Goal: Task Accomplishment & Management: Use online tool/utility

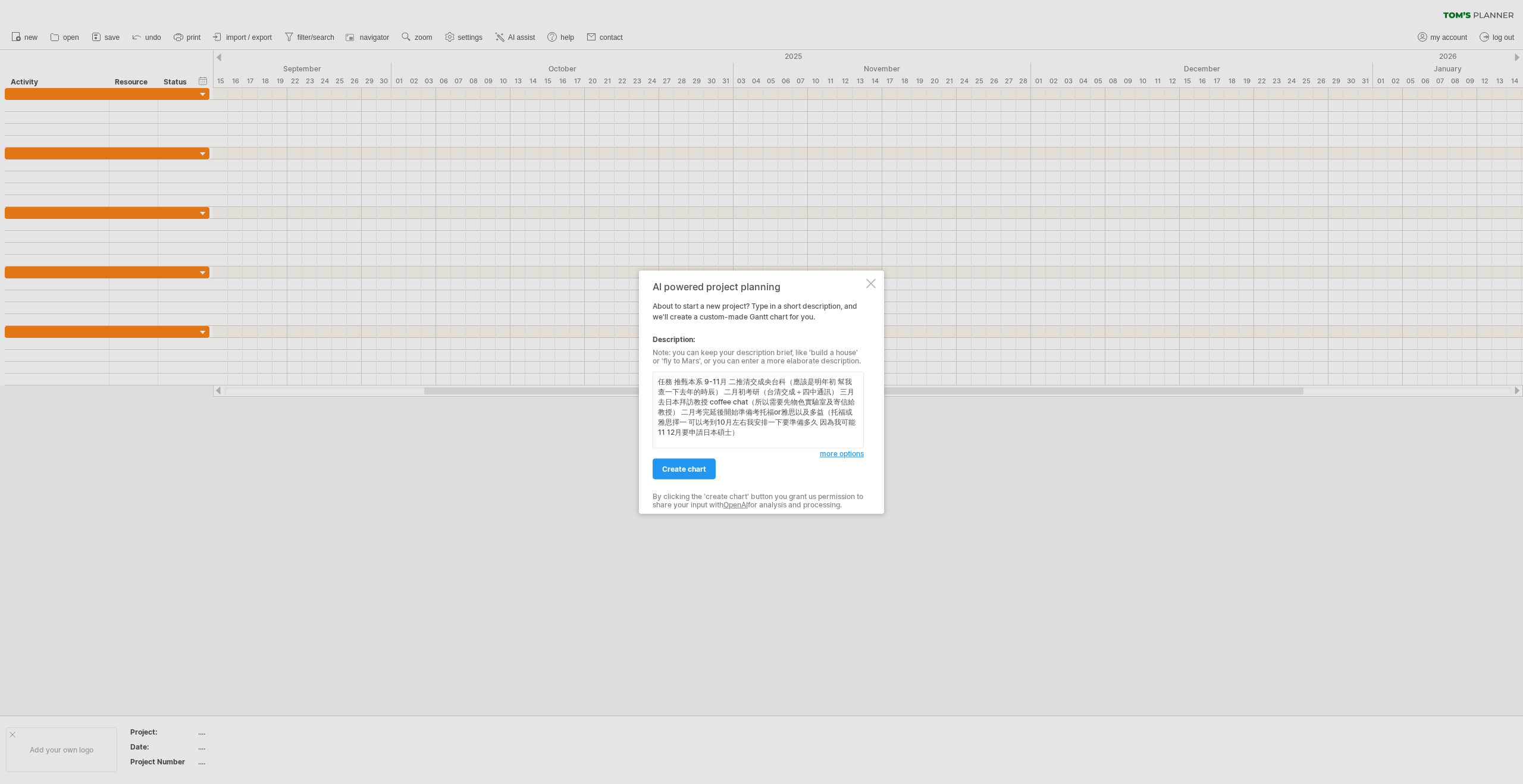
click at [731, 382] on textarea "任務 推甄本系 9-11月 二推清交成央台科（應該是明年初 幫我查一下去年的時辰） 二月初考研（台清交成＋四中通訊） 三月去日本拜訪教授 coffee cha…" at bounding box center [758, 410] width 211 height 77
click at [675, 383] on textarea "任務 推甄本系 9-11月 二推清交成央台科（應該是明年初 幫我查一下去年的時辰） 二月初考研（台清交成＋四中通訊） 三月去日本拜訪教授 coffee cha…" at bounding box center [758, 410] width 211 height 77
click at [715, 389] on textarea "任務 推甄本系 9-11月 二推清交成央台科（應該是明年初 幫我查一下去年的時辰） 二月初考研（台清交成＋四中通訊） 三月去日本拜訪教授 coffee cha…" at bounding box center [758, 410] width 211 height 77
click at [775, 400] on textarea "任務 推甄本系 9-11月 二推清交成央台科（應該是明年初 幫我查一下去年的時辰） 二月初考研（台清交成＋四中通訊） 三月去日本拜訪教授 coffee cha…" at bounding box center [758, 410] width 211 height 77
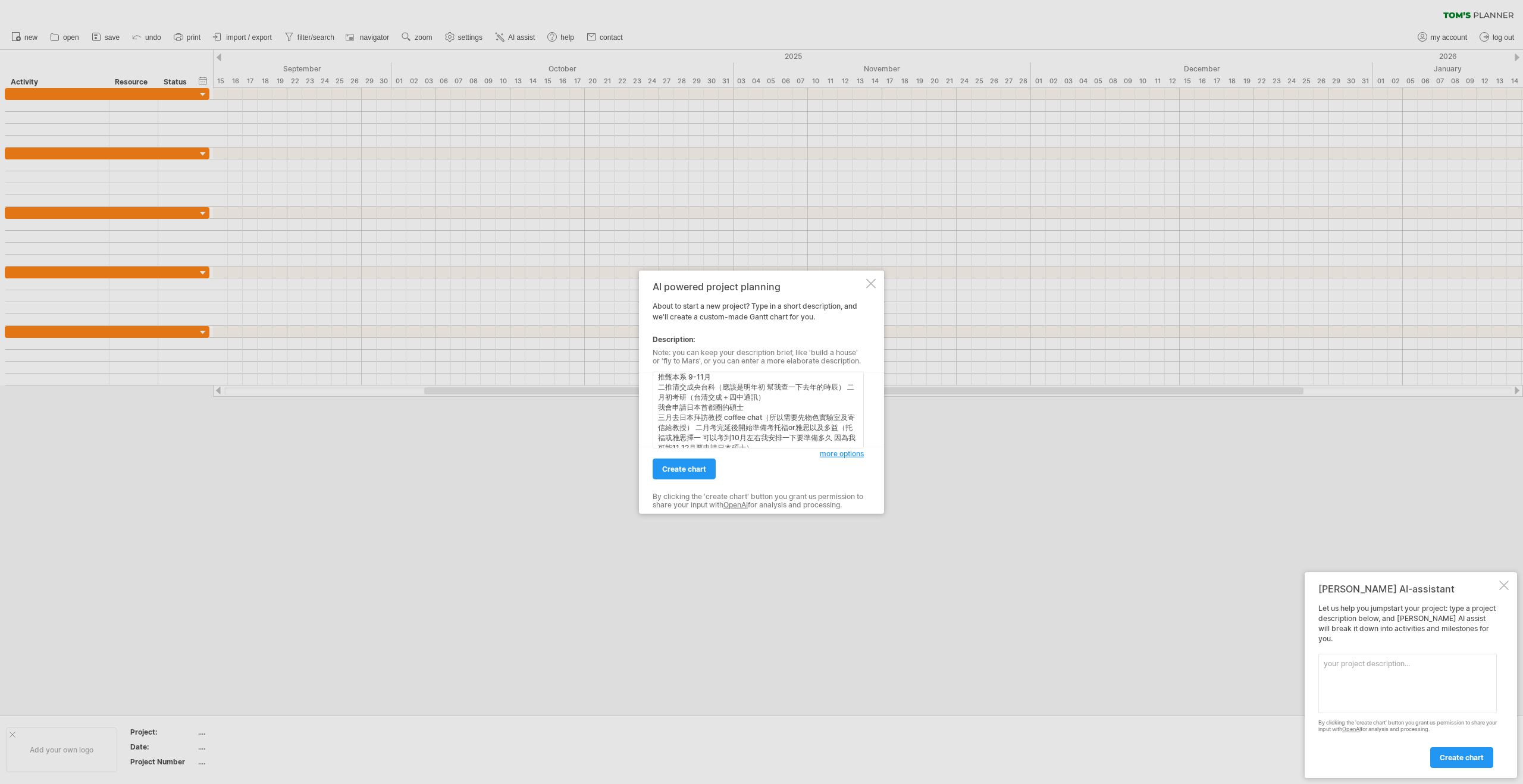
click at [705, 429] on textarea "任務 推甄本系 9-11月 二推清交成央台科（應該是明年初 幫我查一下去年的時辰） 二月初考研（台清交成＋四中通訊） 我會申請日本首都圈的碩士 三月去日本拜訪…" at bounding box center [758, 410] width 211 height 77
click at [753, 433] on textarea "任務 推甄本系 9-11月 二推清交成央台科（應該是明年初 幫我查一下去年的時辰） 二月初考研（台清交成＋四中通訊） 我會申請日本首都圈的碩士 三月去日本拜訪…" at bounding box center [758, 410] width 211 height 77
click at [746, 421] on textarea "任務 推甄本系 9-11月 二推清交成央台科（應該是明年初 幫我查一下去年的時辰） 二月初考研（台清交成＋四中通訊） 我會申請日本首都圈的碩士 三月去日本拜訪…" at bounding box center [758, 410] width 211 height 77
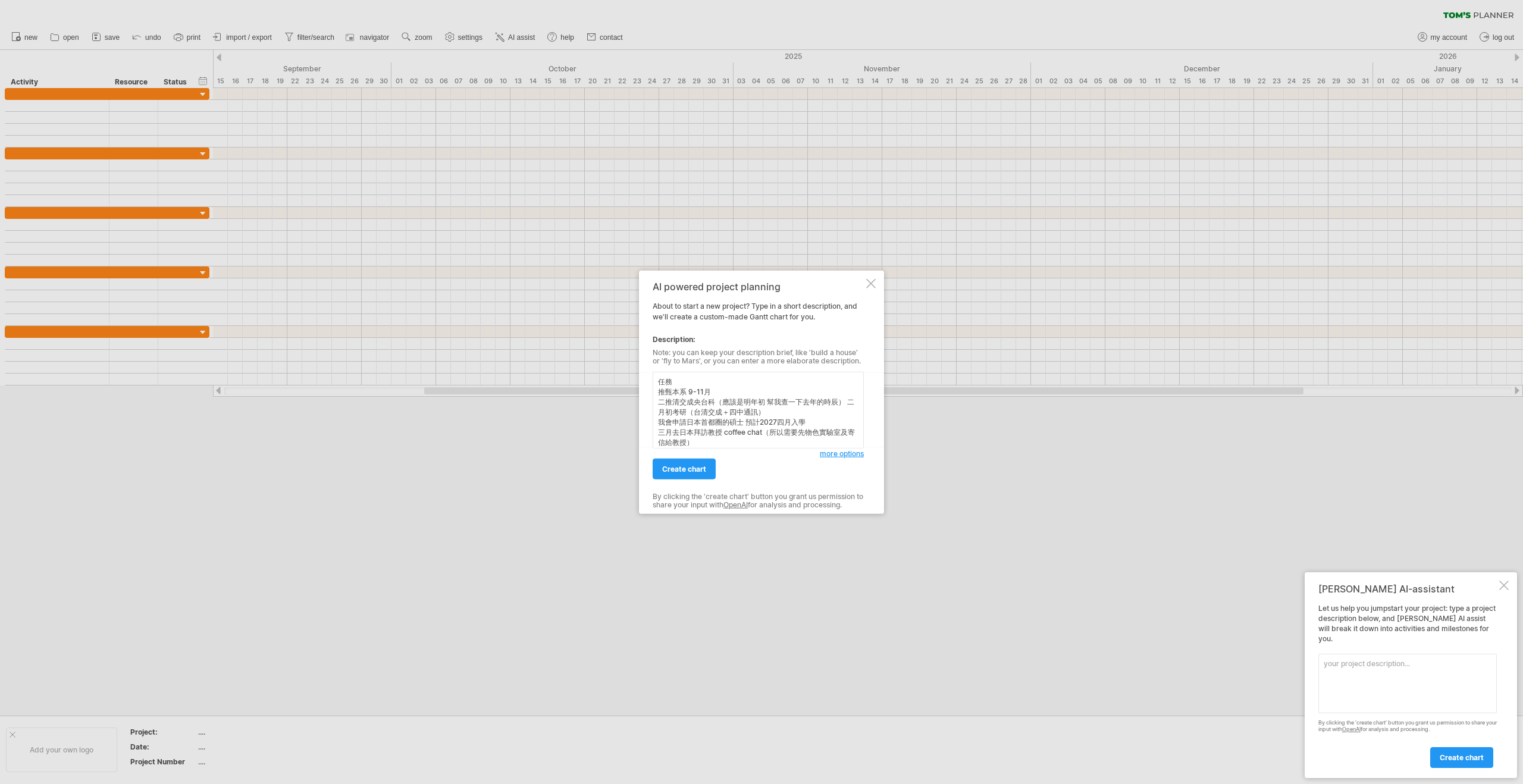
click at [669, 424] on textarea "任務 推甄本系 9-11月 二推清交成央台科（應該是明年初 幫我查一下去年的時辰） 二月初考研（台清交成＋四中通訊） 我會申請日本首都圈的碩士 預計2027四…" at bounding box center [758, 410] width 211 height 77
click at [665, 424] on textarea "任務 推甄本系 9-11月 二推清交成央台科（應該是明年初 幫我查一下去年的時辰） 二月初考研（台清交成＋四中通訊） 我會申請日本首都圈的碩士 預計2027四…" at bounding box center [758, 410] width 211 height 77
click at [715, 390] on textarea "任務 推甄本系 9-11月 二推清交成央台科（應該是明年初 幫我查一下去年的時辰） 二月初考研（台清交成＋四中通訊） 我也會申請日本首都圈的碩士 預計2027…" at bounding box center [758, 410] width 211 height 77
drag, startPoint x: 753, startPoint y: 400, endPoint x: 723, endPoint y: 400, distance: 30.0
click at [723, 400] on textarea "任務 推甄本系 9-11月 ACPA 11研討會（）10/14-16 二推清交成央台科（應該是明年初 幫我查一下去年的時辰） 二月初考研（台清交成＋四中通訊）…" at bounding box center [758, 410] width 211 height 77
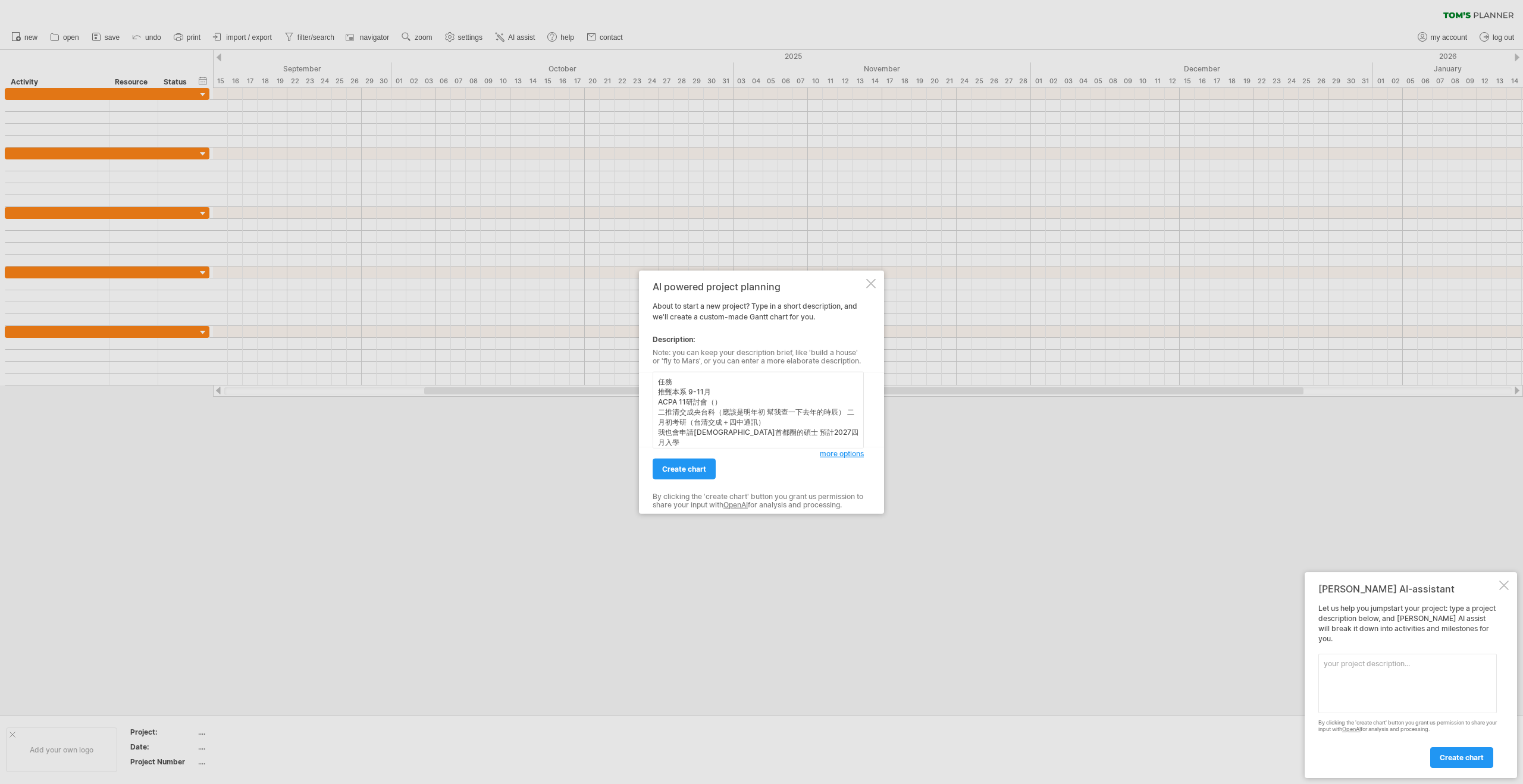
click at [714, 403] on textarea "任務 推甄本系 9-11月 ACPA 11研討會（） 二推清交成央台科（應該是明年初 幫我查一下去年的時辰） 二月初考研（台清交成＋四中通訊） 我也會申請[D…" at bounding box center [758, 410] width 211 height 77
click at [755, 398] on textarea "任務 推甄本系 9-11月 ACPA 11研討會（10/14-16） 二推清交成央台科（應該是明年初 幫我查一下去年的時辰） 二月初考研（台清交成＋四中通訊）…" at bounding box center [758, 410] width 211 height 77
click at [710, 402] on textarea "任務 推甄本系 9-11月 ACPA 11研討會（10/14-16） 二推清交成央台科（應該是明年初 幫我查一下去年的時辰） 二月初考研（台清交成＋四中通訊）…" at bounding box center [758, 410] width 211 height 77
click at [758, 404] on textarea "任務 推甄本系 9-11月 ACPA 11研討會準備（10/14-16） 二推清交成央台科（應該是明年初 幫我查一下去年的時辰） 二月初考研（台清交成＋四中通…" at bounding box center [758, 410] width 211 height 77
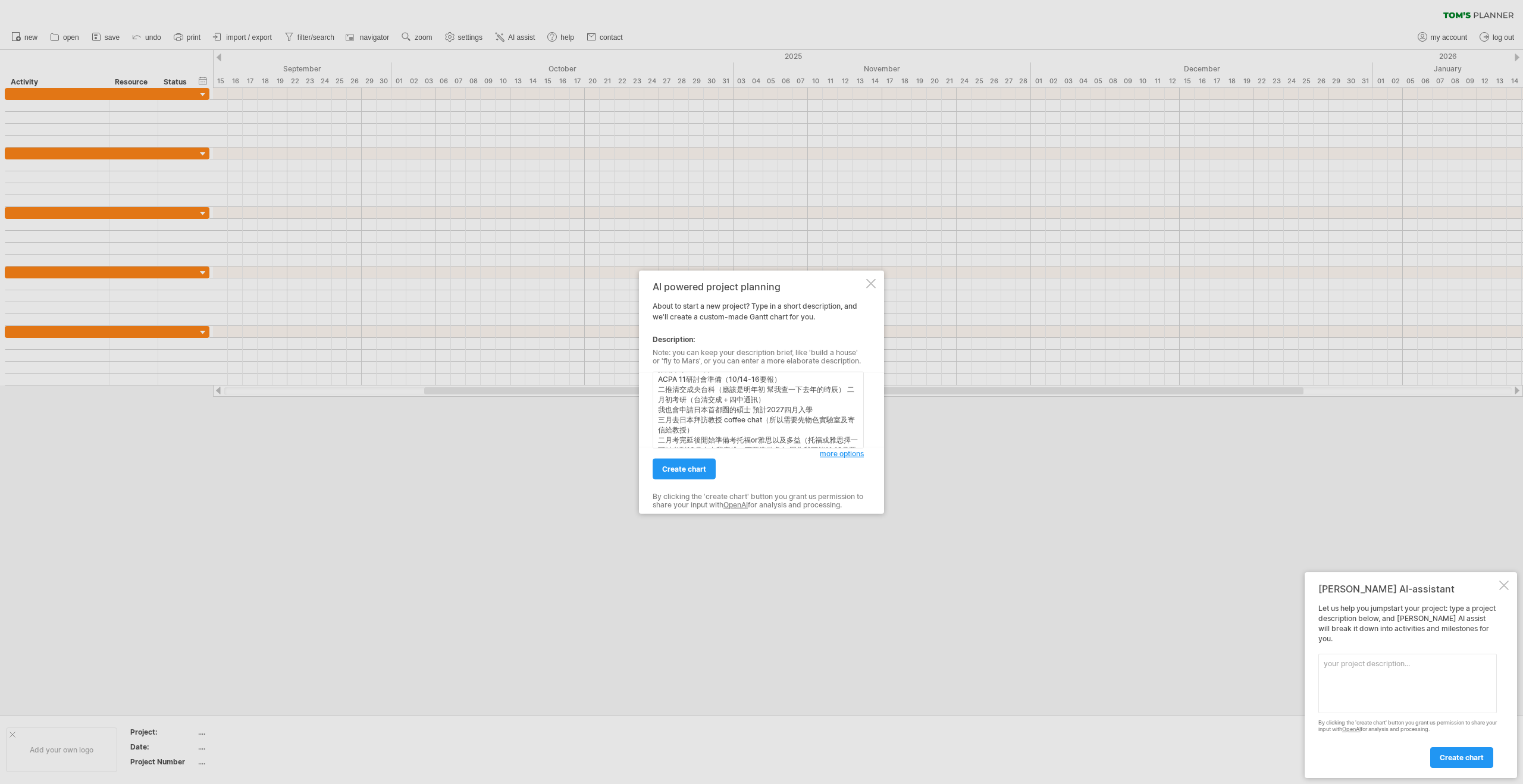
click at [689, 402] on textarea "任務 推甄本系 9-11月 ACPA 11研討會準備（10/14-16要報） 二推清交成央台科（應該是明年初 幫我查一下去年的時辰） 二月初考研（台清交成＋四…" at bounding box center [758, 410] width 211 height 77
click at [692, 402] on textarea "任務 推甄本系 9-11月 ACPA 11研討會準備（10/14-16要報） 二推清交成央台科（應該是明年初 幫我查一下去年的時辰） 二月初考研（台清交成＋四…" at bounding box center [758, 410] width 211 height 77
click at [681, 401] on textarea "任務 推甄本系 9-11月 ACPA 11研討會準備（10/14-16要報） 二推清交成央台科（應該是明年初 幫我查一下去年的時辰） 二月初考研（台清交成＋四…" at bounding box center [758, 410] width 211 height 77
click at [782, 403] on textarea "任務 推甄本系 9-11月 ACPA 11研討會準備（10/14-16要報） 二推清交成央台科（應該是明年初 幫我查一下去年的時辰） 二月初要考研（台清交成＋…" at bounding box center [758, 410] width 211 height 77
click at [660, 400] on textarea "任務 推甄本系 9-11月 ACPA 11研討會準備（10/14-16要報） 二推清交成央台科（應該是明年初 幫我查一下去年的時辰） 二月初要考研（台清交成＋…" at bounding box center [758, 410] width 211 height 77
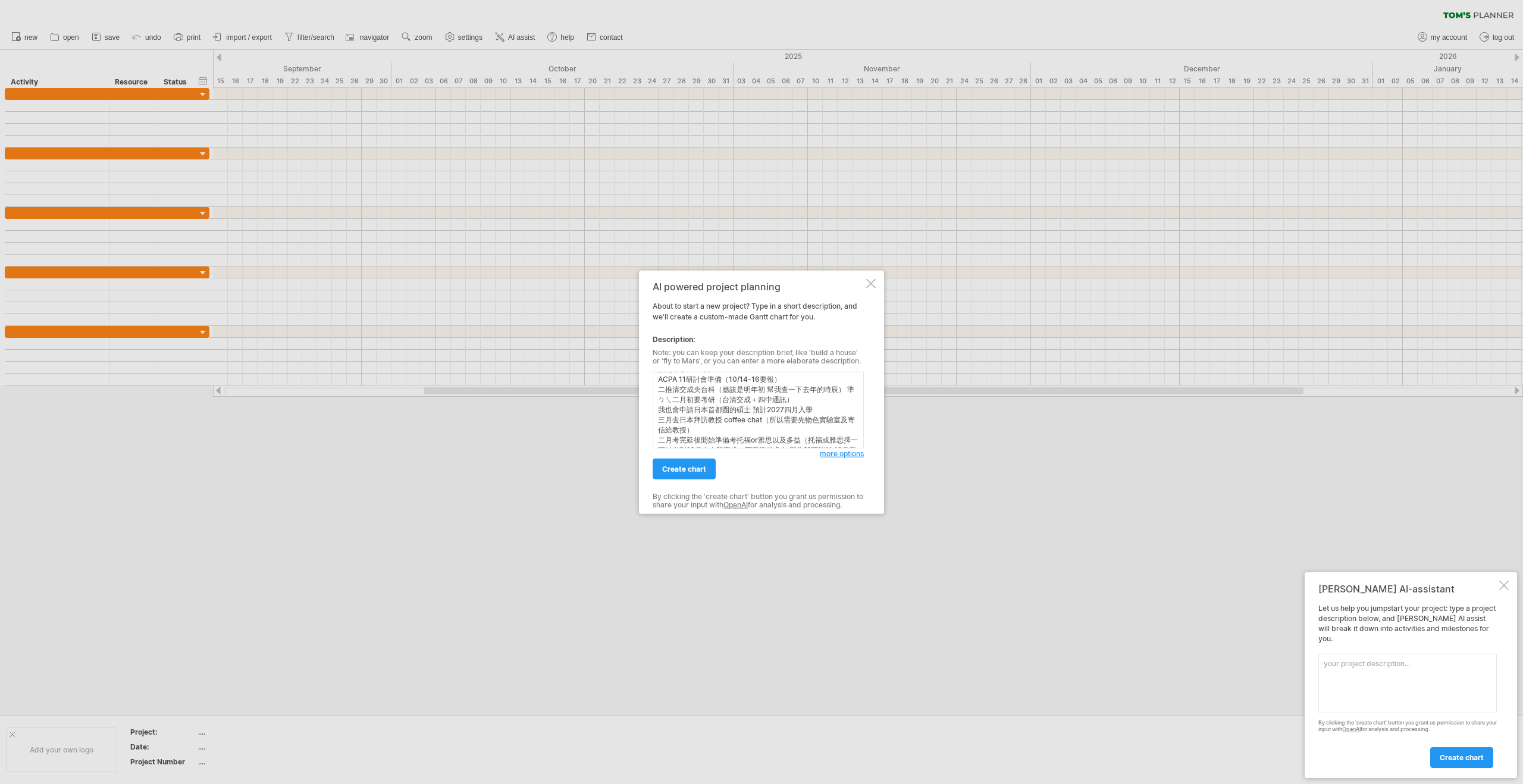
type textarea "任務 推甄本系 9-11月 ACPA 11研討會準備（10/14-16要報） 二推清交成央台科（應該是明年初 幫我查一下去年的時辰） 準備二月初要考研（台清交…"
click at [701, 470] on span "create chart" at bounding box center [684, 469] width 44 height 9
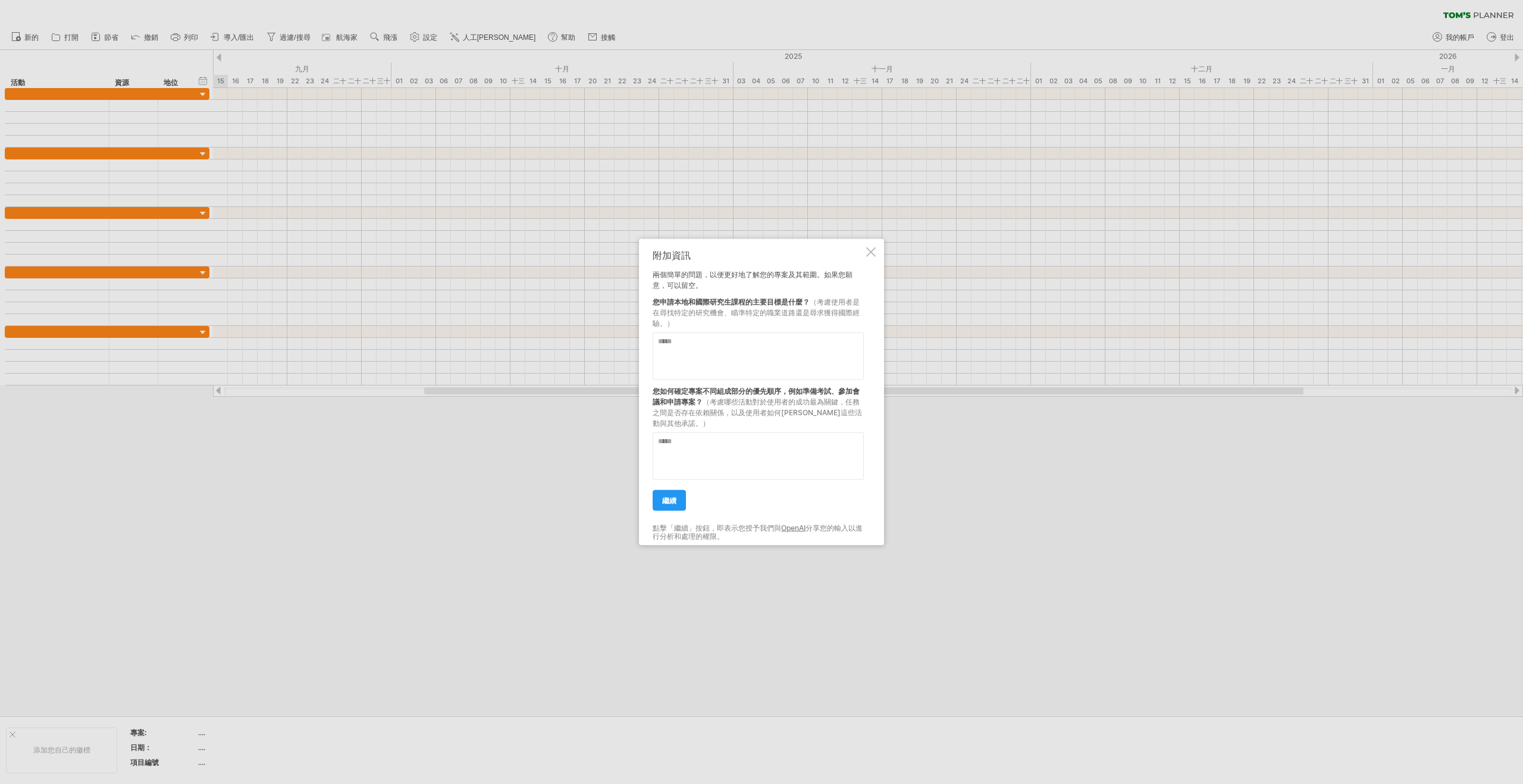
click at [673, 344] on textarea at bounding box center [758, 356] width 211 height 48
type textarea "**********"
click at [715, 438] on textarea at bounding box center [758, 456] width 211 height 48
type textarea "*******"
click at [667, 499] on font "繼續" at bounding box center [669, 501] width 14 height 9
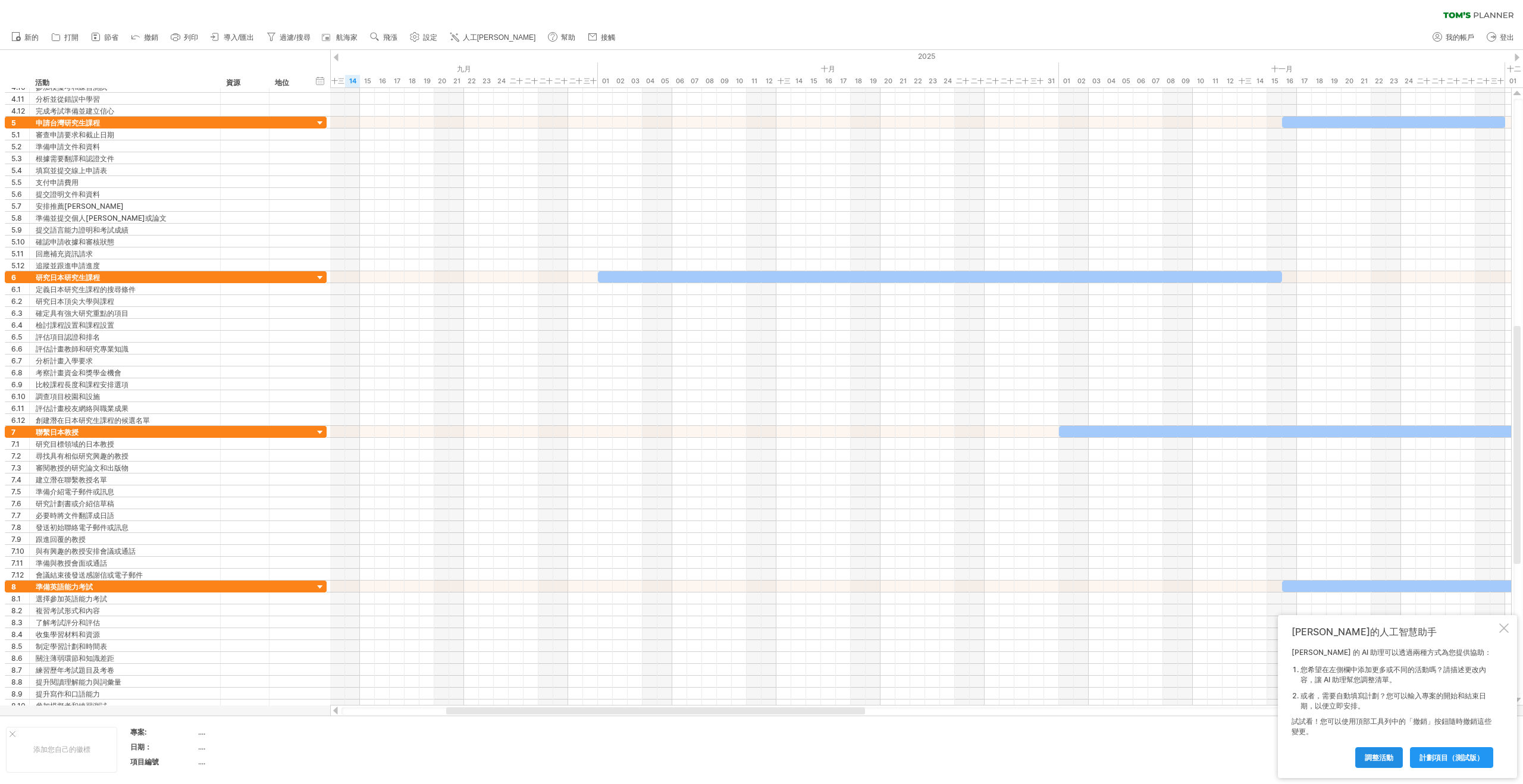
click at [1381, 759] on font "調整活動" at bounding box center [1379, 757] width 29 height 9
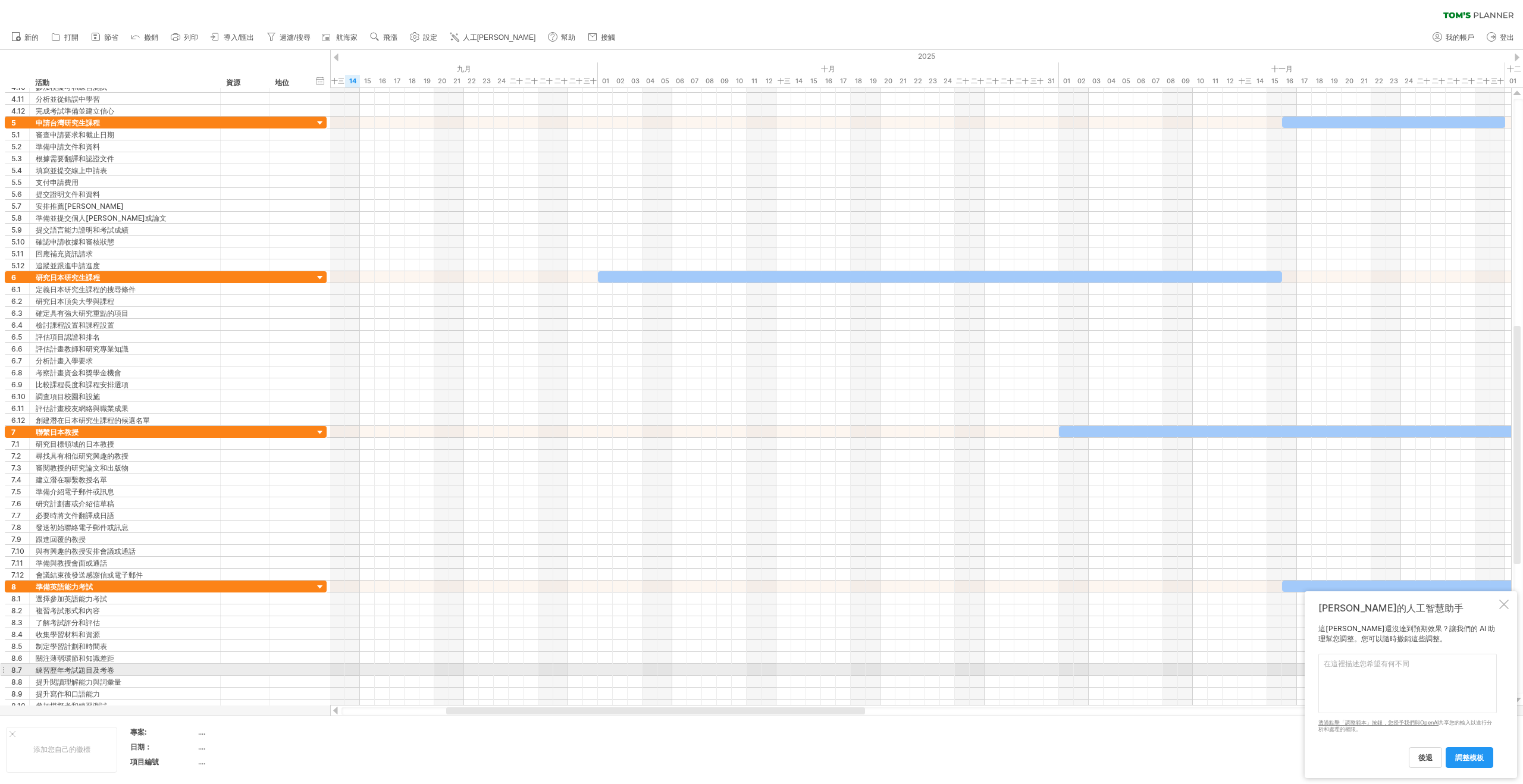
click at [1451, 665] on textarea at bounding box center [1407, 683] width 178 height 59
type textarea "細項少一點"
click at [1472, 759] on font "調整模板" at bounding box center [1469, 757] width 29 height 9
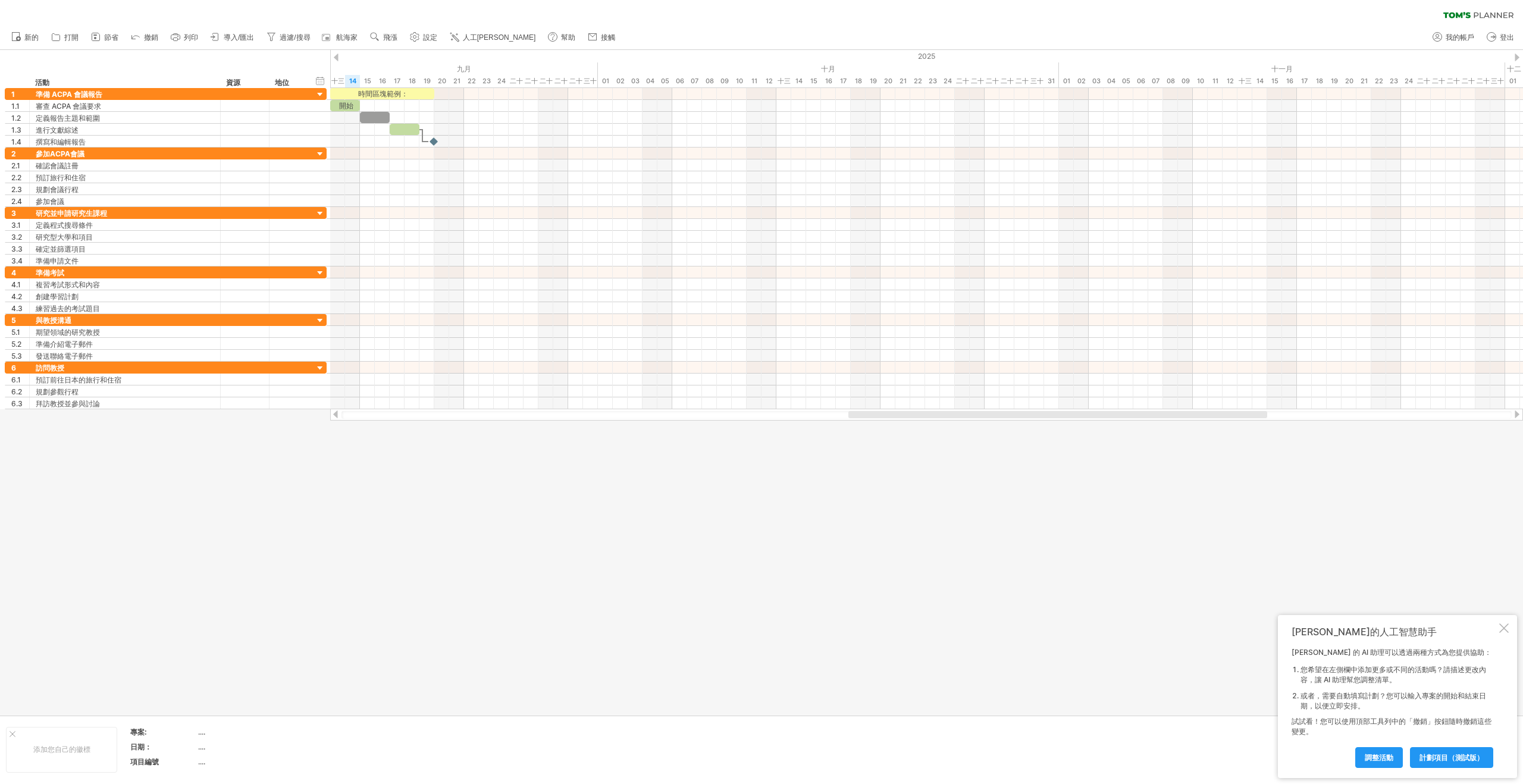
click at [1518, 55] on div at bounding box center [1516, 57] width 5 height 8
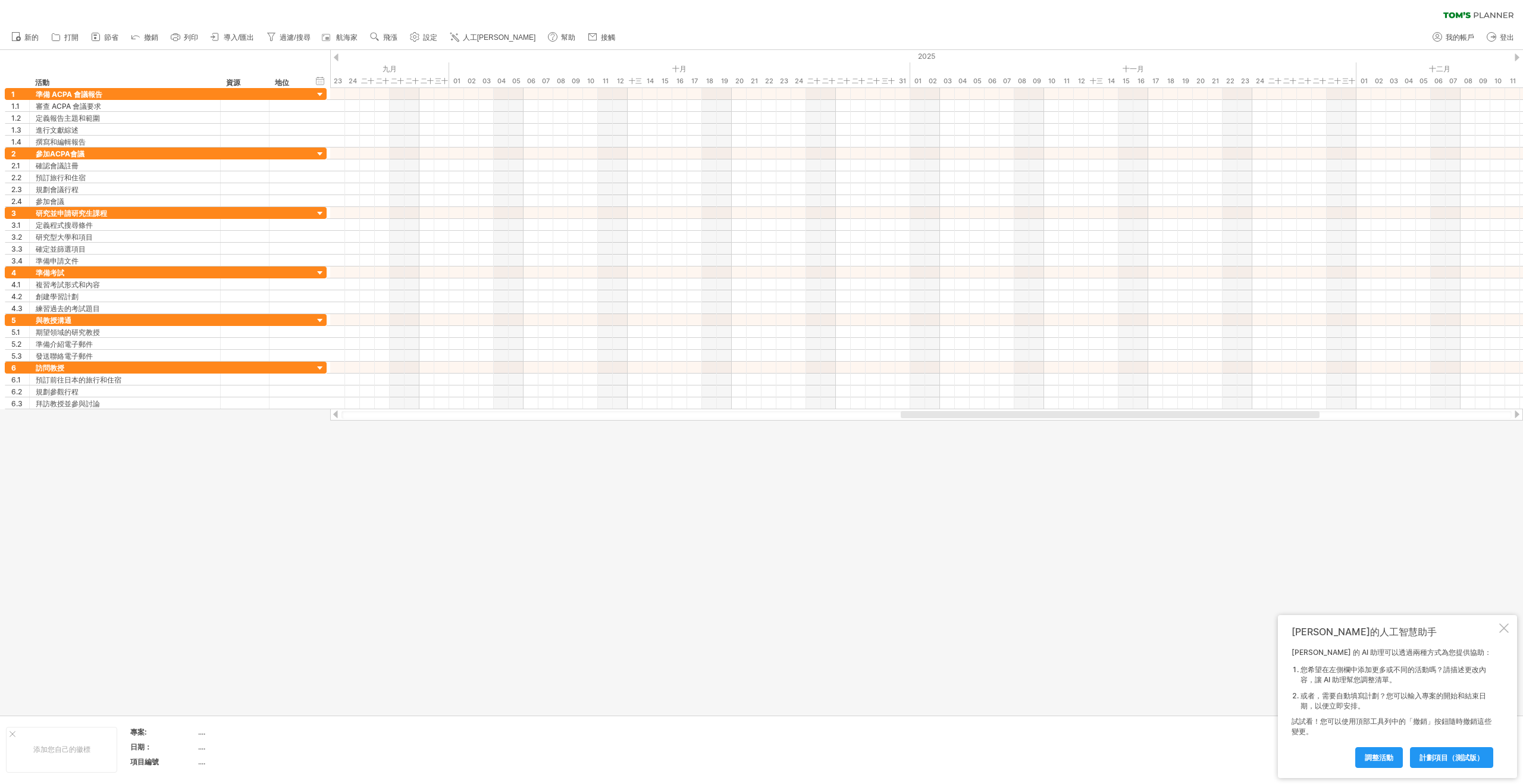
click at [1518, 55] on div at bounding box center [1516, 57] width 5 height 8
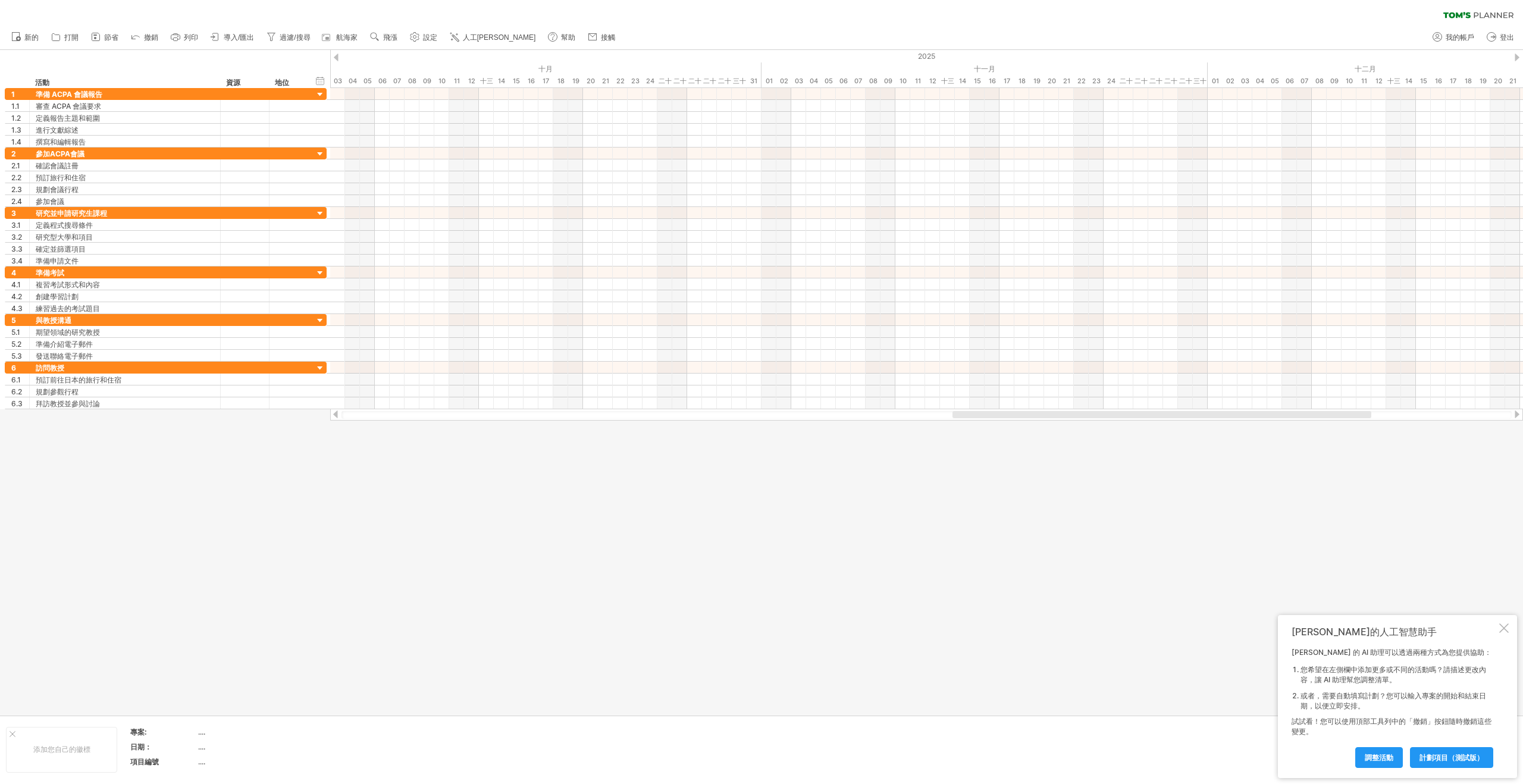
click at [1518, 55] on div at bounding box center [1516, 57] width 5 height 8
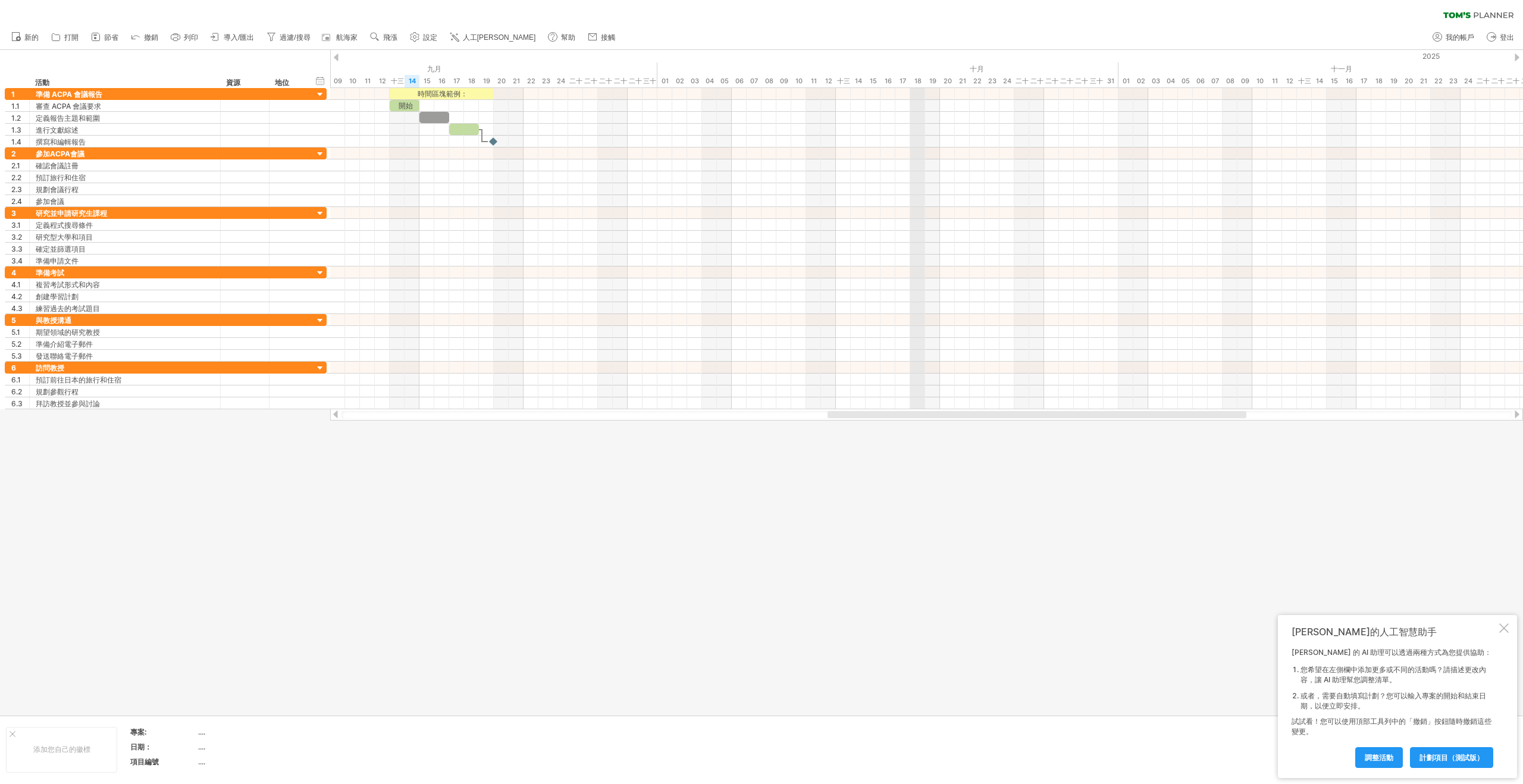
drag, startPoint x: 404, startPoint y: 61, endPoint x: 912, endPoint y: 78, distance: 508.3
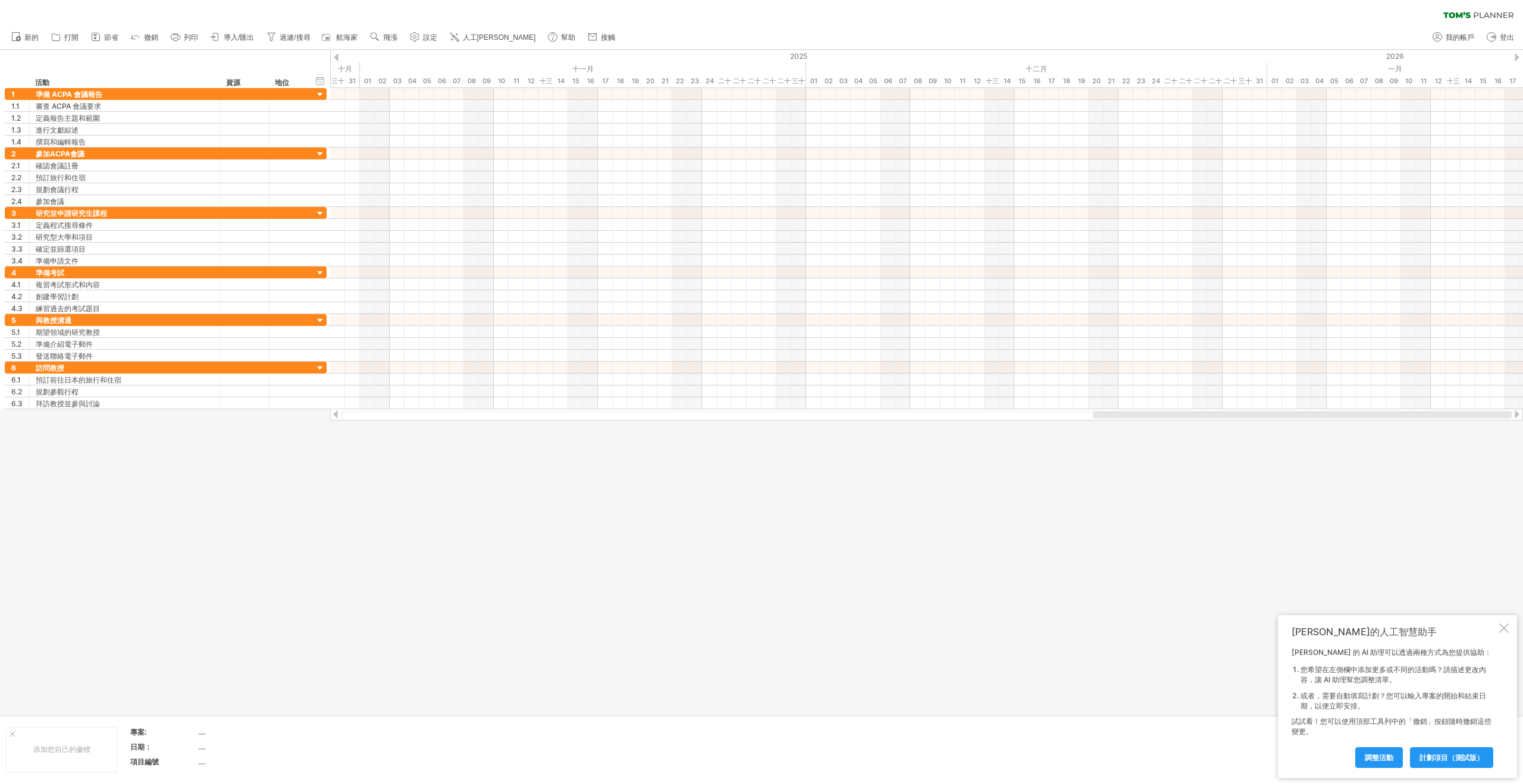
drag, startPoint x: 887, startPoint y: 414, endPoint x: 1280, endPoint y: 411, distance: 393.0
click at [1280, 411] on div at bounding box center [1302, 414] width 419 height 7
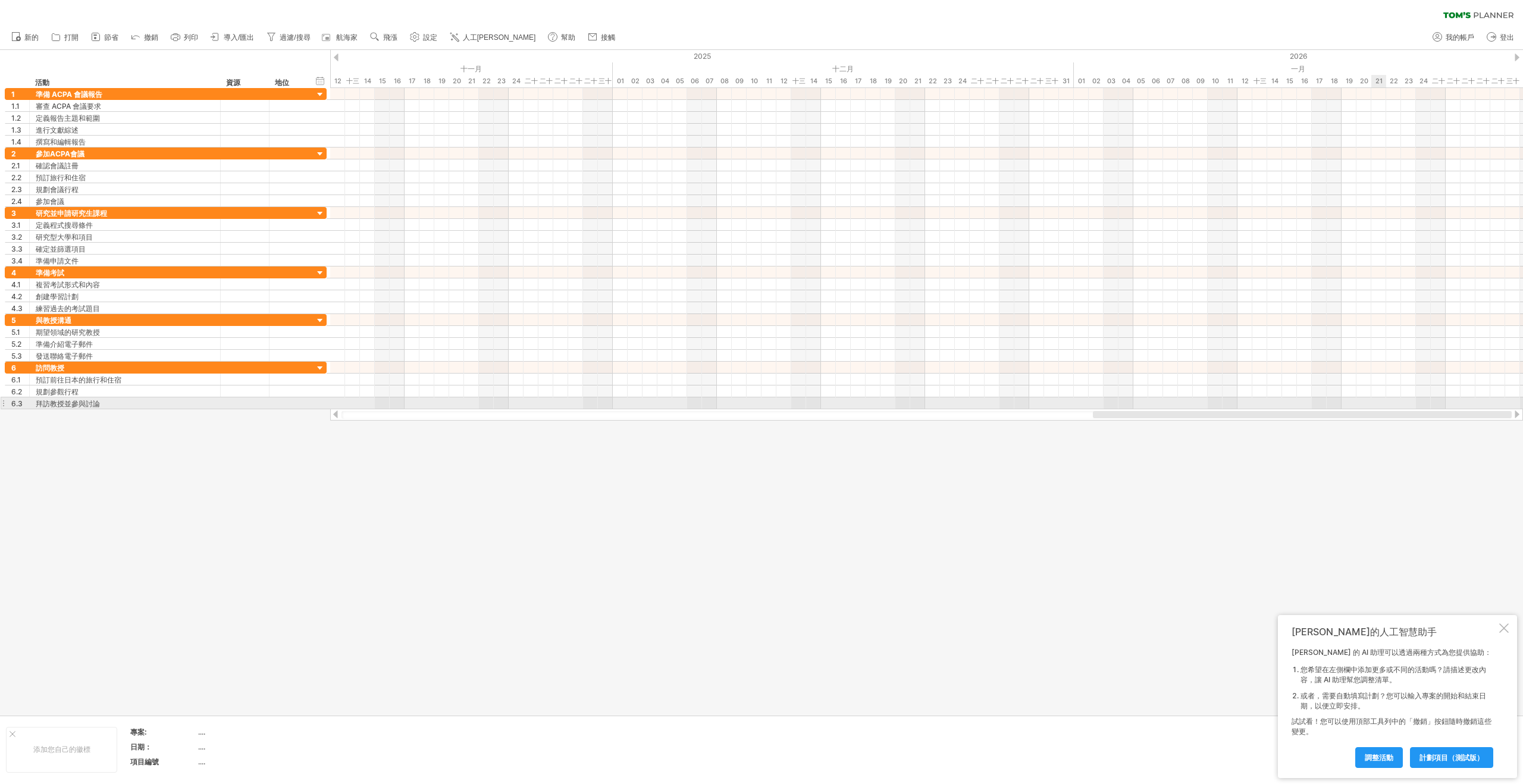
drag, startPoint x: 1287, startPoint y: 414, endPoint x: 1385, endPoint y: 403, distance: 98.6
click at [1385, 403] on div "嘗試造訪 [DOMAIN_NAME] 再次連接... 0% 清除過濾器 新的" at bounding box center [762, 392] width 1523 height 784
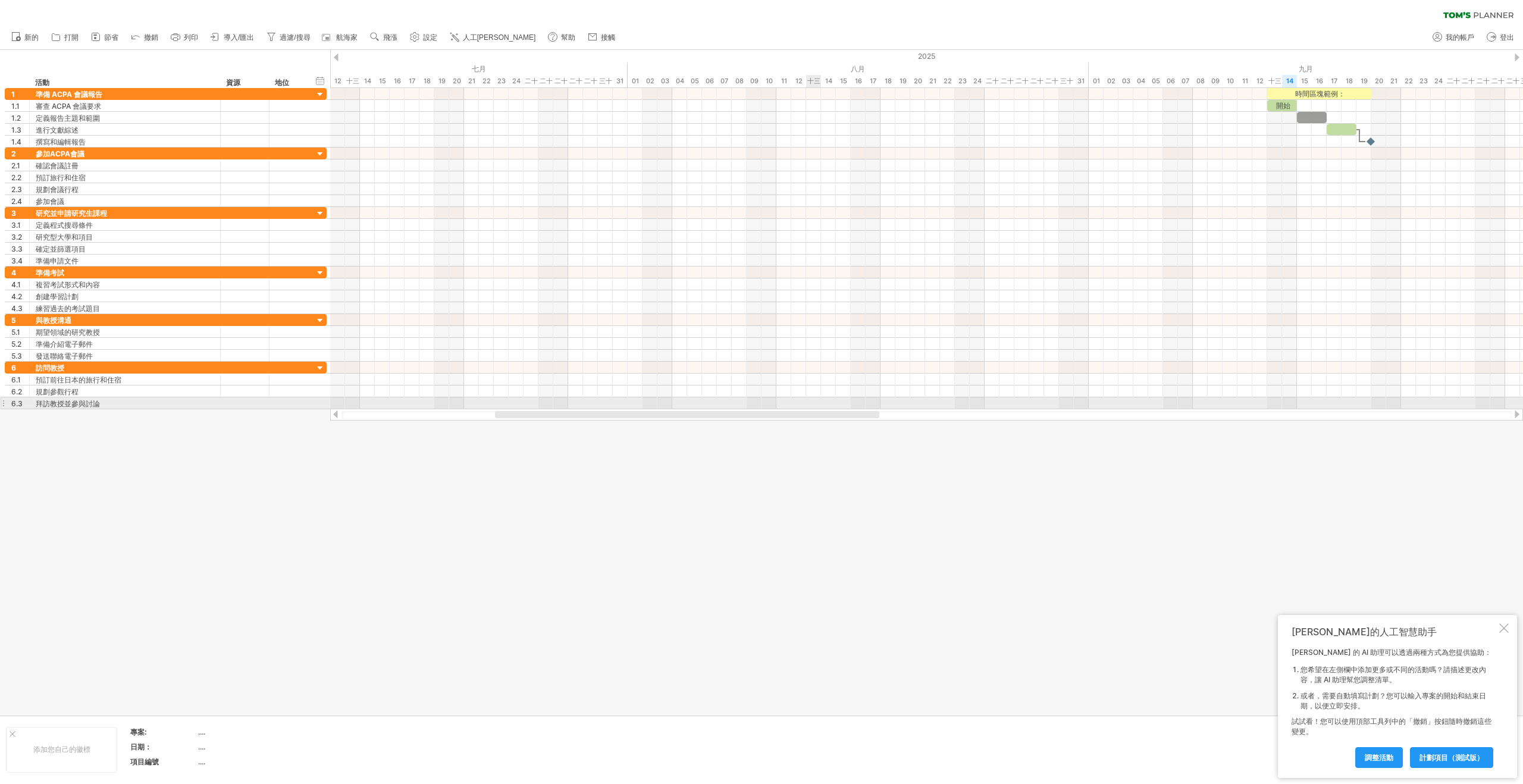
drag, startPoint x: 1373, startPoint y: 415, endPoint x: 806, endPoint y: 387, distance: 567.7
click at [812, 404] on div "嘗試造訪 [DOMAIN_NAME] 再次連接... 0% 清除過濾器 新的" at bounding box center [762, 392] width 1523 height 784
click at [823, 63] on div "八月" at bounding box center [858, 69] width 461 height 12
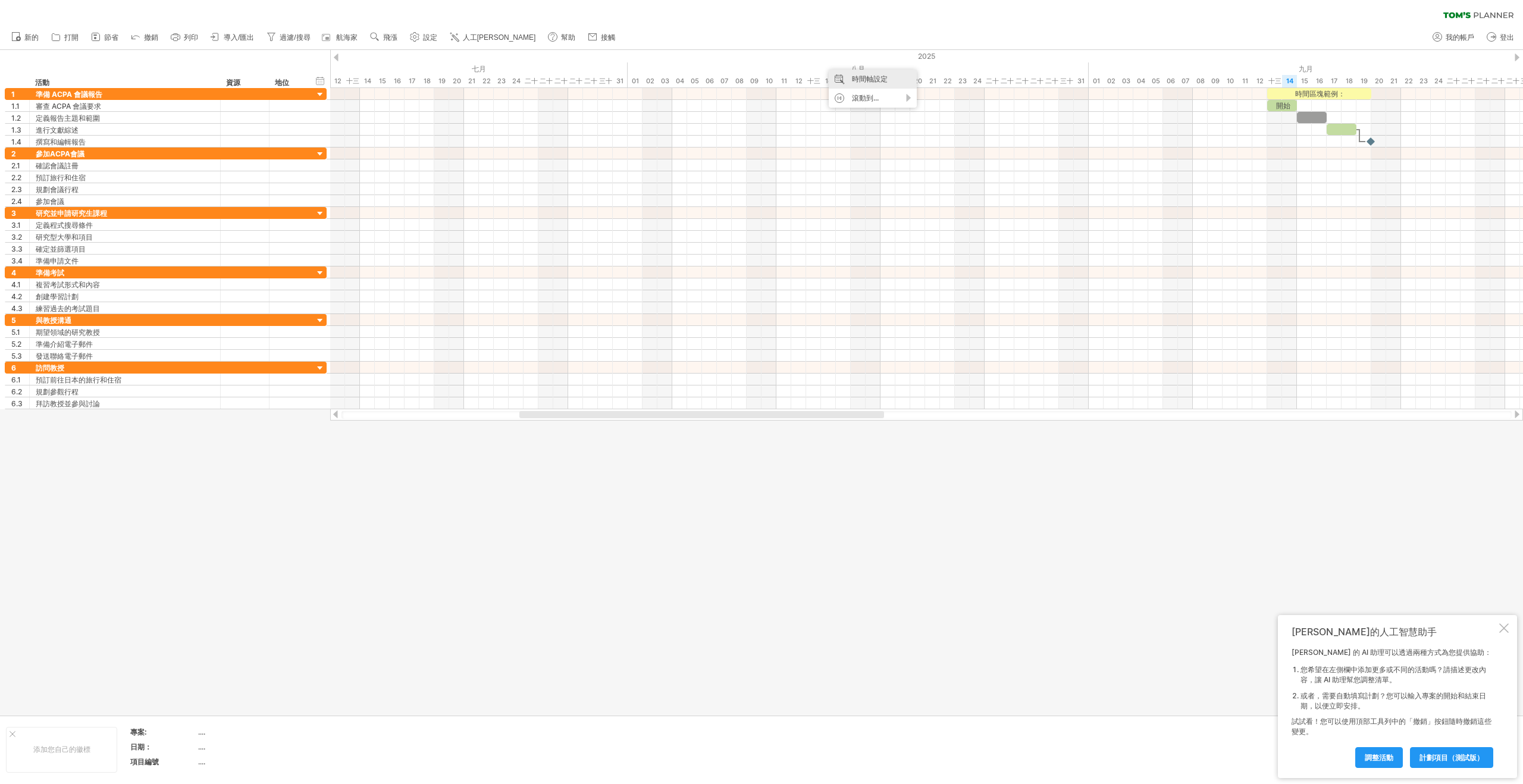
click at [848, 79] on div "時間軸設定" at bounding box center [873, 79] width 88 height 19
select select "*"
select select "**"
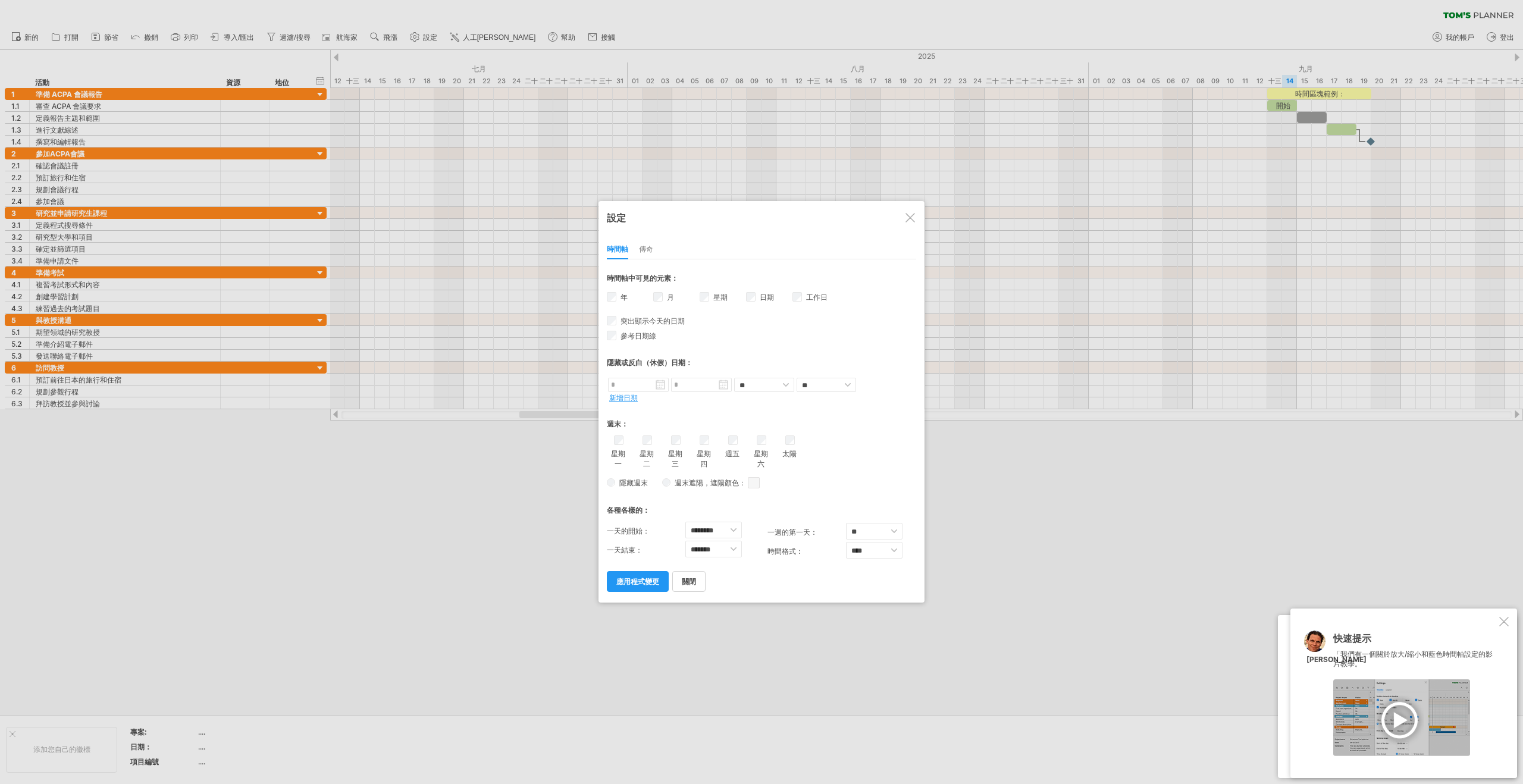
click at [649, 245] on font "傳奇" at bounding box center [646, 249] width 14 height 9
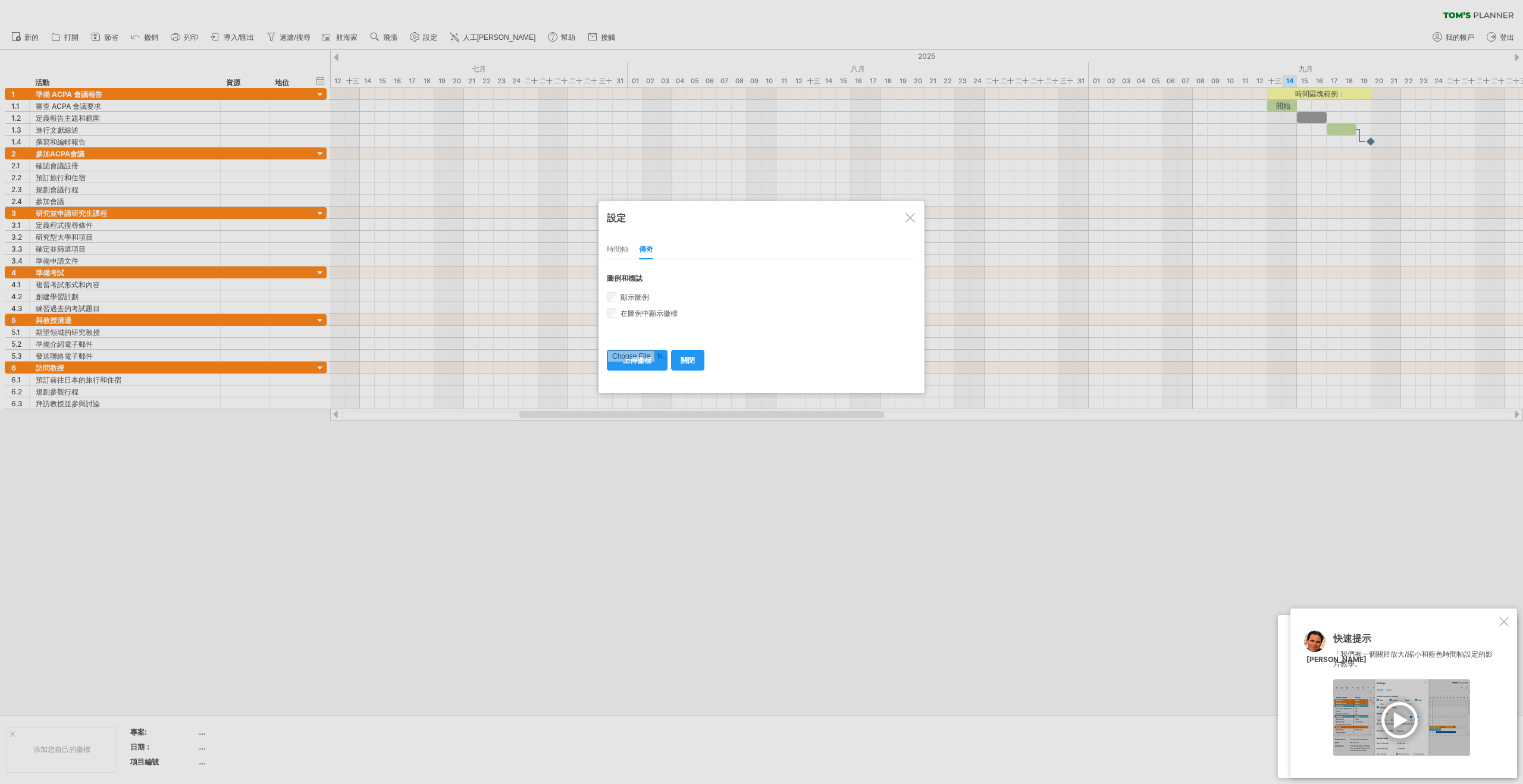
click at [618, 249] on font "時間軸" at bounding box center [617, 249] width 22 height 9
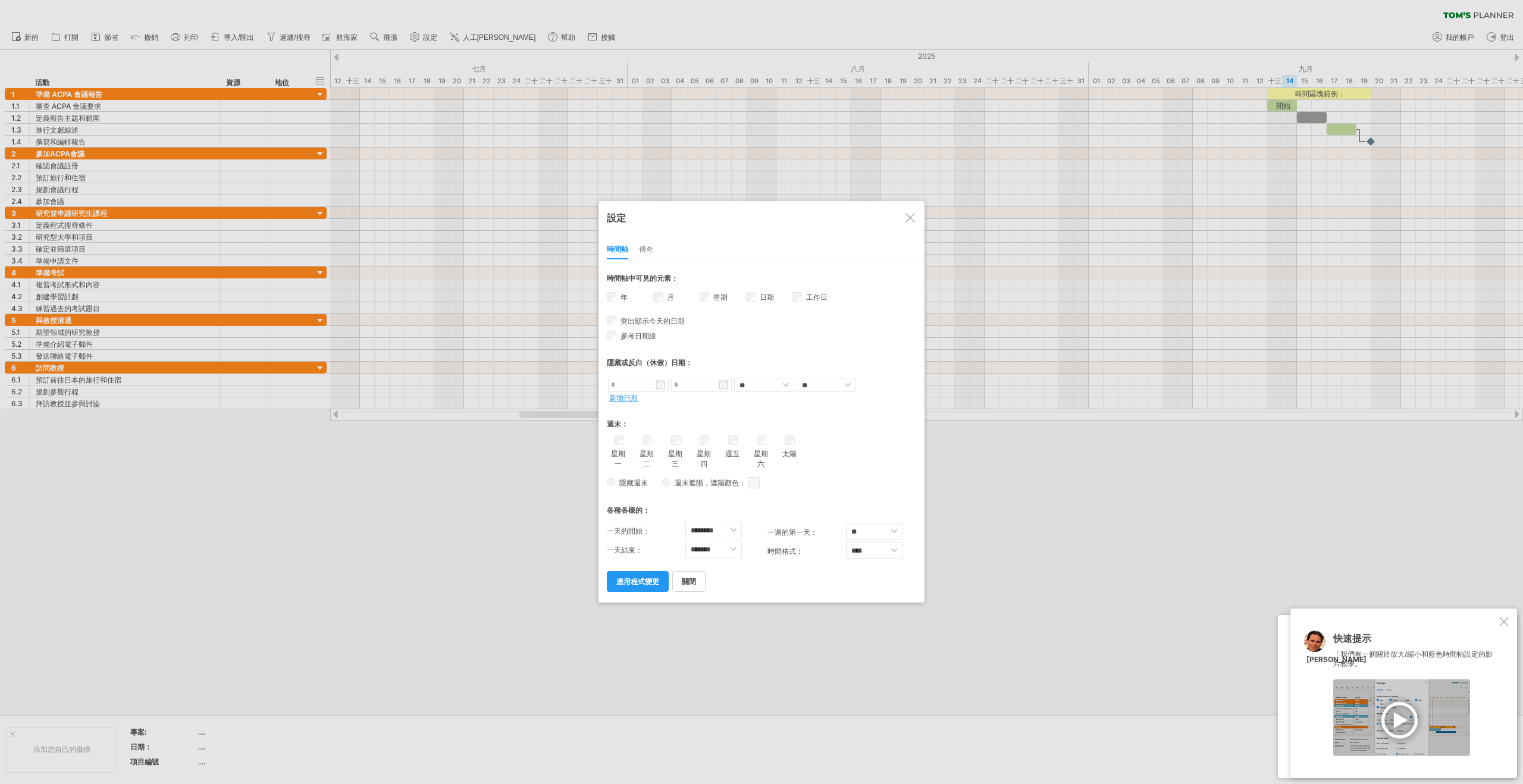
click at [909, 217] on div at bounding box center [910, 217] width 10 height 10
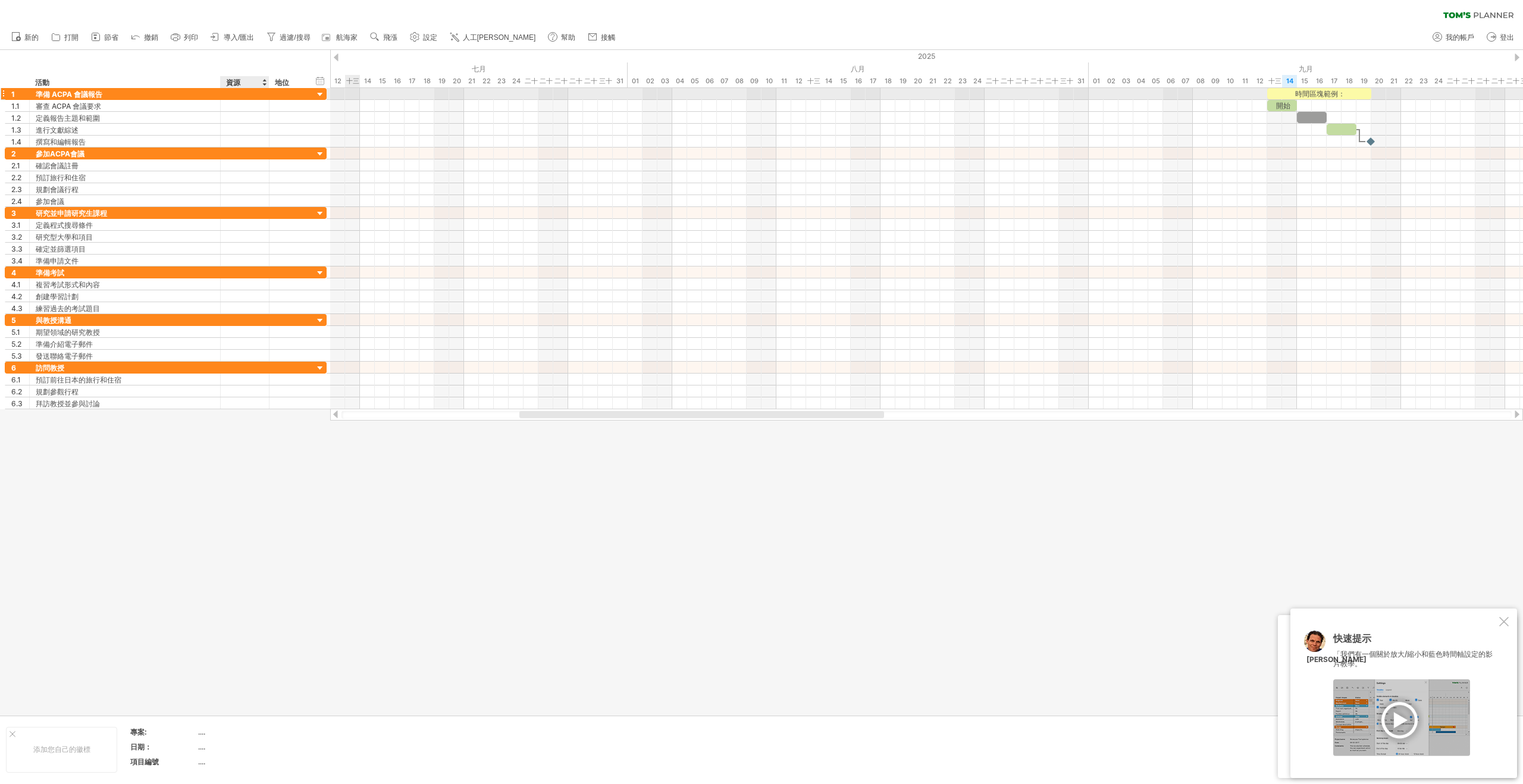
click at [228, 96] on div at bounding box center [245, 93] width 37 height 11
click at [319, 97] on div at bounding box center [320, 95] width 11 height 11
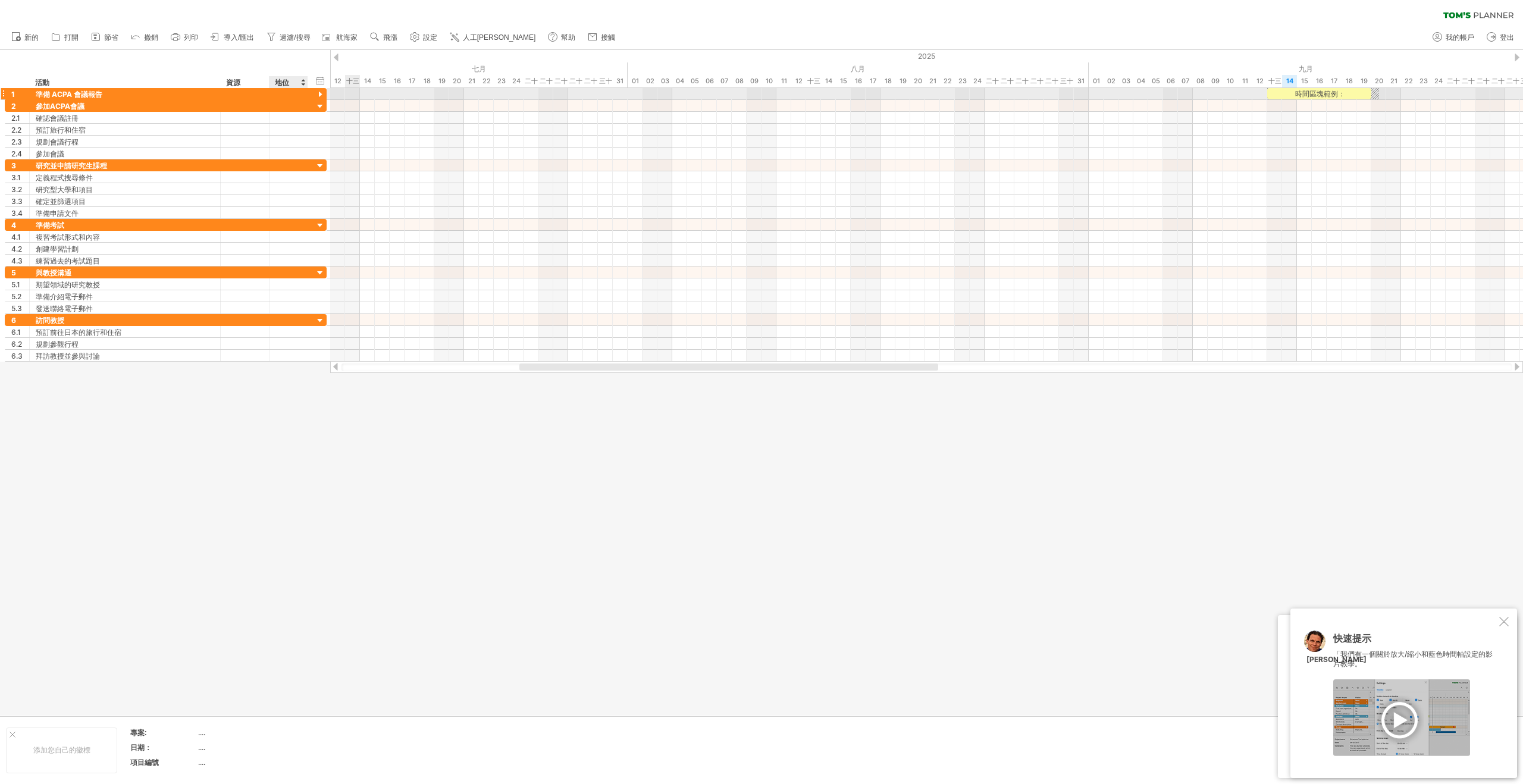
click at [321, 96] on div at bounding box center [320, 95] width 11 height 11
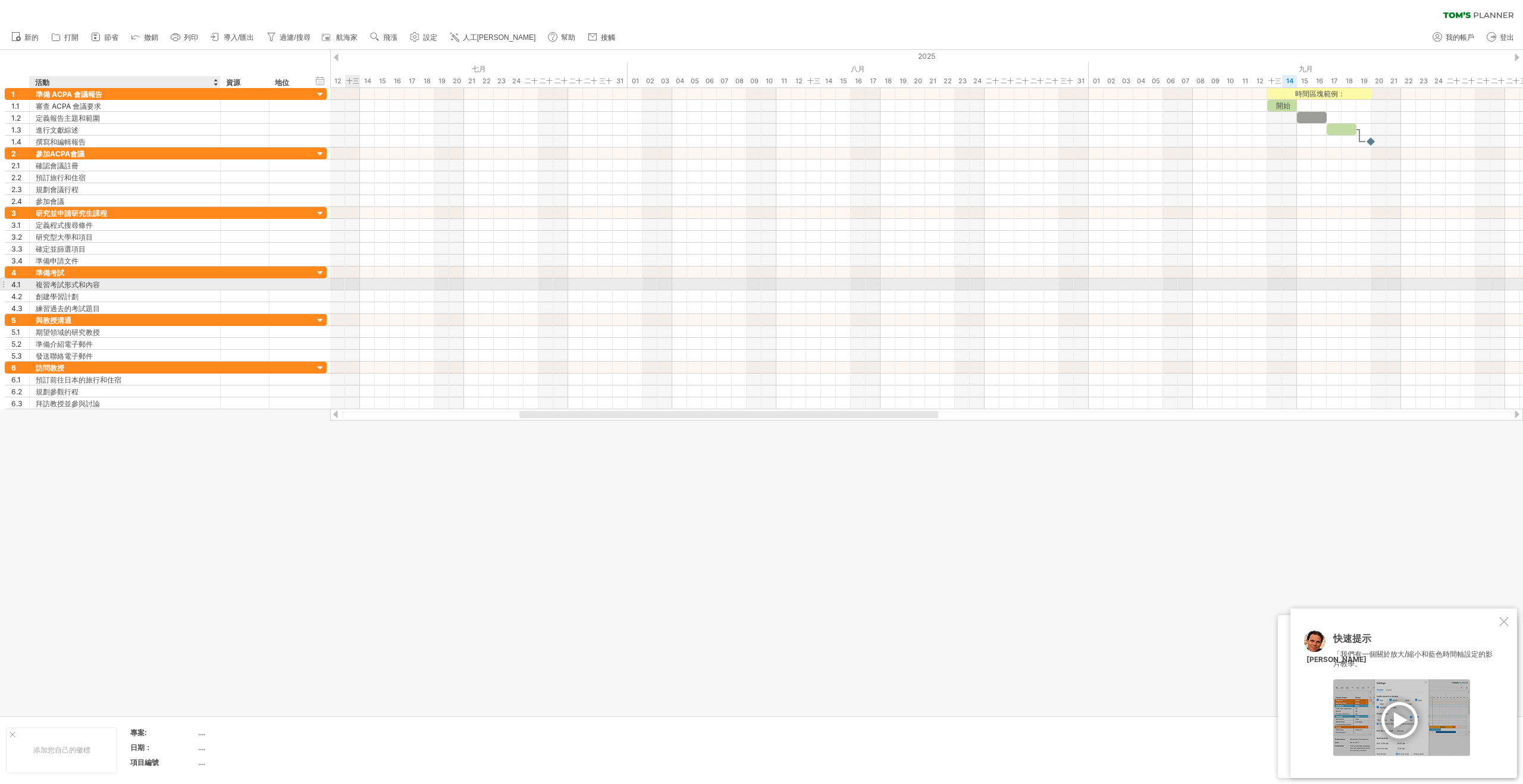
click at [95, 285] on font "複習考試形式和內容" at bounding box center [68, 285] width 64 height 9
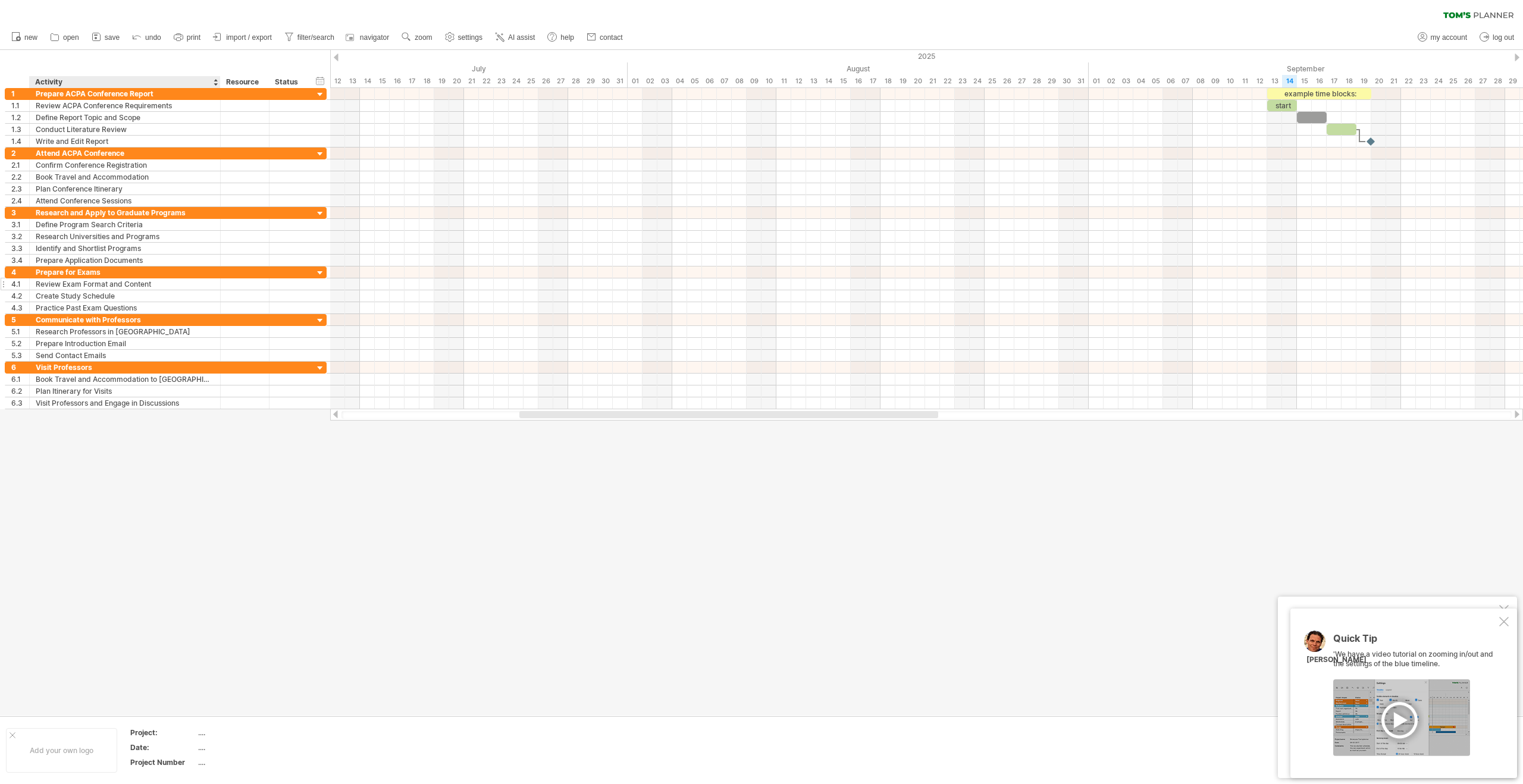
click at [151, 491] on div at bounding box center [762, 383] width 1523 height 665
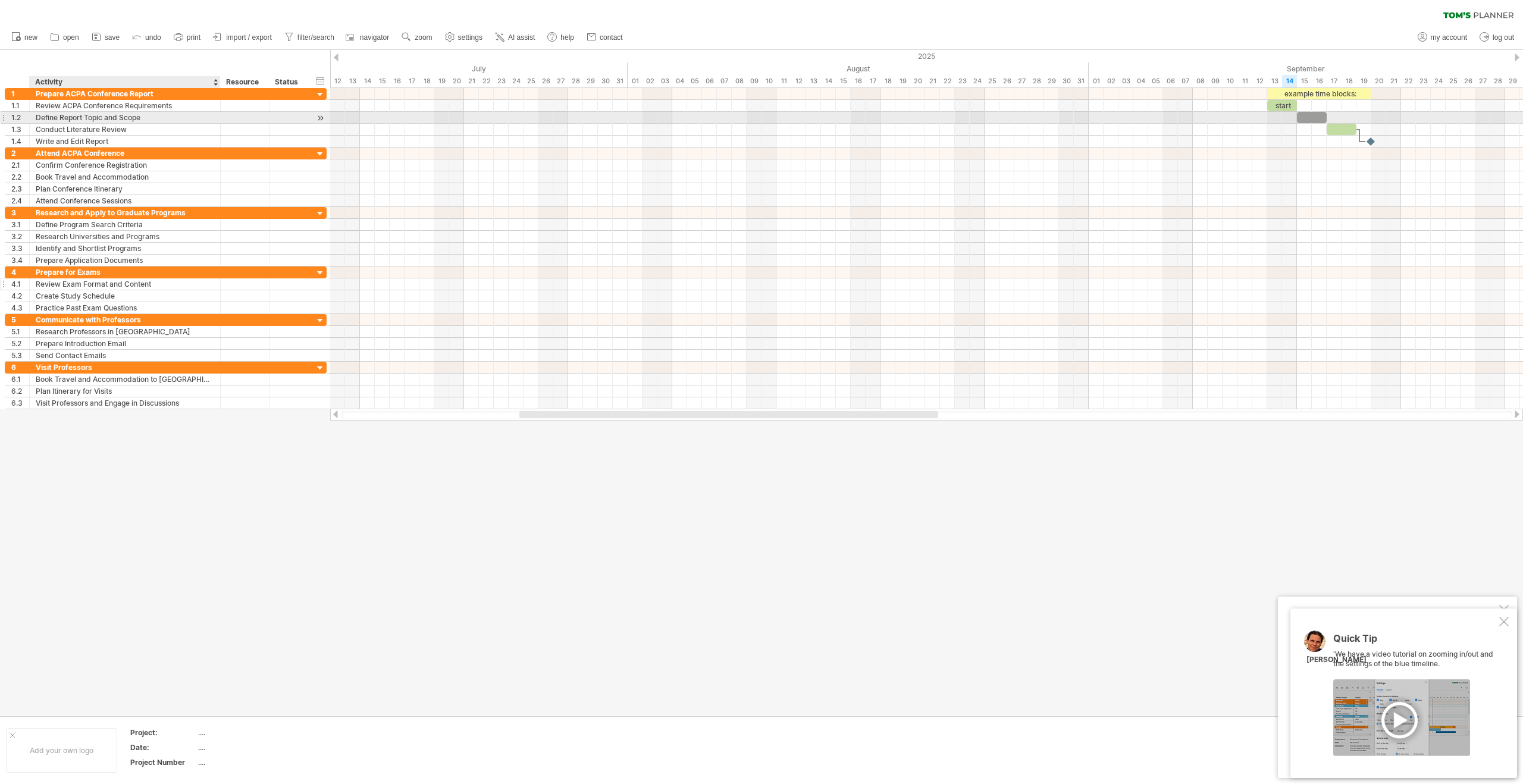
click at [134, 121] on div "Define Report Topic and Scope" at bounding box center [125, 117] width 178 height 11
click at [149, 120] on input "**********" at bounding box center [125, 117] width 178 height 11
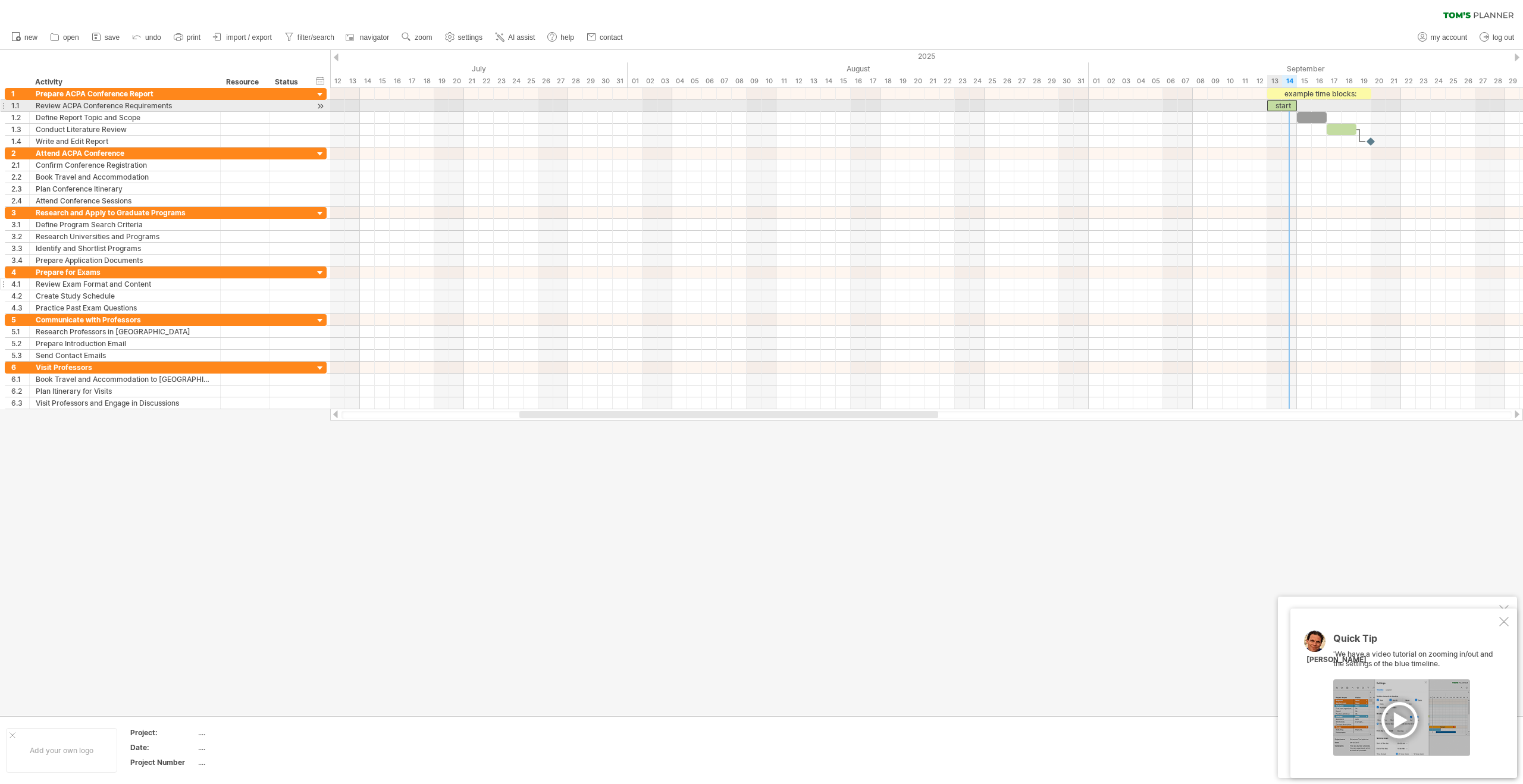
click at [1288, 105] on div "start" at bounding box center [1282, 105] width 30 height 11
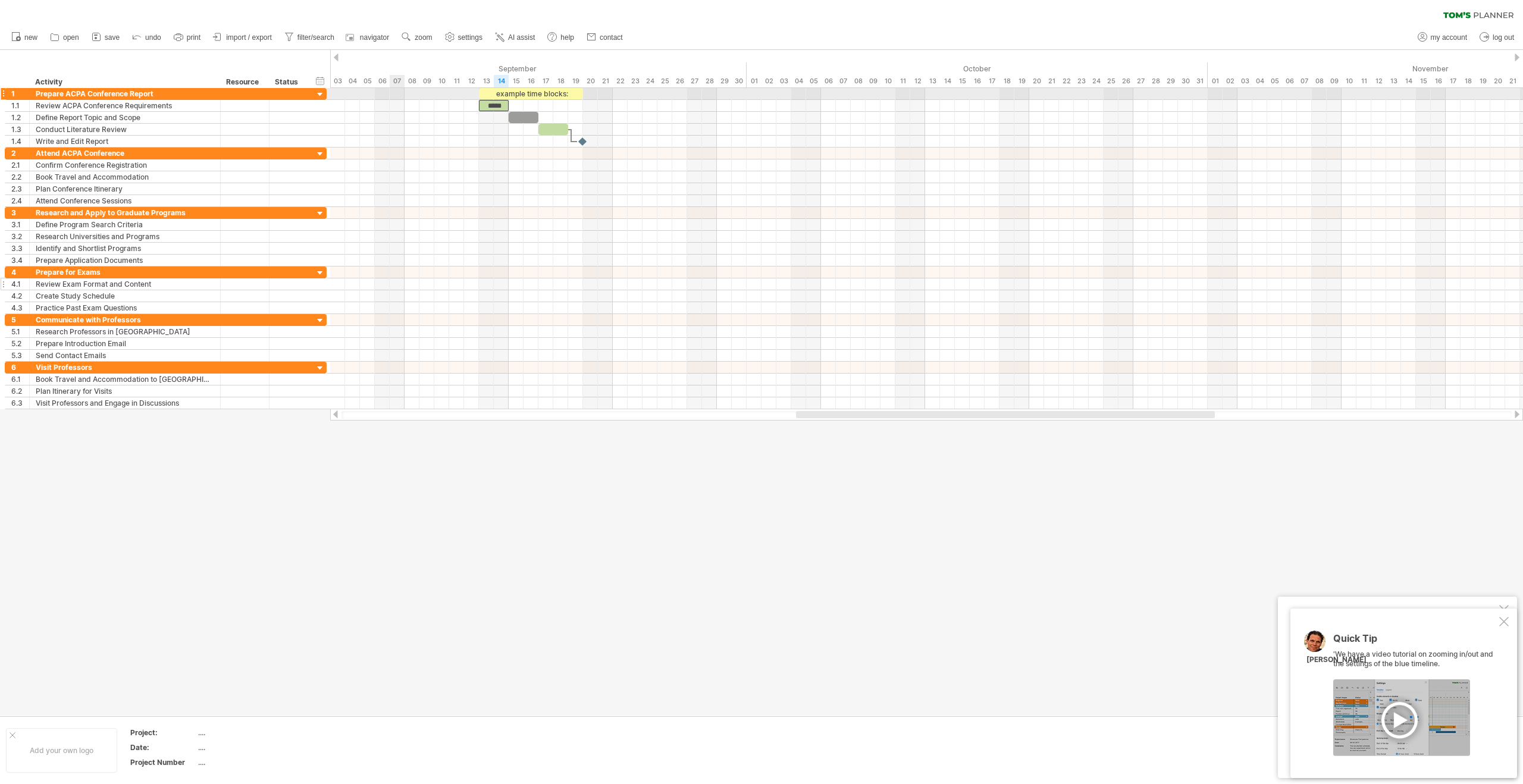
drag, startPoint x: 1183, startPoint y: 61, endPoint x: 395, endPoint y: 99, distance: 788.9
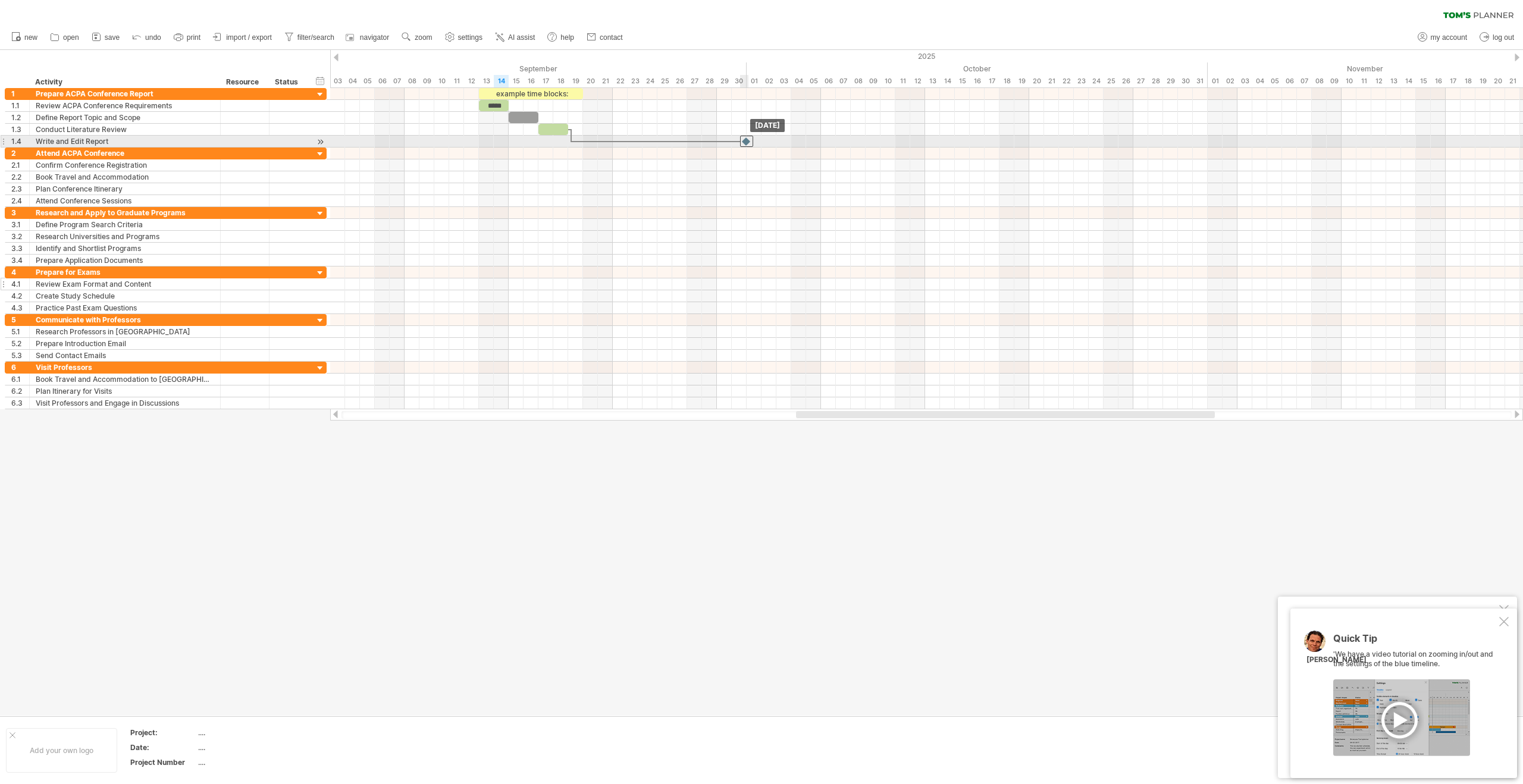
drag, startPoint x: 583, startPoint y: 142, endPoint x: 743, endPoint y: 140, distance: 160.0
click at [743, 140] on div at bounding box center [746, 141] width 13 height 11
click at [743, 140] on div at bounding box center [746, 141] width 12 height 11
click at [562, 131] on div at bounding box center [553, 129] width 30 height 11
drag, startPoint x: 567, startPoint y: 130, endPoint x: 583, endPoint y: 136, distance: 17.1
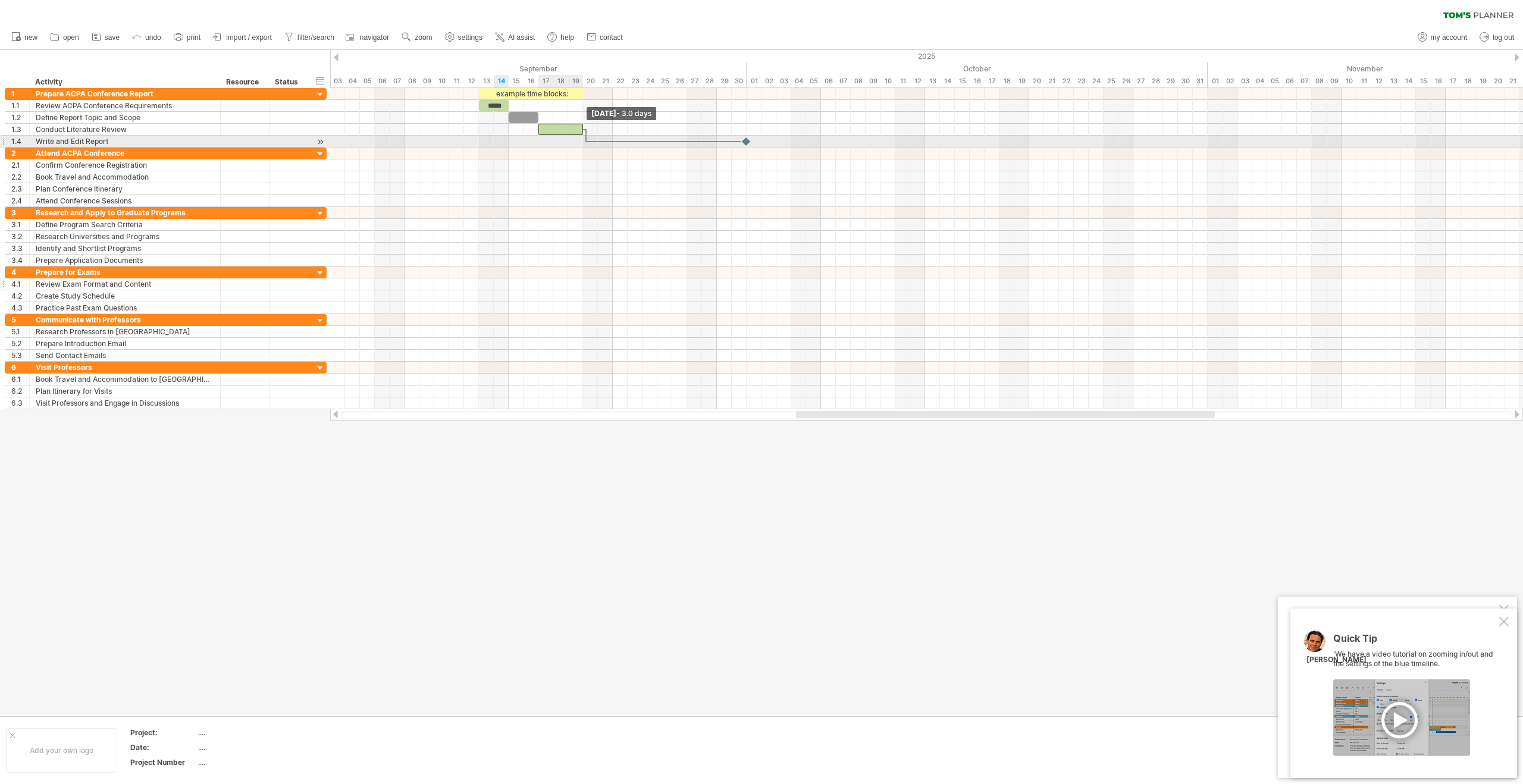
click at [583, 136] on div "example time blocks: ***** [DATE] - 3.0 days [DATE]" at bounding box center [927, 249] width 1193 height 321
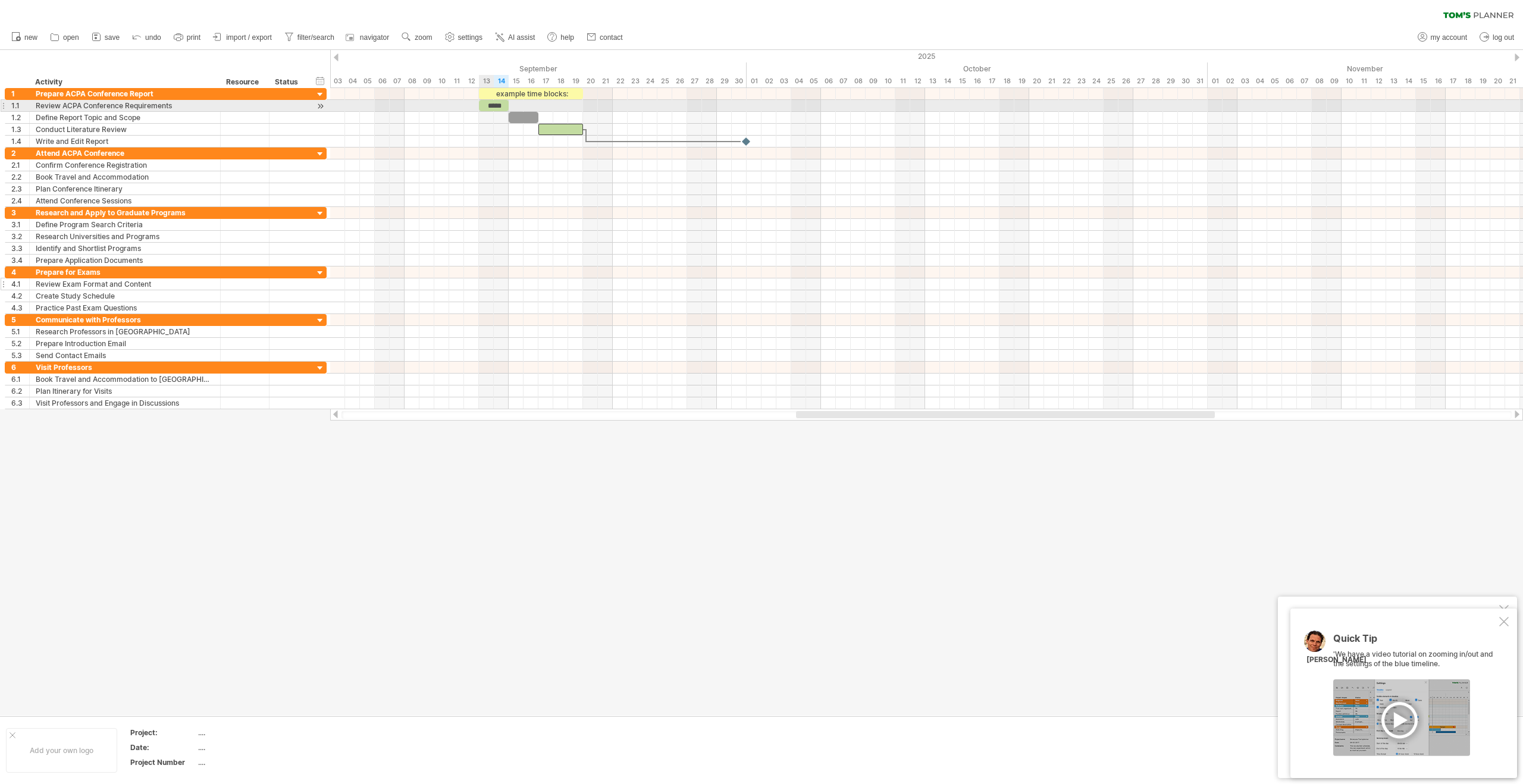
click at [490, 106] on div "*****" at bounding box center [494, 105] width 30 height 11
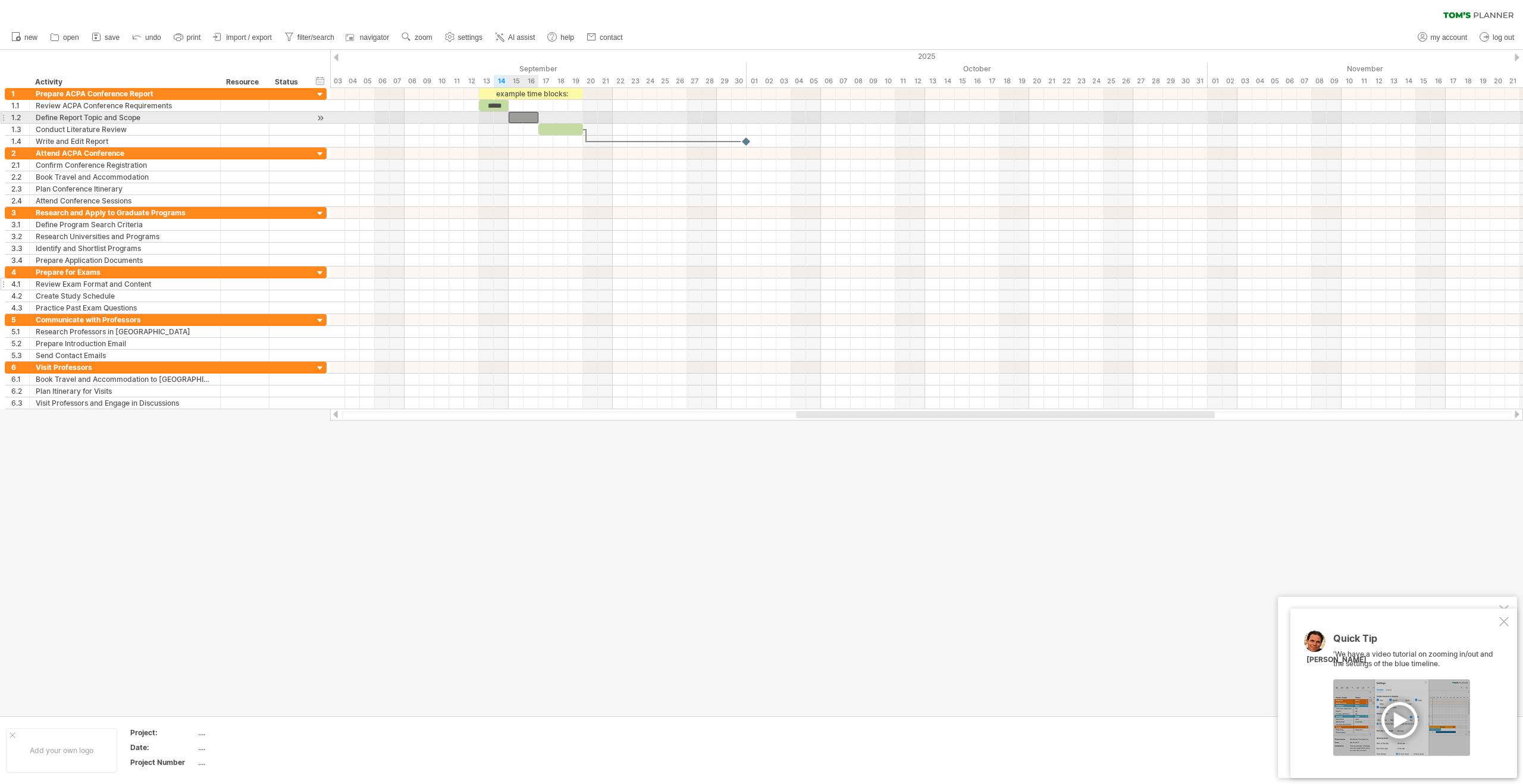
click at [518, 114] on div at bounding box center [524, 117] width 30 height 11
click at [557, 133] on div at bounding box center [560, 129] width 44 height 11
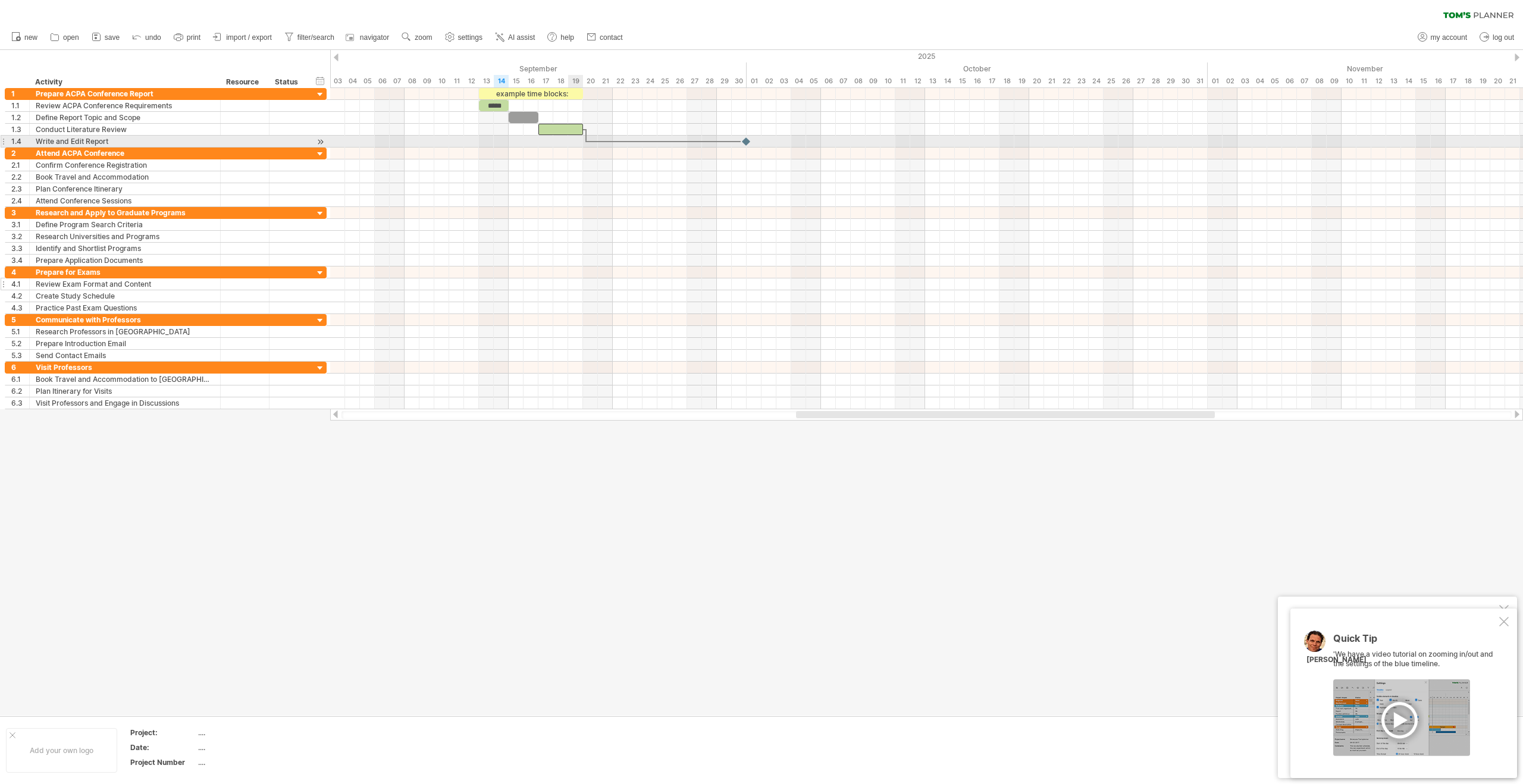
click at [578, 141] on div at bounding box center [927, 142] width 1193 height 12
click at [596, 155] on div "add time block" at bounding box center [626, 156] width 82 height 19
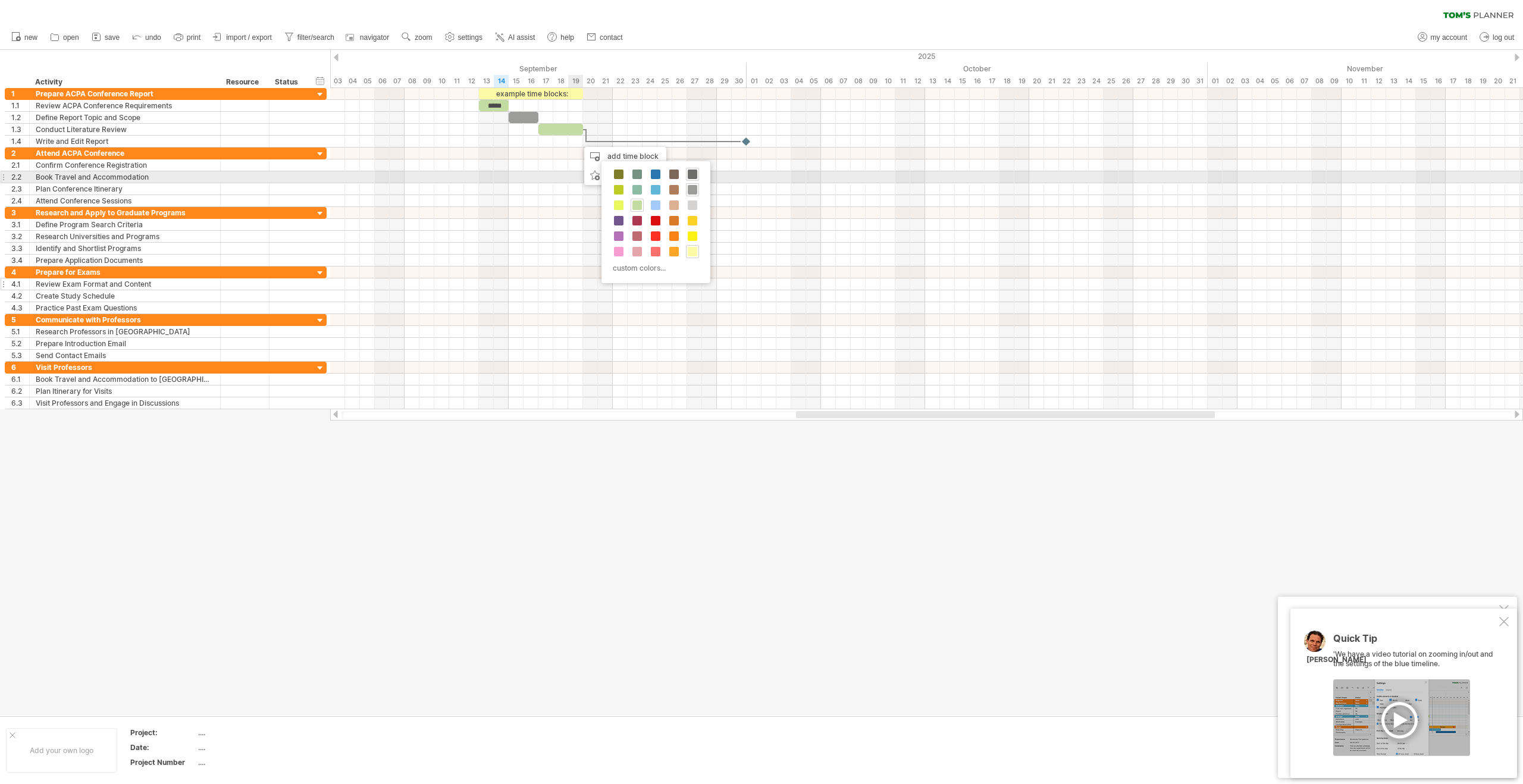
click at [689, 174] on span at bounding box center [692, 174] width 10 height 10
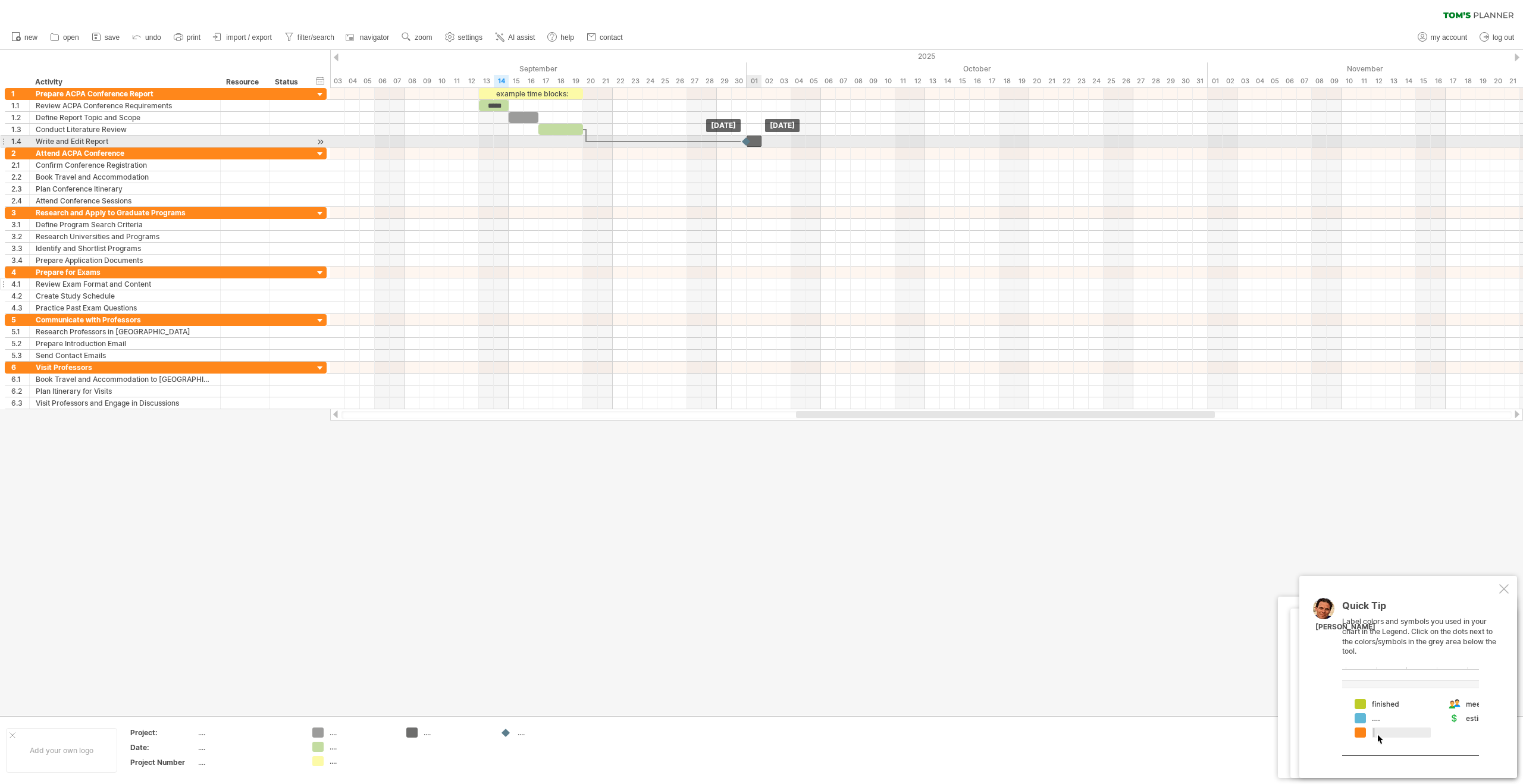
drag, startPoint x: 580, startPoint y: 142, endPoint x: 752, endPoint y: 144, distance: 172.0
click at [509, 144] on div at bounding box center [509, 142] width 0 height 12
drag, startPoint x: 747, startPoint y: 142, endPoint x: 596, endPoint y: 144, distance: 151.0
click at [596, 144] on div at bounding box center [598, 141] width 13 height 11
drag, startPoint x: 756, startPoint y: 143, endPoint x: 605, endPoint y: 144, distance: 151.0
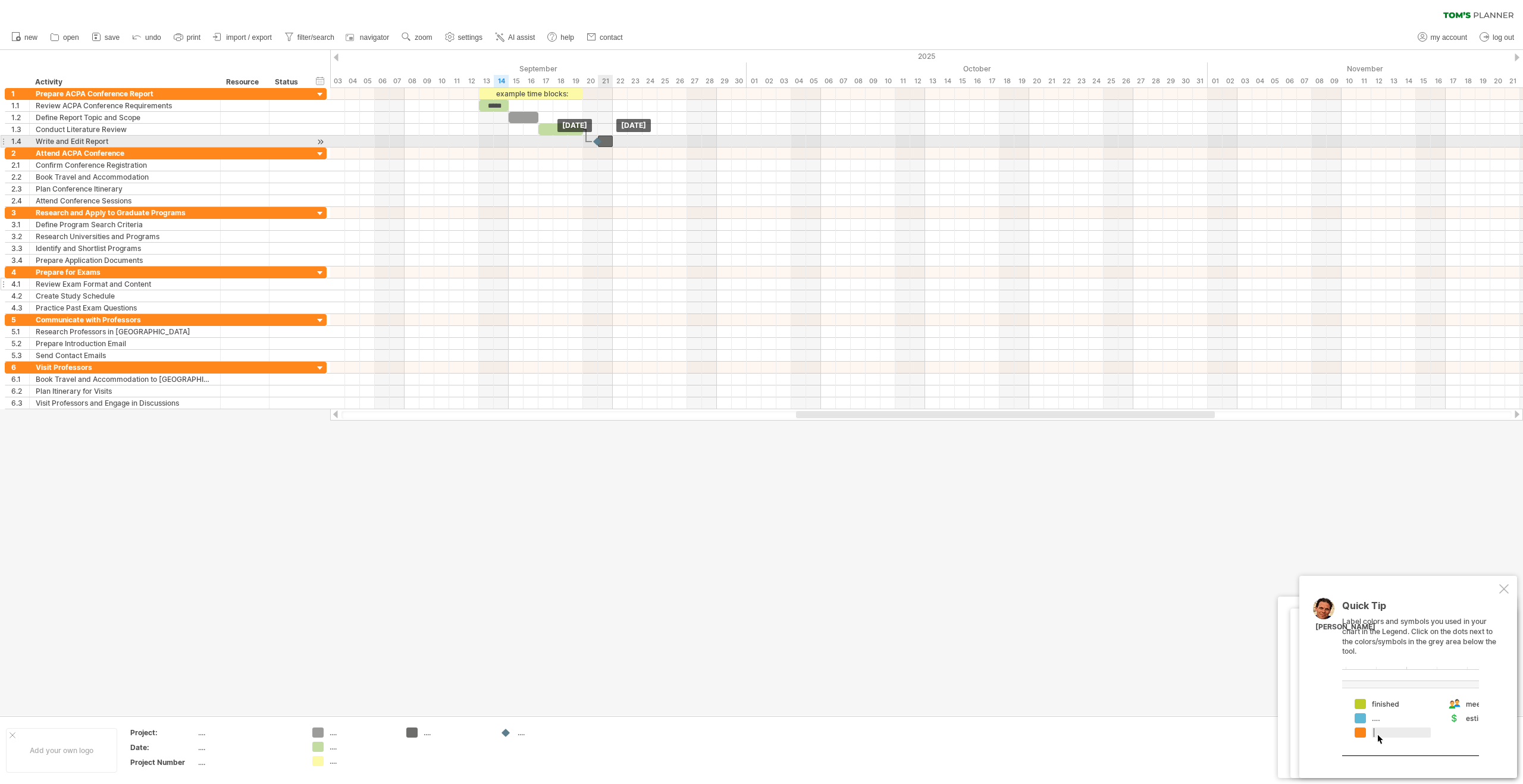
click at [605, 144] on div at bounding box center [605, 141] width 15 height 11
drag, startPoint x: 611, startPoint y: 140, endPoint x: 944, endPoint y: 144, distance: 333.0
click at [945, 144] on span at bounding box center [947, 141] width 5 height 11
click at [668, 142] on div at bounding box center [773, 141] width 350 height 11
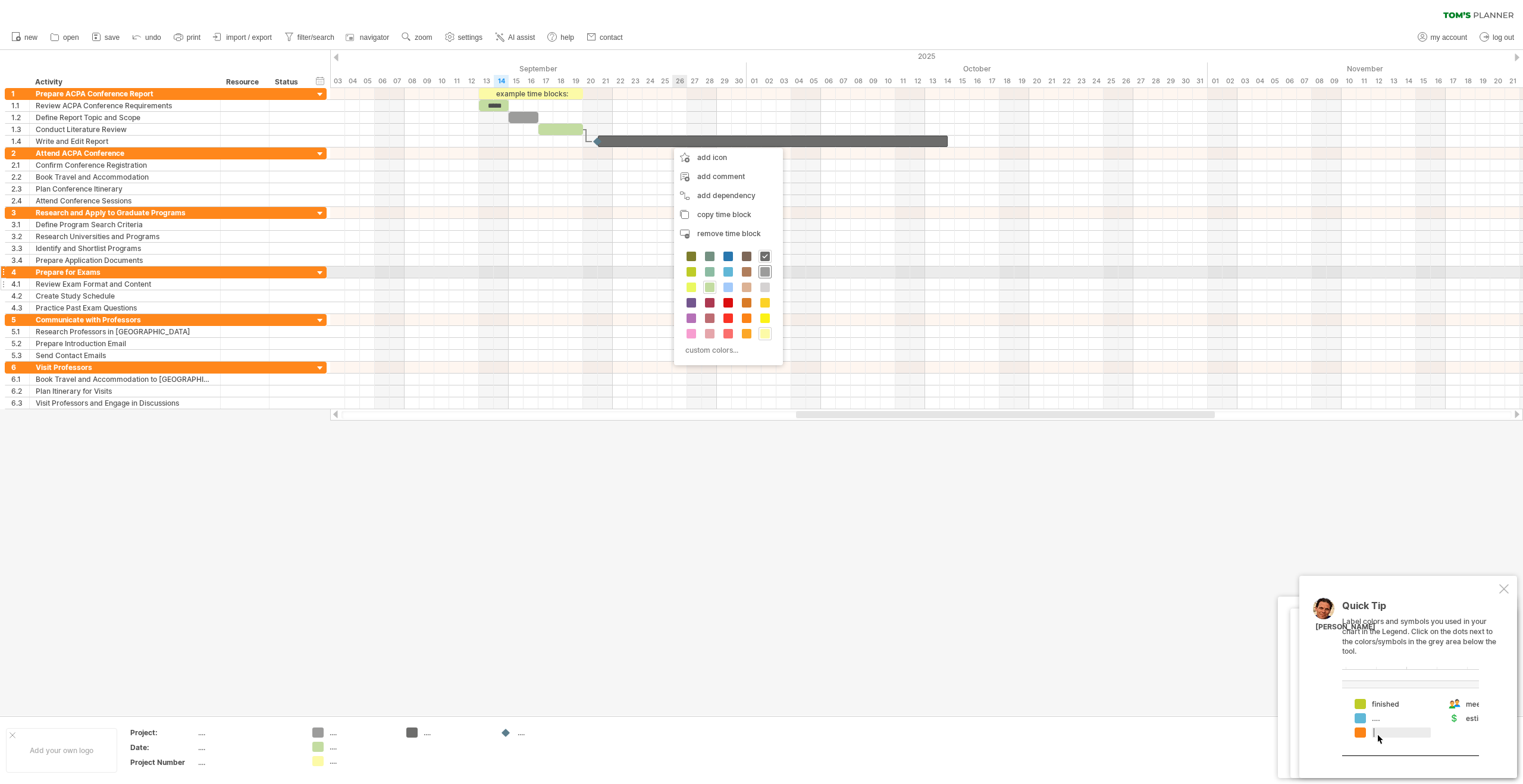
click at [769, 270] on span at bounding box center [765, 272] width 10 height 10
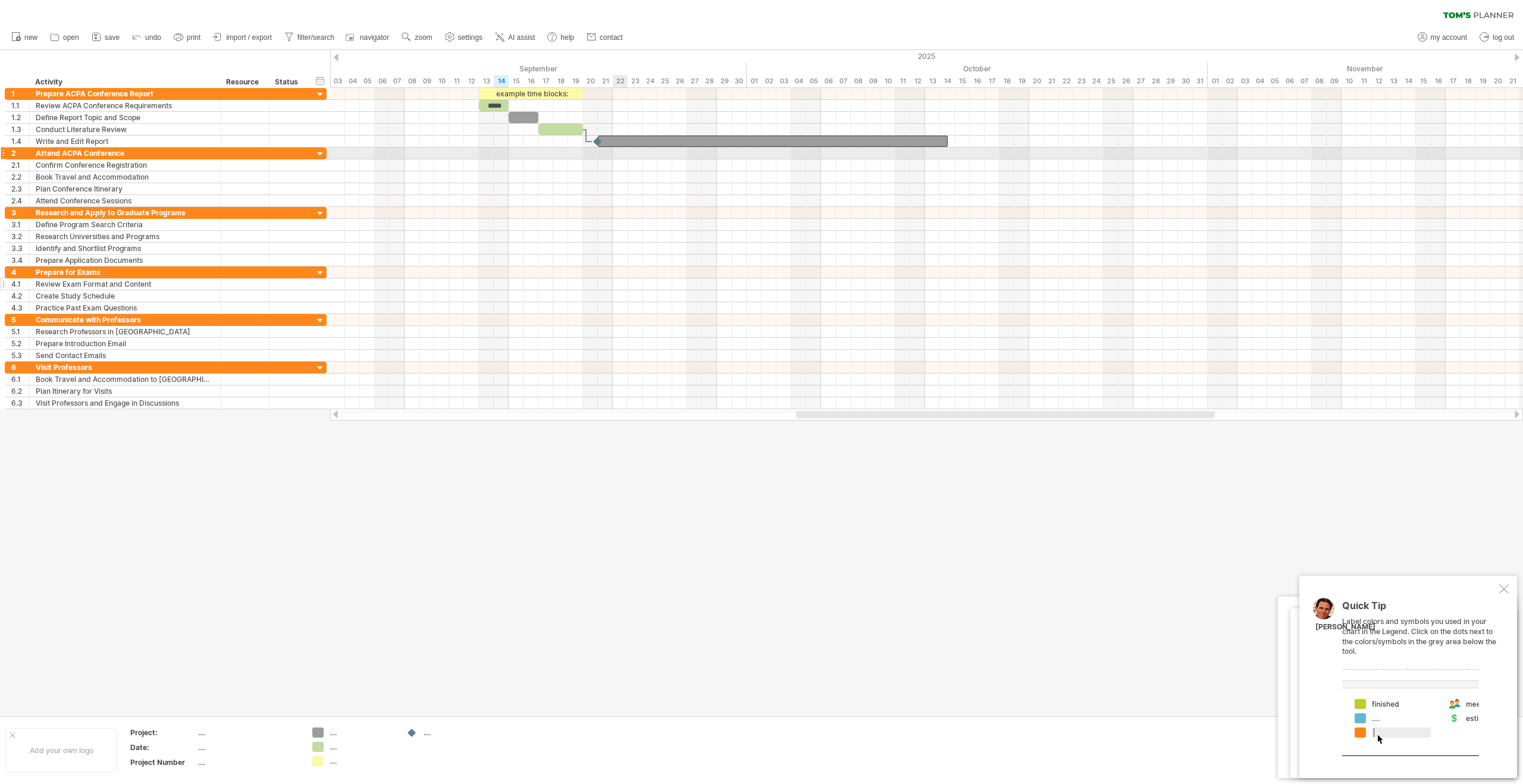
click at [615, 151] on div at bounding box center [927, 153] width 1193 height 12
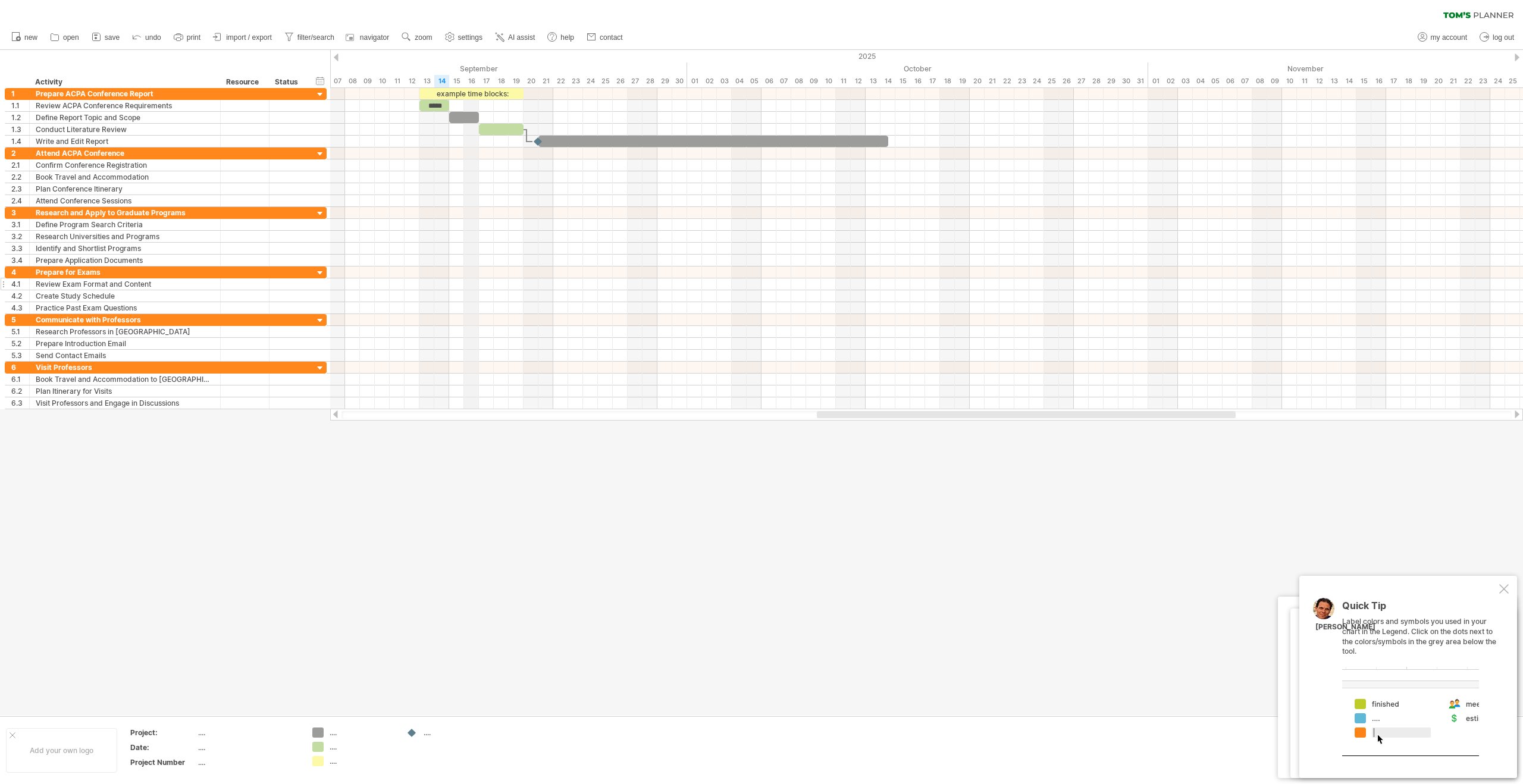
drag, startPoint x: 531, startPoint y: 57, endPoint x: 474, endPoint y: 60, distance: 57.1
click at [474, 60] on div "2025" at bounding box center [397, 56] width 3317 height 12
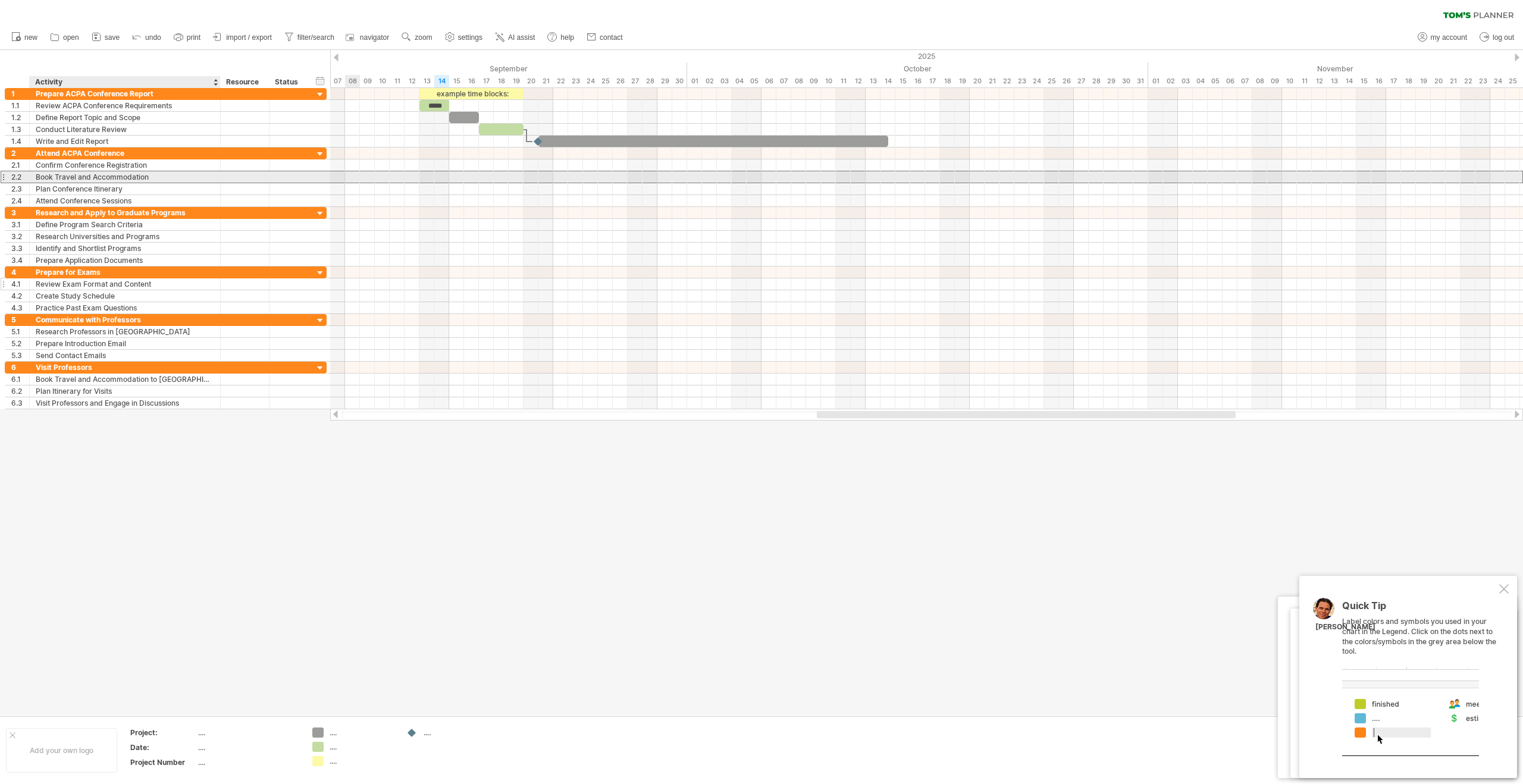
click at [91, 176] on div "Book Travel and Accommodation" at bounding box center [125, 176] width 178 height 11
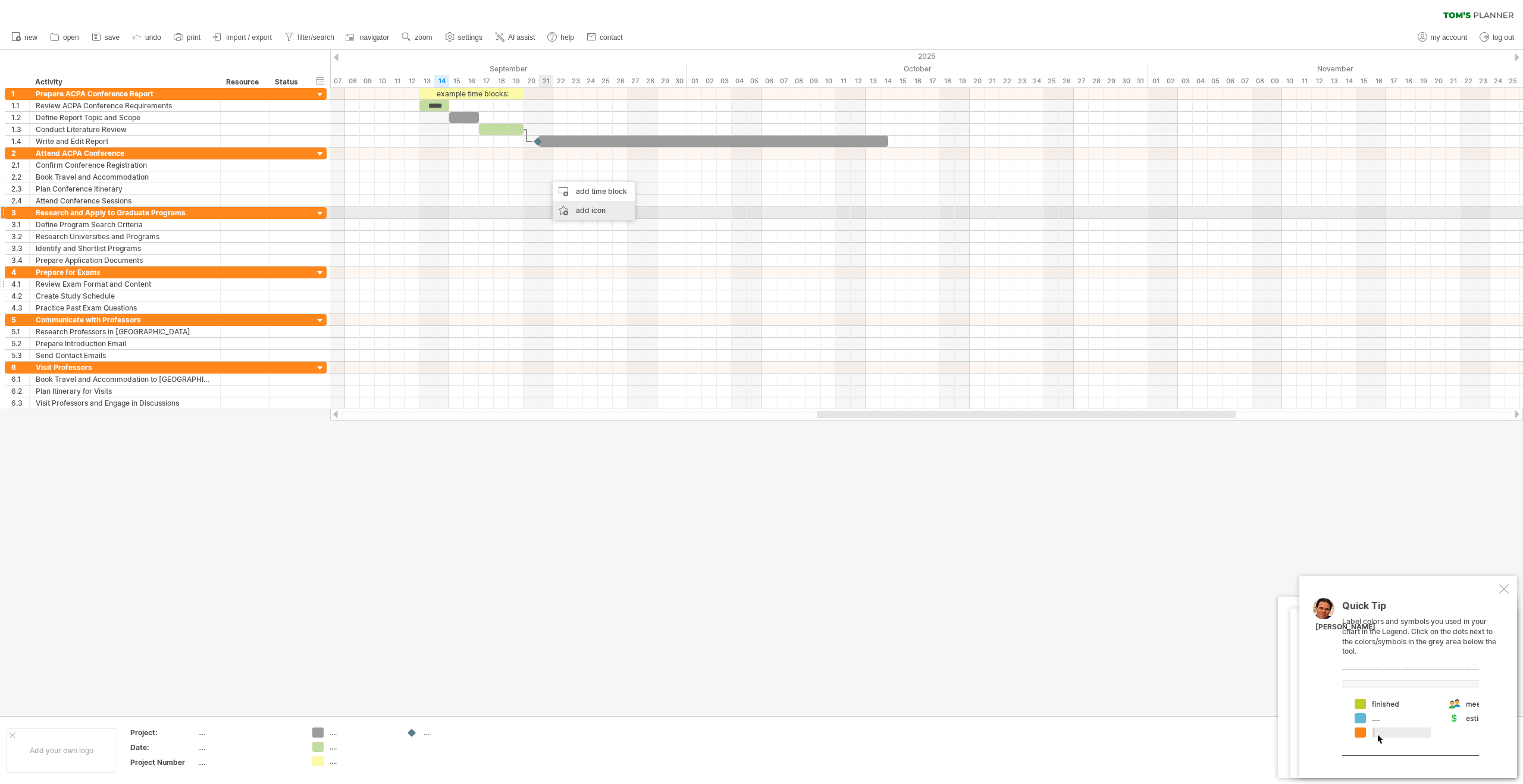
click at [579, 212] on div "add icon" at bounding box center [594, 210] width 82 height 19
click at [531, 176] on div at bounding box center [927, 177] width 1193 height 12
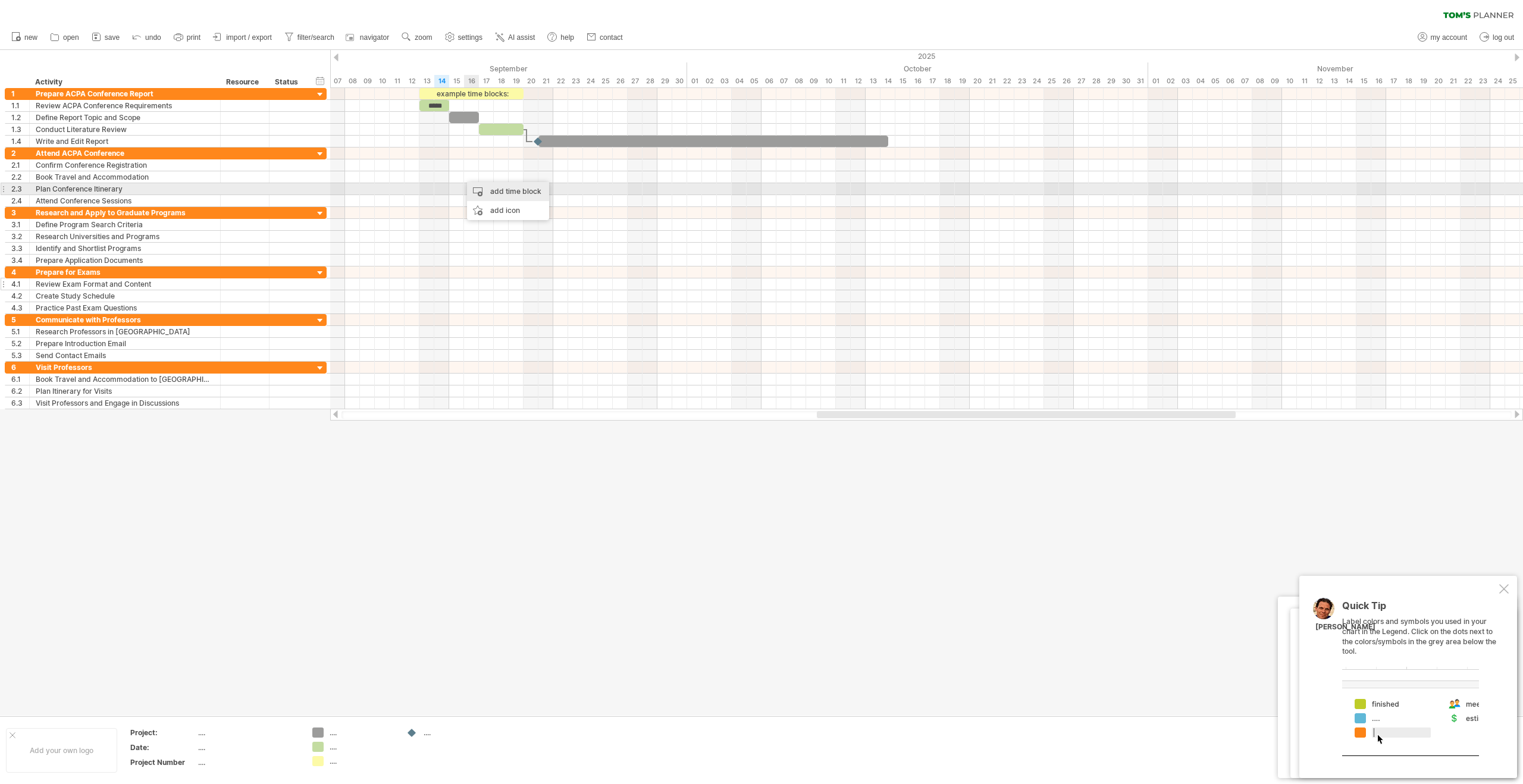
click at [492, 193] on div "add time block" at bounding box center [508, 191] width 82 height 19
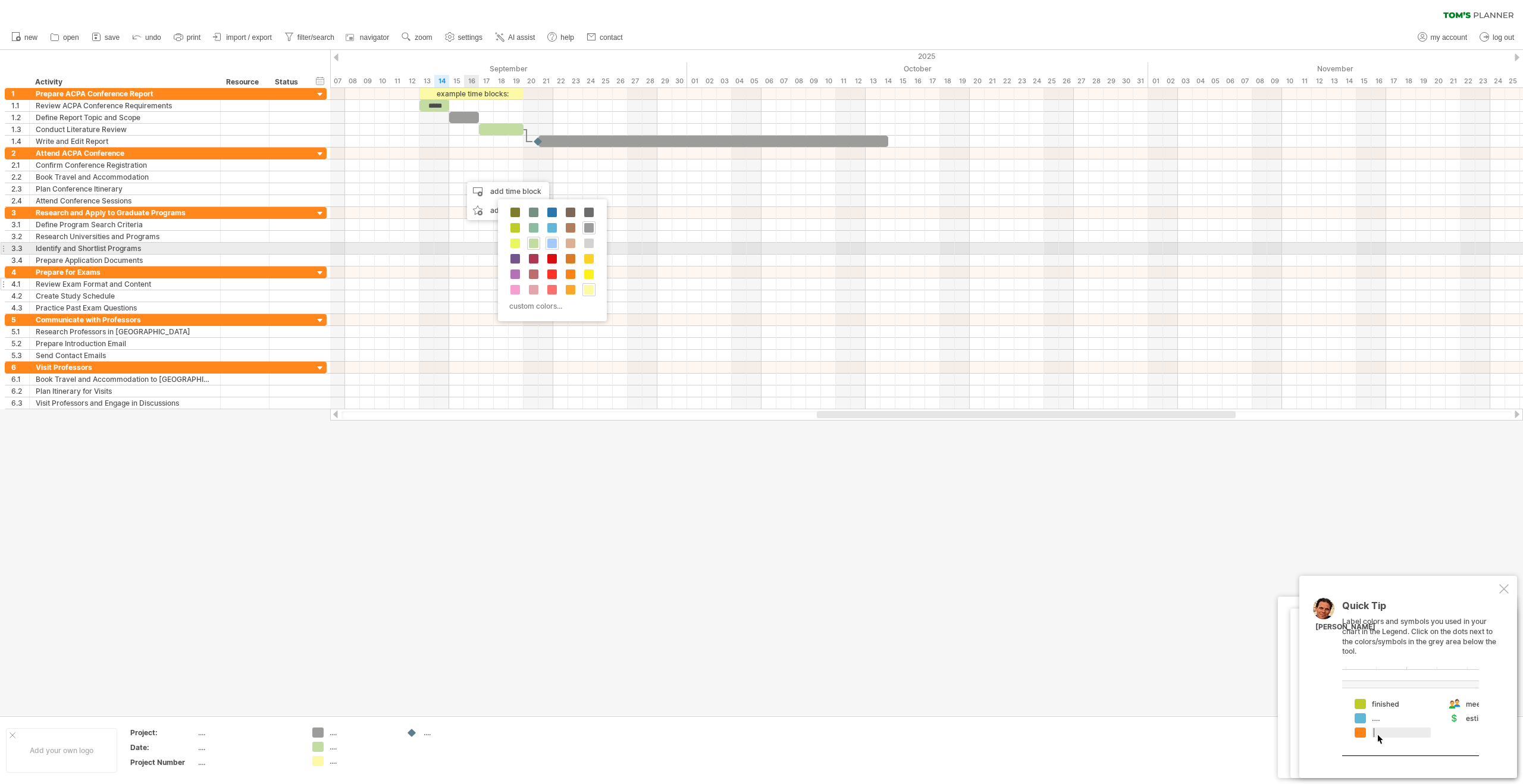
click at [553, 246] on span at bounding box center [552, 243] width 10 height 10
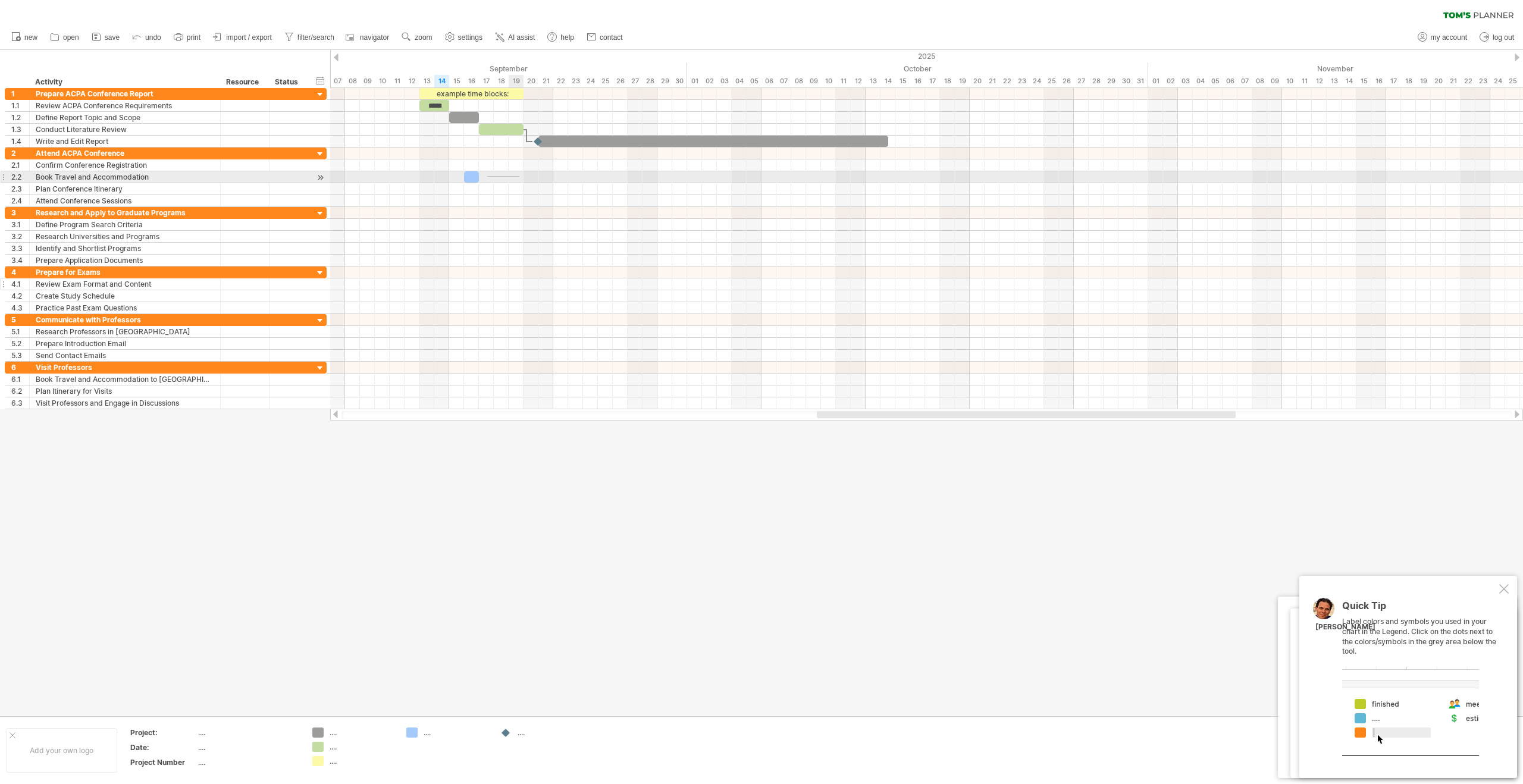
drag, startPoint x: 492, startPoint y: 177, endPoint x: 520, endPoint y: 176, distance: 28.0
click at [520, 176] on div at bounding box center [927, 177] width 1193 height 12
drag, startPoint x: 478, startPoint y: 177, endPoint x: 523, endPoint y: 180, distance: 45.1
click at [523, 180] on span at bounding box center [523, 176] width 5 height 11
drag, startPoint x: 464, startPoint y: 176, endPoint x: 452, endPoint y: 177, distance: 12.0
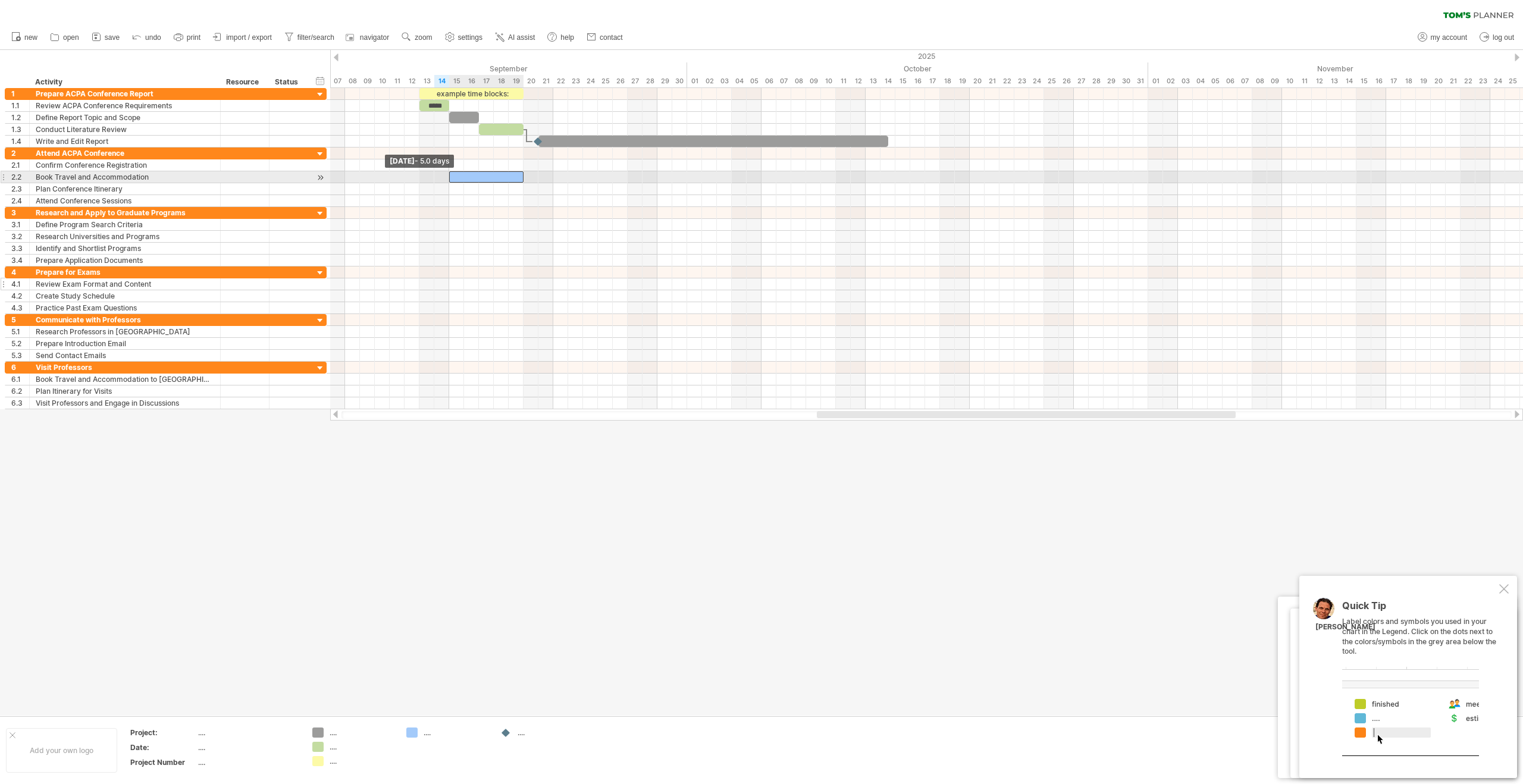
click at [452, 177] on div at bounding box center [487, 176] width 74 height 11
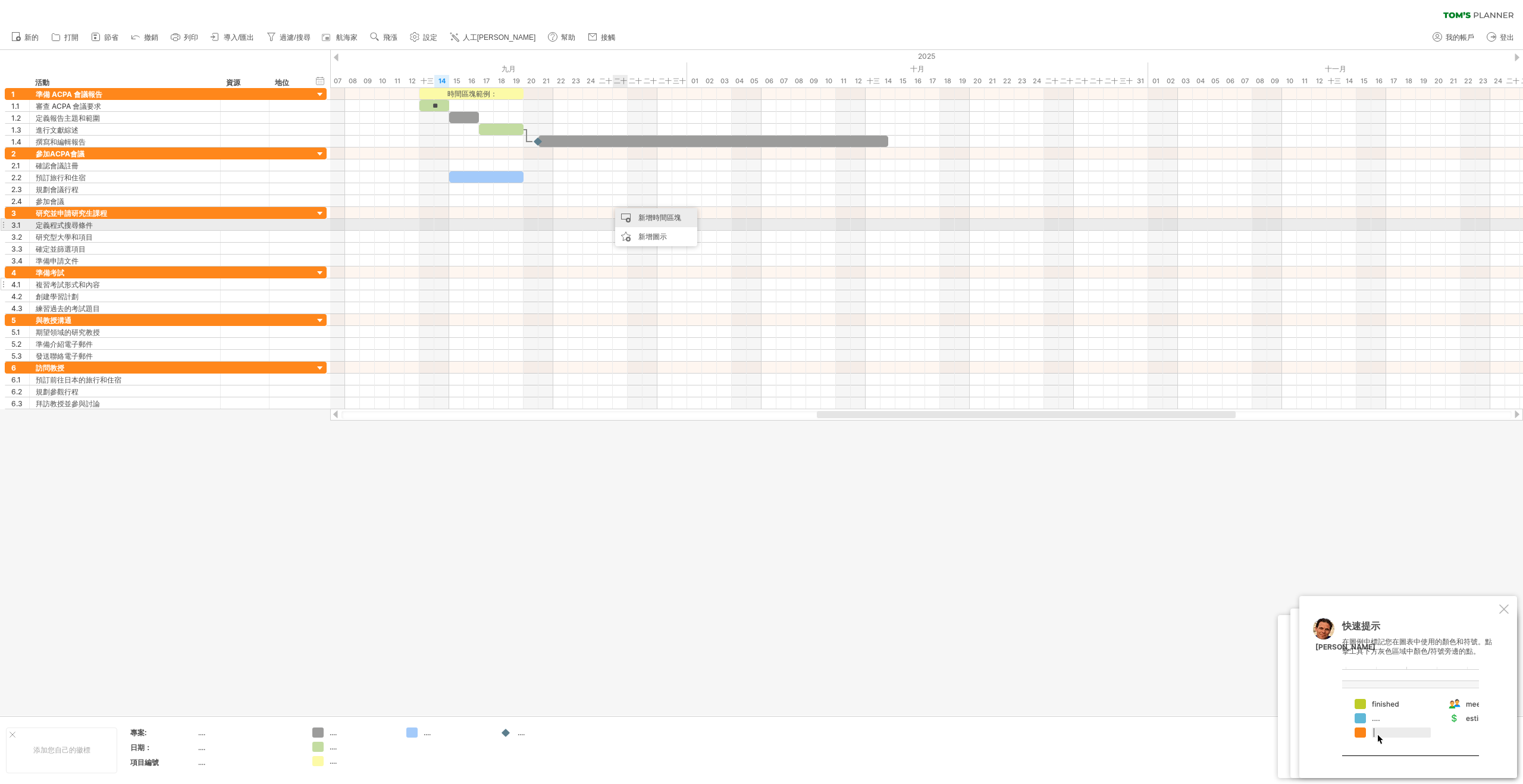
click at [673, 223] on div "新增時間區塊" at bounding box center [656, 217] width 82 height 19
click at [772, 271] on span at bounding box center [770, 273] width 10 height 10
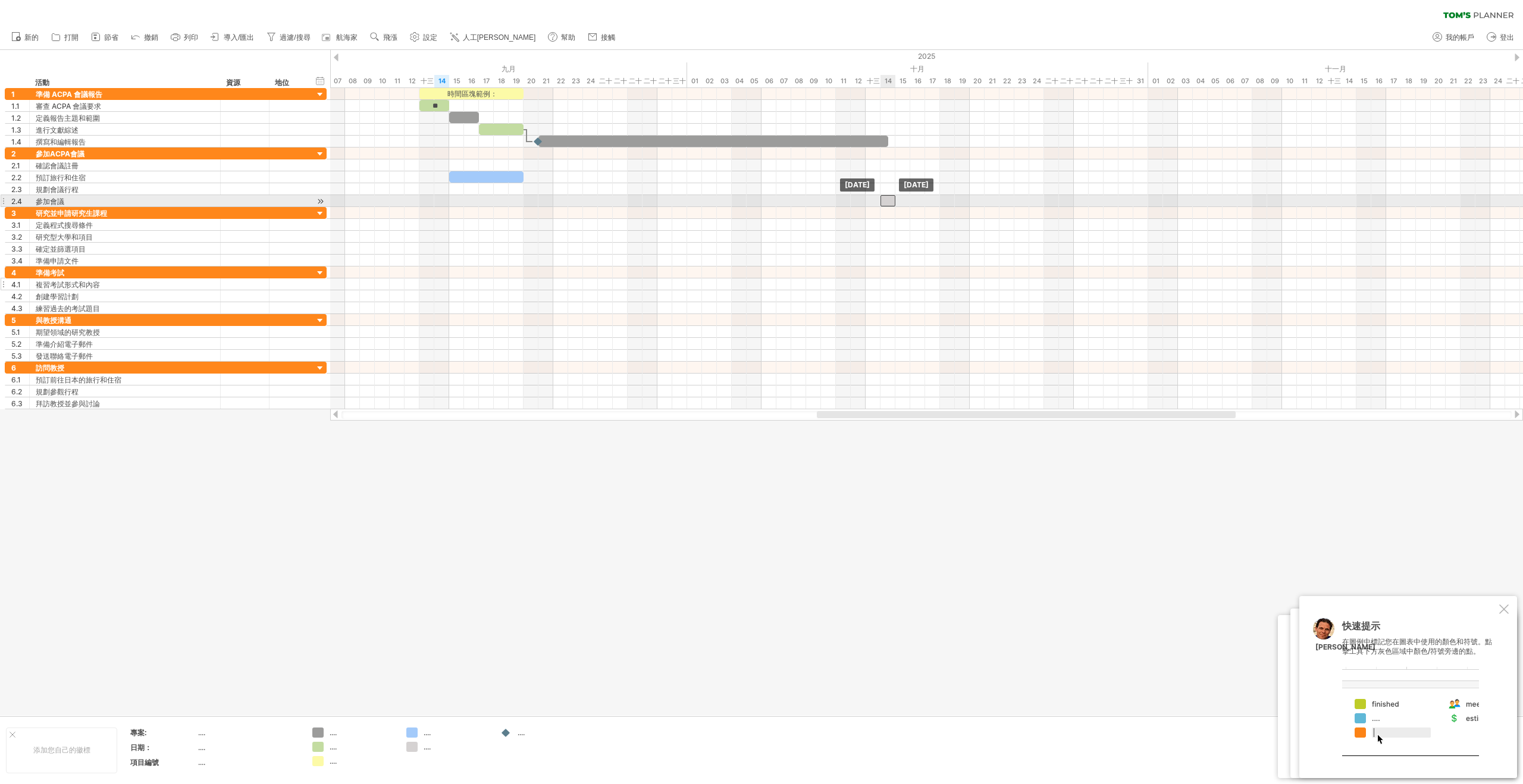
drag, startPoint x: 620, startPoint y: 202, endPoint x: 891, endPoint y: 206, distance: 271.0
click at [891, 206] on div "時間區塊範例： ** [DATE] [DATE]" at bounding box center [927, 249] width 1193 height 321
drag, startPoint x: 893, startPoint y: 199, endPoint x: 922, endPoint y: 202, distance: 29.2
click at [923, 202] on span at bounding box center [925, 200] width 5 height 11
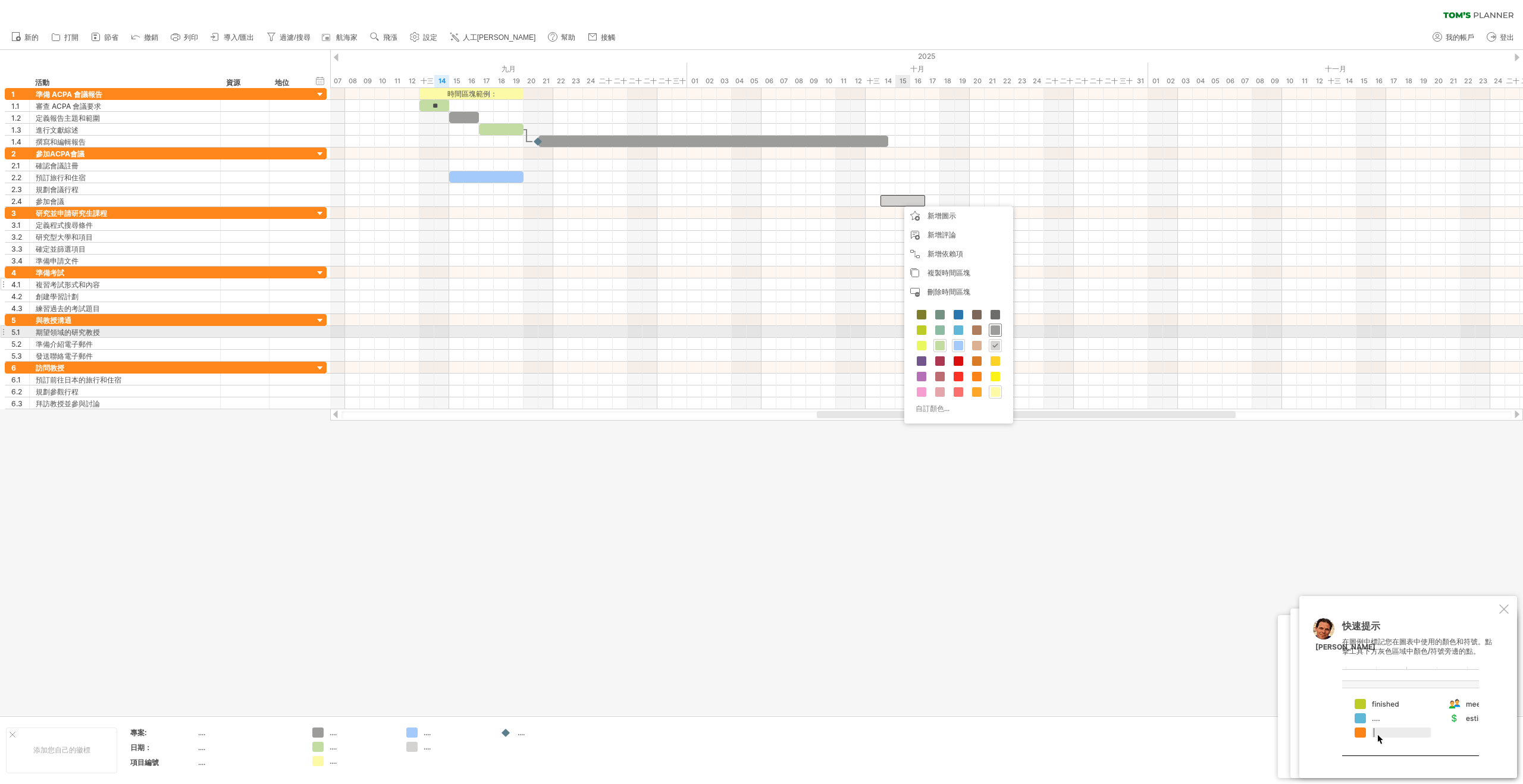
click at [995, 330] on span at bounding box center [995, 330] width 10 height 10
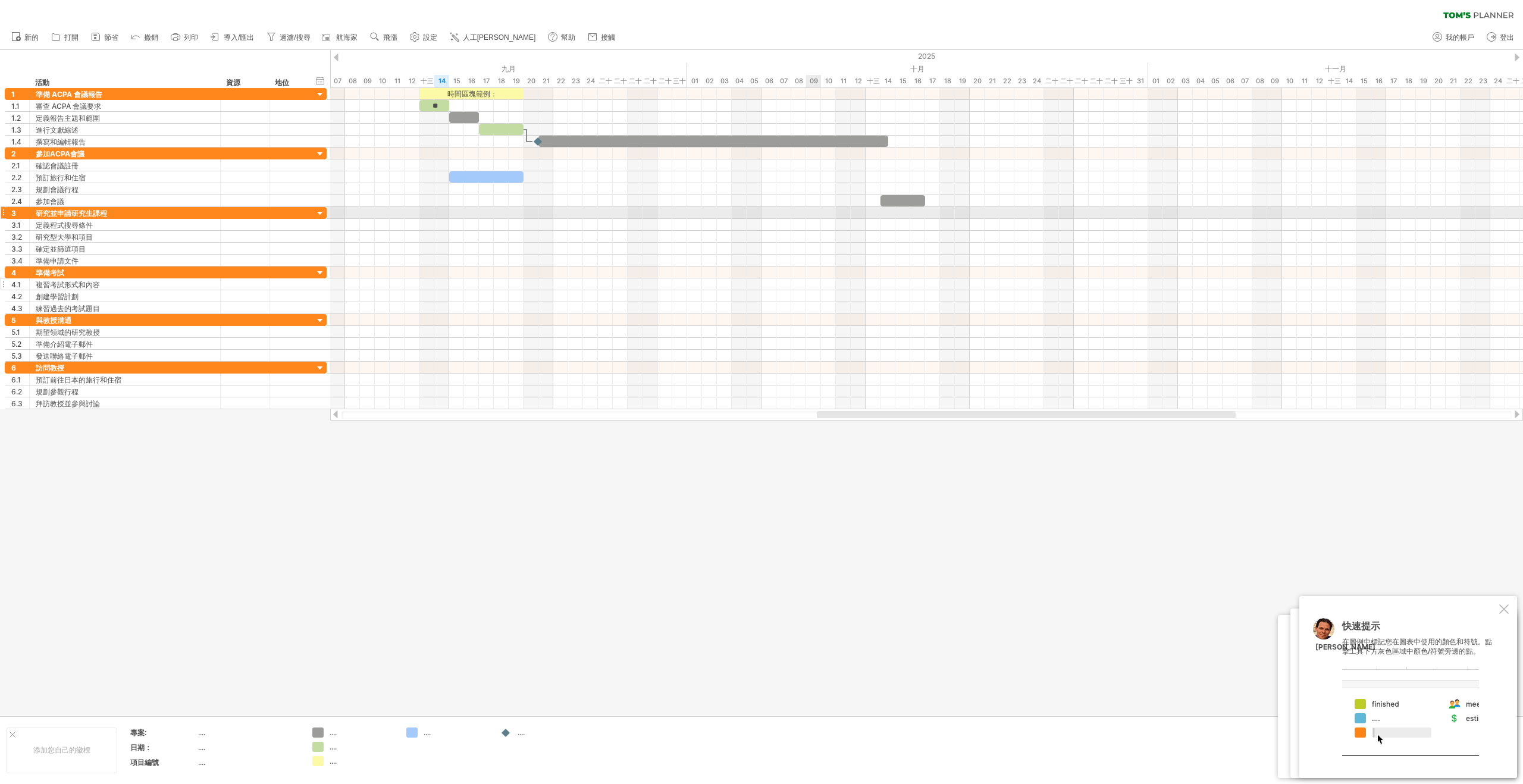
click at [814, 217] on div at bounding box center [927, 213] width 1193 height 12
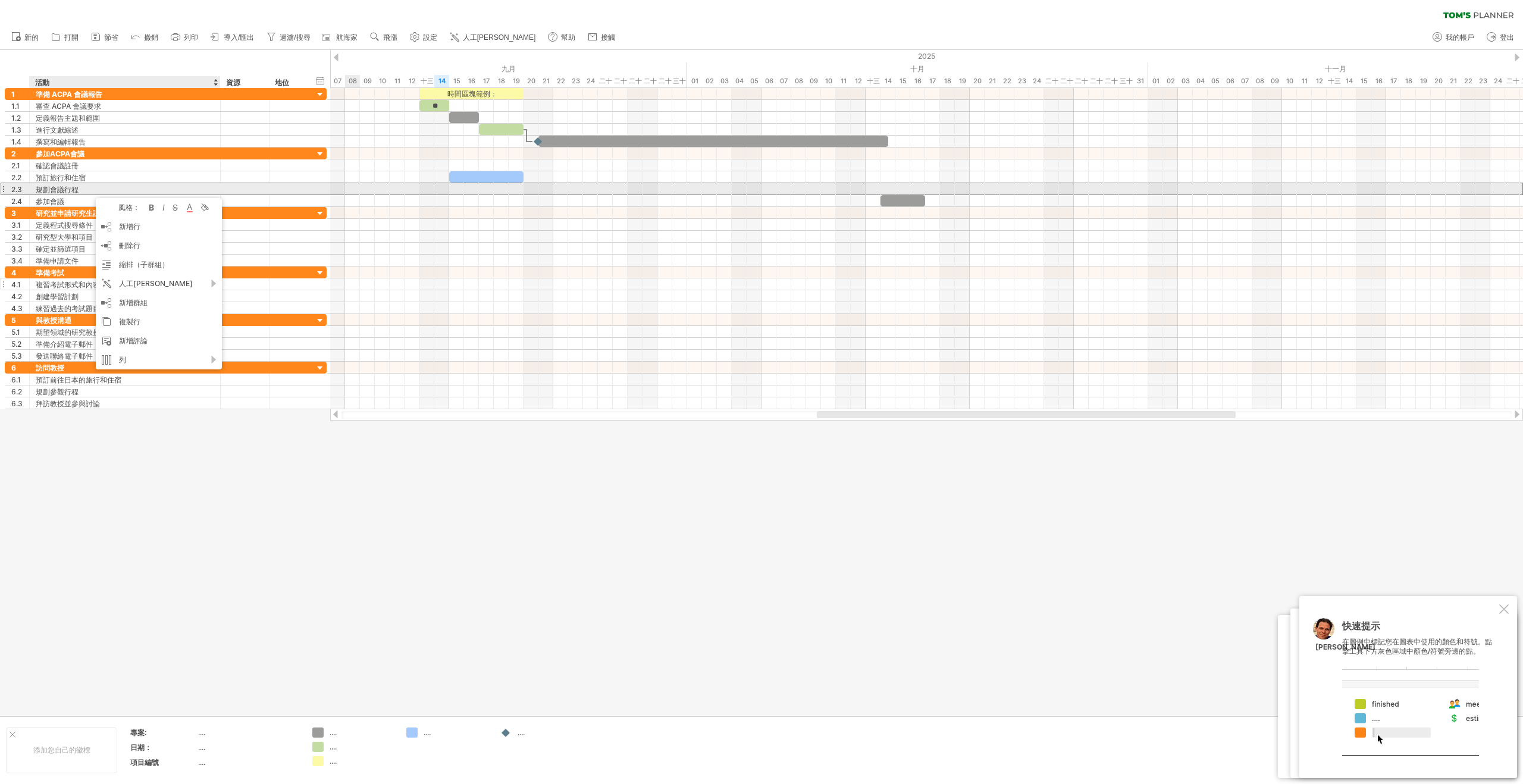
click at [72, 189] on font "規劃會議行程" at bounding box center [57, 189] width 43 height 9
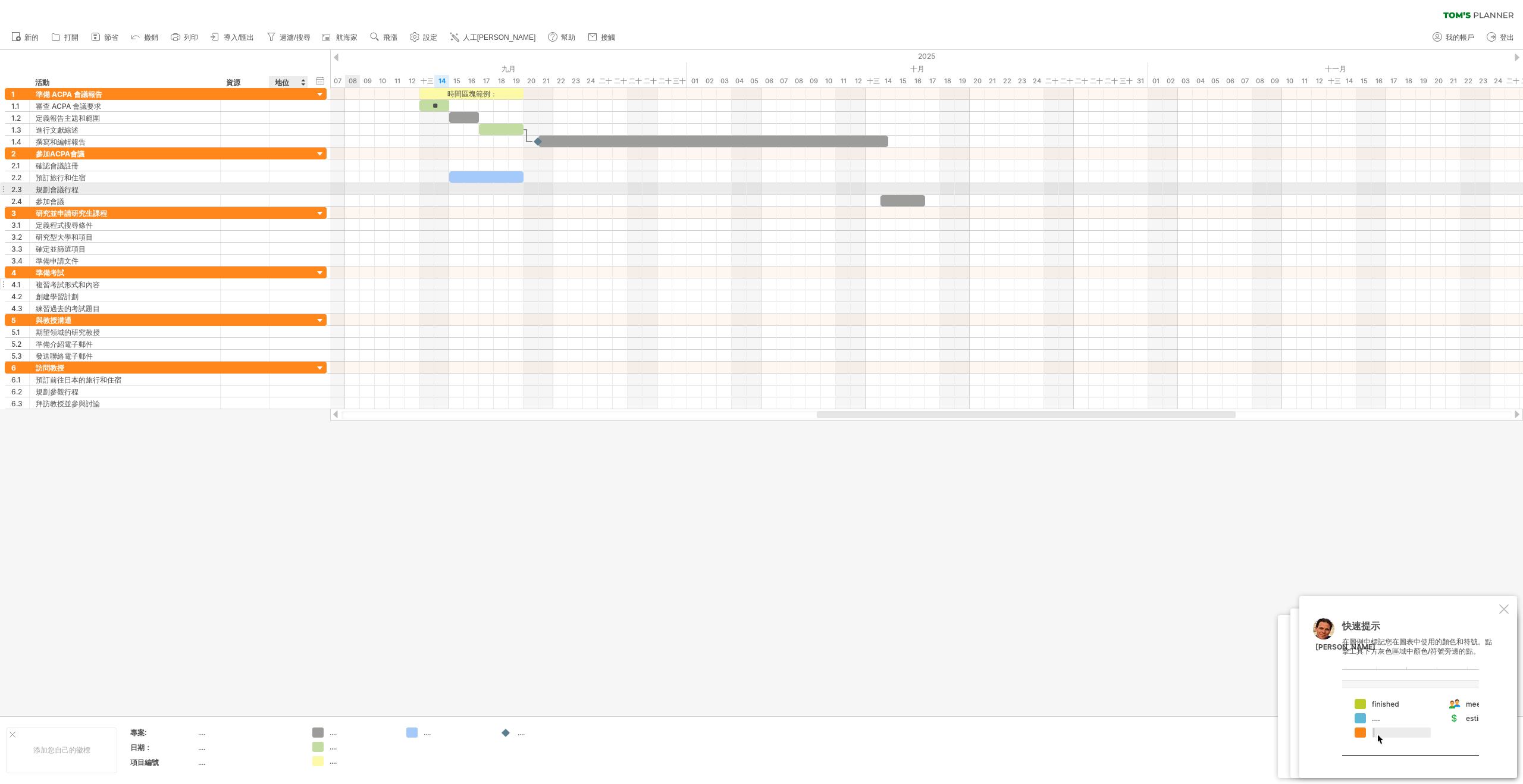
click at [294, 186] on div at bounding box center [289, 189] width 26 height 11
click at [294, 186] on input "text" at bounding box center [289, 189] width 26 height 11
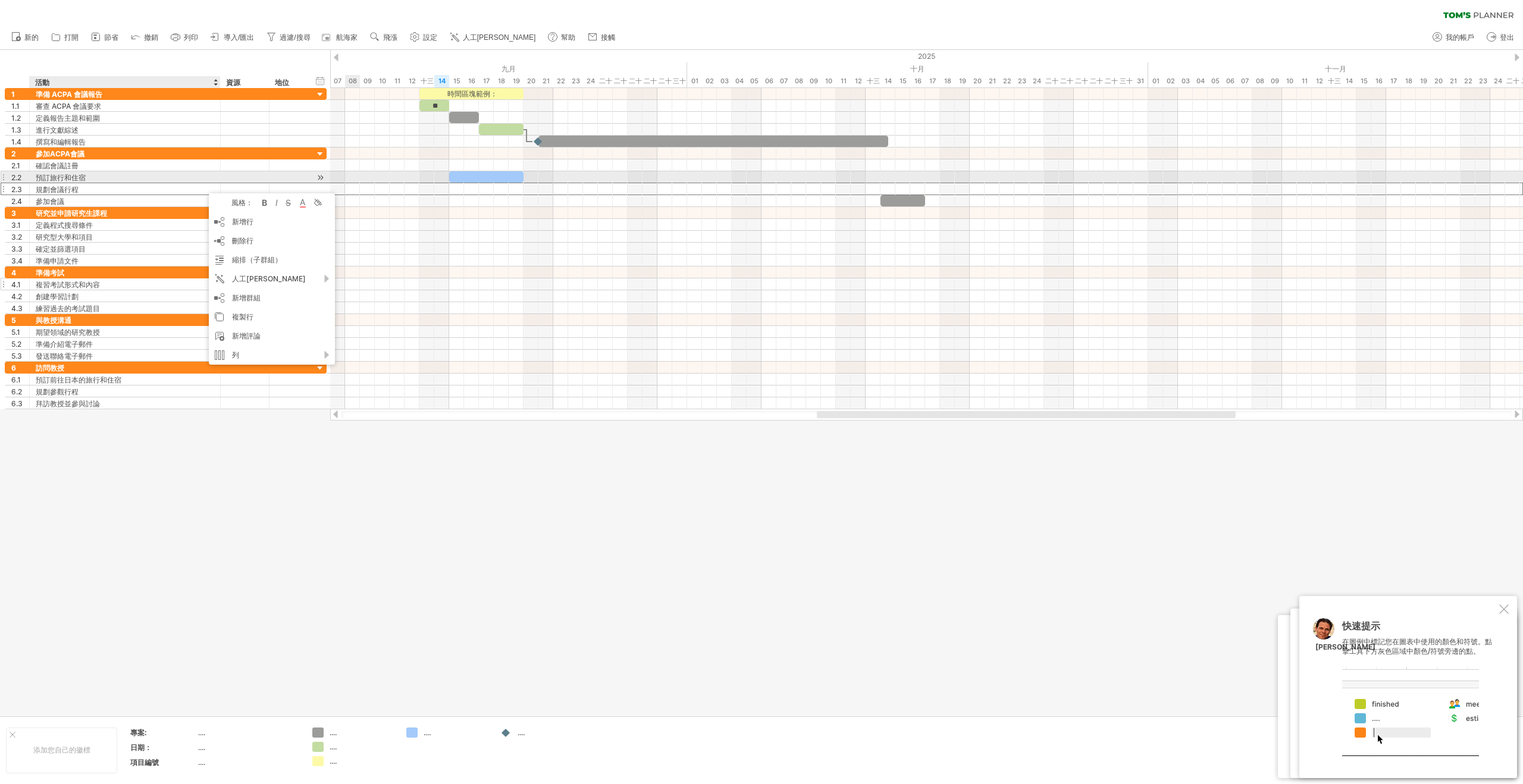
click at [163, 181] on div "預訂旅行和住宿" at bounding box center [125, 176] width 178 height 11
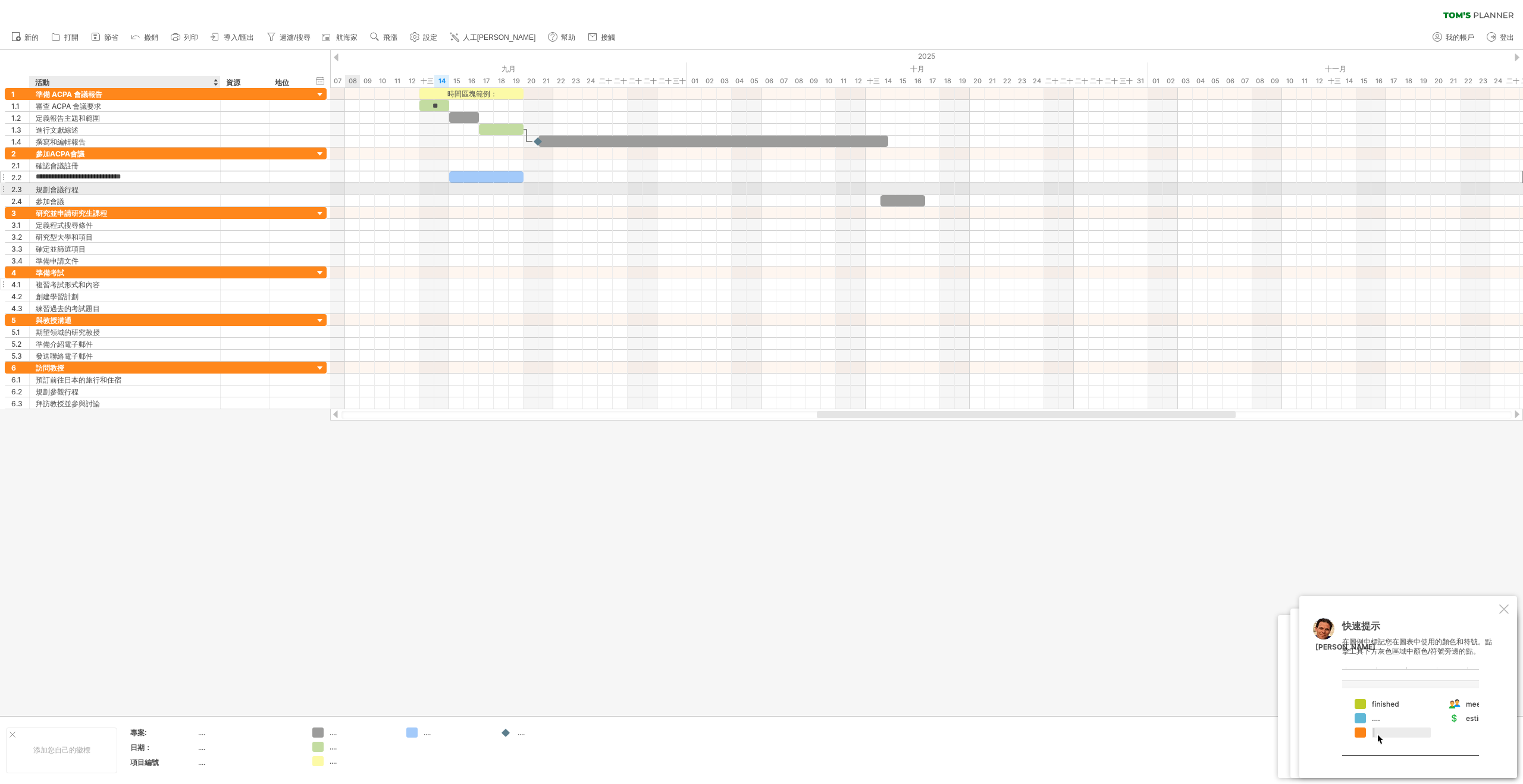
click at [138, 189] on div "規劃會議行程" at bounding box center [125, 189] width 178 height 11
click at [5, 189] on div at bounding box center [3, 189] width 5 height 12
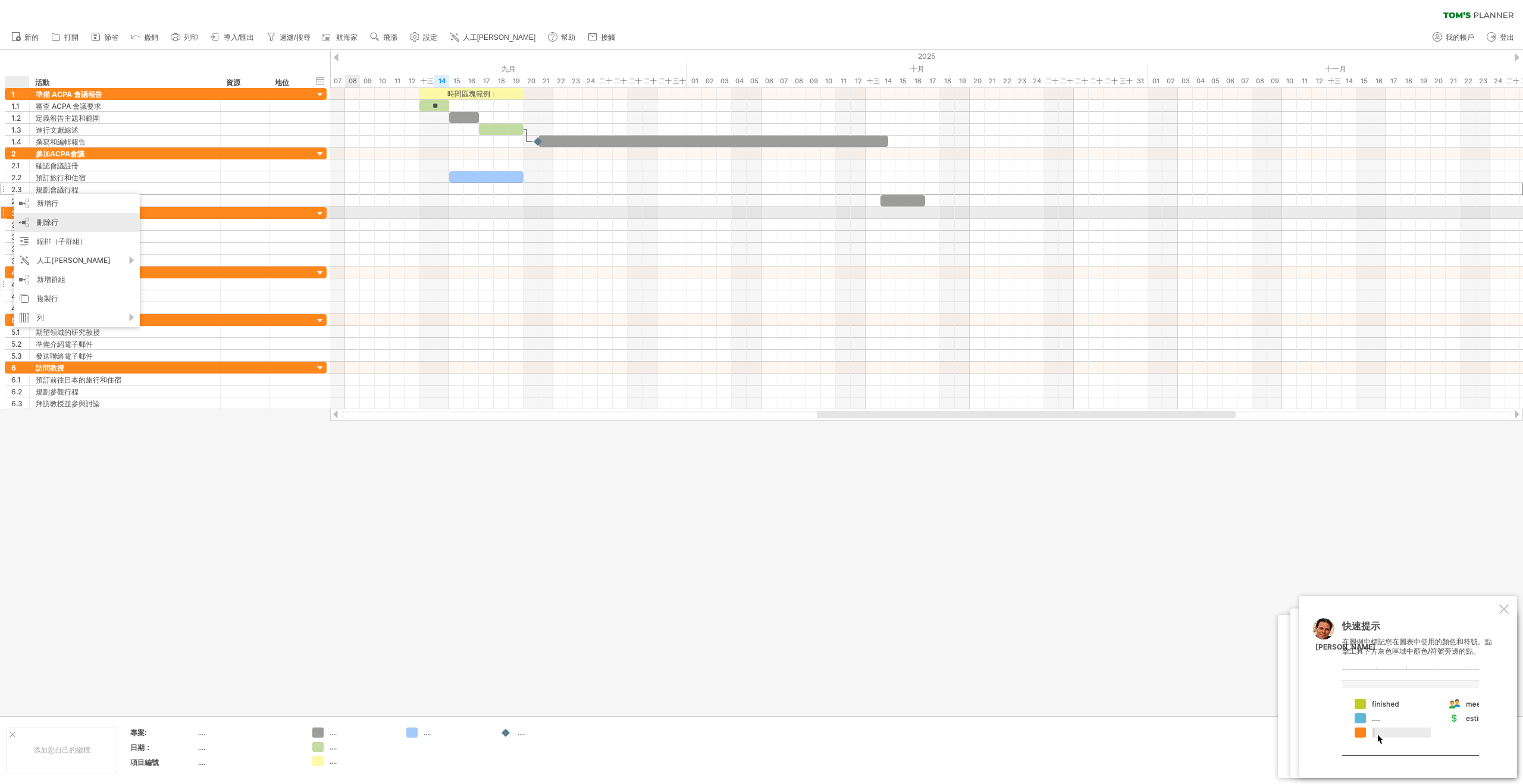
click at [25, 215] on div "刪除行 刪除選取的行" at bounding box center [76, 222] width 126 height 19
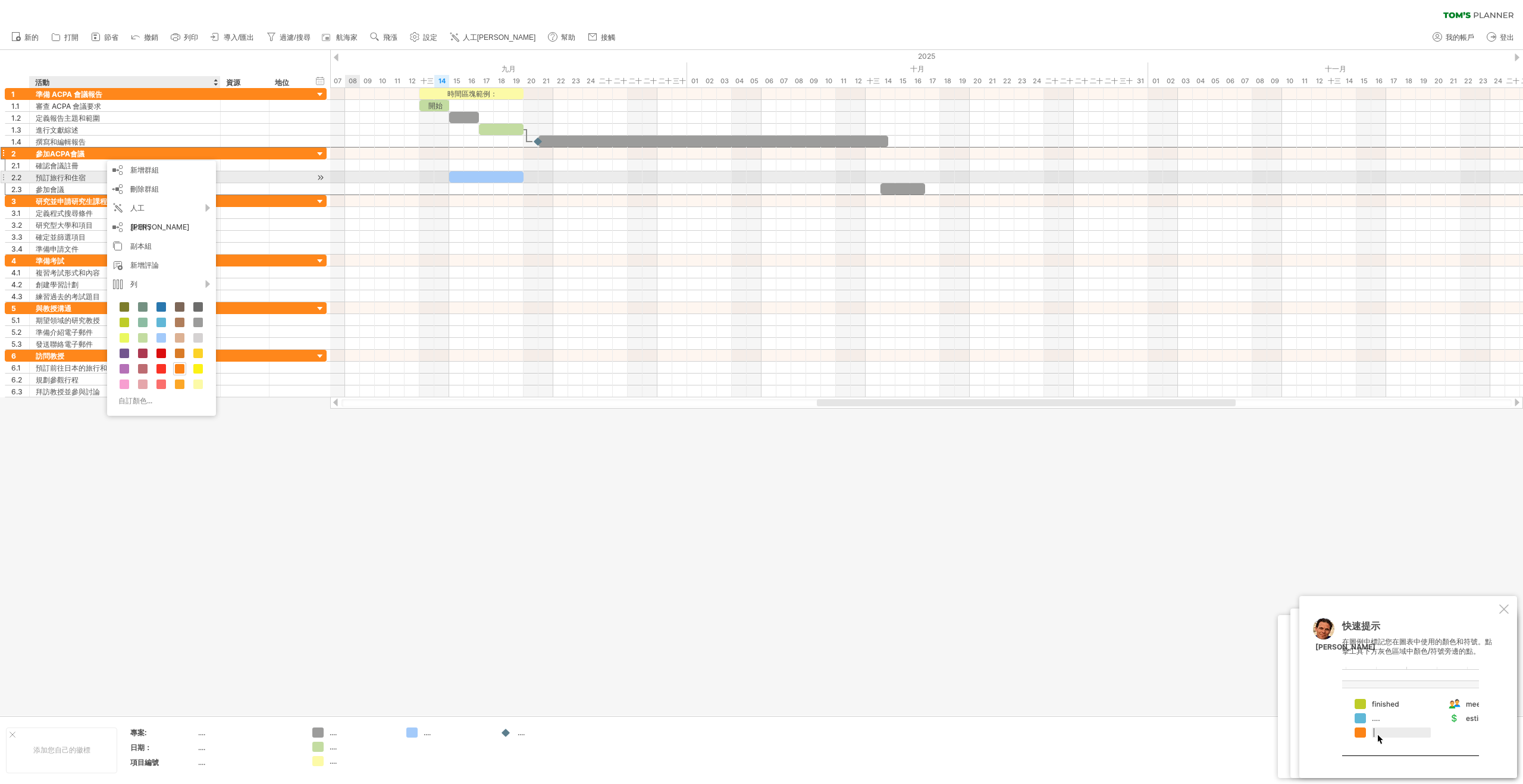
click at [280, 180] on div at bounding box center [289, 176] width 26 height 11
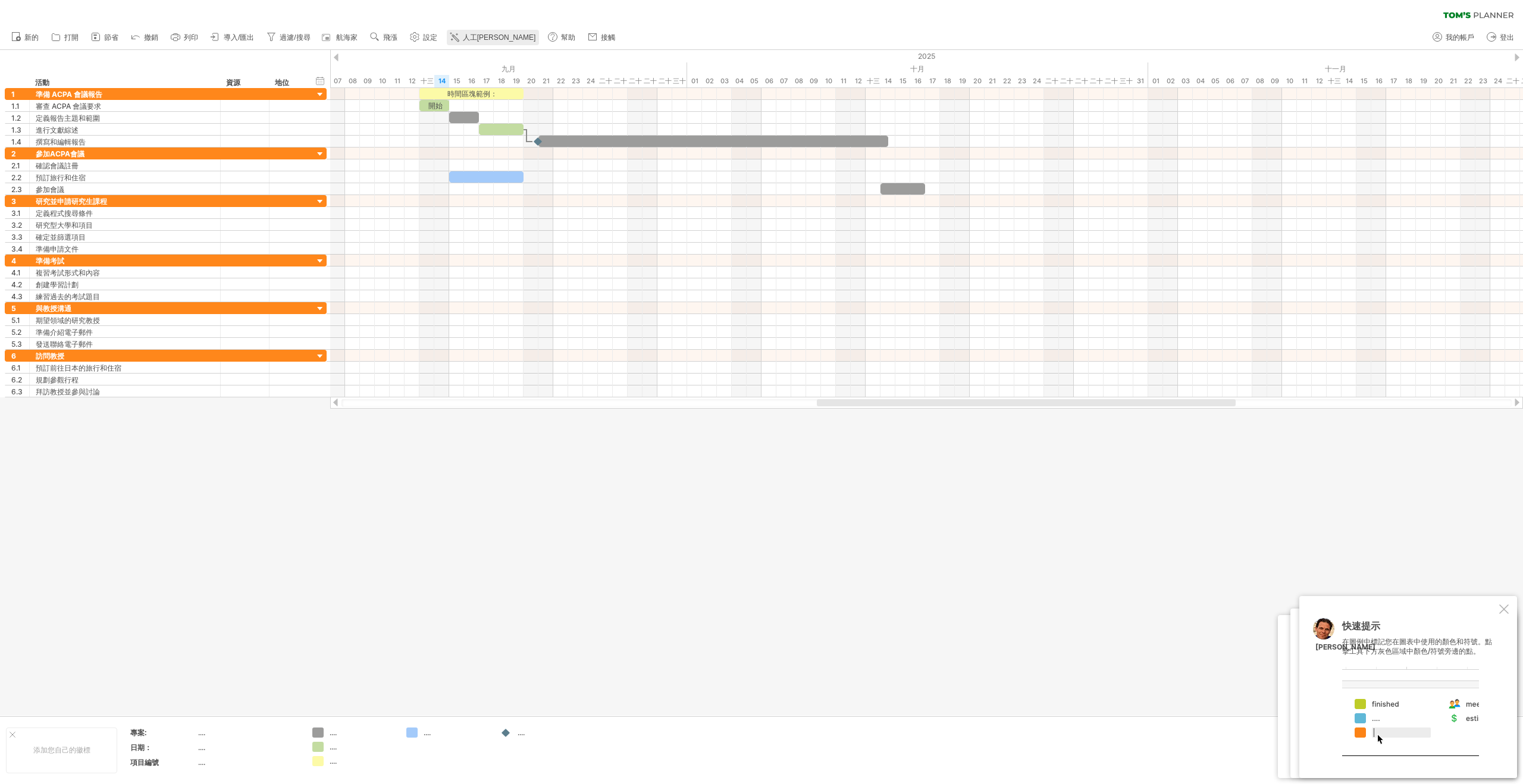
click at [473, 35] on font "人工[PERSON_NAME]" at bounding box center [500, 37] width 73 height 8
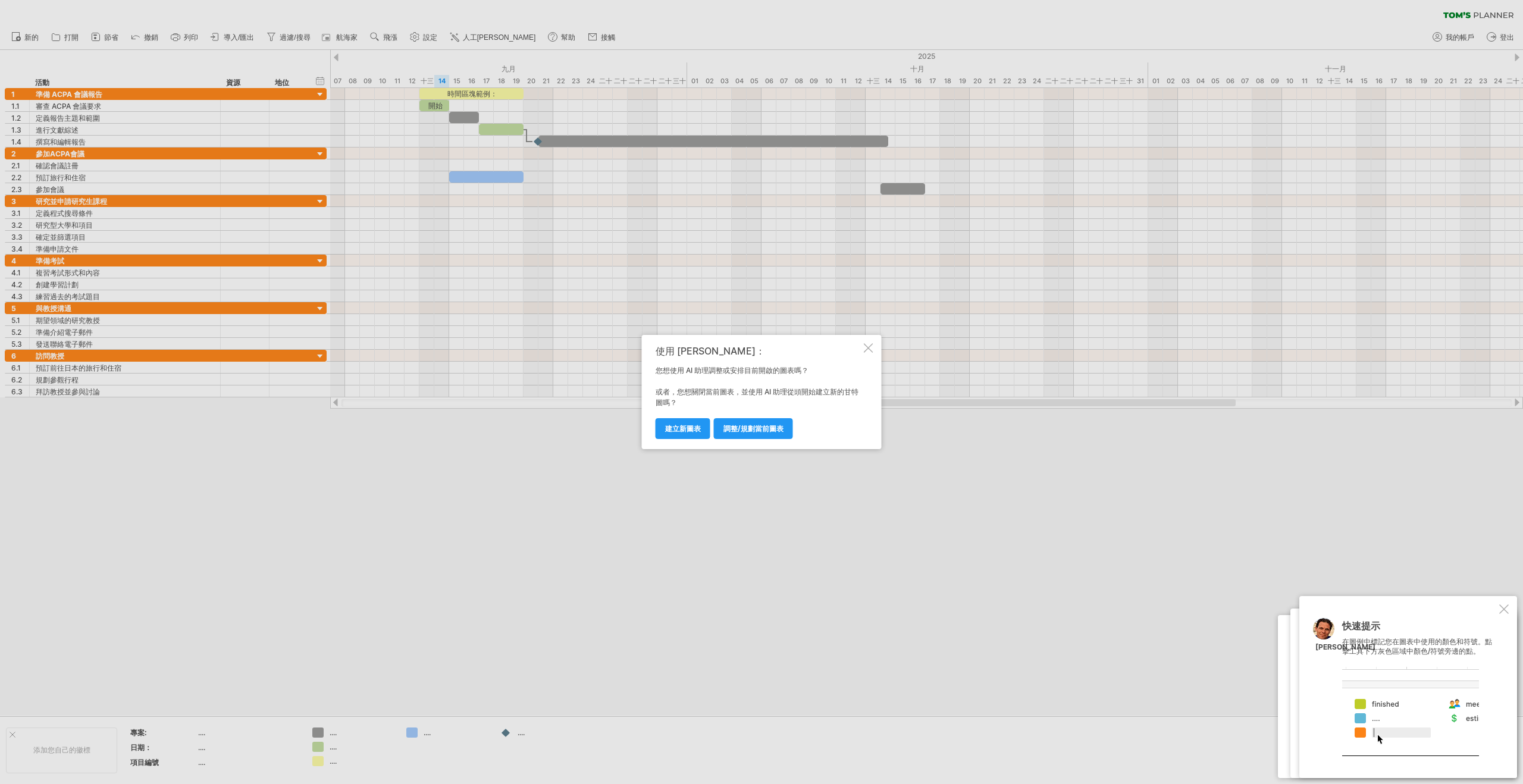
drag, startPoint x: 739, startPoint y: 431, endPoint x: 746, endPoint y: 430, distance: 7.1
click at [740, 431] on font "調整/規劃當前圖表" at bounding box center [754, 429] width 60 height 9
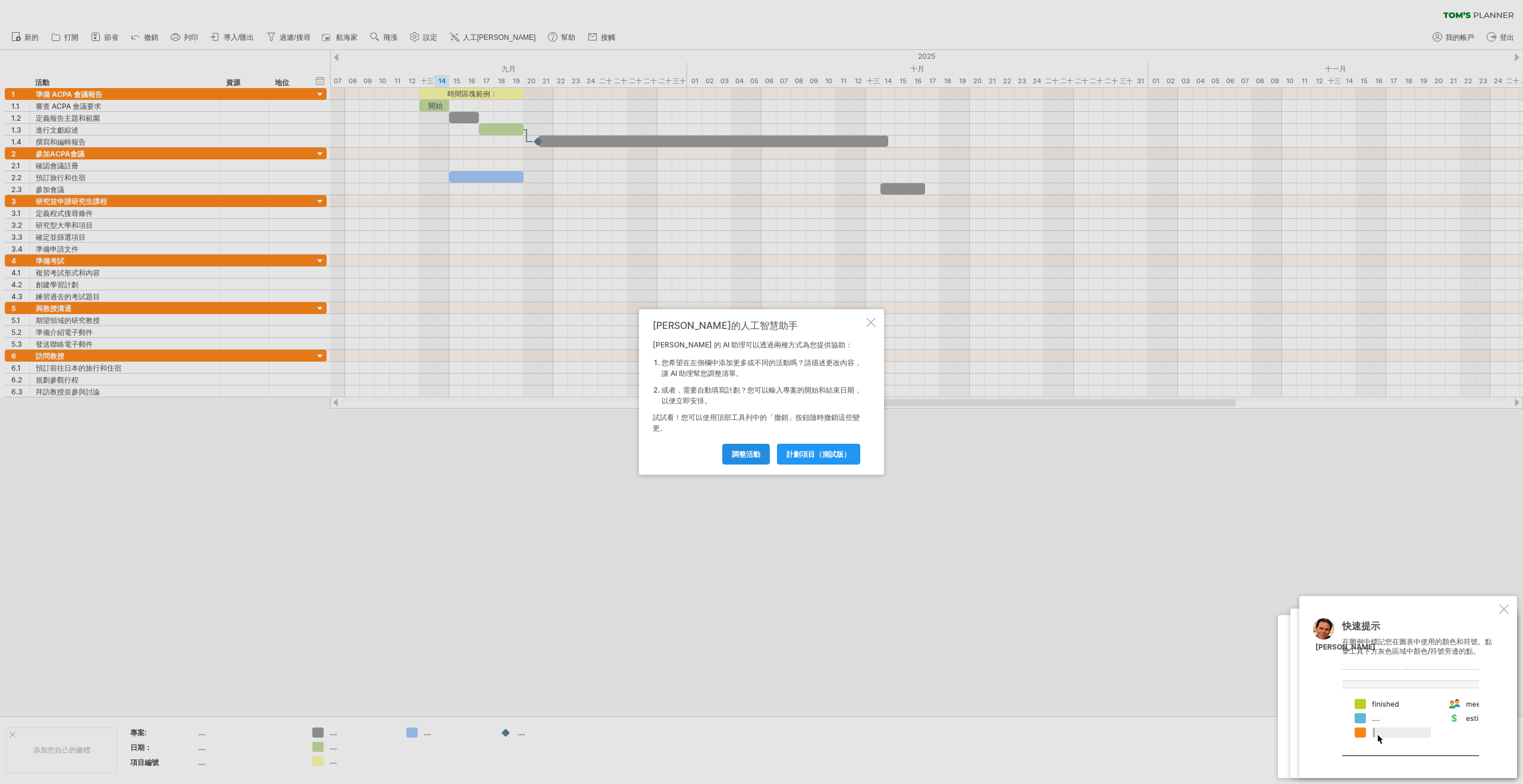
click at [749, 457] on font "調整活動" at bounding box center [746, 454] width 29 height 9
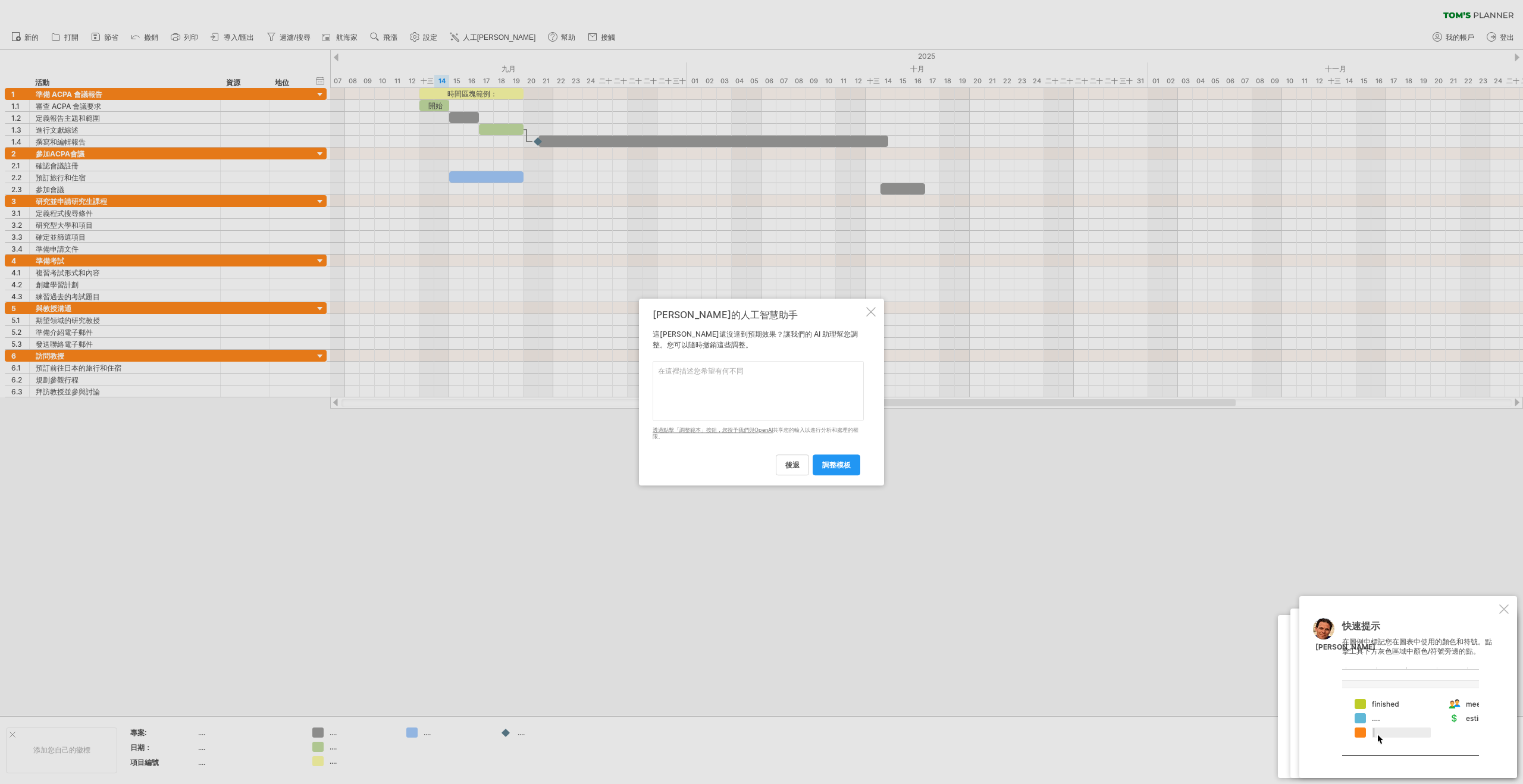
click at [733, 384] on textarea at bounding box center [758, 390] width 211 height 59
type textarea "幫我把第一大項跟第二大項合併成一項"
click at [825, 466] on font "調整模板" at bounding box center [837, 465] width 29 height 9
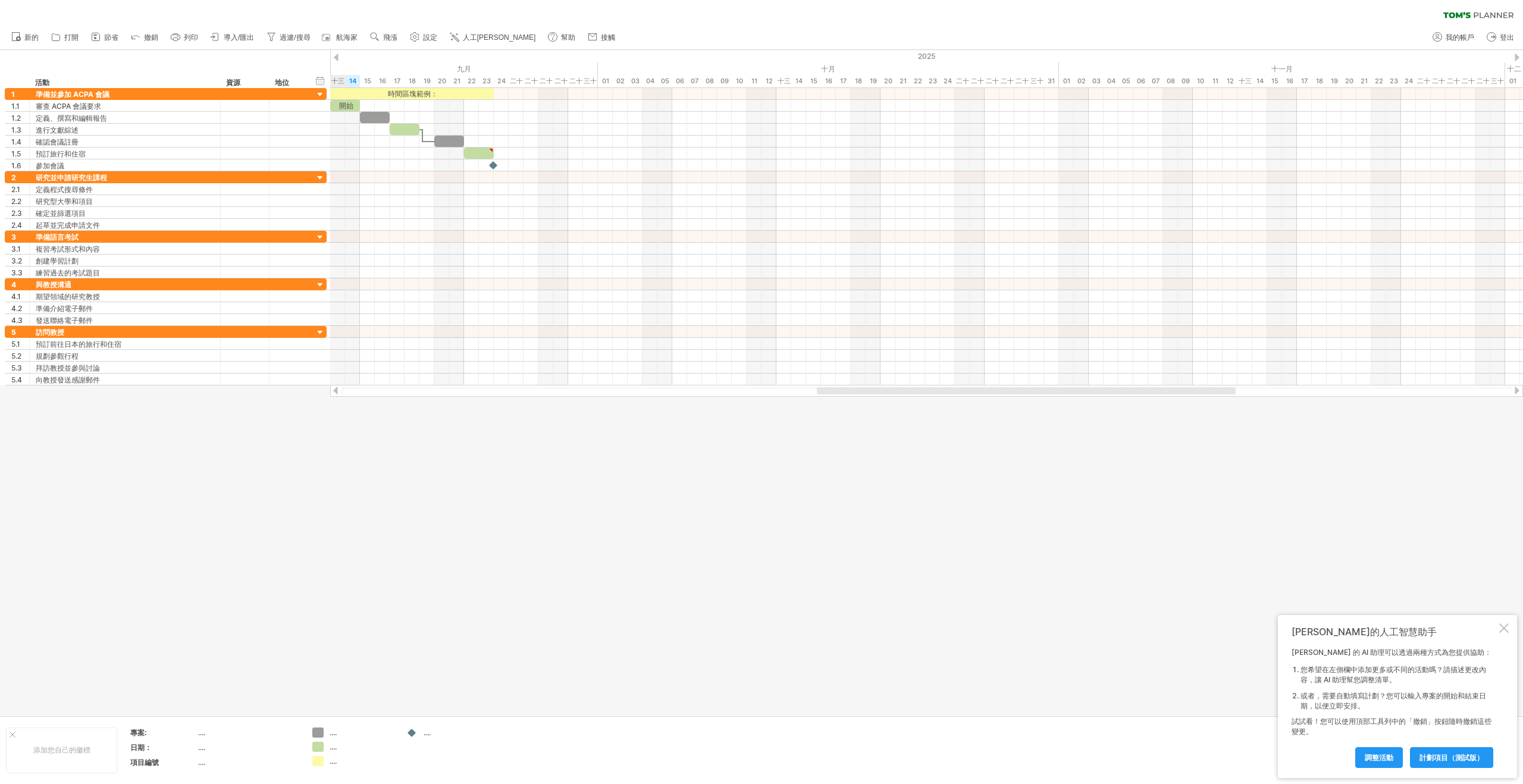
click at [1504, 631] on div at bounding box center [1504, 628] width 10 height 10
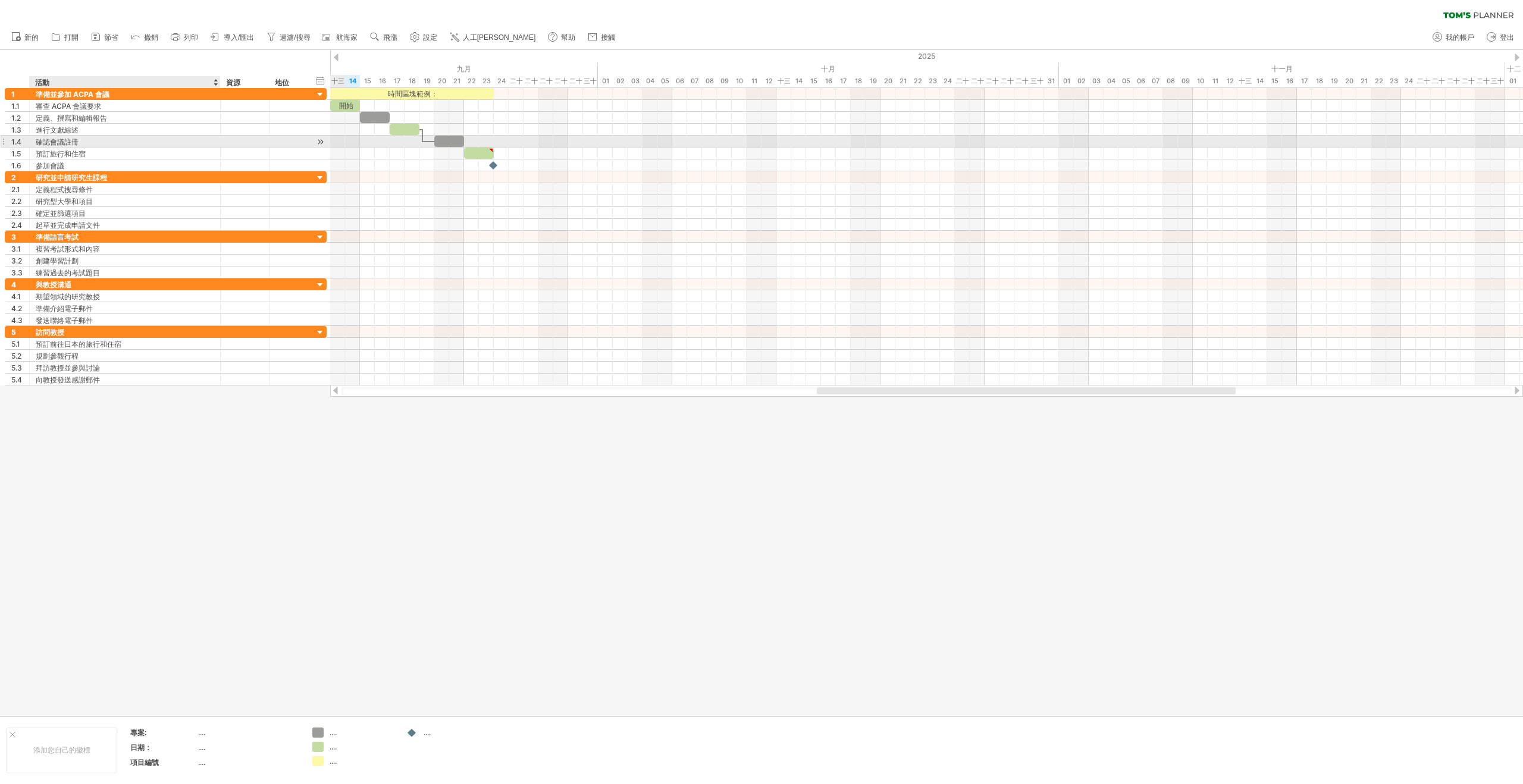
click at [140, 142] on div "確認會議註冊" at bounding box center [125, 141] width 178 height 11
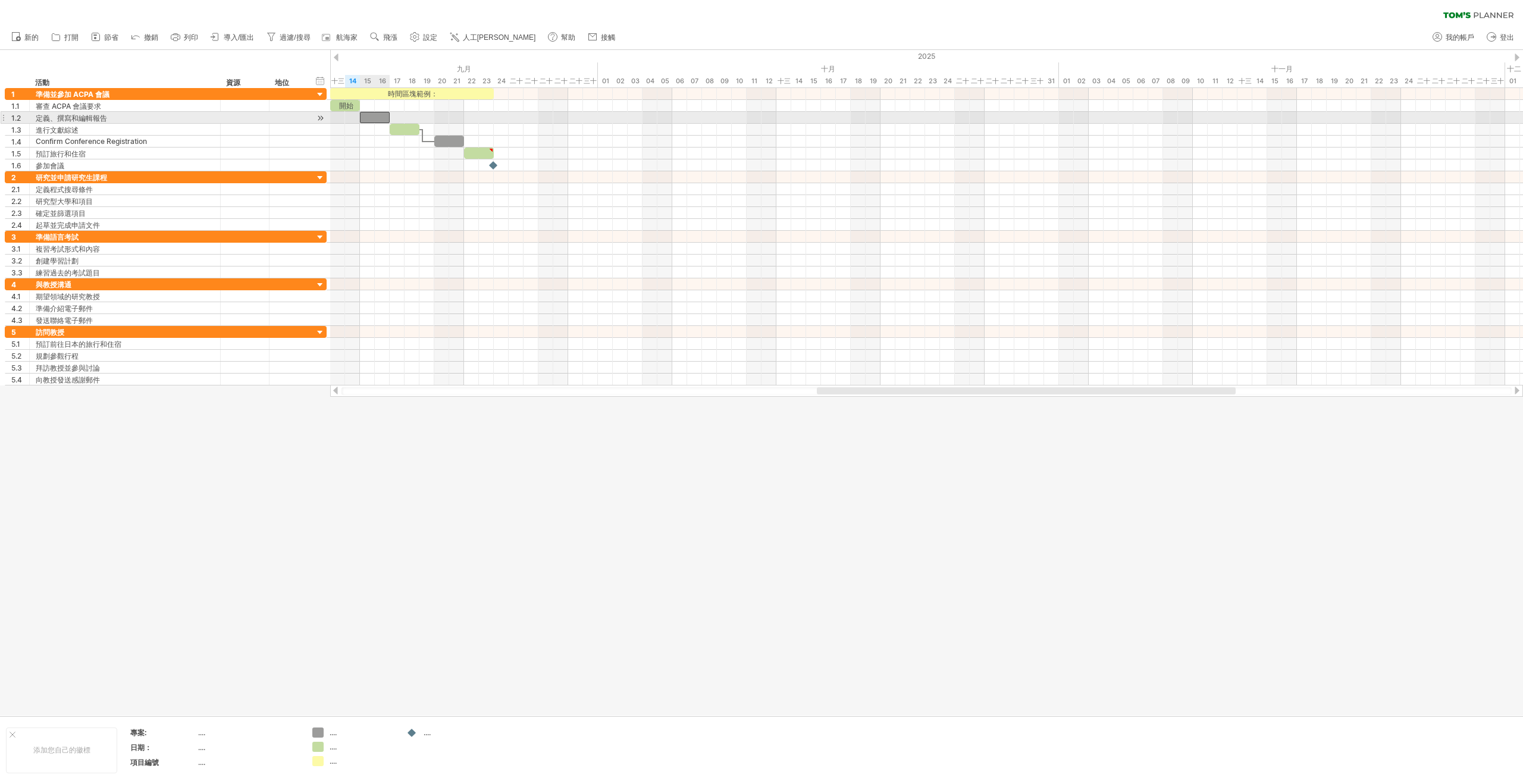
click at [376, 118] on div at bounding box center [375, 117] width 30 height 11
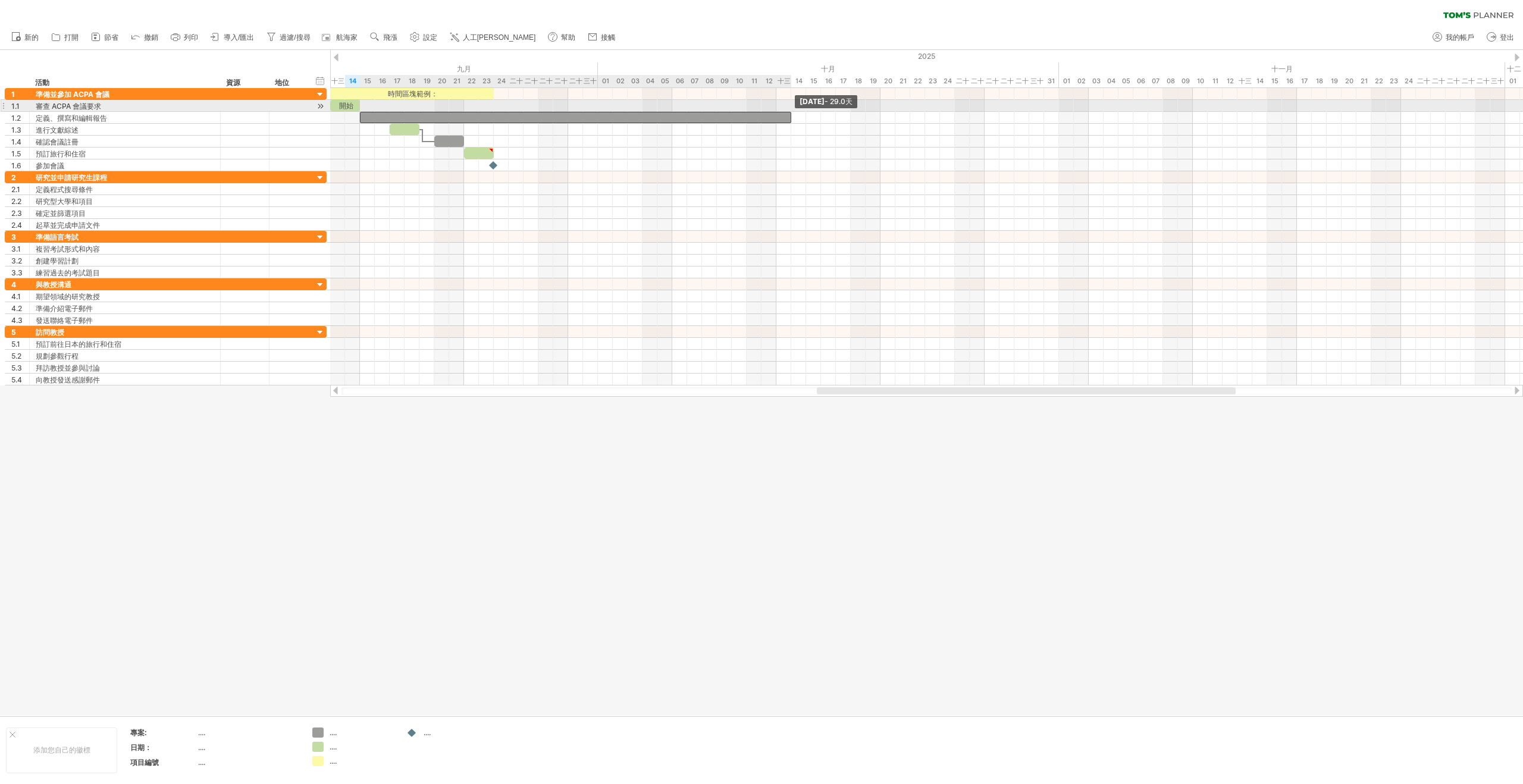
drag, startPoint x: 389, startPoint y: 117, endPoint x: 794, endPoint y: 108, distance: 405.1
click at [794, 108] on div "時間區塊範例： 開始 [DATE] - [DATE].0天 [DATE]" at bounding box center [927, 236] width 1193 height 297
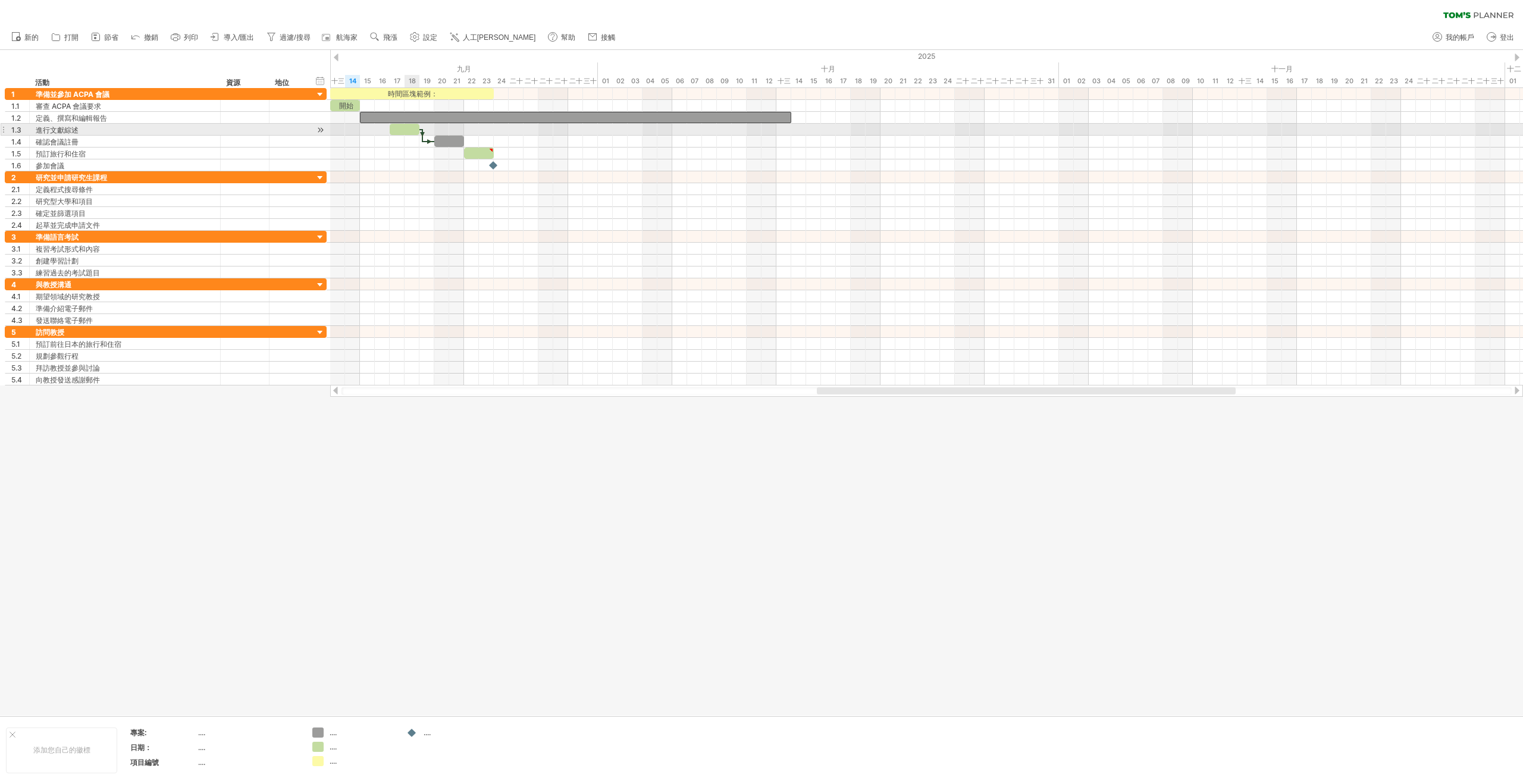
click at [406, 131] on div at bounding box center [405, 129] width 30 height 11
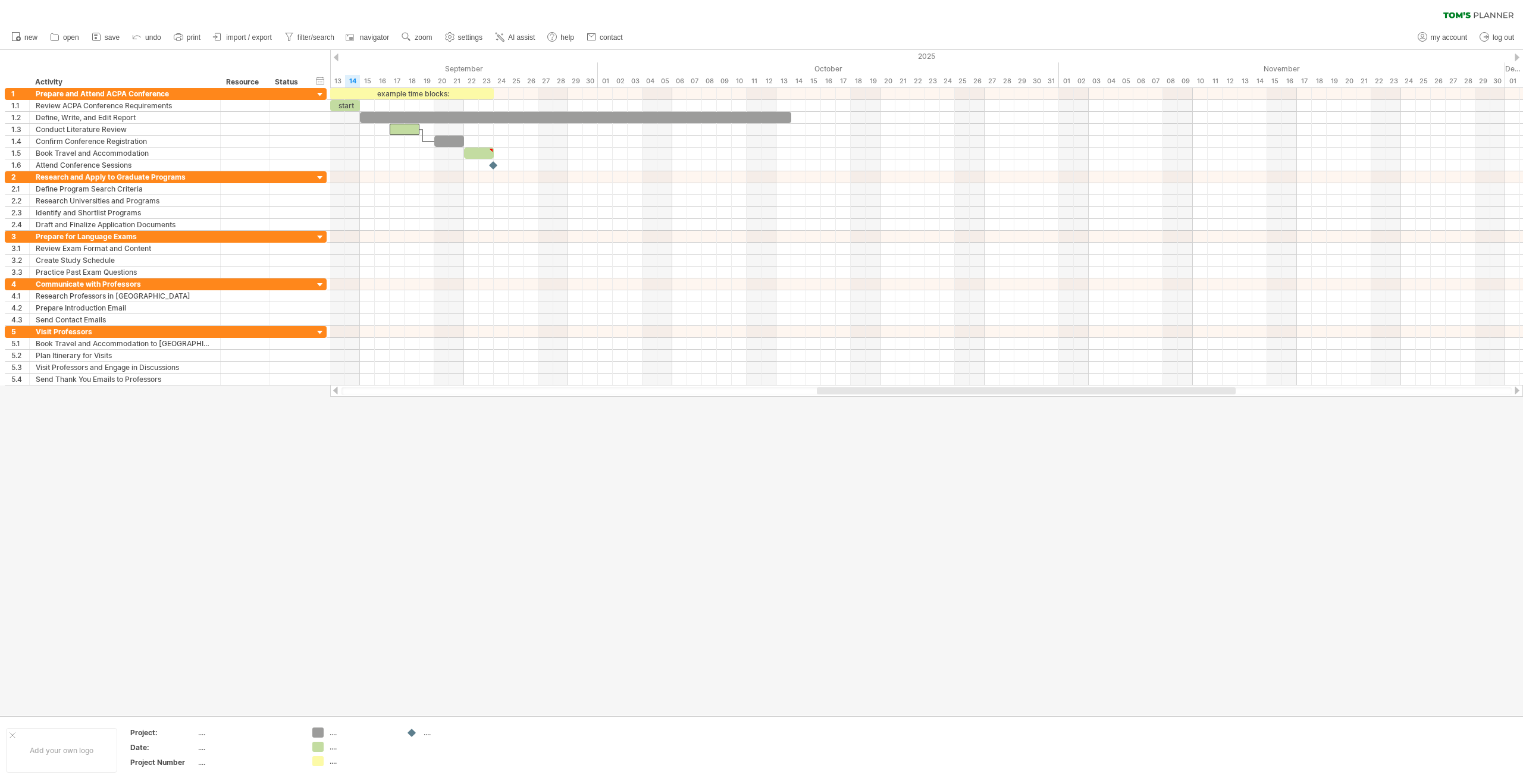
click at [424, 420] on div at bounding box center [762, 383] width 1523 height 665
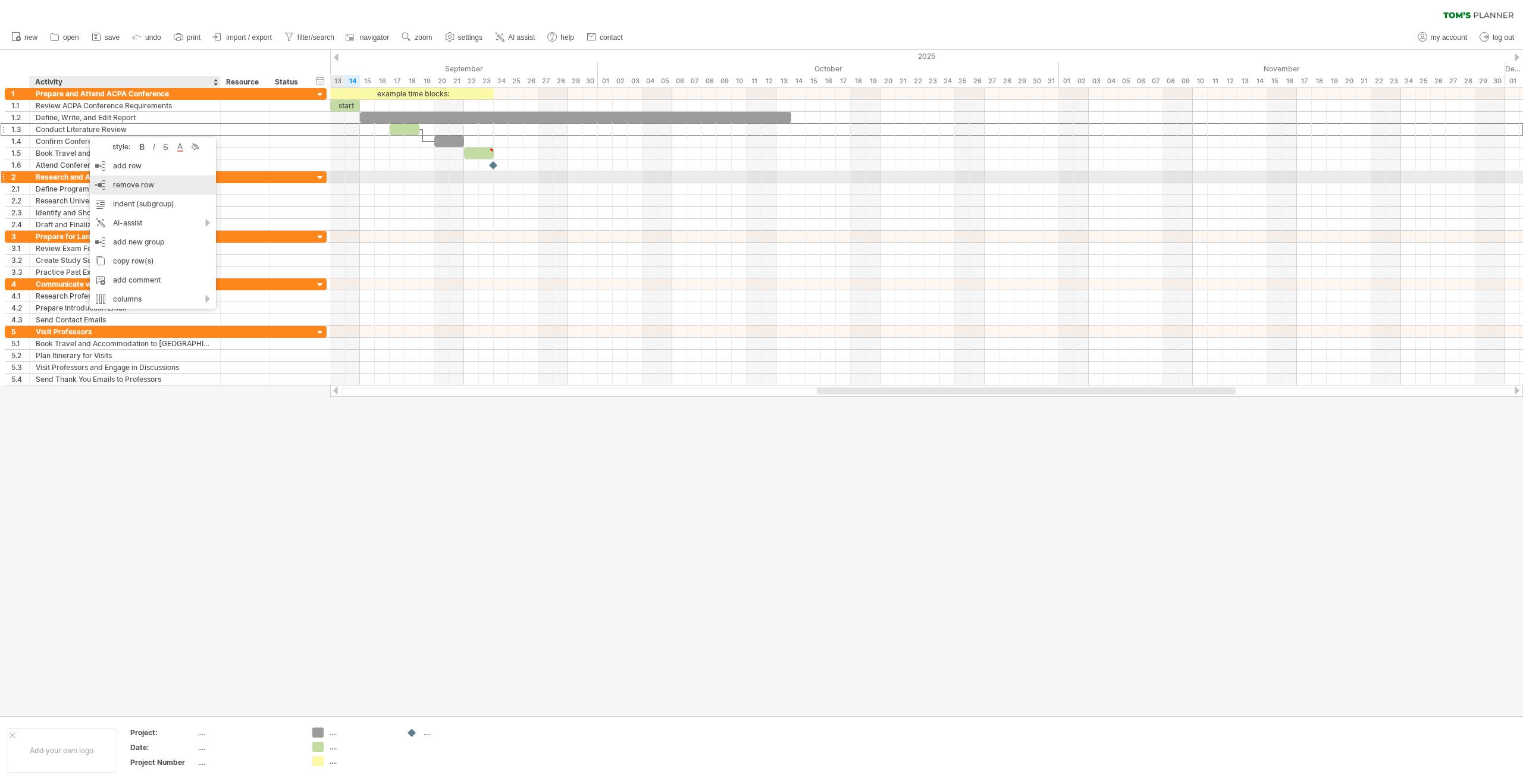
click at [120, 183] on span "remove row" at bounding box center [133, 185] width 41 height 9
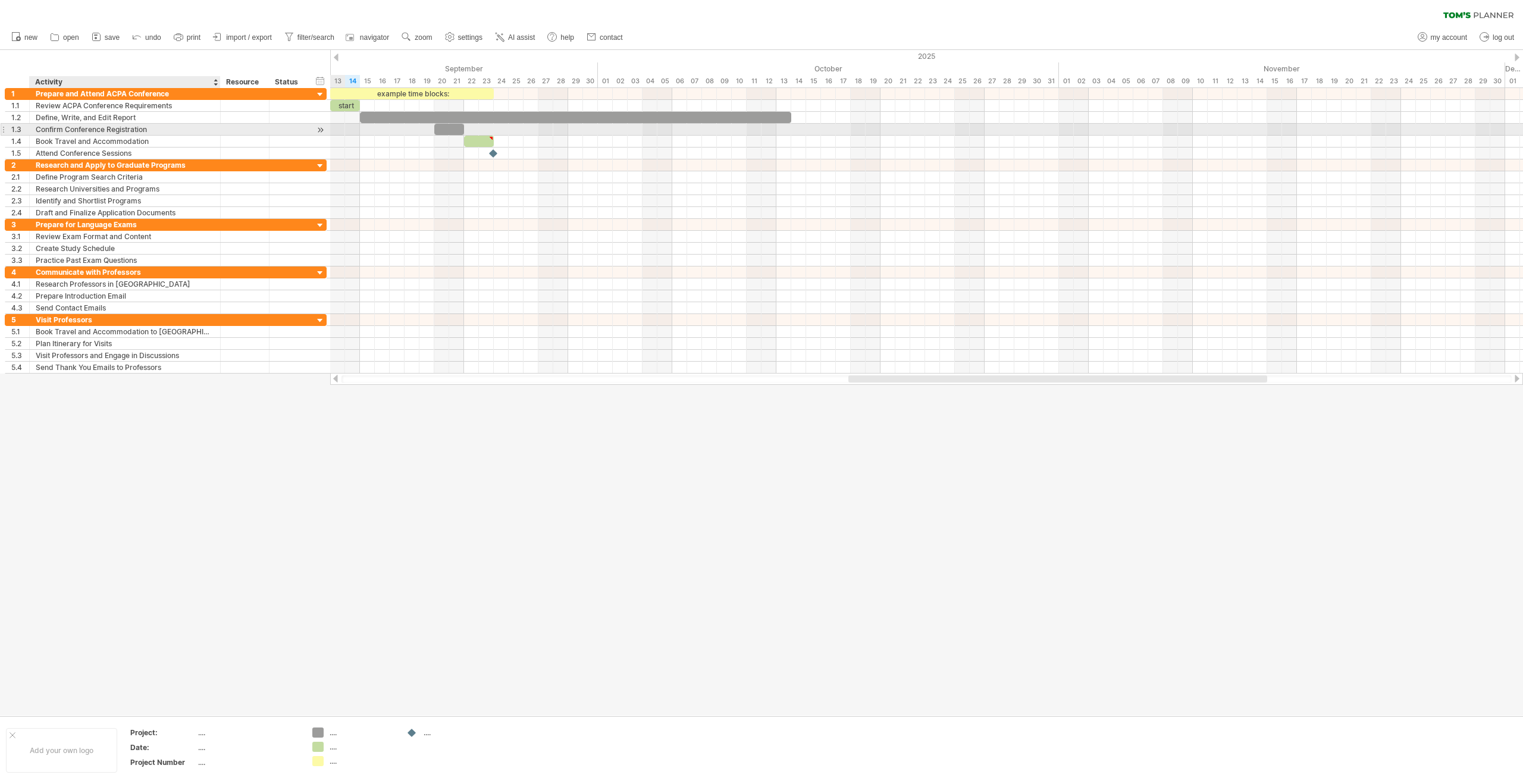
click at [103, 128] on div "Confirm Conference Registration" at bounding box center [125, 129] width 178 height 11
click at [447, 130] on div at bounding box center [449, 129] width 30 height 11
click at [483, 129] on div at bounding box center [927, 129] width 1193 height 12
click at [456, 129] on div at bounding box center [449, 129] width 30 height 11
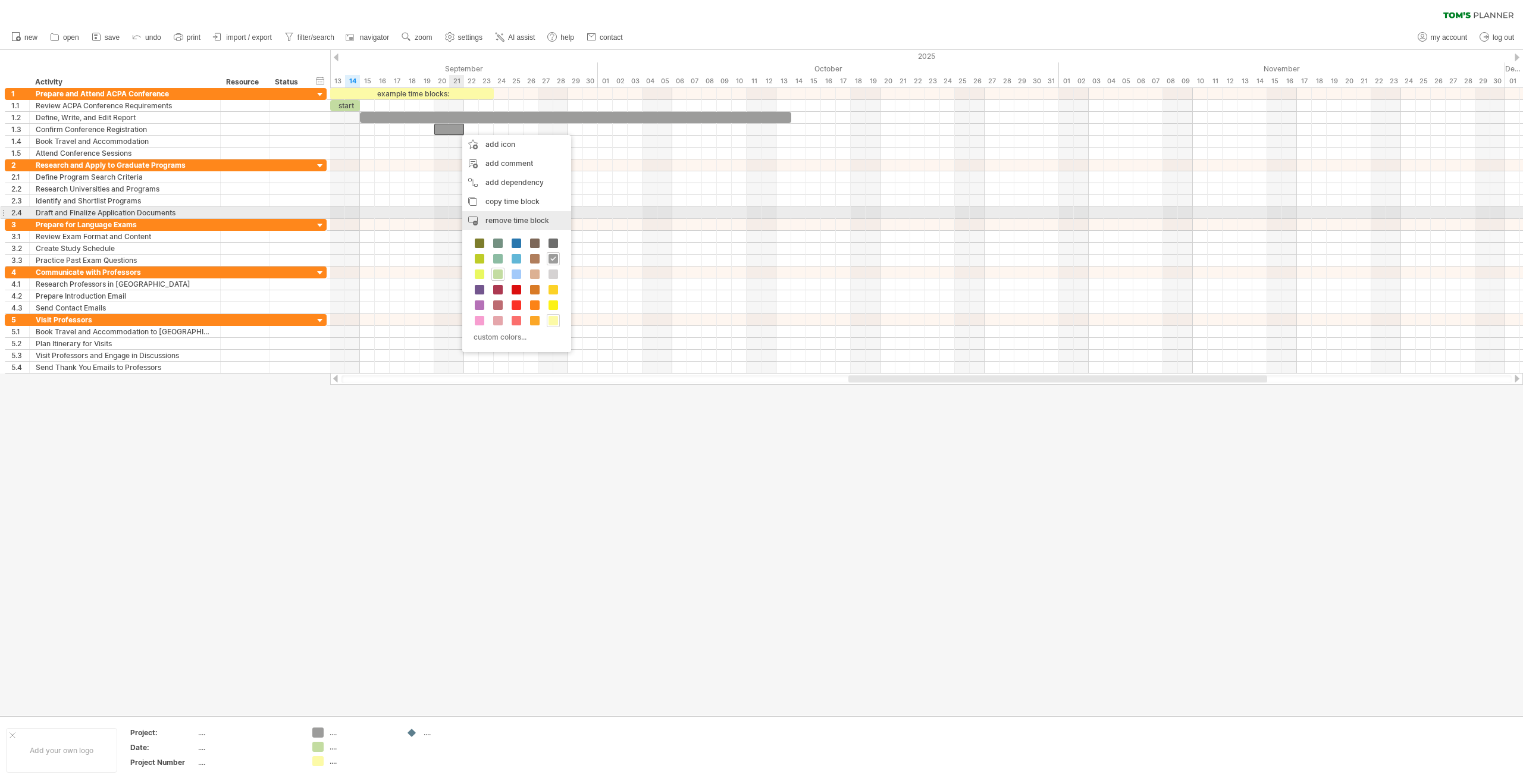
click at [531, 217] on span "remove time block" at bounding box center [517, 221] width 63 height 9
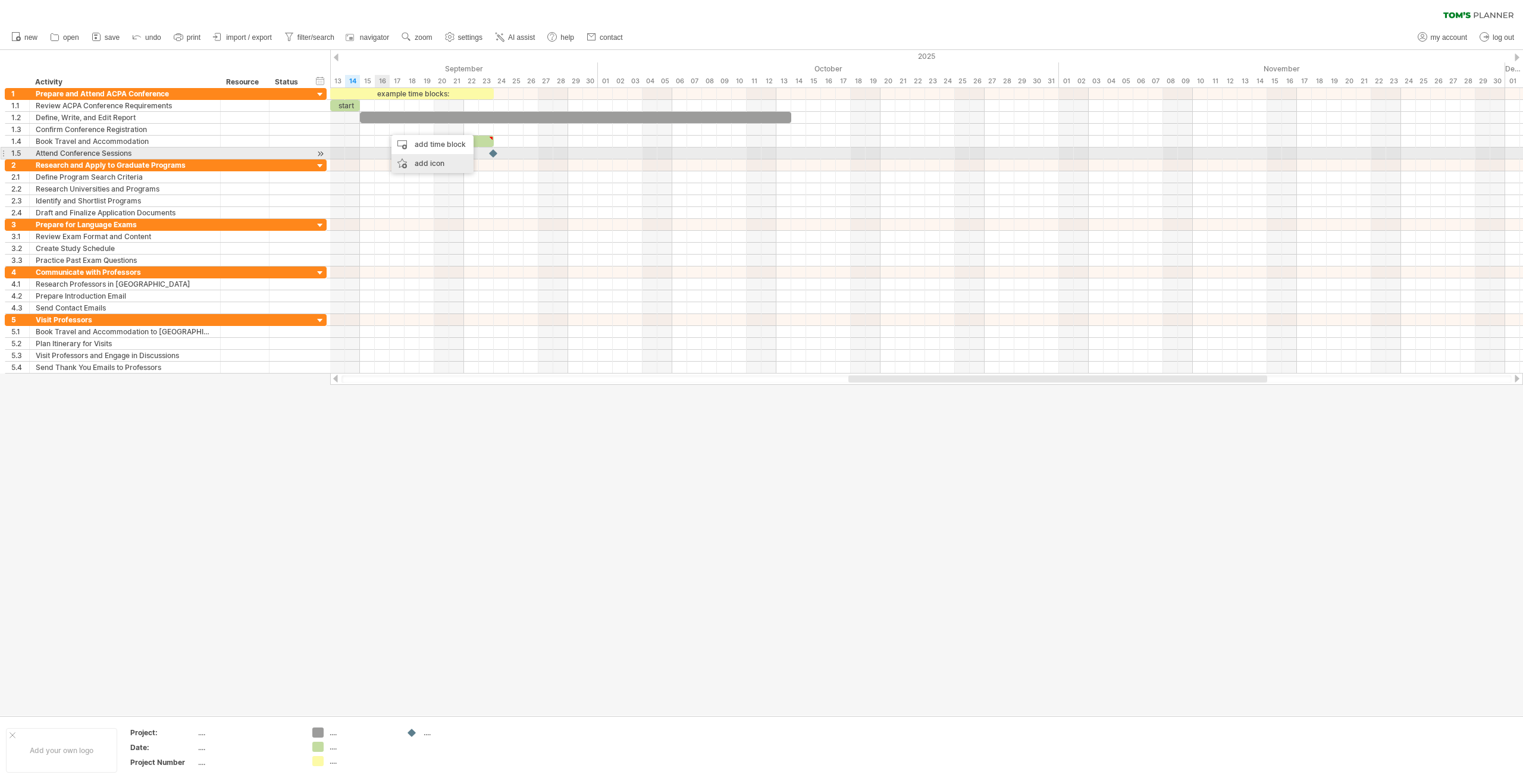
click at [411, 159] on div "add icon" at bounding box center [432, 163] width 82 height 19
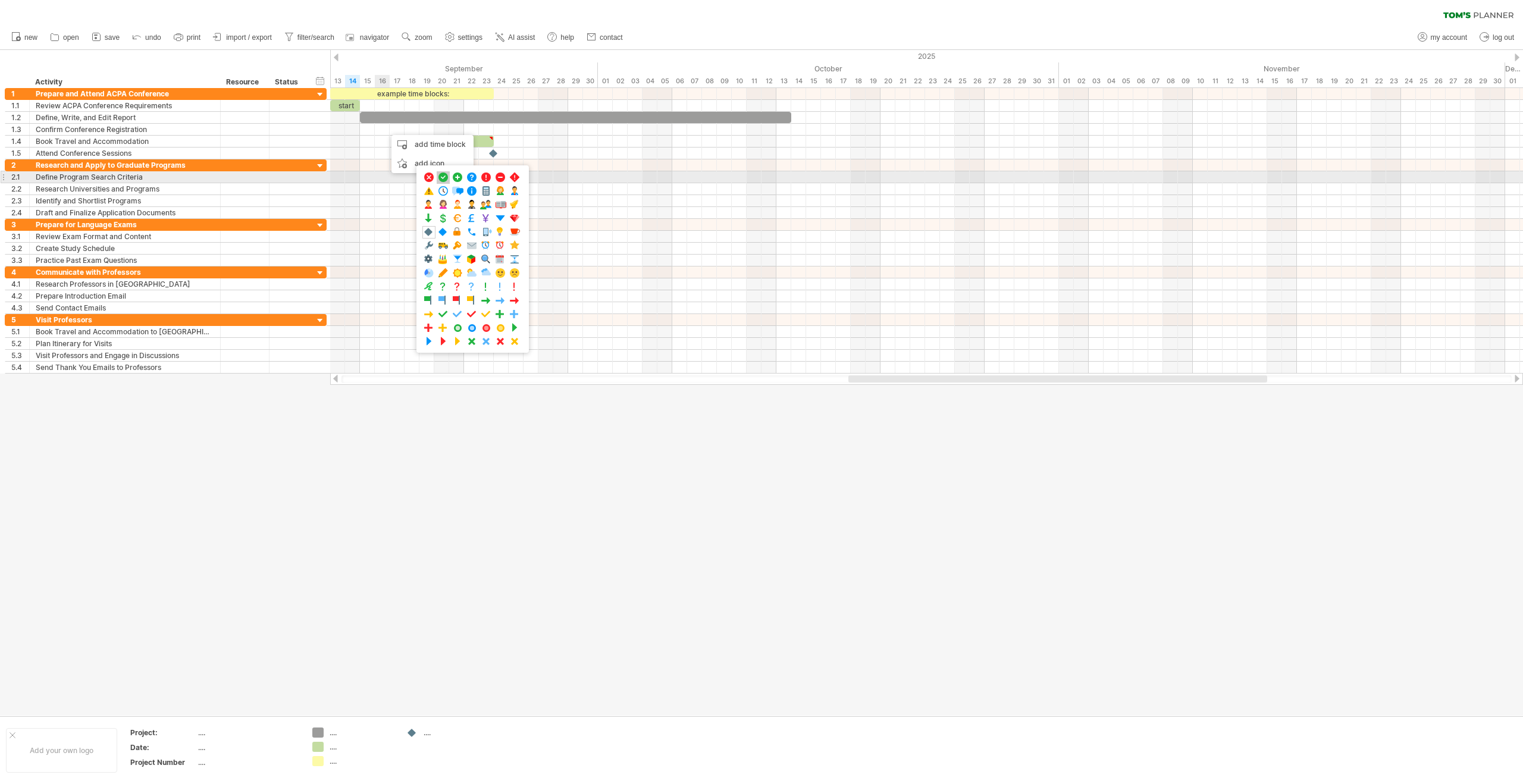
click at [445, 177] on span at bounding box center [443, 177] width 12 height 11
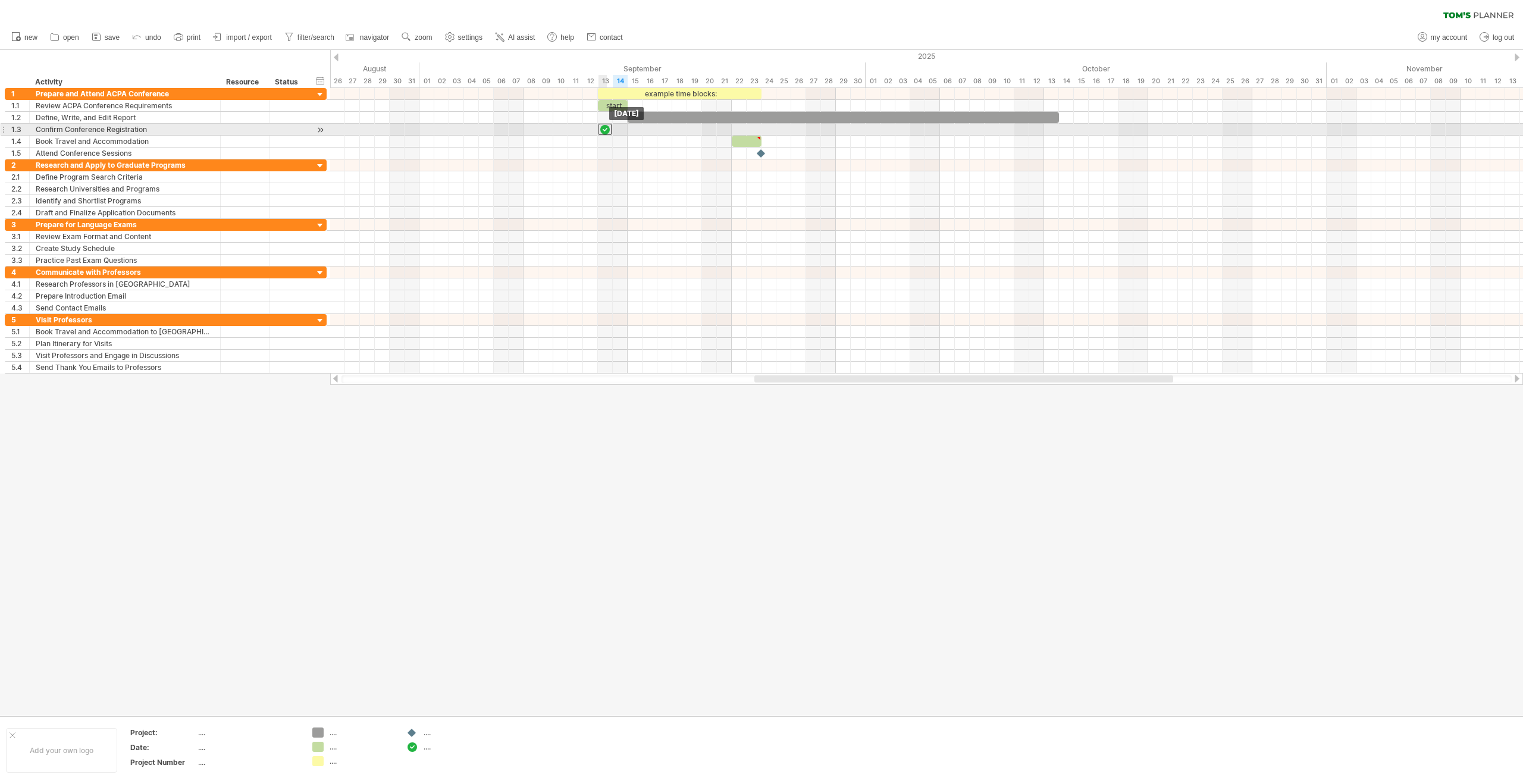
drag, startPoint x: 383, startPoint y: 129, endPoint x: 606, endPoint y: 131, distance: 223.0
click at [606, 131] on div at bounding box center [605, 129] width 13 height 11
click at [750, 144] on div at bounding box center [746, 141] width 30 height 11
drag, startPoint x: 750, startPoint y: 143, endPoint x: 645, endPoint y: 144, distance: 105.0
click at [645, 144] on div at bounding box center [643, 141] width 30 height 11
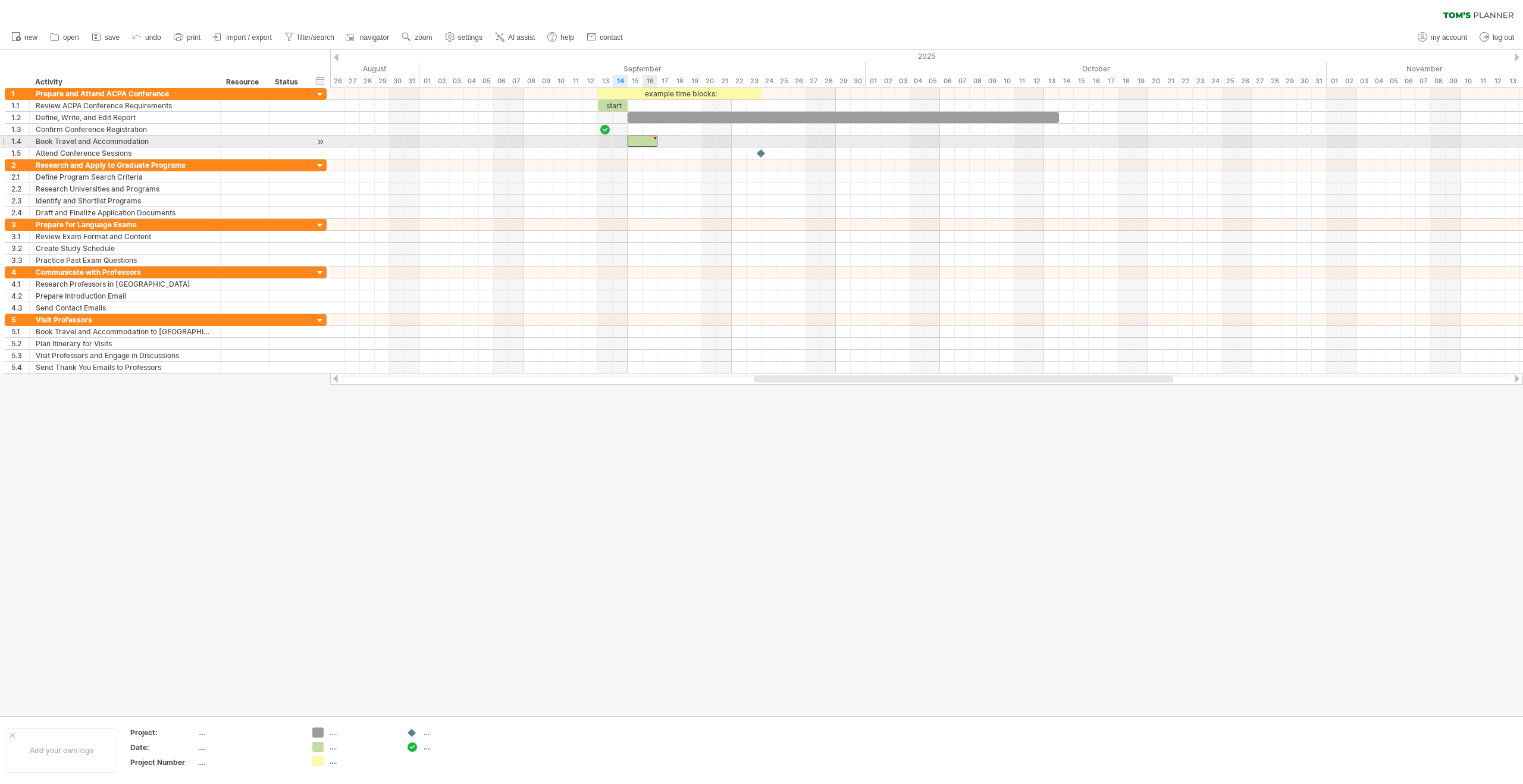
click at [656, 137] on div at bounding box center [654, 138] width 5 height 5
type textarea "**********"
click at [668, 141] on div at bounding box center [927, 142] width 1193 height 12
click at [656, 138] on div at bounding box center [654, 138] width 5 height 5
click at [671, 150] on div "remove comment" at bounding box center [707, 153] width 91 height 19
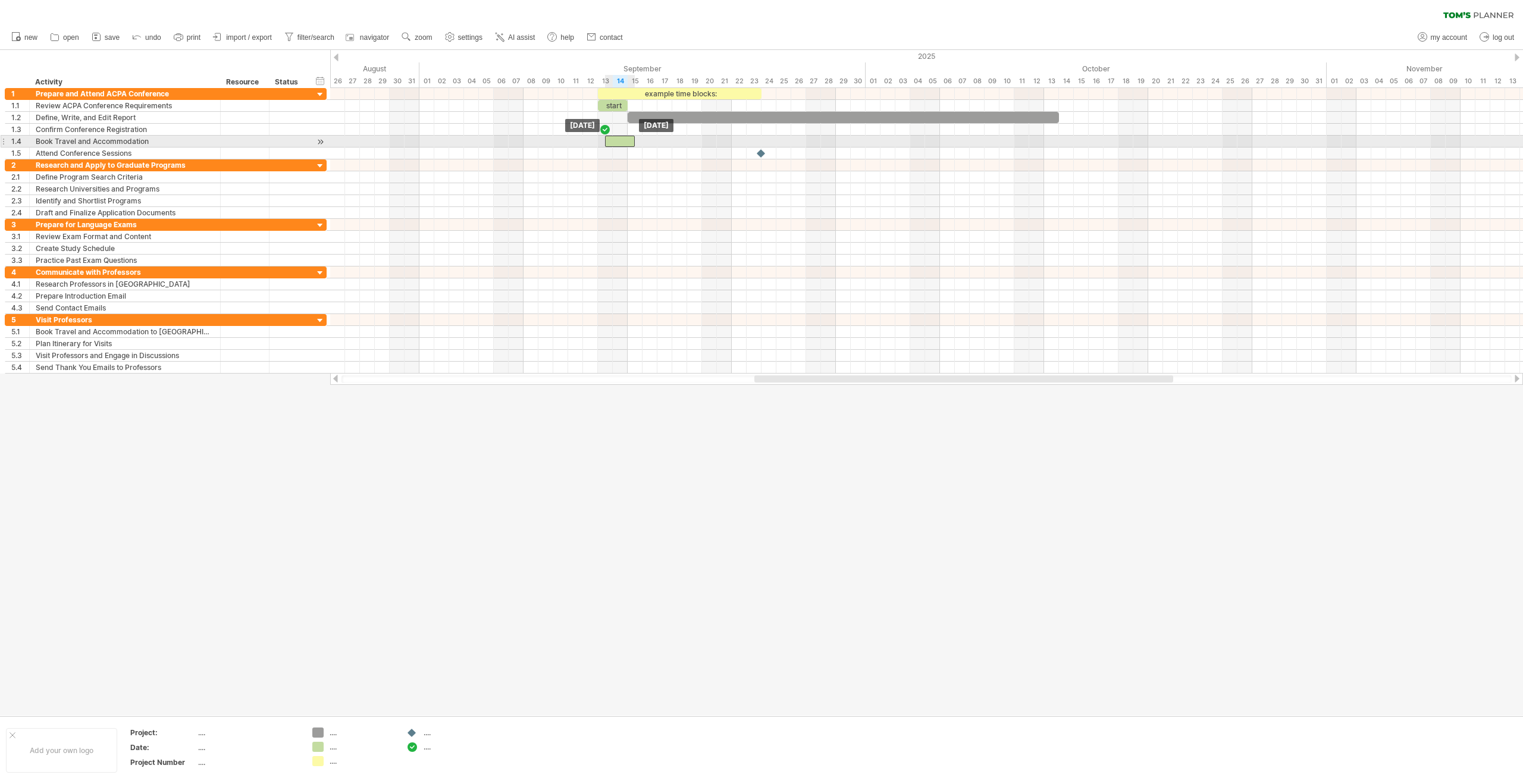
drag, startPoint x: 644, startPoint y: 140, endPoint x: 633, endPoint y: 143, distance: 11.4
click at [630, 143] on div at bounding box center [620, 141] width 30 height 11
drag, startPoint x: 633, startPoint y: 143, endPoint x: 646, endPoint y: 143, distance: 13.0
click at [646, 143] on div at bounding box center [643, 141] width 30 height 11
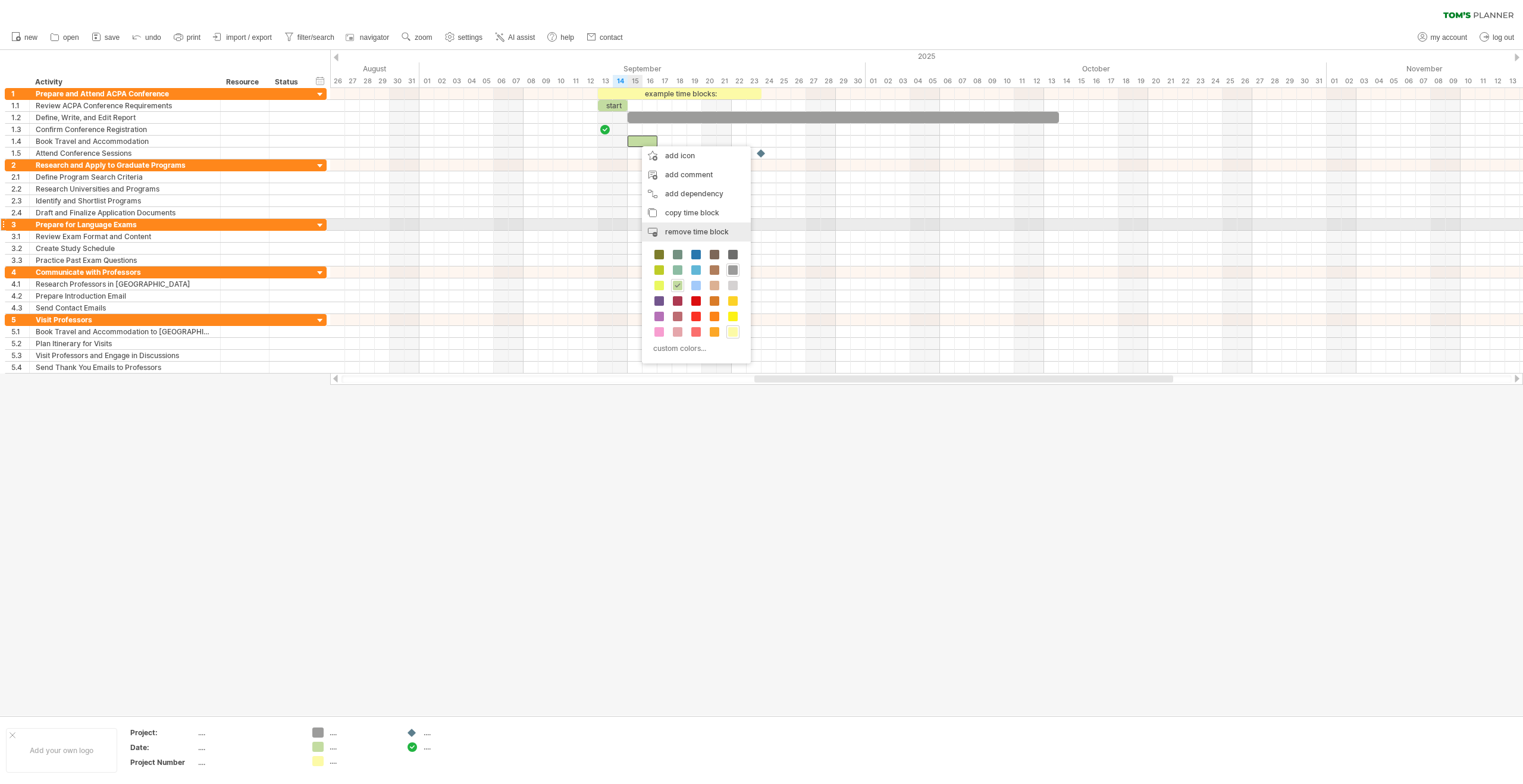
drag, startPoint x: 688, startPoint y: 225, endPoint x: 675, endPoint y: 197, distance: 30.9
click at [688, 225] on div "remove time block remove selected items" at bounding box center [696, 232] width 109 height 19
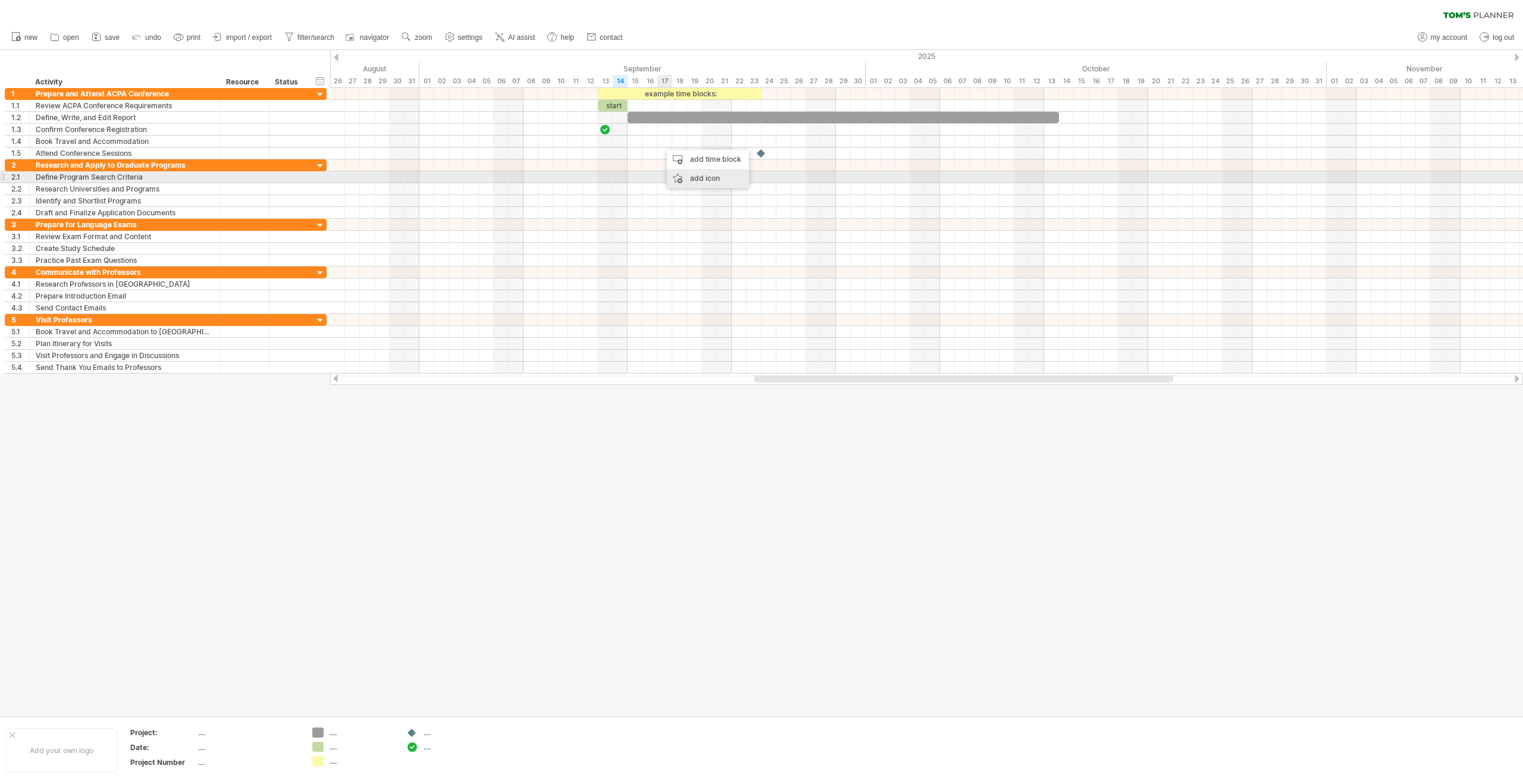
click at [689, 174] on div "add icon" at bounding box center [708, 178] width 82 height 19
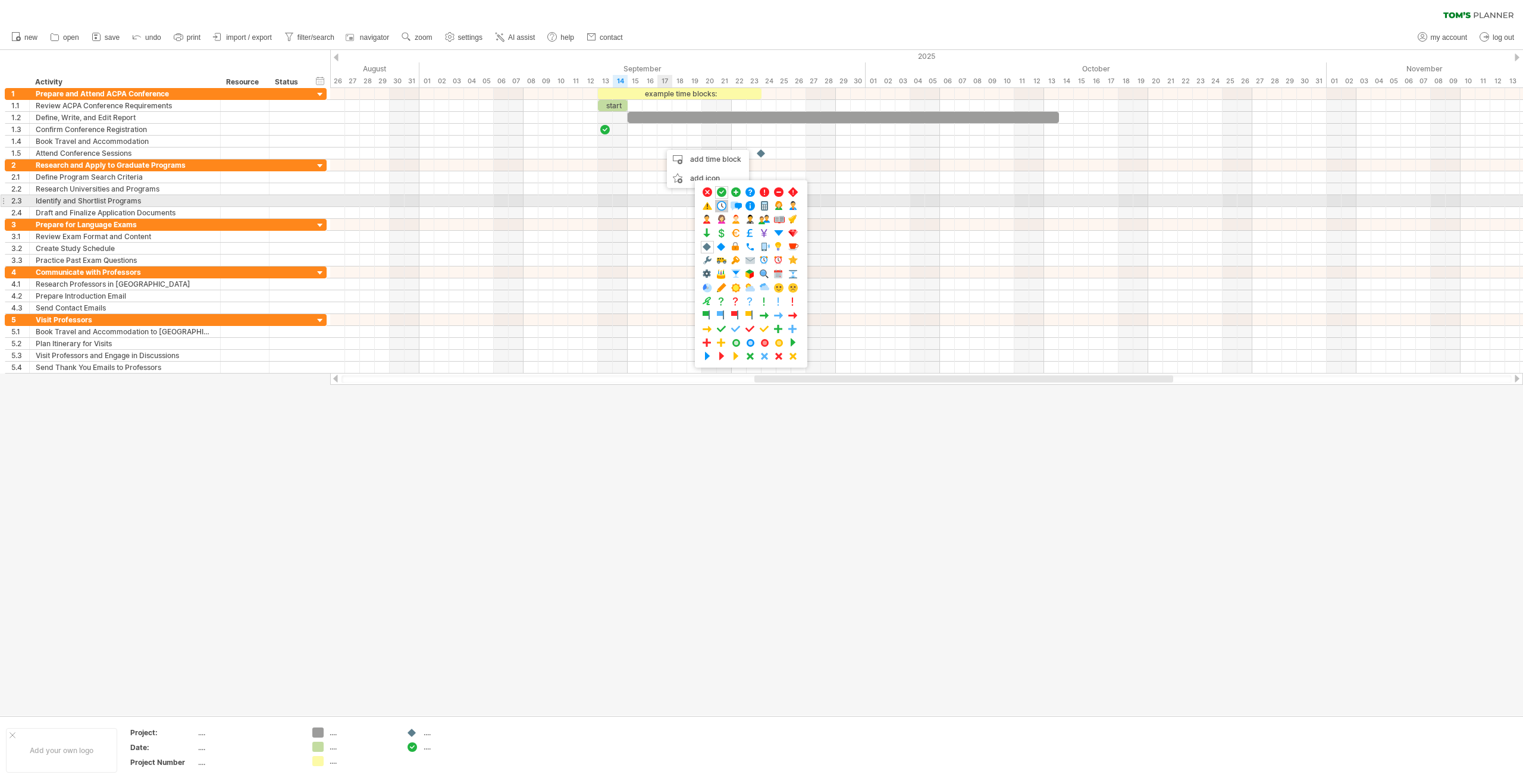
click at [721, 206] on span at bounding box center [722, 206] width 12 height 11
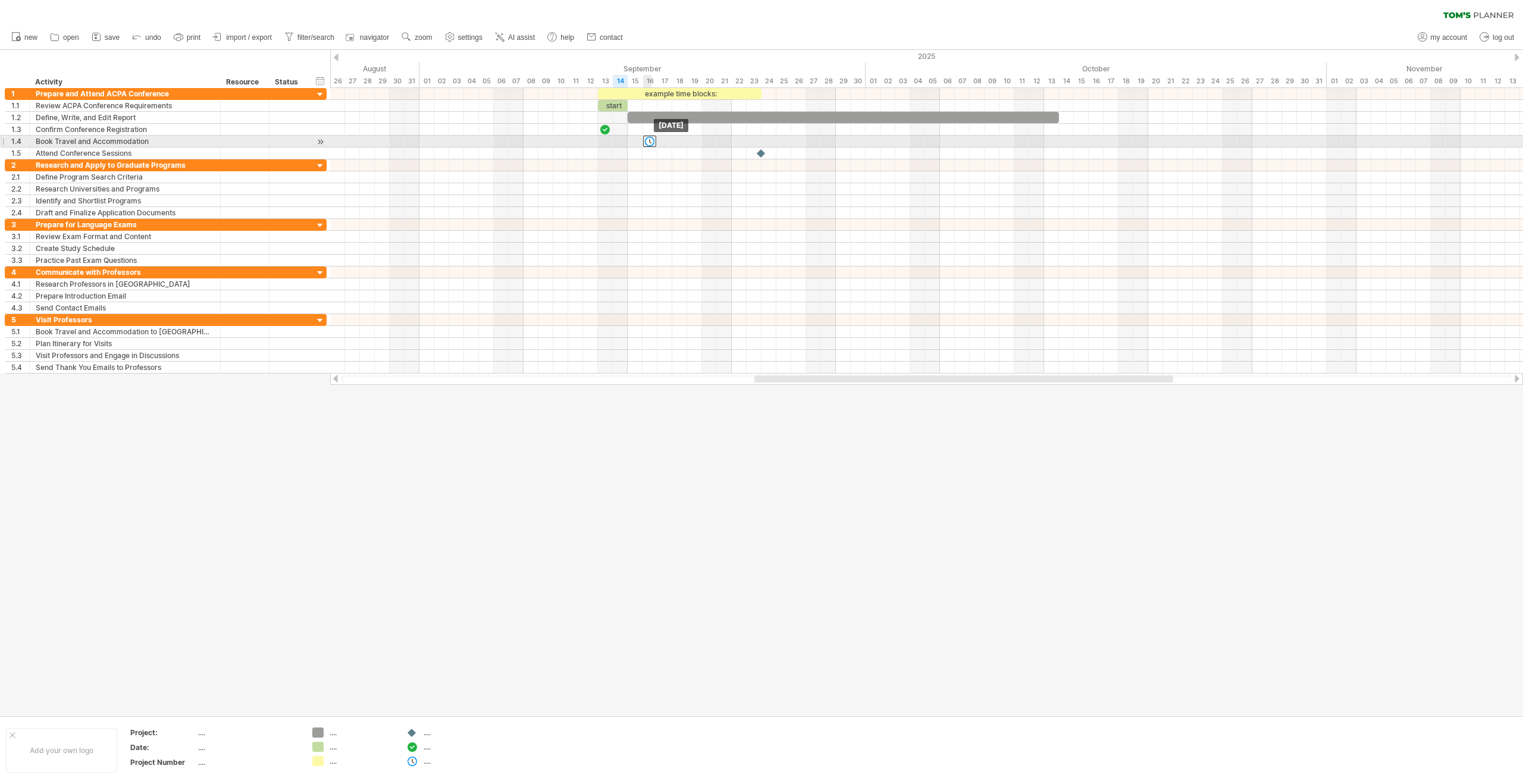
drag, startPoint x: 658, startPoint y: 142, endPoint x: 652, endPoint y: 142, distance: 6.0
click at [652, 142] on div at bounding box center [650, 141] width 13 height 11
click at [763, 155] on div at bounding box center [762, 153] width 13 height 11
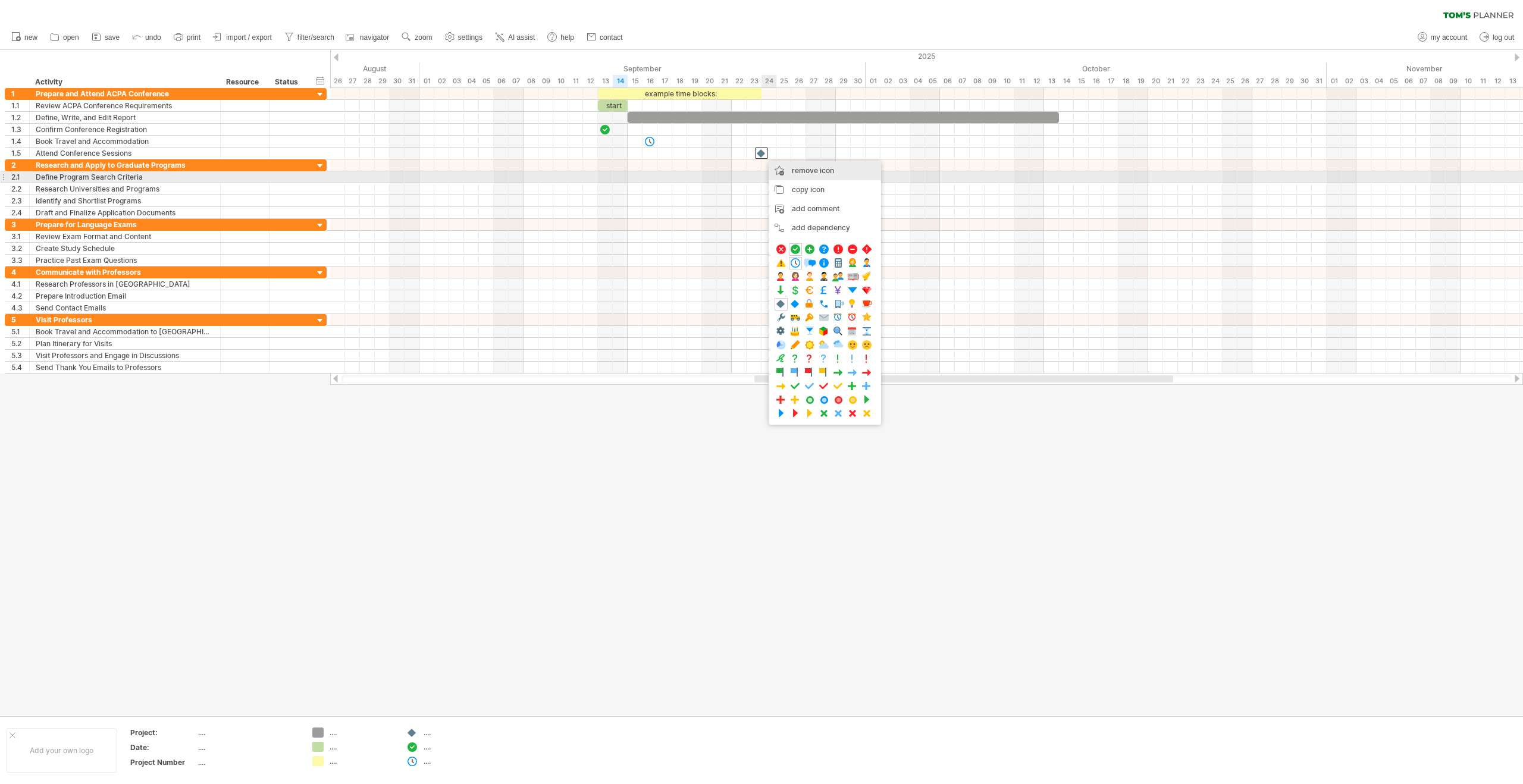
click at [809, 171] on span "remove icon" at bounding box center [812, 170] width 42 height 9
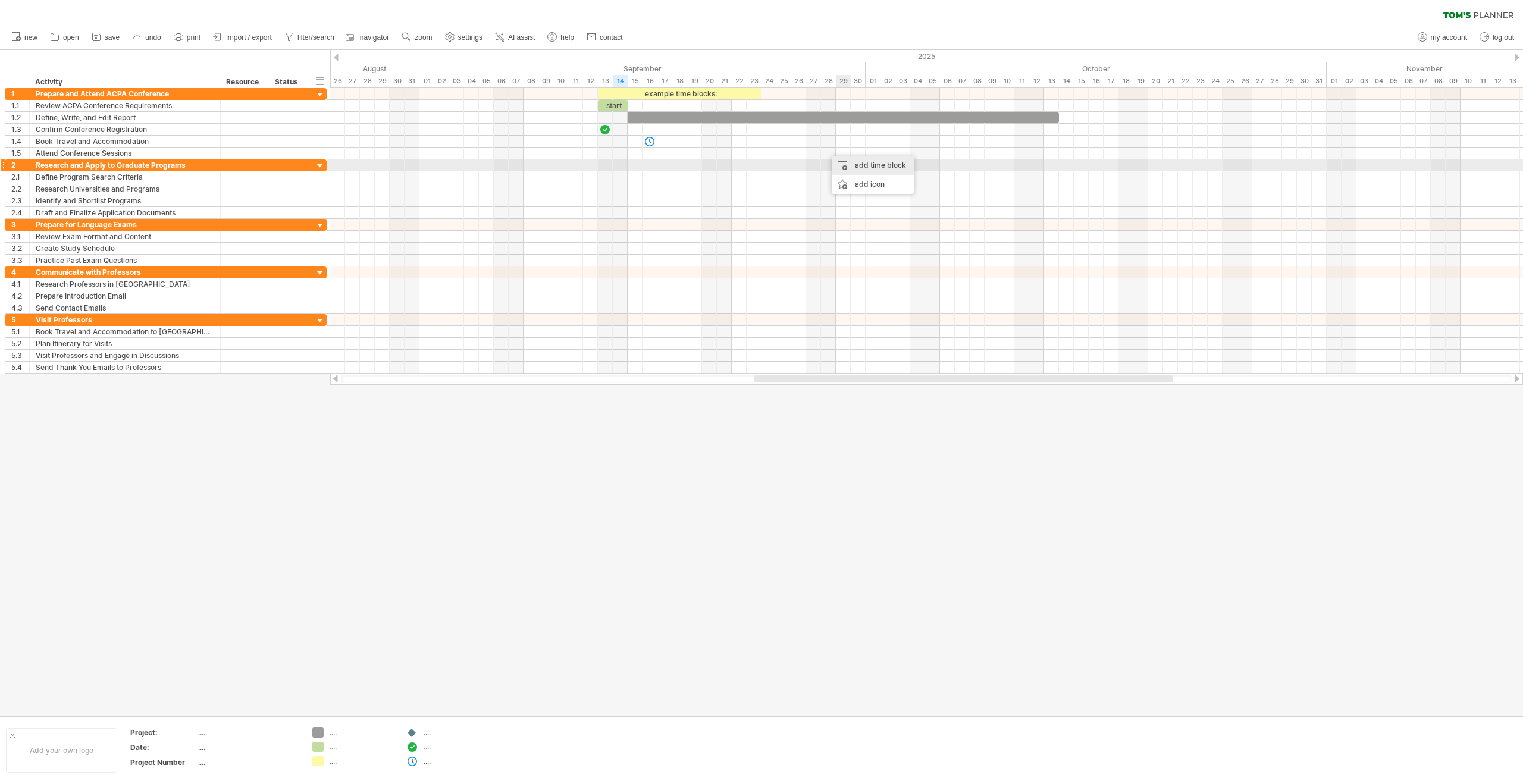
click at [871, 167] on div "add time block" at bounding box center [873, 165] width 82 height 19
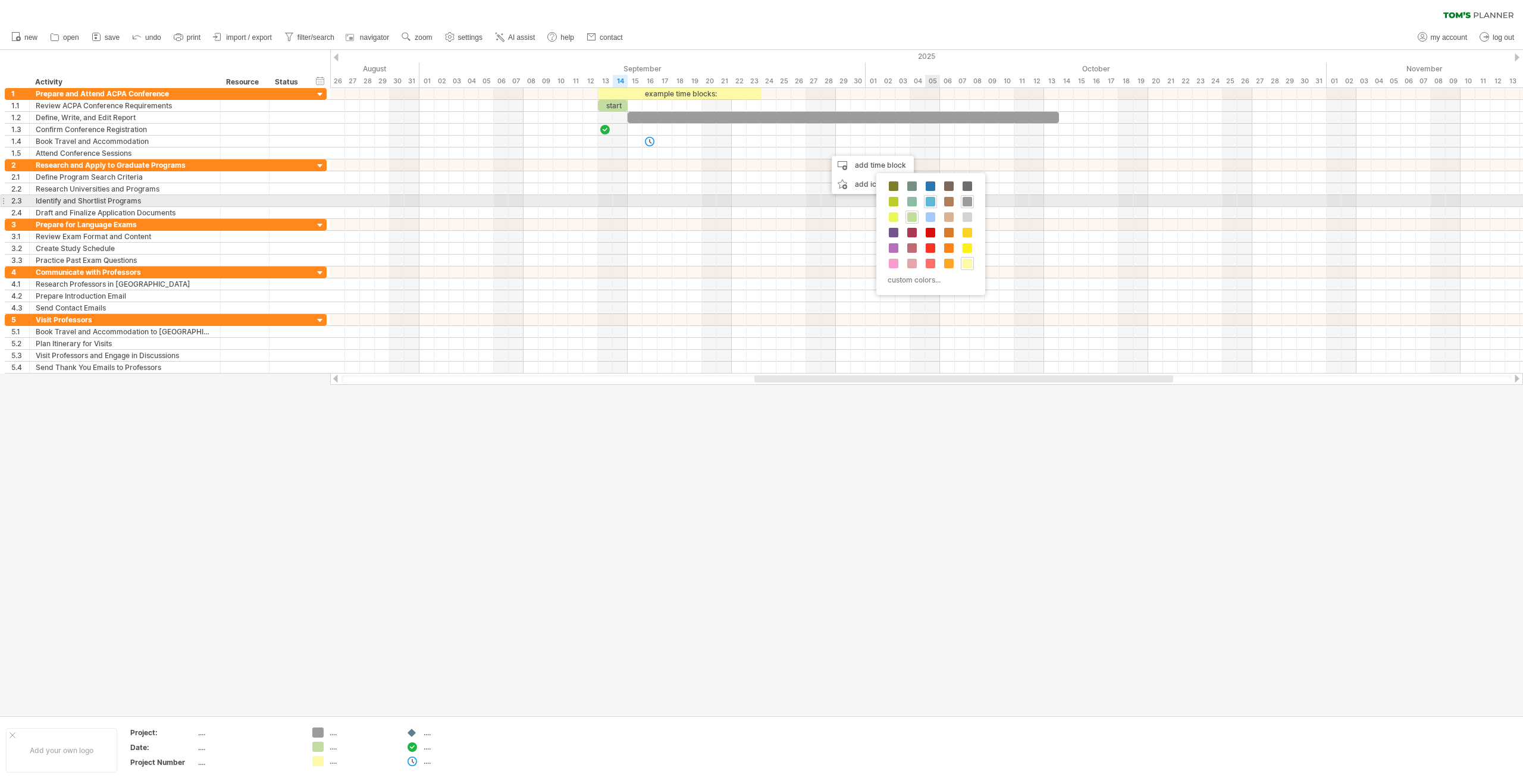
click at [931, 205] on span at bounding box center [930, 202] width 10 height 10
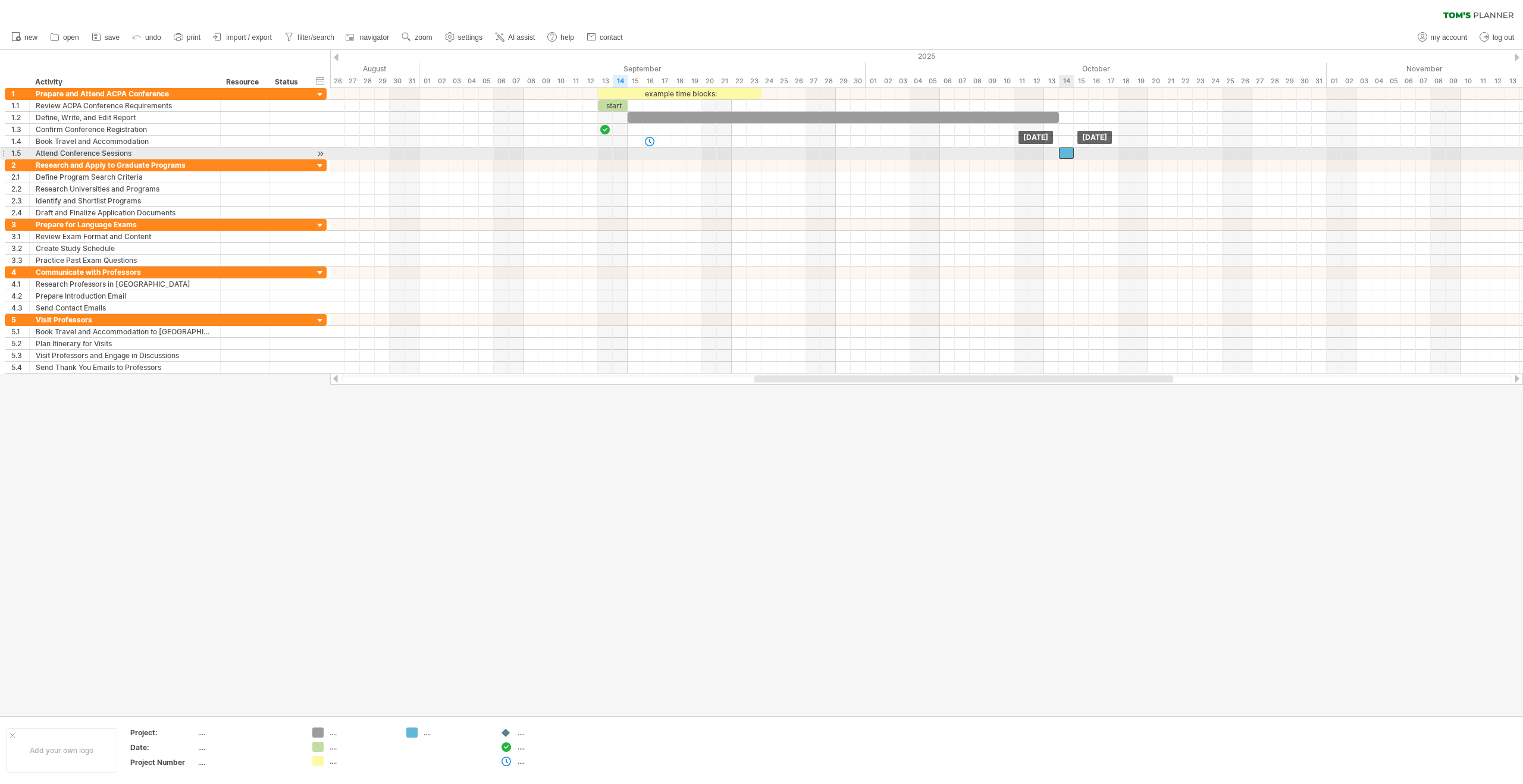
drag, startPoint x: 833, startPoint y: 155, endPoint x: 1063, endPoint y: 153, distance: 230.0
click at [1063, 153] on div at bounding box center [1066, 153] width 15 height 11
drag, startPoint x: 1074, startPoint y: 153, endPoint x: 1102, endPoint y: 149, distance: 28.3
click at [1102, 149] on span at bounding box center [1103, 153] width 5 height 11
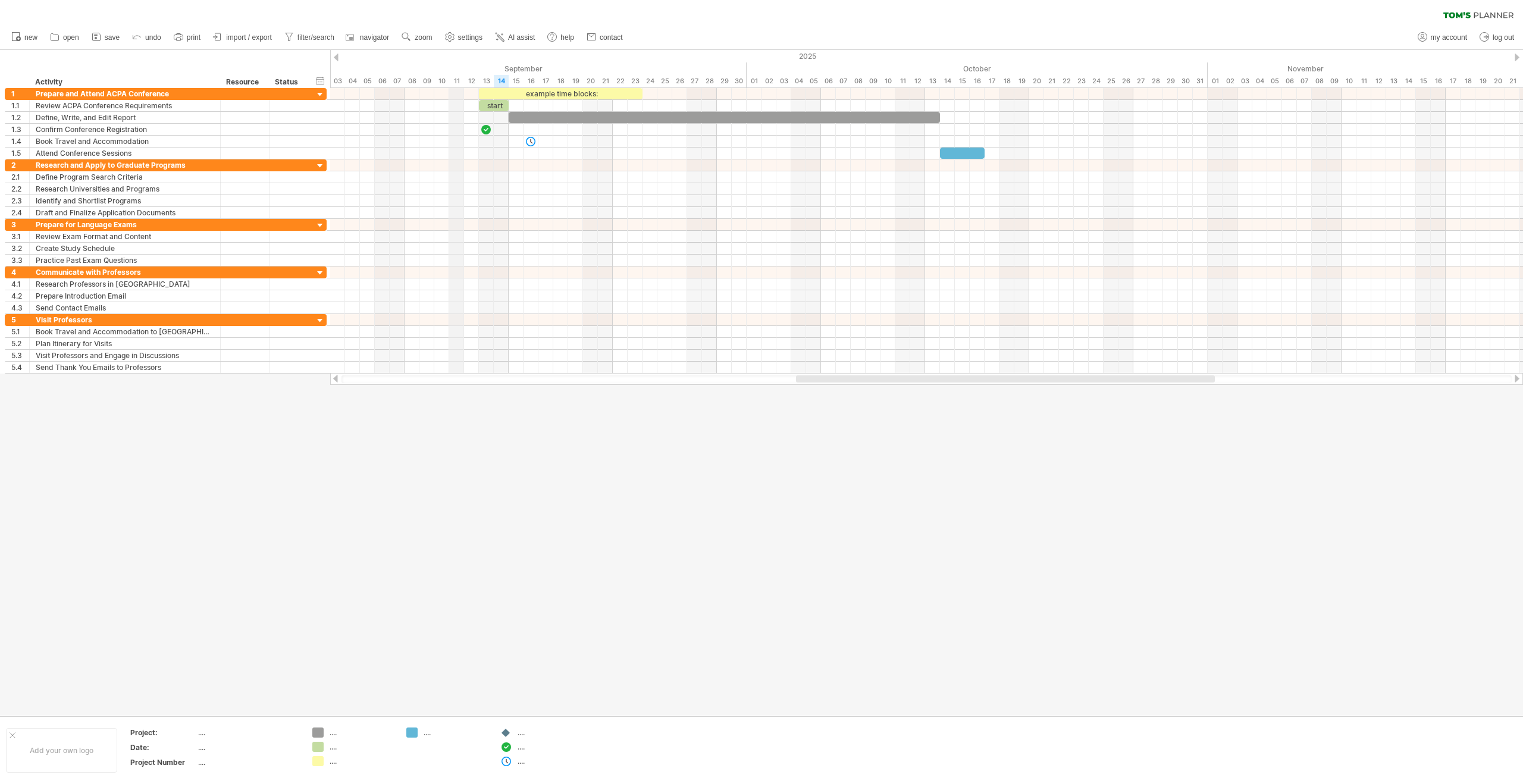
drag, startPoint x: 570, startPoint y: 65, endPoint x: 412, endPoint y: 65, distance: 158.0
click at [412, 65] on div "September" at bounding box center [523, 69] width 446 height 12
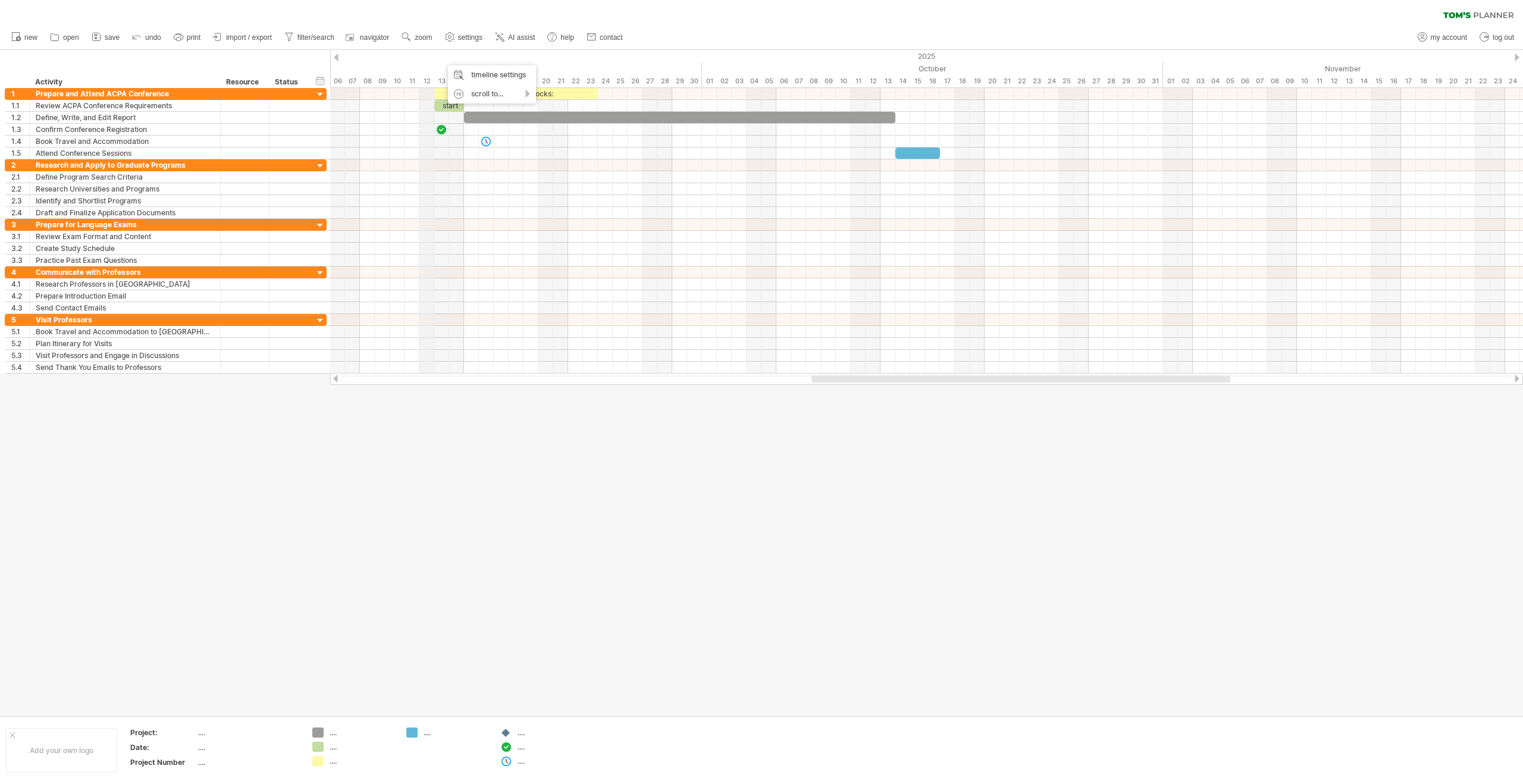
click at [425, 59] on div "2025" at bounding box center [486, 56] width 3168 height 12
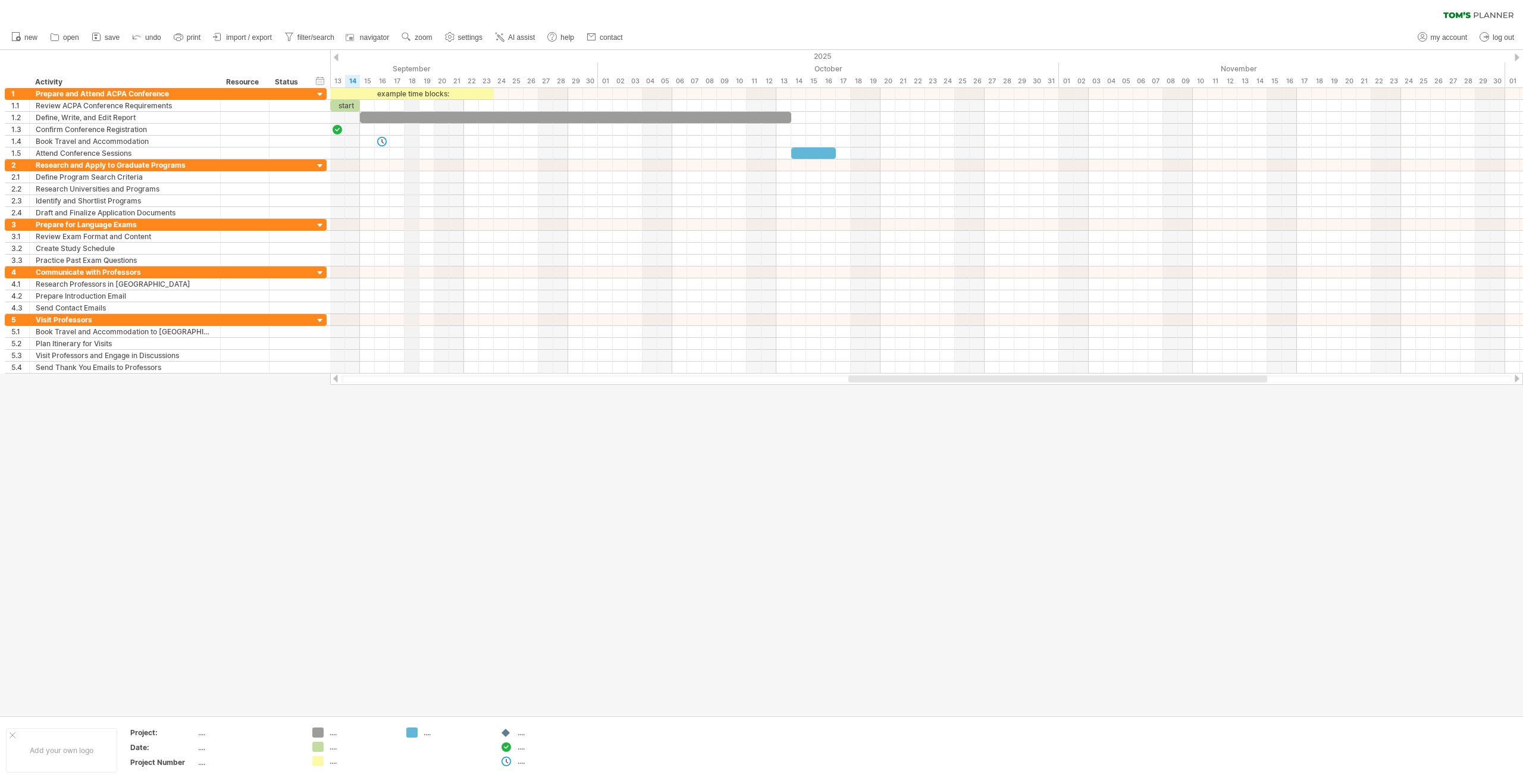
drag, startPoint x: 517, startPoint y: 62, endPoint x: 411, endPoint y: 63, distance: 106.0
click at [411, 63] on div "September" at bounding box center [374, 69] width 446 height 12
drag, startPoint x: 421, startPoint y: 56, endPoint x: 423, endPoint y: 64, distance: 8.2
drag, startPoint x: 627, startPoint y: 53, endPoint x: 647, endPoint y: 56, distance: 20.2
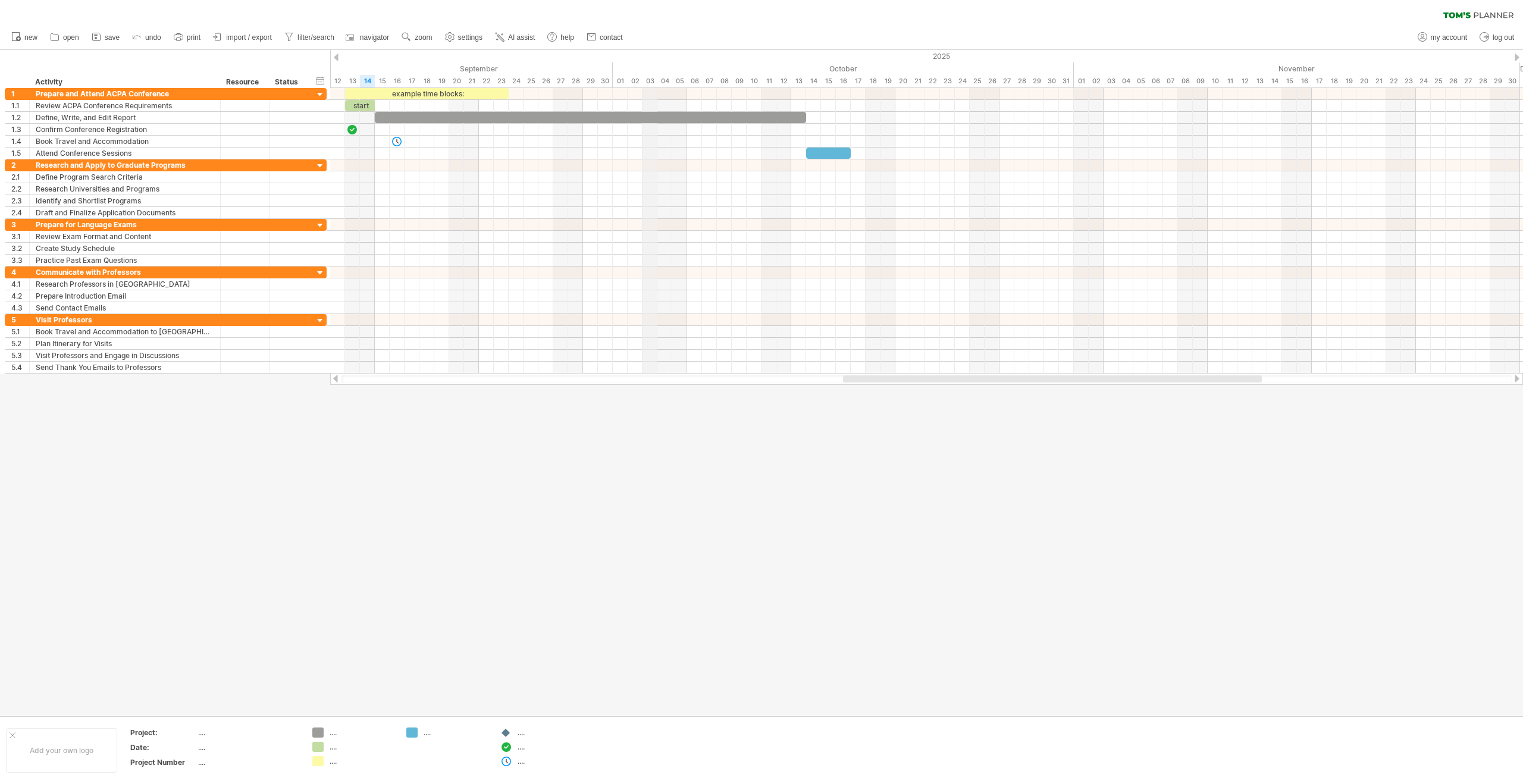
click at [647, 56] on div "2025" at bounding box center [397, 56] width 3168 height 12
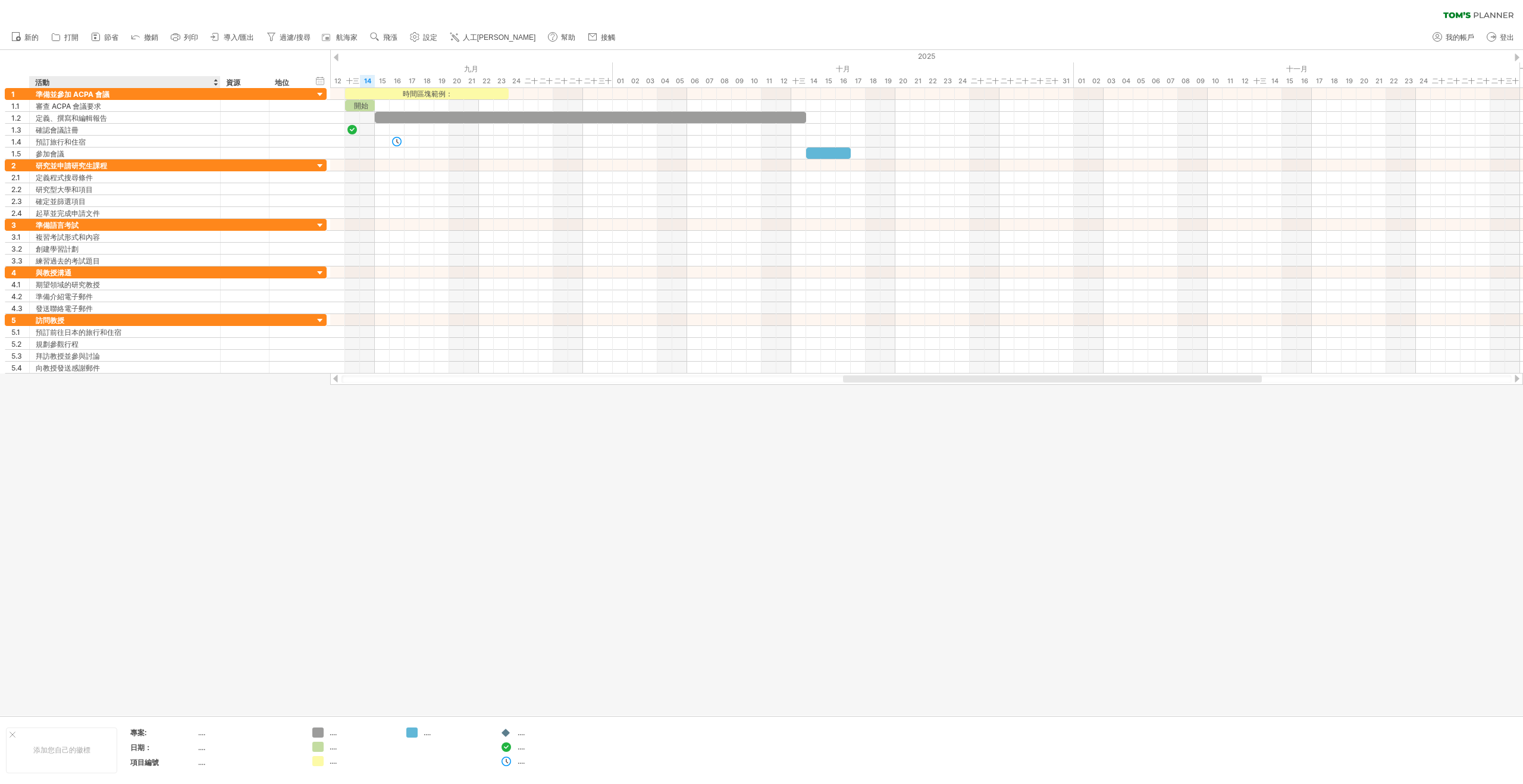
click at [138, 403] on div at bounding box center [762, 383] width 1523 height 665
click at [84, 180] on font "定義程式搜尋條件" at bounding box center [64, 178] width 57 height 9
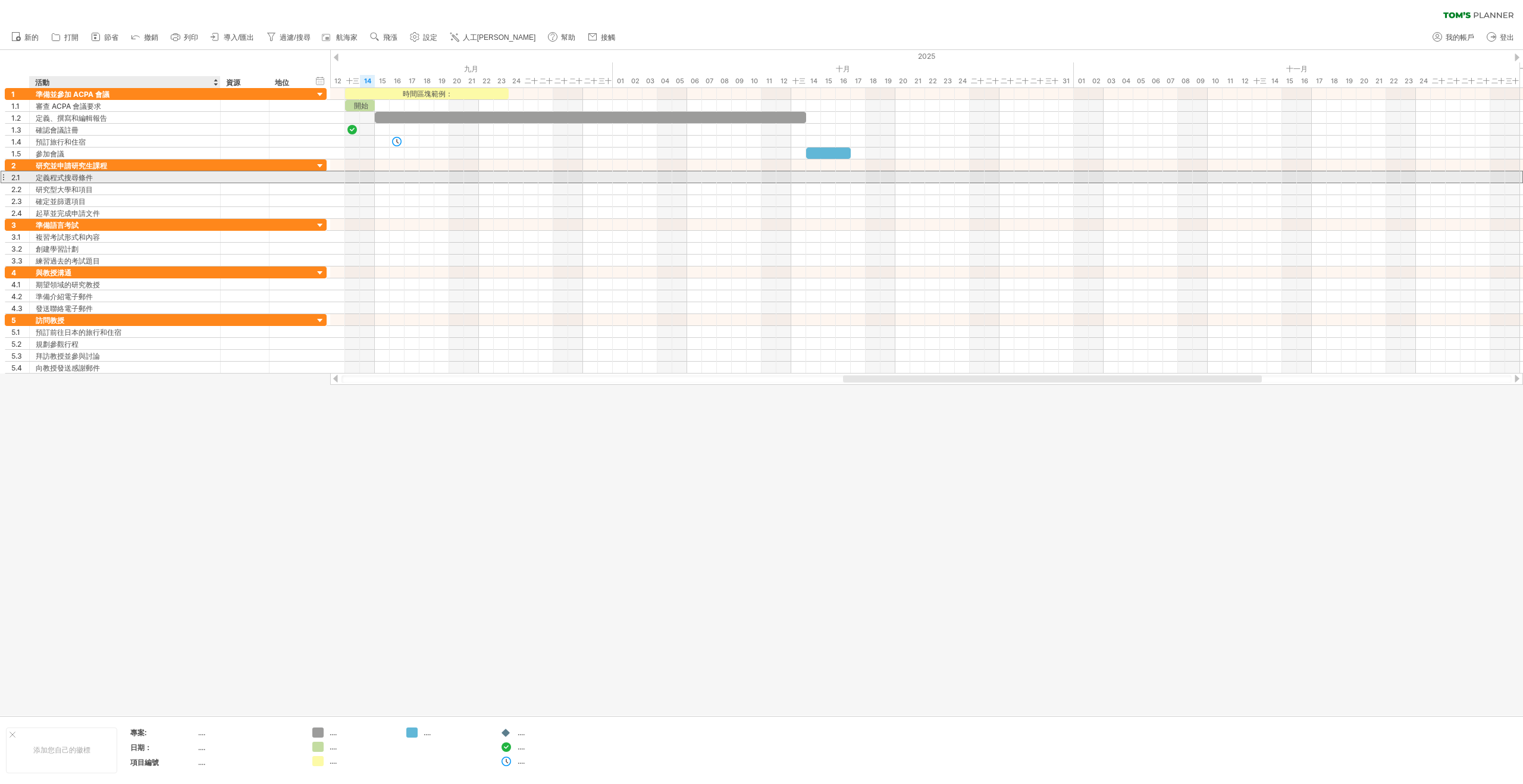
click at [84, 180] on font "定義程式搜尋條件" at bounding box center [64, 178] width 57 height 9
click at [72, 178] on font "定義程式搜尋條件" at bounding box center [64, 178] width 57 height 9
click at [73, 178] on font "定義程式搜尋條件" at bounding box center [64, 178] width 57 height 9
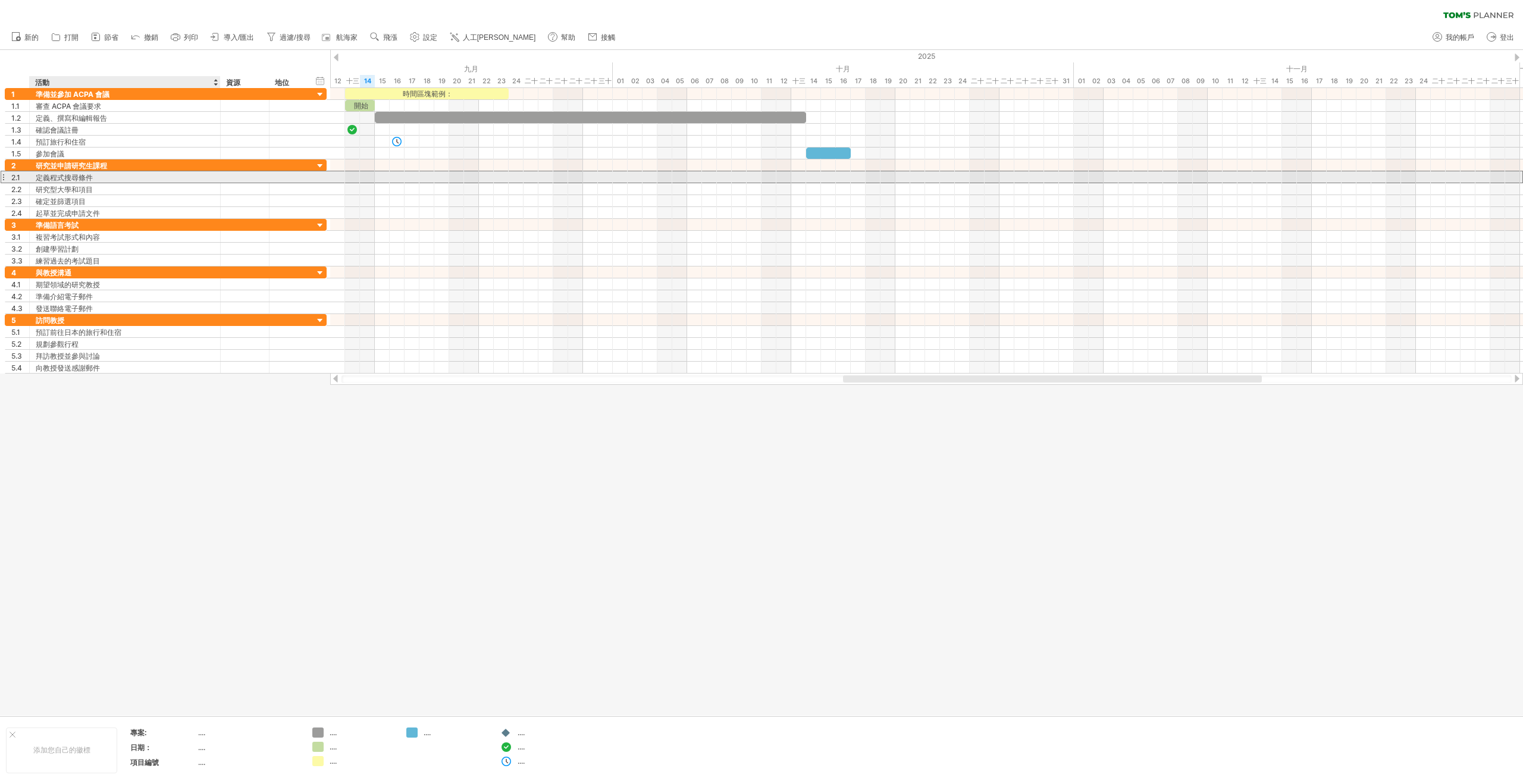
click at [146, 176] on div "定義程式搜尋條件" at bounding box center [125, 176] width 178 height 11
click at [0, 0] on input "**********" at bounding box center [0, 0] width 0 height 0
drag, startPoint x: 148, startPoint y: 176, endPoint x: 29, endPoint y: 178, distance: 119.0
click at [30, 178] on div "**********" at bounding box center [125, 176] width 191 height 11
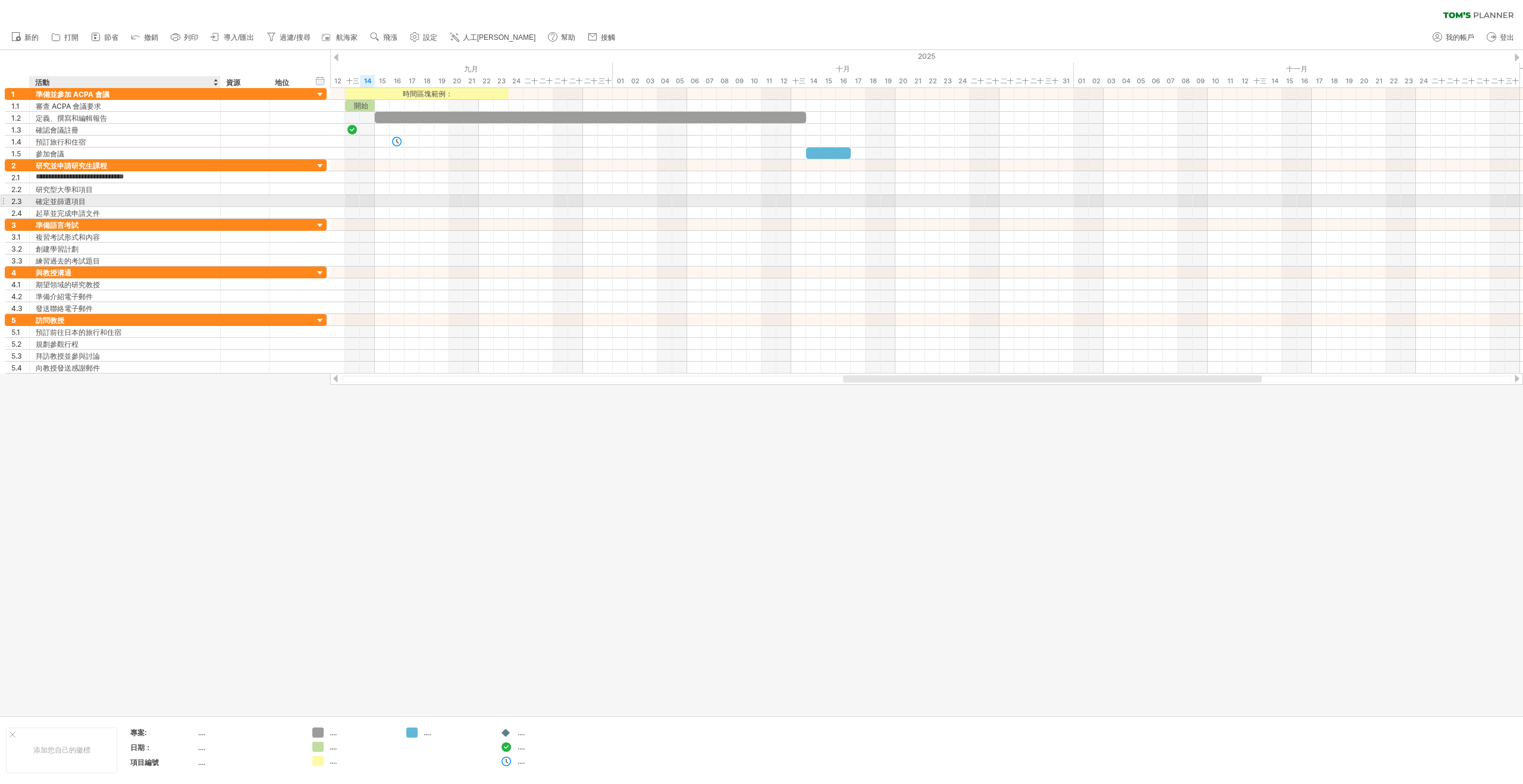
type input "*"
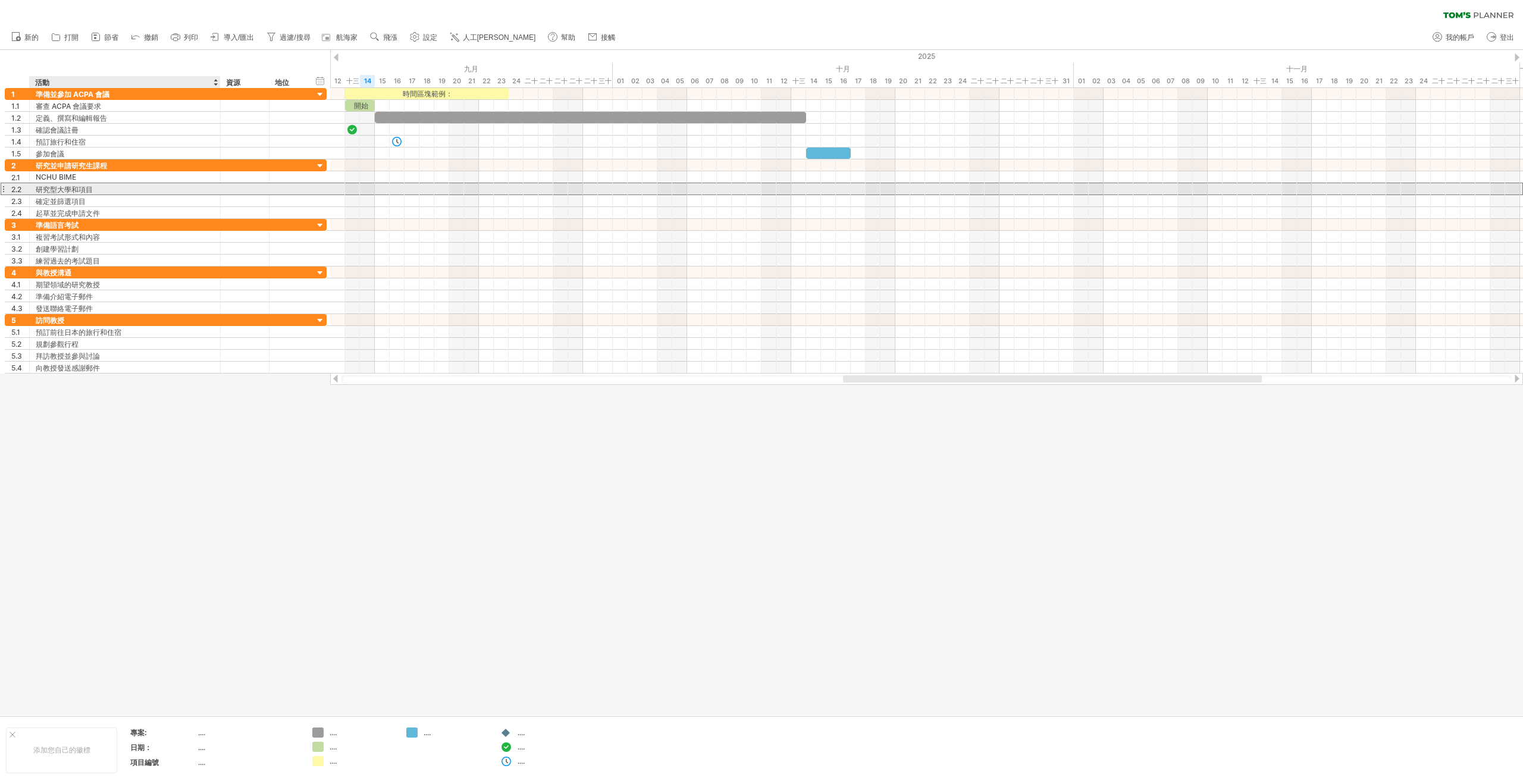
click at [67, 191] on font "研究型大學和項目" at bounding box center [64, 189] width 57 height 9
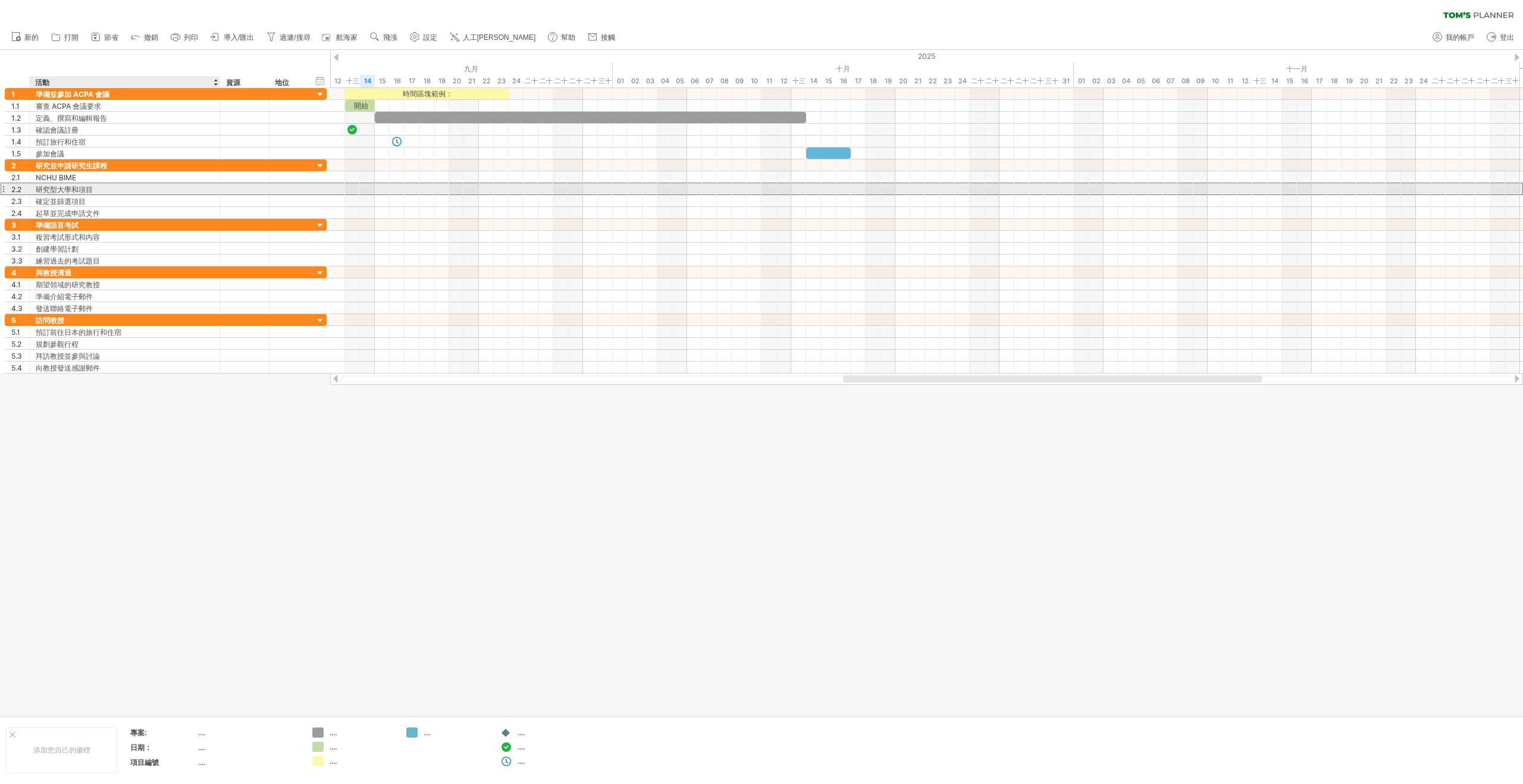
click at [82, 189] on font "研究型大學和項目" at bounding box center [64, 189] width 57 height 9
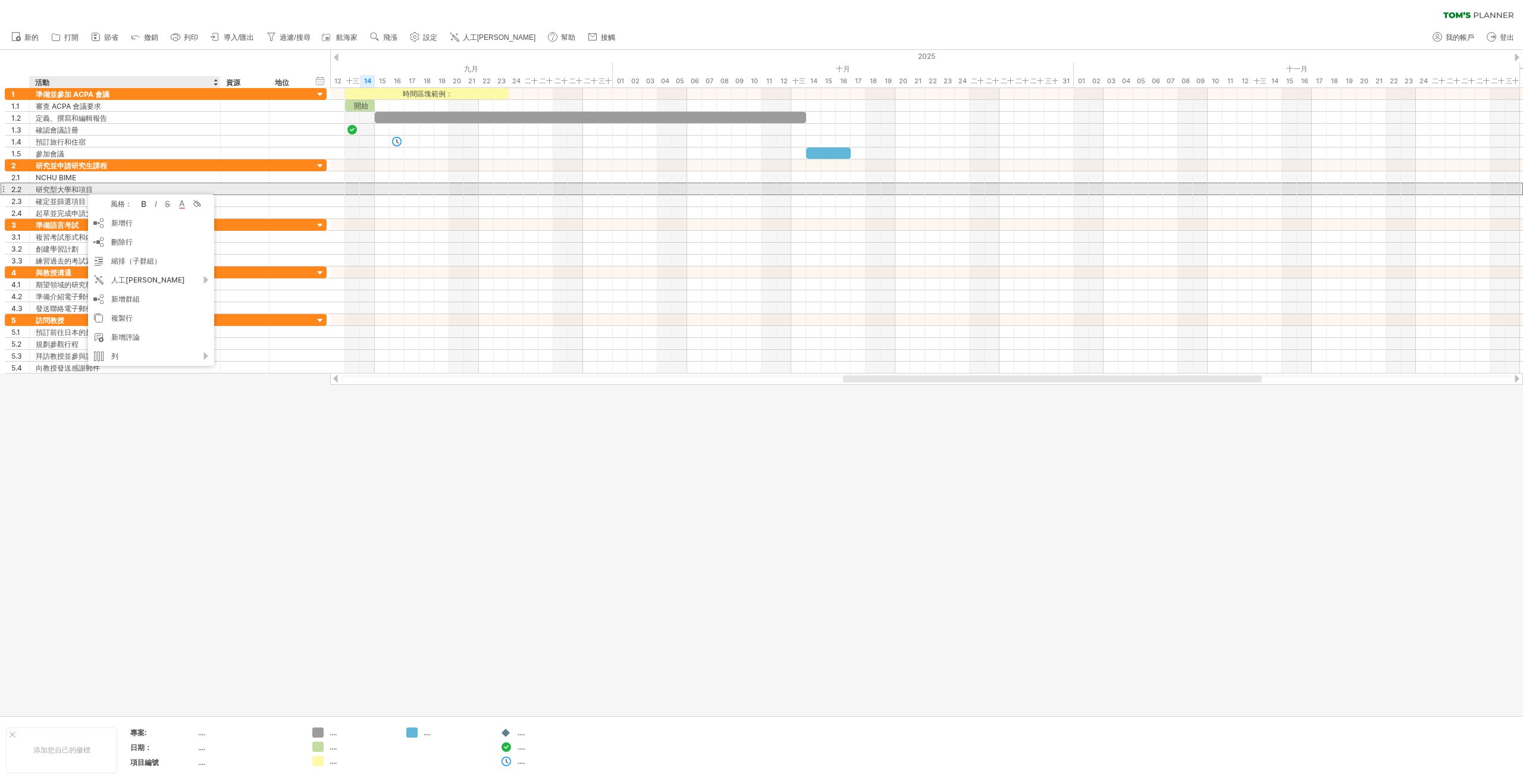
click at [82, 189] on font "研究型大學和項目" at bounding box center [64, 189] width 57 height 9
click at [110, 189] on div "研究型大學和項目" at bounding box center [125, 189] width 178 height 11
click at [110, 189] on input "**********" at bounding box center [125, 189] width 178 height 11
click at [125, 189] on input "**********" at bounding box center [125, 189] width 178 height 11
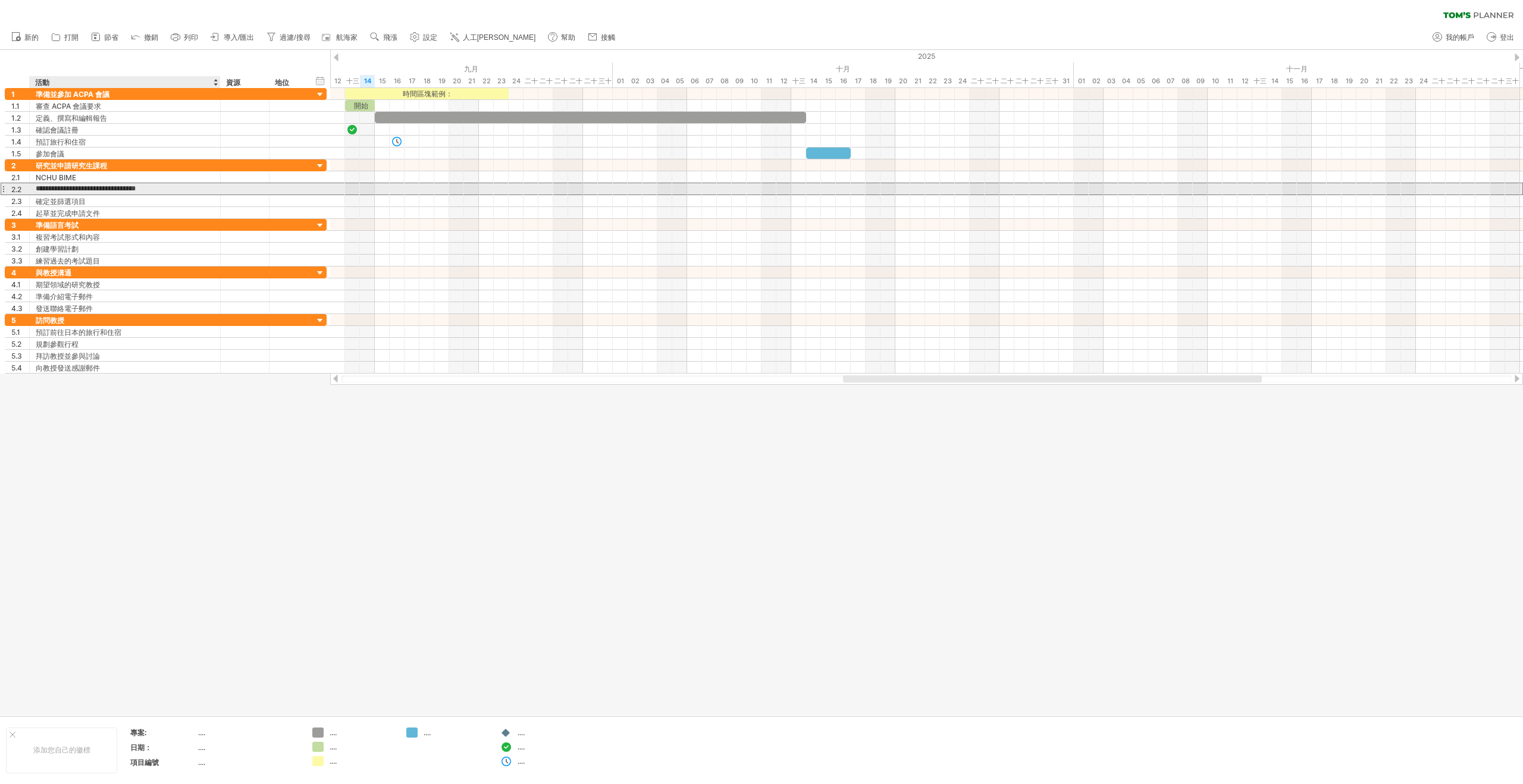
click at [125, 189] on input "**********" at bounding box center [125, 189] width 178 height 11
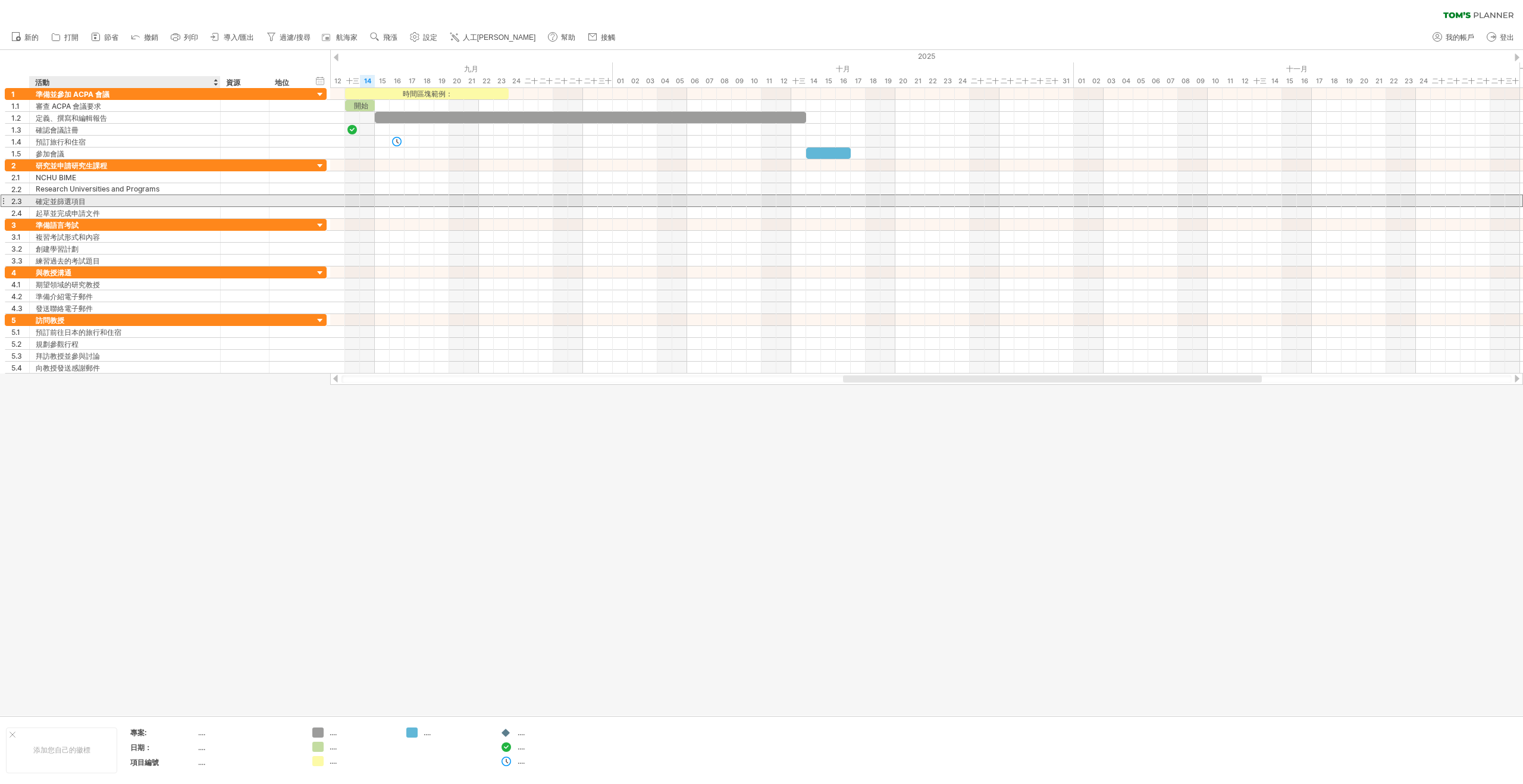
click at [166, 197] on div "確定並篩選項目" at bounding box center [125, 200] width 178 height 11
click at [156, 204] on input "**********" at bounding box center [125, 200] width 178 height 11
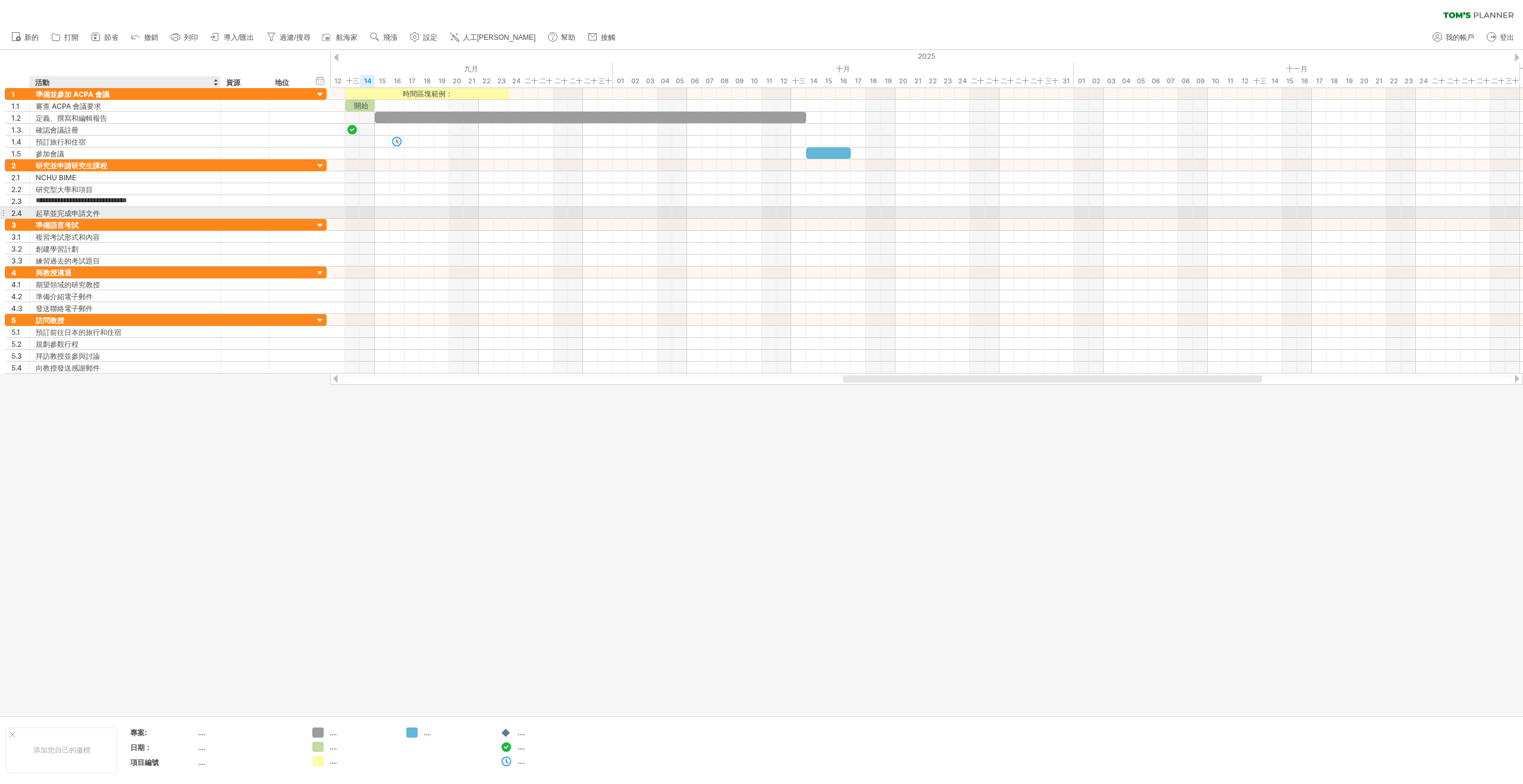
click at [152, 212] on div "起草並完成申請文件" at bounding box center [125, 212] width 178 height 11
click at [152, 212] on input "**********" at bounding box center [125, 212] width 178 height 11
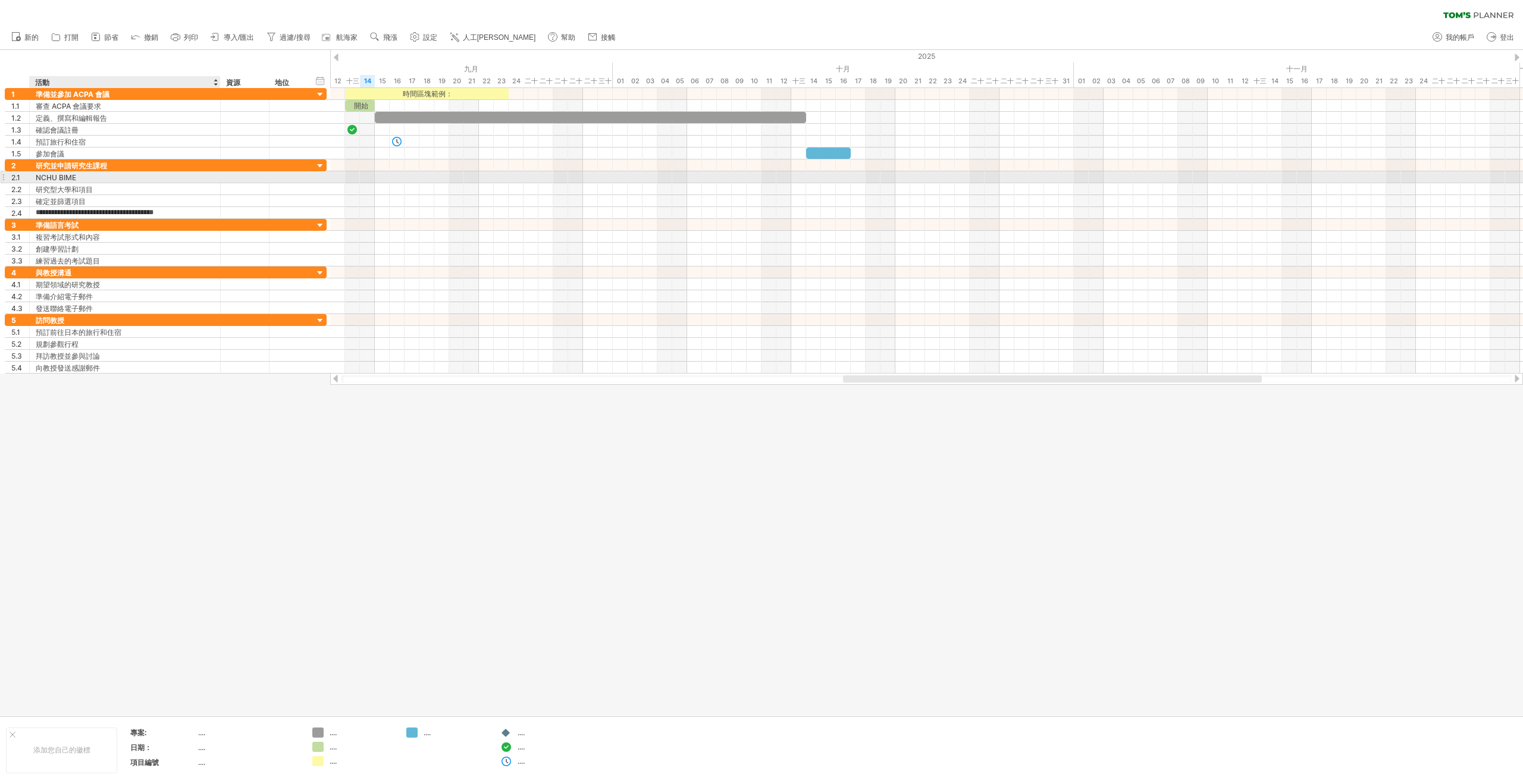
click at [171, 176] on div "NCHU BIME" at bounding box center [125, 176] width 178 height 11
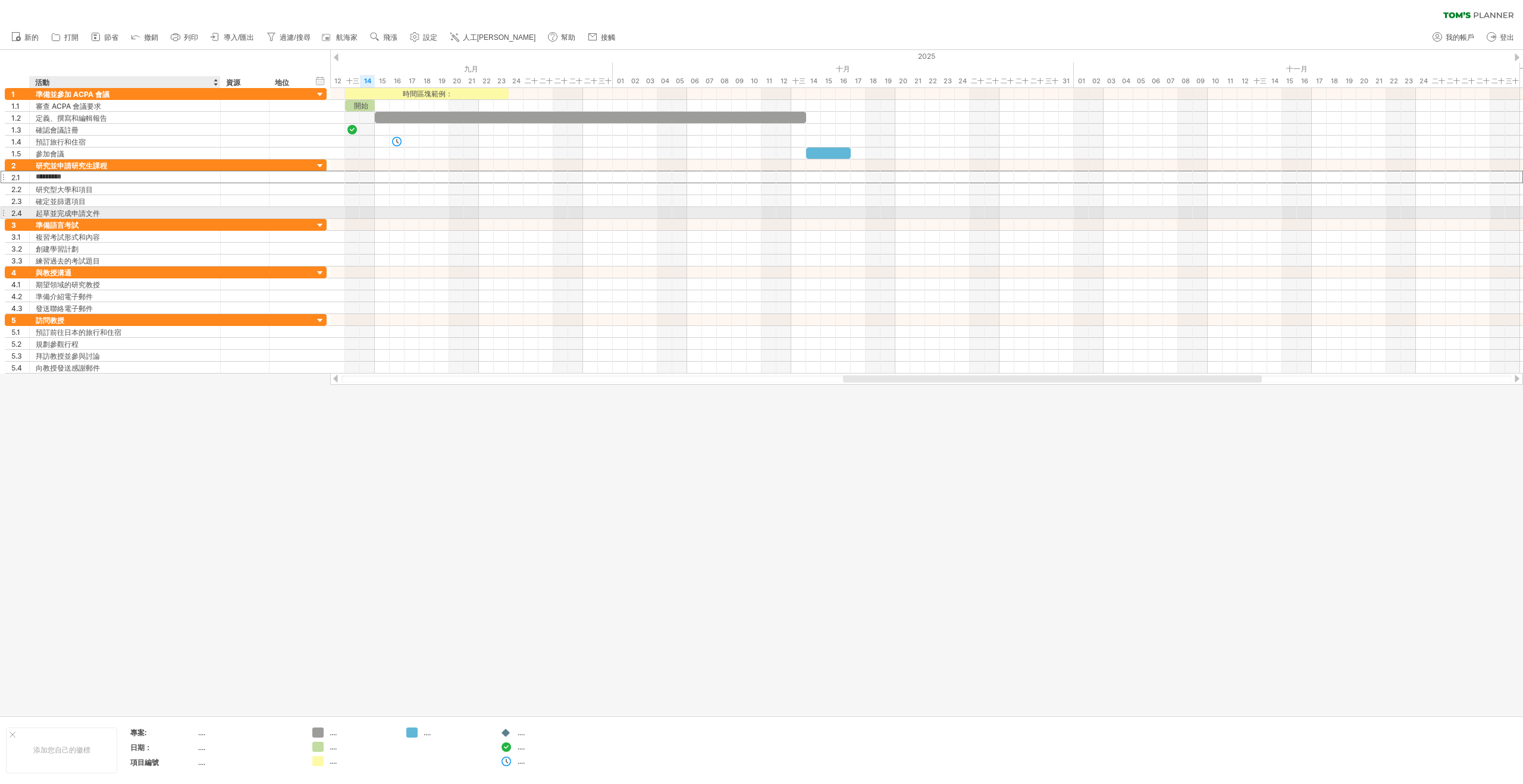
click at [144, 212] on div "起草並完成申請文件" at bounding box center [125, 212] width 178 height 11
drag, startPoint x: 176, startPoint y: 212, endPoint x: 99, endPoint y: 213, distance: 77.0
click at [99, 213] on input "**********" at bounding box center [125, 212] width 178 height 11
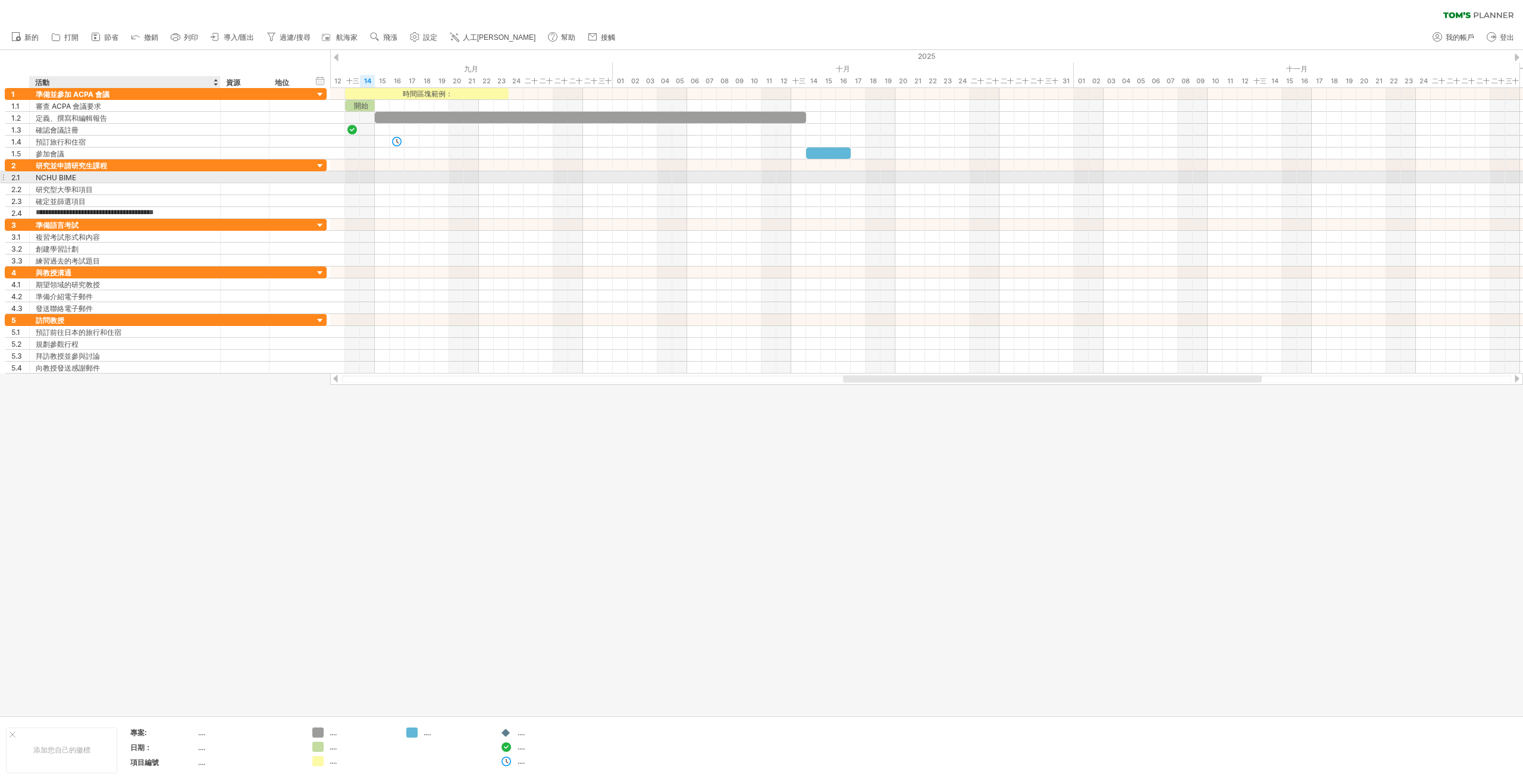
click at [98, 177] on div "NCHU BIME" at bounding box center [125, 176] width 178 height 11
click at [98, 177] on input "*********" at bounding box center [125, 176] width 178 height 11
click at [104, 178] on input "*********" at bounding box center [125, 176] width 178 height 11
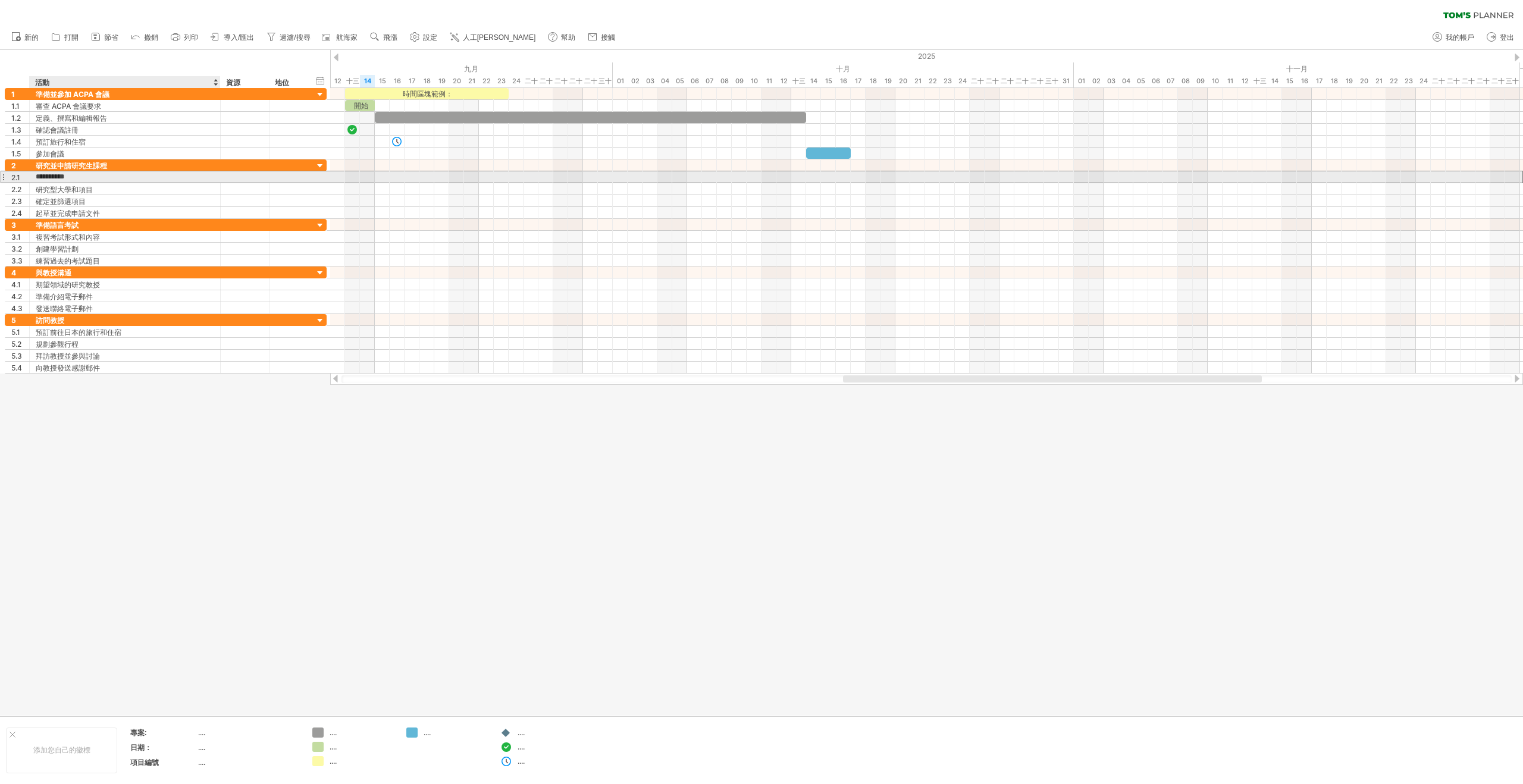
paste input "**********"
type input "**********"
click at [150, 189] on div "研究型大學和項目" at bounding box center [125, 189] width 178 height 11
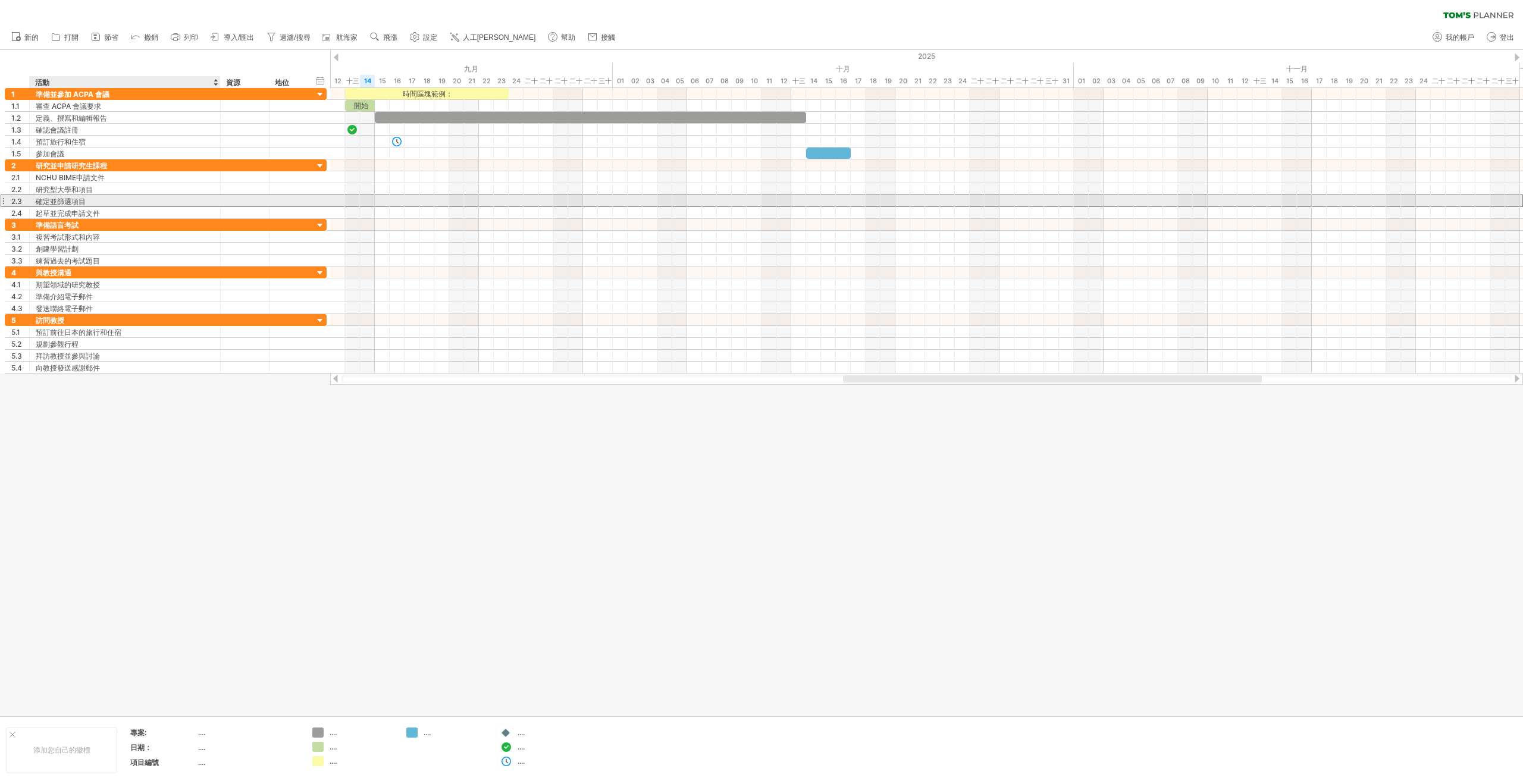
click at [153, 202] on div "確定並篩選項目" at bounding box center [125, 200] width 178 height 11
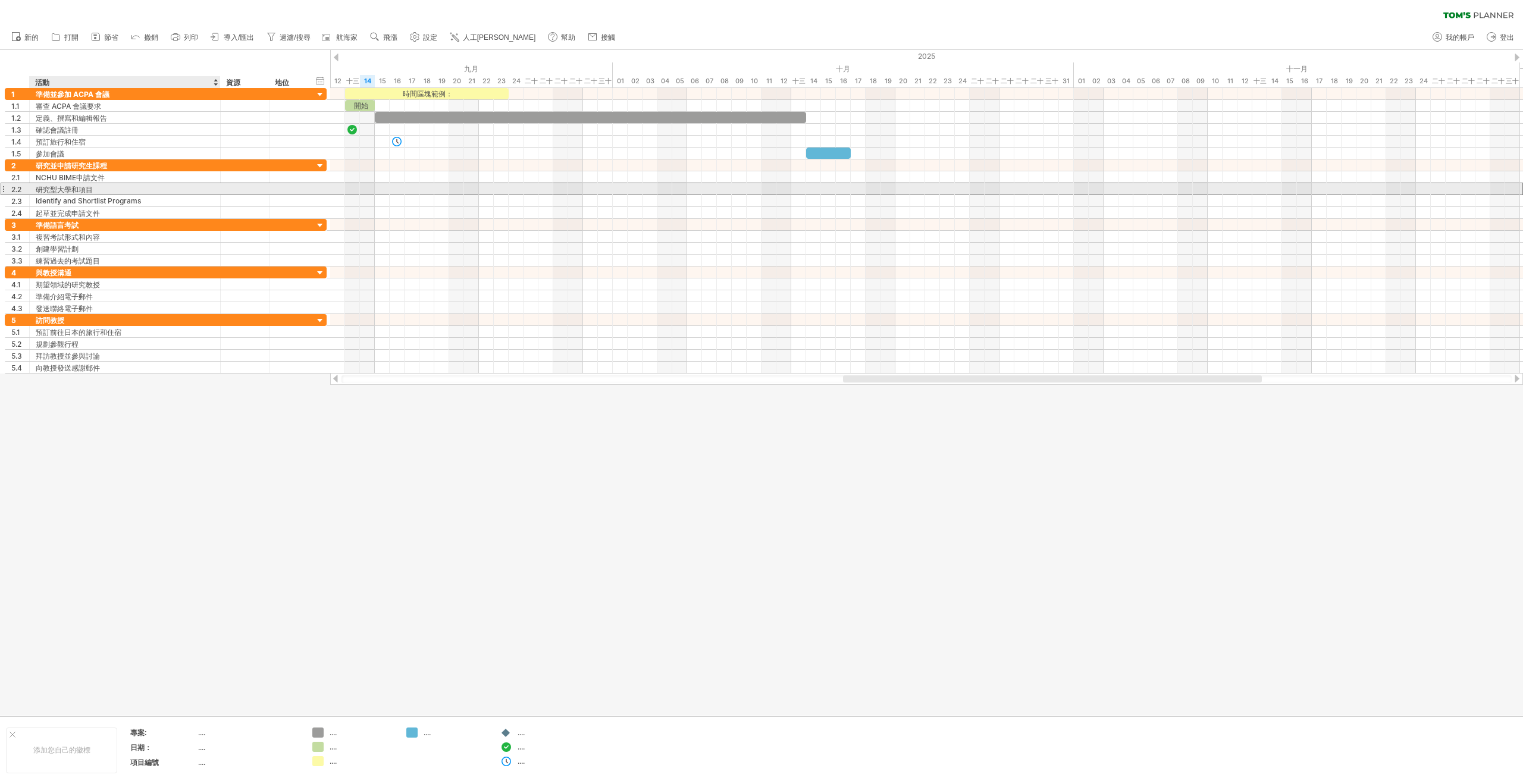
click at [175, 189] on div "研究型大學和項目" at bounding box center [125, 189] width 178 height 11
click at [175, 178] on div "NCHU BIME申請文件" at bounding box center [125, 176] width 178 height 11
click at [182, 193] on div "研究型大學和項目" at bounding box center [125, 189] width 178 height 11
click at [452, 192] on div "新增時間區塊" at bounding box center [479, 191] width 82 height 19
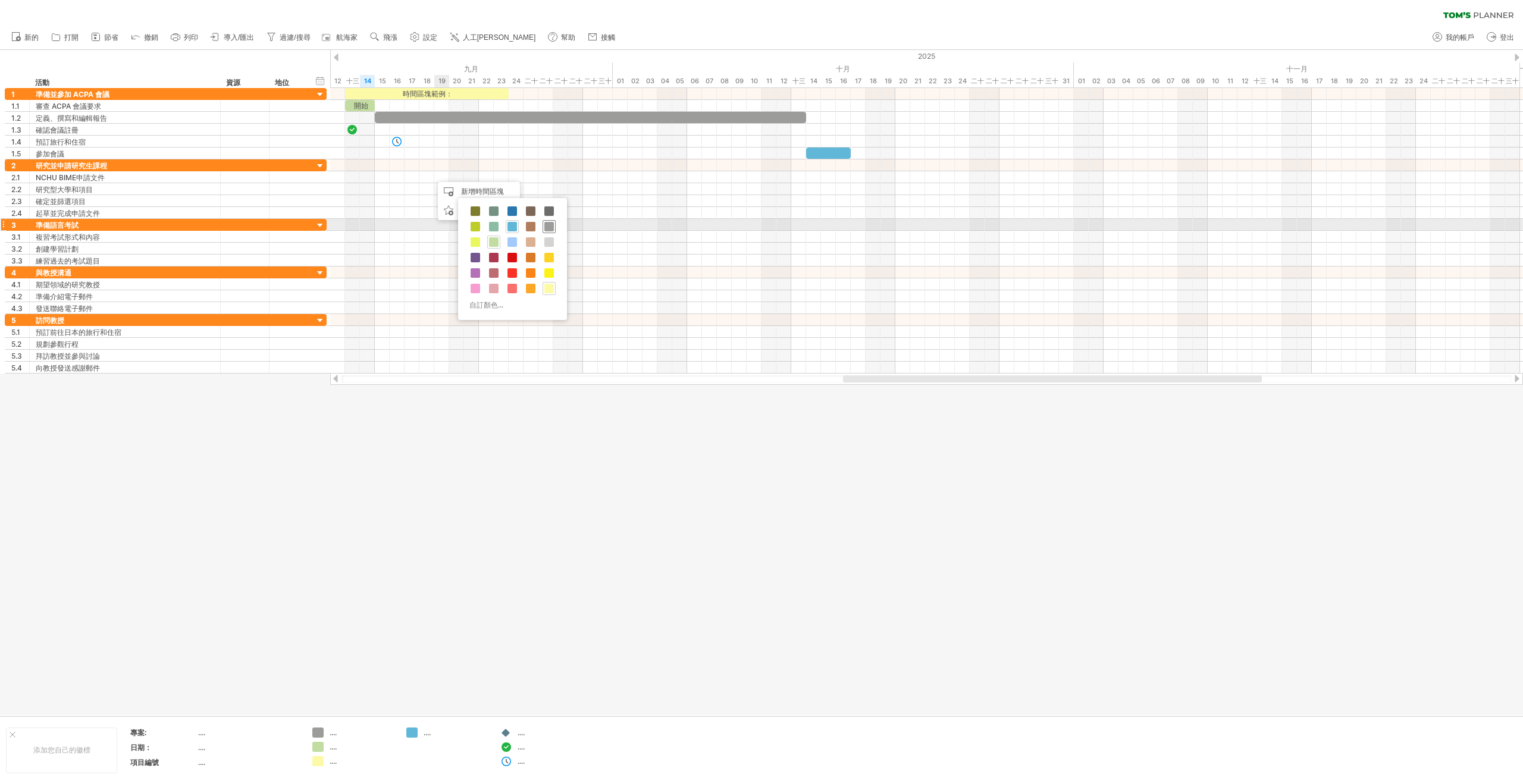
click at [549, 227] on span at bounding box center [549, 227] width 10 height 10
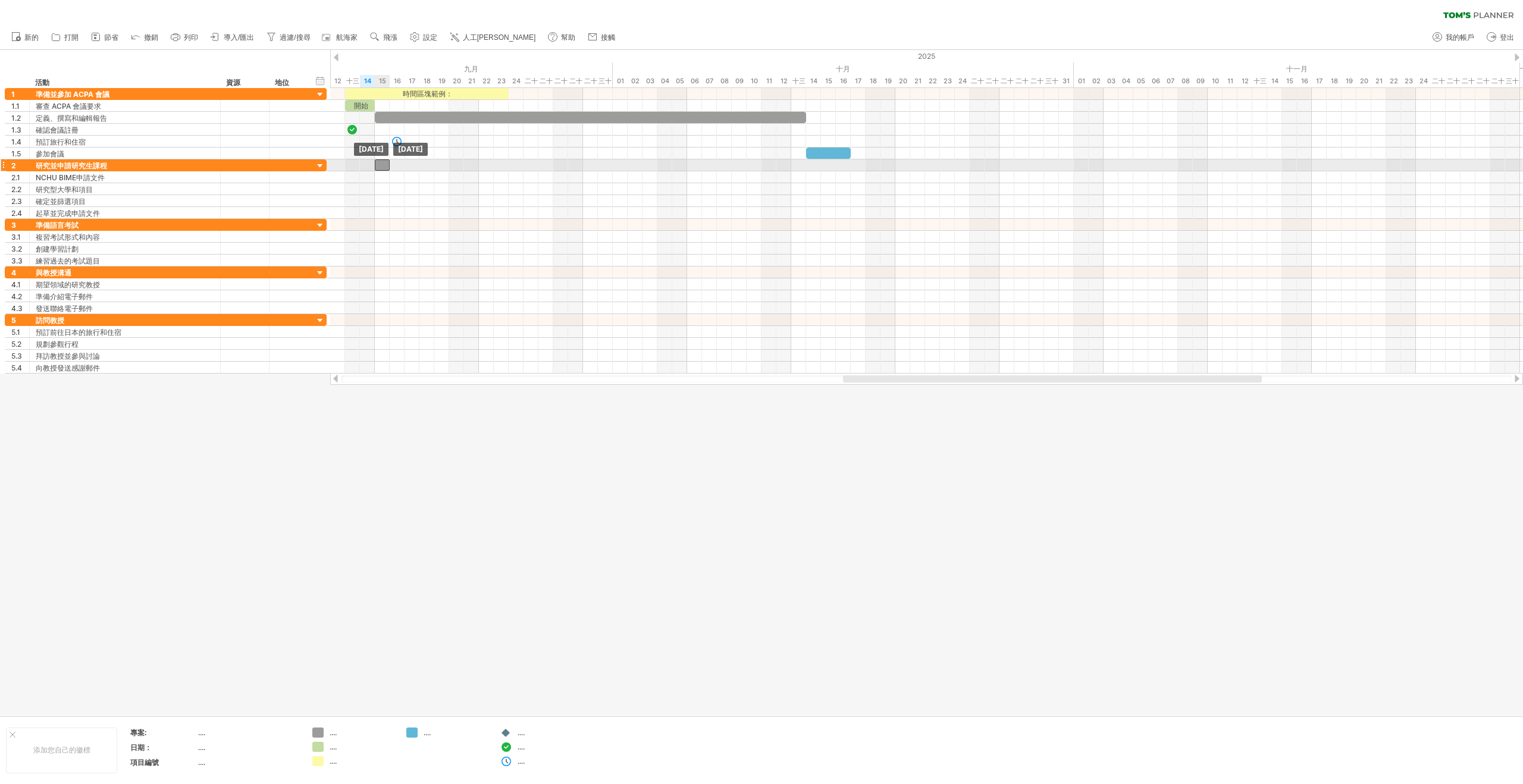
drag, startPoint x: 441, startPoint y: 177, endPoint x: 383, endPoint y: 166, distance: 59.0
drag, startPoint x: 388, startPoint y: 166, endPoint x: 421, endPoint y: 164, distance: 33.1
click at [432, 164] on span at bounding box center [434, 165] width 5 height 11
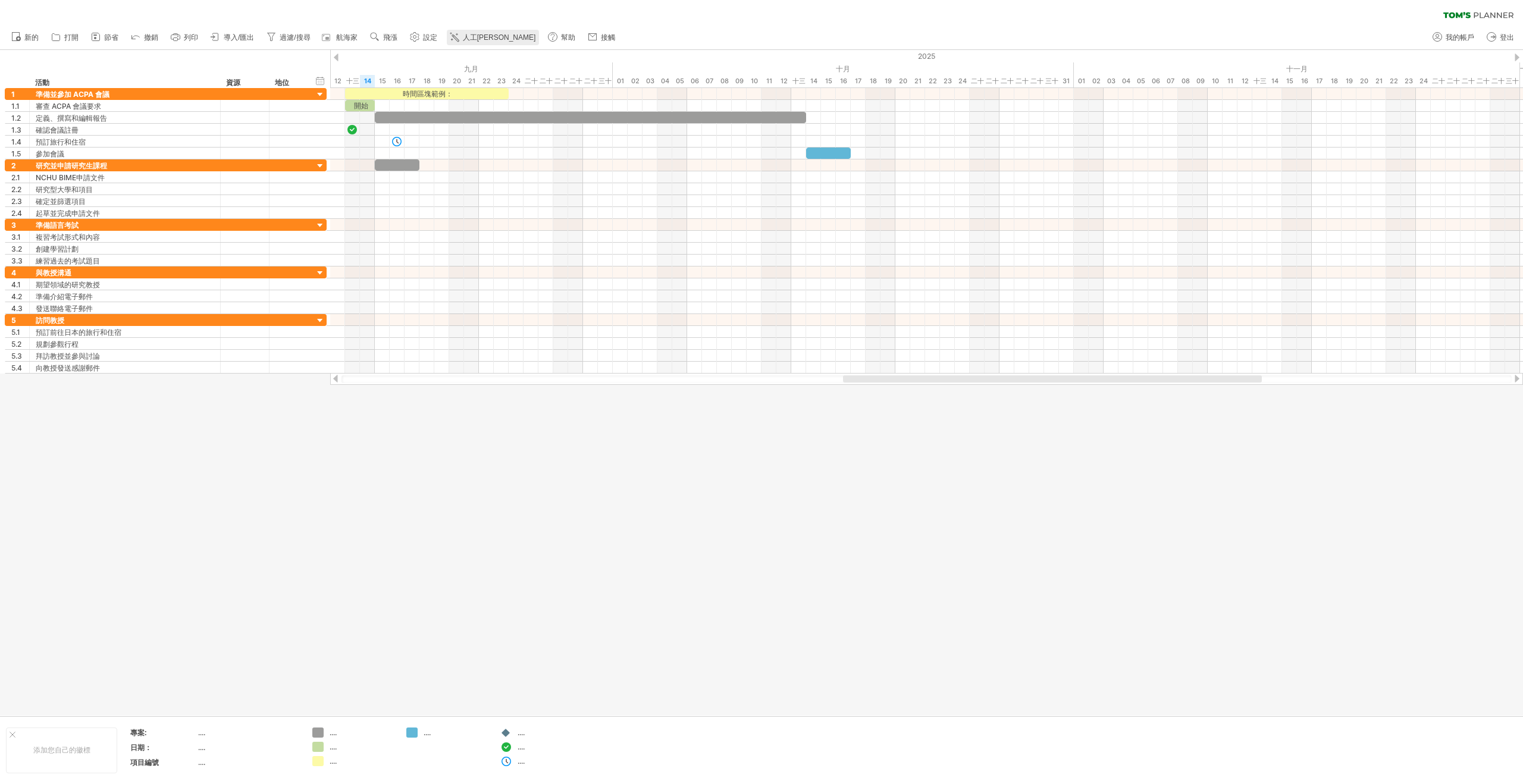
click at [458, 42] on icon at bounding box center [455, 37] width 12 height 12
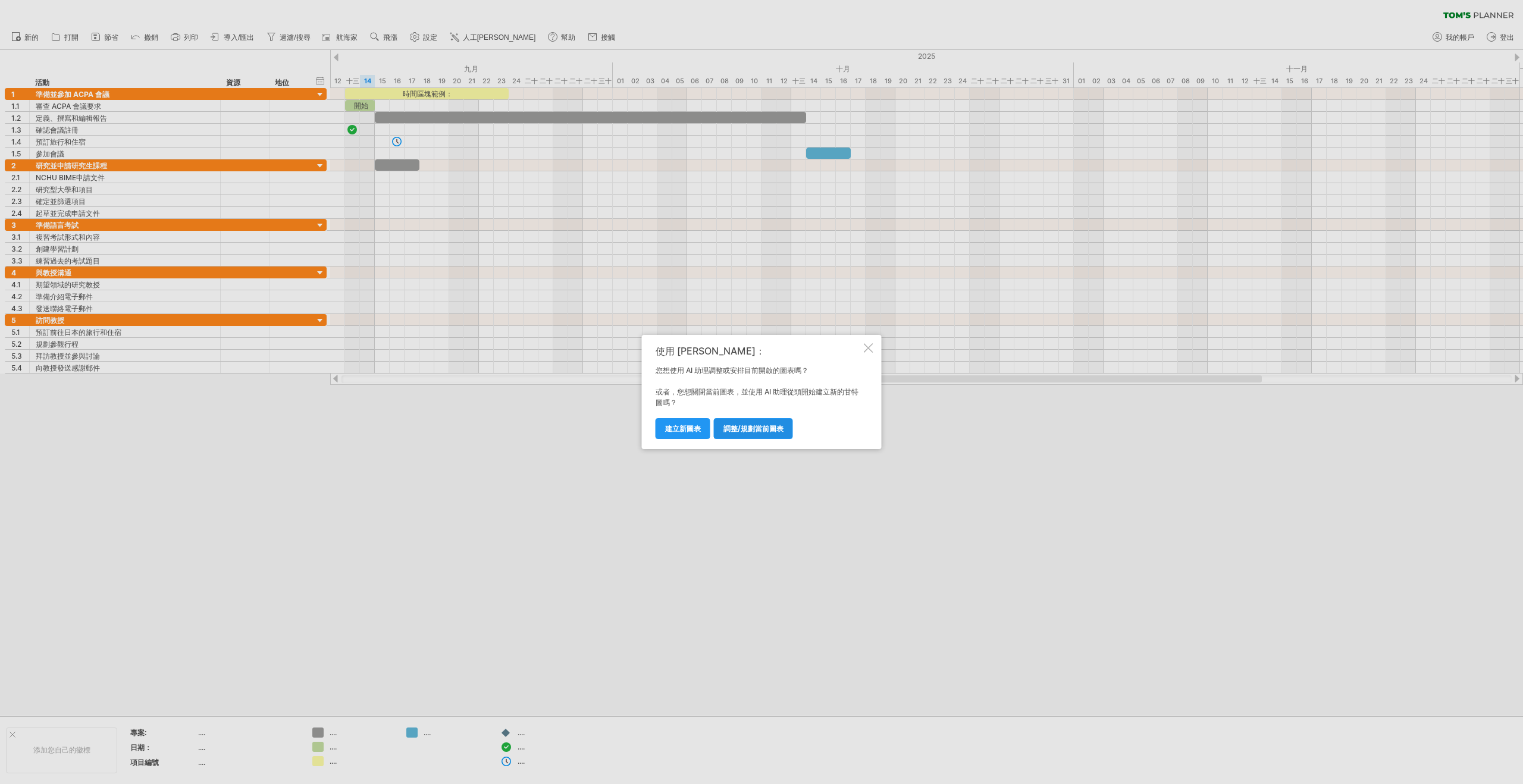
click at [743, 431] on font "調整/規劃當前圖表" at bounding box center [754, 429] width 60 height 9
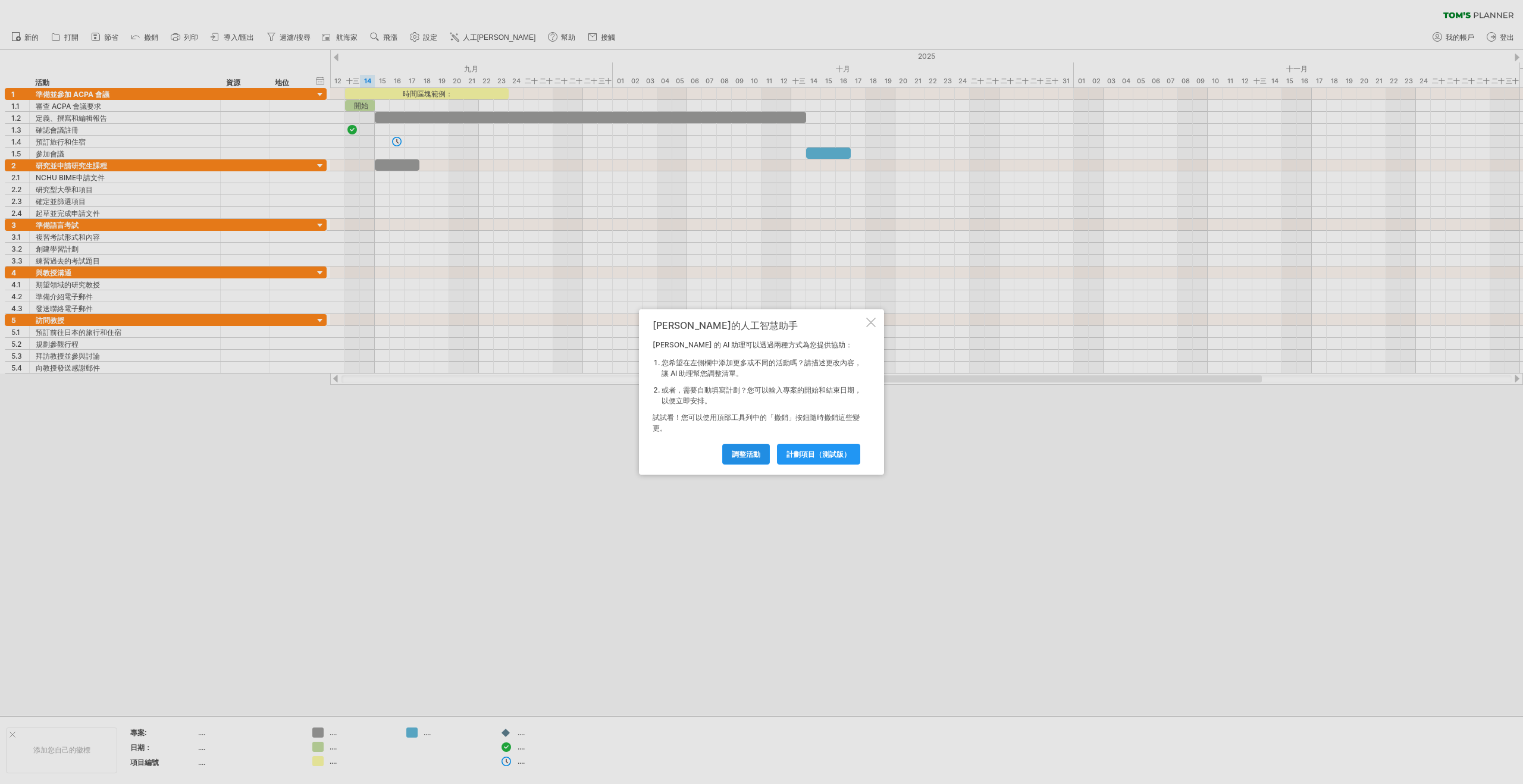
click at [754, 456] on font "調整活動" at bounding box center [746, 454] width 29 height 9
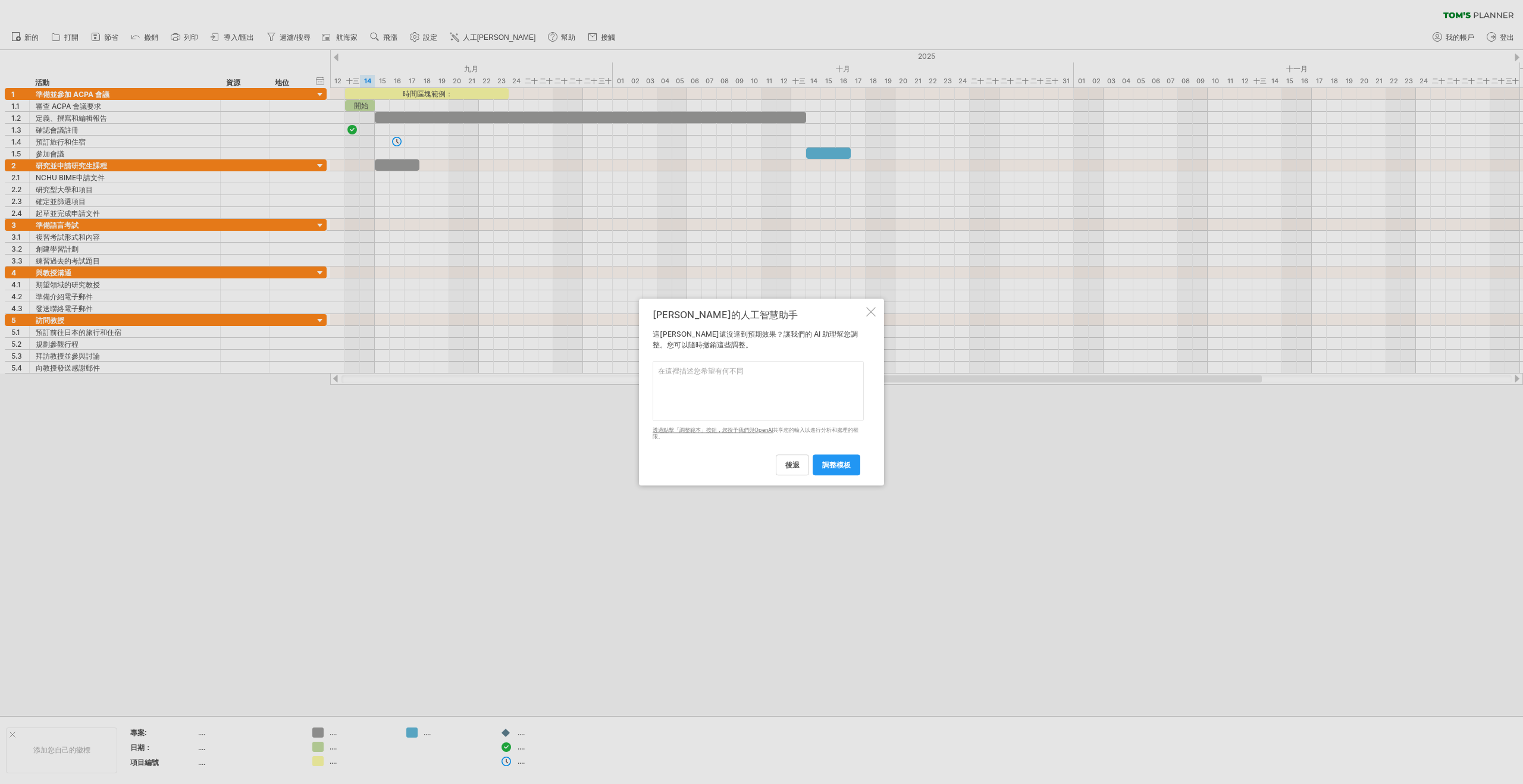
click at [769, 366] on textarea at bounding box center [758, 390] width 211 height 59
paste textarea "推甄本系"
click at [675, 401] on textarea "推甄本系 二次推[PERSON_NAME] 物色實驗室 聯絡教授 三月拜訪" at bounding box center [758, 390] width 211 height 59
click at [799, 403] on textarea "推甄本系 二次推甄 考研 物色日本頂尖大學實驗室 聯絡教授 三月拜訪" at bounding box center [758, 390] width 211 height 59
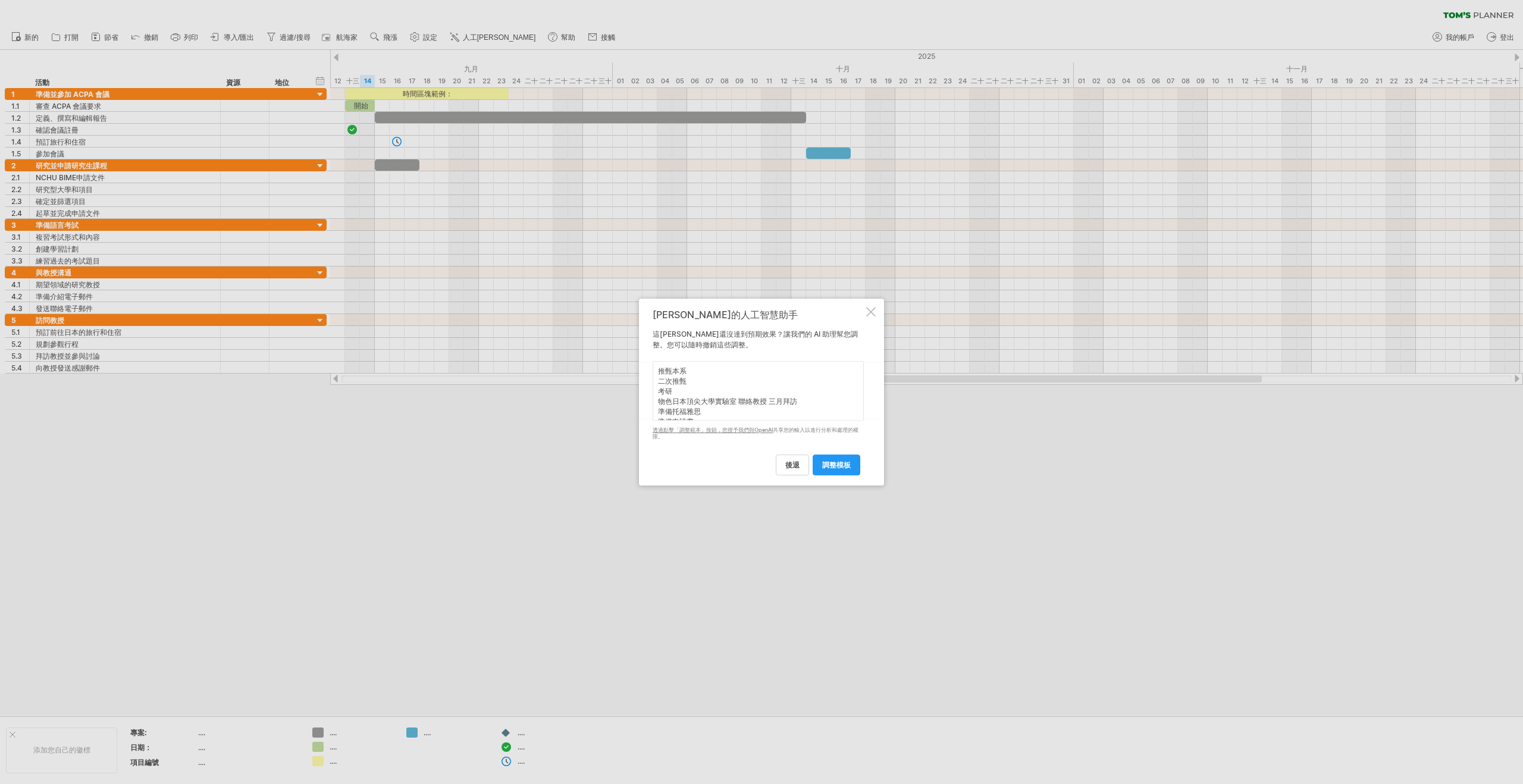
click at [662, 373] on textarea "推甄本系 二次推甄 考研 物色日本頂尖大學實驗室 聯絡教授 三月拜訪 準備托福雅思 準備申請書" at bounding box center [758, 390] width 211 height 59
drag, startPoint x: 660, startPoint y: 371, endPoint x: 667, endPoint y: 373, distance: 7.3
click at [659, 371] on textarea "推甄本系 二次推甄 考研 物色日本頂尖大學實驗室 聯絡教授 三月拜訪 準備托福雅思 準備申請書" at bounding box center [758, 390] width 211 height 59
click at [679, 371] on textarea "推甄本系 二次推甄 考研 物色日本頂尖大學實驗室 聯絡教授 三月拜訪 準備托福雅思 準備申請書" at bounding box center [758, 390] width 211 height 59
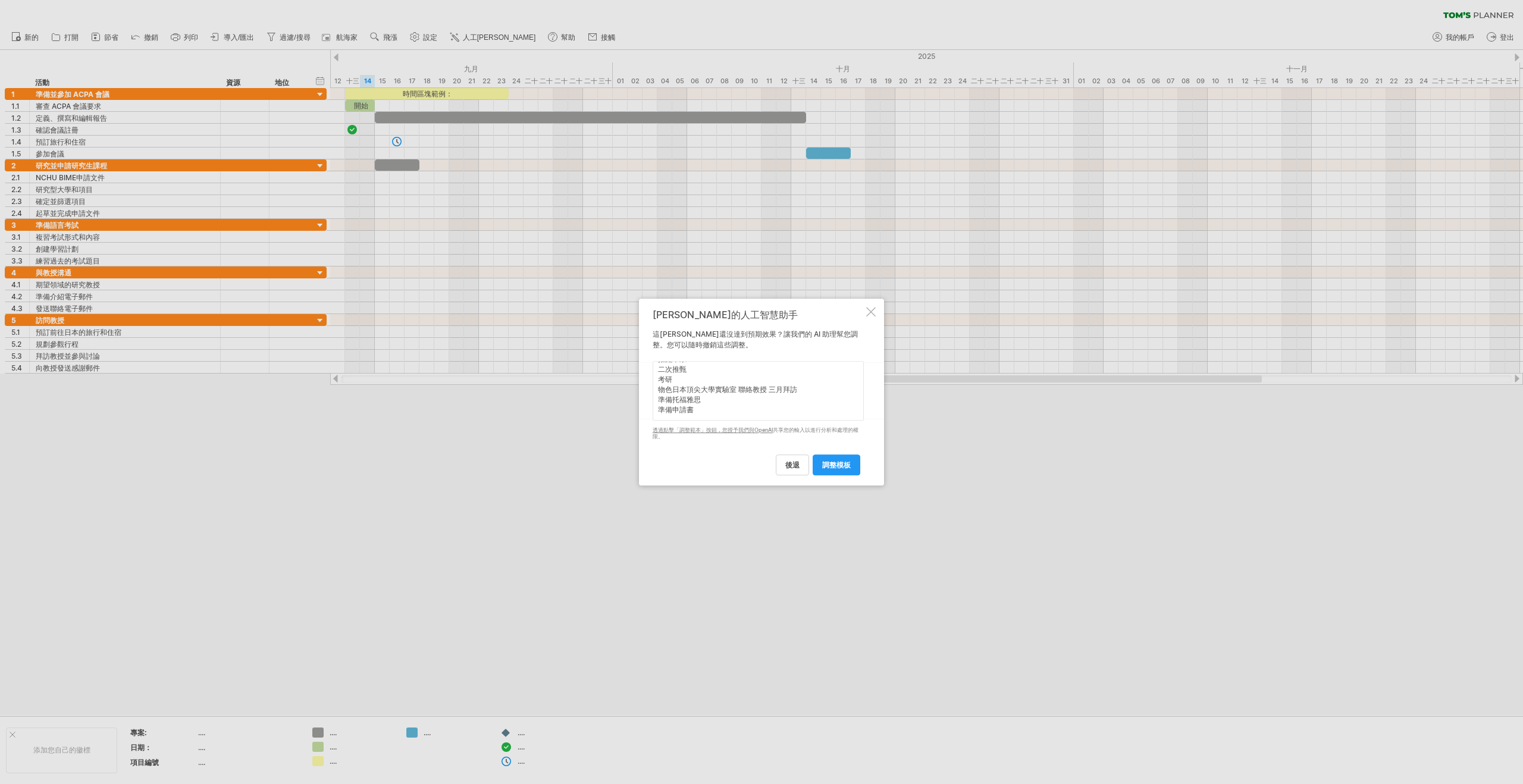
click at [696, 408] on textarea "ACPA 11 推甄本系 二次推甄 考研 物色日本頂尖大學實驗室 聯絡教授 三月拜訪 準備托福雅思 準備申請書" at bounding box center [758, 390] width 211 height 59
click at [658, 371] on textarea "ACPA 11 推甄本系 二次推甄 考研 物色日本頂尖大學實驗室 聯絡教授 三月拜訪 準備托福雅思 準備申請書" at bounding box center [758, 390] width 211 height 59
type textarea "幫我把大項目改成以下： ACPA 11 推甄本系 二次推甄 考研 物色日本頂尖大學實驗室 聯絡教授 三月拜訪 準備托福雅思 準備申請書"
click at [816, 461] on link "調整模板" at bounding box center [836, 465] width 48 height 21
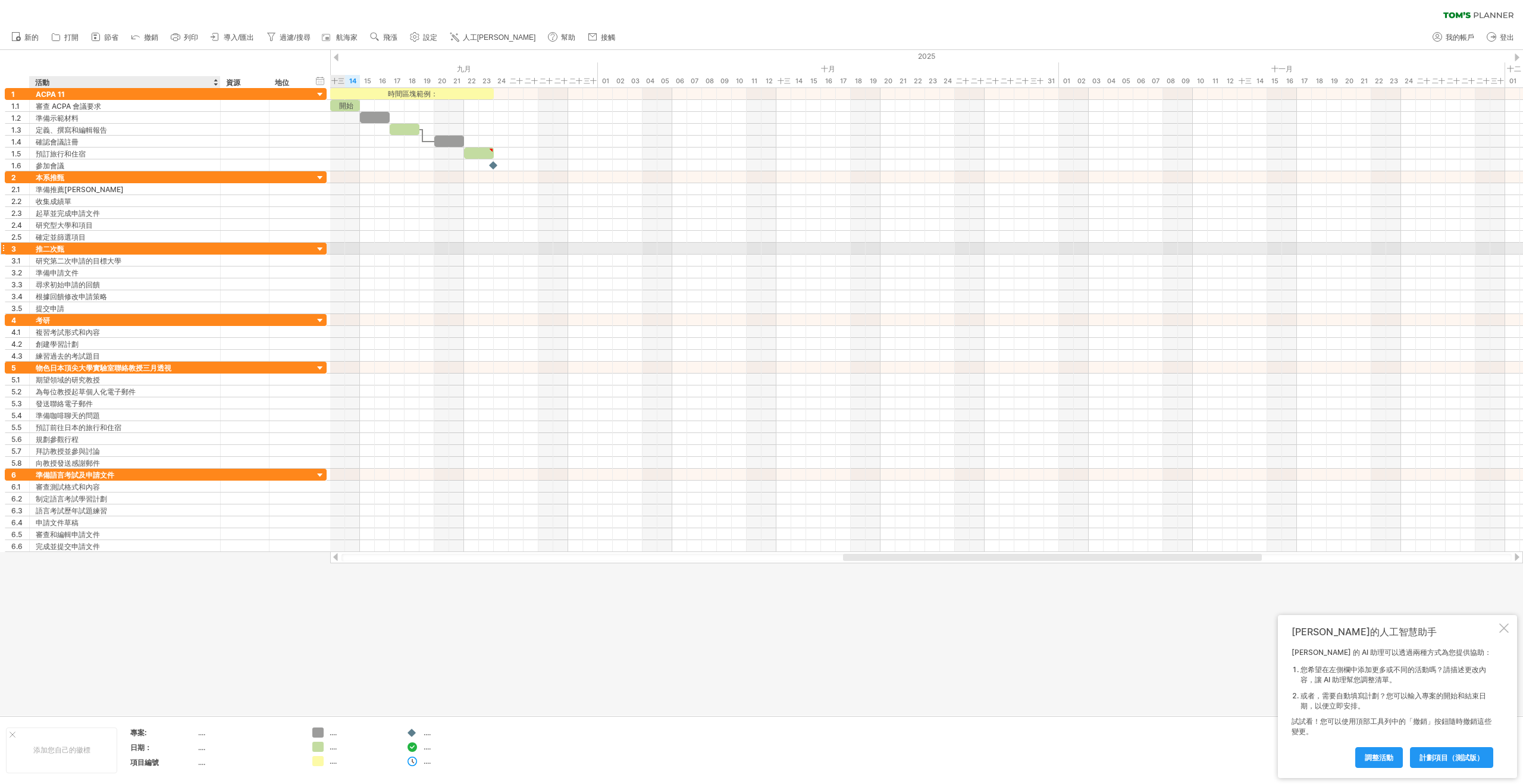
click at [219, 251] on div at bounding box center [219, 249] width 6 height 12
click at [176, 249] on div "推二次甄" at bounding box center [125, 248] width 178 height 11
click at [144, 264] on div "研究第二次申請的目標大學" at bounding box center [125, 260] width 178 height 11
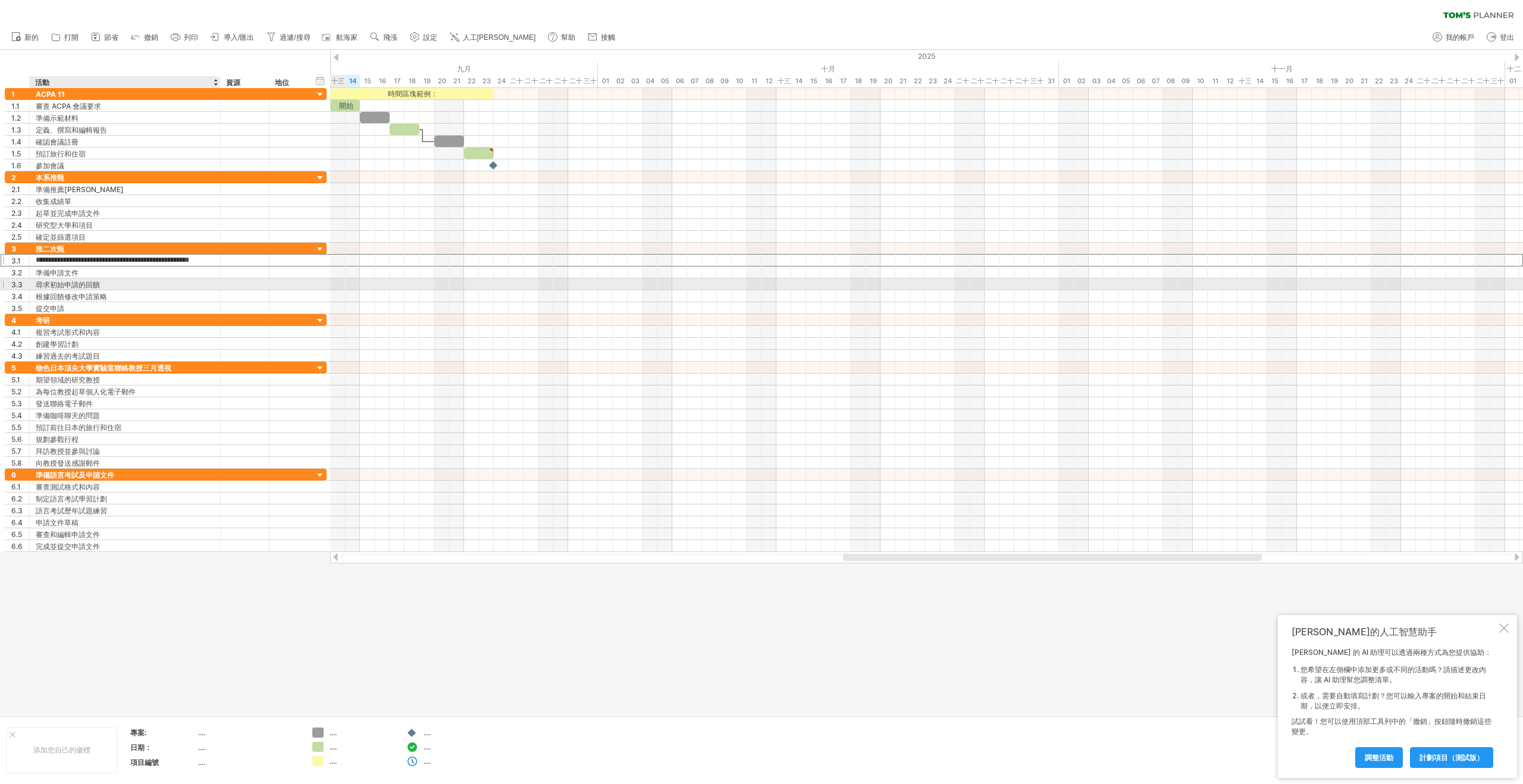
click at [133, 283] on div "尋求初始申請的回饋" at bounding box center [125, 283] width 178 height 11
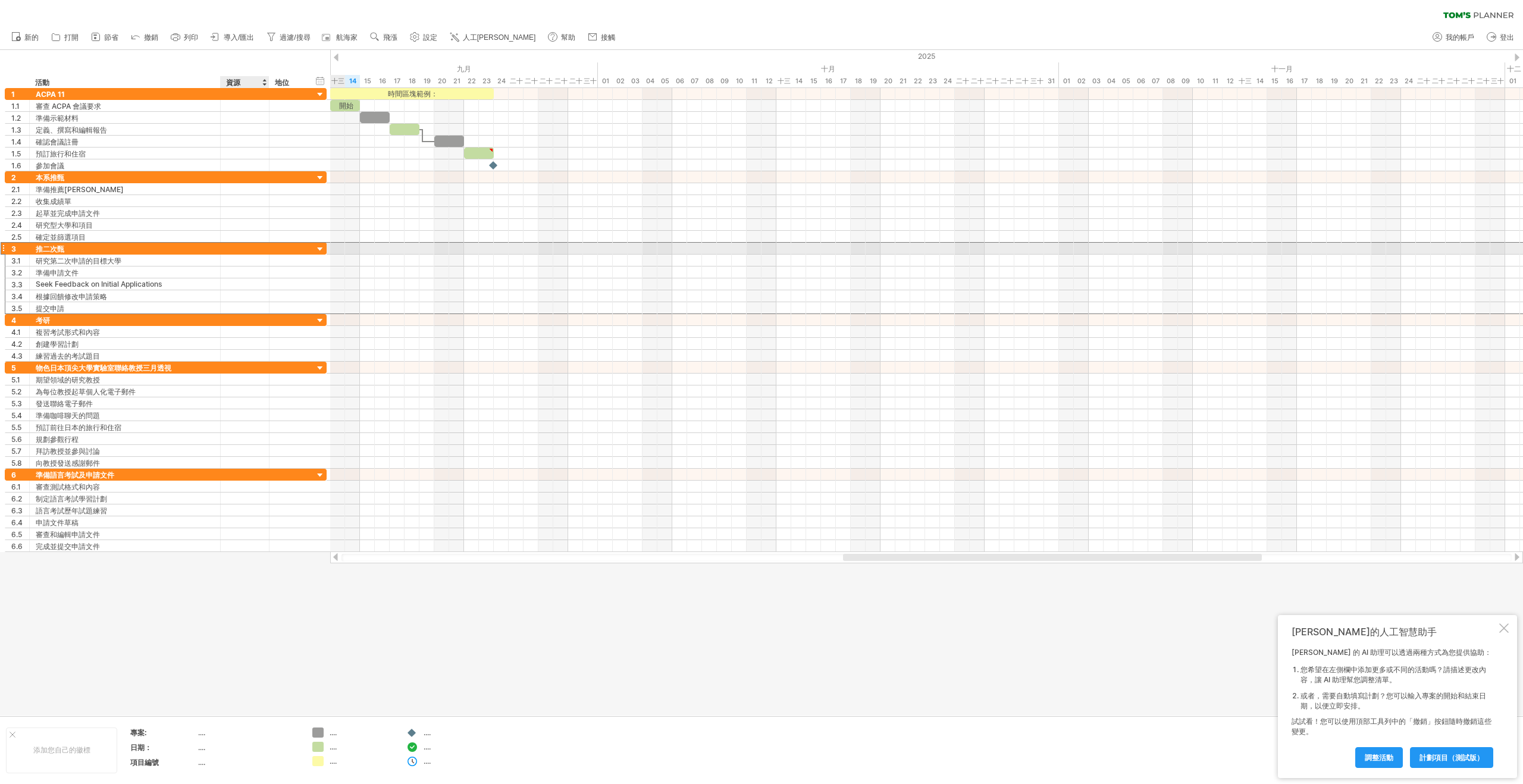
click at [259, 247] on div at bounding box center [245, 248] width 37 height 11
click at [161, 251] on div "推二次甄" at bounding box center [125, 248] width 178 height 11
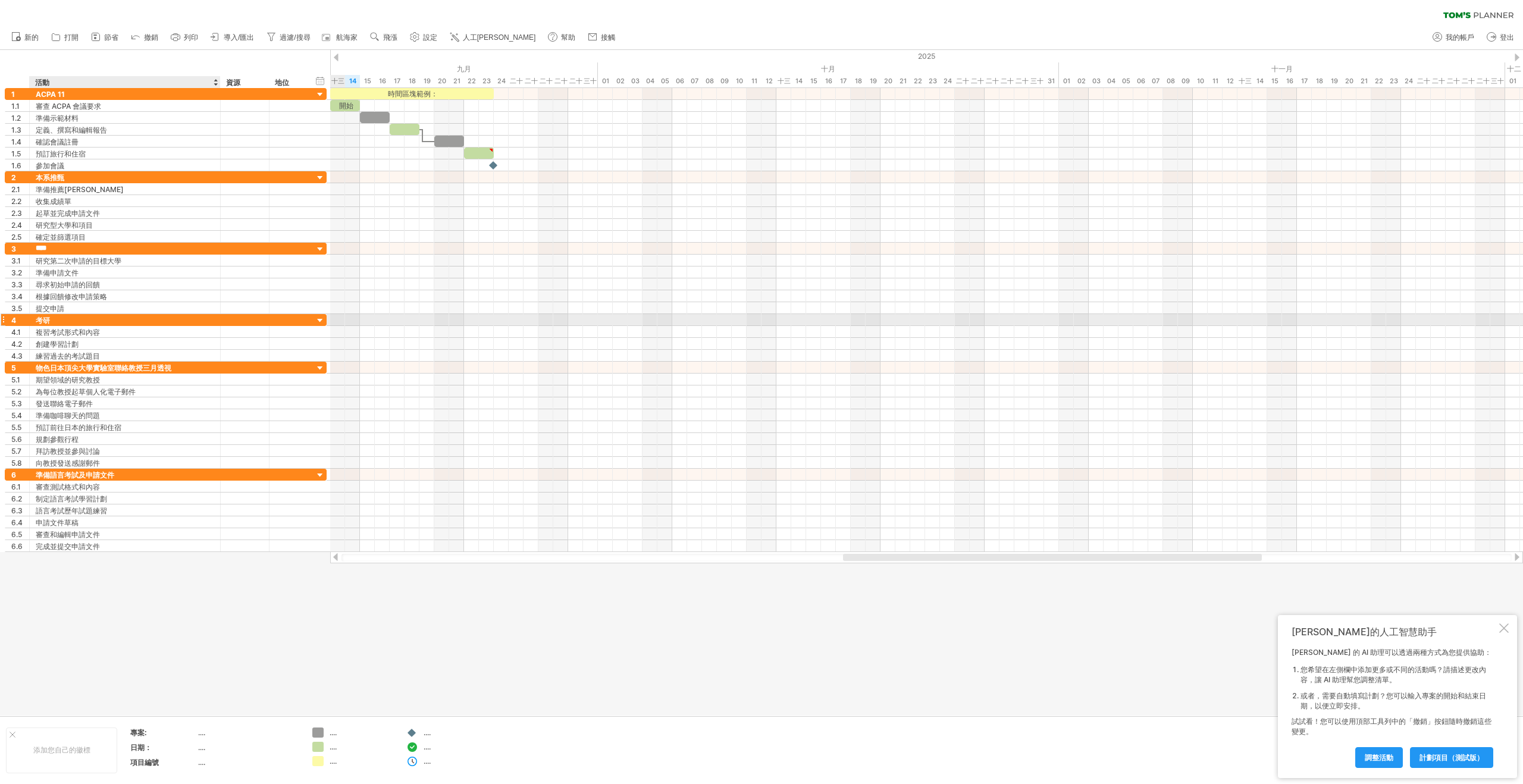
click at [148, 322] on div "考研" at bounding box center [125, 319] width 178 height 11
click at [148, 322] on input "**" at bounding box center [125, 319] width 178 height 11
click at [179, 368] on div "物色日本頂尖大學實驗室聯絡教授三月透視" at bounding box center [125, 367] width 178 height 11
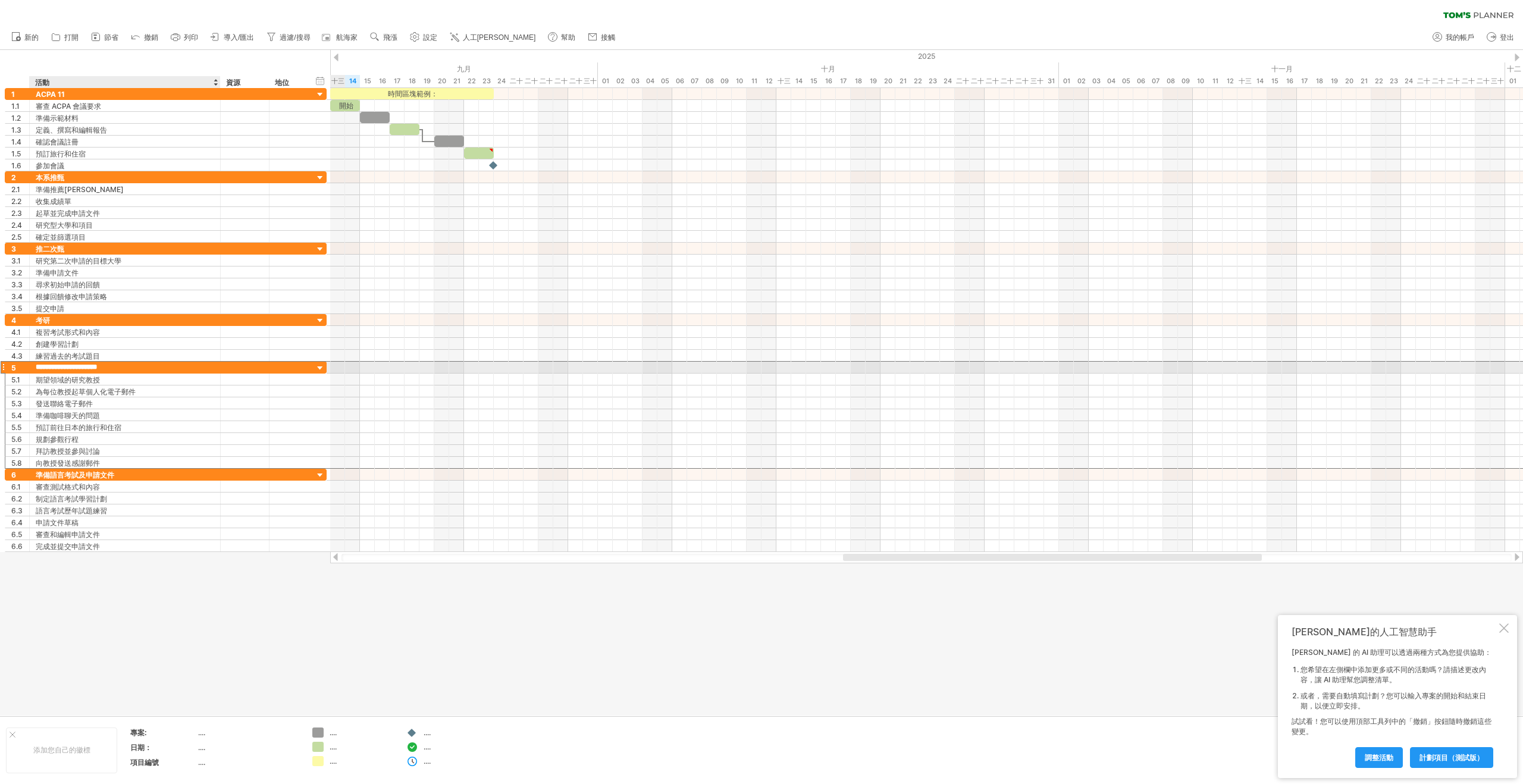
click at [179, 368] on input "**********" at bounding box center [125, 367] width 178 height 11
click at [148, 369] on input "**********" at bounding box center [125, 367] width 178 height 11
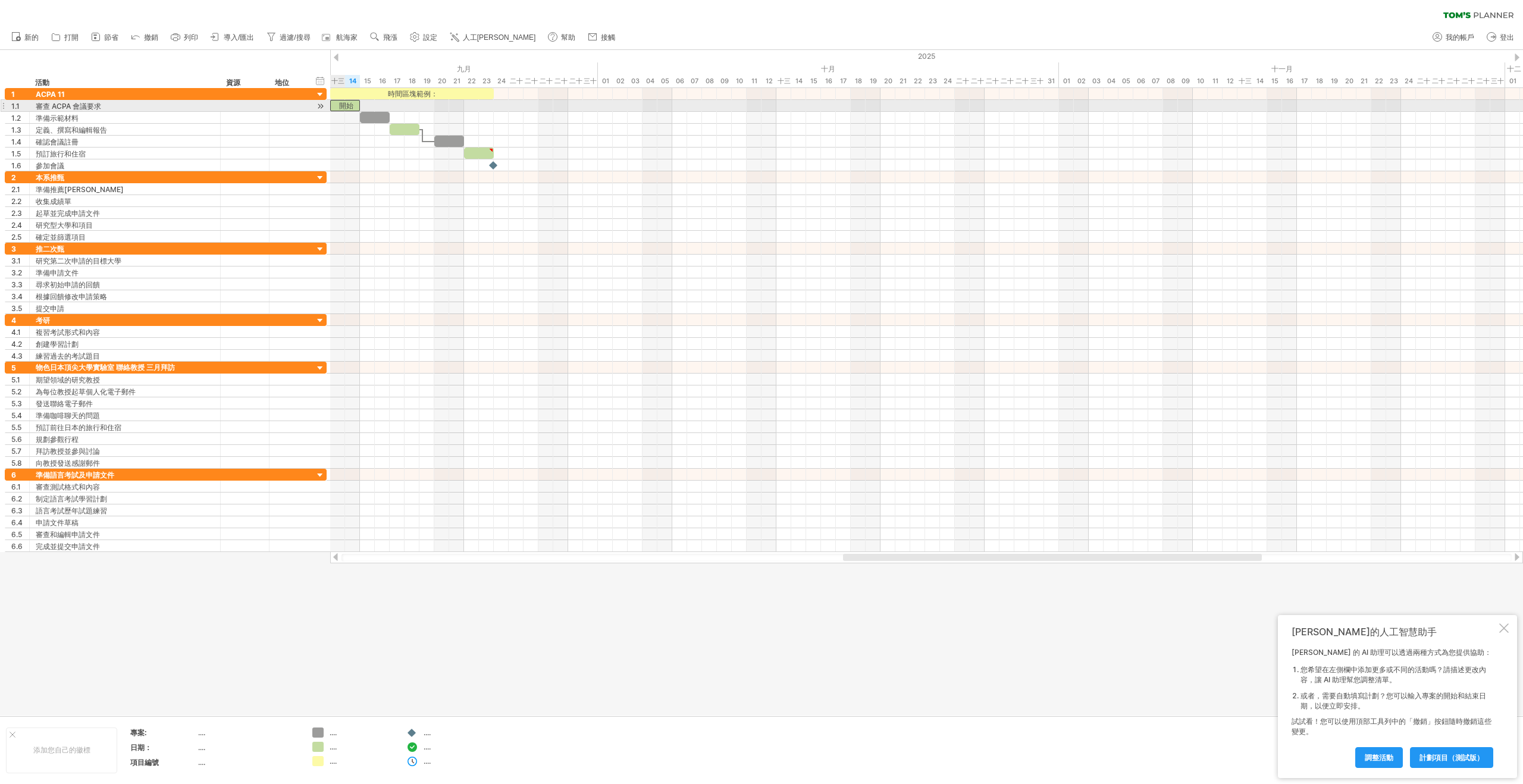
click at [341, 108] on font "開始" at bounding box center [346, 106] width 14 height 9
click at [363, 108] on div at bounding box center [927, 106] width 1193 height 12
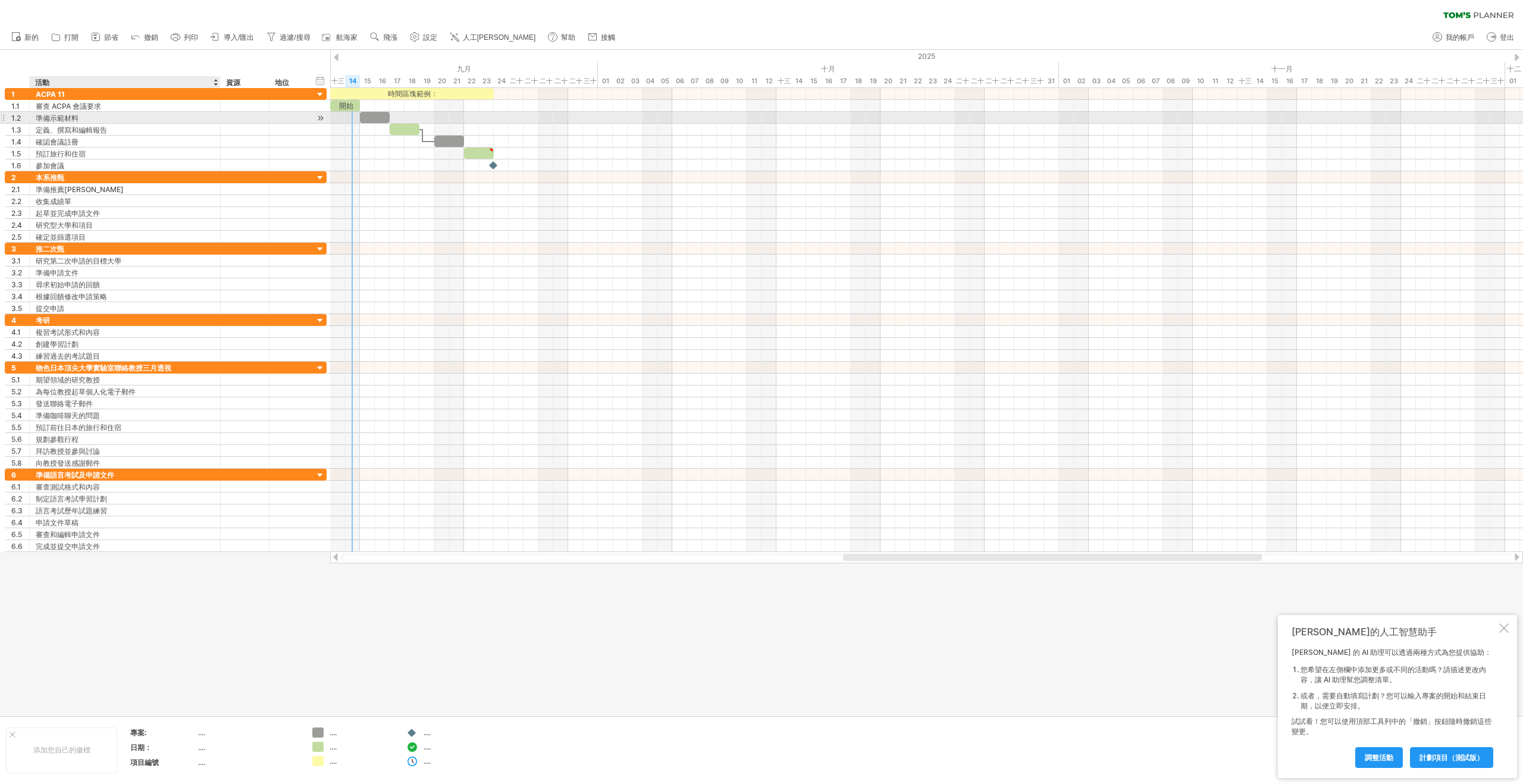
click at [199, 116] on div "準備示範材料" at bounding box center [125, 117] width 178 height 11
click at [112, 173] on div "刪除行 刪除選取的行" at bounding box center [102, 172] width 126 height 19
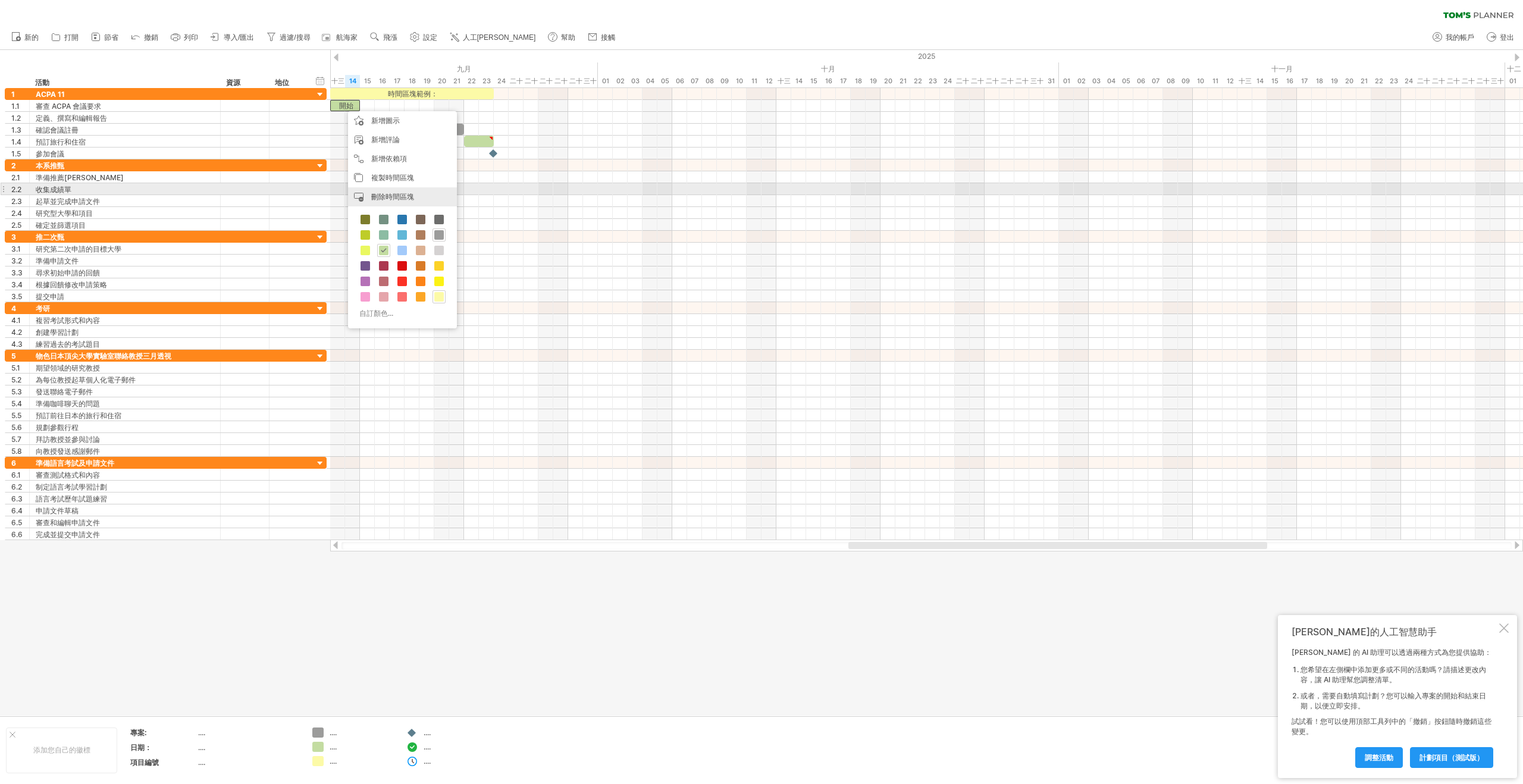
click at [411, 190] on div "刪除時間區塊 刪除選定的項目" at bounding box center [402, 196] width 109 height 19
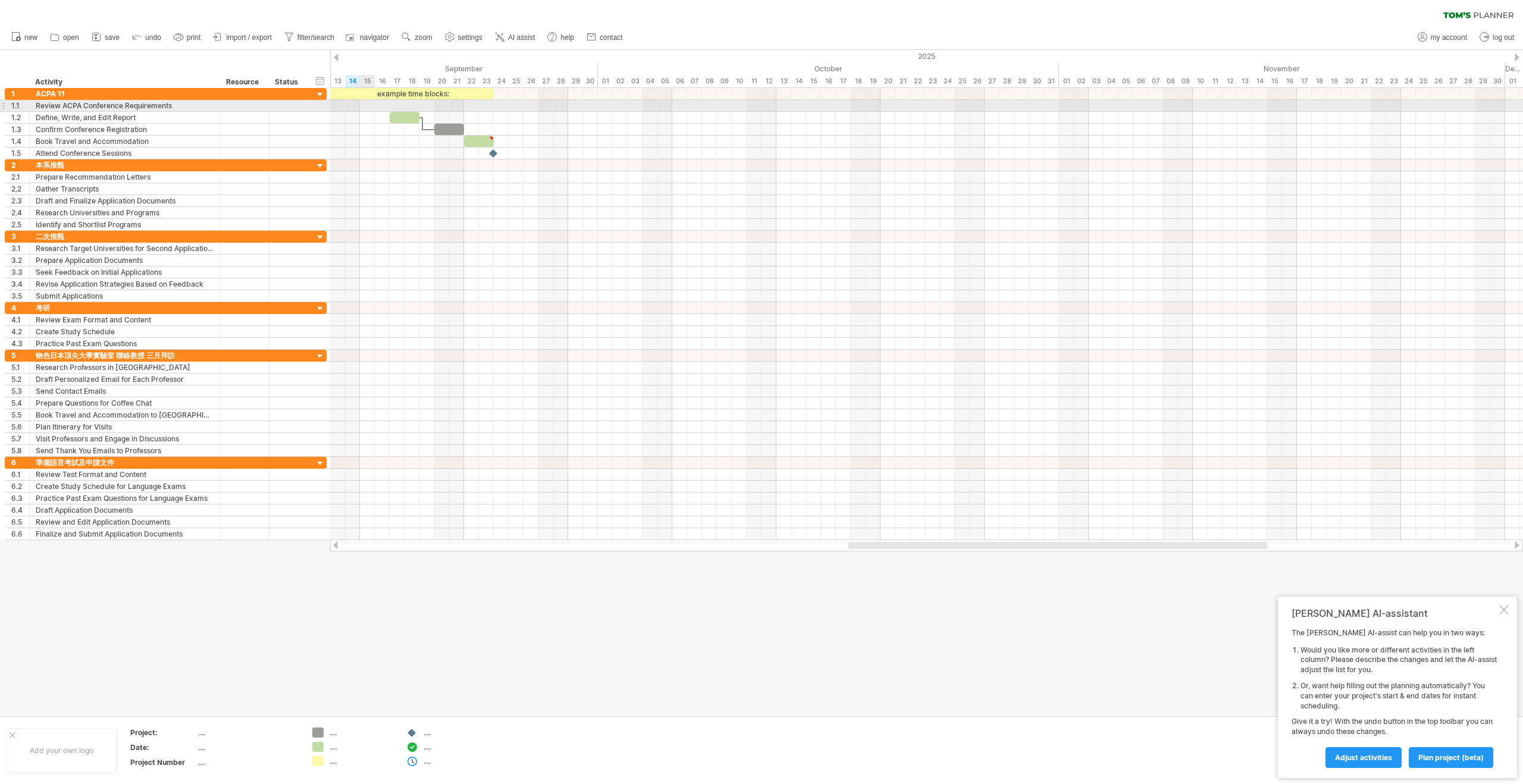
click at [368, 110] on div at bounding box center [927, 106] width 1193 height 12
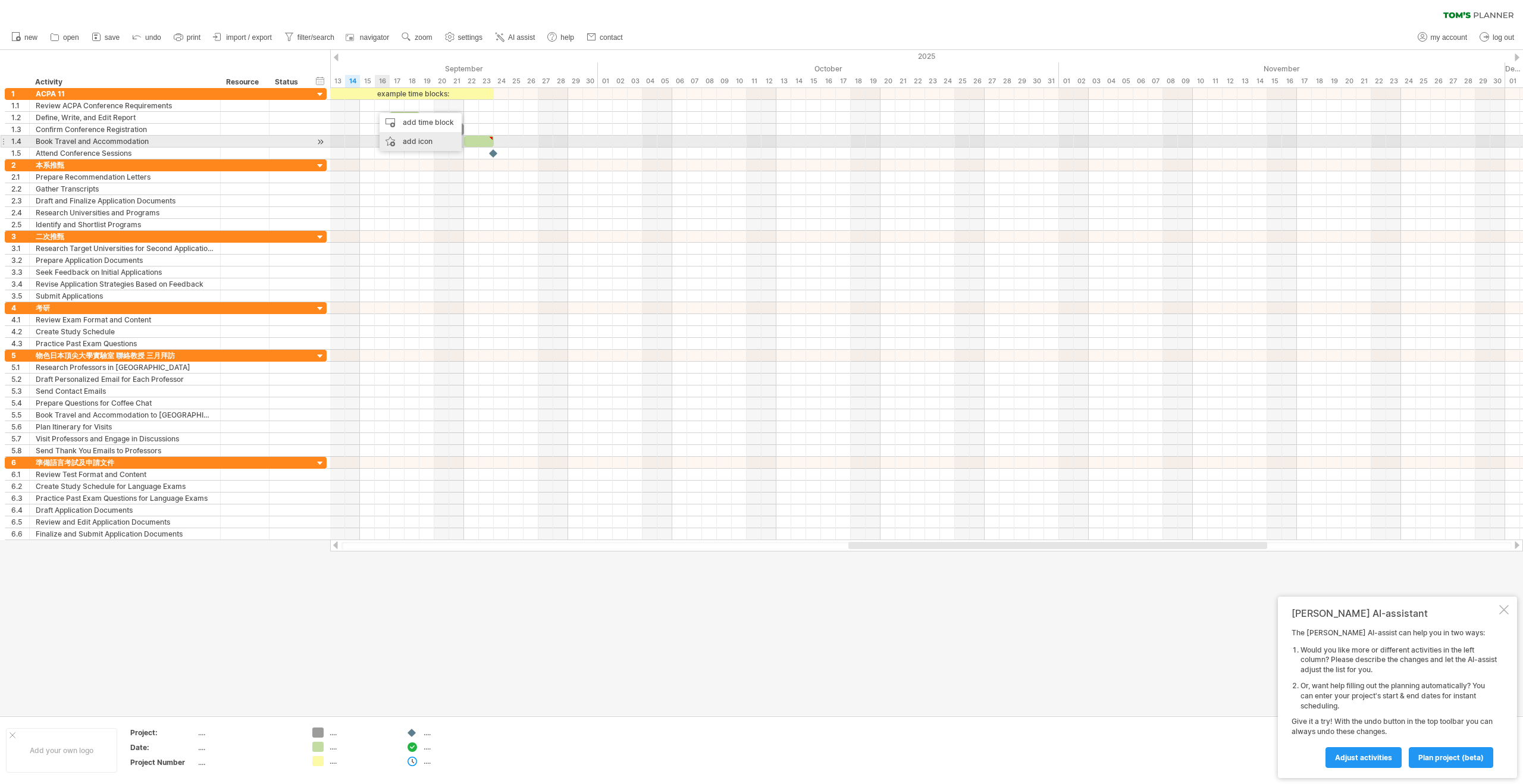
click at [404, 140] on div "add icon" at bounding box center [421, 141] width 82 height 19
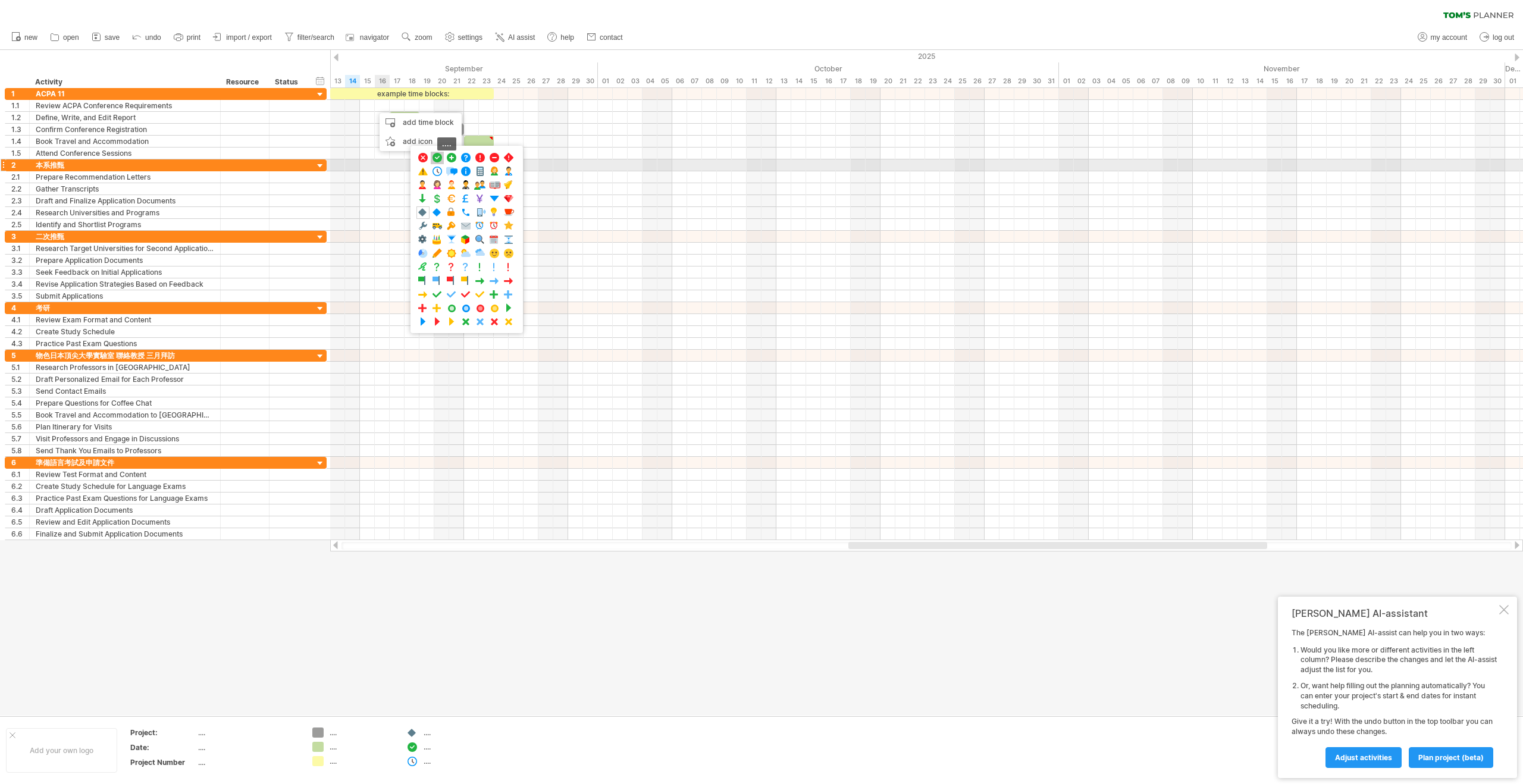
click at [436, 161] on span at bounding box center [437, 157] width 12 height 11
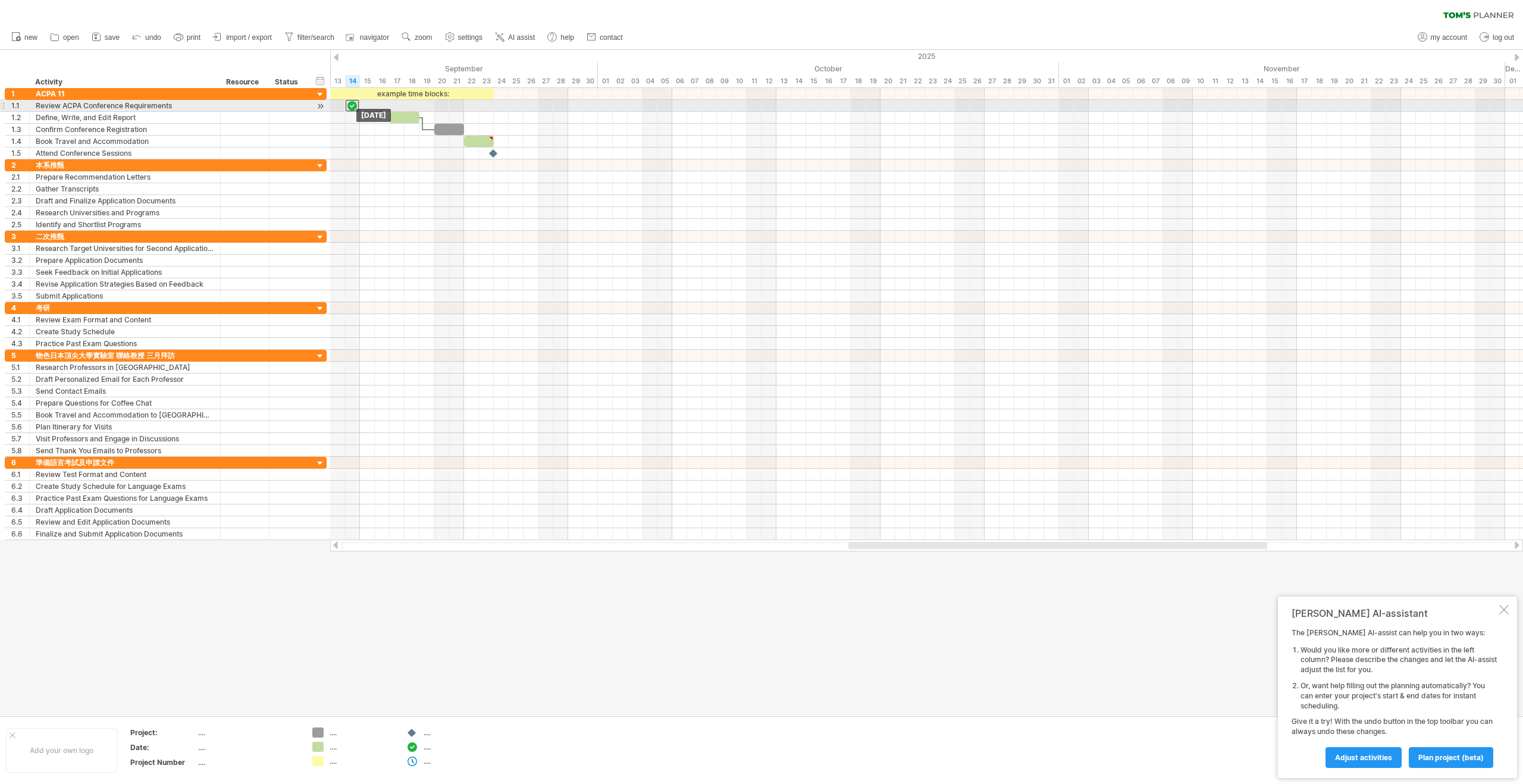
drag, startPoint x: 374, startPoint y: 106, endPoint x: 353, endPoint y: 108, distance: 21.1
click at [353, 108] on div at bounding box center [352, 105] width 13 height 11
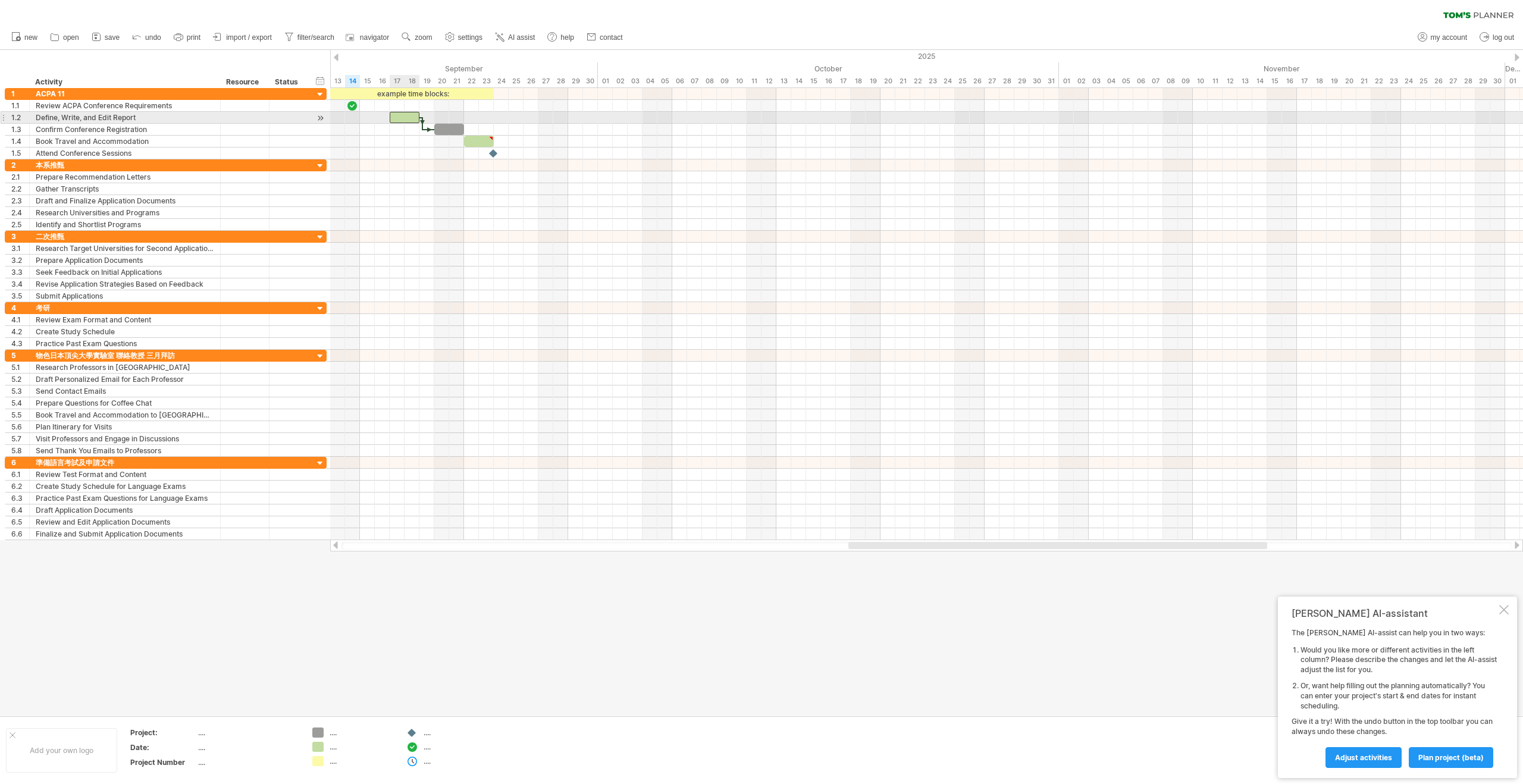
click at [397, 117] on div at bounding box center [405, 117] width 30 height 11
drag, startPoint x: 390, startPoint y: 116, endPoint x: 360, endPoint y: 119, distance: 30.1
click at [360, 119] on span at bounding box center [359, 117] width 5 height 11
click at [425, 118] on span at bounding box center [426, 117] width 5 height 11
click at [433, 128] on span at bounding box center [434, 129] width 5 height 11
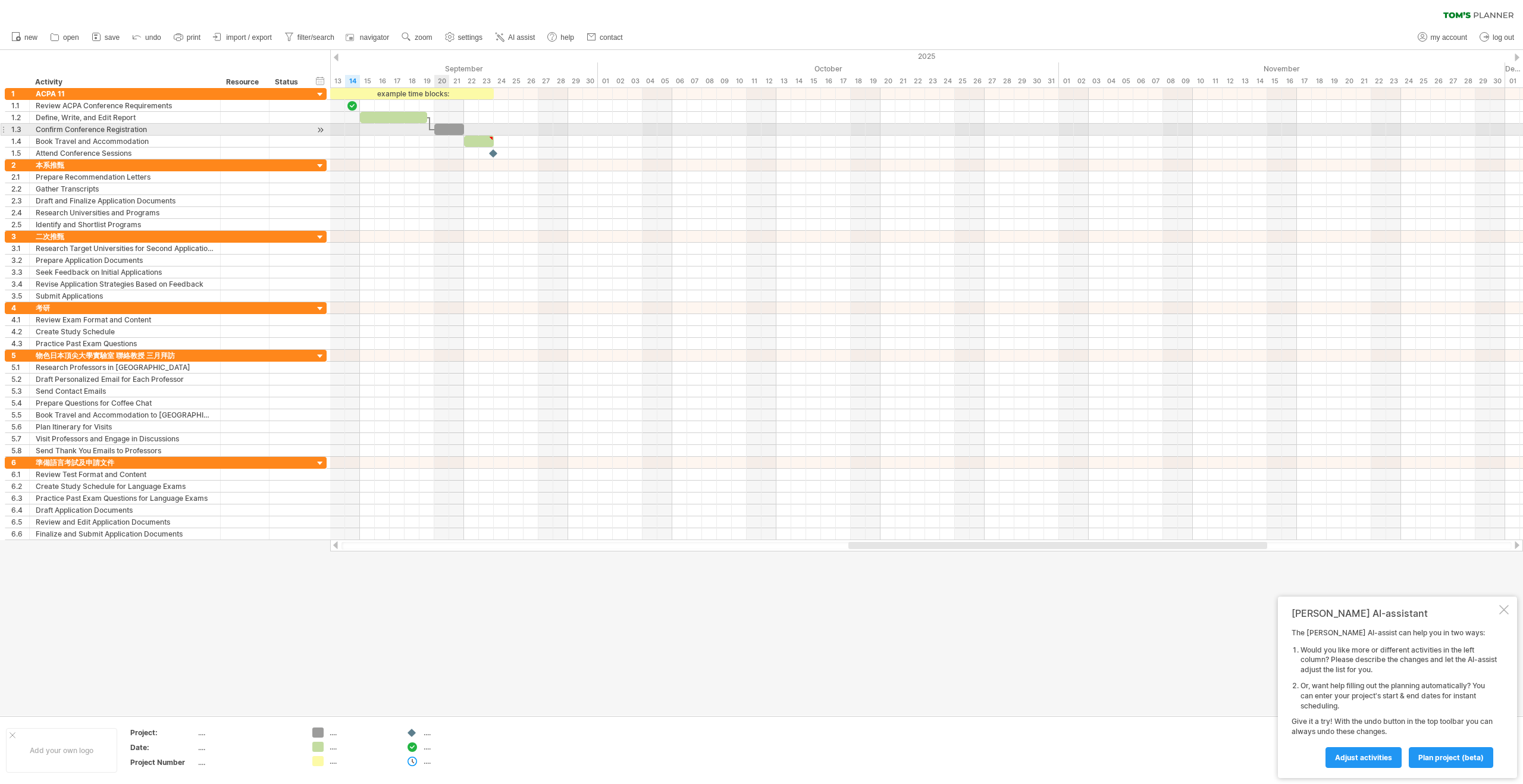
click at [446, 130] on div at bounding box center [449, 129] width 30 height 11
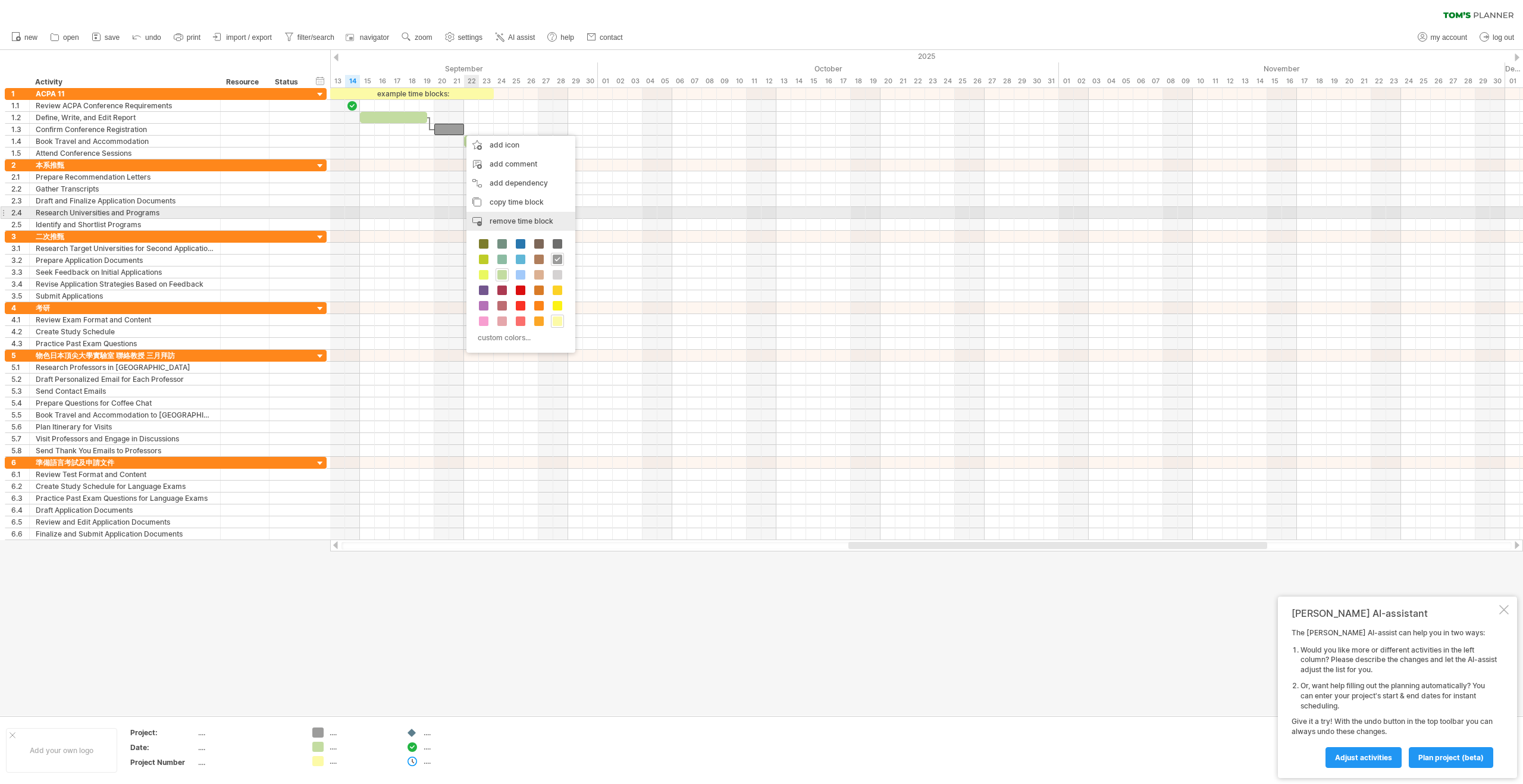
click at [526, 217] on span "remove time block" at bounding box center [521, 221] width 63 height 9
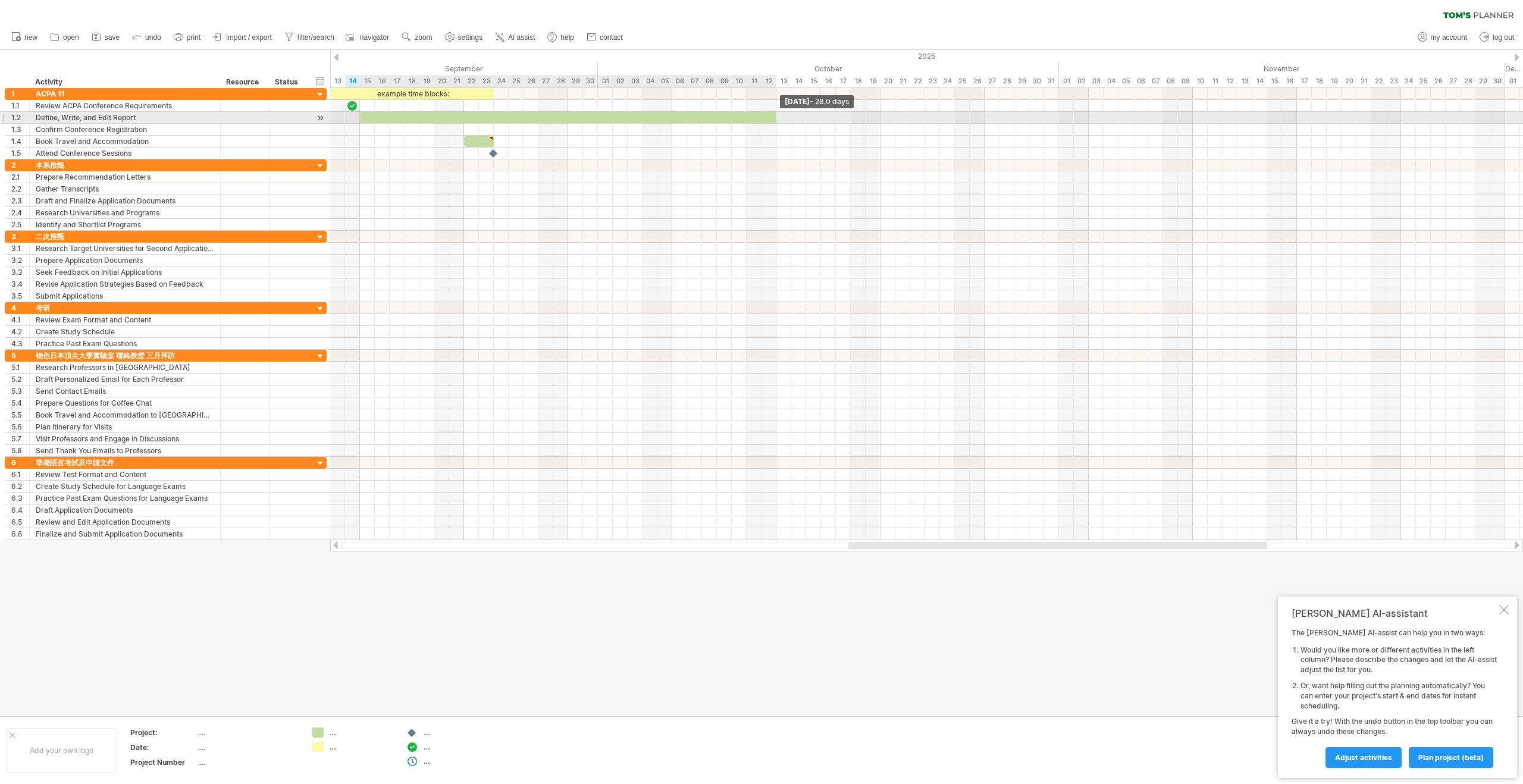
drag, startPoint x: 428, startPoint y: 118, endPoint x: 775, endPoint y: 119, distance: 347.0
click at [775, 119] on span at bounding box center [776, 117] width 5 height 11
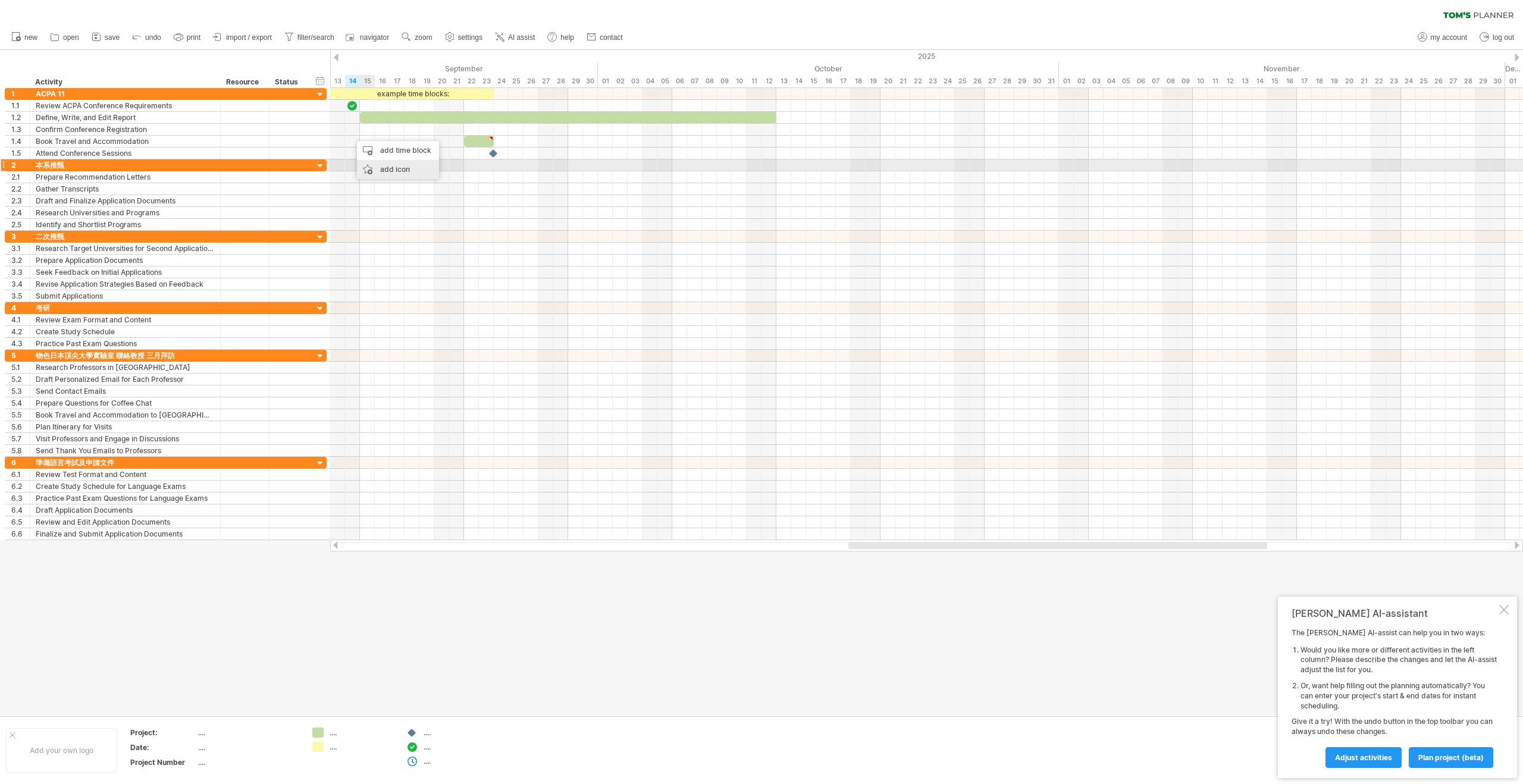
click at [388, 164] on div "add icon" at bounding box center [398, 169] width 82 height 19
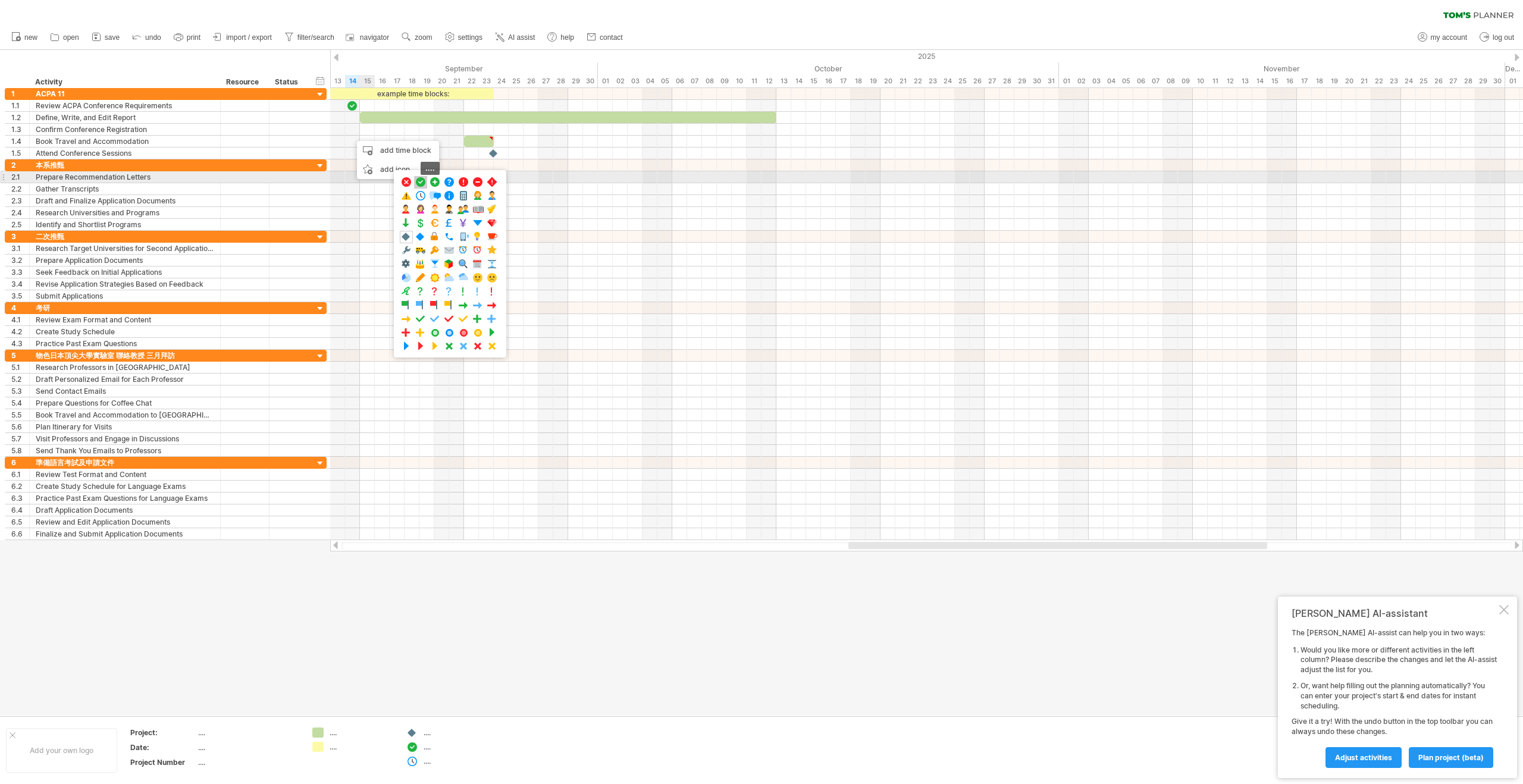
click at [419, 180] on span at bounding box center [421, 182] width 12 height 11
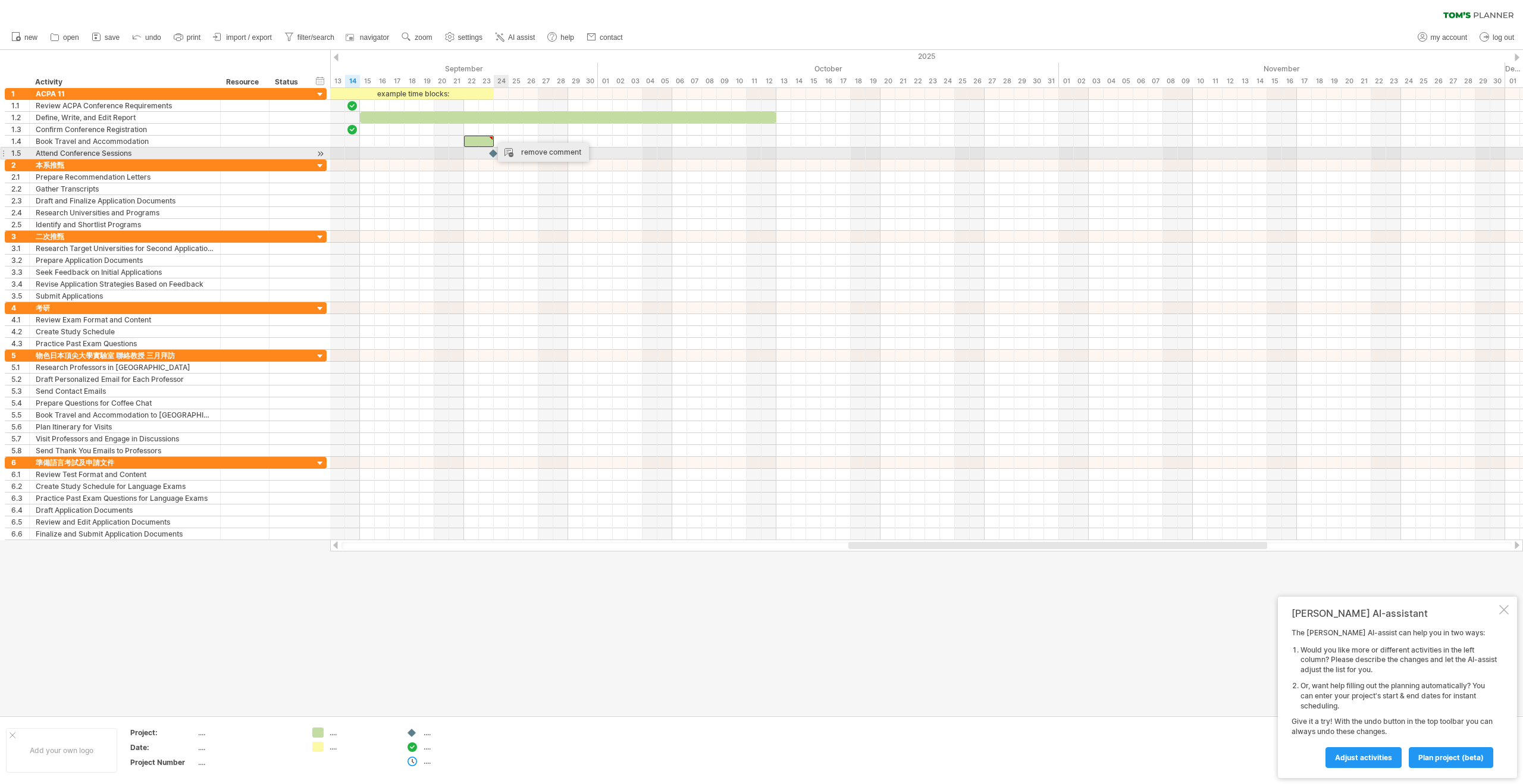
click at [514, 151] on div "remove comment" at bounding box center [543, 152] width 91 height 19
click at [481, 141] on div at bounding box center [479, 141] width 30 height 11
drag, startPoint x: 481, startPoint y: 141, endPoint x: 377, endPoint y: 141, distance: 104.0
click at [377, 141] on div at bounding box center [375, 141] width 30 height 11
drag, startPoint x: 390, startPoint y: 142, endPoint x: 436, endPoint y: 144, distance: 46.0
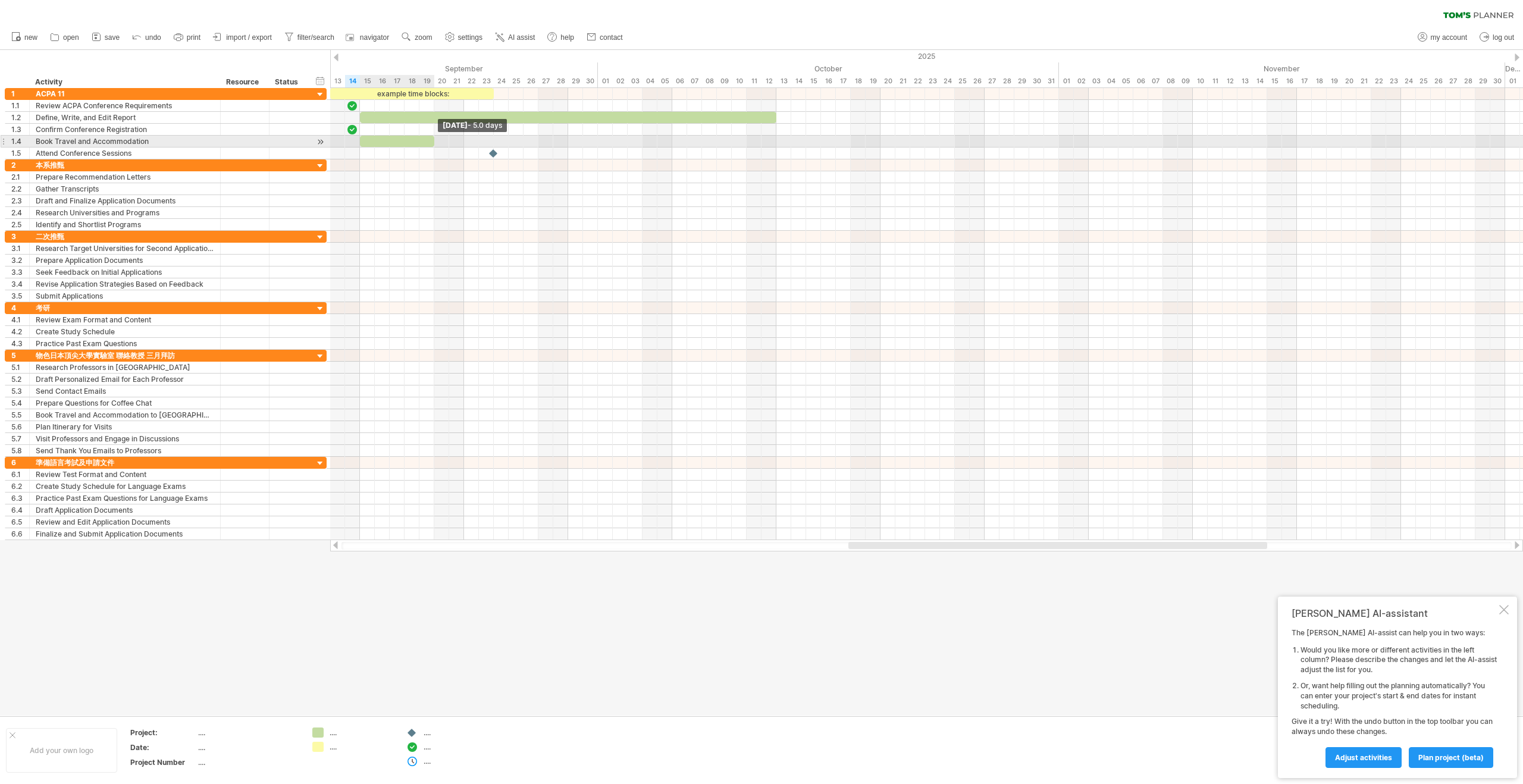
click at [436, 144] on span at bounding box center [434, 141] width 5 height 11
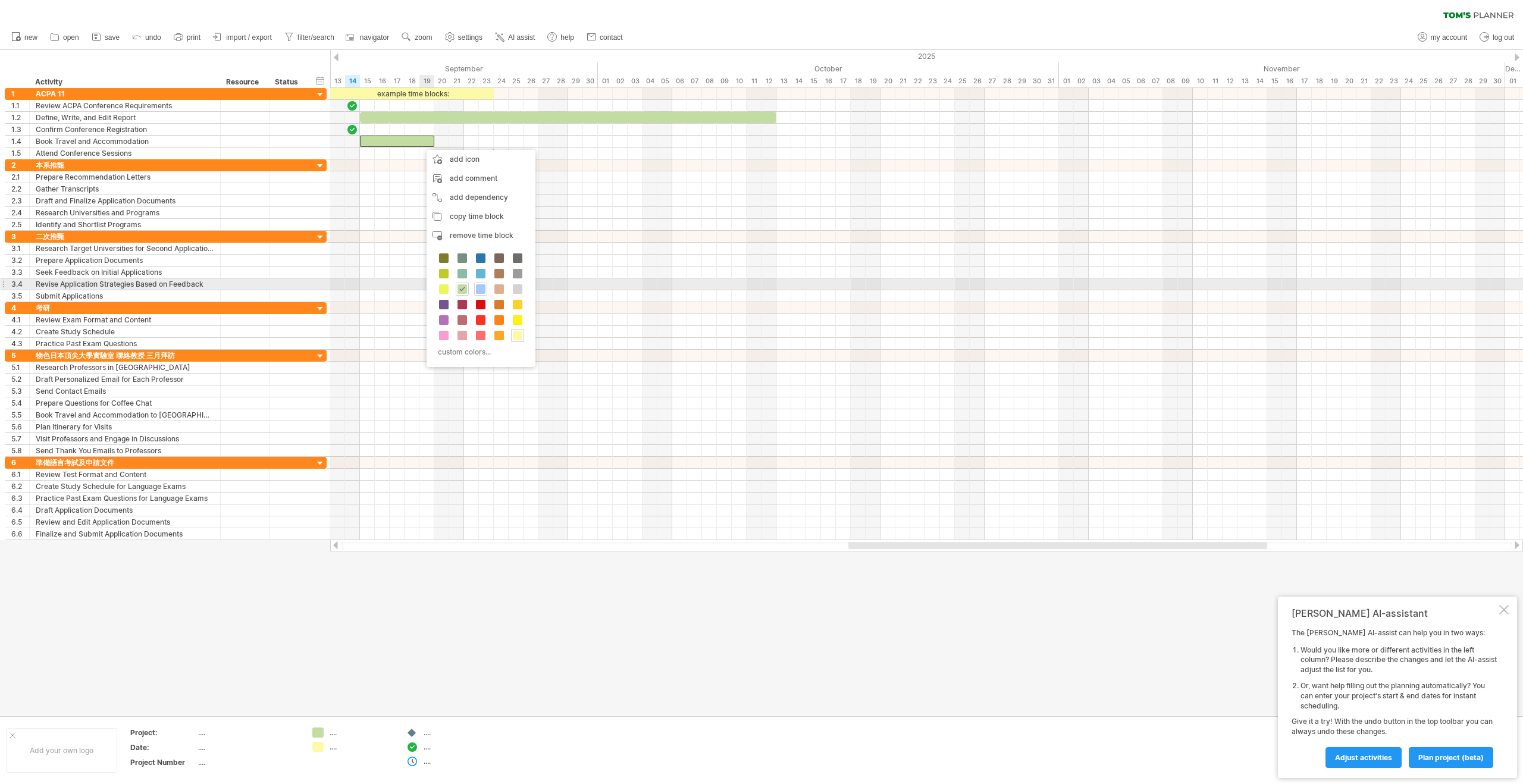
click at [477, 290] on span at bounding box center [481, 289] width 10 height 10
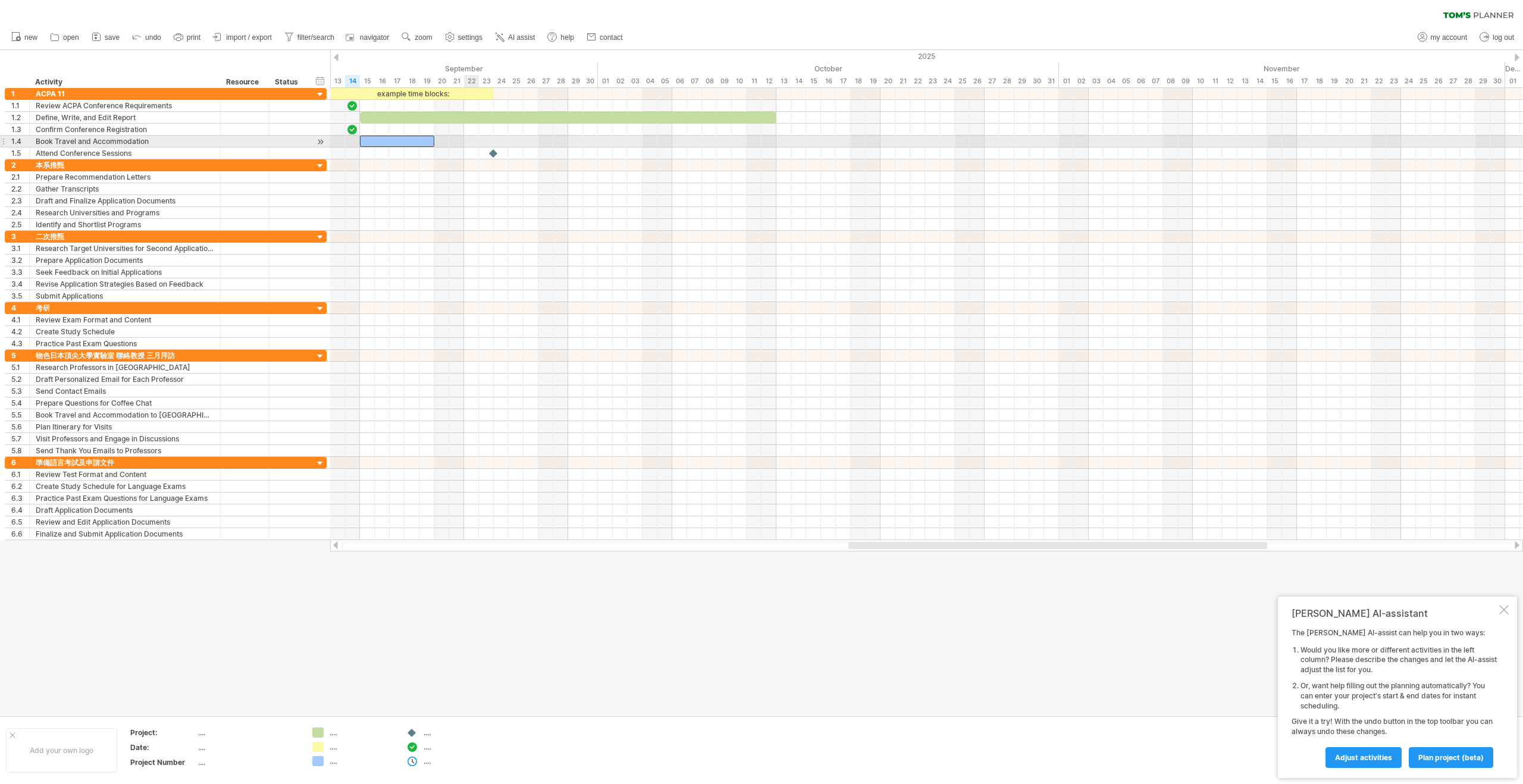
click at [466, 144] on div at bounding box center [927, 142] width 1193 height 12
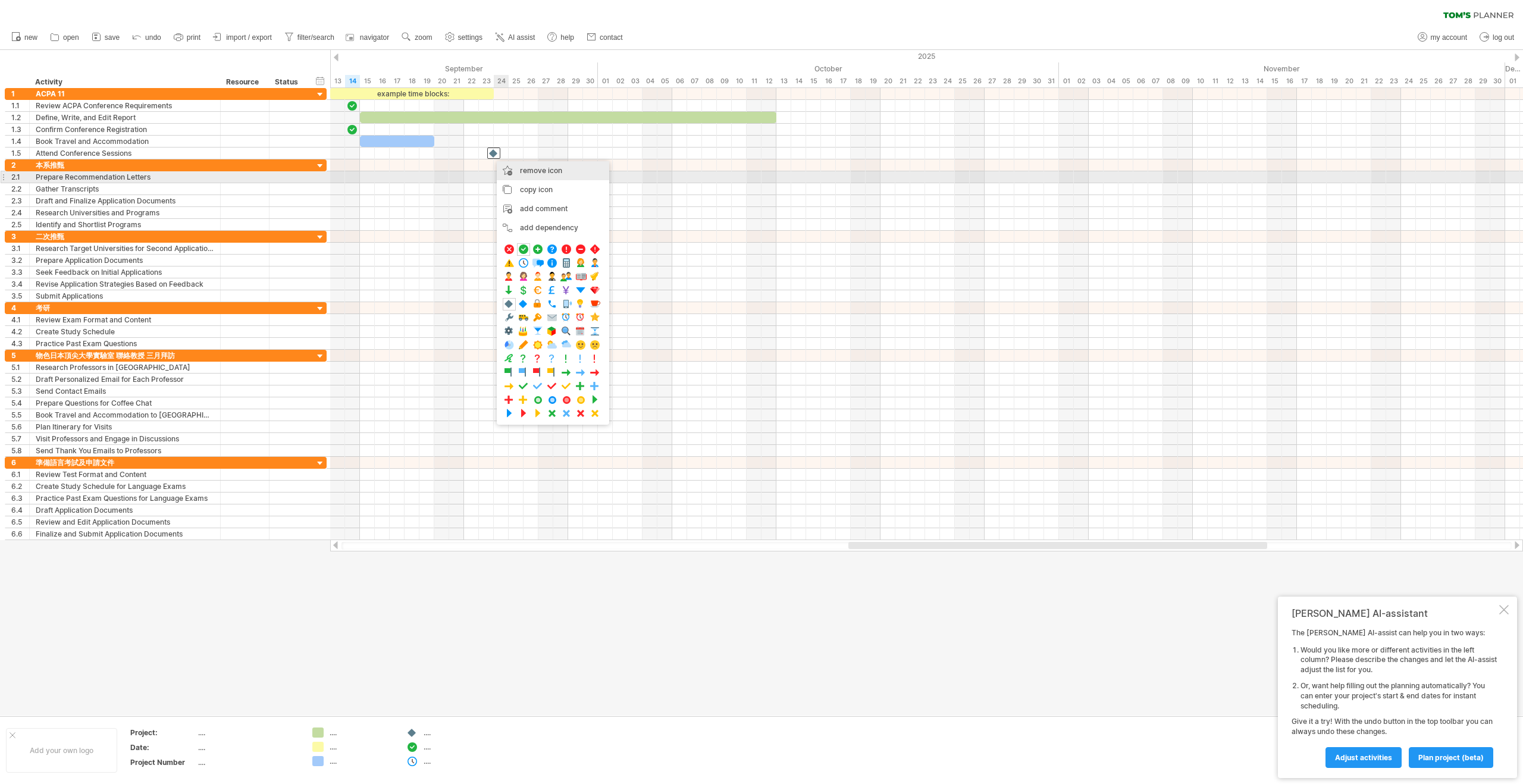
click at [529, 177] on div "remove icon remove selected items" at bounding box center [553, 170] width 112 height 19
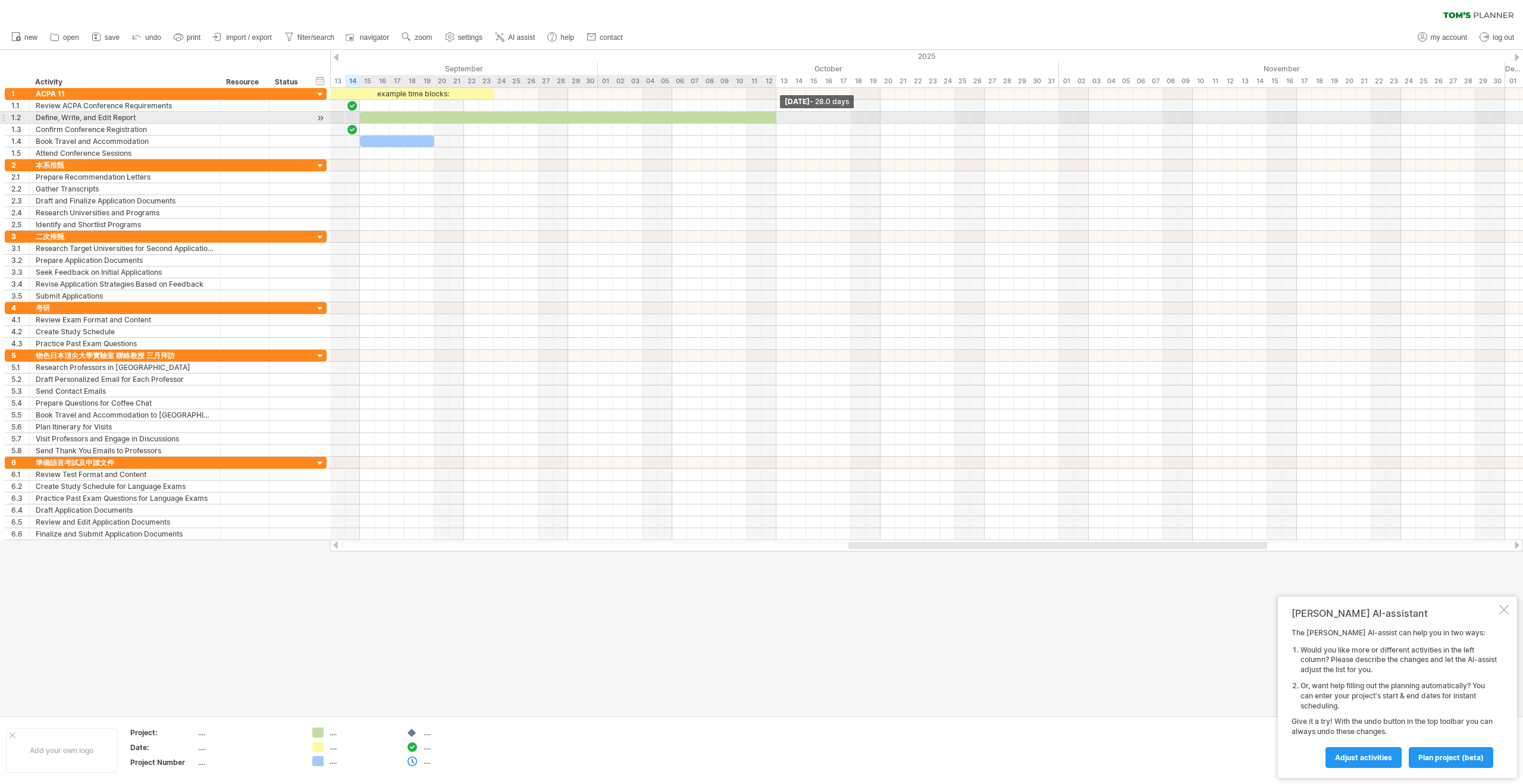
click at [778, 120] on span at bounding box center [776, 117] width 5 height 11
click at [797, 131] on div "add time block" at bounding box center [827, 133] width 82 height 19
click at [779, 115] on div at bounding box center [927, 118] width 1193 height 12
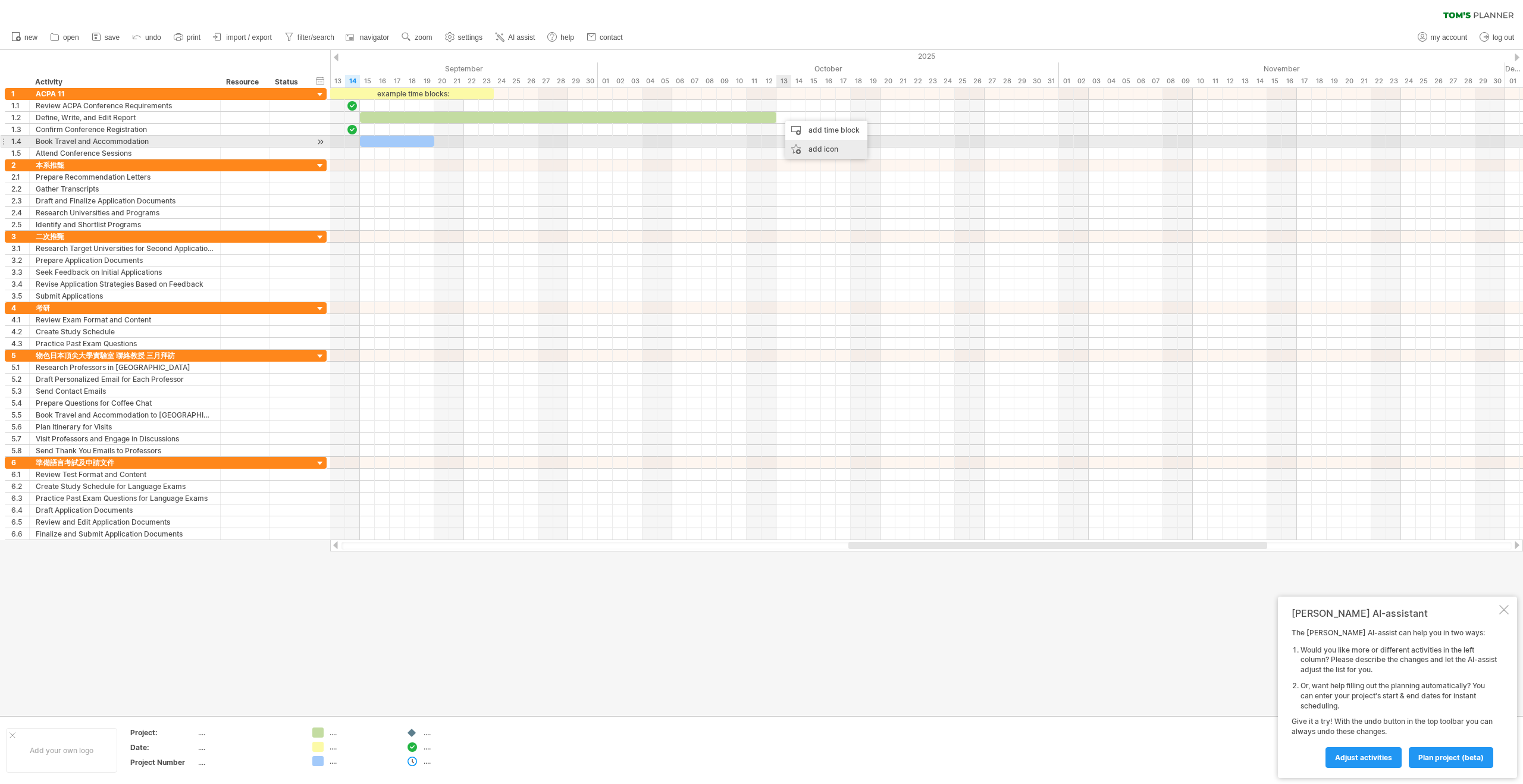
click at [804, 144] on div "add icon" at bounding box center [826, 149] width 82 height 19
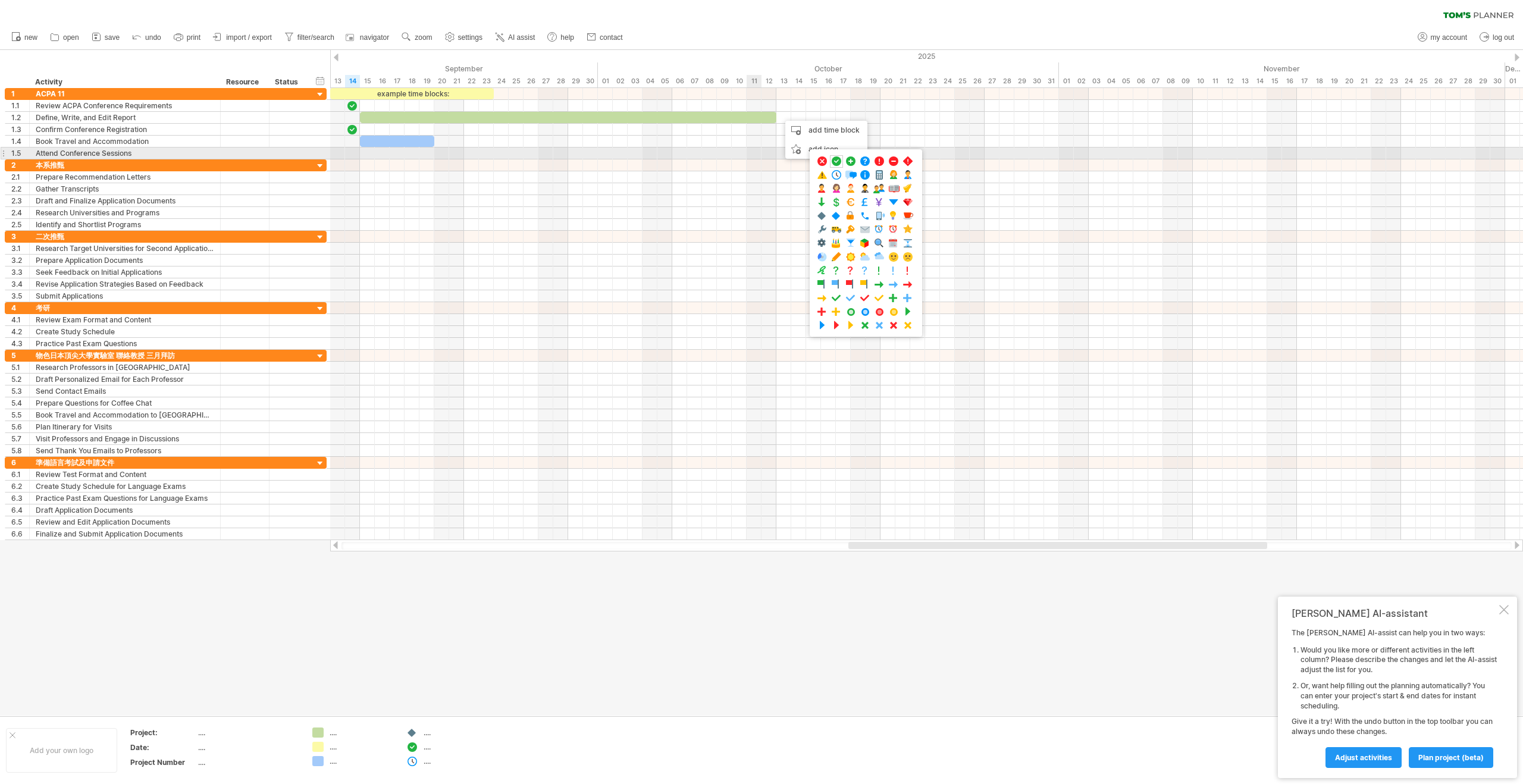
click at [750, 148] on div at bounding box center [927, 153] width 1193 height 12
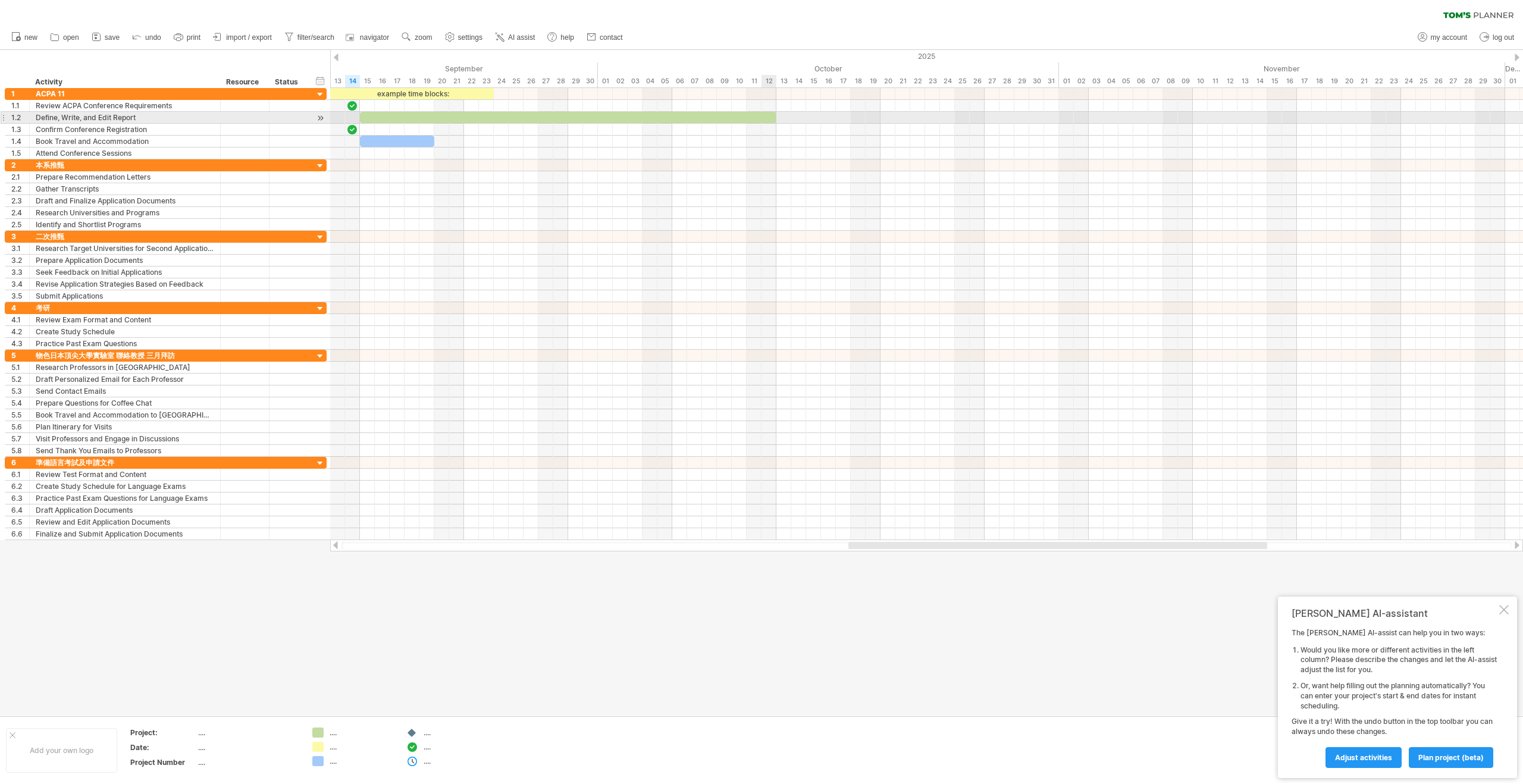
click at [768, 115] on div at bounding box center [568, 117] width 417 height 11
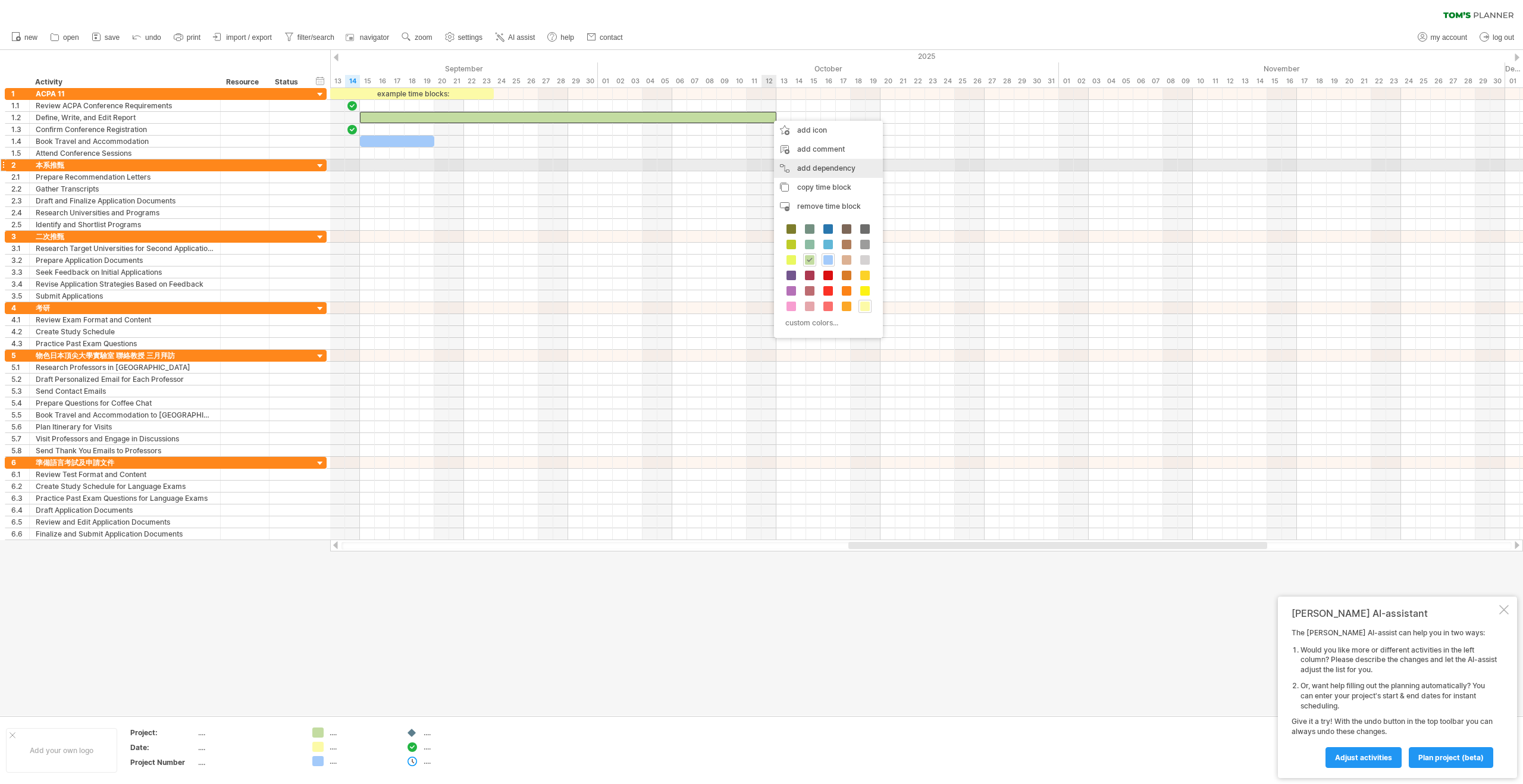
click at [801, 165] on div "add dependency You can use dependencies when you require tasks to be done in a …" at bounding box center [828, 168] width 109 height 19
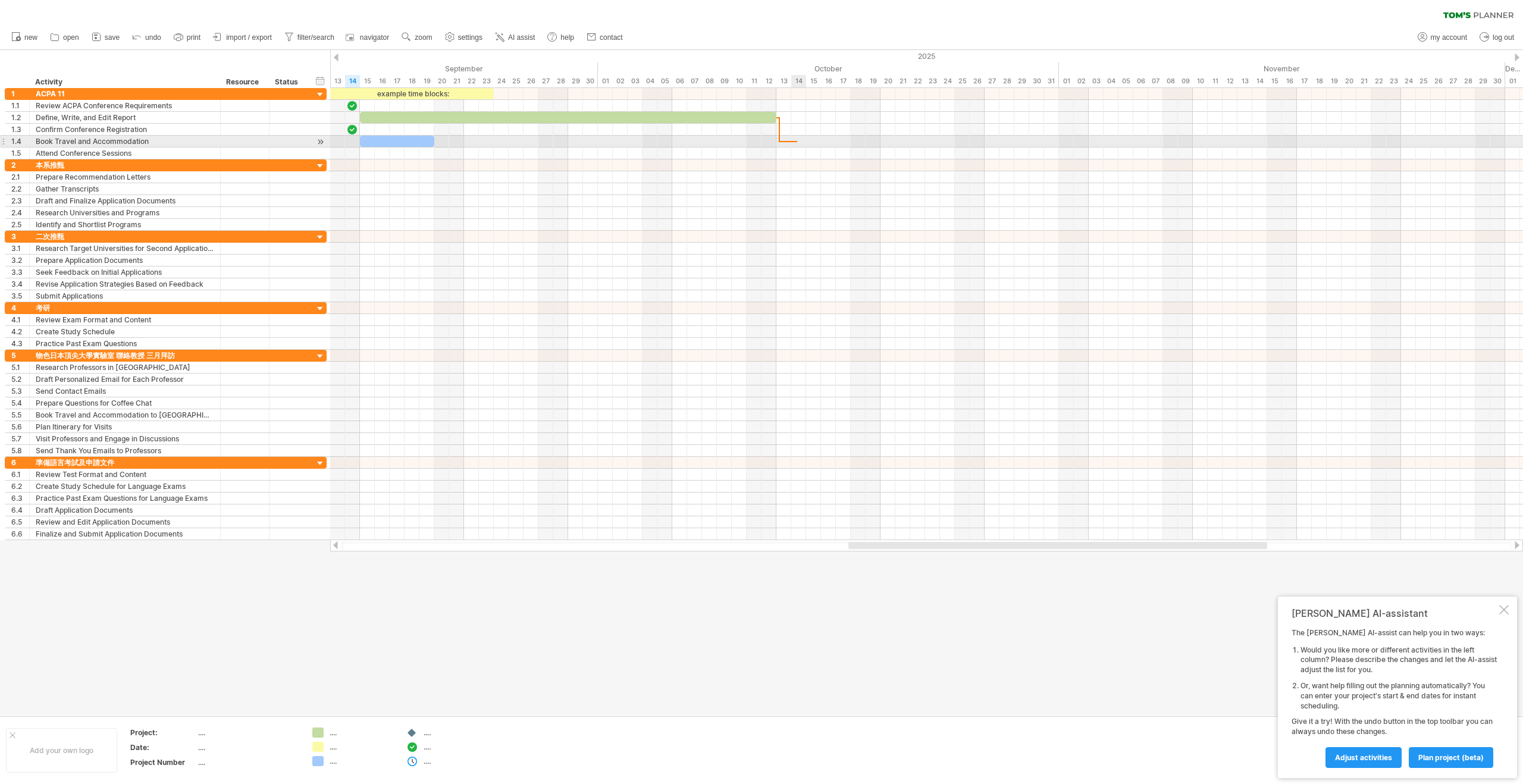
click at [797, 142] on div at bounding box center [927, 142] width 1193 height 12
click at [813, 157] on div "add time block" at bounding box center [840, 159] width 82 height 19
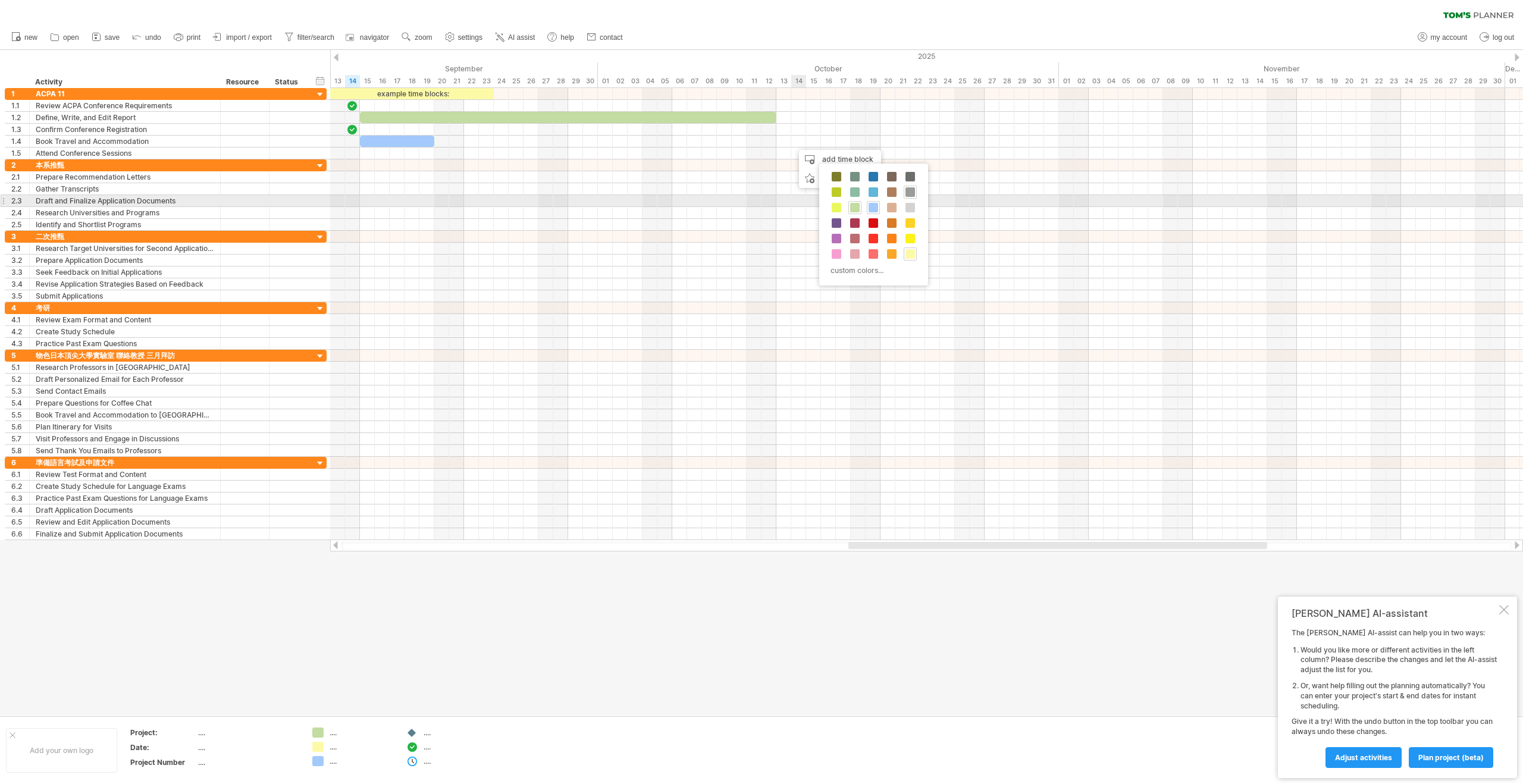
click at [913, 198] on div at bounding box center [910, 192] width 13 height 13
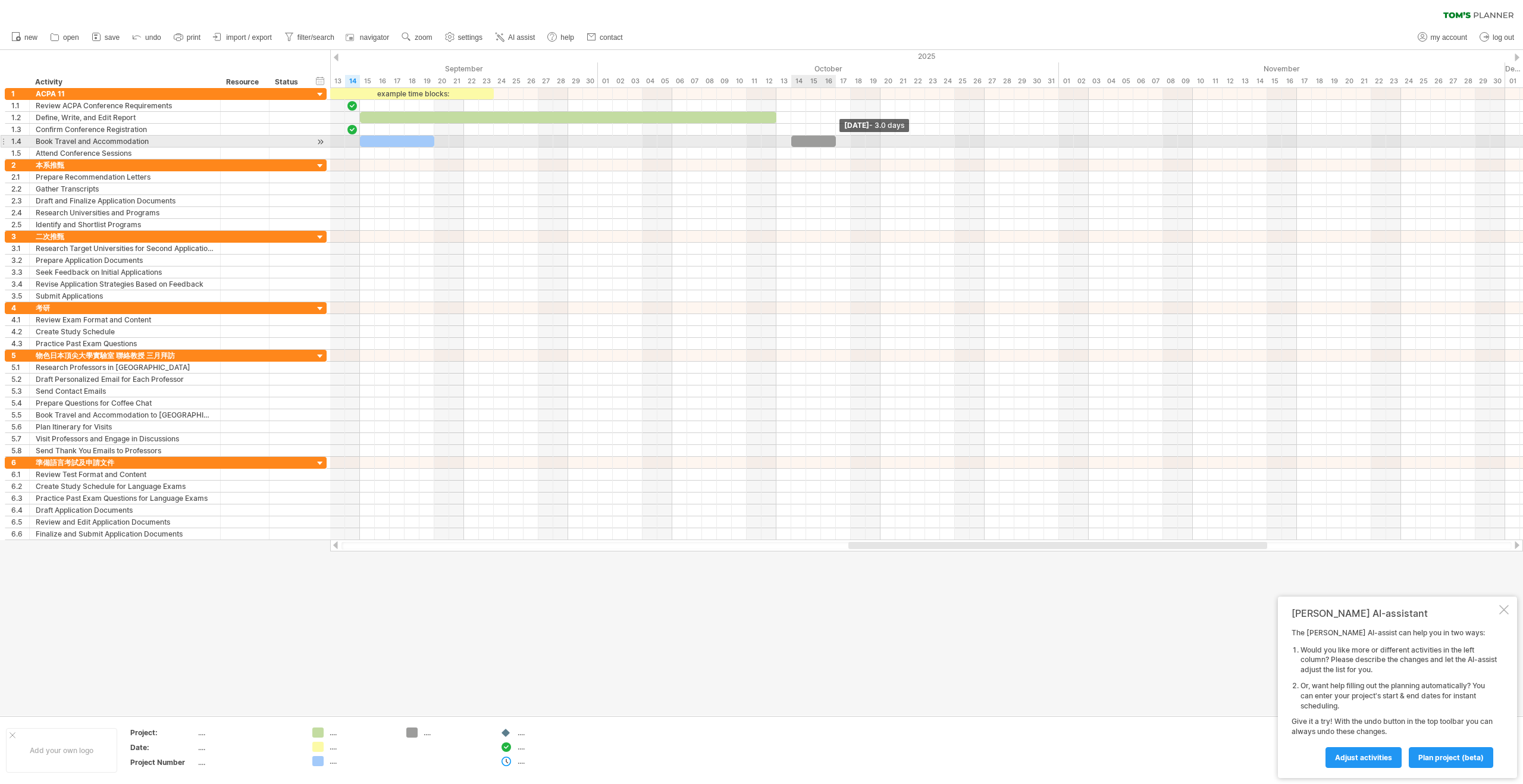
drag, startPoint x: 805, startPoint y: 142, endPoint x: 833, endPoint y: 142, distance: 28.0
click at [833, 142] on span at bounding box center [835, 141] width 5 height 11
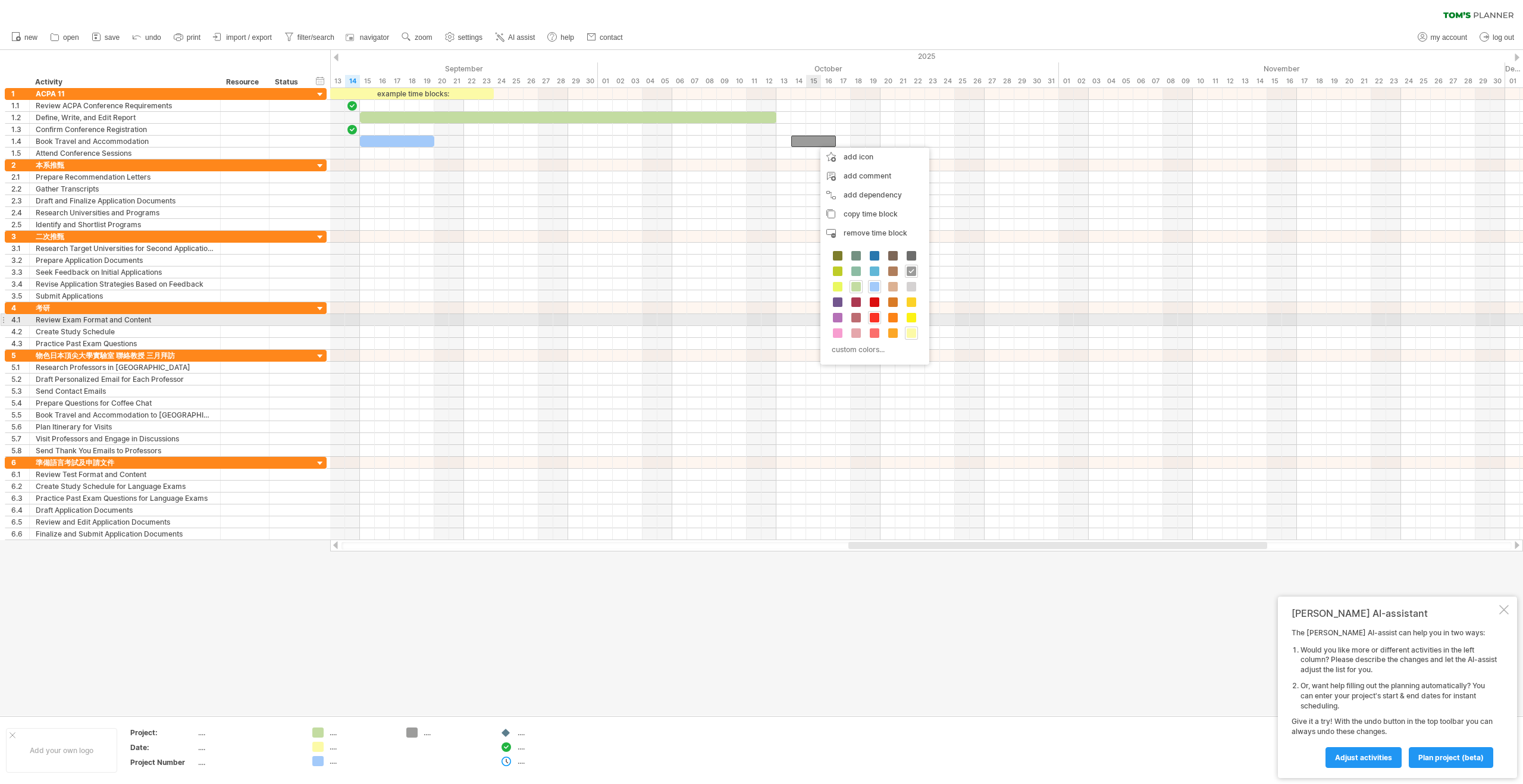
click at [878, 321] on span at bounding box center [874, 317] width 10 height 10
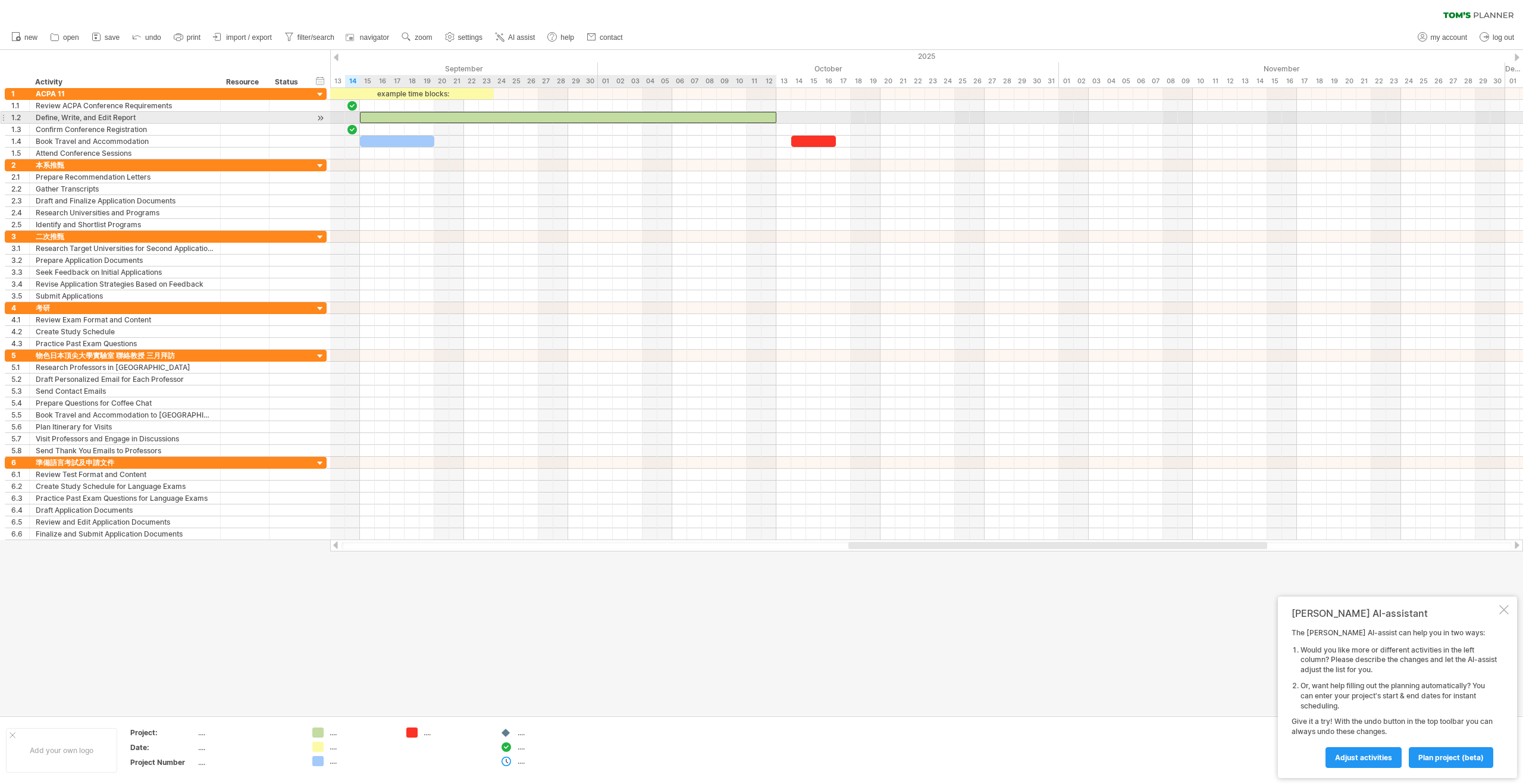
click at [726, 114] on div at bounding box center [568, 117] width 417 height 11
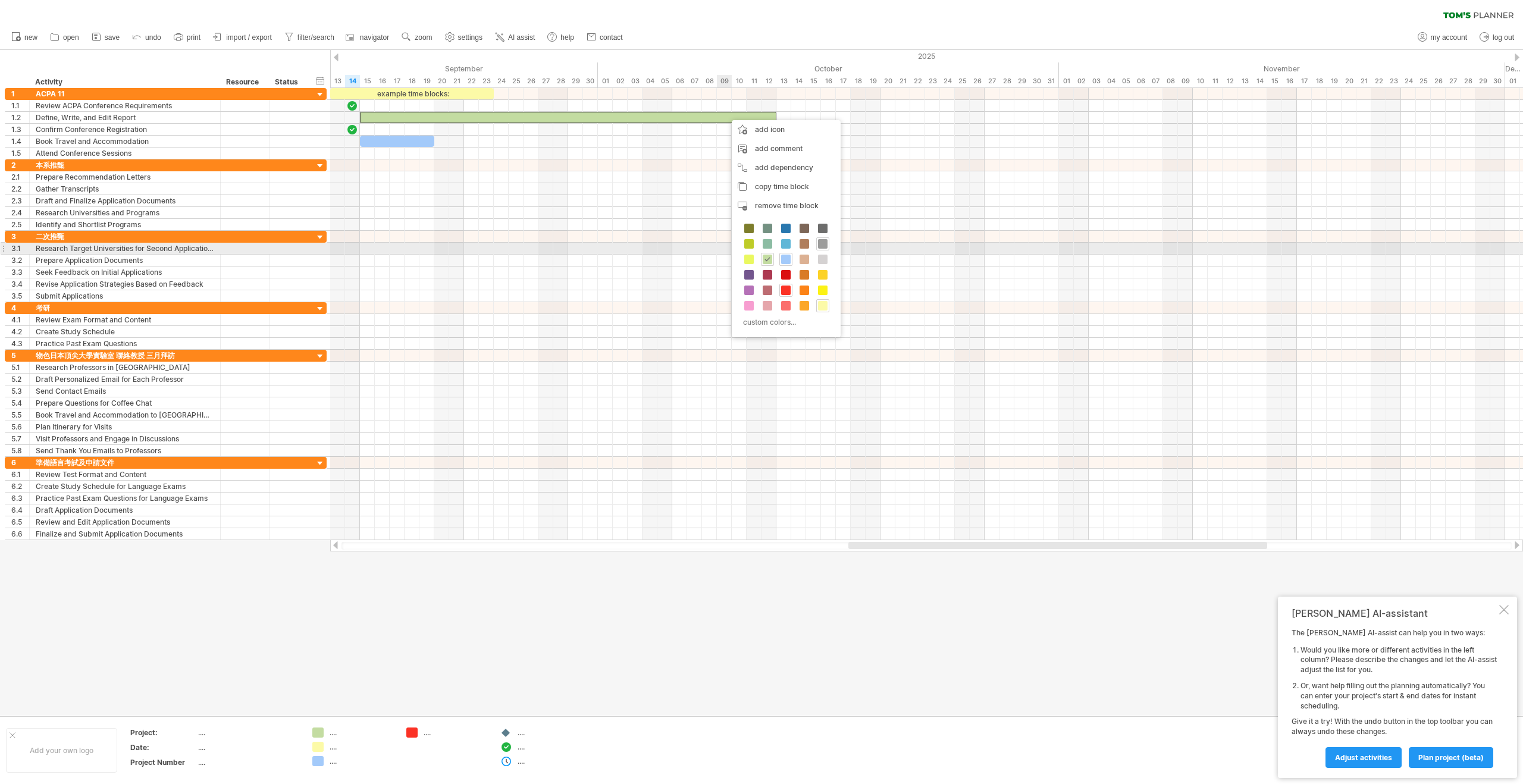
click at [824, 247] on span at bounding box center [823, 243] width 10 height 10
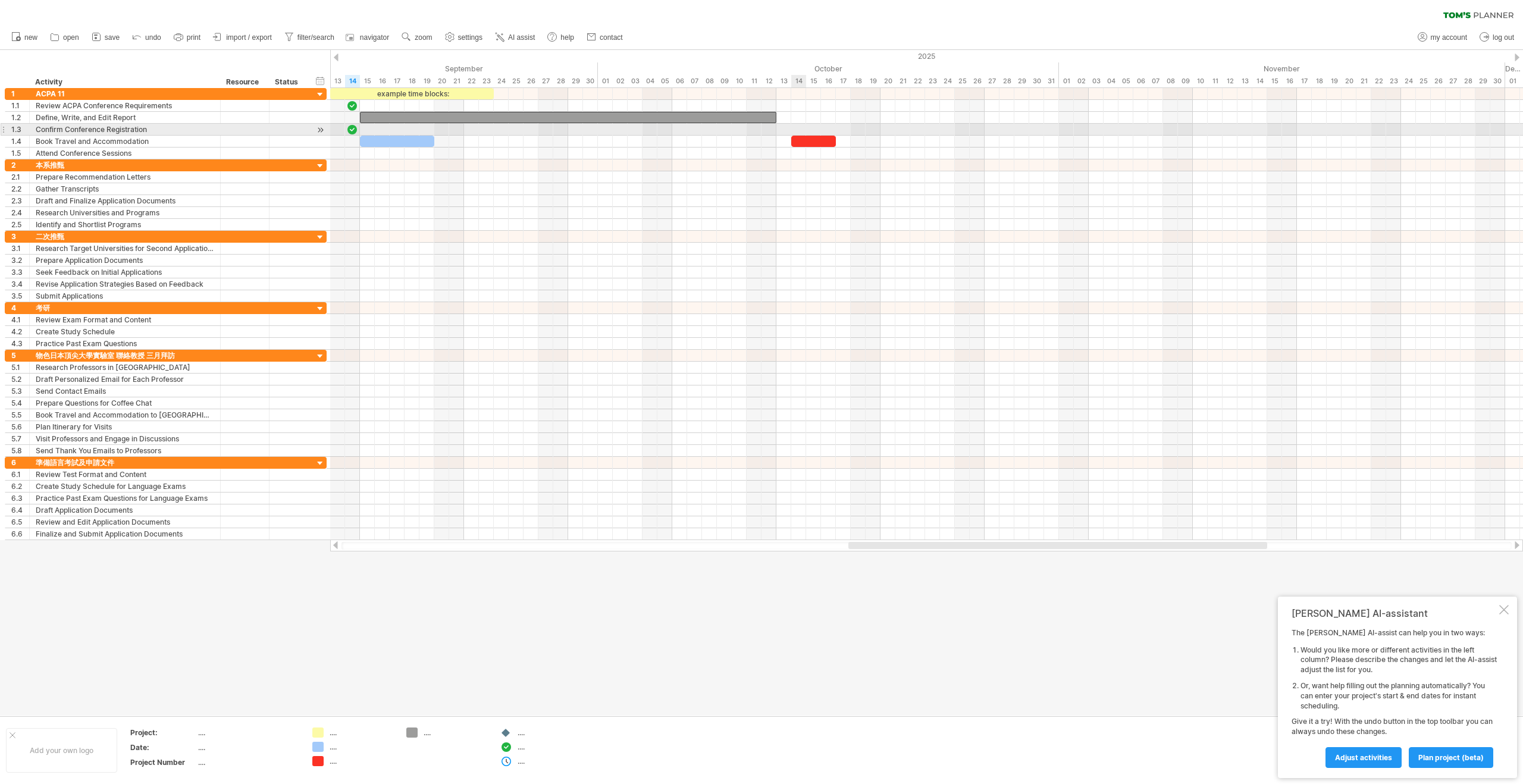
click at [797, 126] on div at bounding box center [927, 129] width 1193 height 12
click at [764, 117] on div at bounding box center [568, 117] width 417 height 11
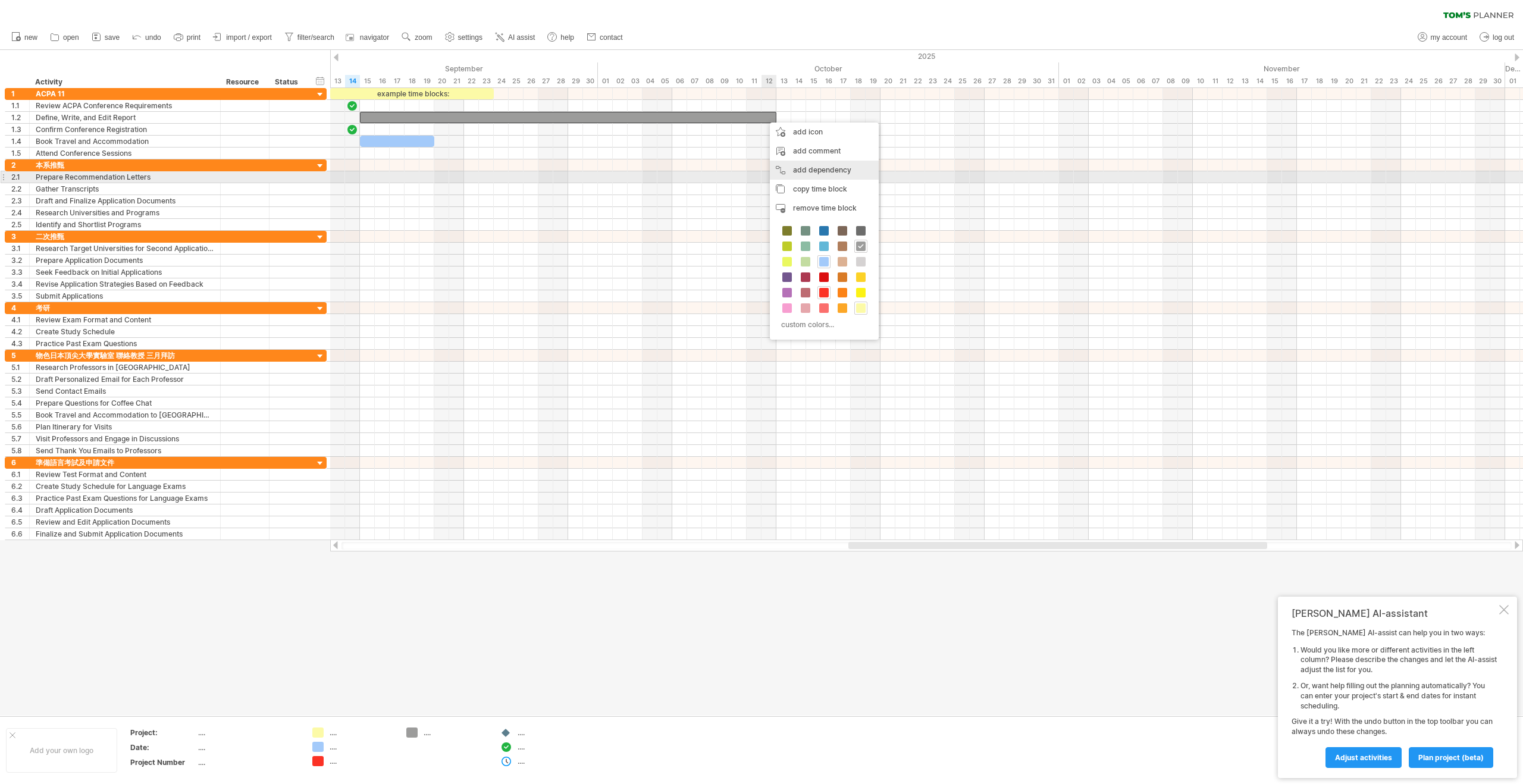
click at [794, 174] on div "add dependency You can use dependencies when you require tasks to be done in a …" at bounding box center [824, 170] width 109 height 19
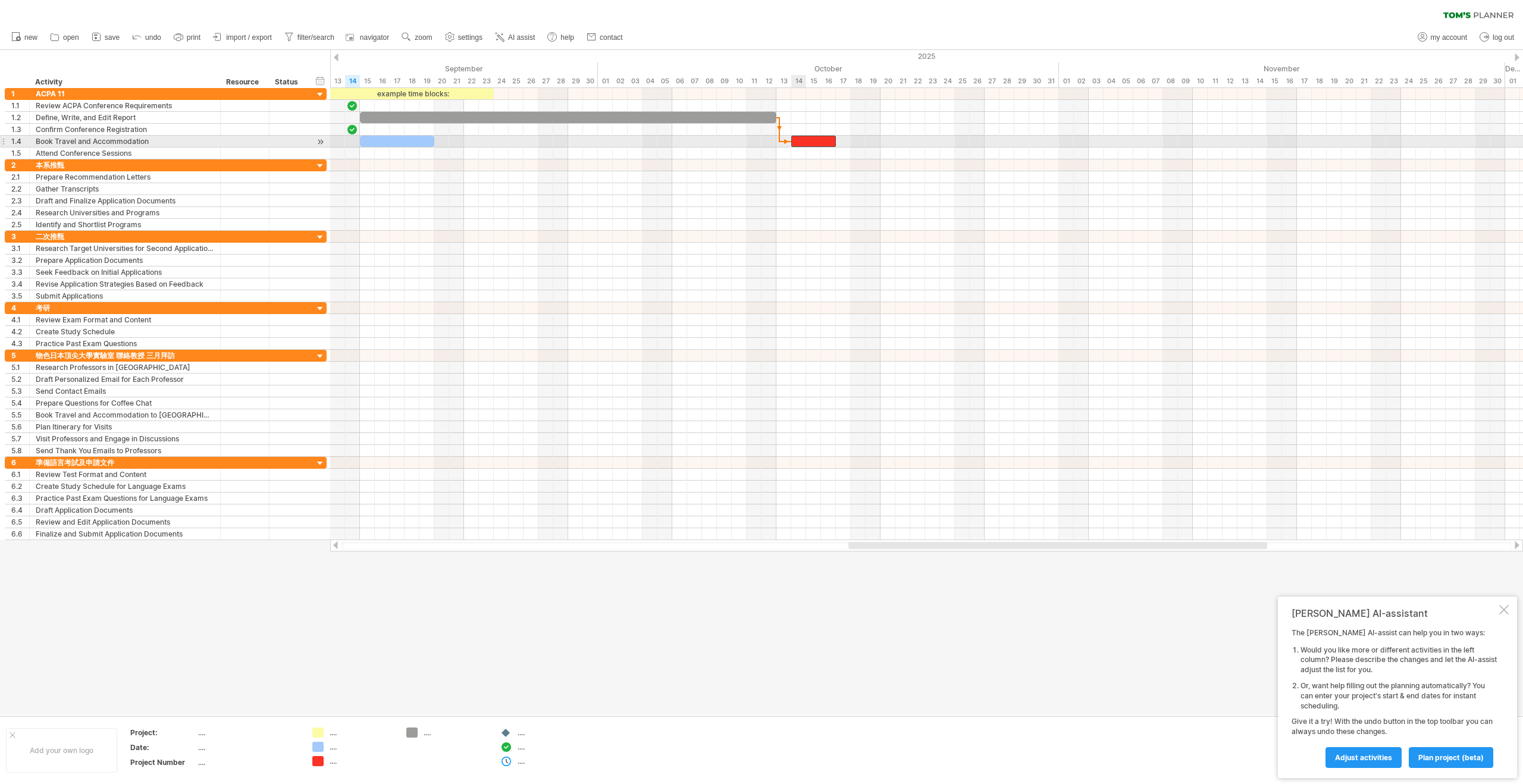
click at [797, 142] on div at bounding box center [814, 141] width 44 height 11
drag, startPoint x: 818, startPoint y: 143, endPoint x: 817, endPoint y: 151, distance: 8.1
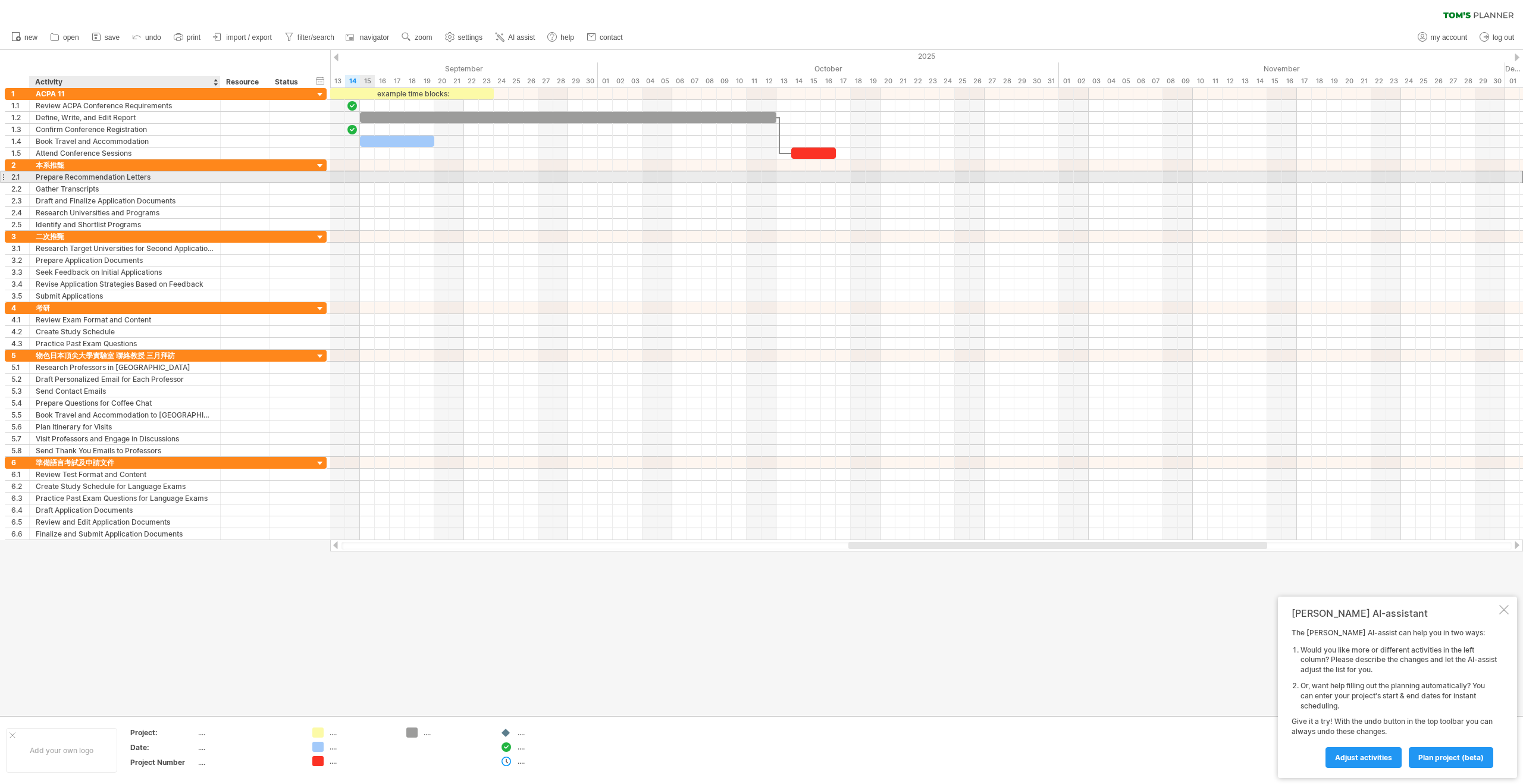
click at [179, 180] on div "Prepare Recommendation Letters" at bounding box center [125, 176] width 178 height 11
click at [408, 193] on div "add time block" at bounding box center [417, 195] width 82 height 19
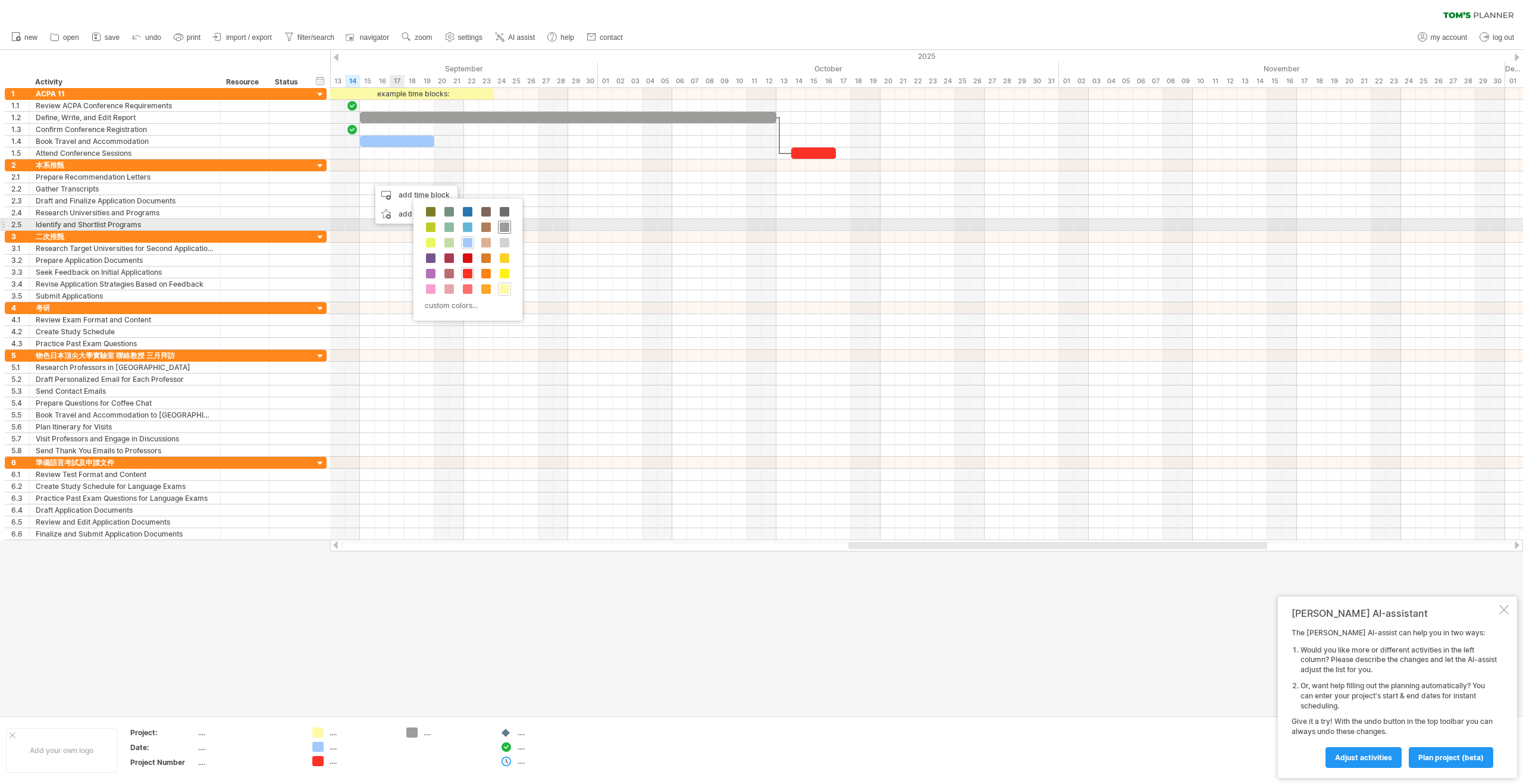
click at [504, 227] on span at bounding box center [504, 227] width 10 height 10
drag, startPoint x: 375, startPoint y: 176, endPoint x: 368, endPoint y: 176, distance: 7.0
click at [368, 176] on div at bounding box center [367, 176] width 15 height 11
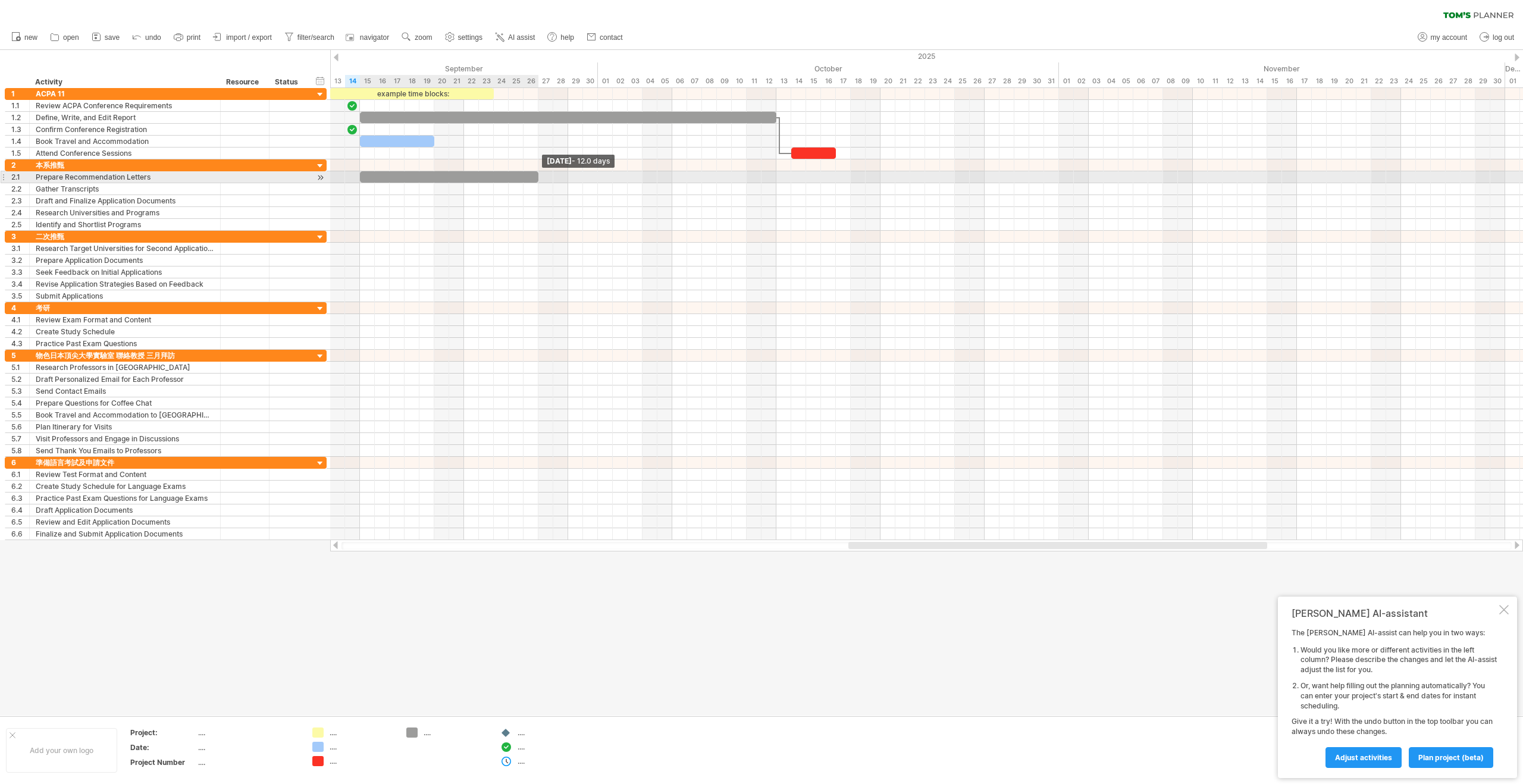
drag, startPoint x: 376, startPoint y: 177, endPoint x: 542, endPoint y: 179, distance: 166.0
click at [542, 179] on div "example time blocks: [DATE] - 12.0 days [DATE]" at bounding box center [927, 314] width 1193 height 452
click at [102, 192] on div "Gather Transcripts" at bounding box center [125, 189] width 178 height 11
click at [117, 191] on input "**********" at bounding box center [125, 189] width 178 height 11
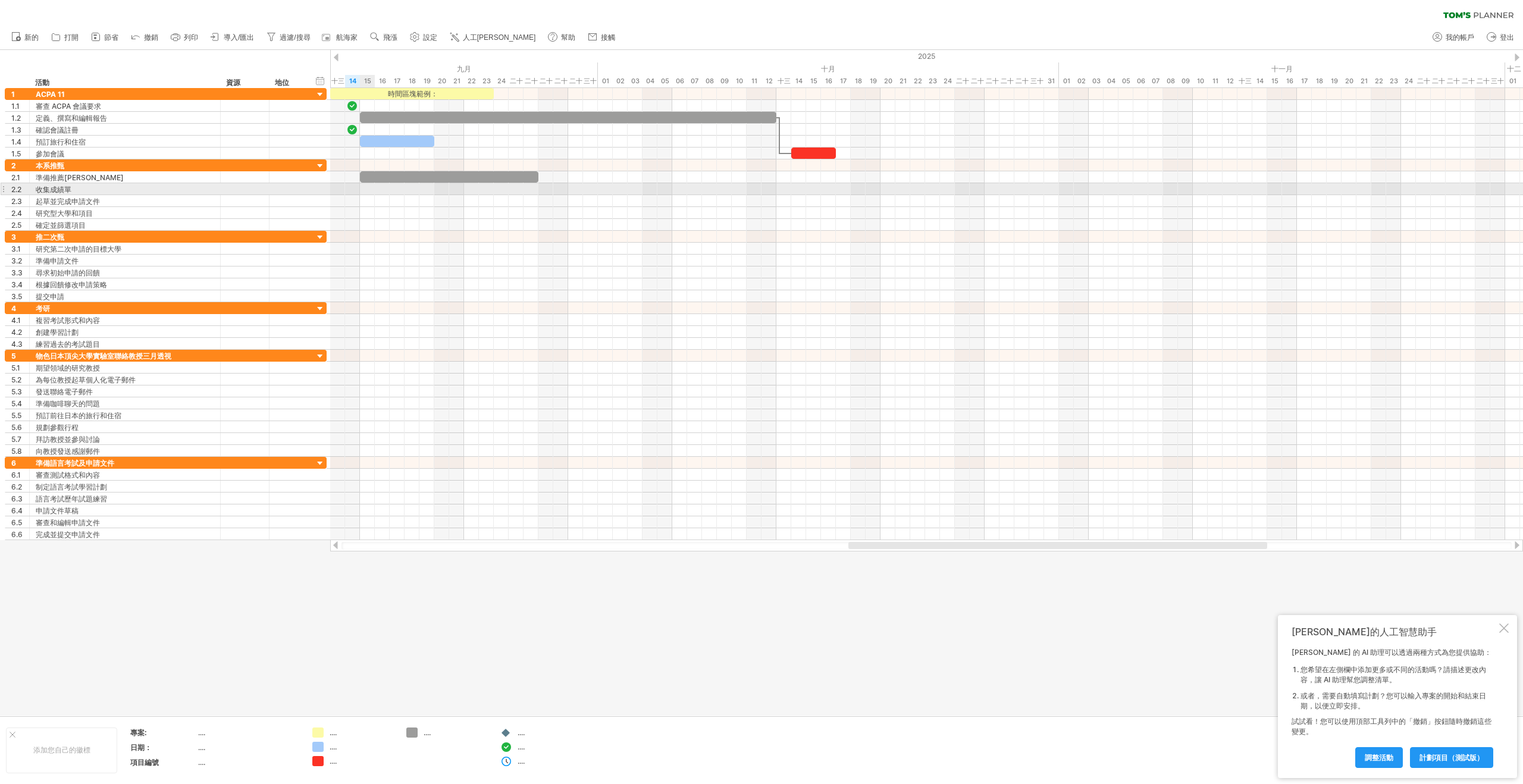
click at [367, 191] on div at bounding box center [927, 189] width 1193 height 12
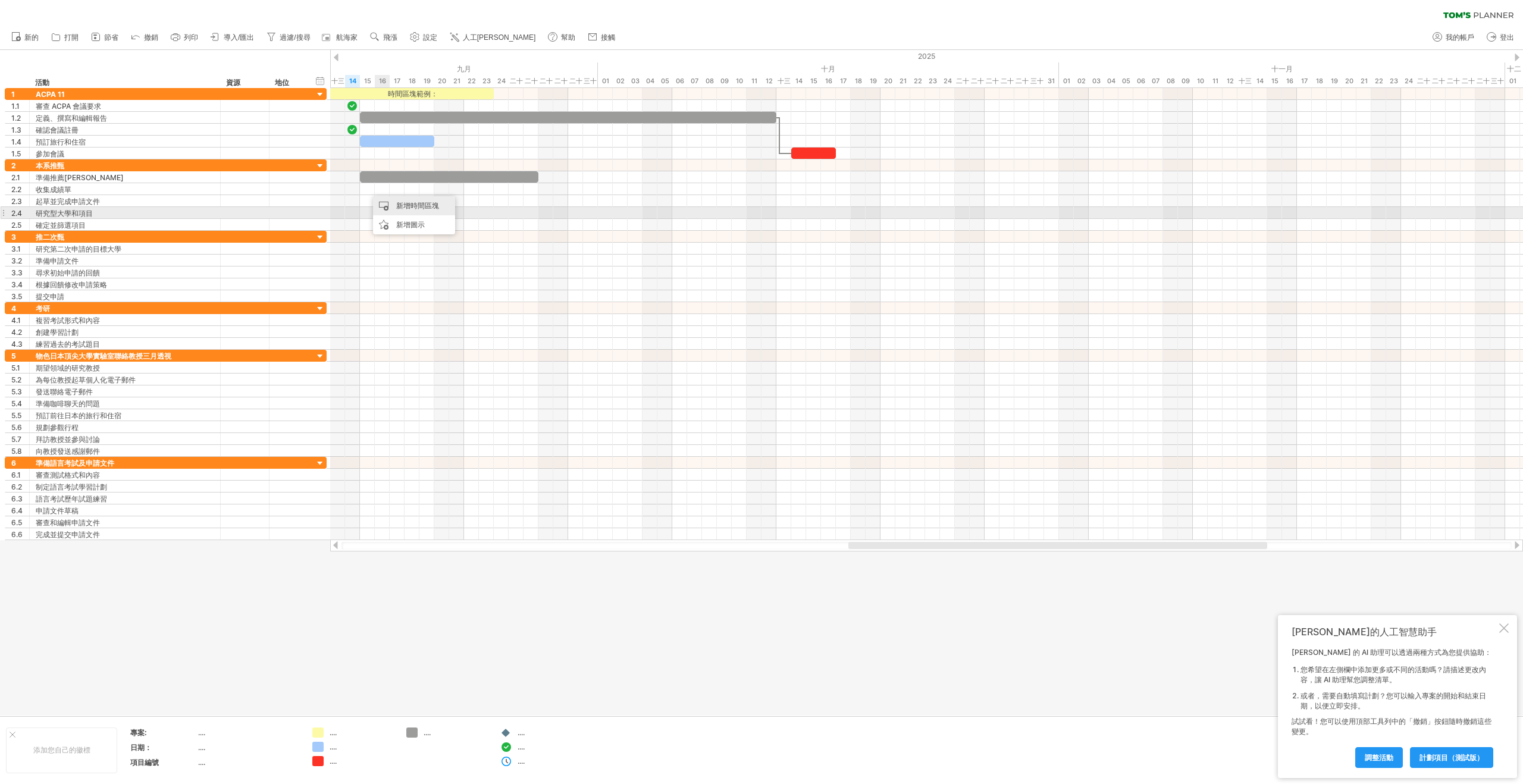
click at [419, 210] on div "新增時間區塊" at bounding box center [414, 206] width 82 height 19
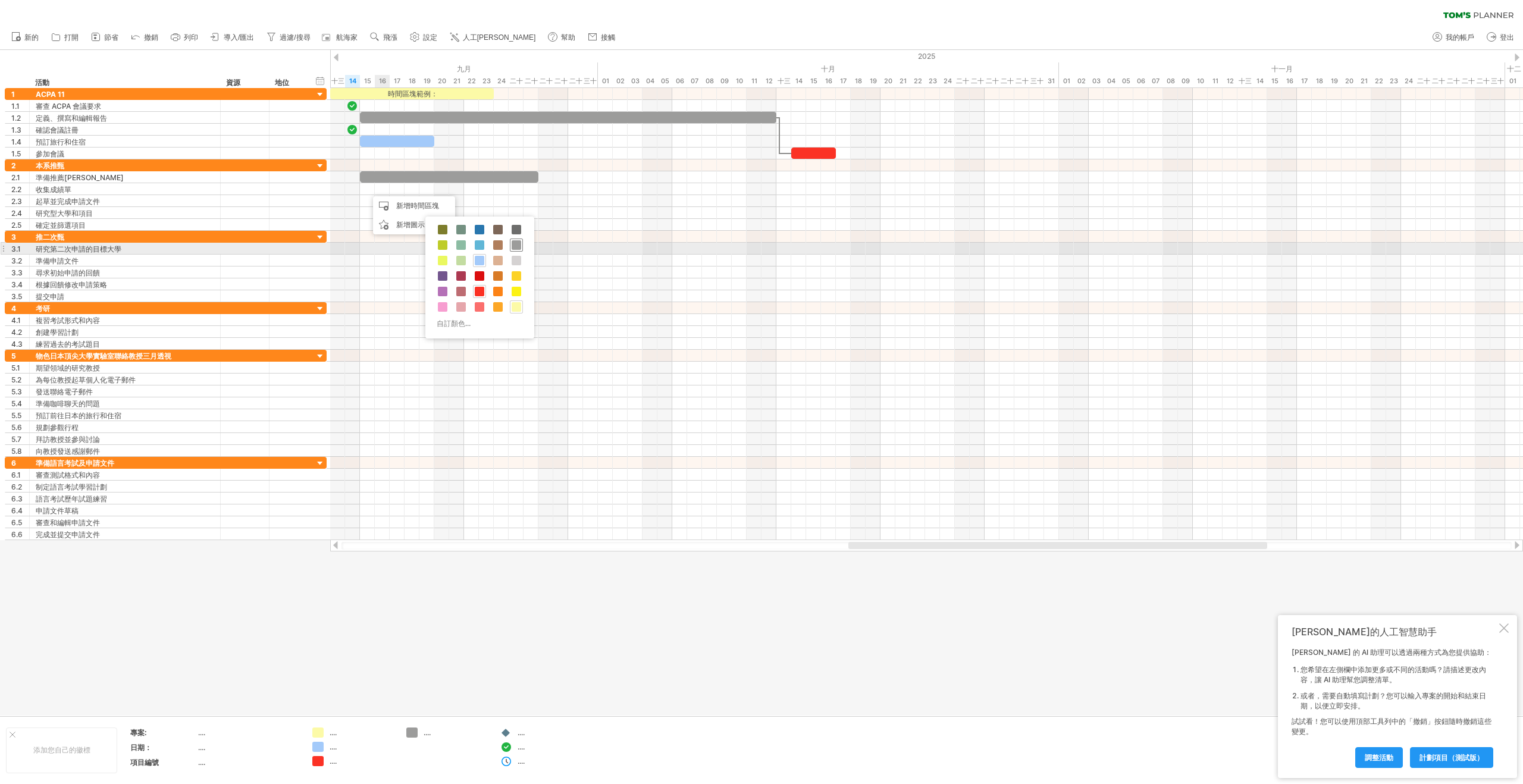
click at [521, 246] on span at bounding box center [516, 245] width 10 height 10
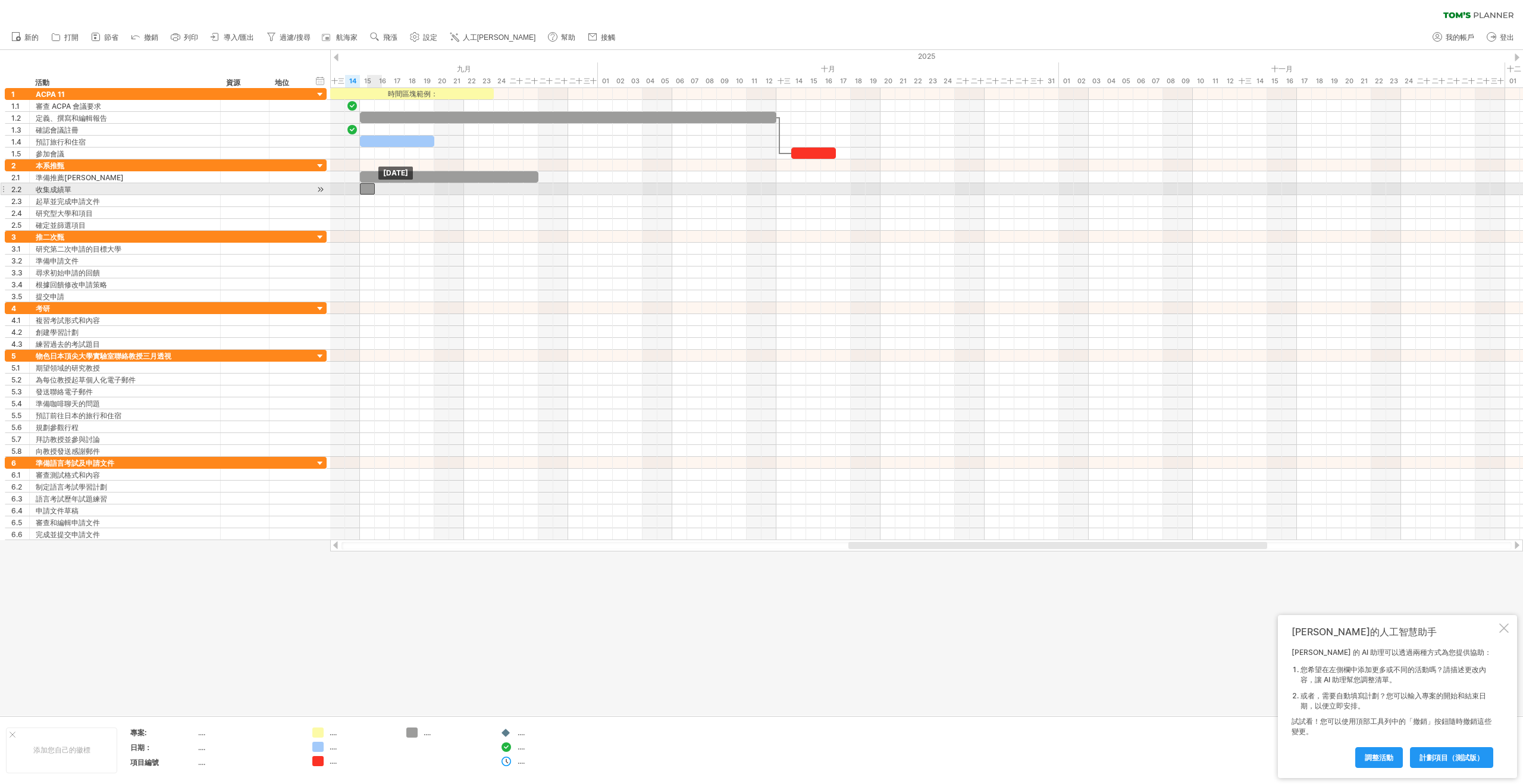
click at [372, 189] on div at bounding box center [367, 189] width 15 height 11
drag, startPoint x: 375, startPoint y: 188, endPoint x: 539, endPoint y: 198, distance: 164.3
click at [539, 198] on div "時間區塊範例： [DATE] - 12.0 days [DATE]" at bounding box center [927, 314] width 1193 height 452
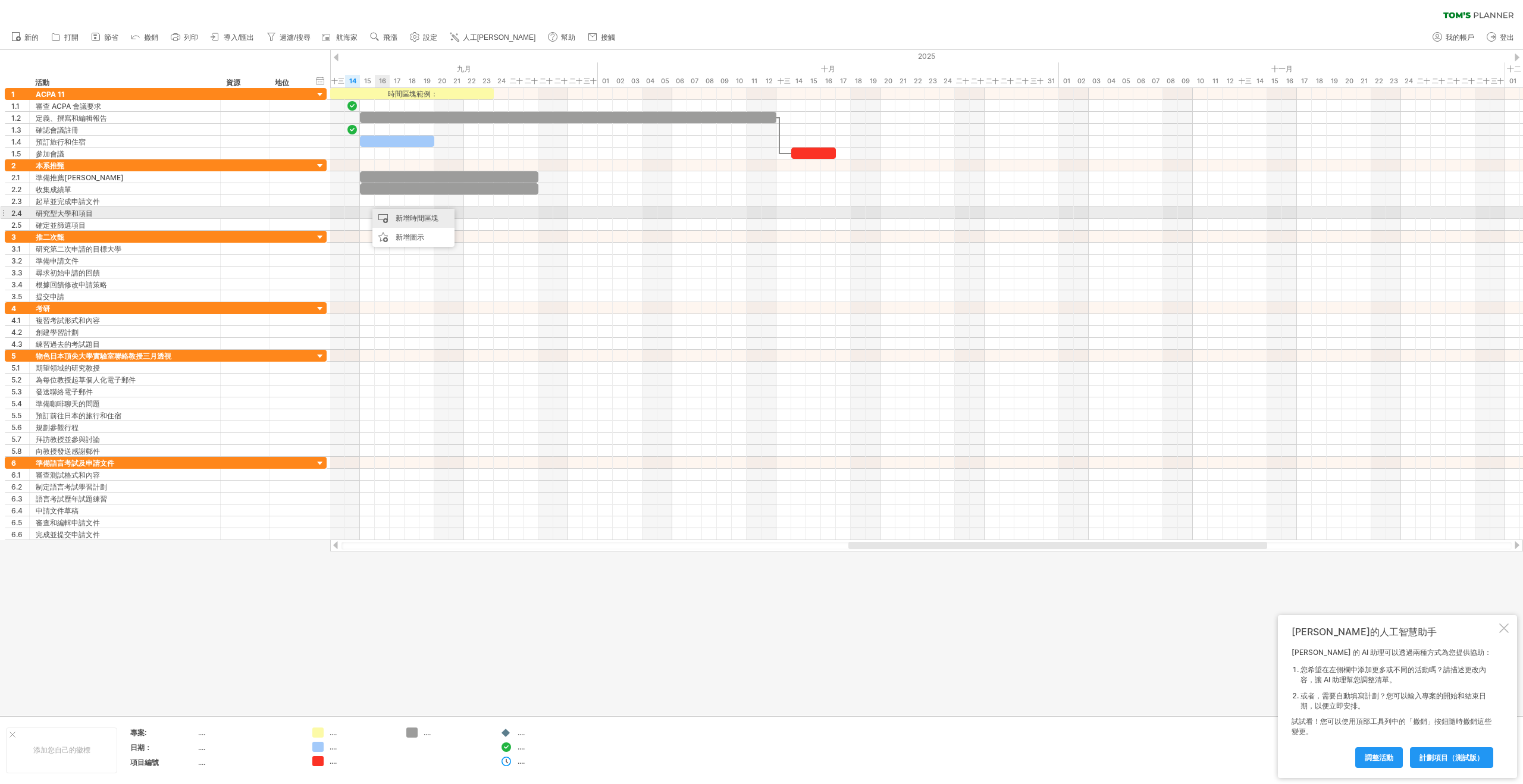
click at [396, 217] on font "新增時間區塊" at bounding box center [417, 218] width 43 height 9
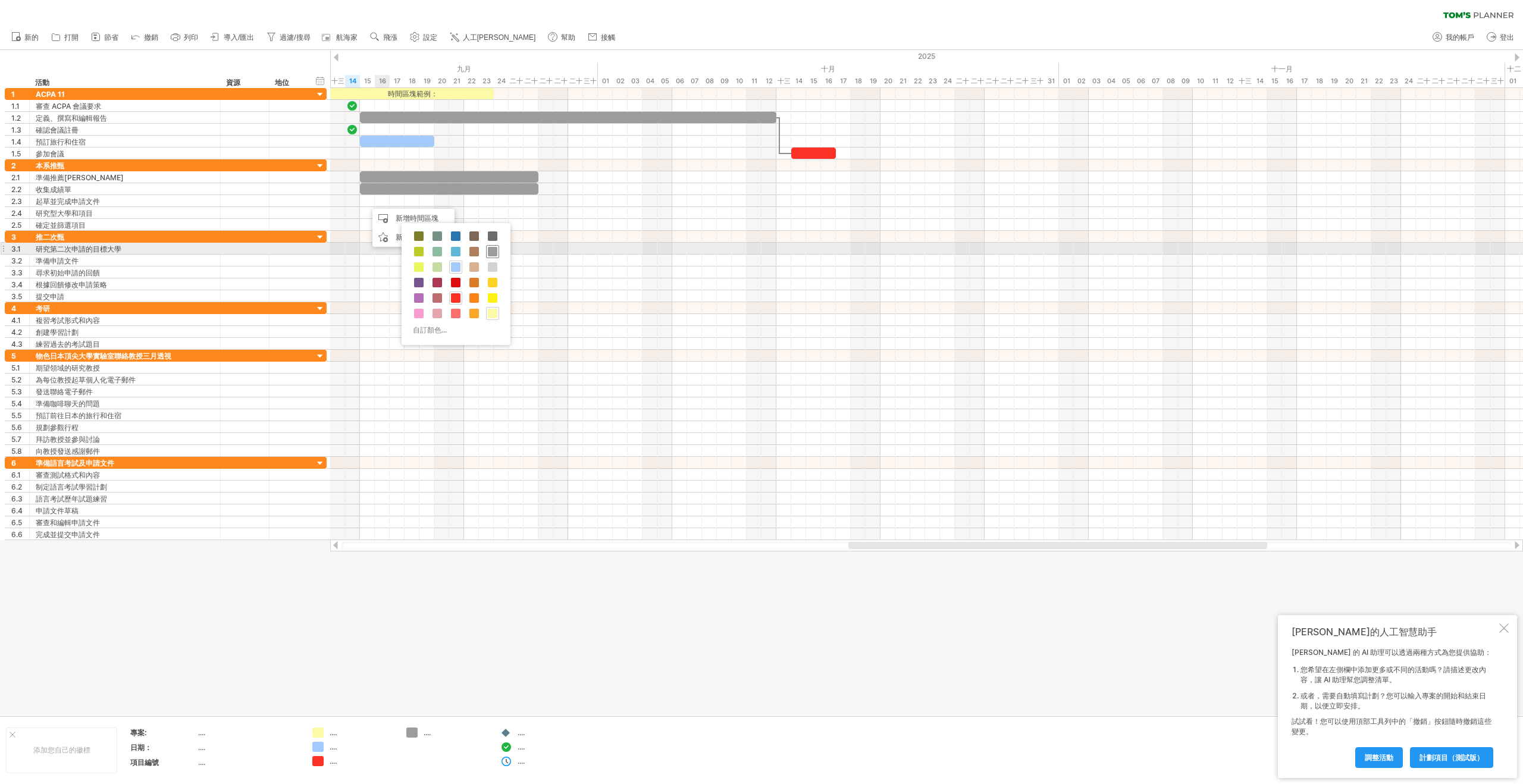
click at [494, 251] on span at bounding box center [492, 251] width 10 height 10
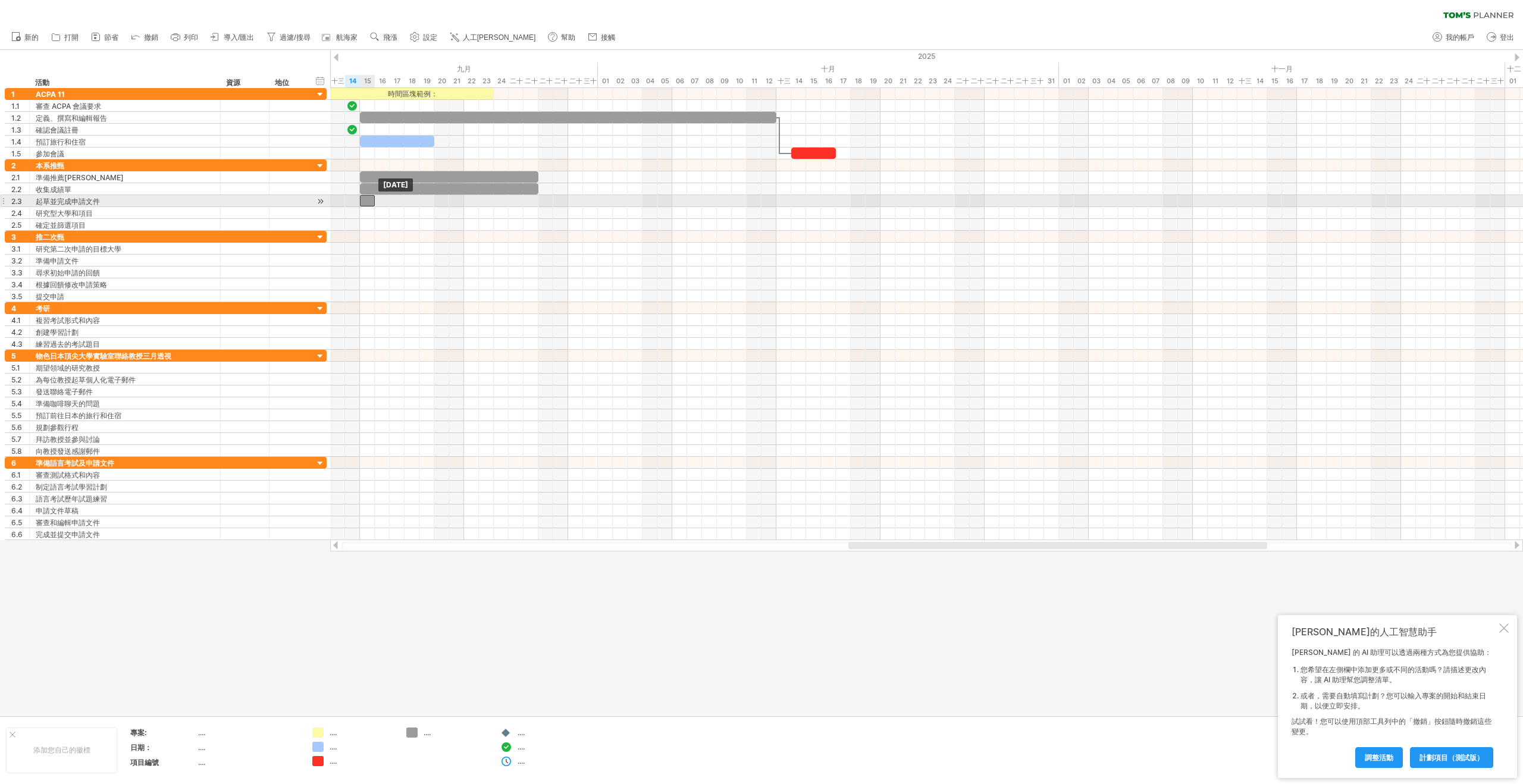
drag, startPoint x: 371, startPoint y: 201, endPoint x: 365, endPoint y: 202, distance: 6.1
click at [365, 202] on div at bounding box center [367, 200] width 15 height 11
drag, startPoint x: 374, startPoint y: 202, endPoint x: 601, endPoint y: 212, distance: 227.2
click at [601, 212] on div "時間區塊範例： [DATE] - 16.0天 [DATE]" at bounding box center [927, 314] width 1193 height 452
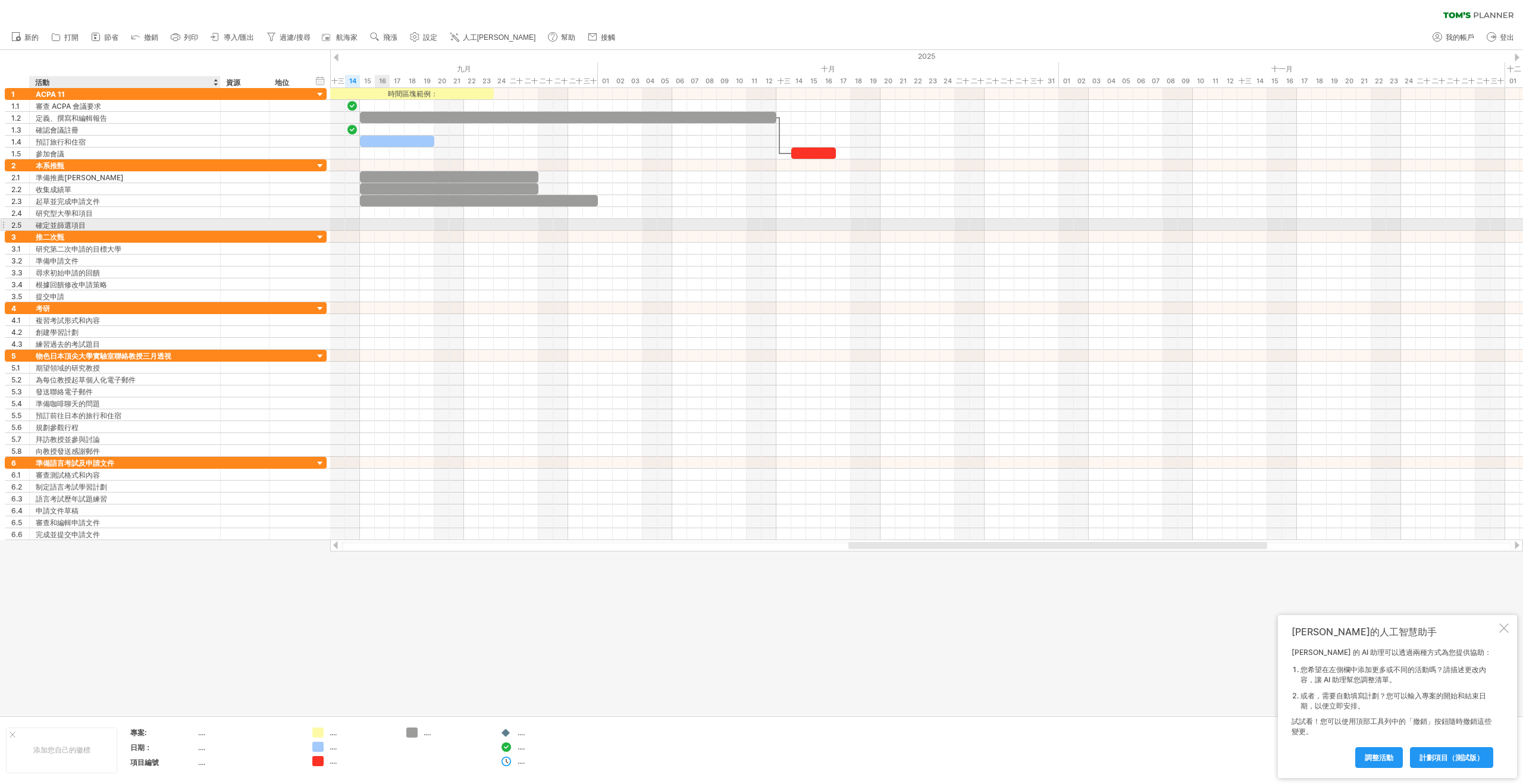
click at [112, 228] on div "確定並篩選項目" at bounding box center [125, 224] width 178 height 11
click at [161, 214] on div "研究型大學和項目" at bounding box center [125, 212] width 178 height 11
click at [161, 223] on div "確定並篩選項目" at bounding box center [125, 224] width 178 height 11
click at [125, 213] on div "研究型大學和項目" at bounding box center [125, 212] width 178 height 11
click at [125, 213] on input "**********" at bounding box center [125, 212] width 178 height 11
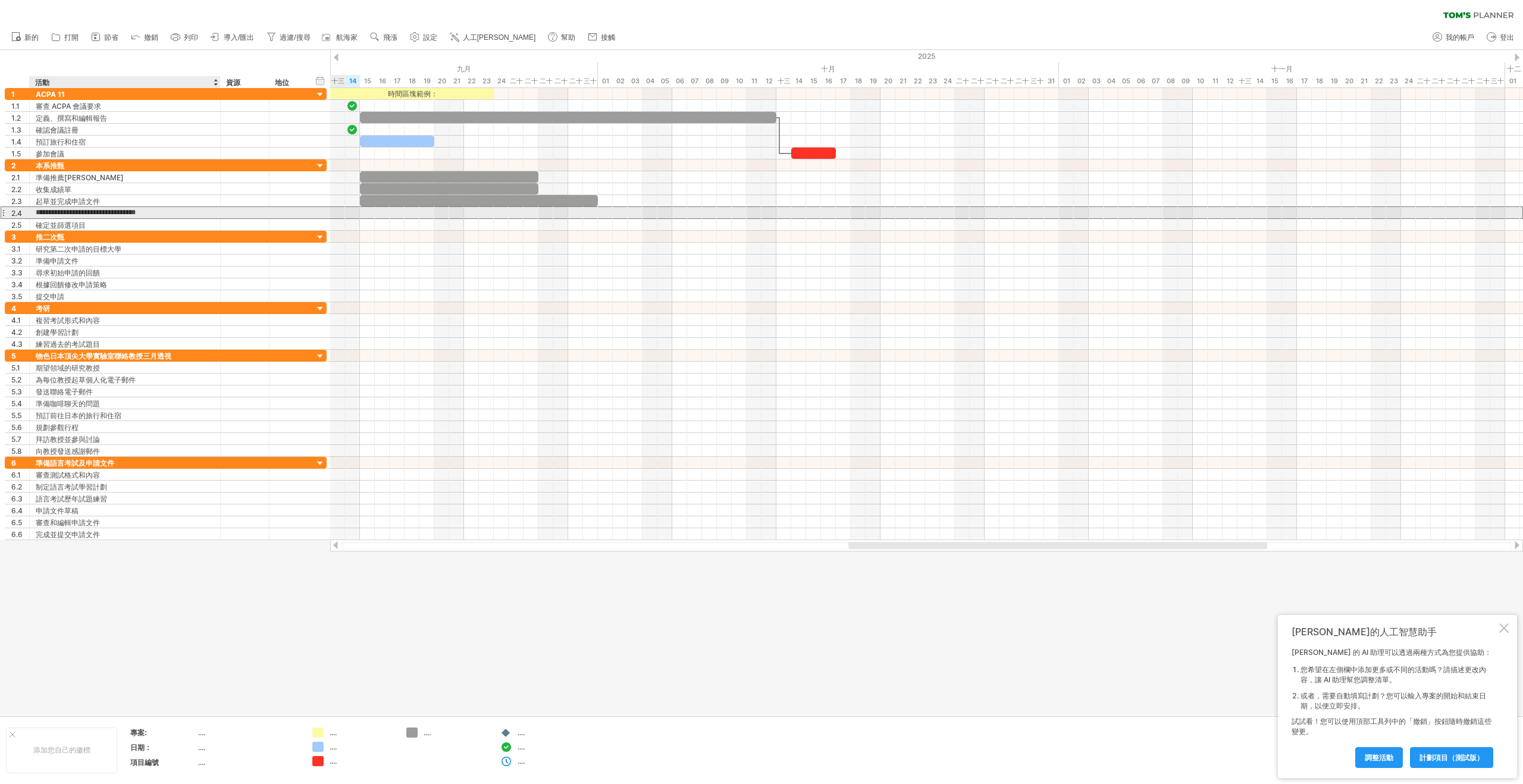
click at [188, 211] on input "**********" at bounding box center [125, 212] width 178 height 11
click at [193, 198] on div "起草並完成申請文件" at bounding box center [125, 200] width 178 height 11
click at [124, 212] on div "研究型大學和項目" at bounding box center [125, 212] width 178 height 11
drag, startPoint x: 596, startPoint y: 204, endPoint x: 778, endPoint y: 196, distance: 182.2
click at [778, 196] on span at bounding box center [776, 200] width 5 height 11
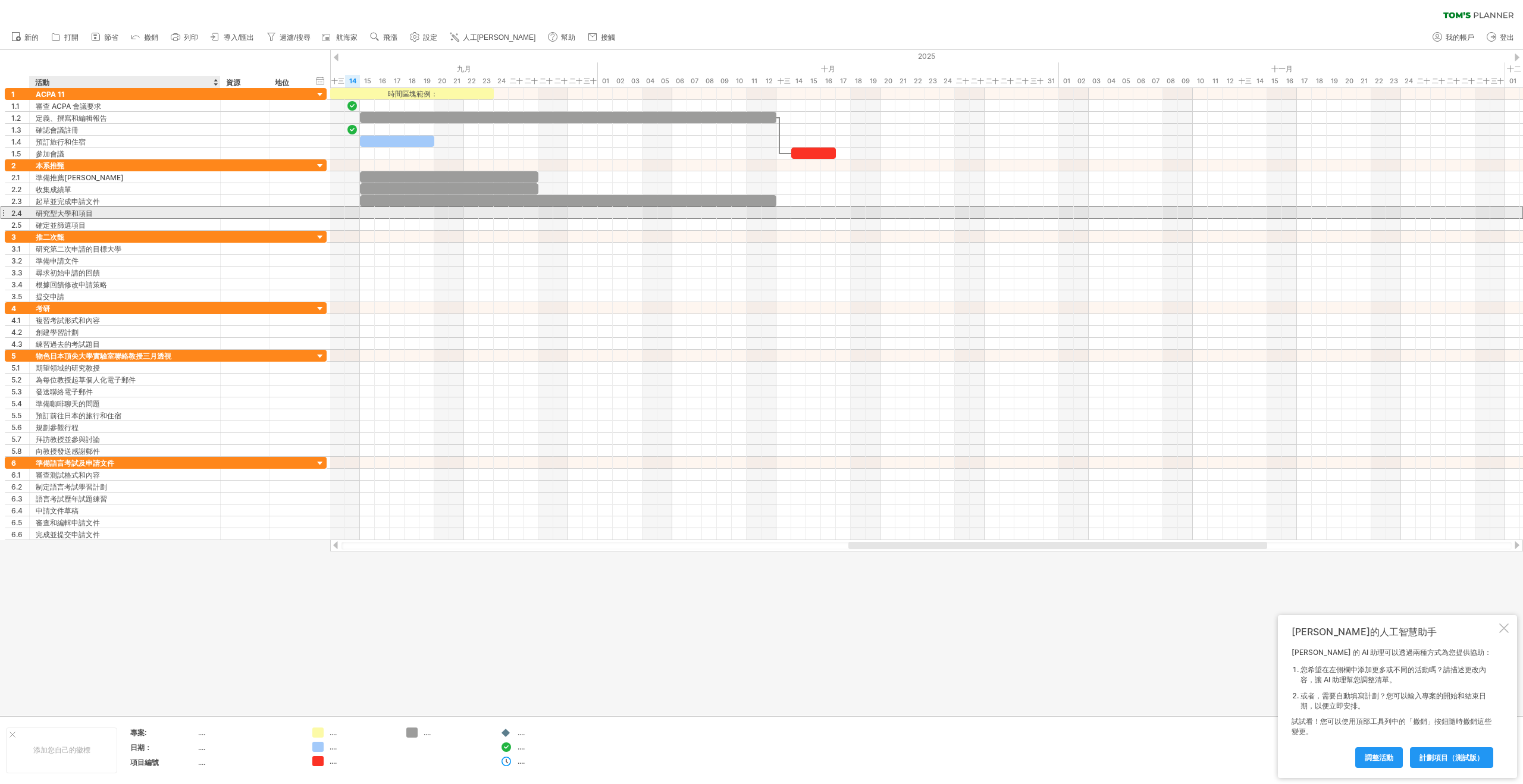
click at [75, 217] on font "研究型大學和項目" at bounding box center [64, 213] width 57 height 9
click at [86, 213] on font "研究型大學和項目" at bounding box center [64, 213] width 57 height 9
click at [110, 215] on div "研究型大學和項目" at bounding box center [125, 212] width 178 height 11
click at [110, 215] on input "**********" at bounding box center [125, 212] width 178 height 11
click at [156, 213] on input "**********" at bounding box center [125, 212] width 178 height 11
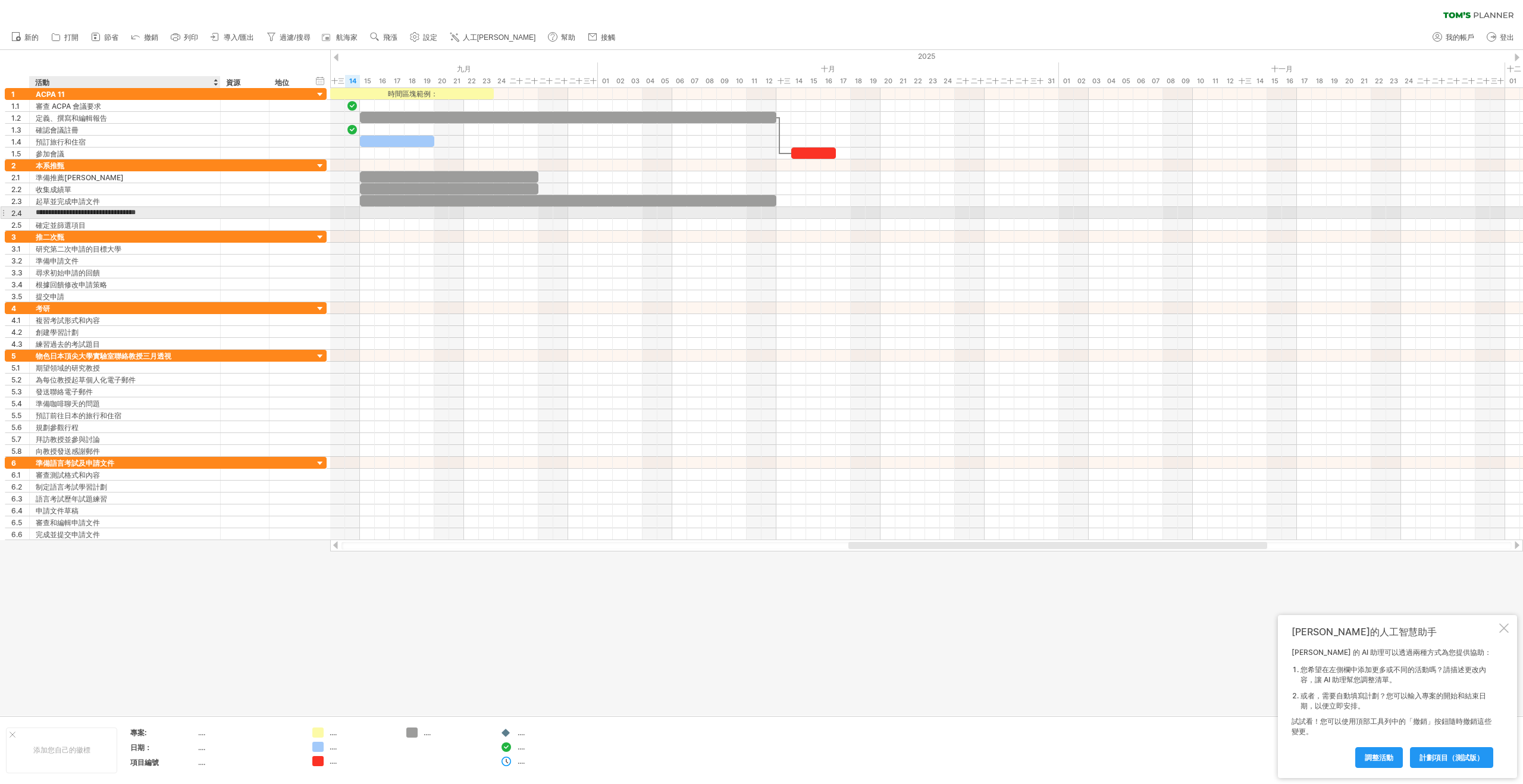
click at [164, 213] on input "**********" at bounding box center [125, 212] width 178 height 11
click at [166, 210] on div "研究型大學和項目" at bounding box center [125, 212] width 178 height 11
click at [166, 210] on input "**********" at bounding box center [125, 212] width 178 height 11
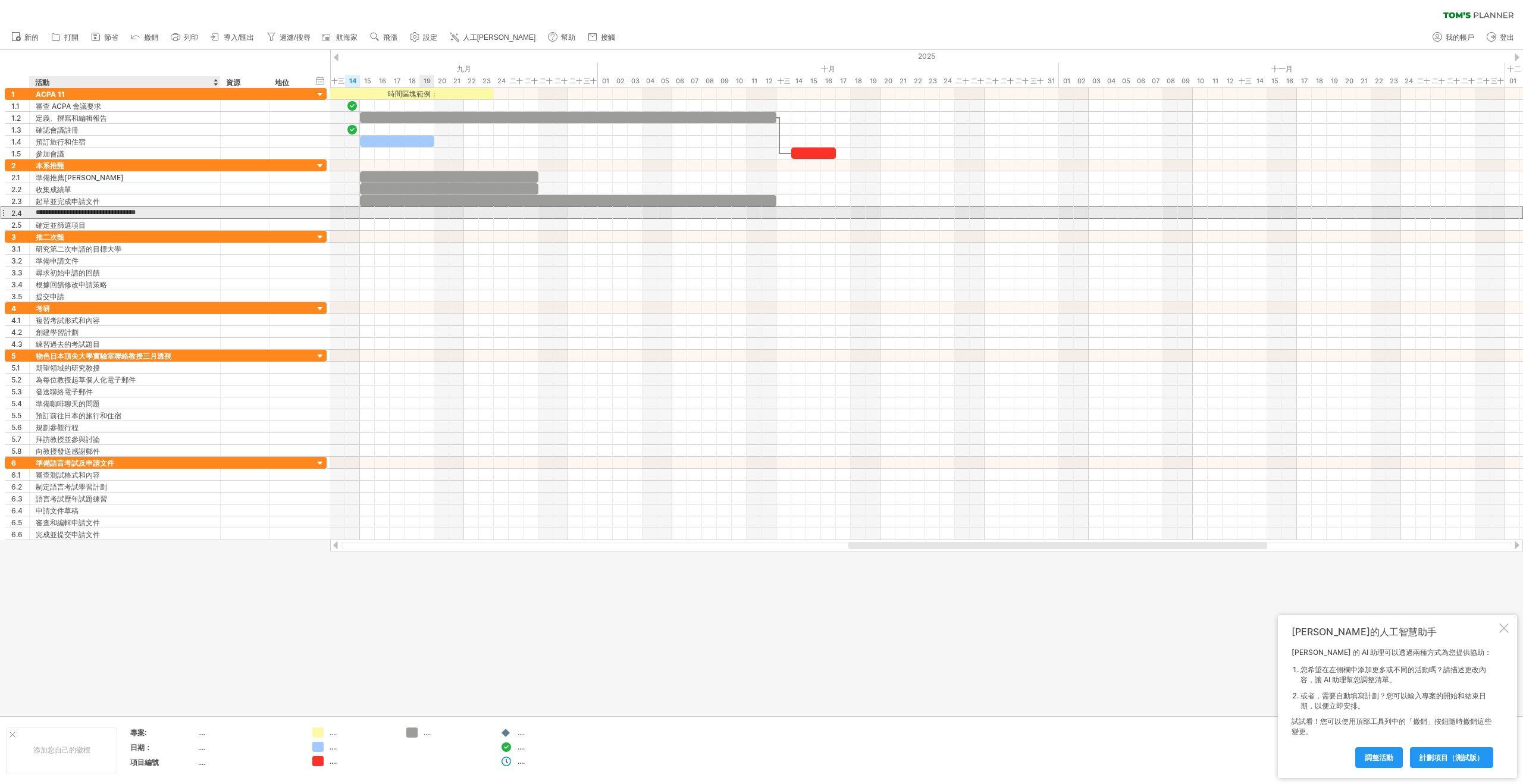
paste input "**********"
type input "**********"
click at [167, 222] on div "確定並篩選項目" at bounding box center [125, 224] width 178 height 11
click at [832, 227] on font "新增時間區塊" at bounding box center [831, 227] width 43 height 9
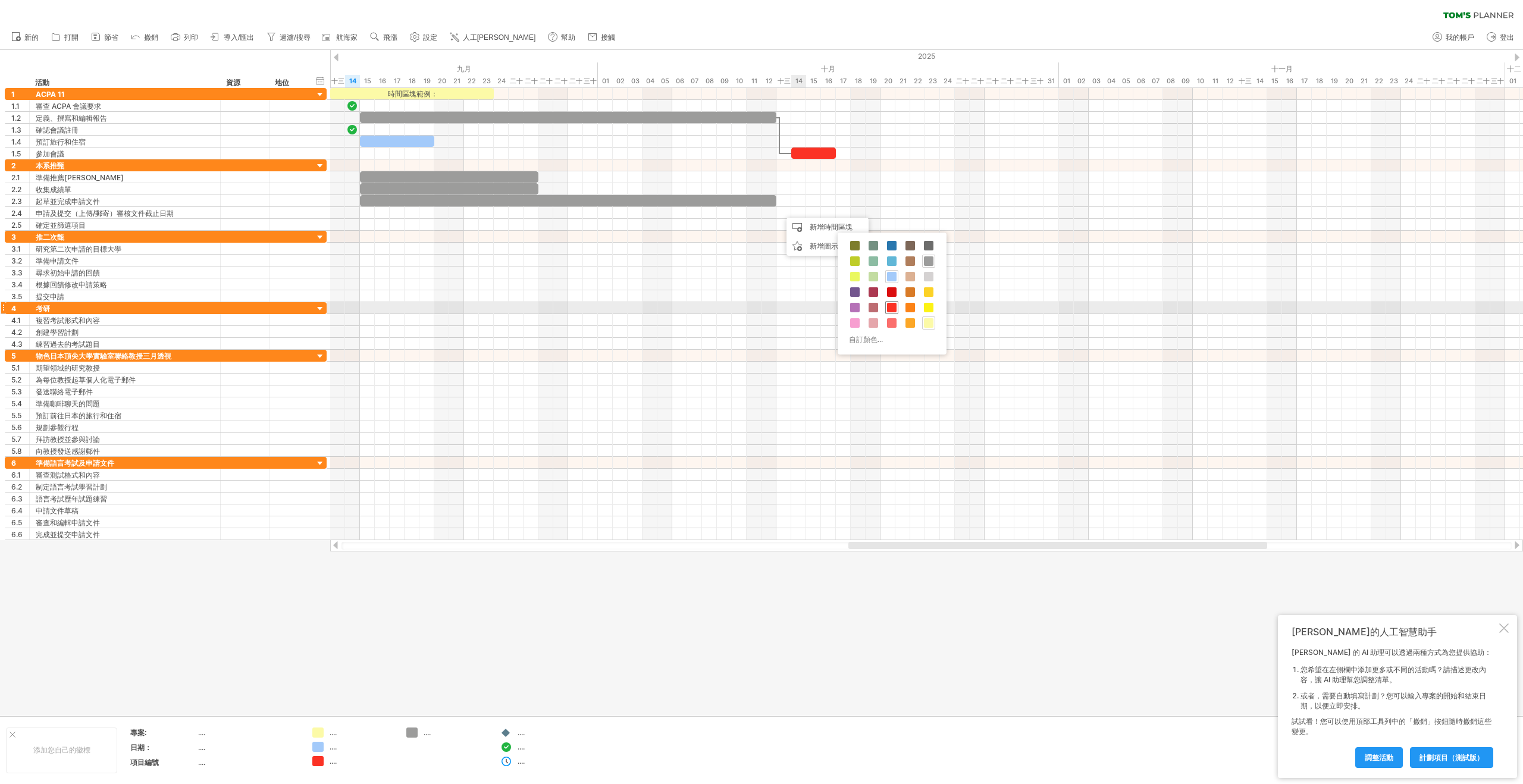
click at [897, 311] on div at bounding box center [891, 307] width 13 height 13
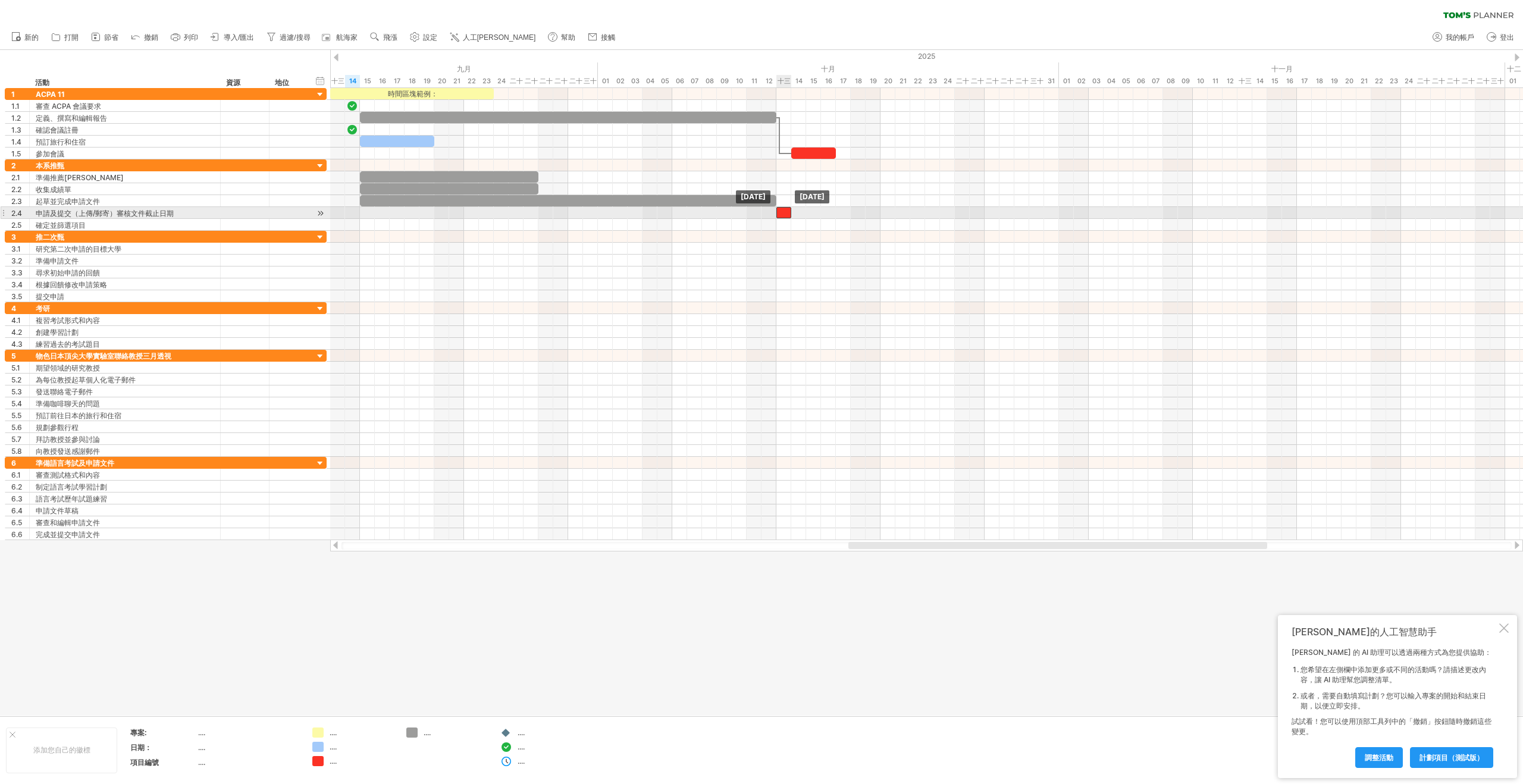
drag, startPoint x: 792, startPoint y: 210, endPoint x: 786, endPoint y: 211, distance: 6.1
click at [786, 211] on div at bounding box center [784, 212] width 15 height 11
drag, startPoint x: 776, startPoint y: 212, endPoint x: 595, endPoint y: 201, distance: 181.3
click at [360, 201] on div at bounding box center [360, 195] width 0 height 71
drag, startPoint x: 745, startPoint y: 197, endPoint x: 751, endPoint y: 198, distance: 6.1
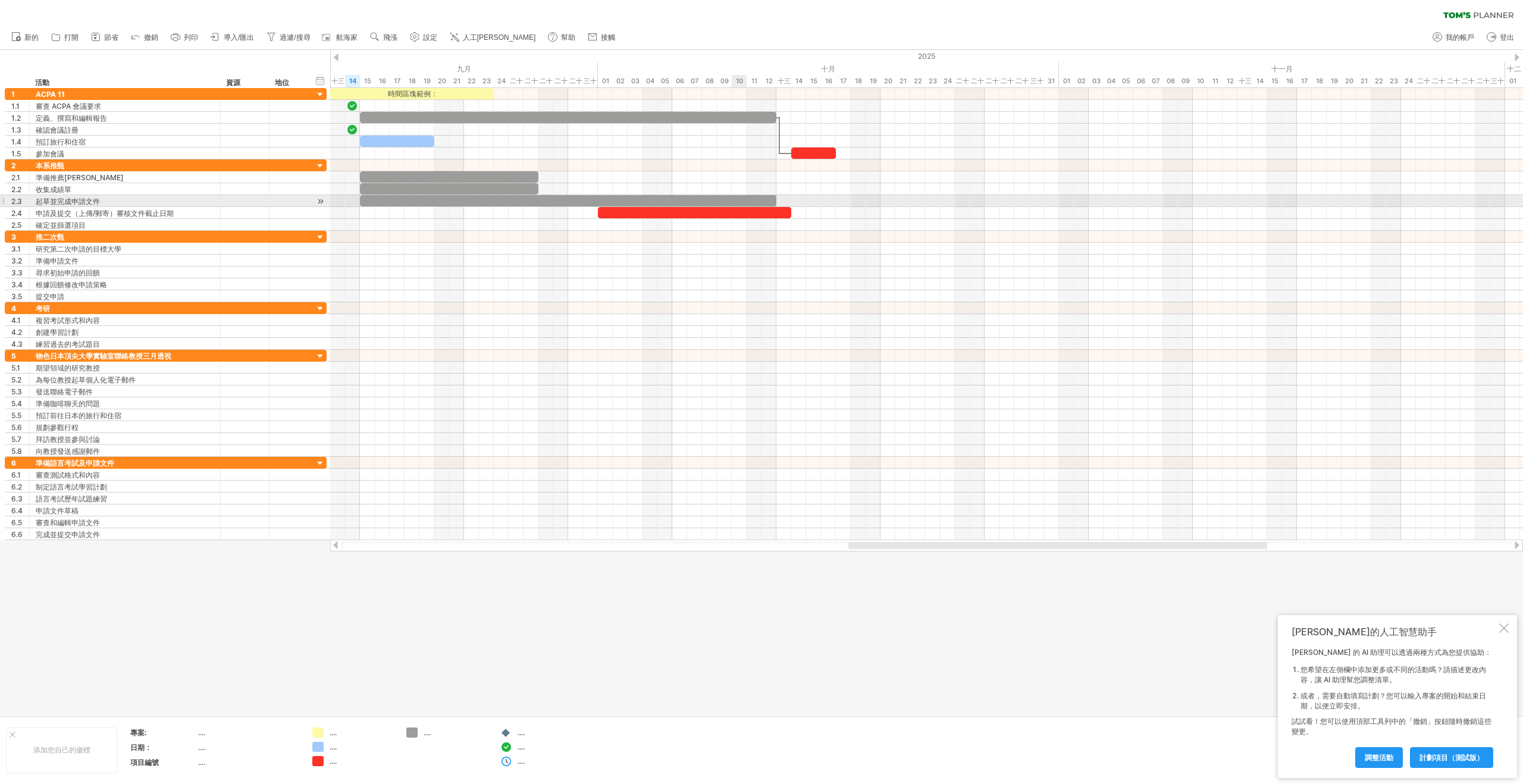
click at [745, 197] on div at bounding box center [568, 200] width 417 height 11
drag, startPoint x: 775, startPoint y: 198, endPoint x: 594, endPoint y: 200, distance: 181.0
click at [594, 200] on div at bounding box center [479, 200] width 238 height 11
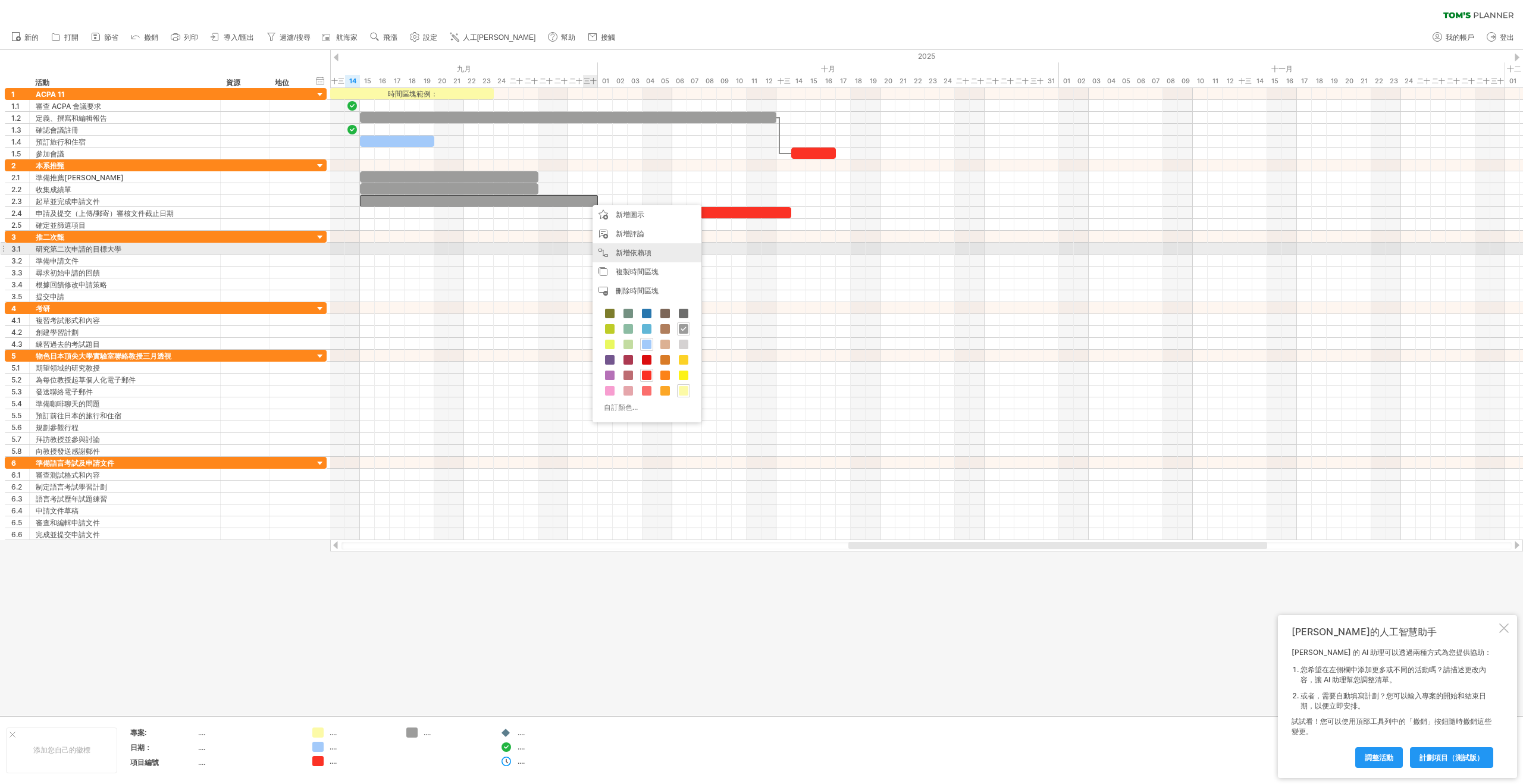
click at [620, 253] on font "新增依賴項" at bounding box center [633, 253] width 36 height 9
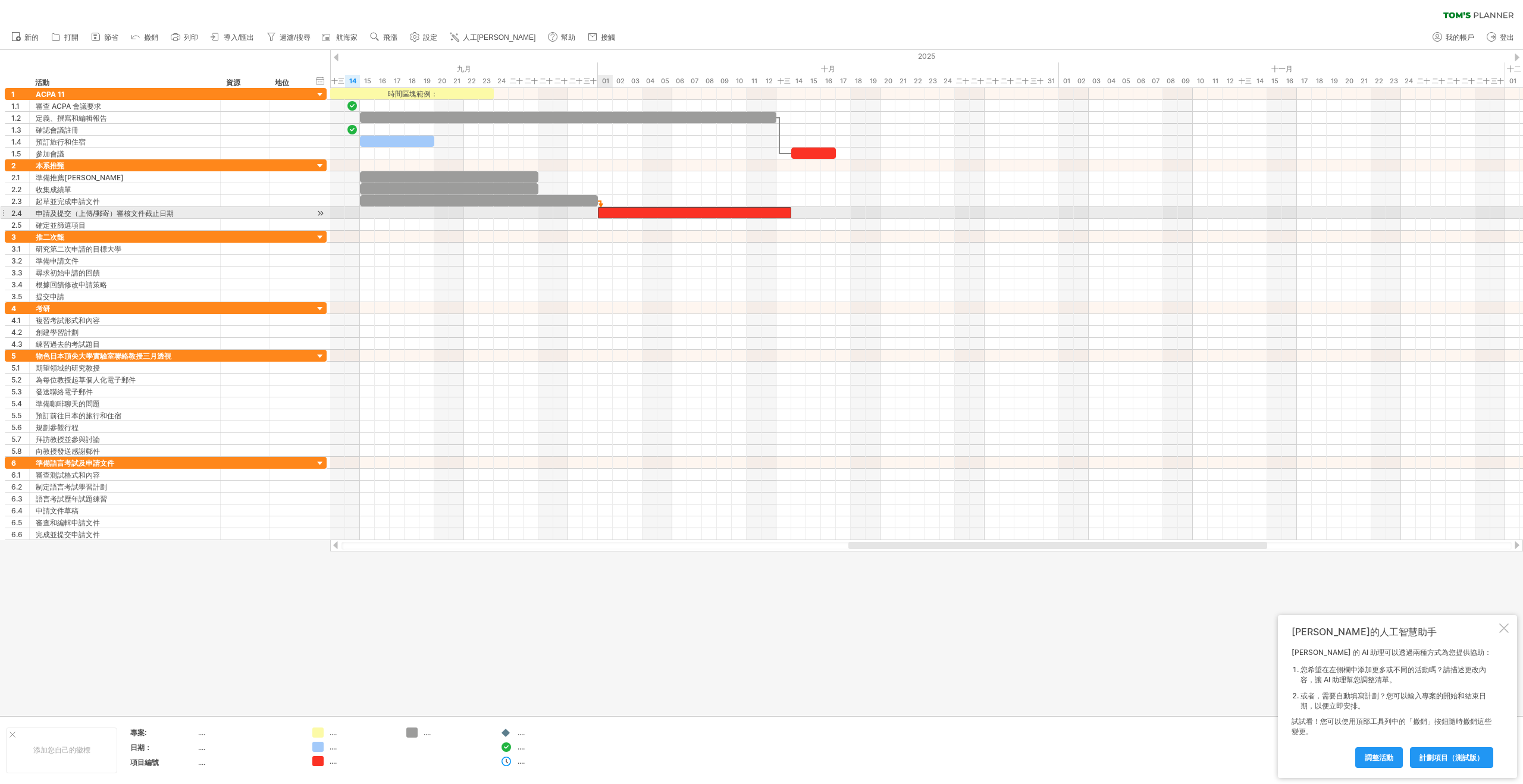
click at [604, 213] on div at bounding box center [695, 212] width 193 height 11
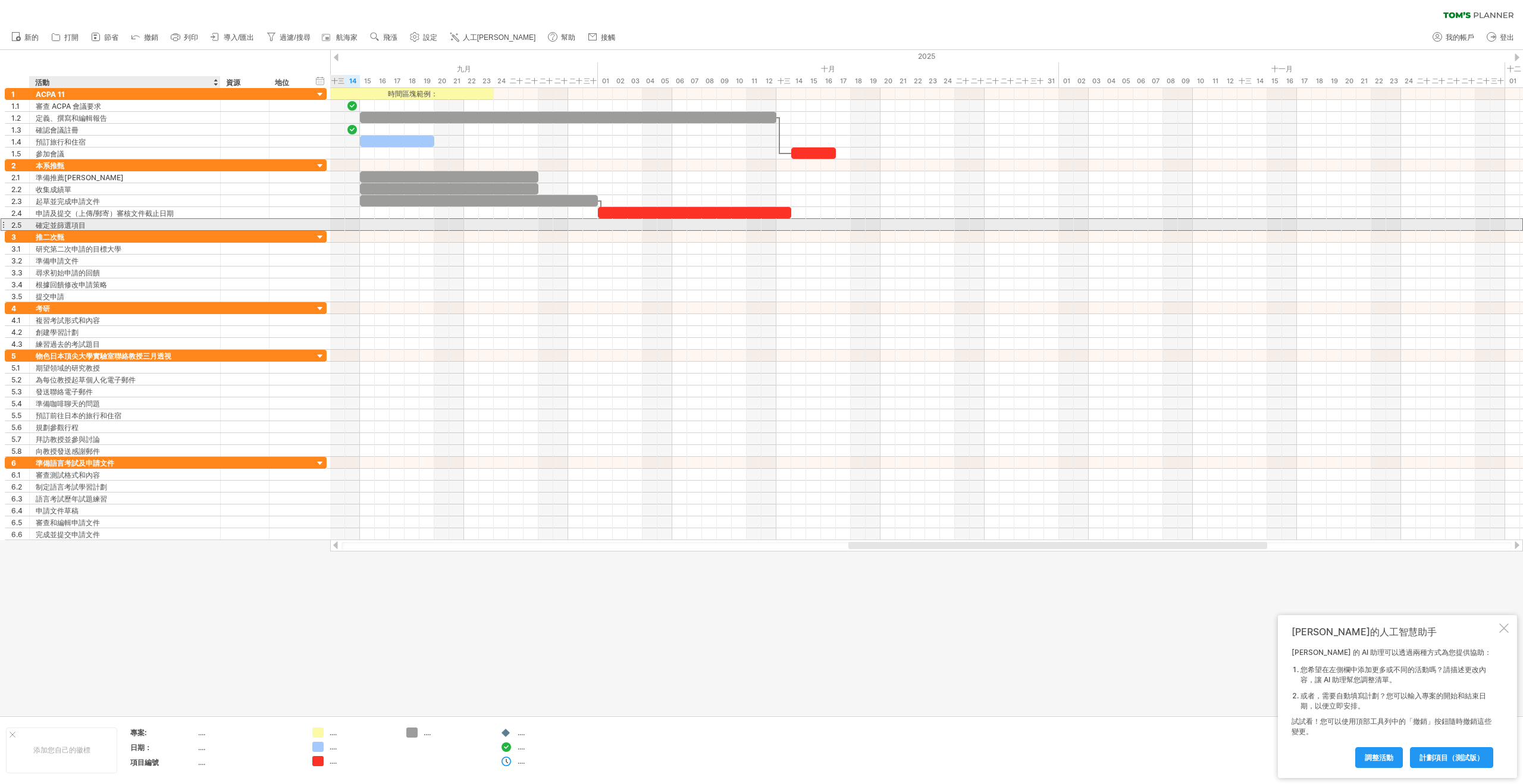
click at [184, 221] on div "確定並篩選項目" at bounding box center [125, 224] width 178 height 11
click at [131, 226] on input "**********" at bounding box center [125, 224] width 178 height 11
type input "*"
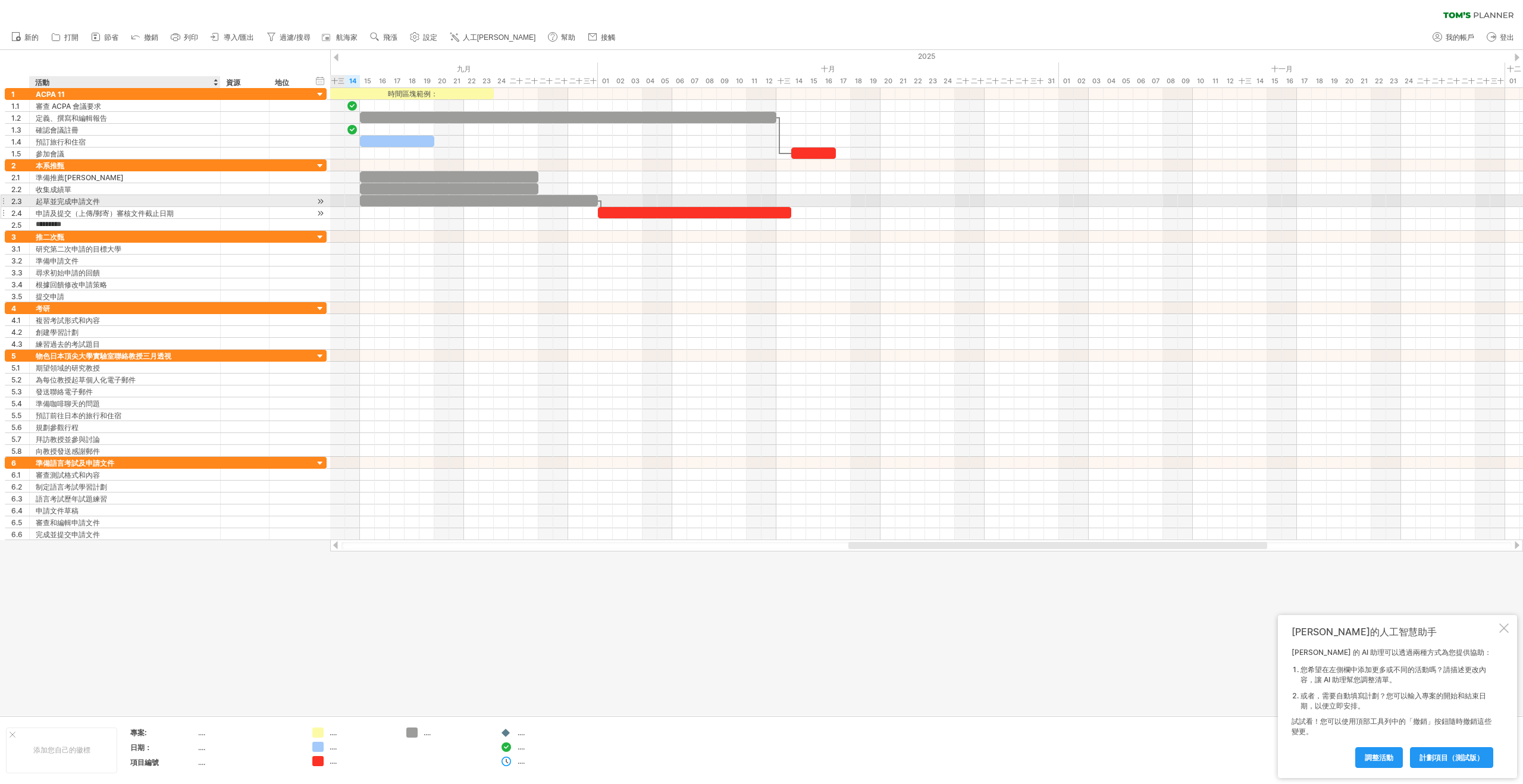
click at [89, 207] on div "申請及提交（上傳/郵寄）審核文件截止日期" at bounding box center [125, 212] width 178 height 11
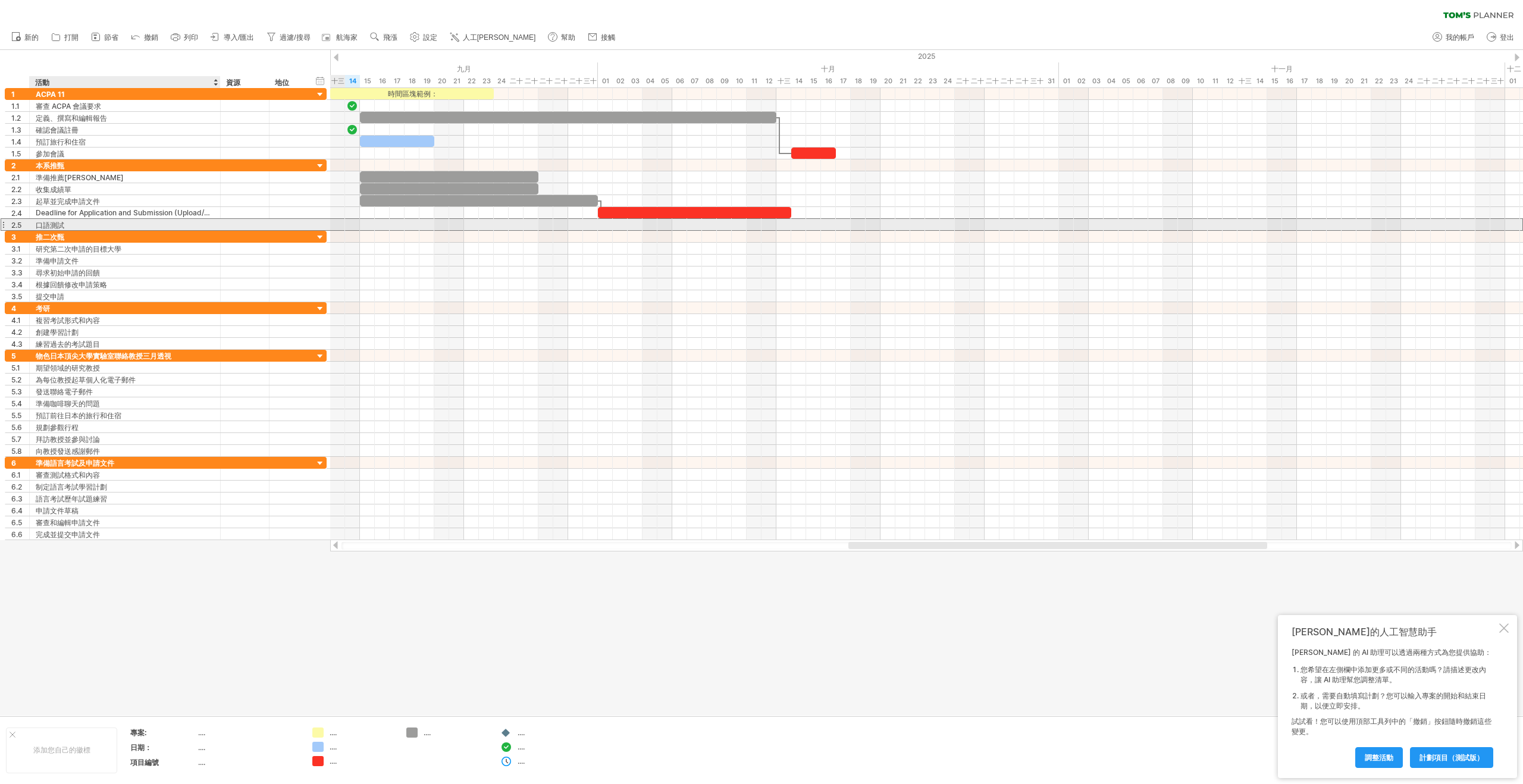
click at [142, 226] on div "口語測試" at bounding box center [125, 224] width 178 height 11
click at [110, 224] on input "*********" at bounding box center [125, 224] width 178 height 11
type input "*********"
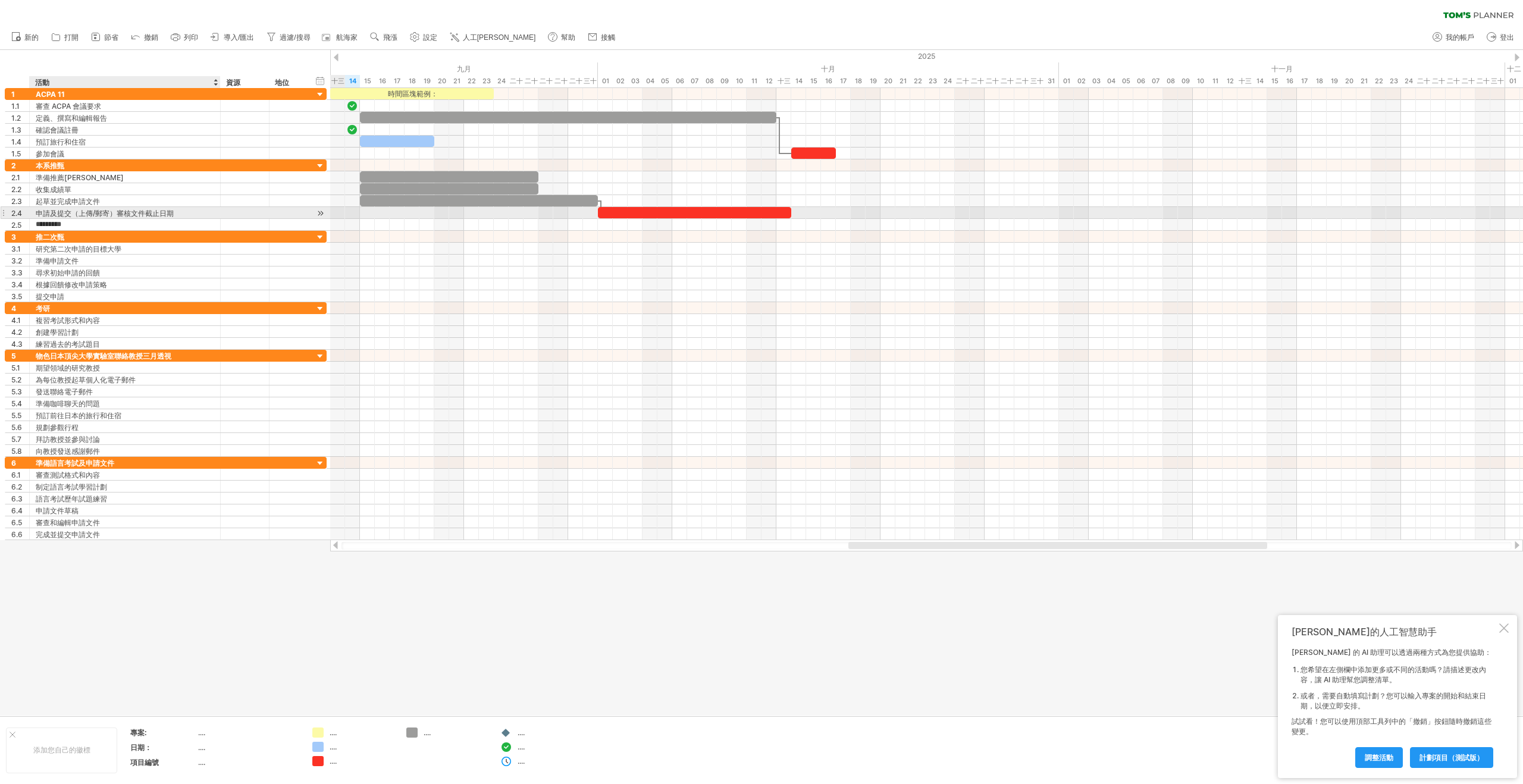
click at [125, 213] on font "申請及提交（上傳/郵寄）審核文件截止日期" at bounding box center [104, 213] width 138 height 9
click at [125, 224] on div "面試" at bounding box center [125, 224] width 178 height 11
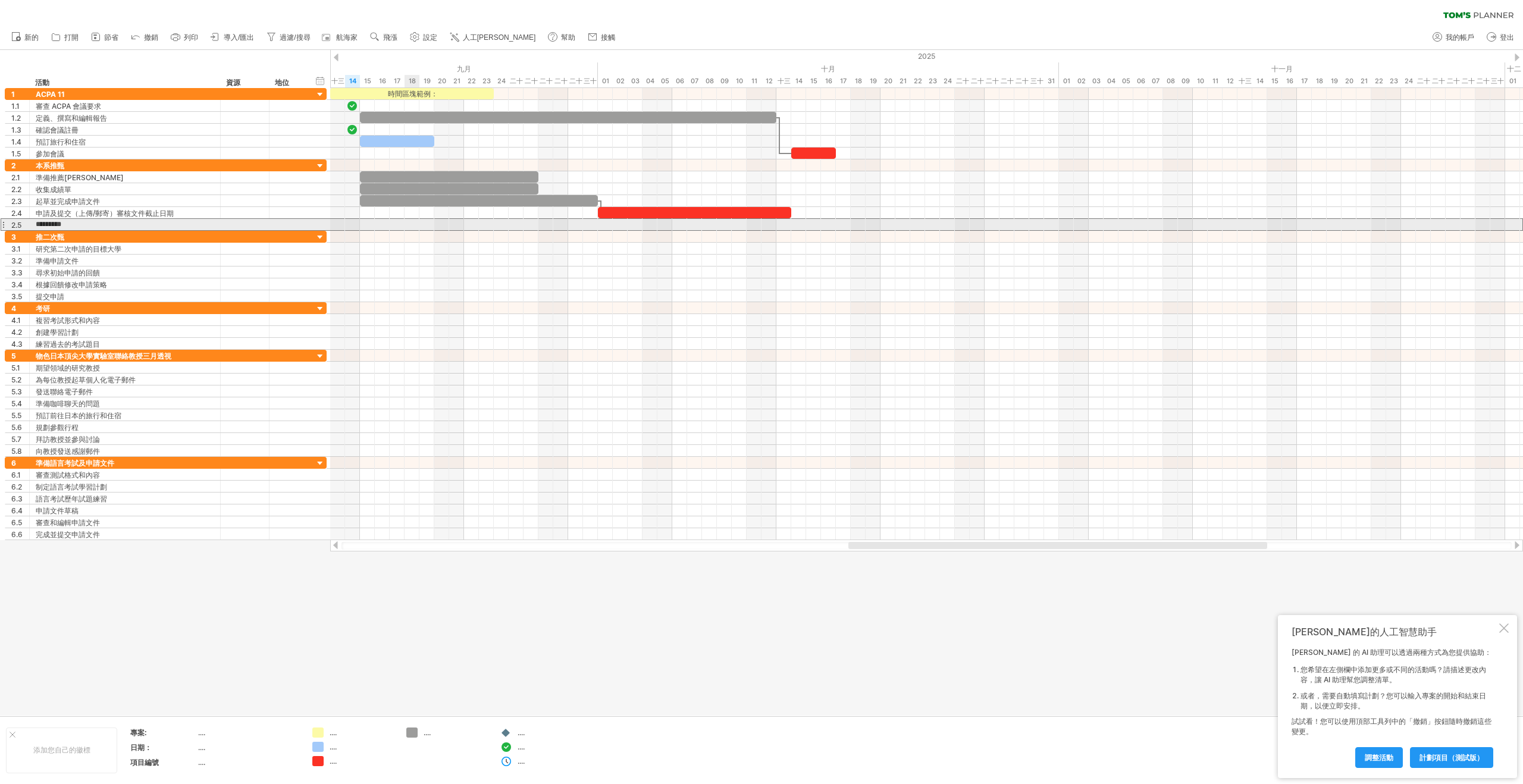
click at [407, 229] on div at bounding box center [927, 224] width 1193 height 12
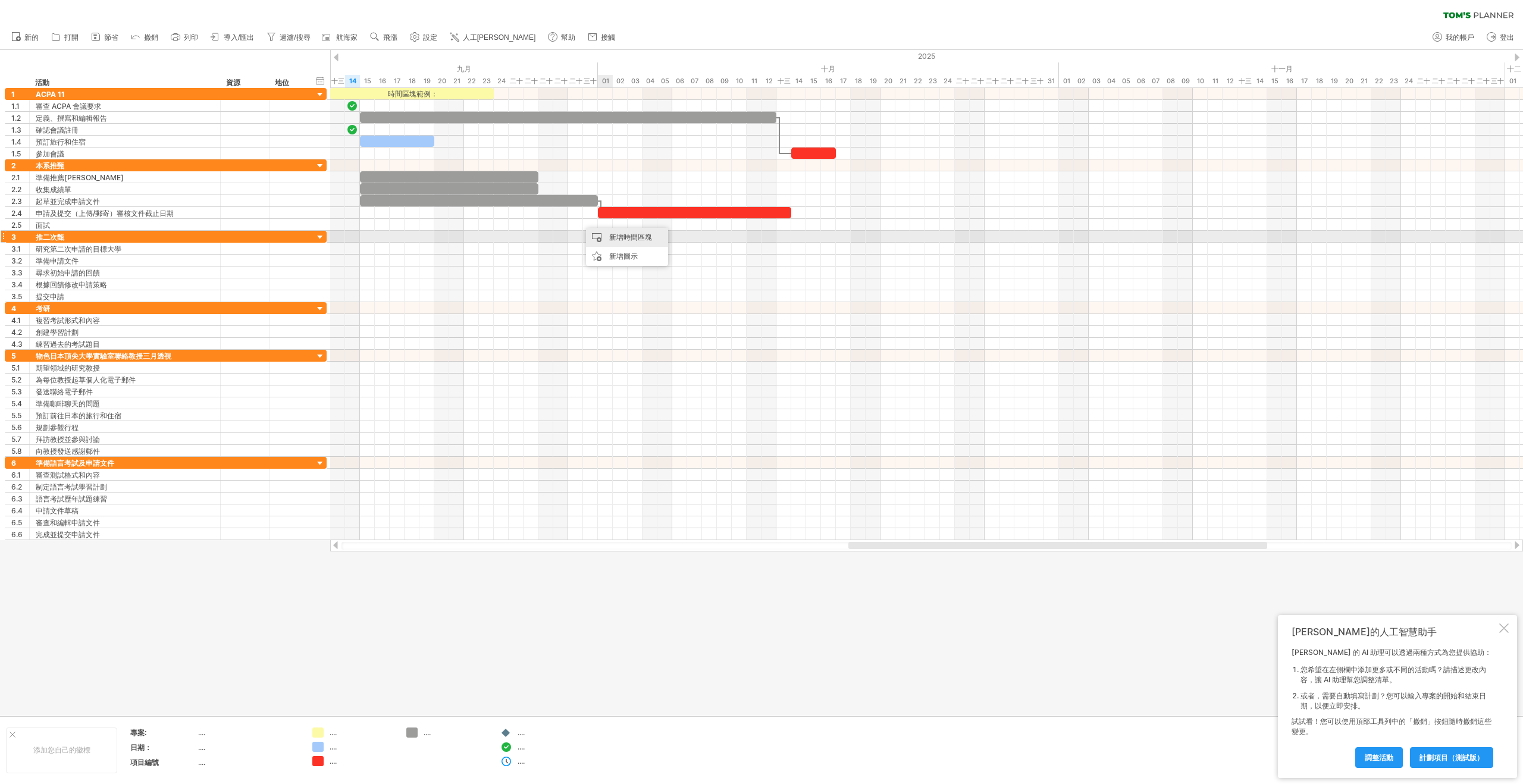
click at [623, 238] on font "新增時間區塊" at bounding box center [631, 237] width 43 height 9
click at [685, 321] on span at bounding box center [682, 319] width 10 height 10
click at [591, 225] on div at bounding box center [590, 224] width 15 height 11
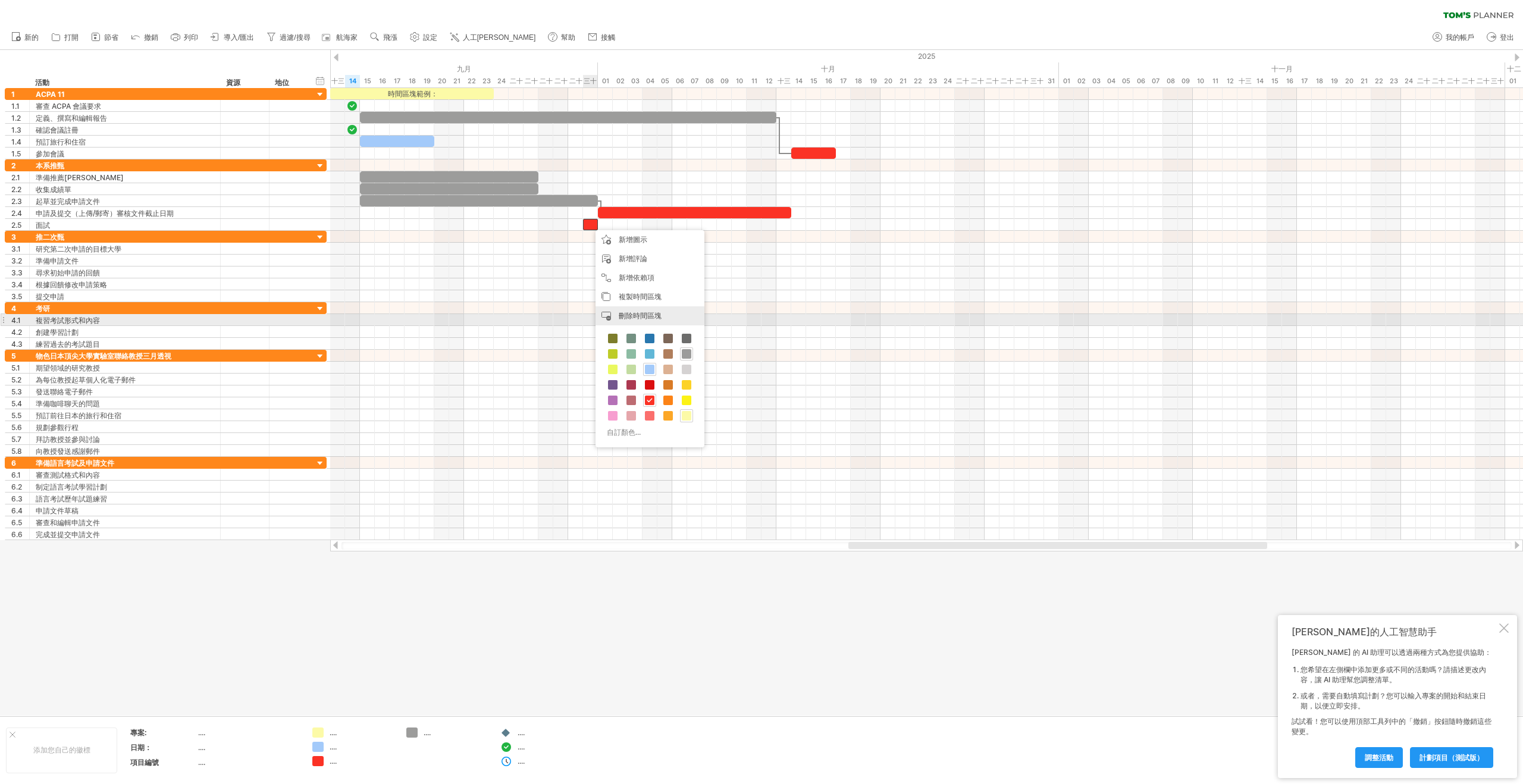
click at [641, 314] on font "刪除時間區塊" at bounding box center [640, 315] width 43 height 9
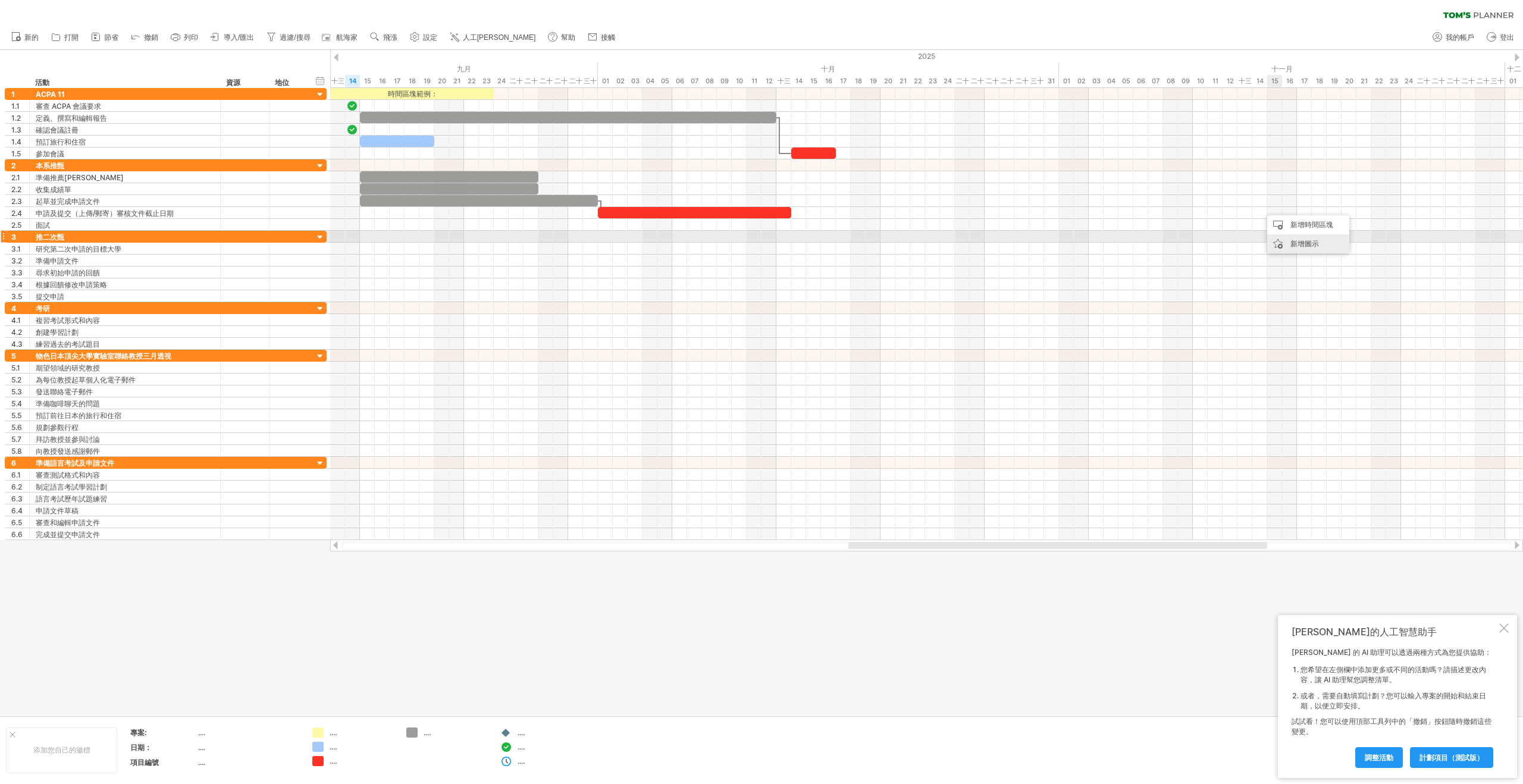
click at [1291, 237] on div "新增圖示" at bounding box center [1308, 243] width 82 height 19
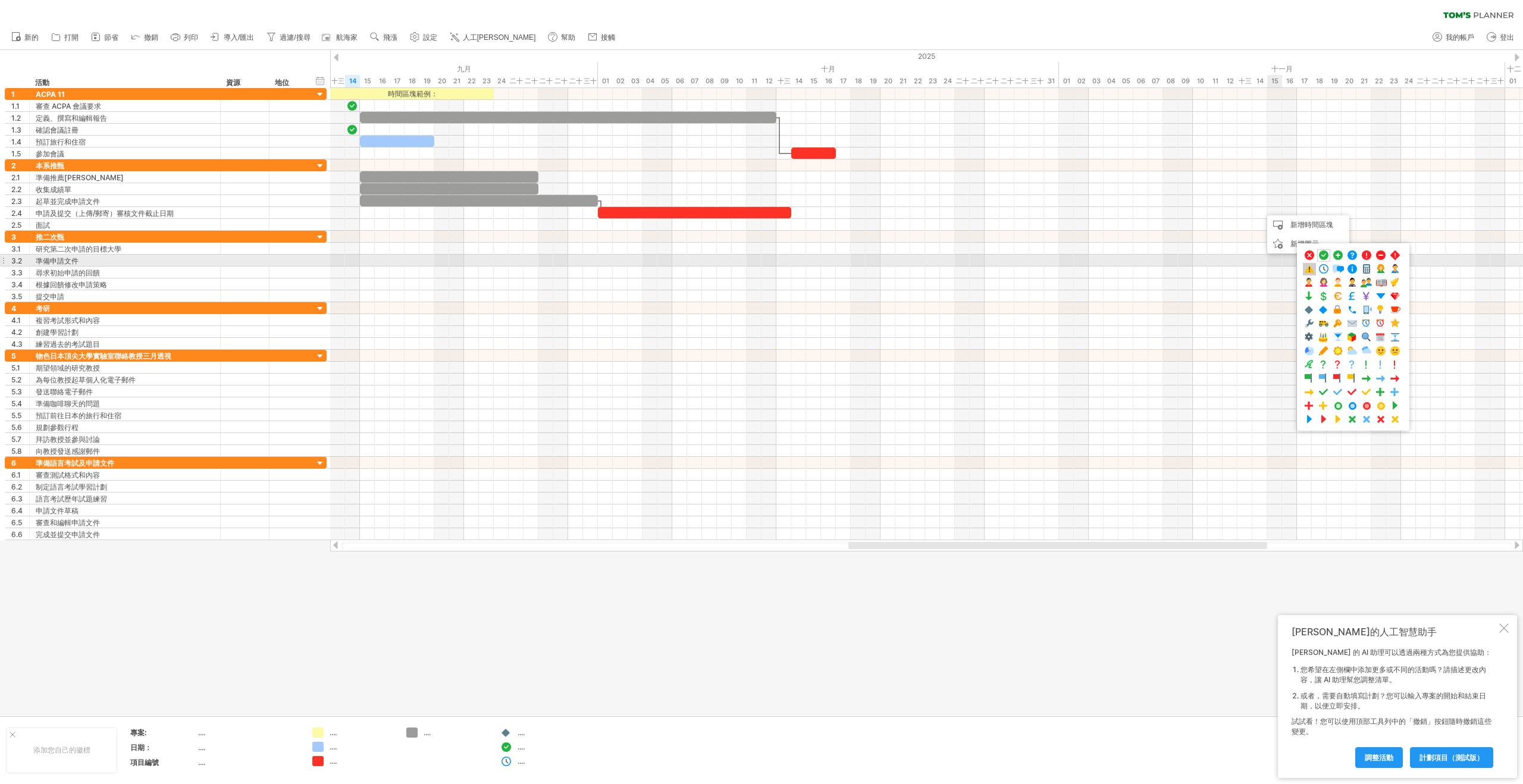
click at [1311, 266] on span at bounding box center [1309, 269] width 12 height 11
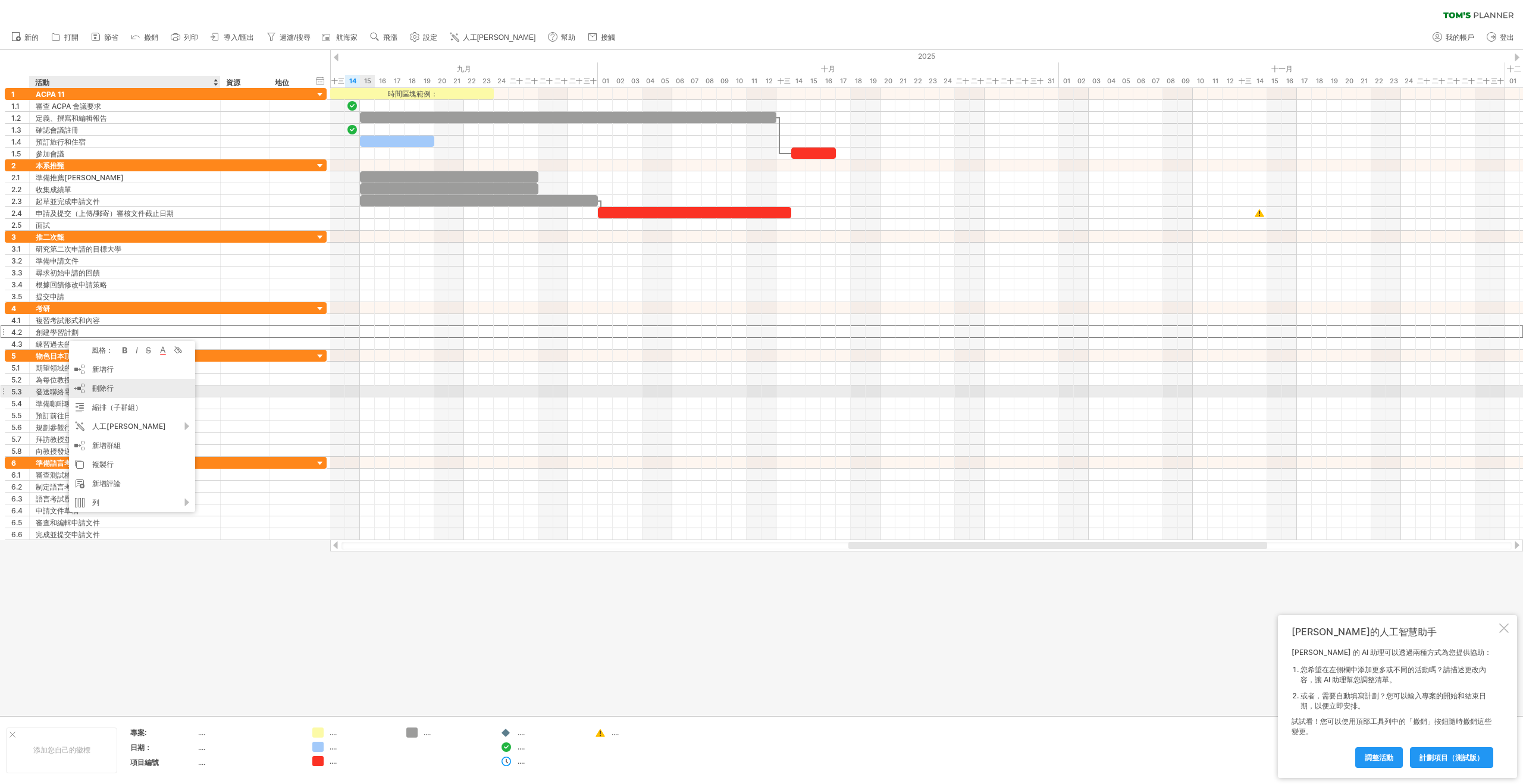
click at [130, 394] on div "刪除行 刪除選取的行" at bounding box center [132, 388] width 126 height 19
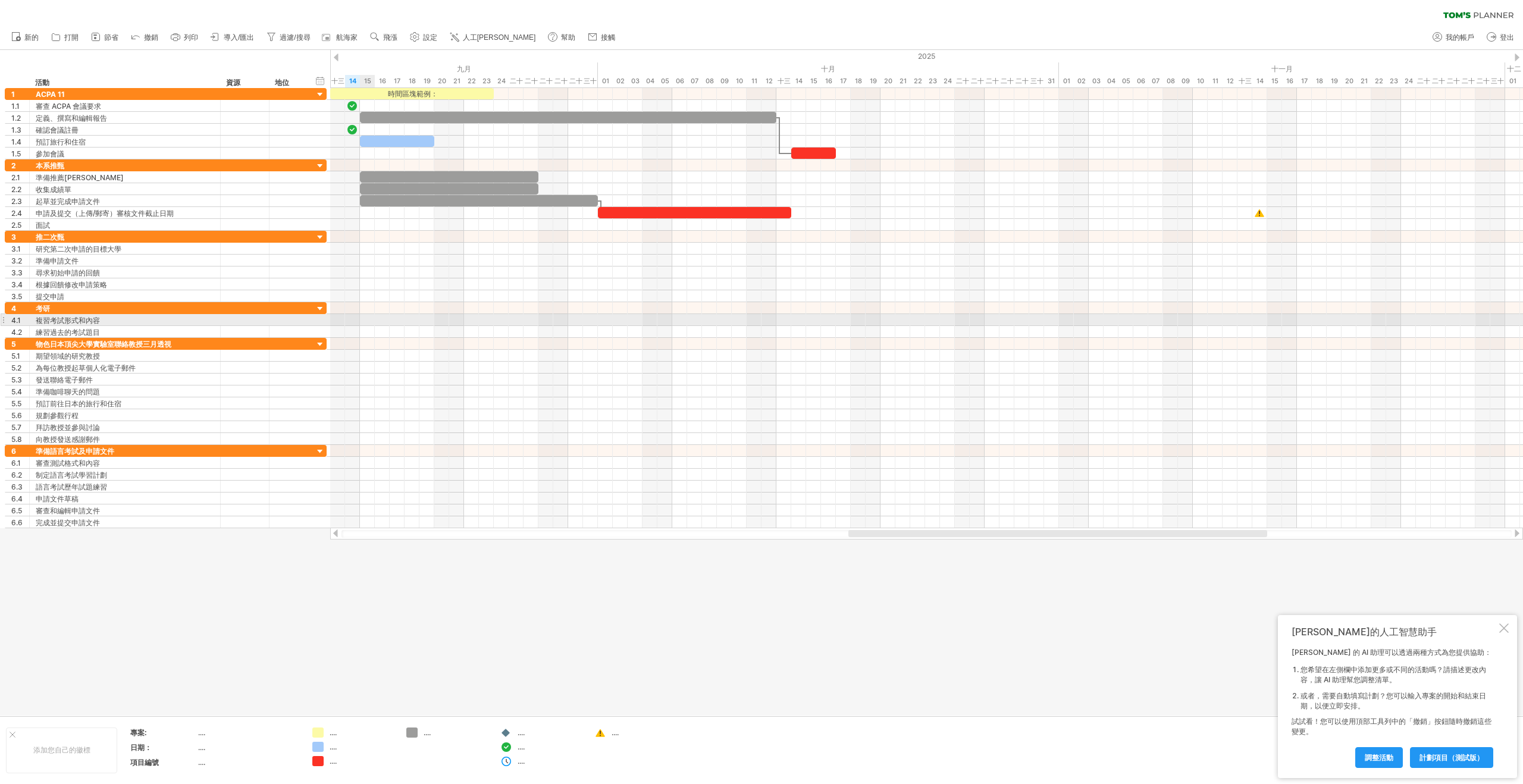
click at [365, 319] on div at bounding box center [927, 320] width 1193 height 12
click at [386, 337] on div "新增時間區塊" at bounding box center [412, 334] width 82 height 19
click at [483, 369] on span at bounding box center [483, 371] width 10 height 10
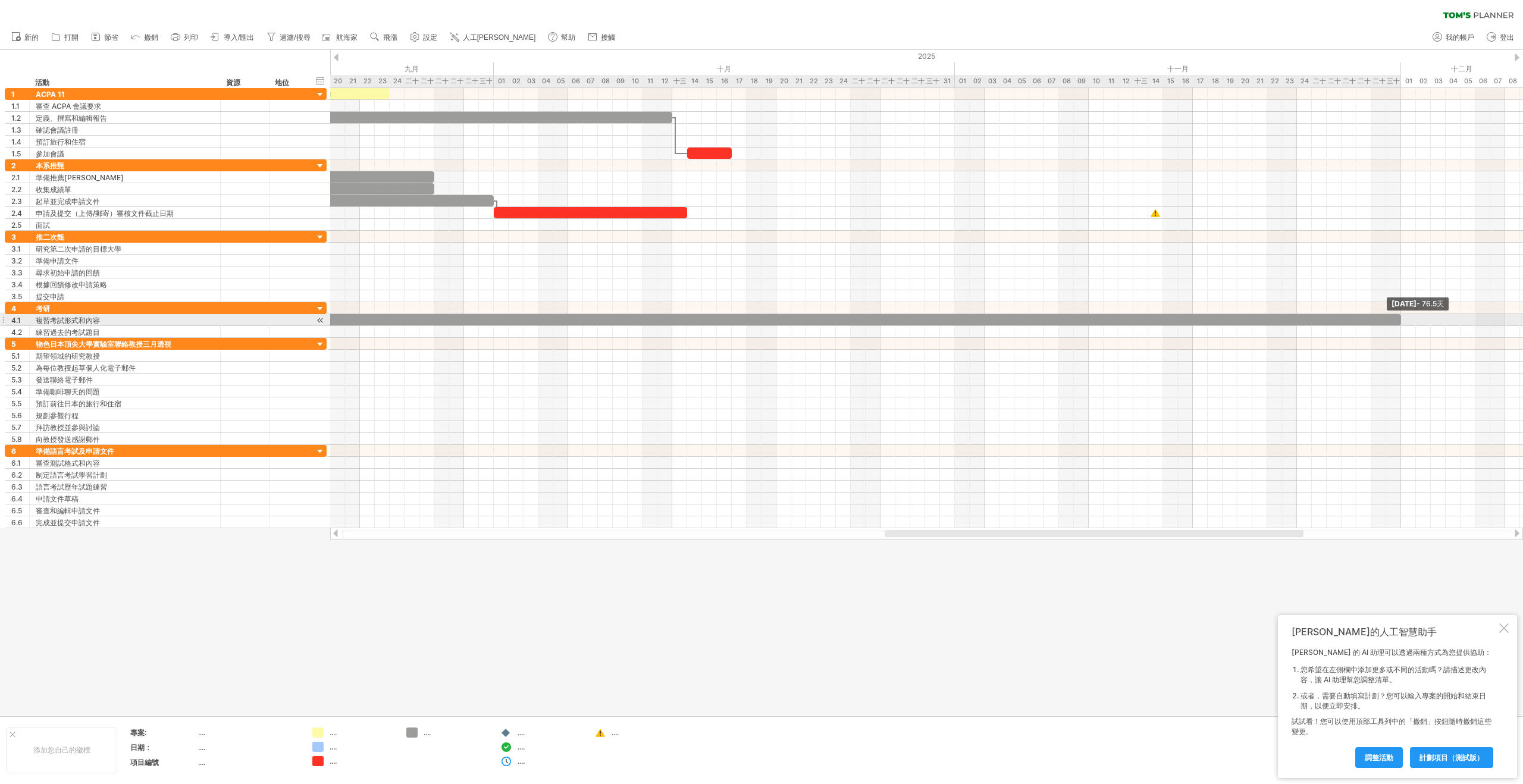
drag, startPoint x: 383, startPoint y: 319, endPoint x: 1398, endPoint y: 317, distance: 1015.0
click at [1399, 317] on span at bounding box center [1401, 319] width 5 height 11
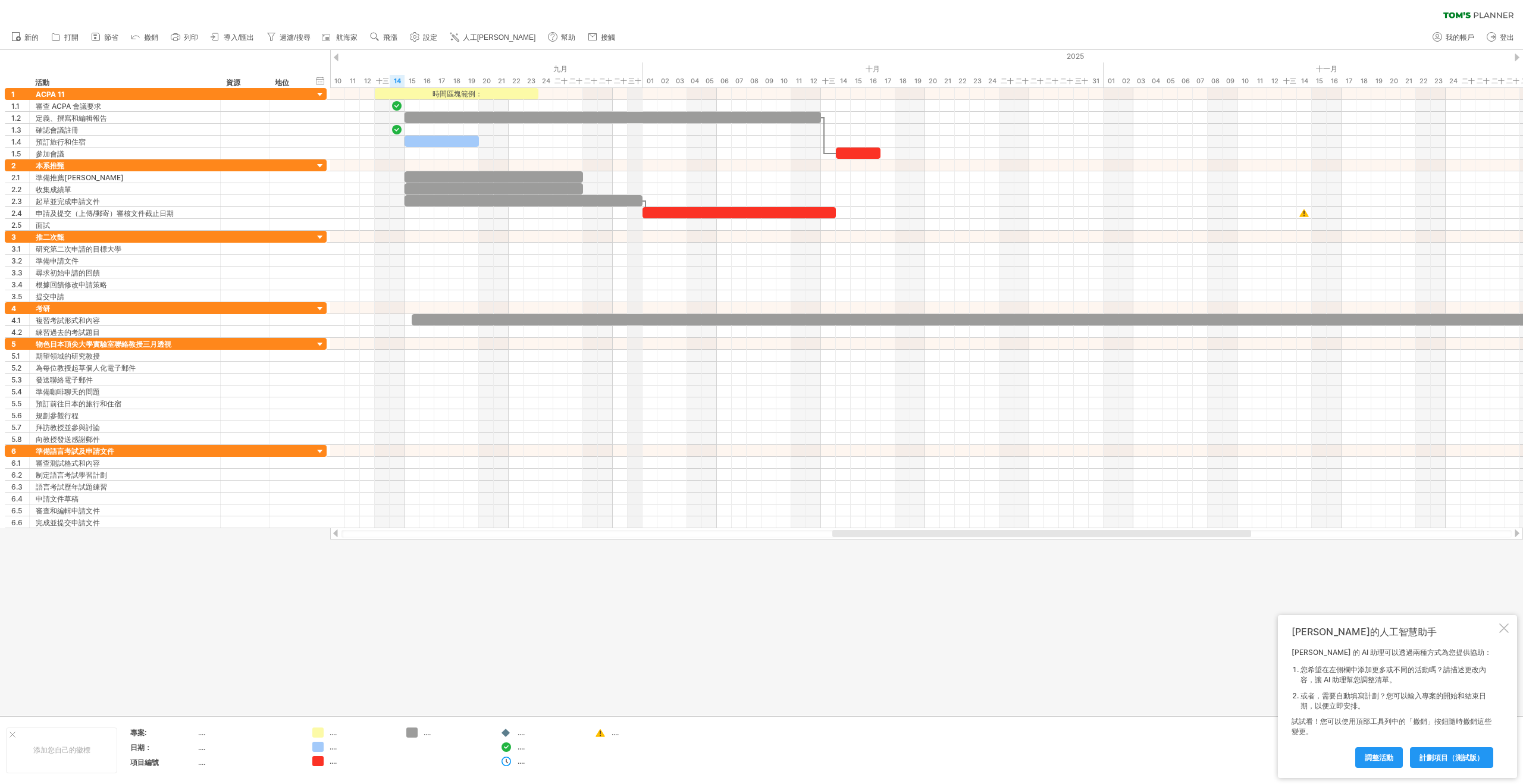
drag, startPoint x: 489, startPoint y: 54, endPoint x: 637, endPoint y: 59, distance: 148.1
click at [637, 59] on div "2025" at bounding box center [426, 56] width 3168 height 12
click at [407, 321] on div at bounding box center [977, 319] width 1146 height 11
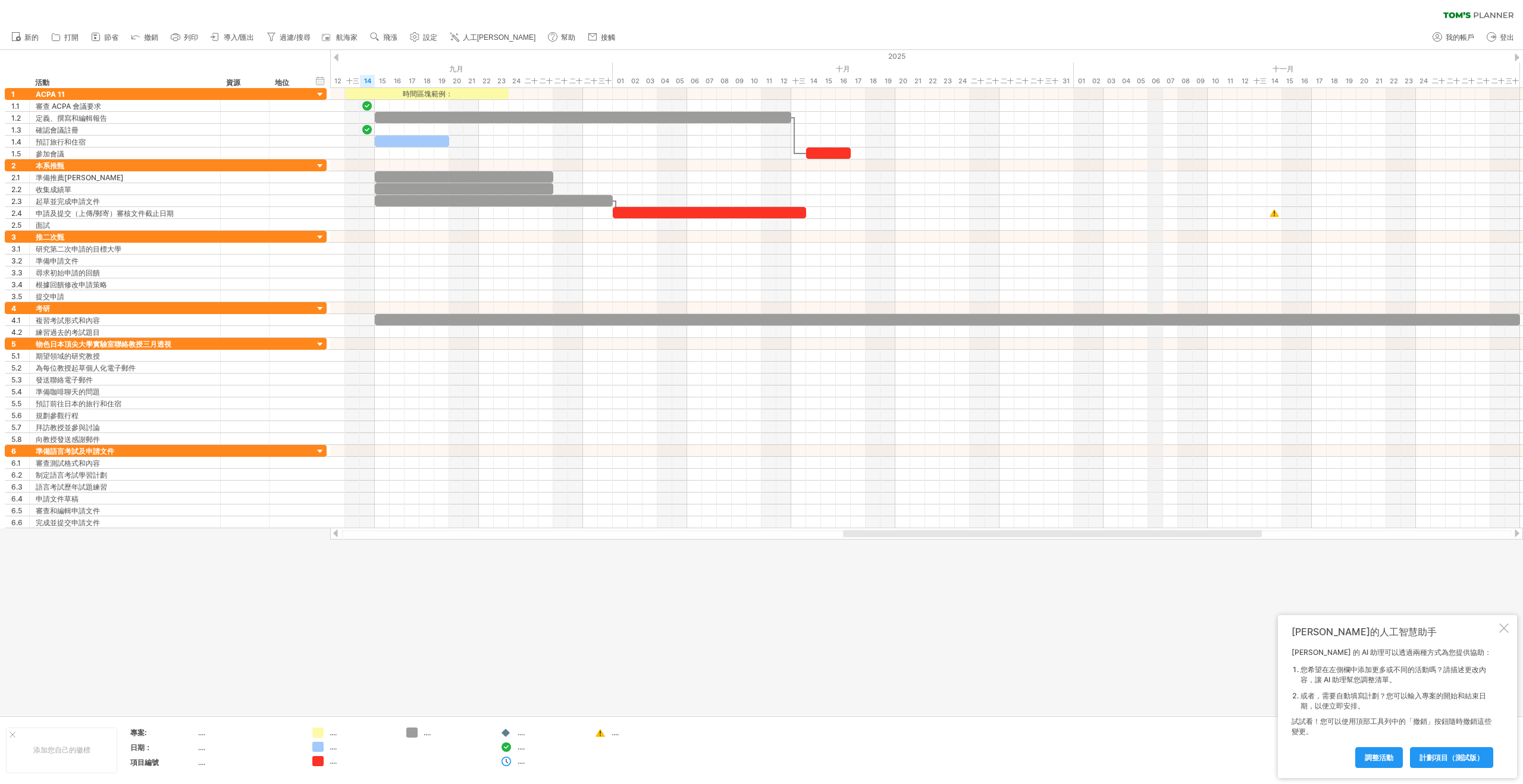
drag, startPoint x: 1185, startPoint y: 63, endPoint x: 1151, endPoint y: 64, distance: 34.0
click at [1151, 64] on div "十一月" at bounding box center [1296, 69] width 446 height 12
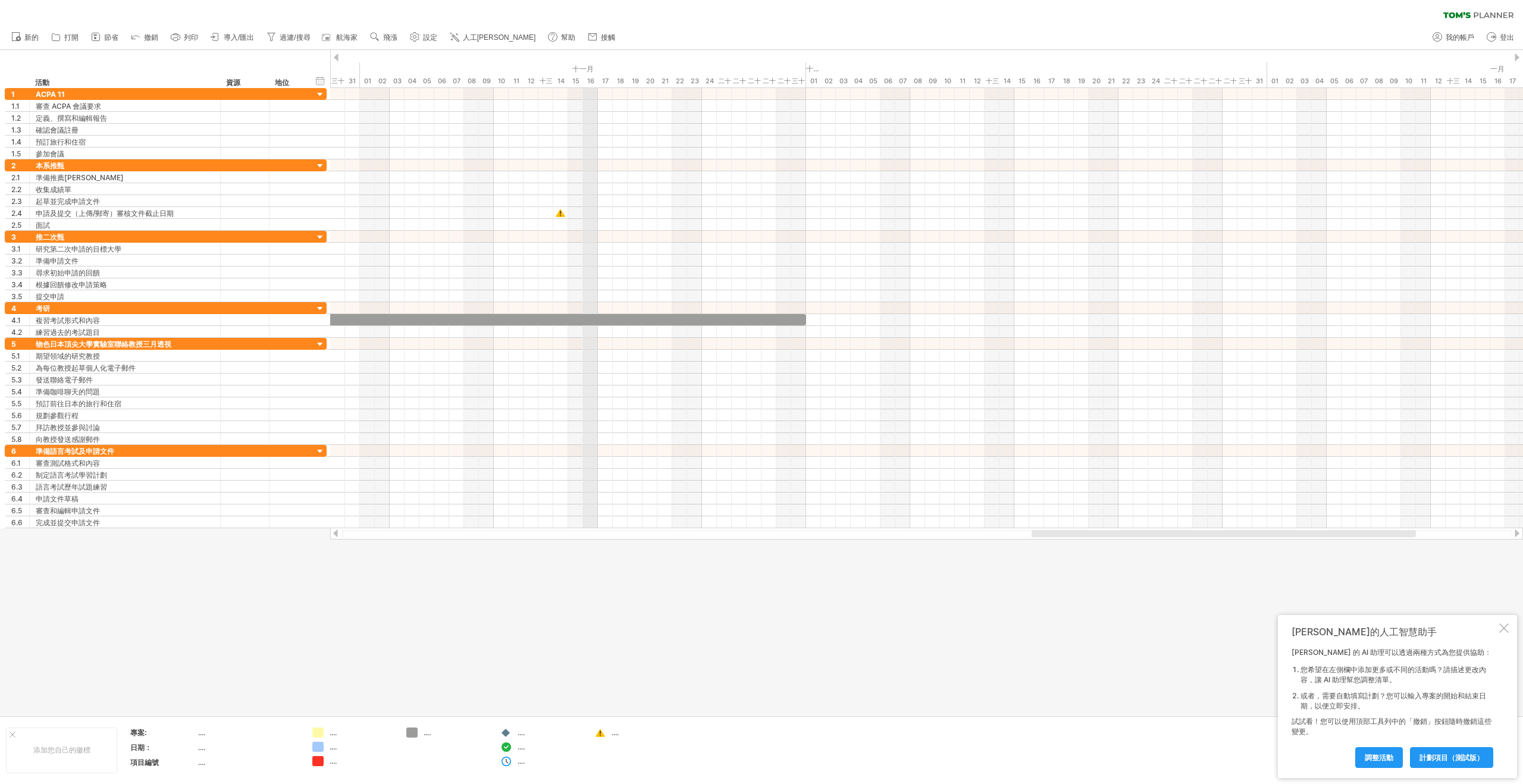
drag, startPoint x: 1309, startPoint y: 58, endPoint x: 597, endPoint y: 71, distance: 712.1
click at [858, 362] on font "新增圖示" at bounding box center [858, 366] width 29 height 9
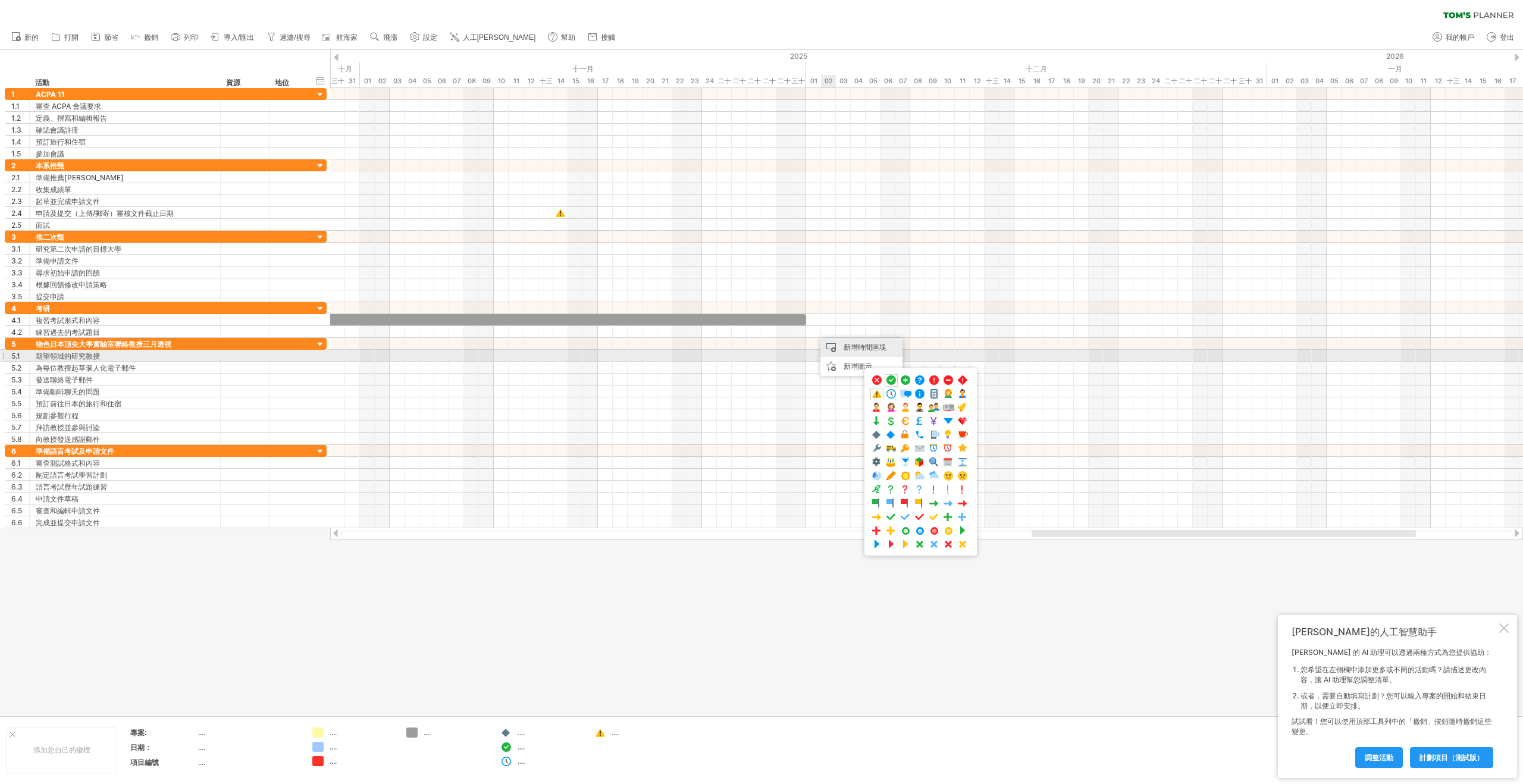
click at [844, 351] on font "新增時間區塊" at bounding box center [865, 347] width 43 height 9
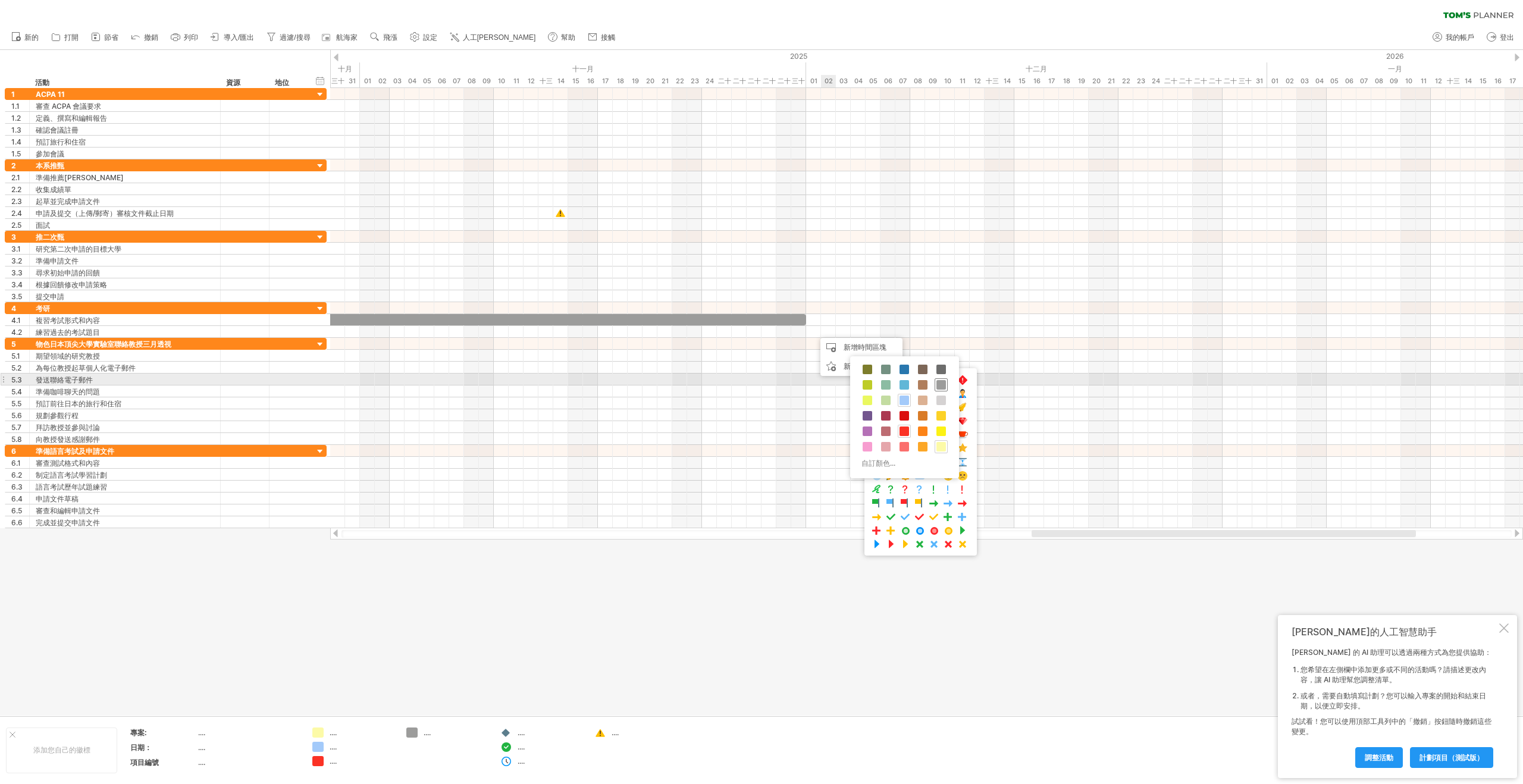
click at [938, 384] on span at bounding box center [941, 384] width 10 height 10
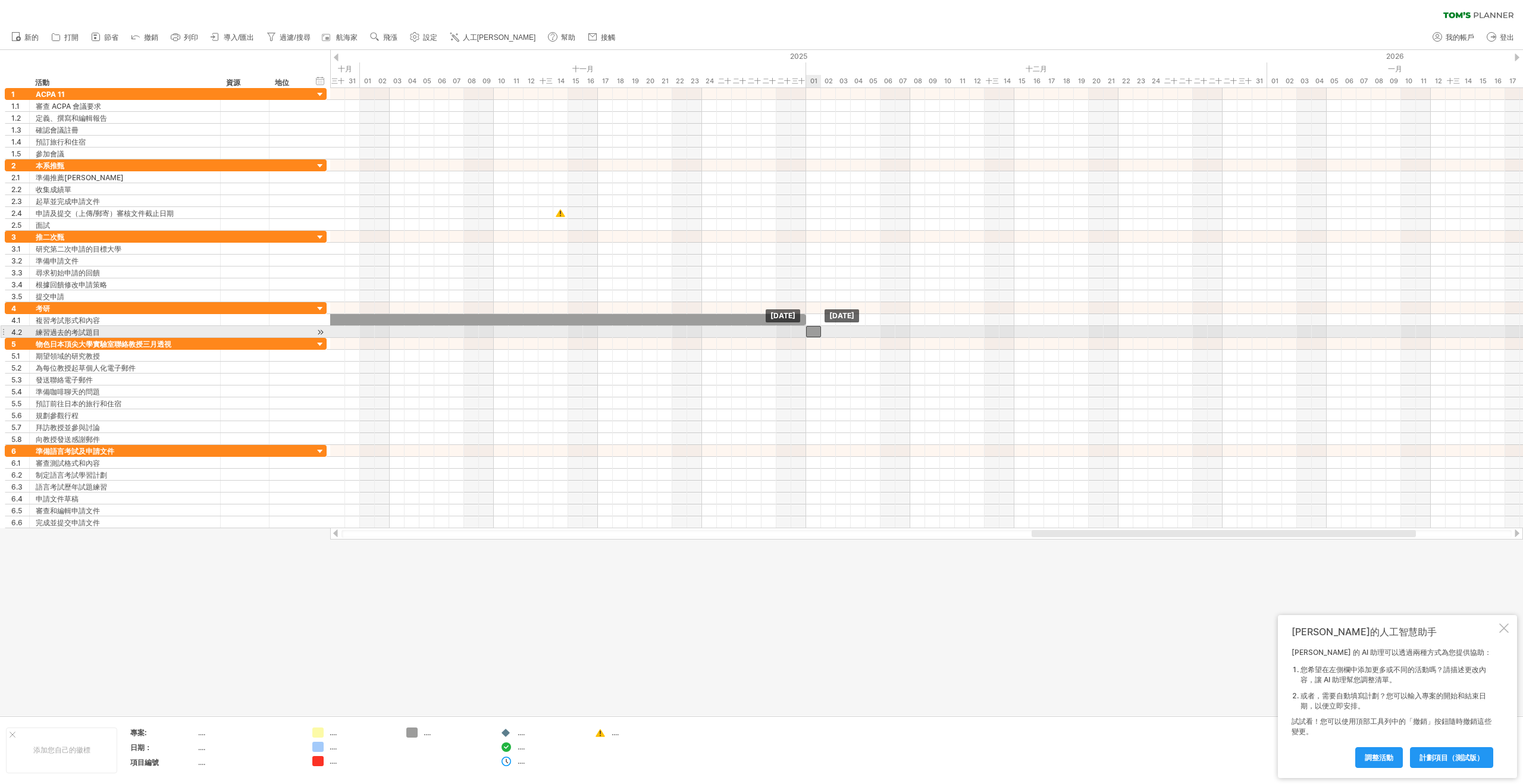
drag, startPoint x: 816, startPoint y: 330, endPoint x: 810, endPoint y: 331, distance: 6.1
click at [810, 331] on div at bounding box center [813, 331] width 15 height 11
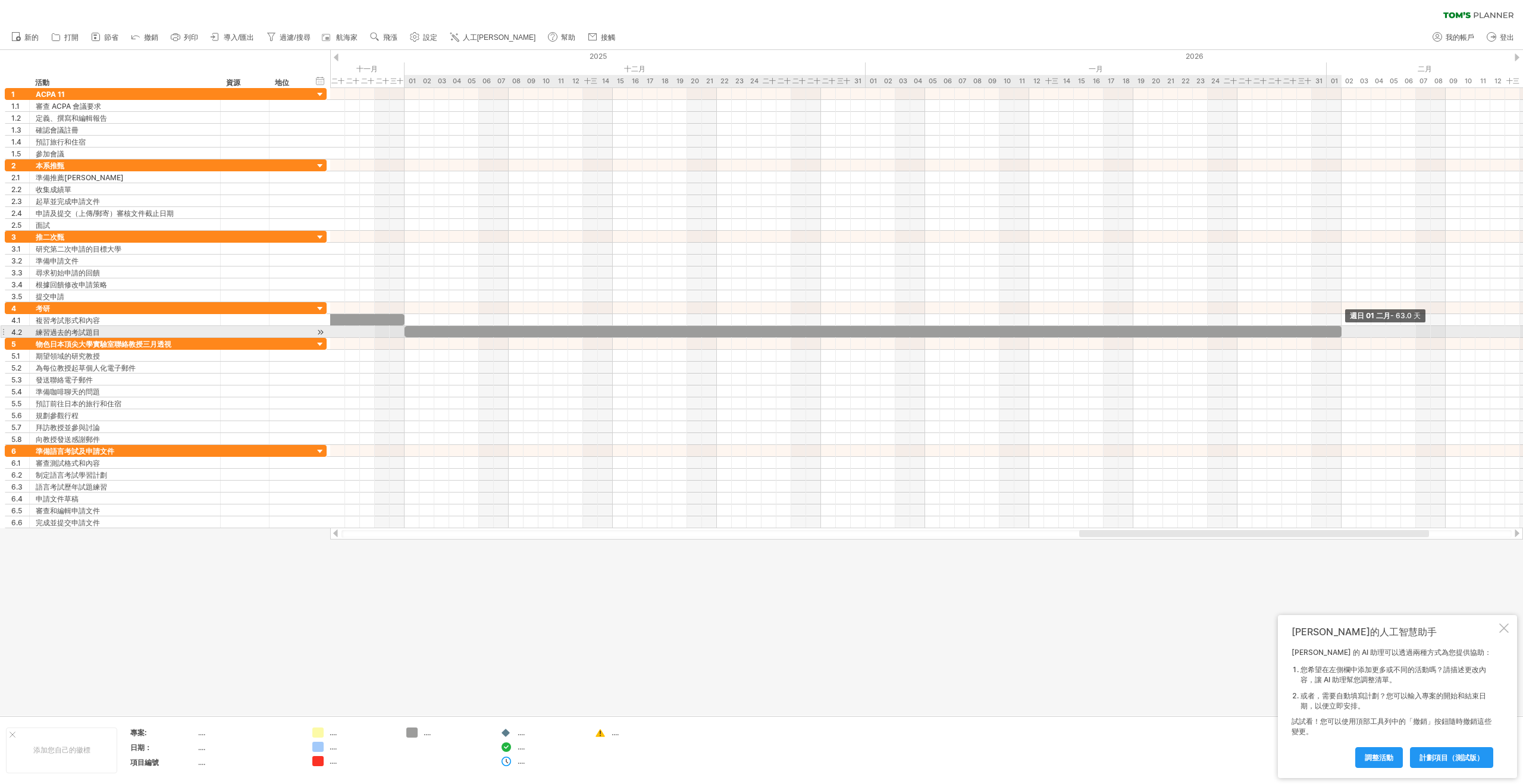
drag, startPoint x: 820, startPoint y: 330, endPoint x: 1338, endPoint y: 334, distance: 518.0
click at [1338, 334] on div at bounding box center [873, 331] width 937 height 11
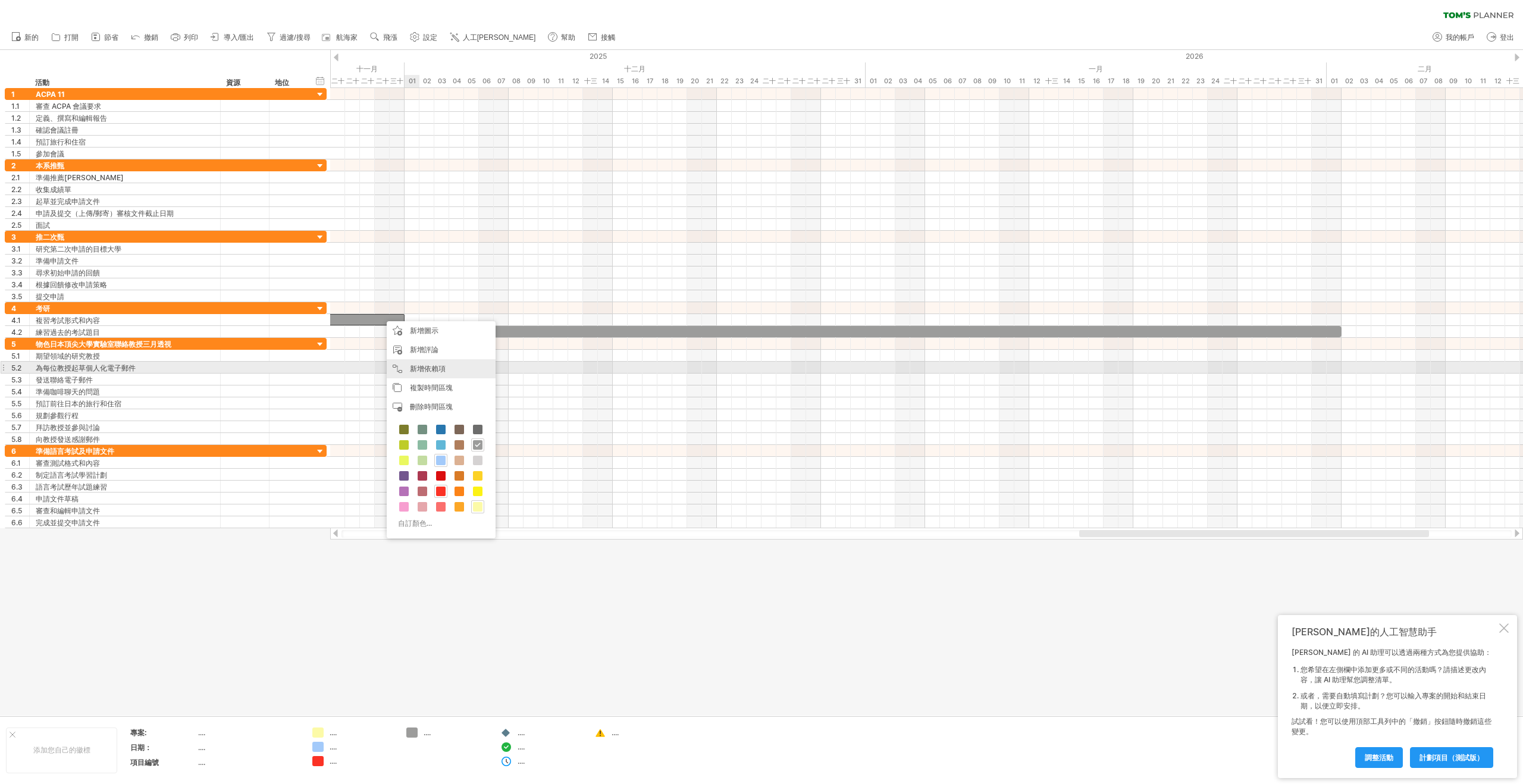
click at [440, 367] on font "新增依賴項" at bounding box center [428, 369] width 36 height 9
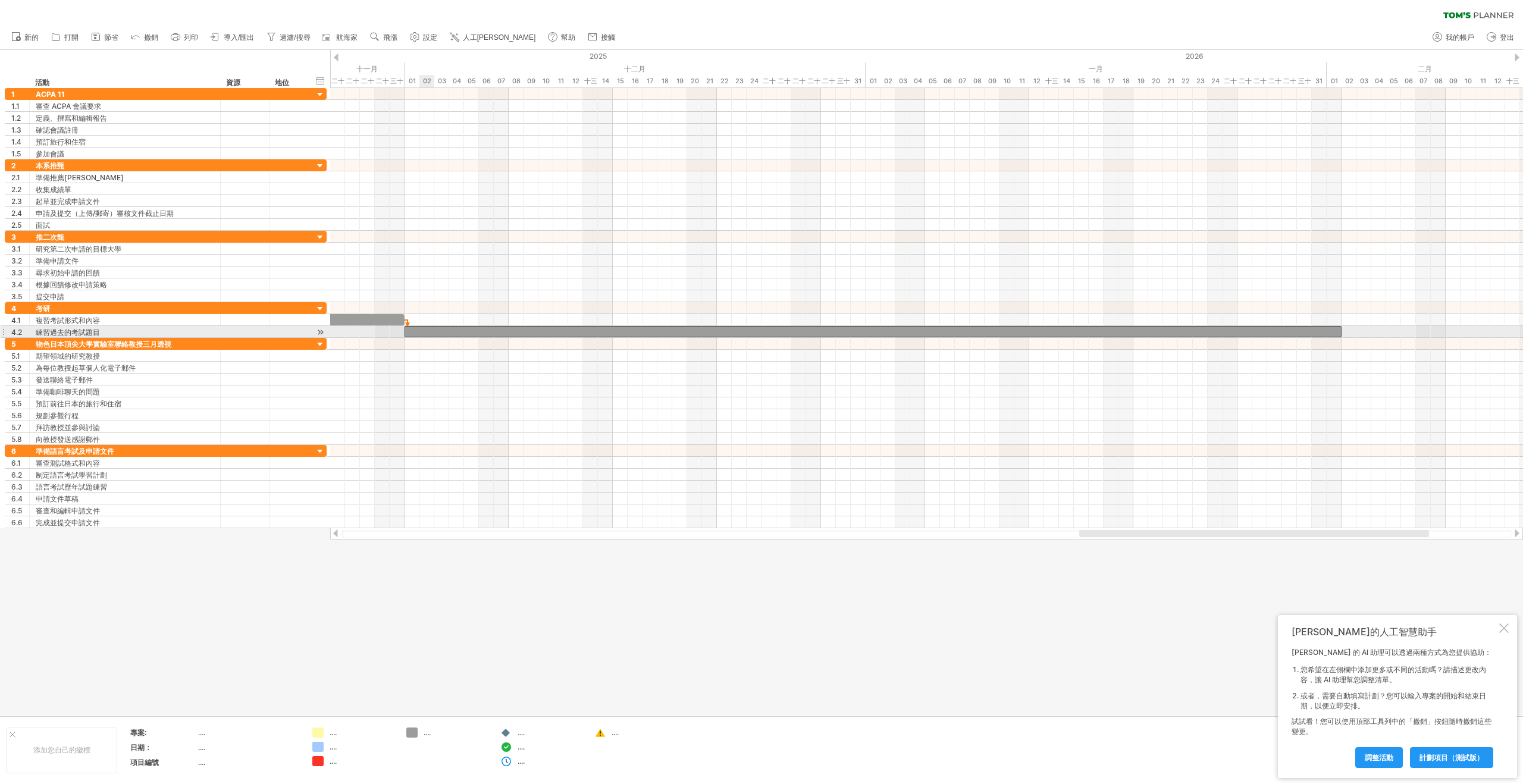
click at [425, 332] on div at bounding box center [873, 331] width 937 height 11
click at [1505, 629] on div at bounding box center [1504, 628] width 10 height 10
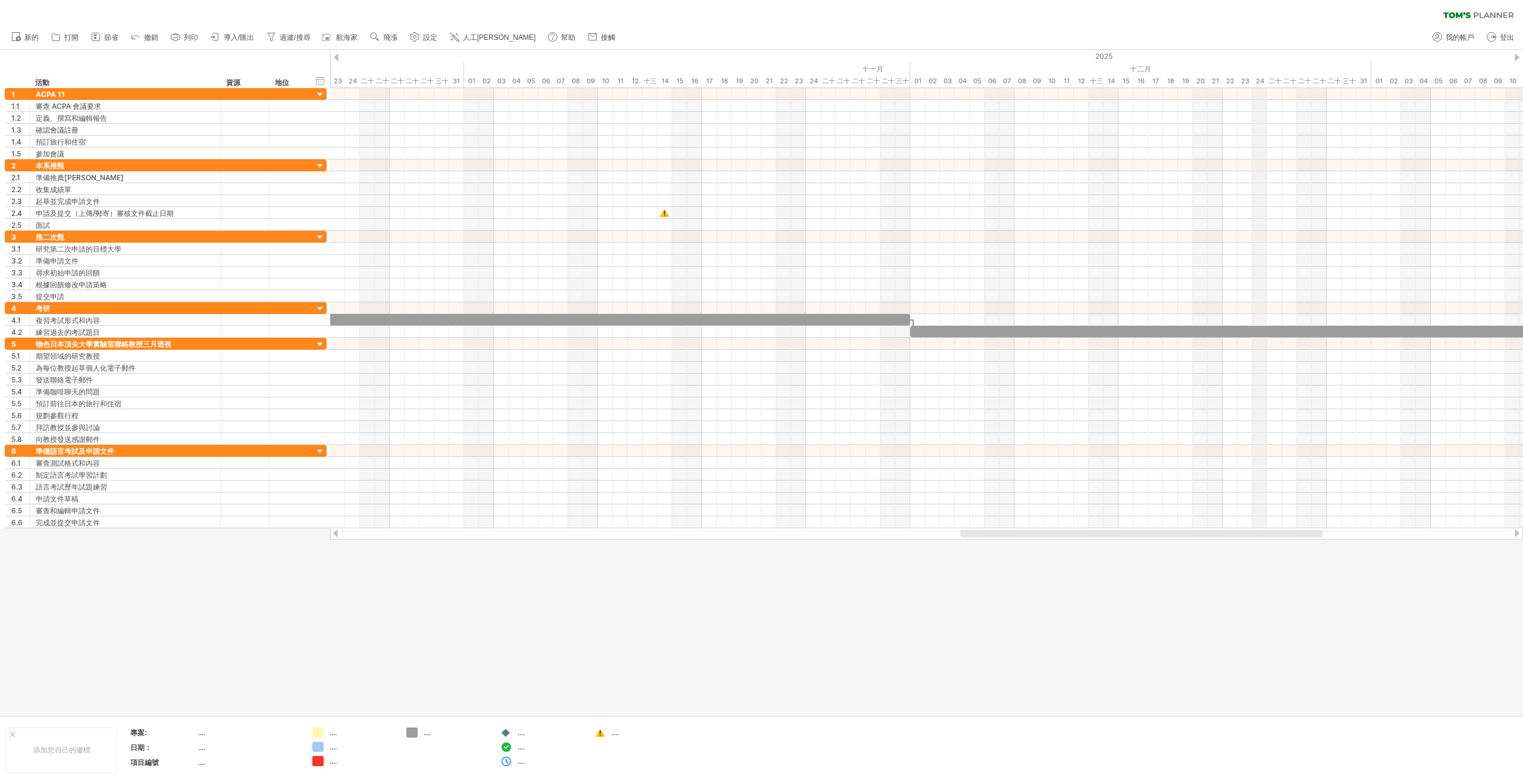
drag, startPoint x: 793, startPoint y: 63, endPoint x: 1253, endPoint y: 50, distance: 460.2
click at [1253, 50] on div "2025" at bounding box center [136, 56] width 2469 height 12
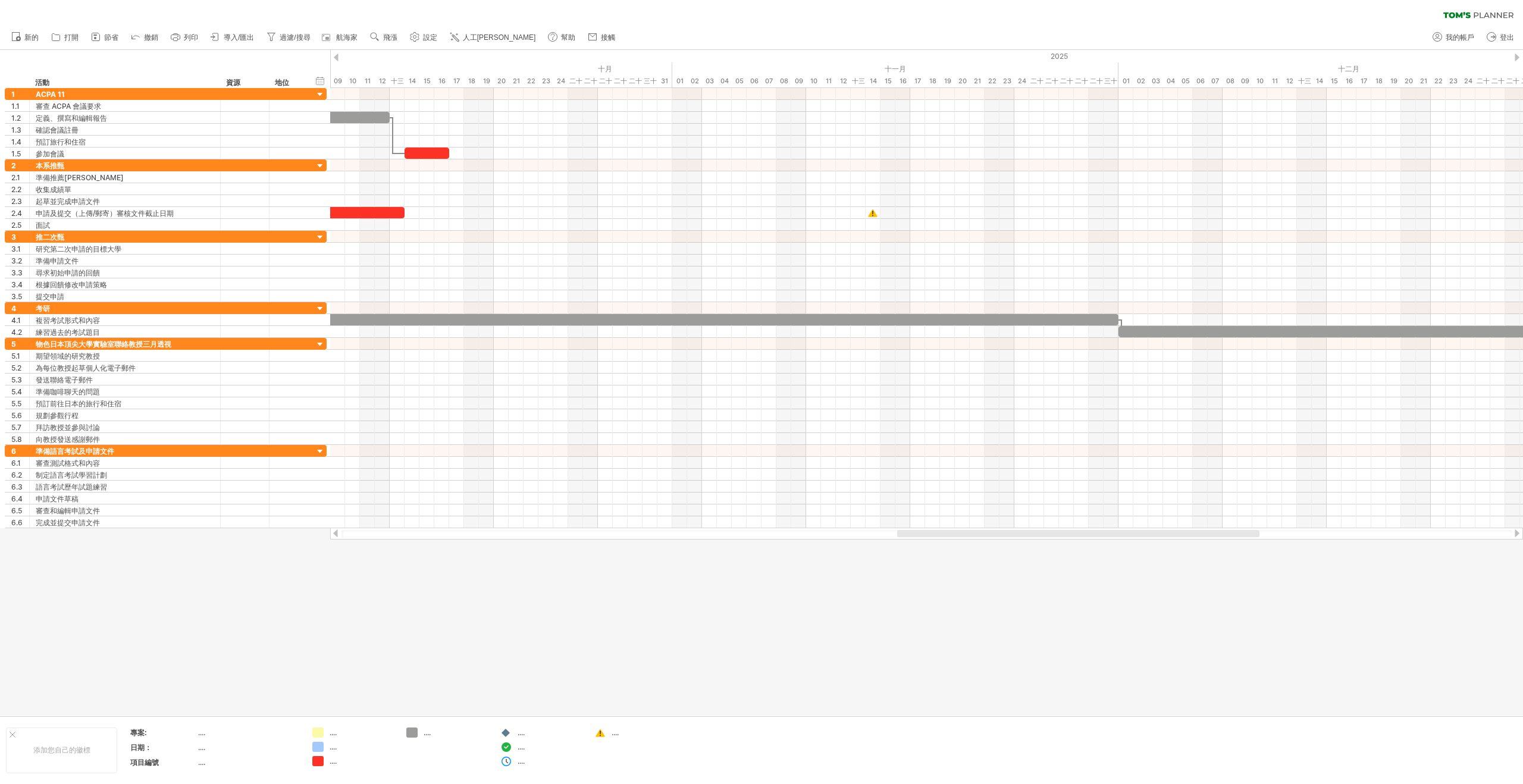
drag, startPoint x: 1140, startPoint y: 63, endPoint x: 1343, endPoint y: 47, distance: 203.6
click at [1343, 47] on div "嘗試造訪 [DOMAIN_NAME] 再次連接... 0% 清除過濾器 新的" at bounding box center [762, 392] width 1523 height 784
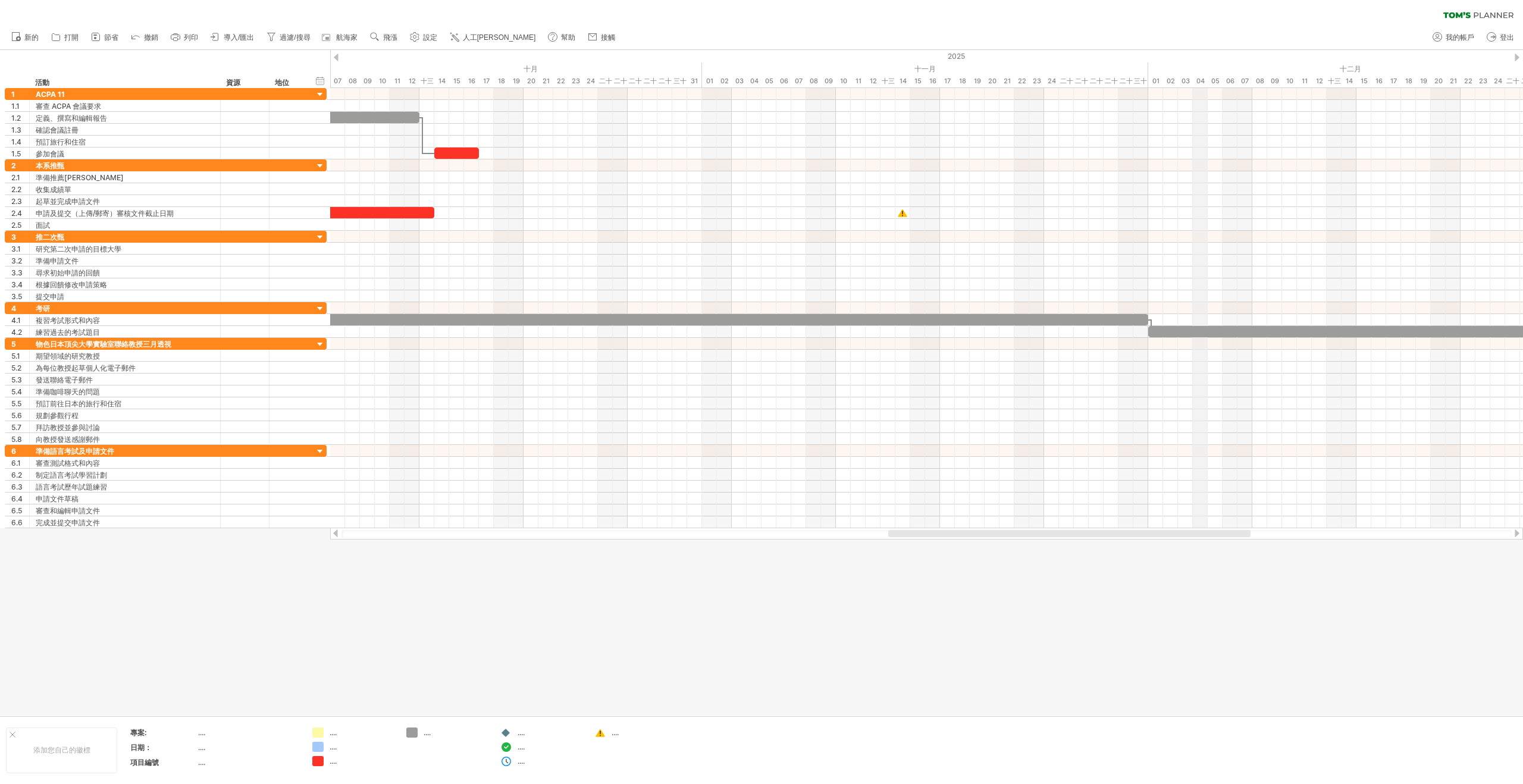
drag, startPoint x: 1170, startPoint y: 63, endPoint x: 1217, endPoint y: 62, distance: 47.0
click at [1194, 52] on div "2025" at bounding box center [211, 56] width 2826 height 12
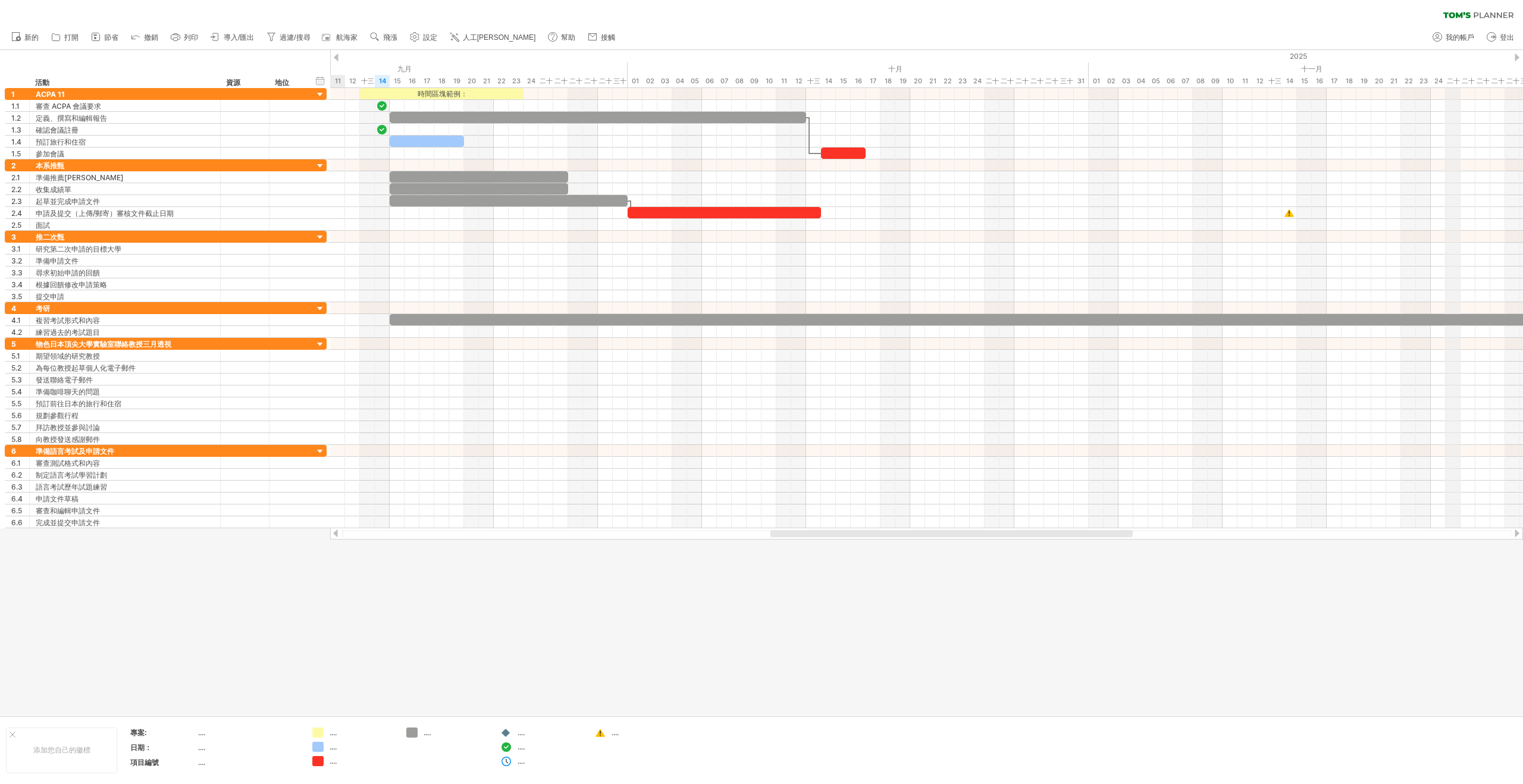
drag, startPoint x: 1087, startPoint y: 53, endPoint x: 1457, endPoint y: 56, distance: 370.0
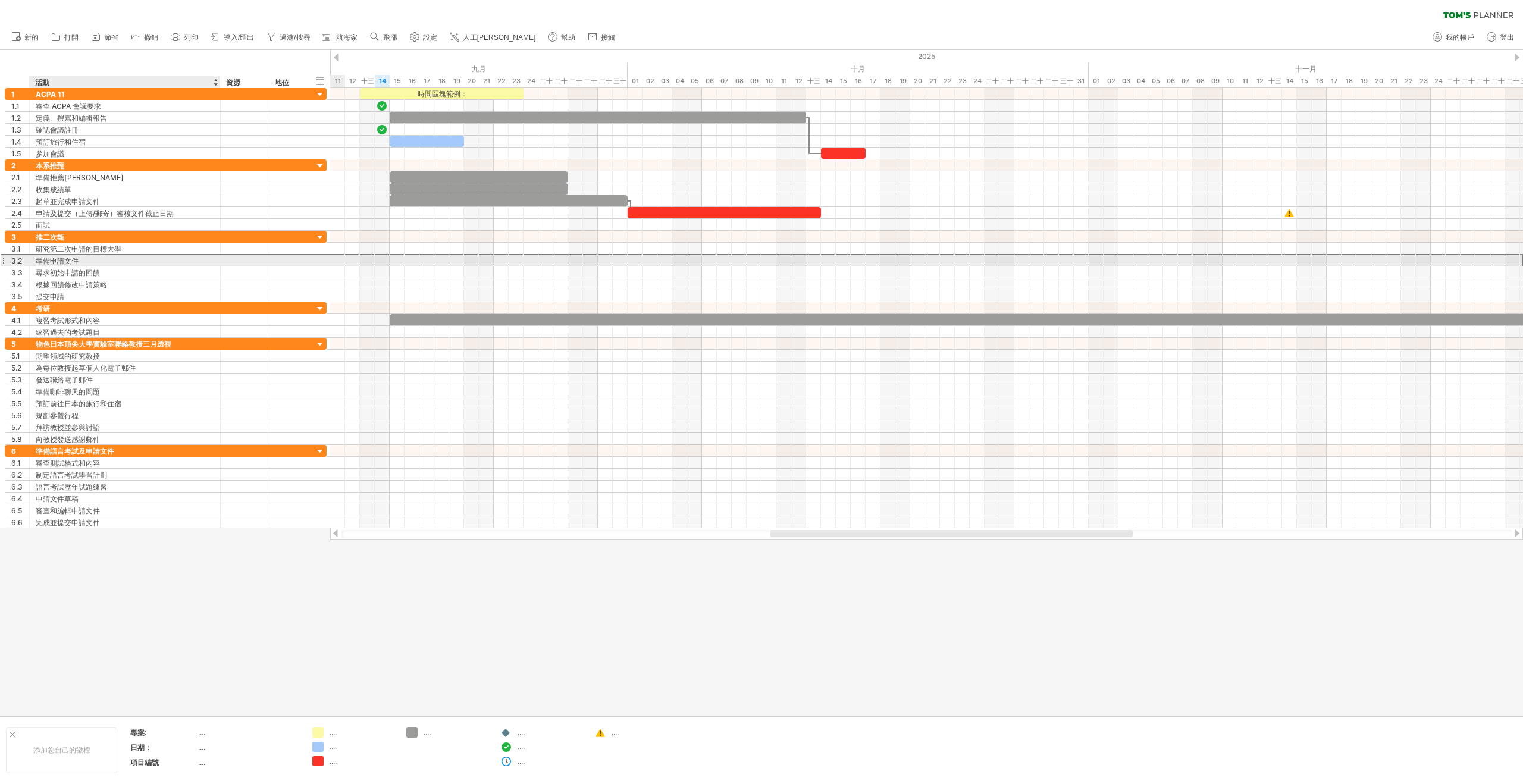
click at [115, 260] on div "準備申請文件" at bounding box center [125, 260] width 178 height 11
click at [172, 273] on div "尋求初始申請的回饋" at bounding box center [125, 272] width 178 height 11
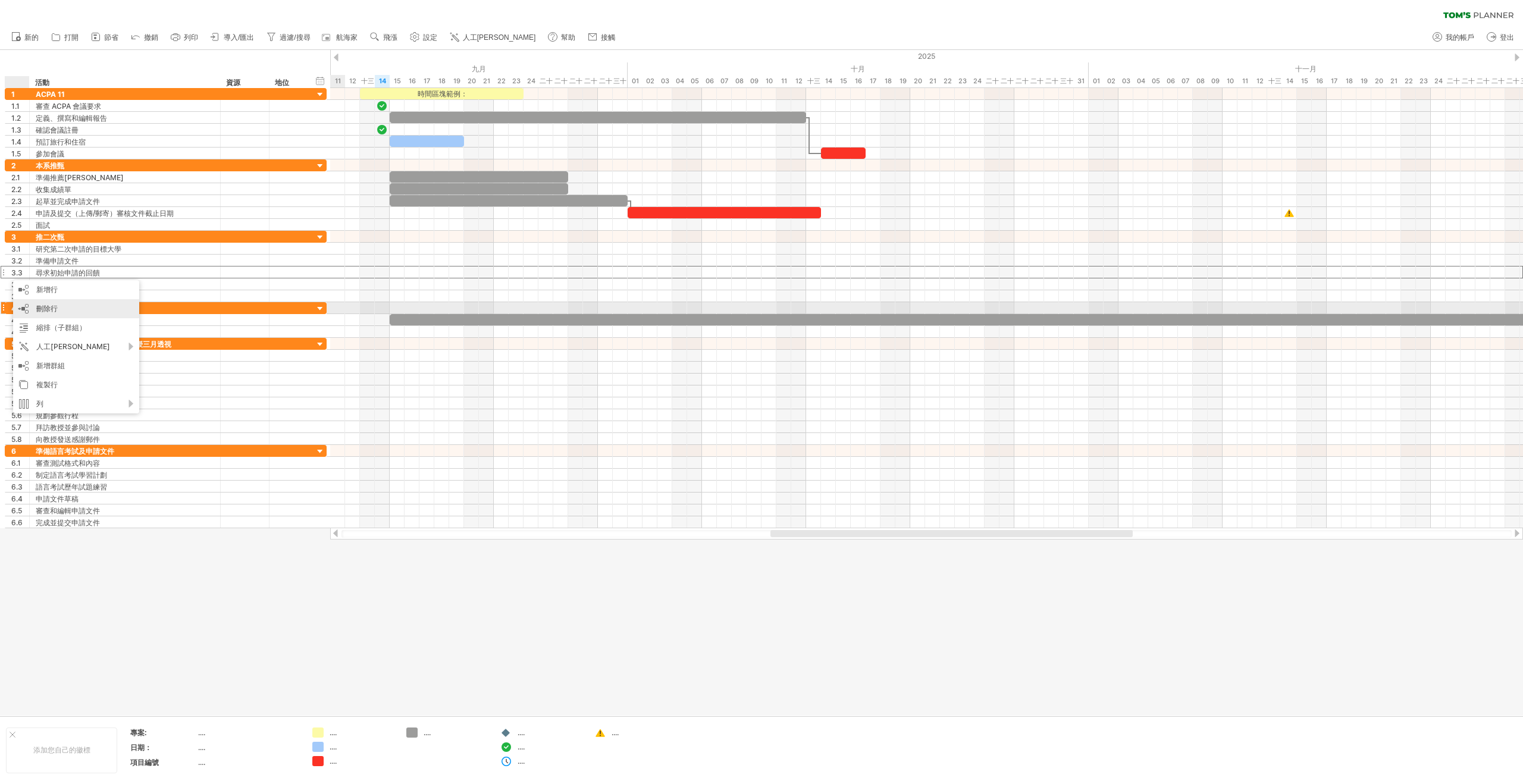
click at [54, 305] on font "刪除行" at bounding box center [47, 308] width 22 height 9
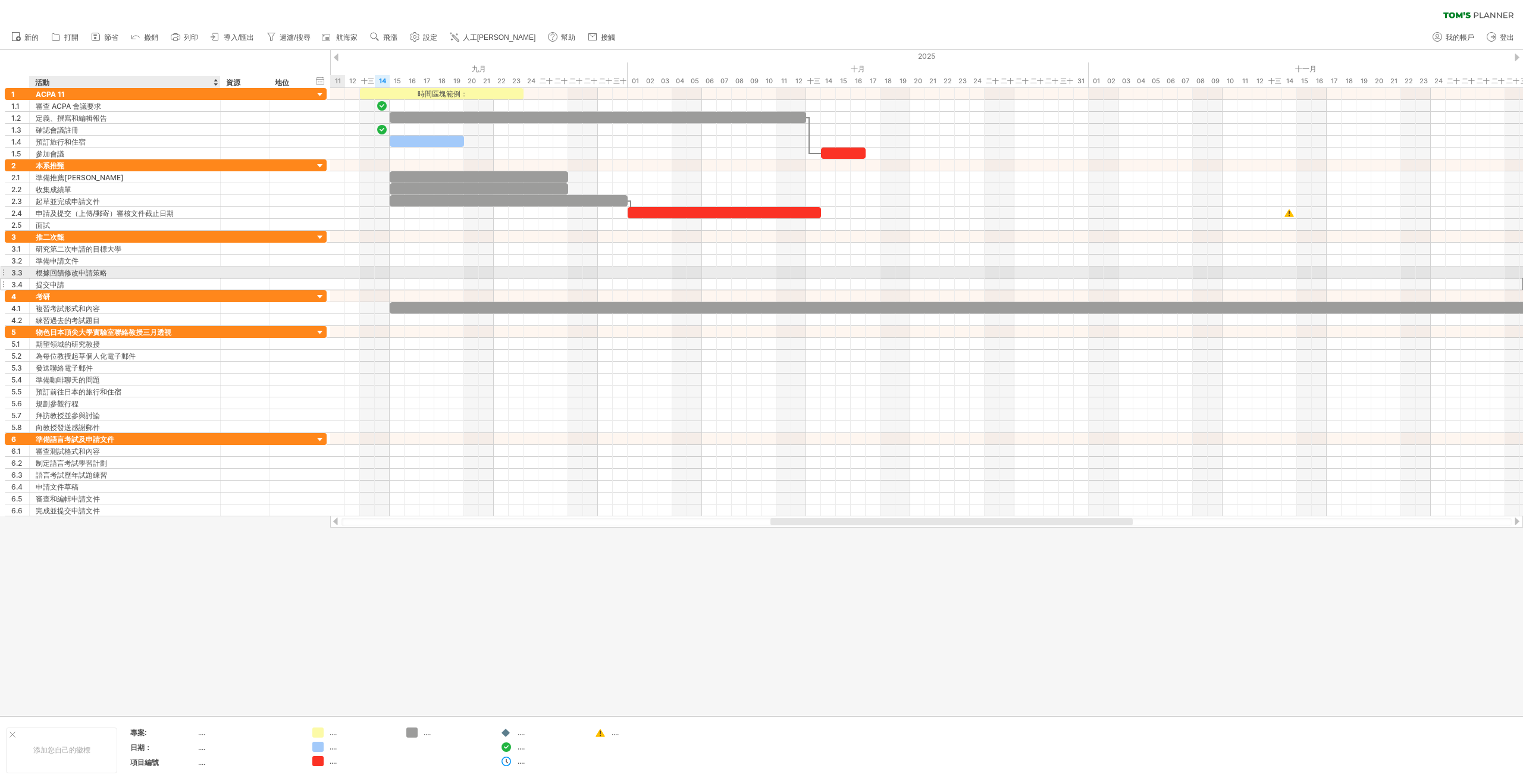
click at [114, 278] on div "提交申請" at bounding box center [125, 283] width 178 height 11
click at [123, 273] on div "根據回饋修改申請策略" at bounding box center [125, 272] width 178 height 11
click at [170, 281] on div "提交申請" at bounding box center [125, 283] width 178 height 11
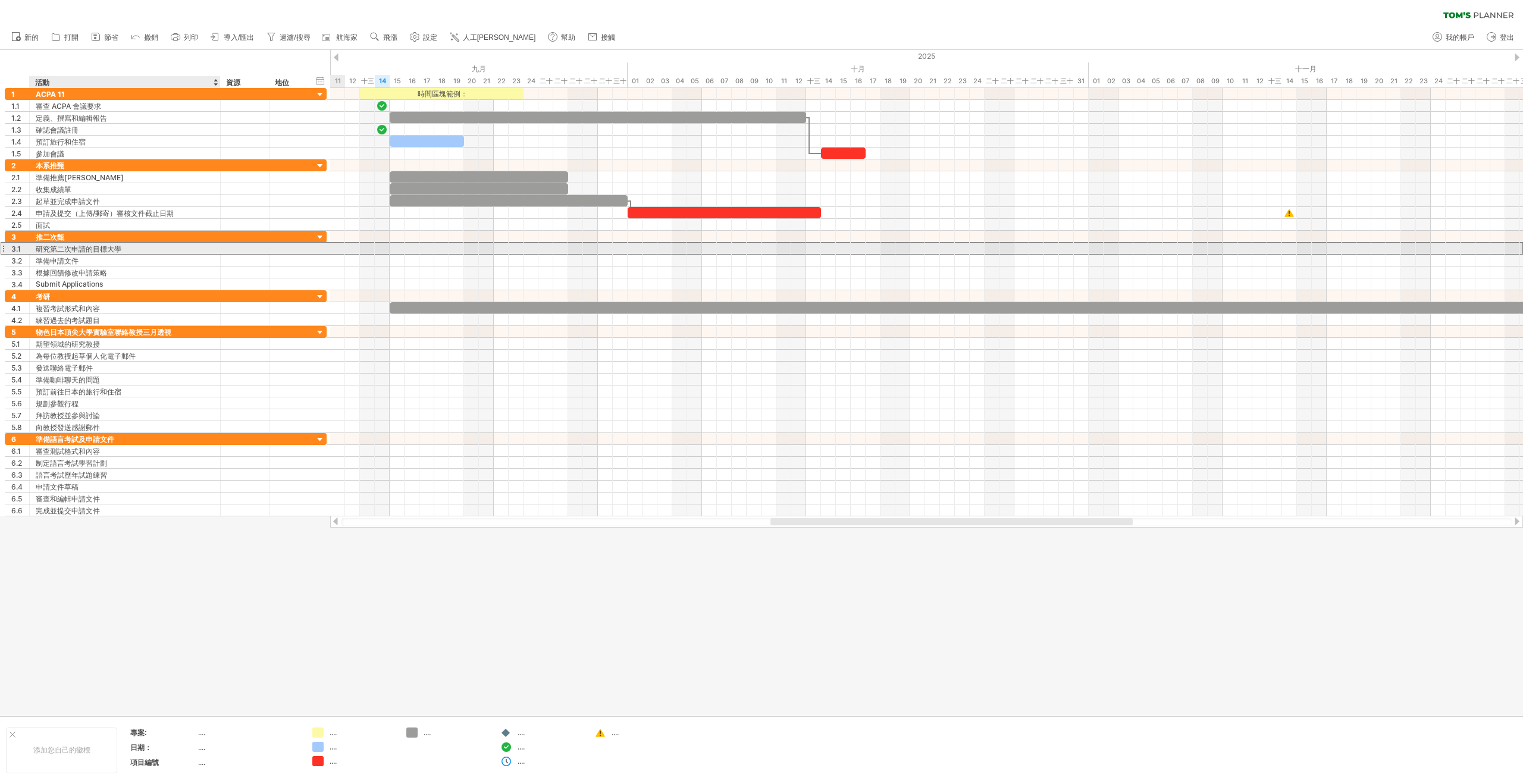
click at [173, 251] on div "研究第二次申請的目標大學" at bounding box center [125, 248] width 178 height 11
click at [265, 258] on div at bounding box center [267, 260] width 6 height 12
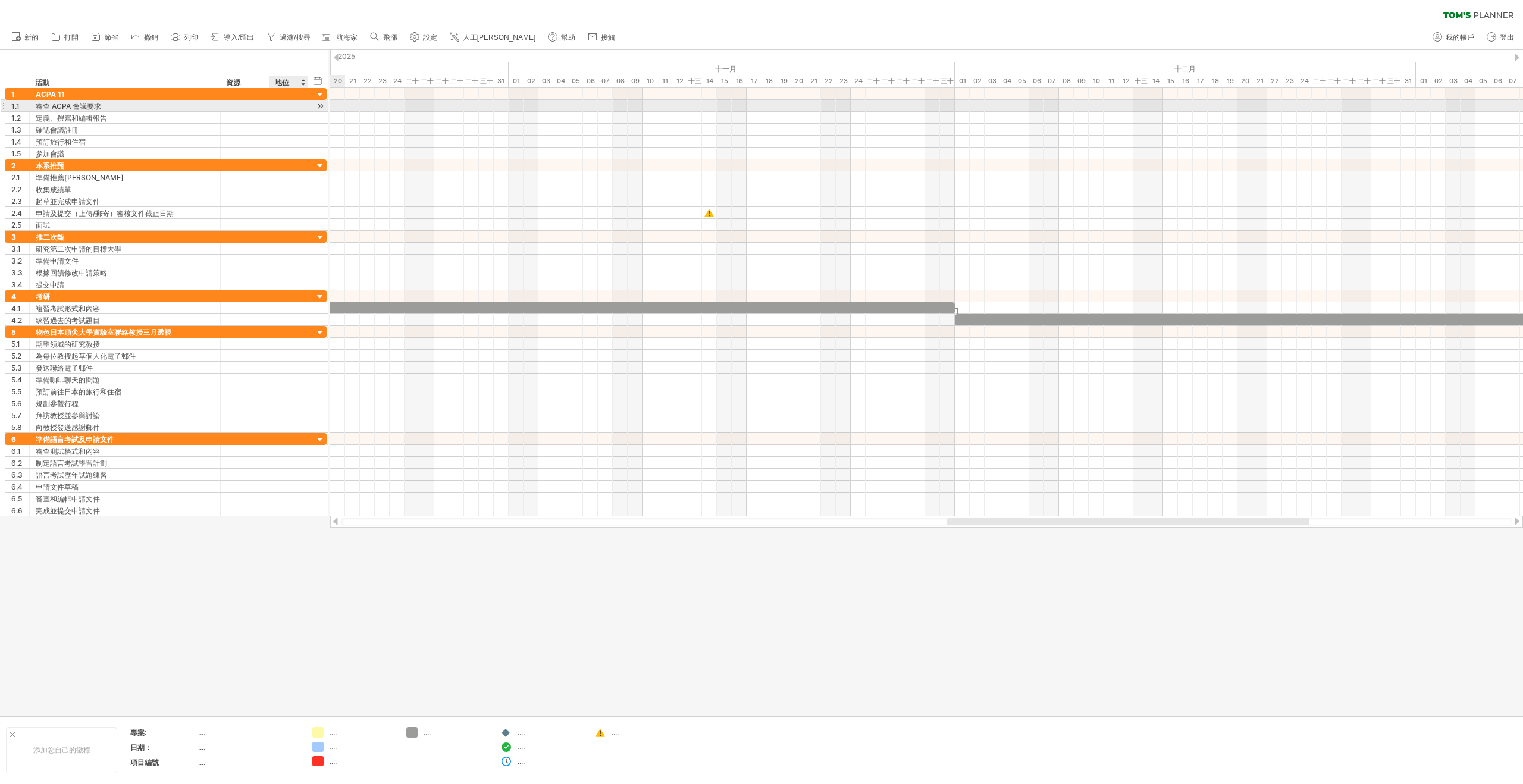
drag, startPoint x: 858, startPoint y: 57, endPoint x: 297, endPoint y: 110, distance: 563.5
click at [297, 110] on div "嘗試造訪 [DOMAIN_NAME] 再次連接... 0% 清除過濾器 新的" at bounding box center [762, 392] width 1523 height 784
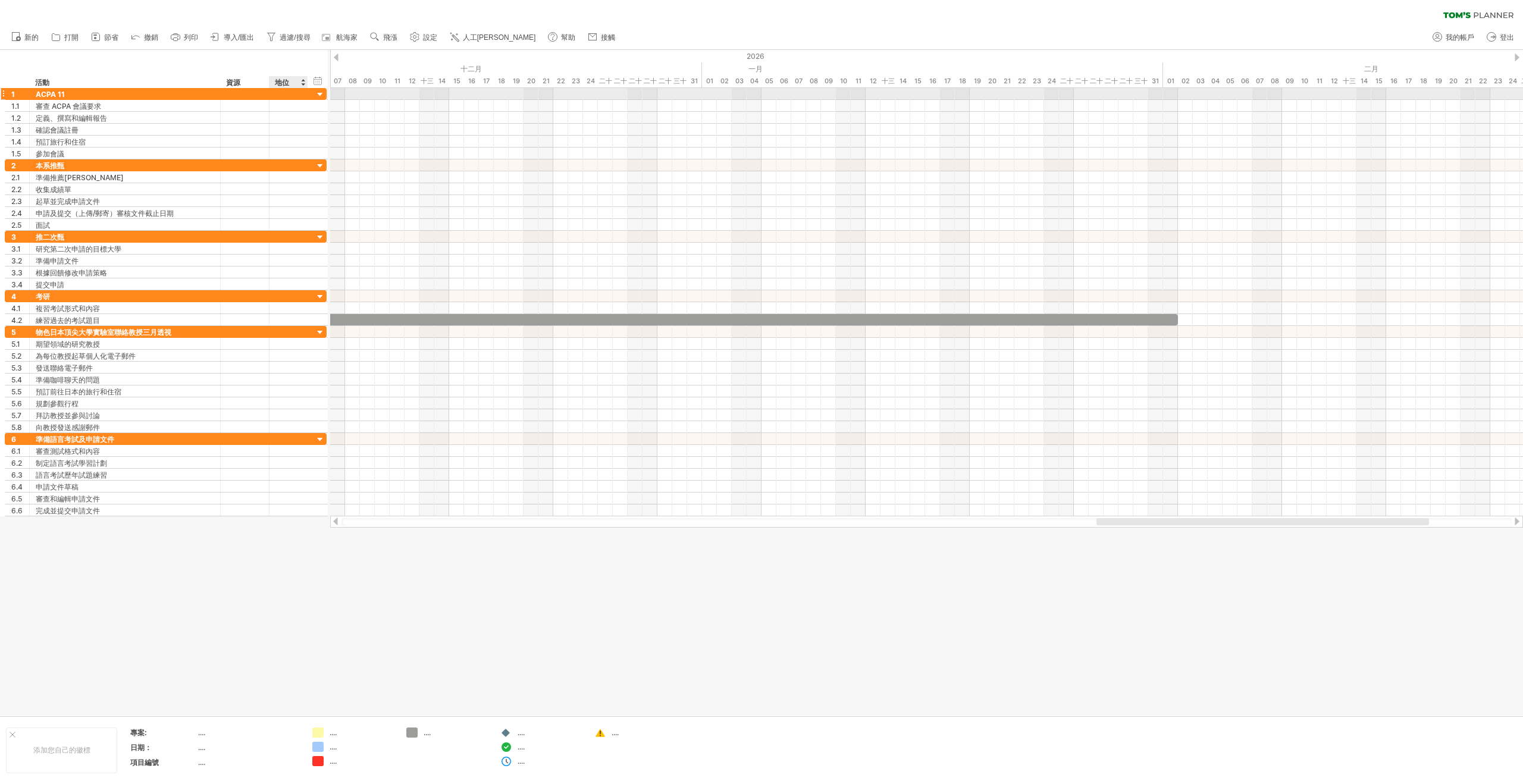
drag, startPoint x: 1019, startPoint y: 61, endPoint x: 304, endPoint y: 97, distance: 715.9
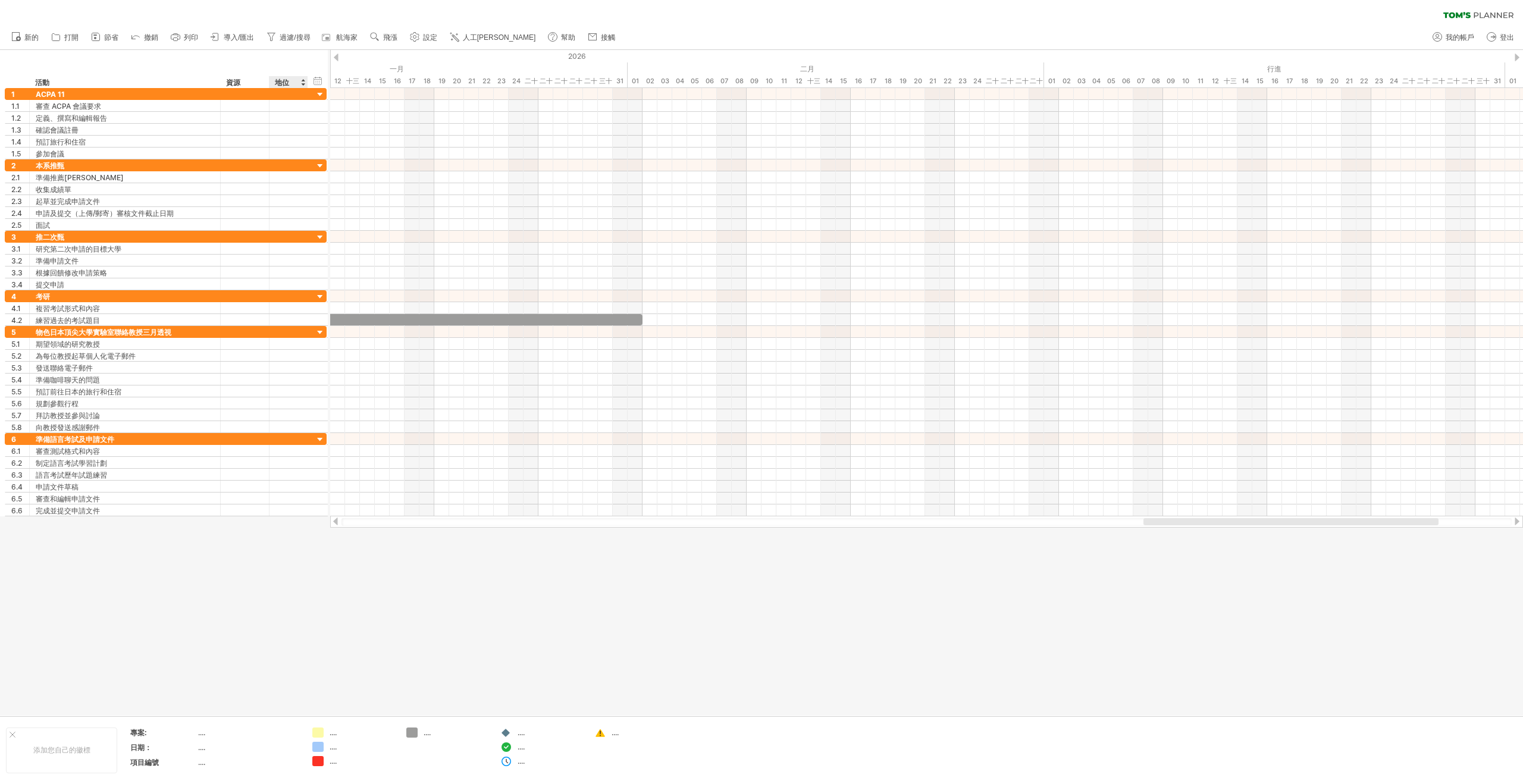
drag, startPoint x: 846, startPoint y: 54, endPoint x: 308, endPoint y: 67, distance: 538.2
click at [308, 67] on div "嘗試造訪 [DOMAIN_NAME] 再次連接... 0% 清除過濾器 新的" at bounding box center [762, 392] width 1523 height 784
drag, startPoint x: 735, startPoint y: 59, endPoint x: 537, endPoint y: 64, distance: 198.1
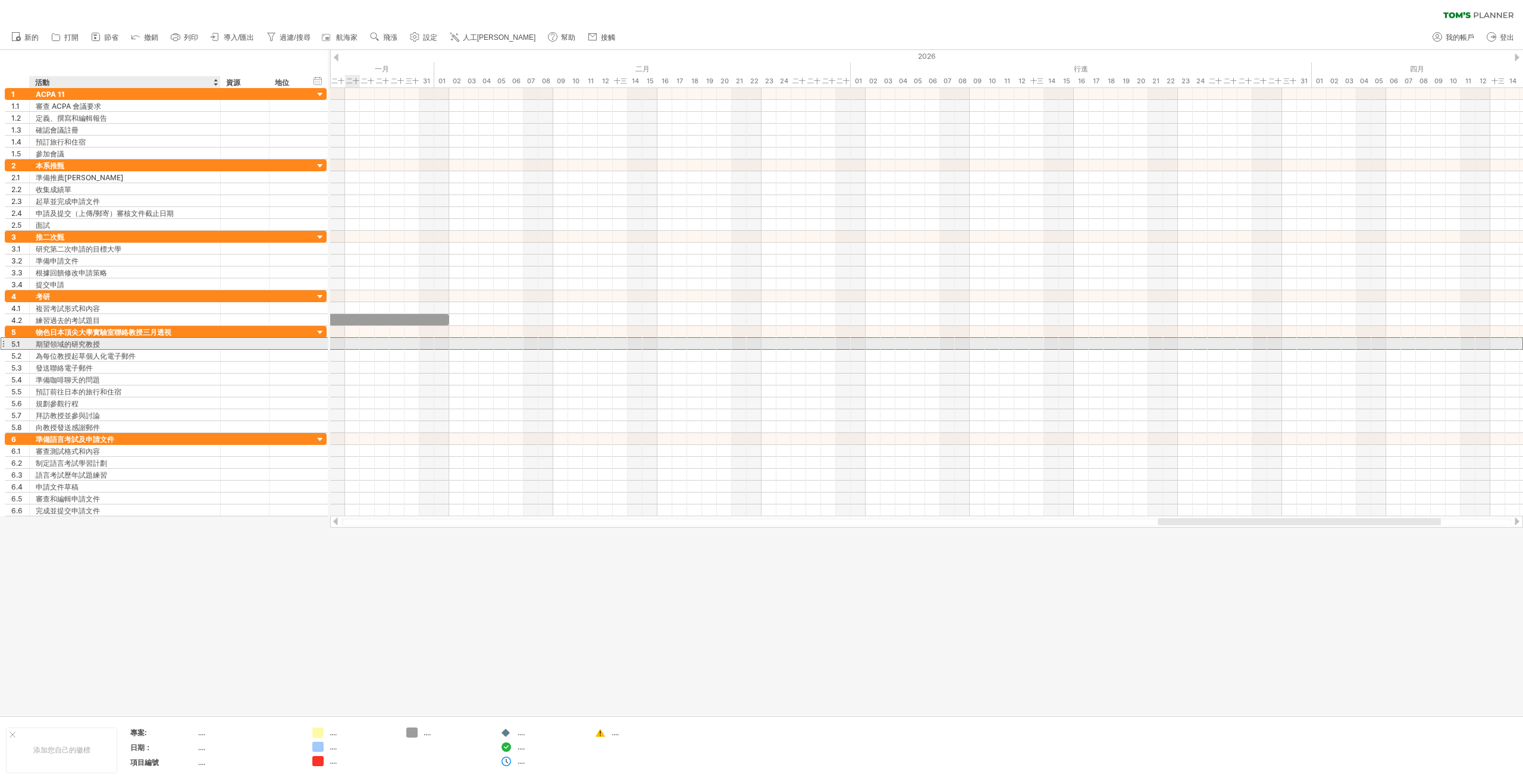
click at [116, 342] on div "期望領域的研究教授" at bounding box center [125, 343] width 178 height 11
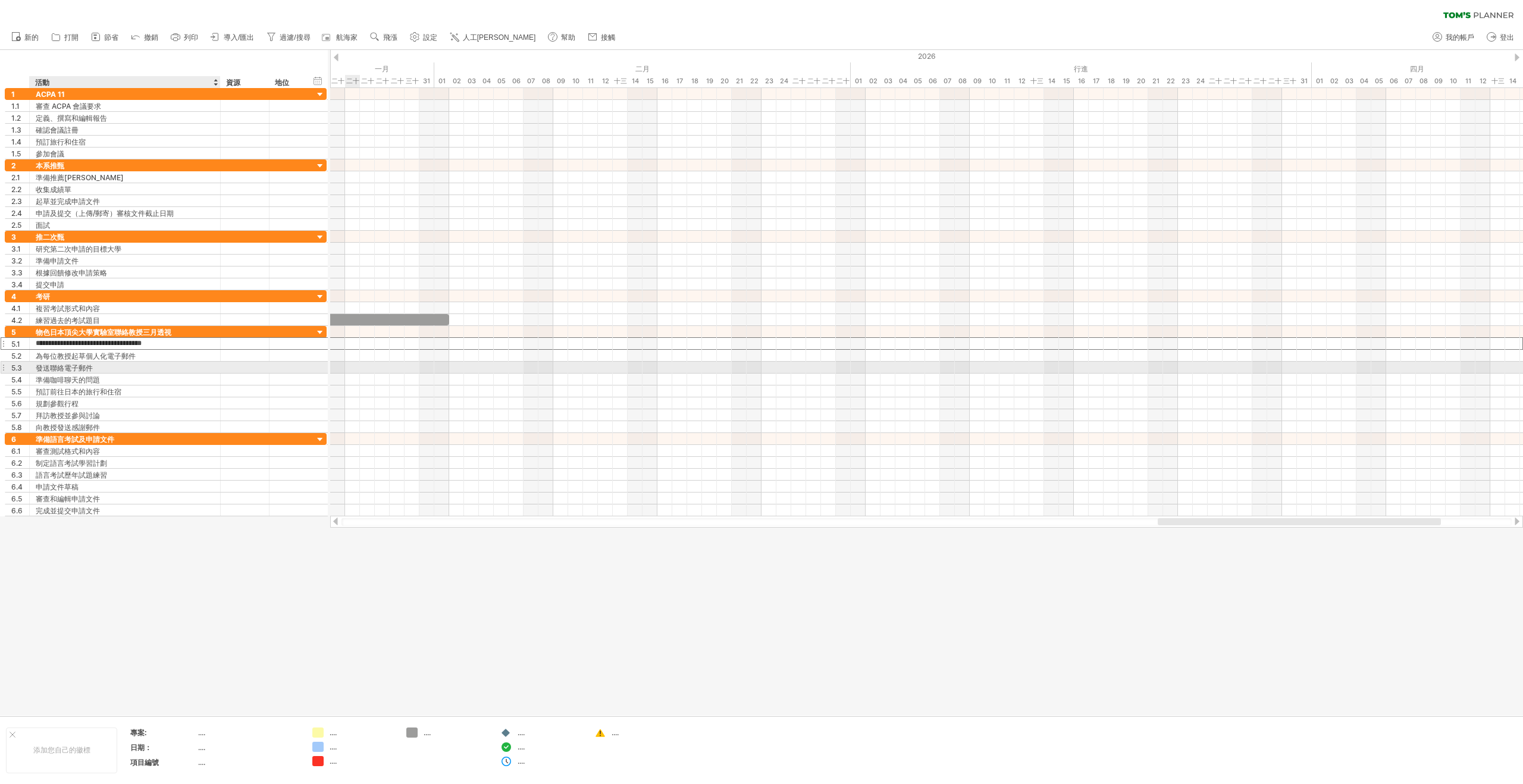
click at [193, 362] on div "發送聯絡電子郵件" at bounding box center [125, 367] width 178 height 11
click at [188, 355] on div "為每位教授起草個人化電子郵件" at bounding box center [125, 355] width 178 height 11
click at [191, 383] on div "準備咖啡聊天的問題" at bounding box center [125, 379] width 178 height 11
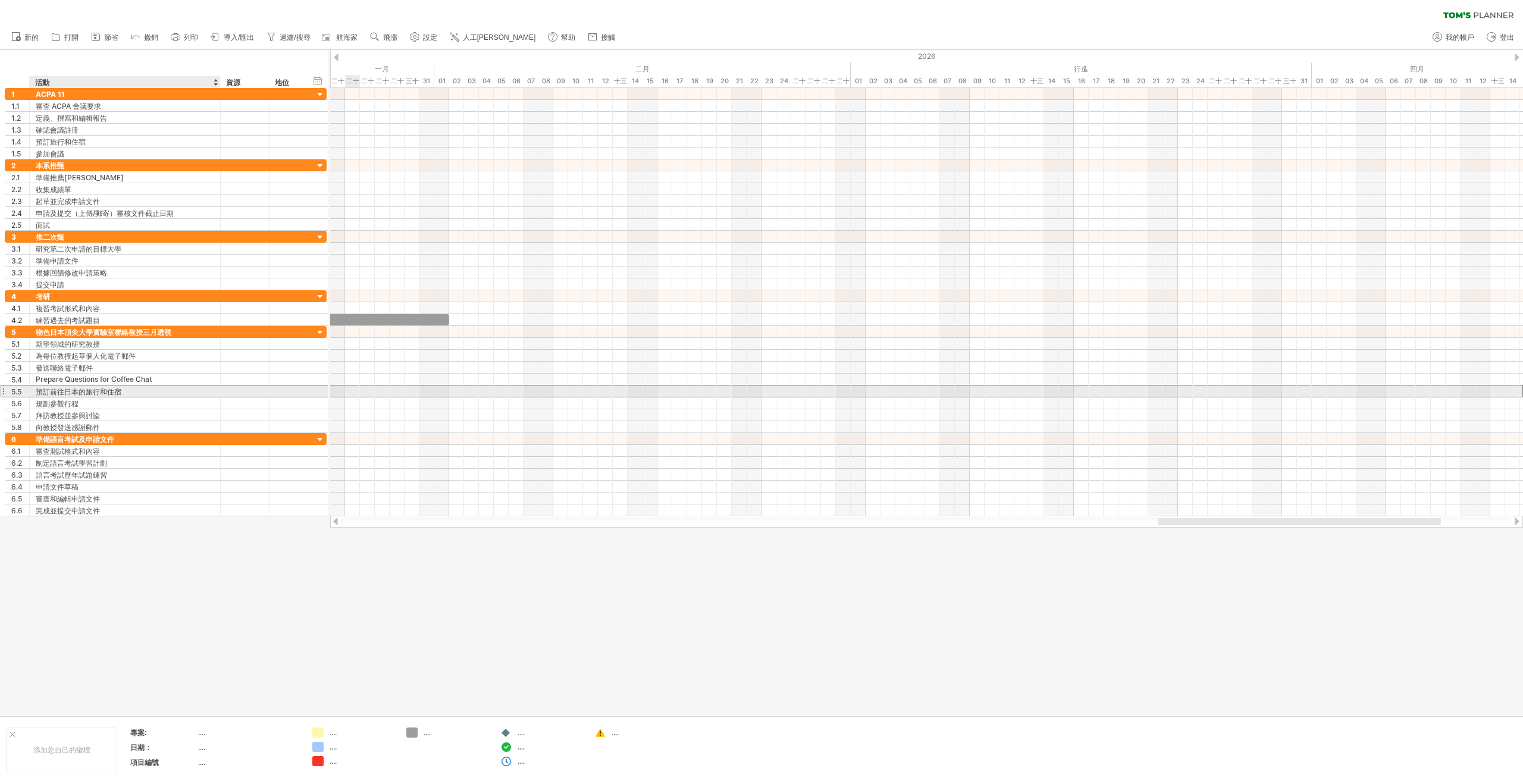
click at [188, 392] on div "預訂前往日本的旅行和住宿" at bounding box center [125, 390] width 178 height 11
click at [188, 405] on div "規劃參觀行程" at bounding box center [125, 403] width 178 height 11
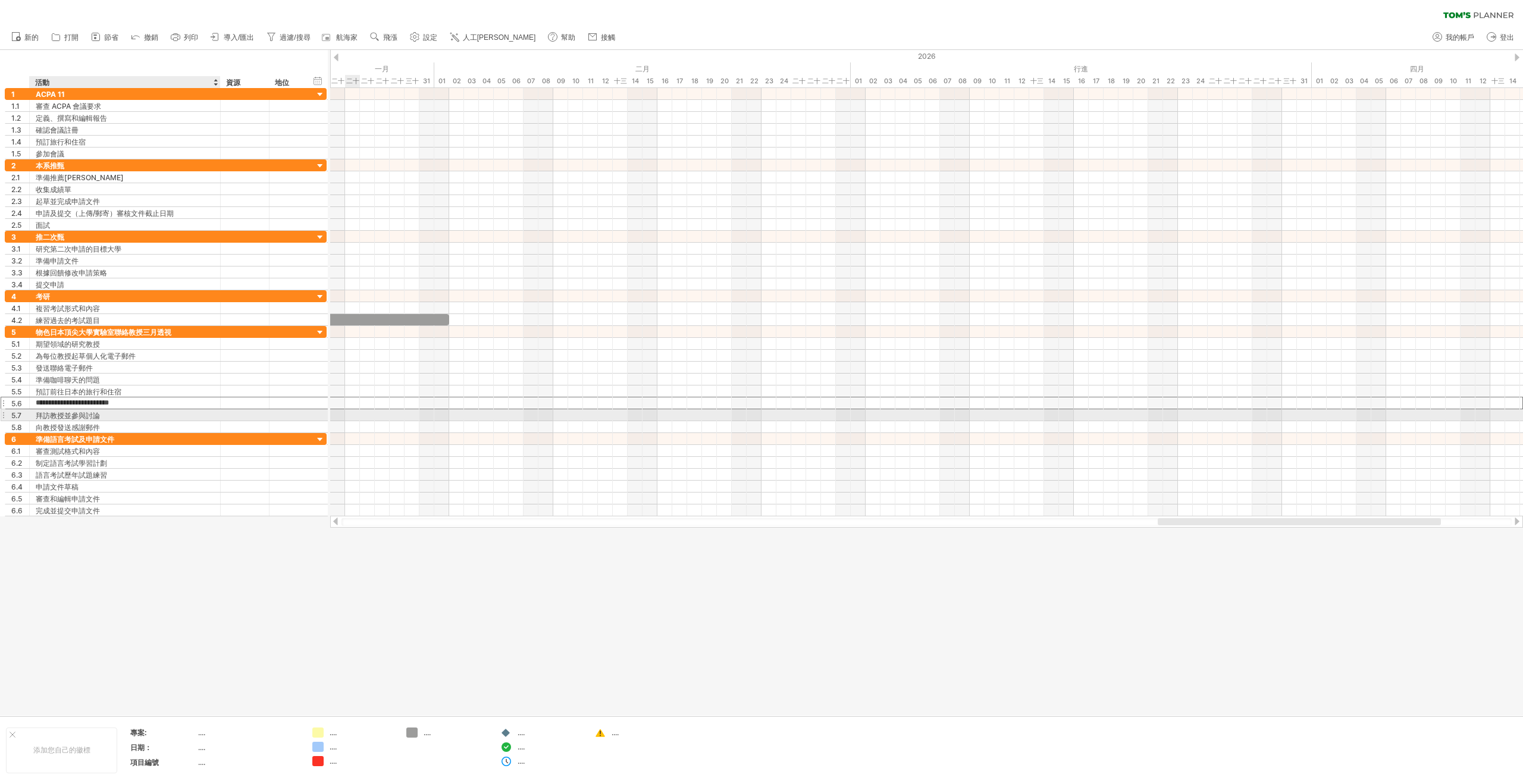
click at [187, 415] on div "拜訪教授並參與討論" at bounding box center [125, 415] width 178 height 11
click at [187, 425] on div "向教授發送感謝郵件" at bounding box center [125, 426] width 178 height 11
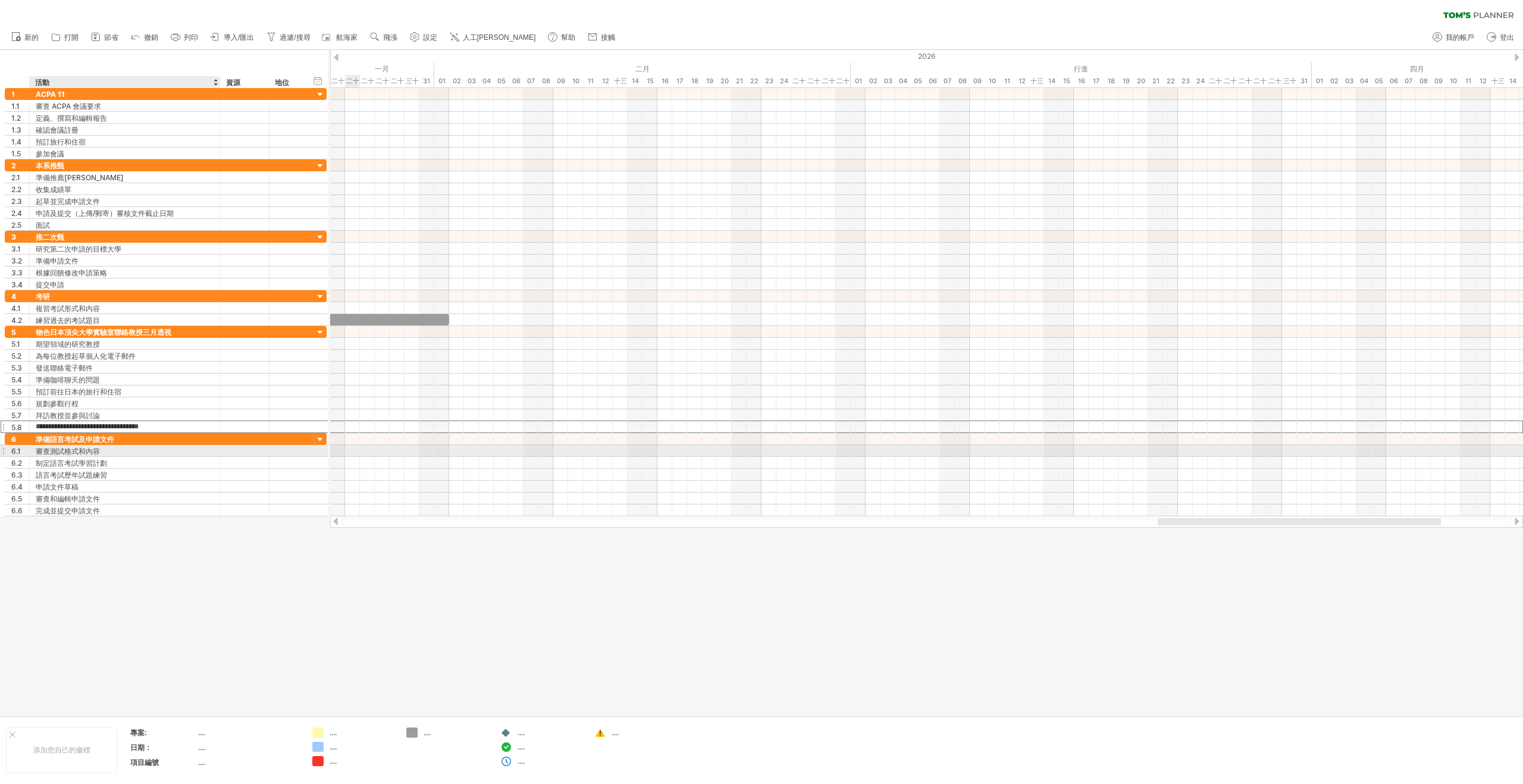
click at [177, 450] on div "審查測試格式和內容" at bounding box center [125, 450] width 178 height 11
click at [177, 457] on div "制定語言考試學習計劃" at bounding box center [125, 462] width 178 height 11
click at [109, 437] on font "準備語言考試及申請文件" at bounding box center [75, 439] width 78 height 9
click at [111, 439] on font "準備語言考試及申請文件" at bounding box center [75, 439] width 78 height 9
click at [121, 441] on div "準備語言考試及申請文件" at bounding box center [125, 438] width 178 height 11
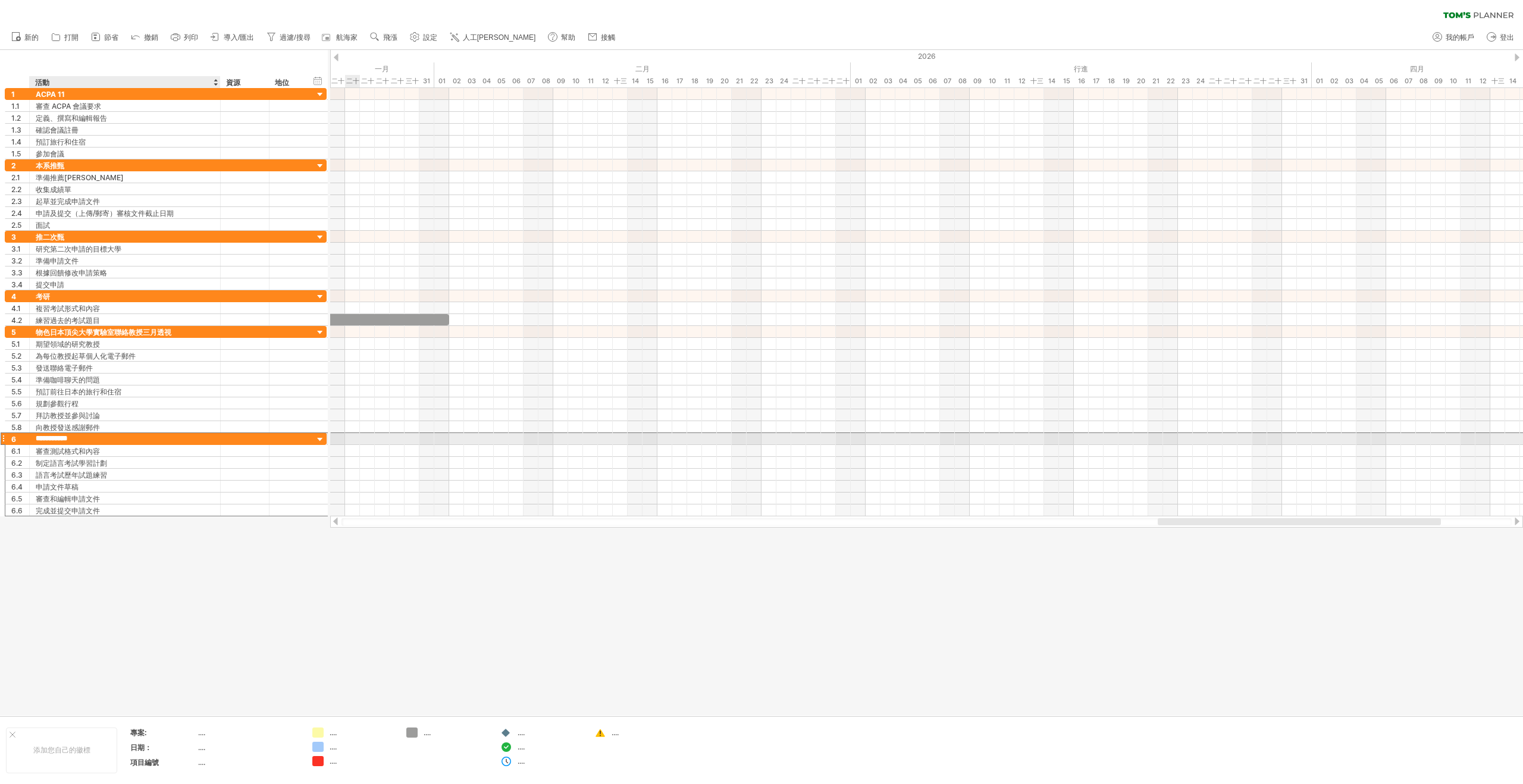
drag, startPoint x: 78, startPoint y: 441, endPoint x: 47, endPoint y: 441, distance: 31.0
click at [47, 441] on input "**********" at bounding box center [125, 438] width 178 height 11
click at [70, 453] on font "審查測試格式和內容" at bounding box center [68, 451] width 64 height 9
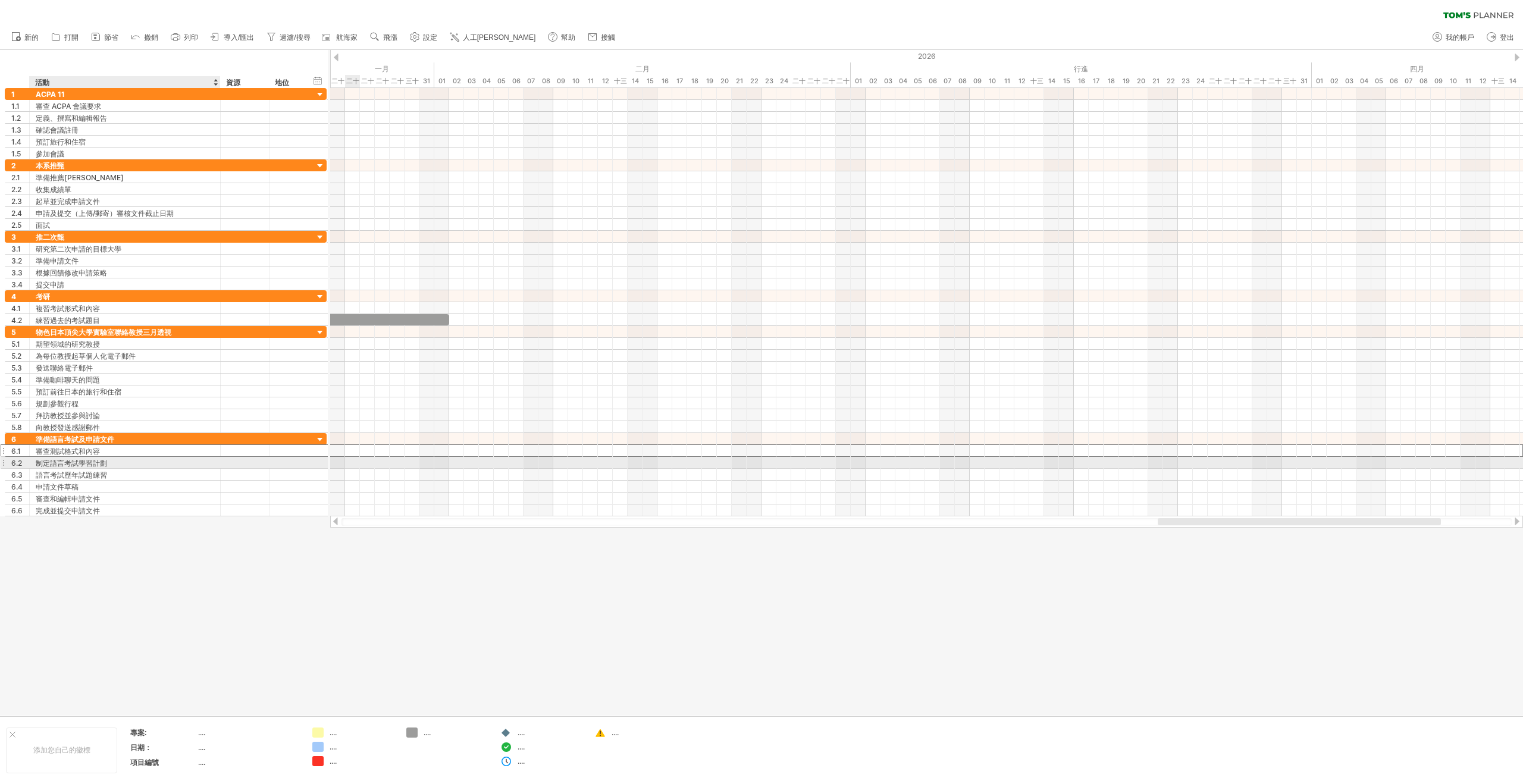
click at [103, 463] on font "制定語言考試學習計劃" at bounding box center [71, 463] width 71 height 9
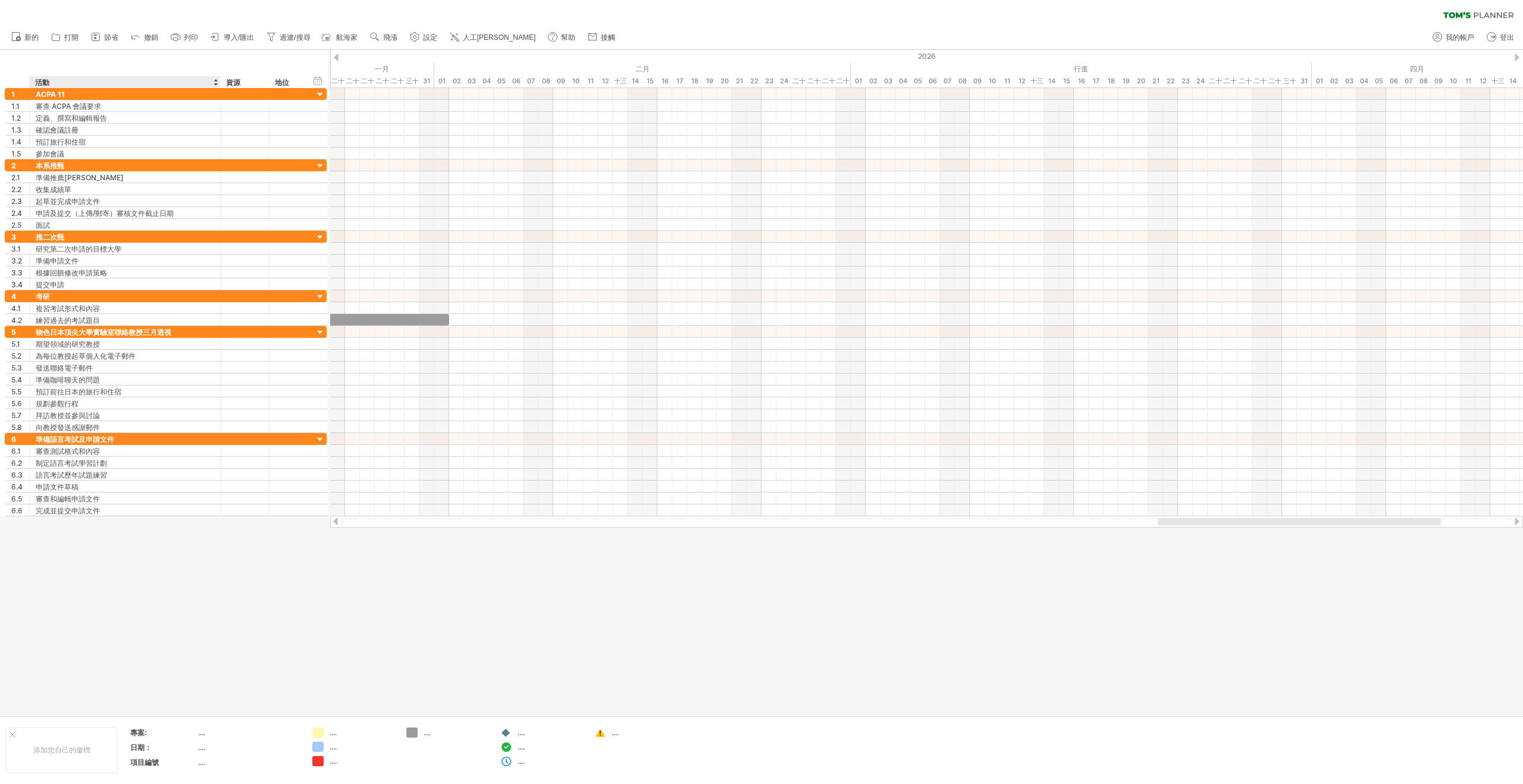
click at [147, 544] on div at bounding box center [762, 383] width 1523 height 665
drag, startPoint x: 633, startPoint y: 57, endPoint x: 1282, endPoint y: 10, distance: 650.7
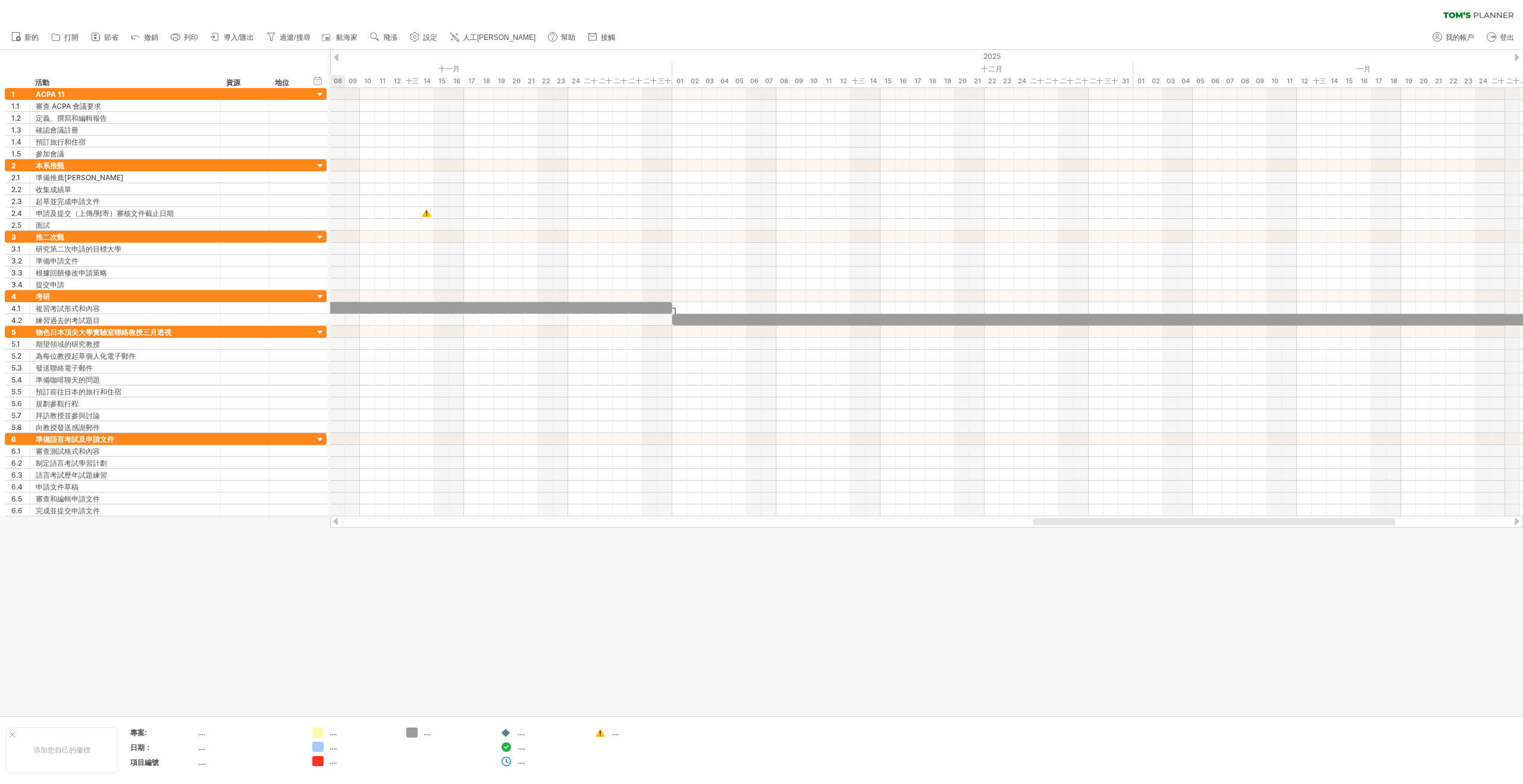
drag, startPoint x: 1048, startPoint y: 58, endPoint x: 1510, endPoint y: 53, distance: 462.0
drag, startPoint x: 1175, startPoint y: 60, endPoint x: 1465, endPoint y: 51, distance: 290.1
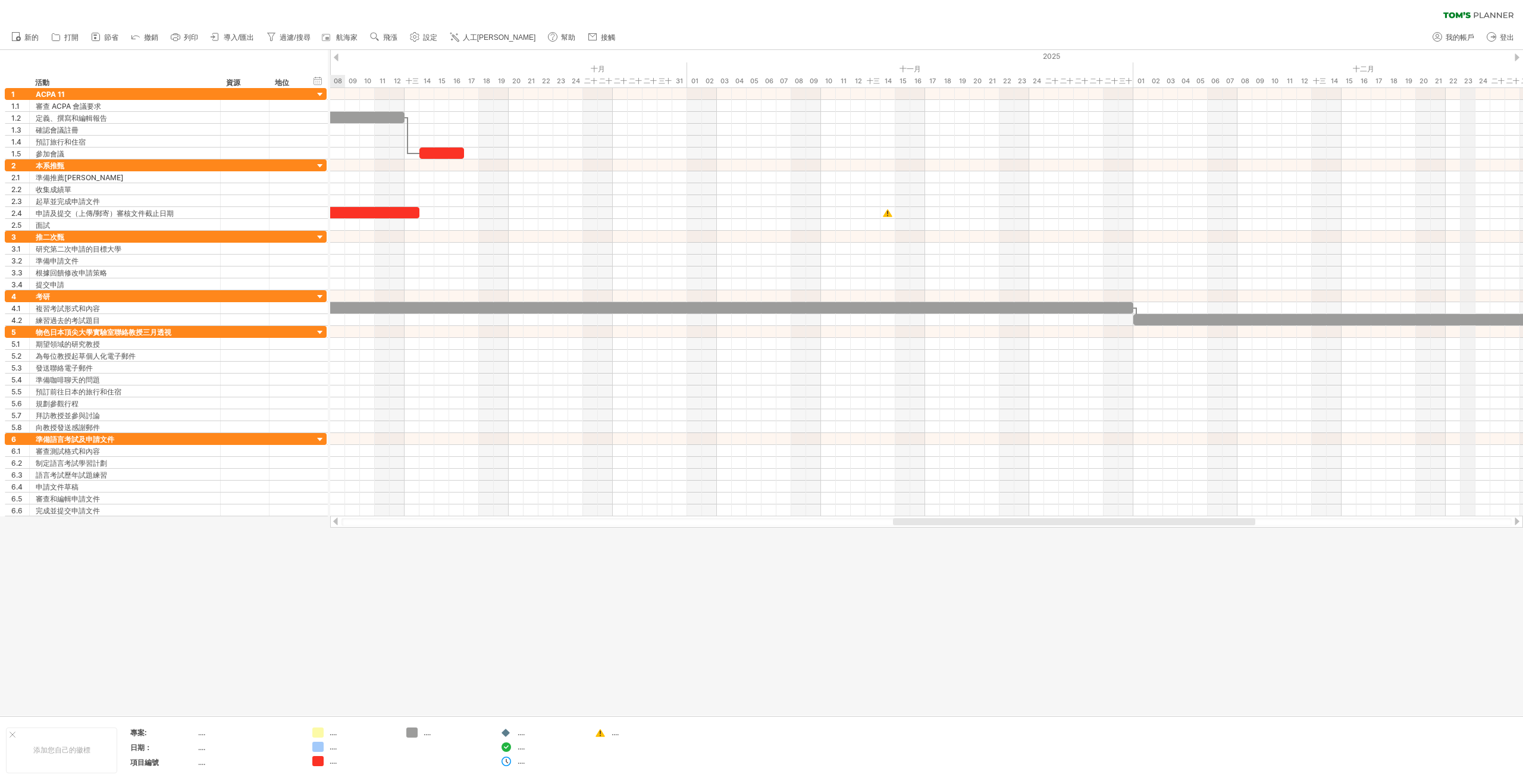
drag, startPoint x: 1283, startPoint y: 60, endPoint x: 1480, endPoint y: 57, distance: 197.0
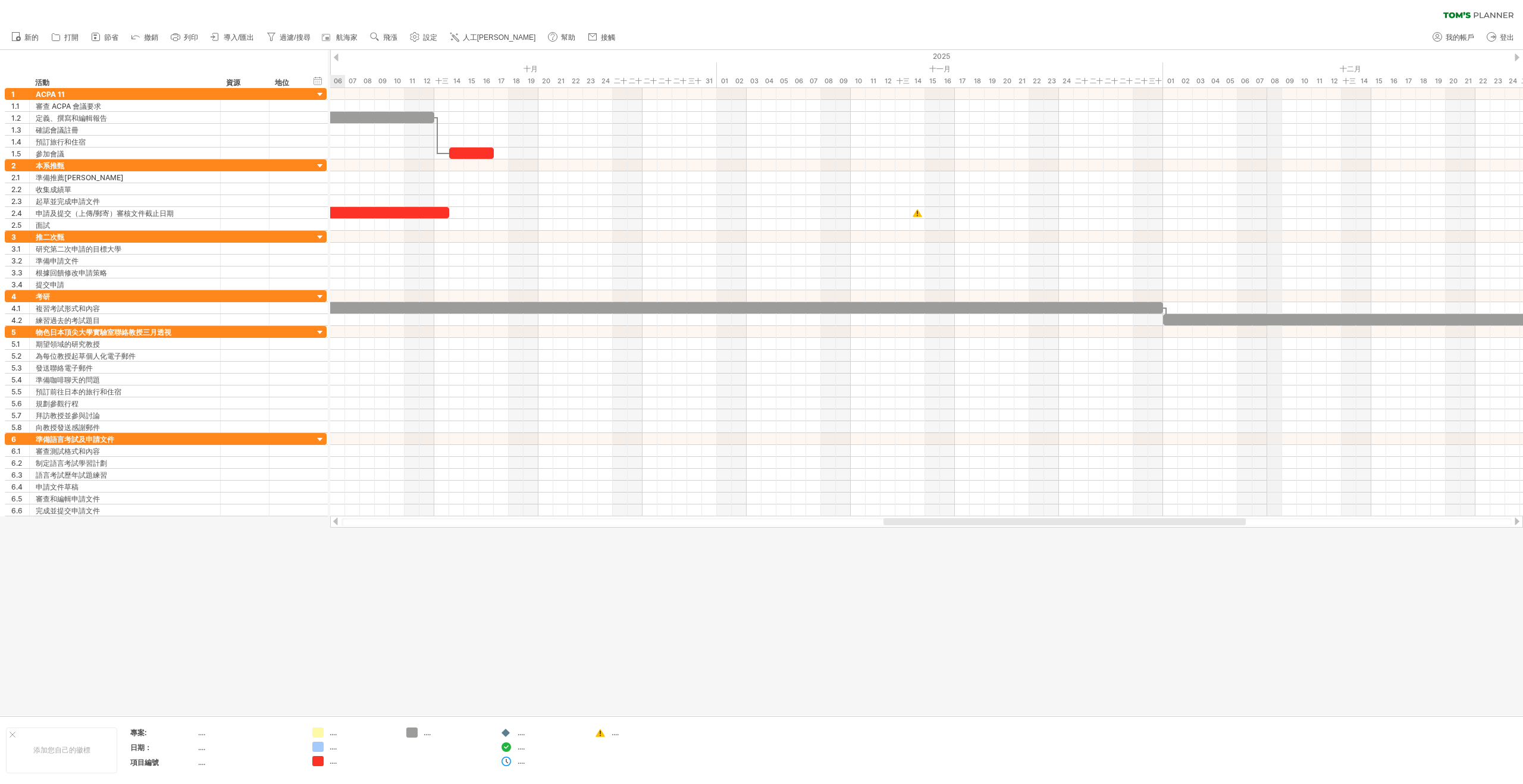
drag, startPoint x: 1281, startPoint y: 57, endPoint x: 1473, endPoint y: 50, distance: 192.1
click at [1473, 50] on div "2025" at bounding box center [219, 56] width 2811 height 12
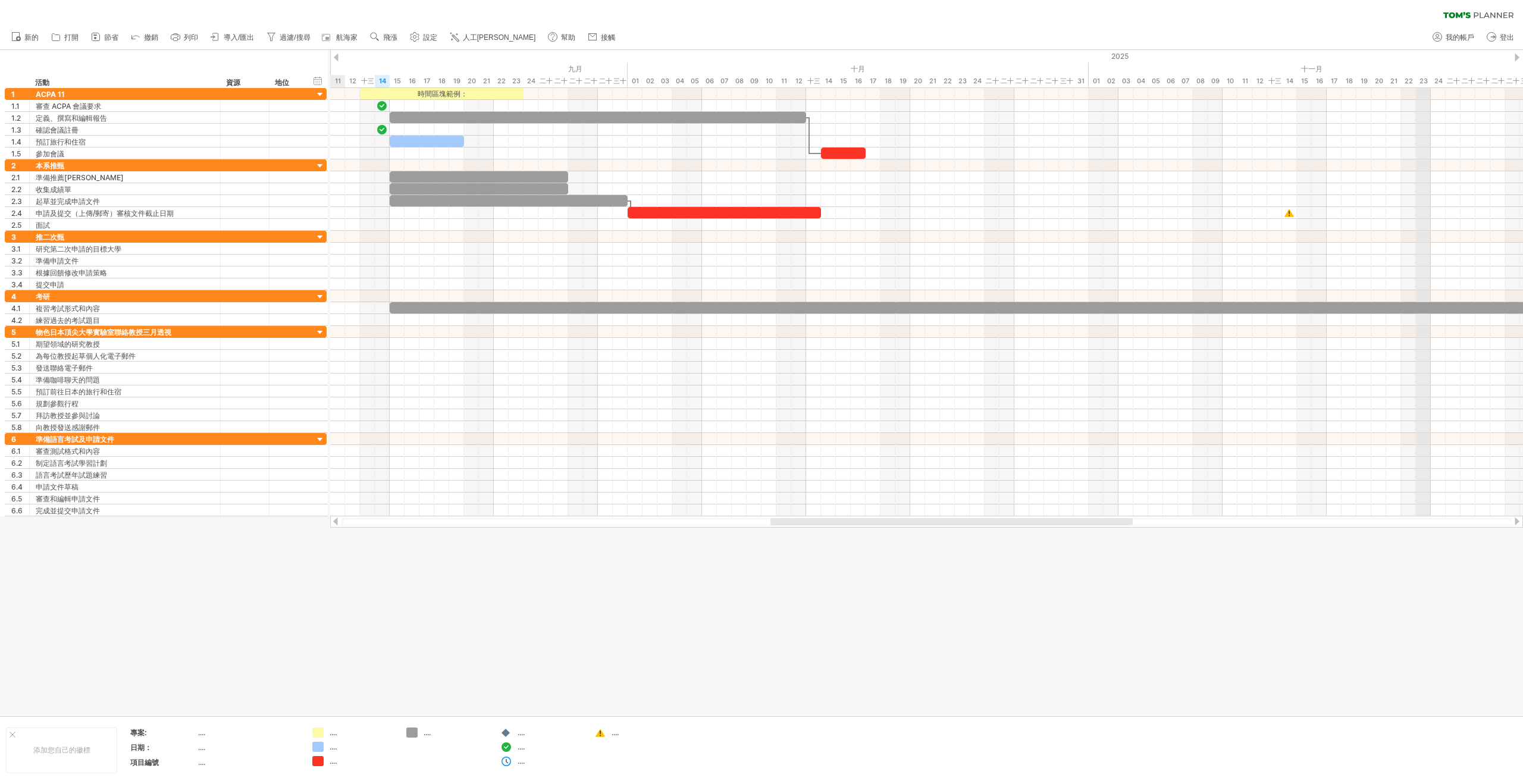
drag, startPoint x: 1231, startPoint y: 57, endPoint x: 1507, endPoint y: 50, distance: 276.1
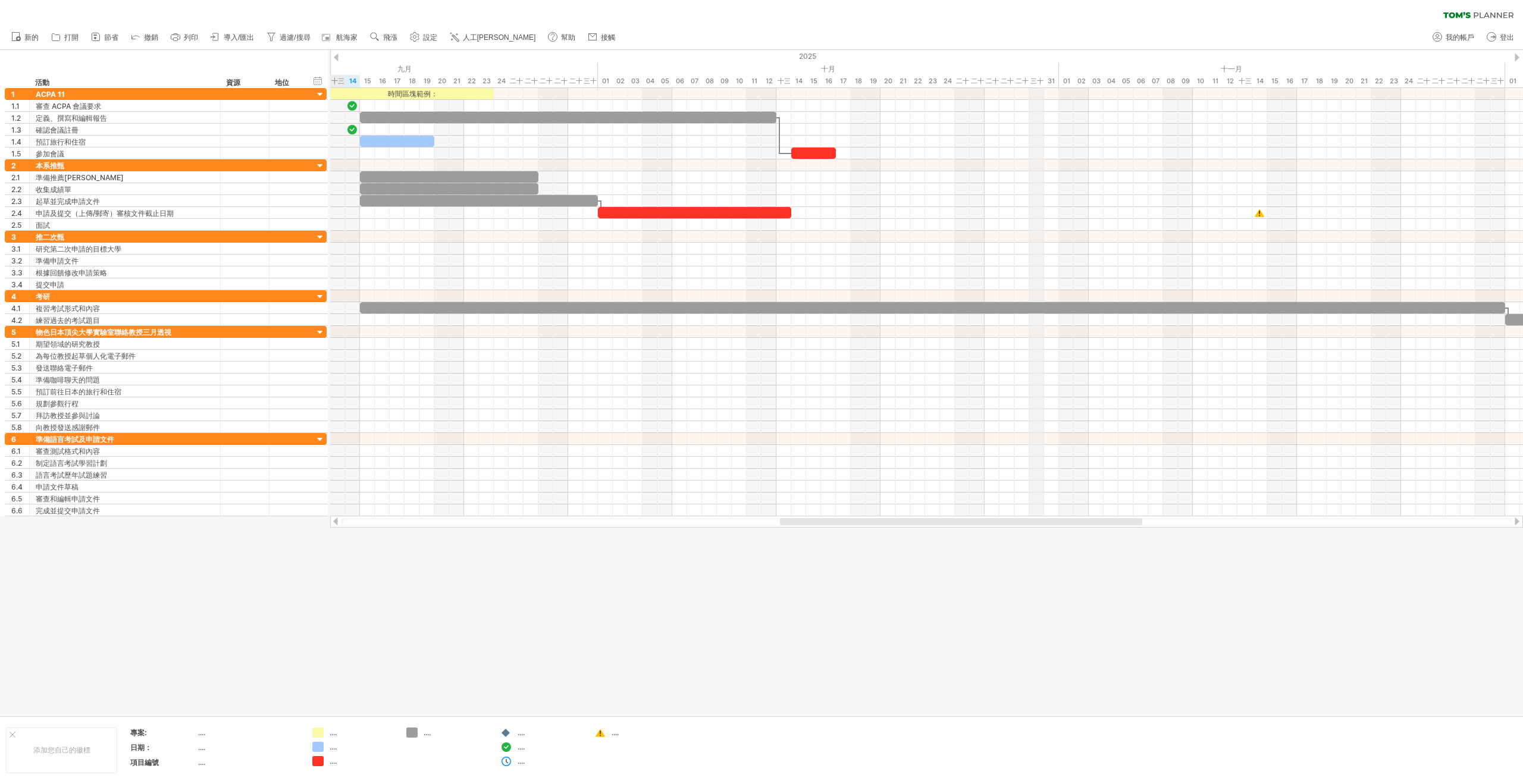
drag, startPoint x: 1158, startPoint y: 63, endPoint x: 1035, endPoint y: 84, distance: 124.8
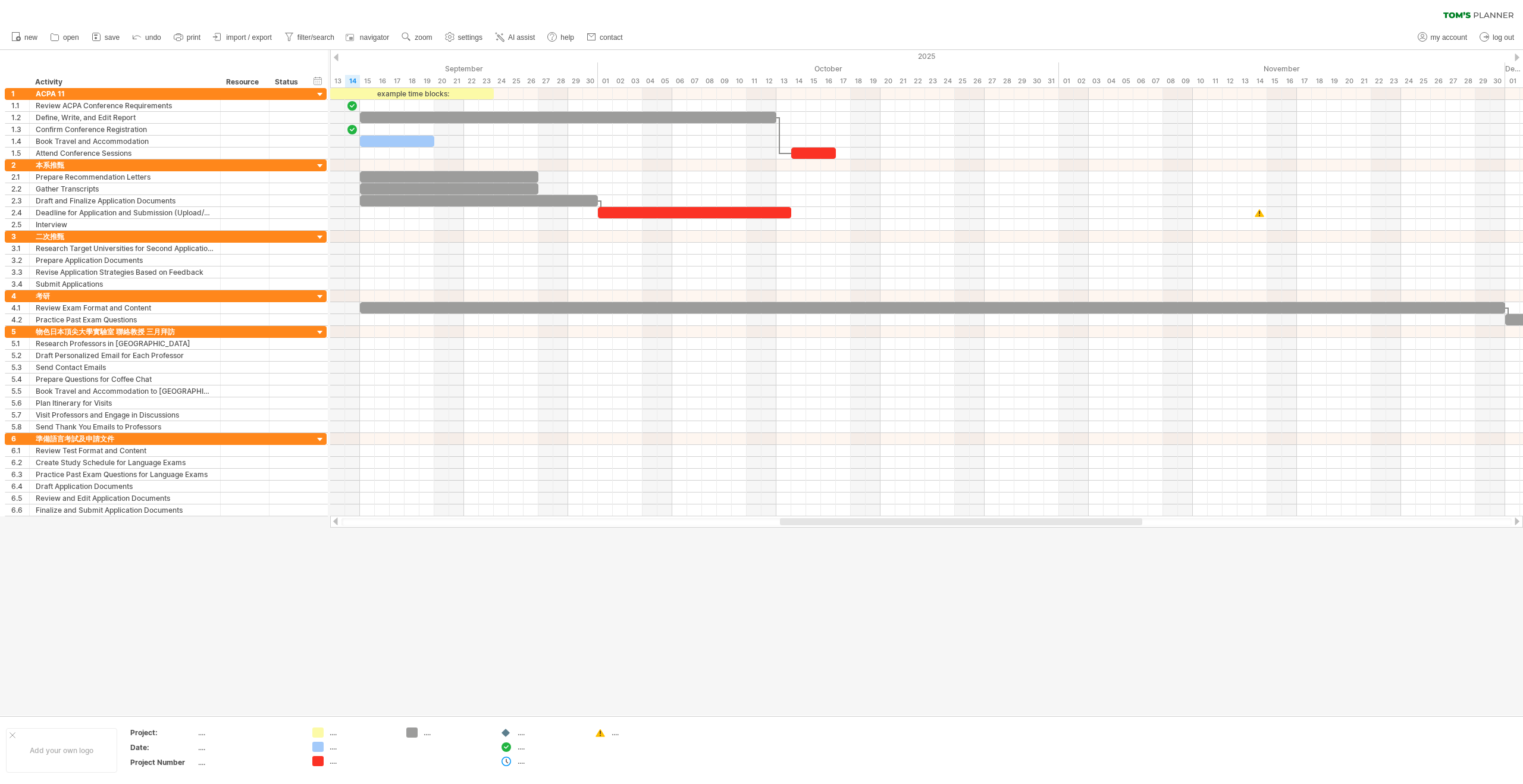
click at [528, 672] on div at bounding box center [762, 383] width 1523 height 665
click at [113, 40] on span "save" at bounding box center [112, 37] width 15 height 8
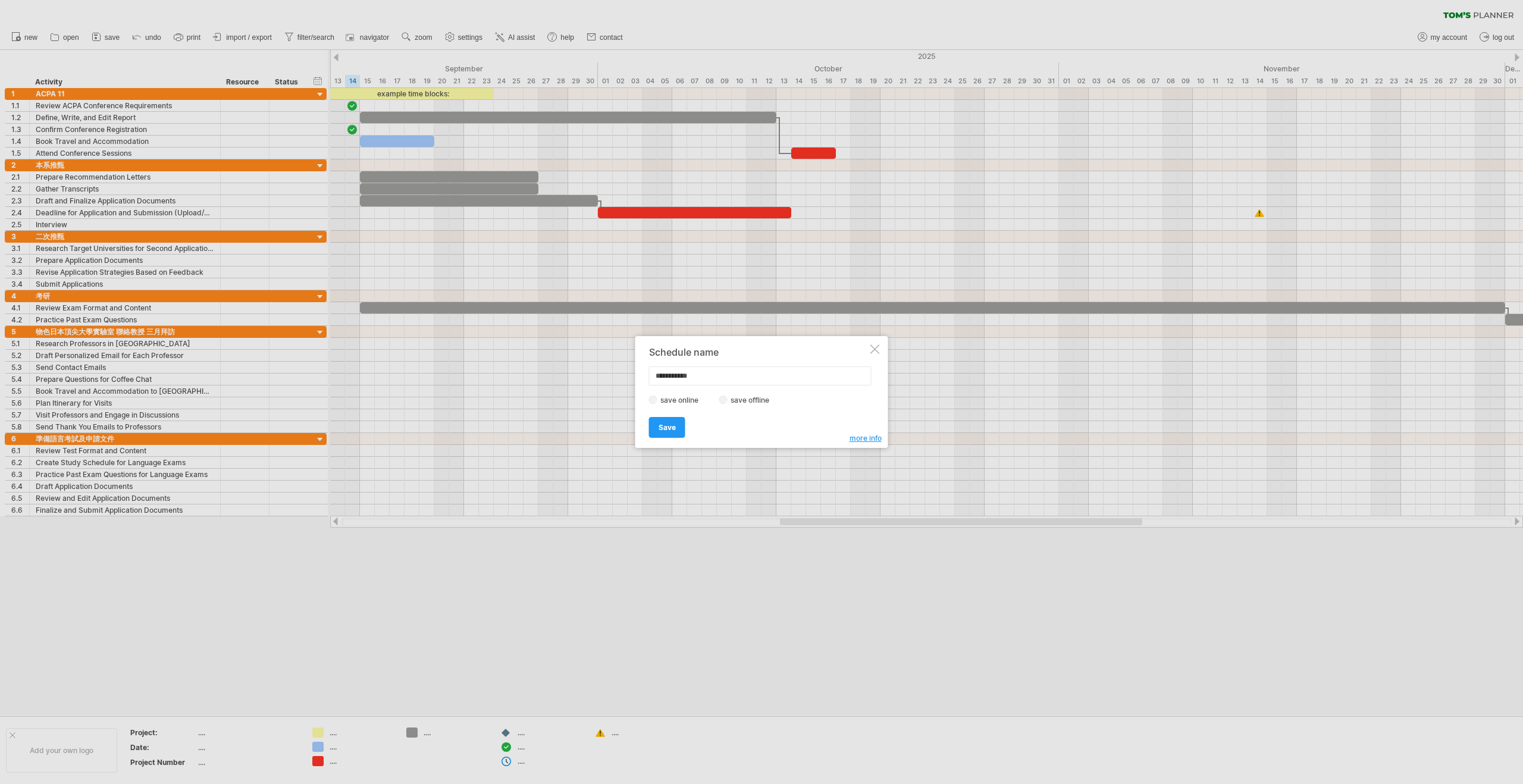
drag, startPoint x: 719, startPoint y: 379, endPoint x: 637, endPoint y: 381, distance: 82.0
click at [637, 381] on div "**********" at bounding box center [762, 392] width 253 height 112
type input "*"
type input "**********"
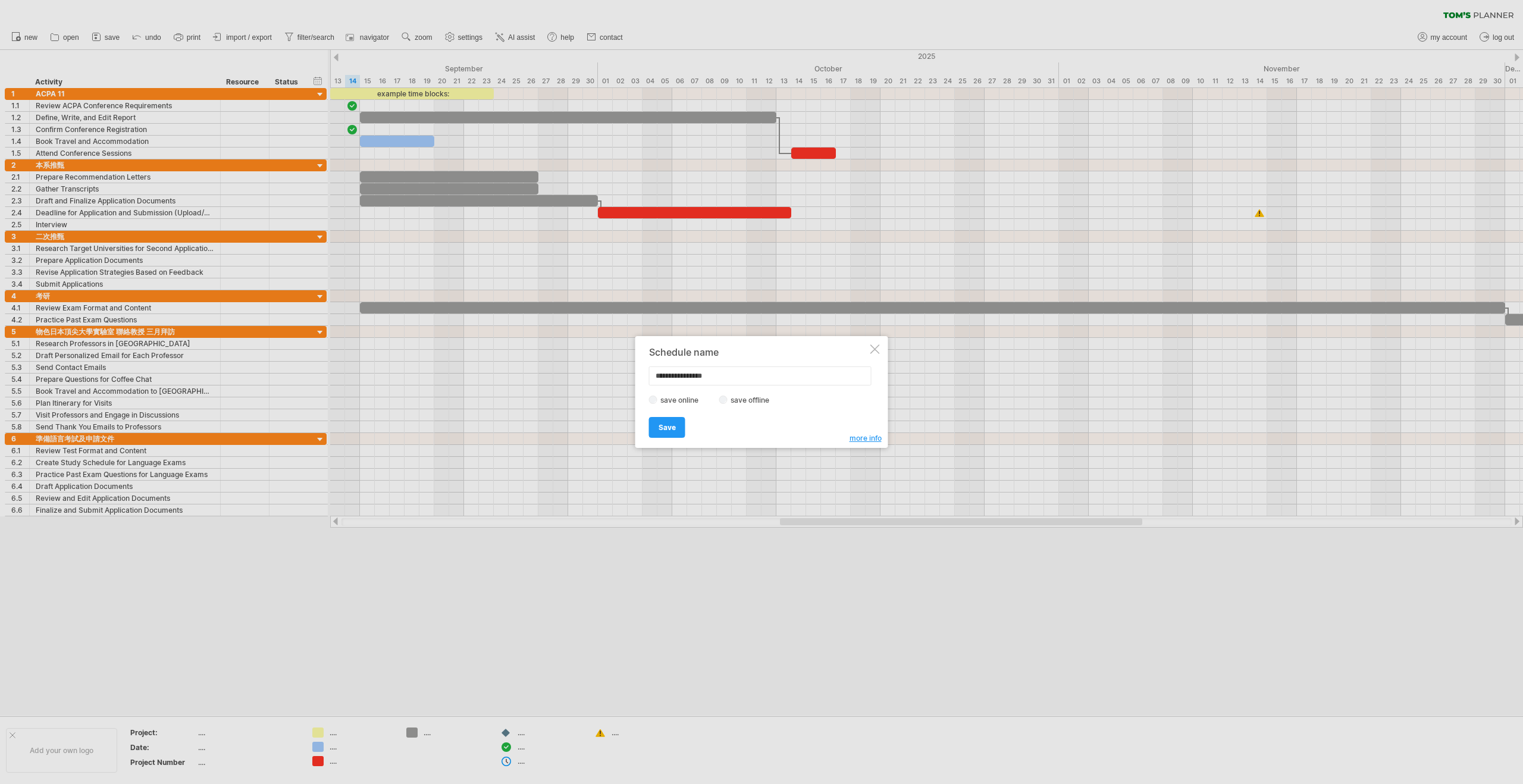
click at [728, 400] on label "save offline" at bounding box center [753, 400] width 52 height 9
click at [682, 401] on label "save online" at bounding box center [683, 400] width 51 height 9
click at [663, 427] on span "Save" at bounding box center [667, 428] width 17 height 9
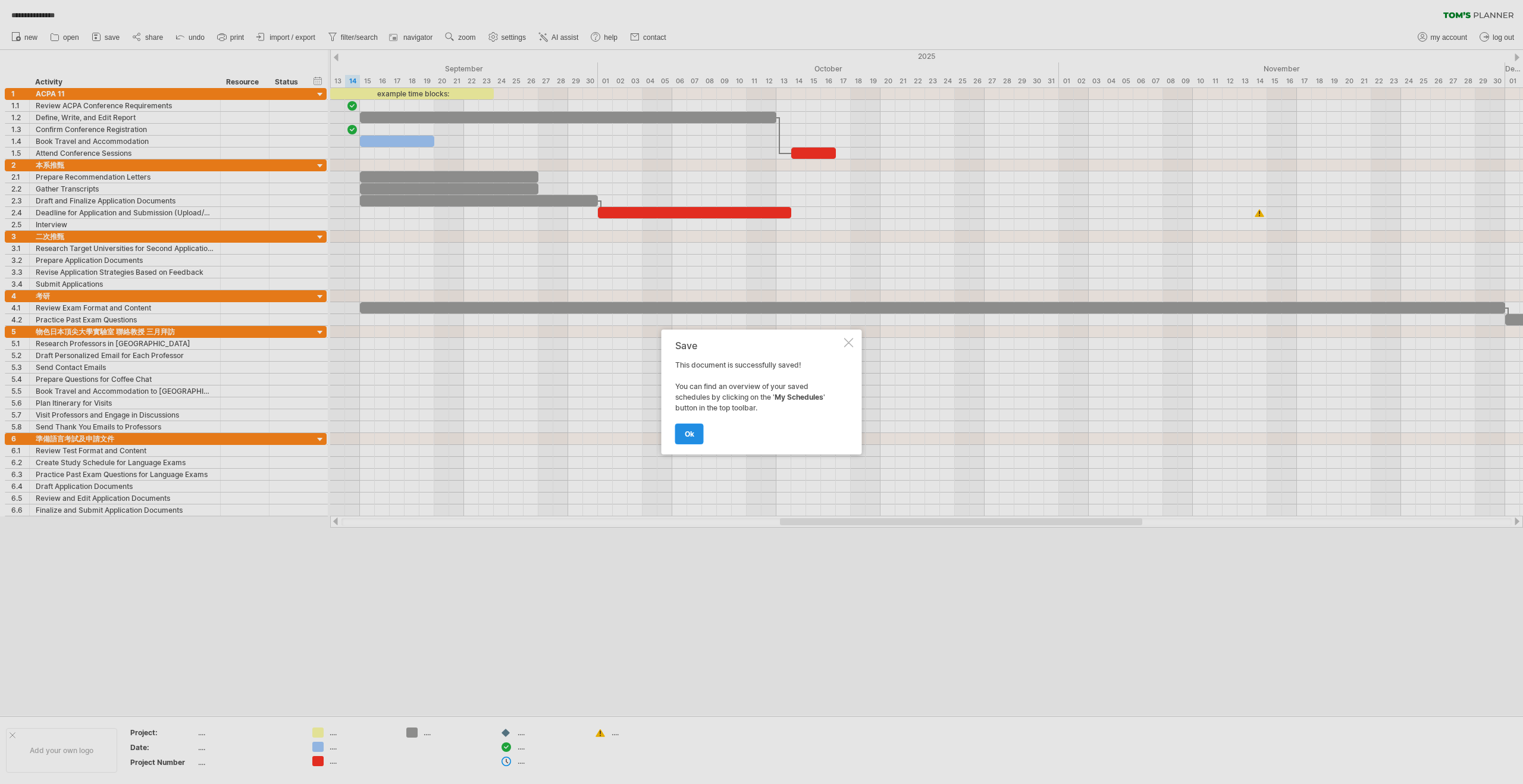
click at [690, 431] on span "ok" at bounding box center [690, 434] width 10 height 9
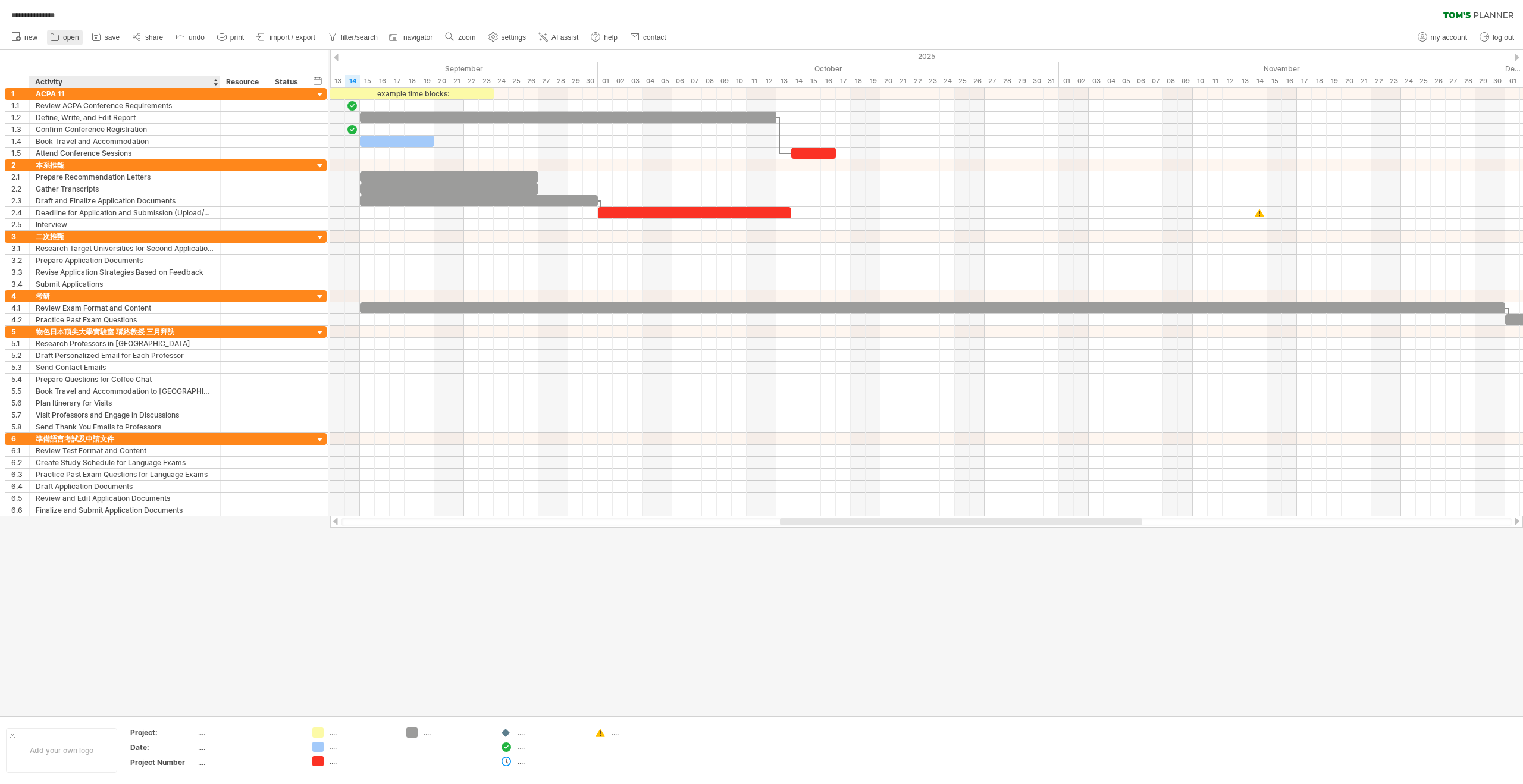
click at [63, 42] on link "open" at bounding box center [65, 38] width 36 height 16
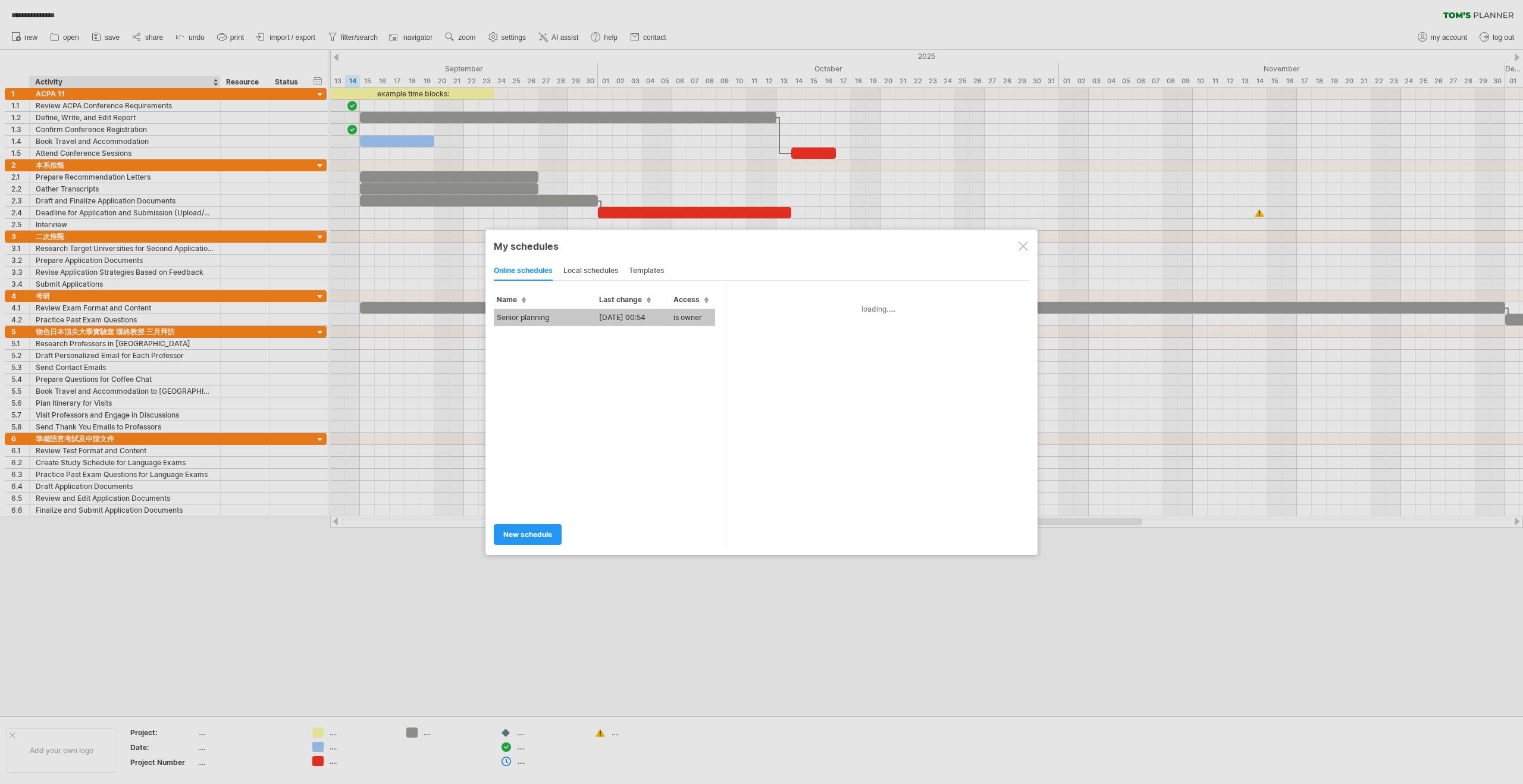
type input "**********"
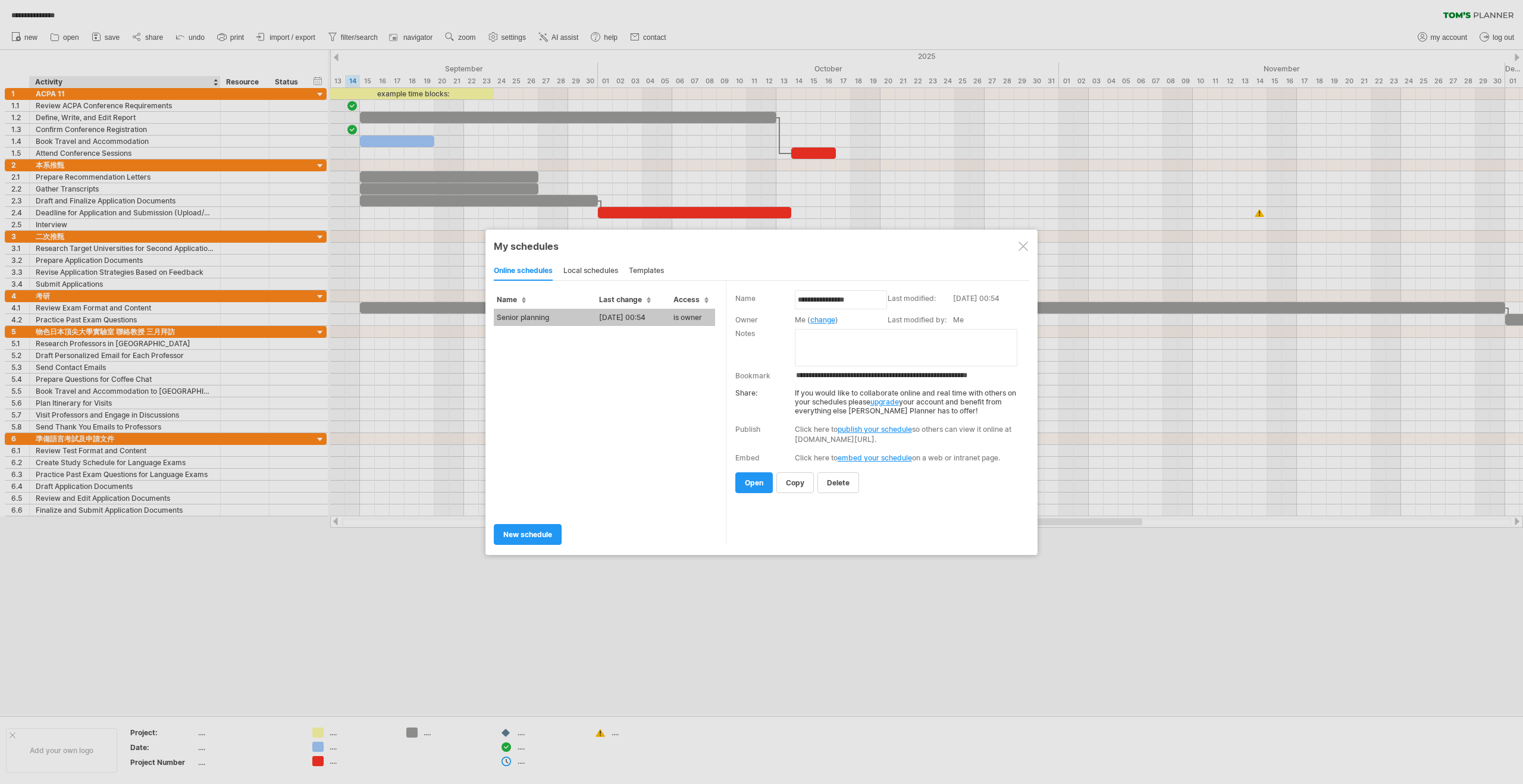
click at [551, 597] on div at bounding box center [762, 392] width 1523 height 784
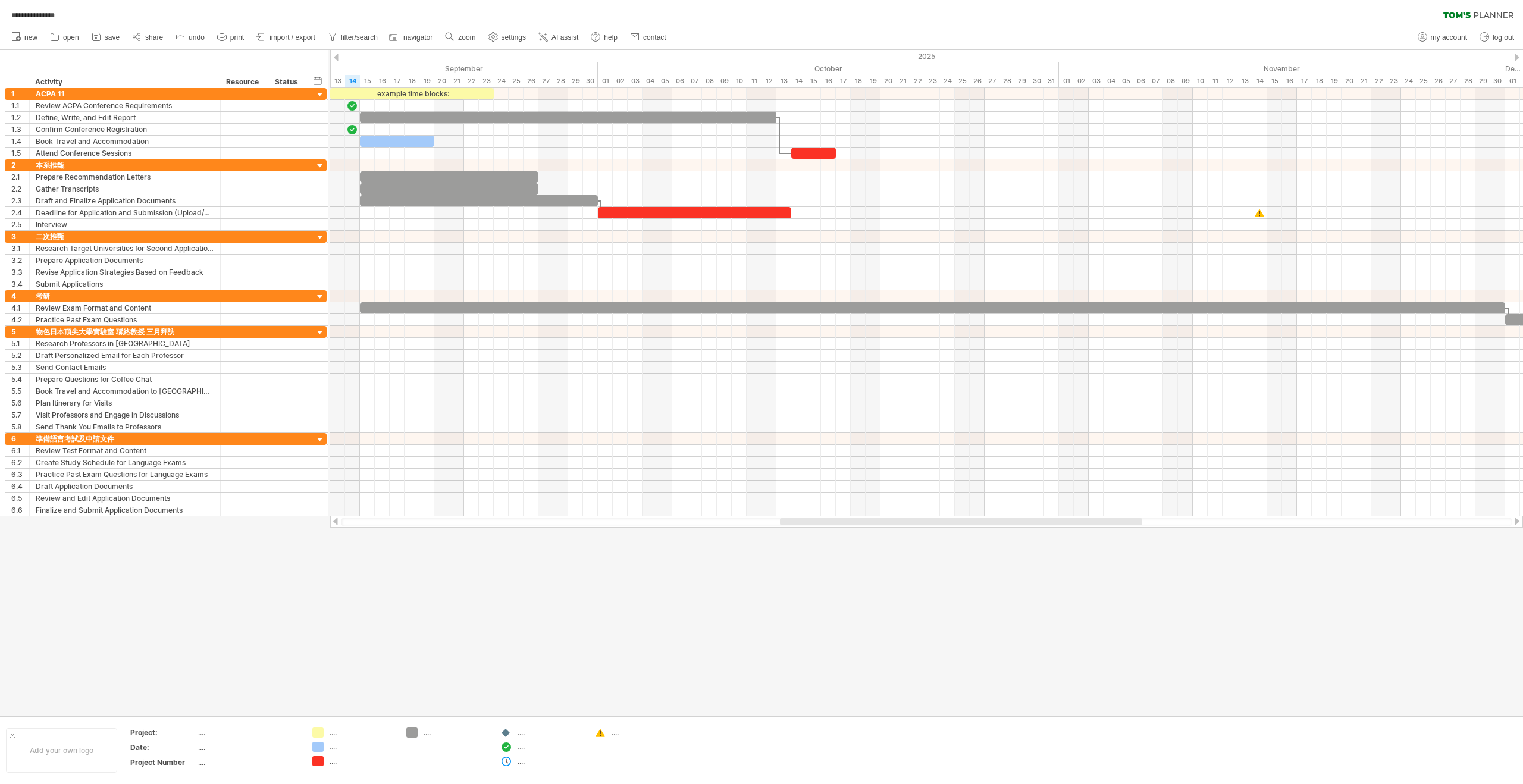
click at [1469, 14] on icon at bounding box center [1478, 15] width 70 height 7
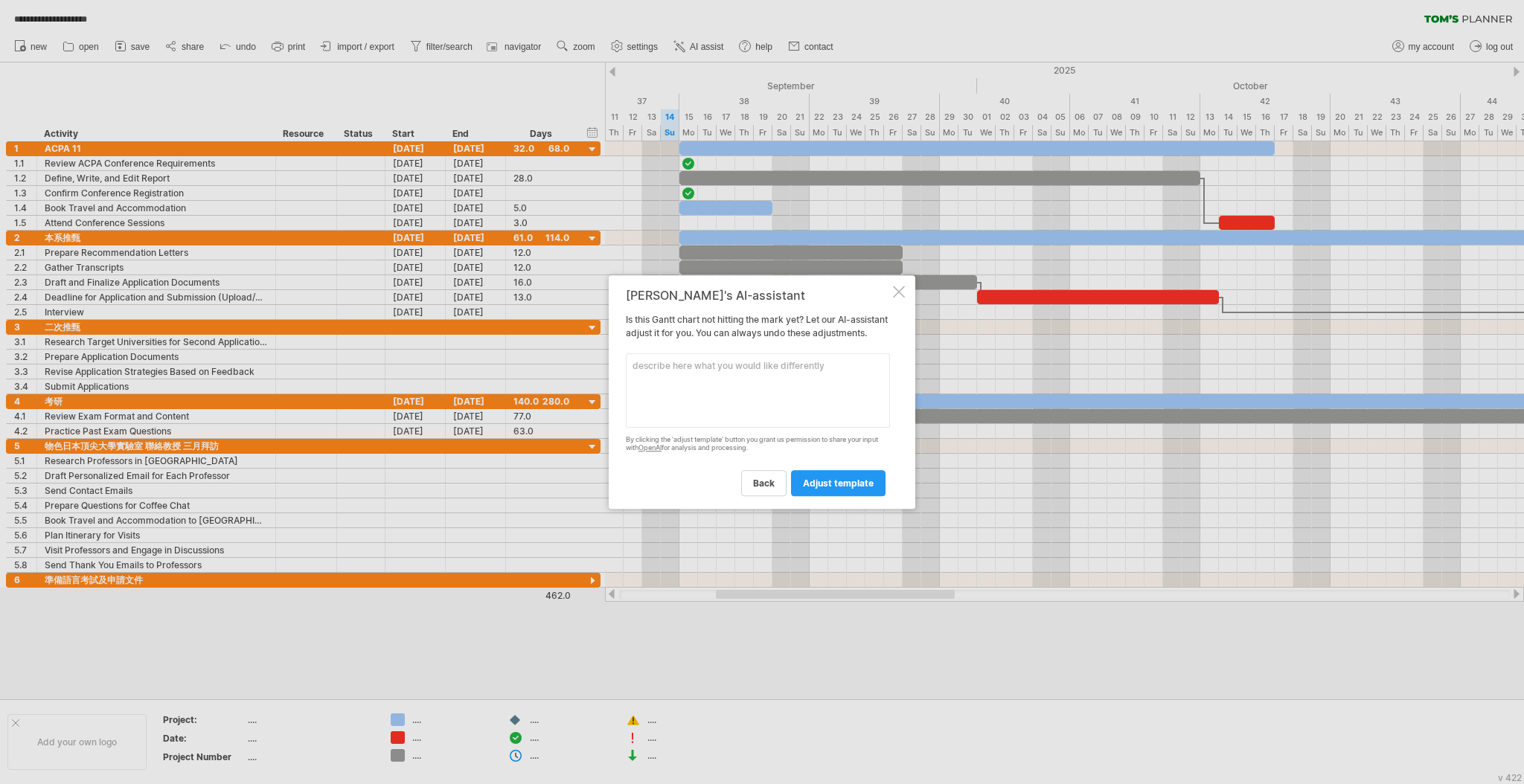
click at [730, 393] on textarea at bounding box center [757, 390] width 264 height 74
click at [897, 288] on div at bounding box center [898, 292] width 12 height 12
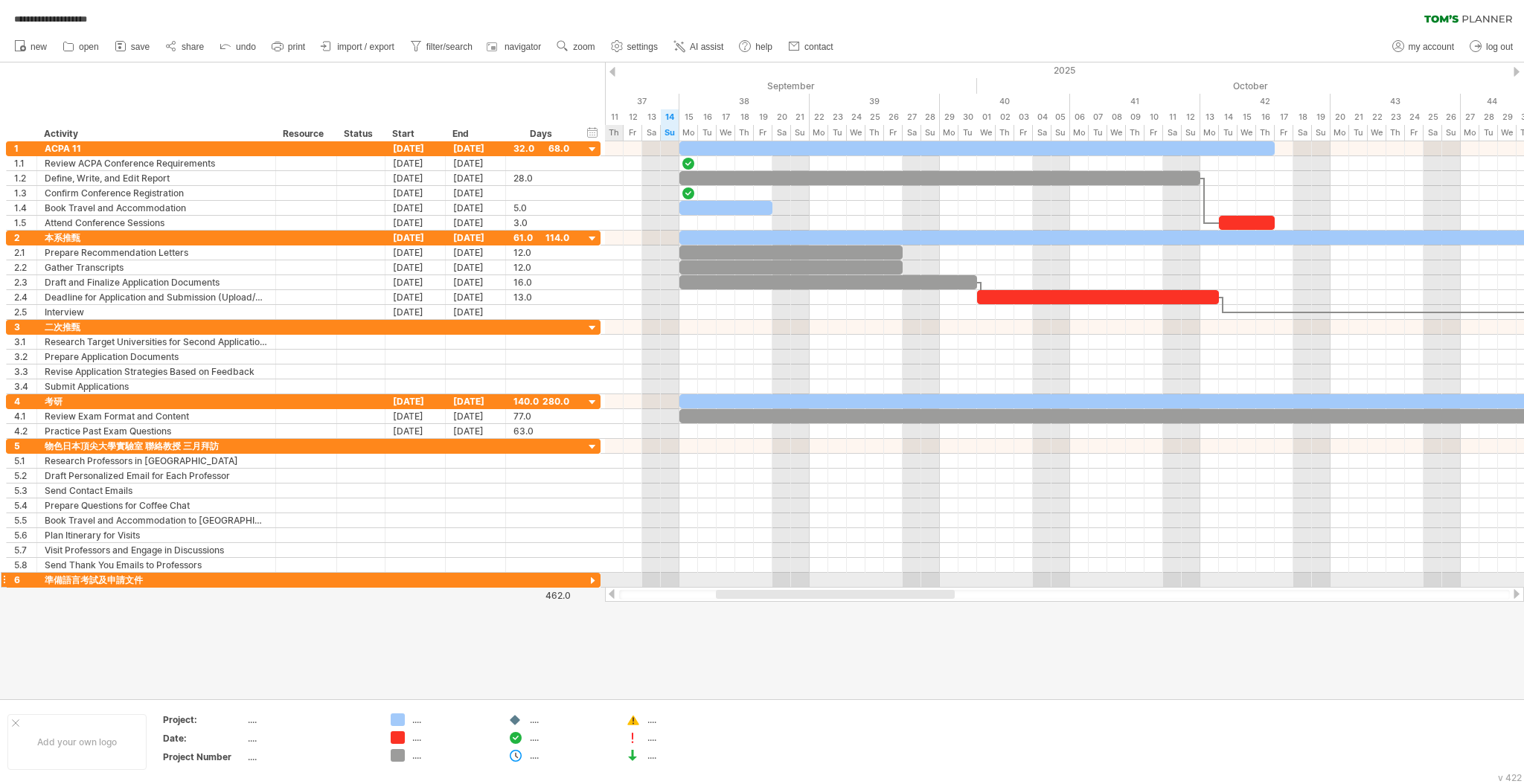
click at [593, 575] on div at bounding box center [592, 581] width 14 height 14
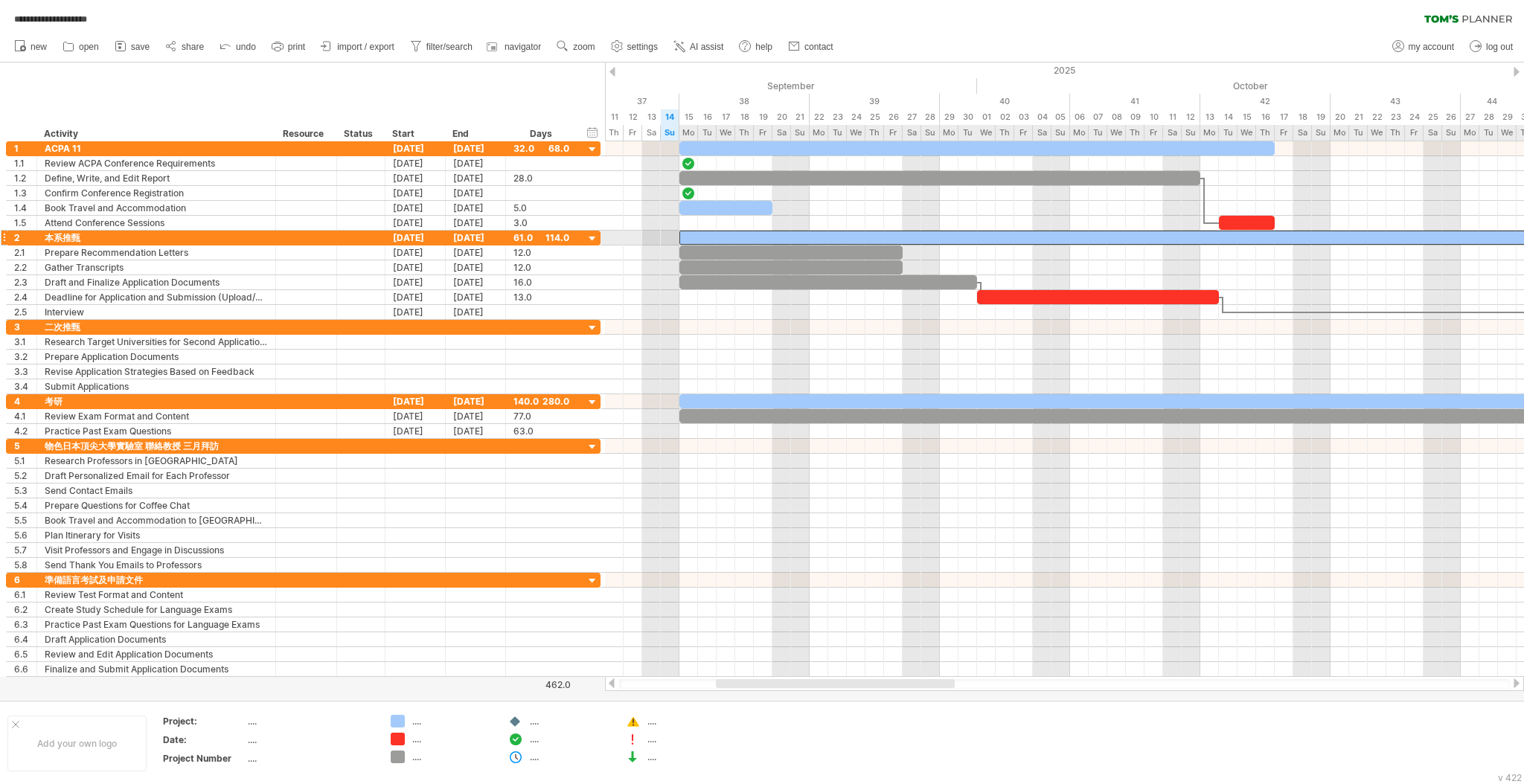
click at [956, 239] on div at bounding box center [1246, 237] width 1134 height 14
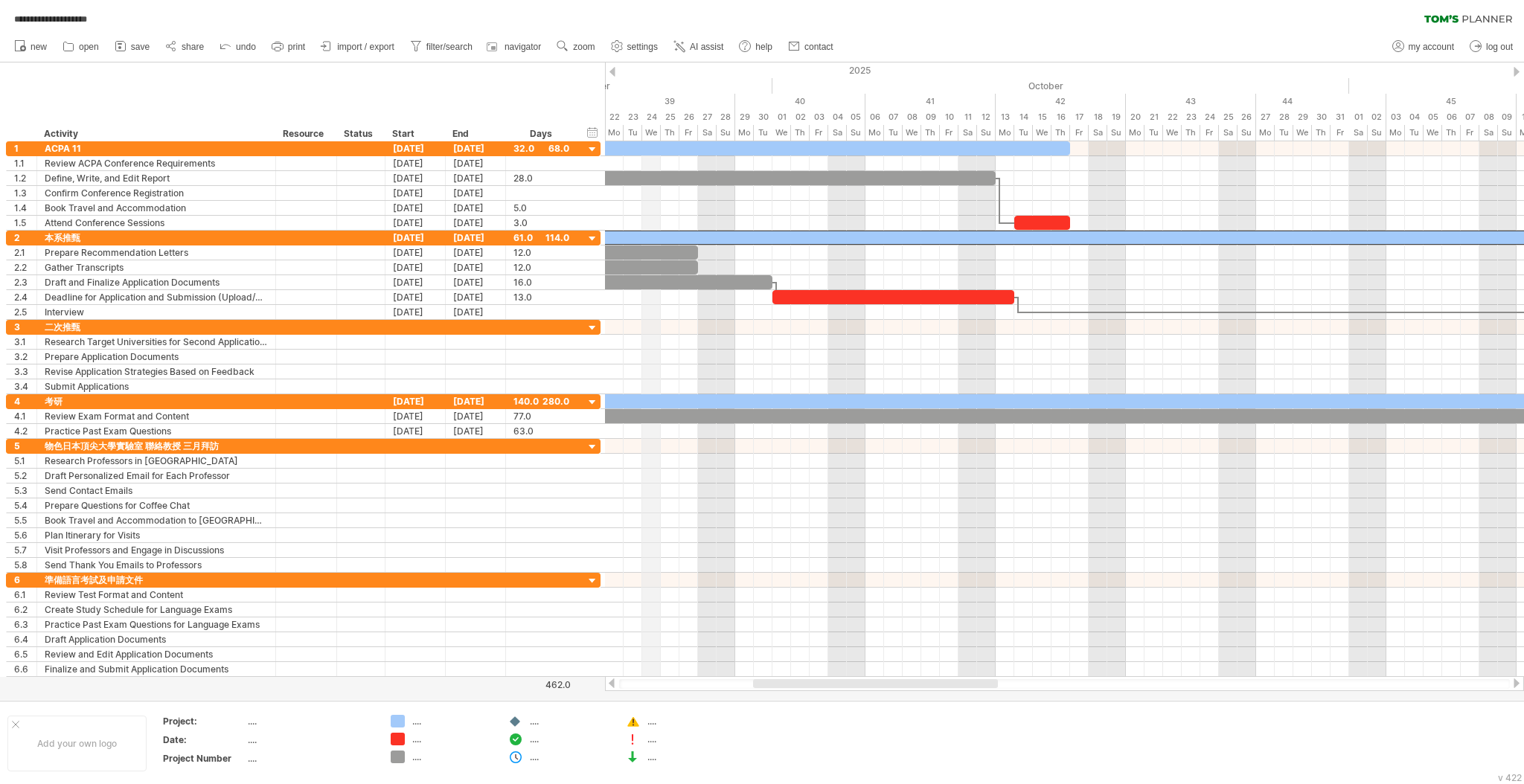
drag, startPoint x: 823, startPoint y: 86, endPoint x: 643, endPoint y: 140, distance: 187.9
click at [643, 140] on div "2025 2026 May June July August September October November December January Febr…" at bounding box center [1064, 102] width 919 height 79
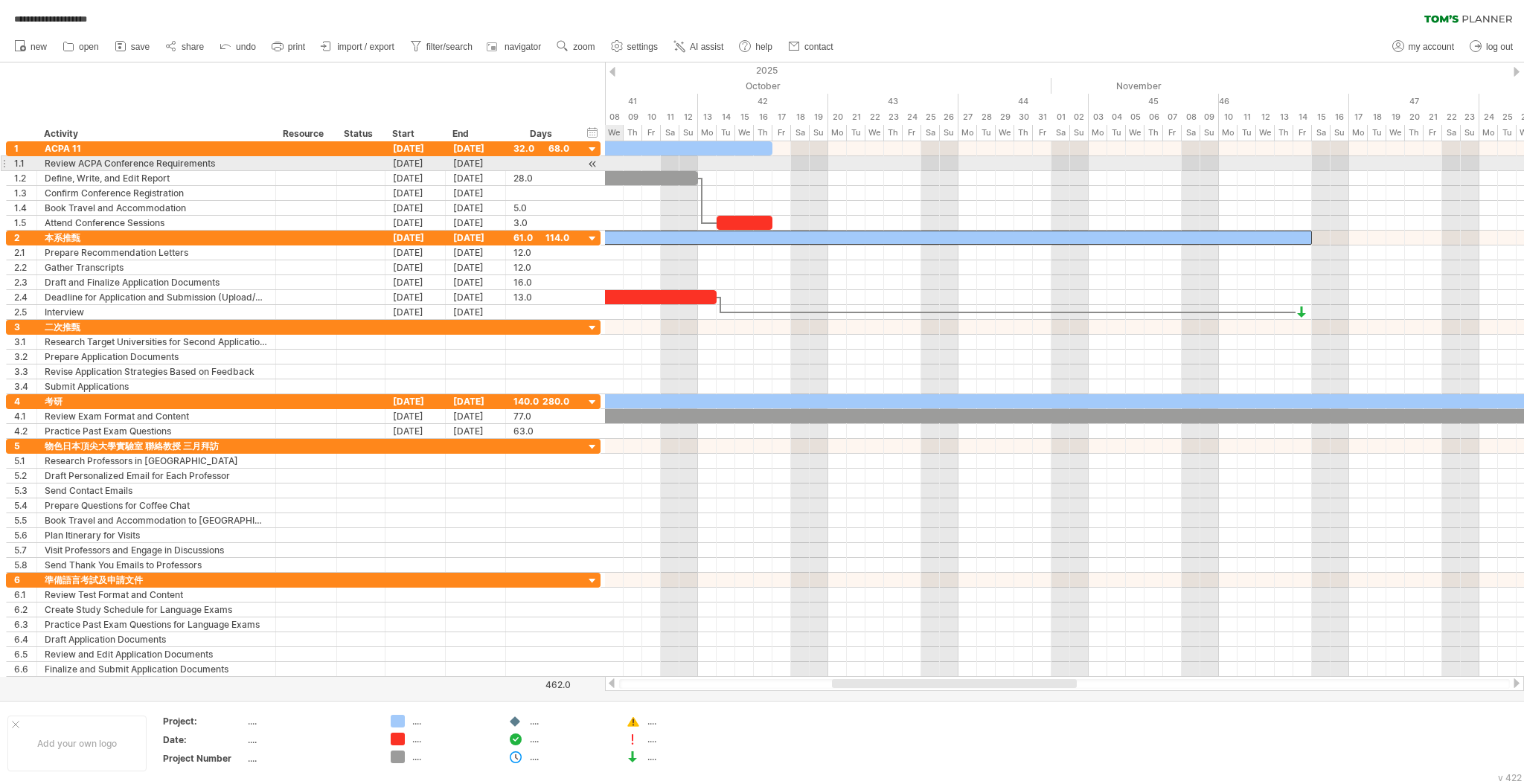
drag, startPoint x: 912, startPoint y: 74, endPoint x: 608, endPoint y: 163, distance: 316.8
click at [608, 163] on div "**********" at bounding box center [762, 392] width 1524 height 784
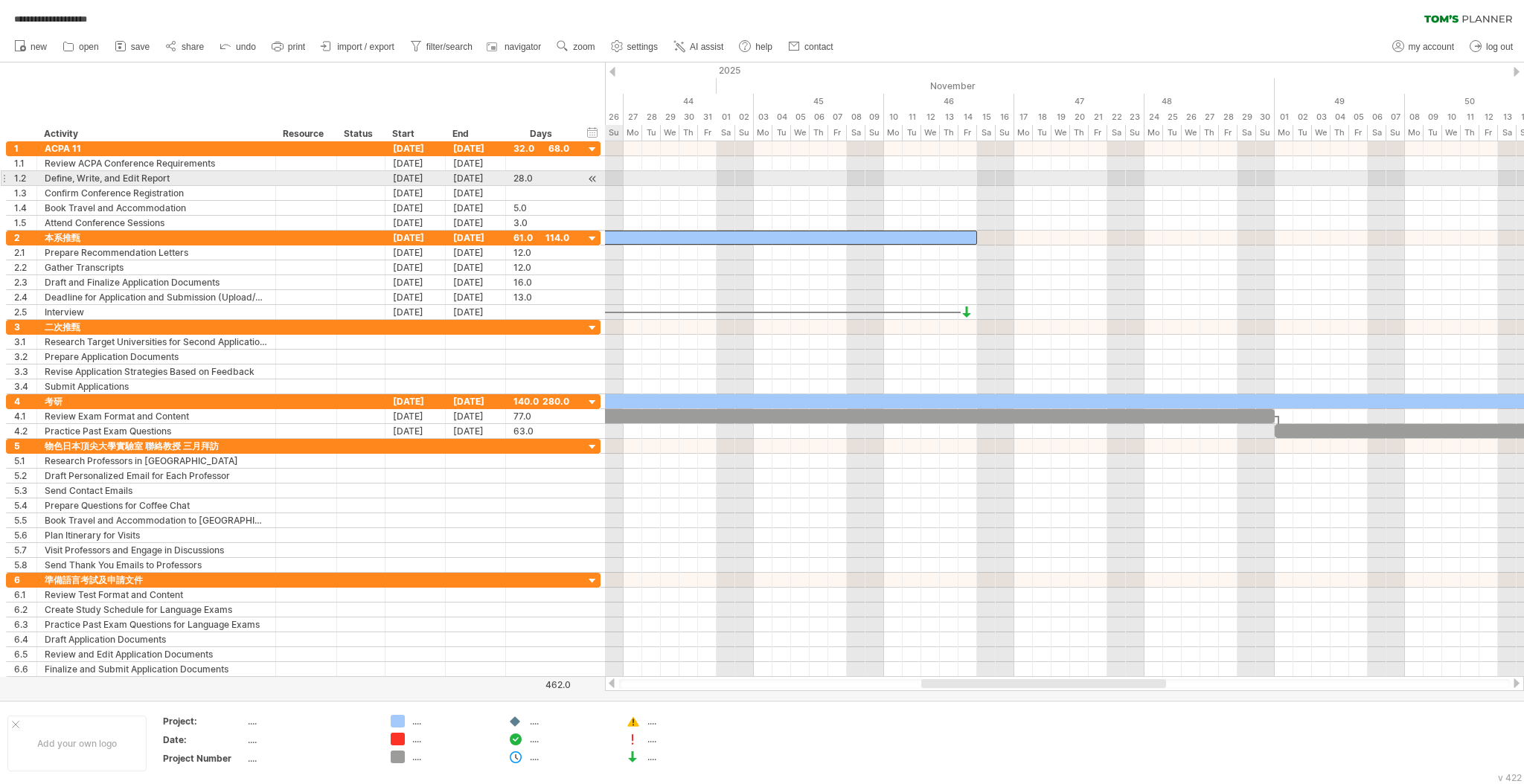
drag, startPoint x: 787, startPoint y: 126, endPoint x: 608, endPoint y: 173, distance: 185.1
click at [608, 173] on div "**********" at bounding box center [762, 392] width 1524 height 784
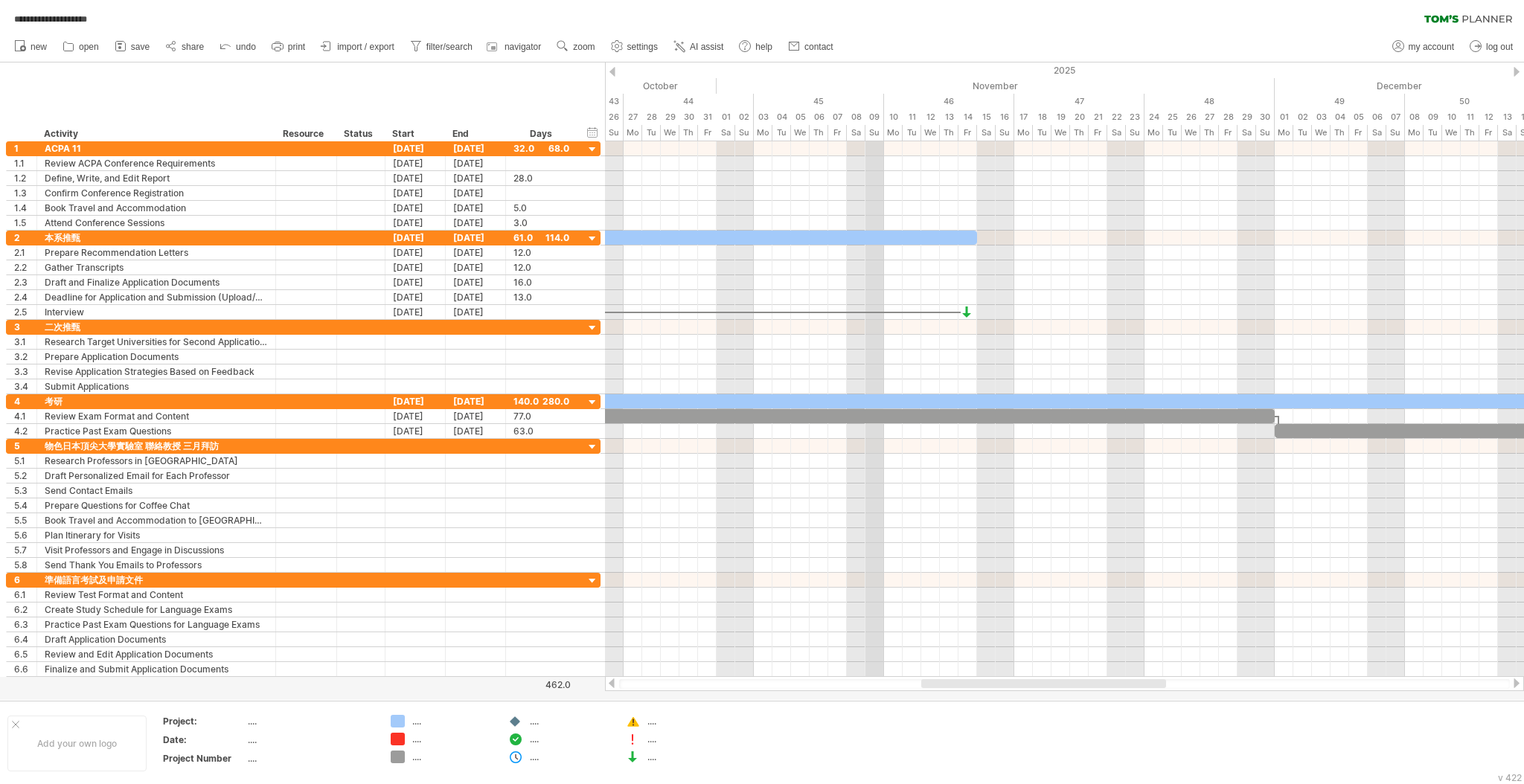
drag, startPoint x: 1004, startPoint y: 60, endPoint x: 724, endPoint y: 109, distance: 284.3
click at [724, 109] on div "**********" at bounding box center [762, 392] width 1524 height 784
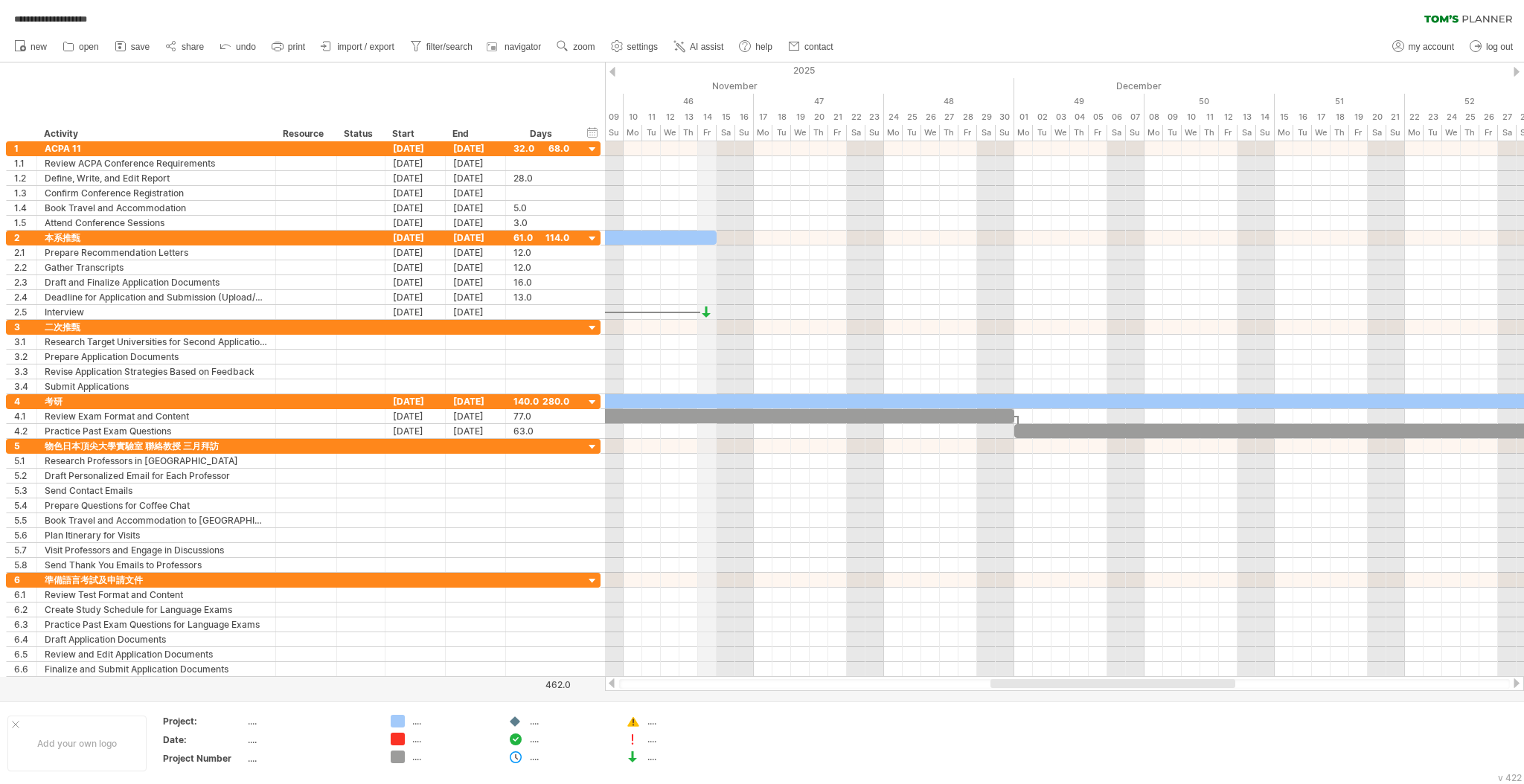
drag, startPoint x: 966, startPoint y: 78, endPoint x: 693, endPoint y: 128, distance: 277.5
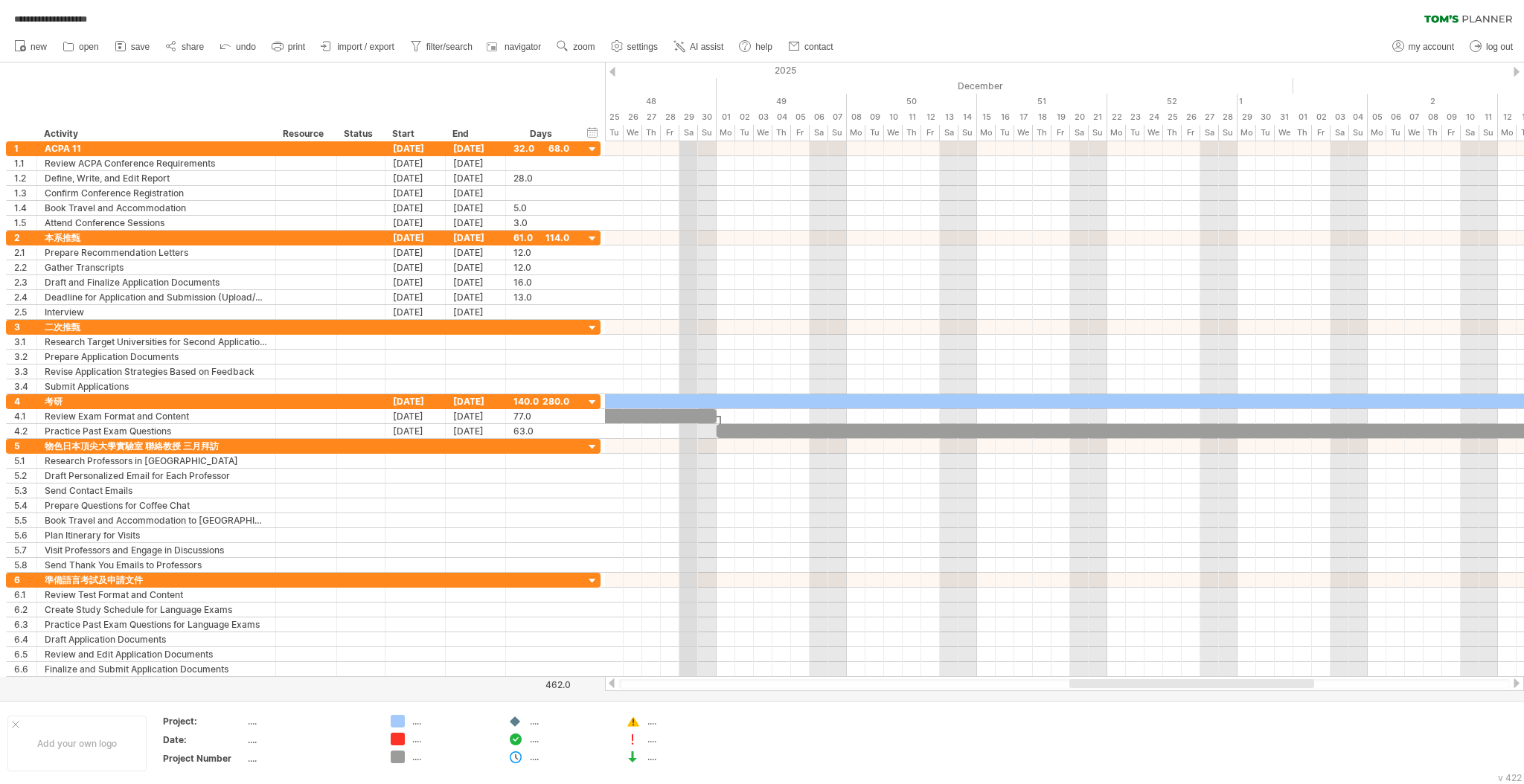
drag, startPoint x: 956, startPoint y: 75, endPoint x: 685, endPoint y: 123, distance: 275.2
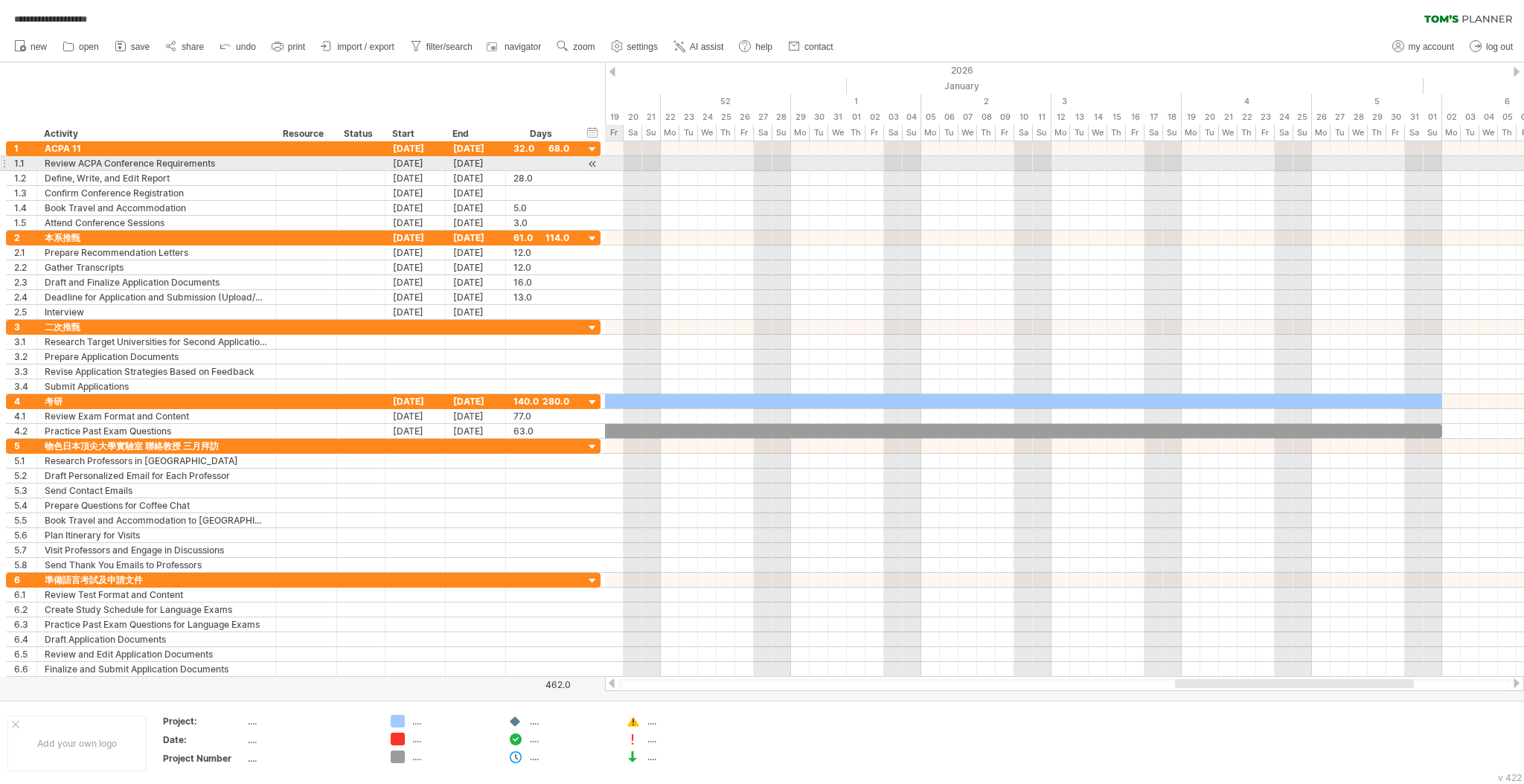
drag, startPoint x: 1033, startPoint y: 69, endPoint x: 724, endPoint y: 145, distance: 318.2
click at [605, 160] on div "**********" at bounding box center [762, 392] width 1524 height 784
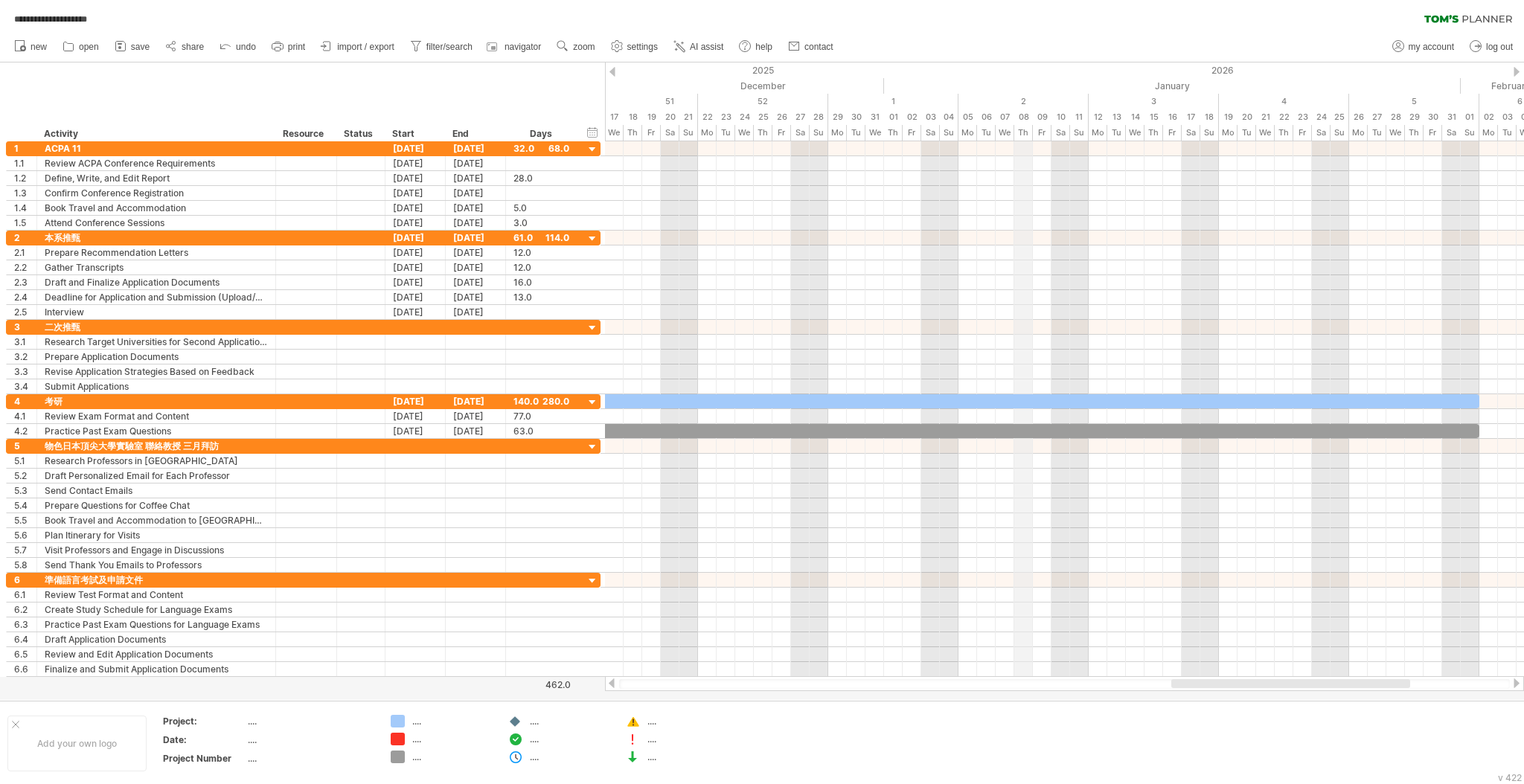
drag, startPoint x: 973, startPoint y: 83, endPoint x: 1270, endPoint y: 48, distance: 299.1
click at [1270, 48] on div "**********" at bounding box center [762, 392] width 1524 height 784
drag, startPoint x: 988, startPoint y: 96, endPoint x: 991, endPoint y: 79, distance: 17.3
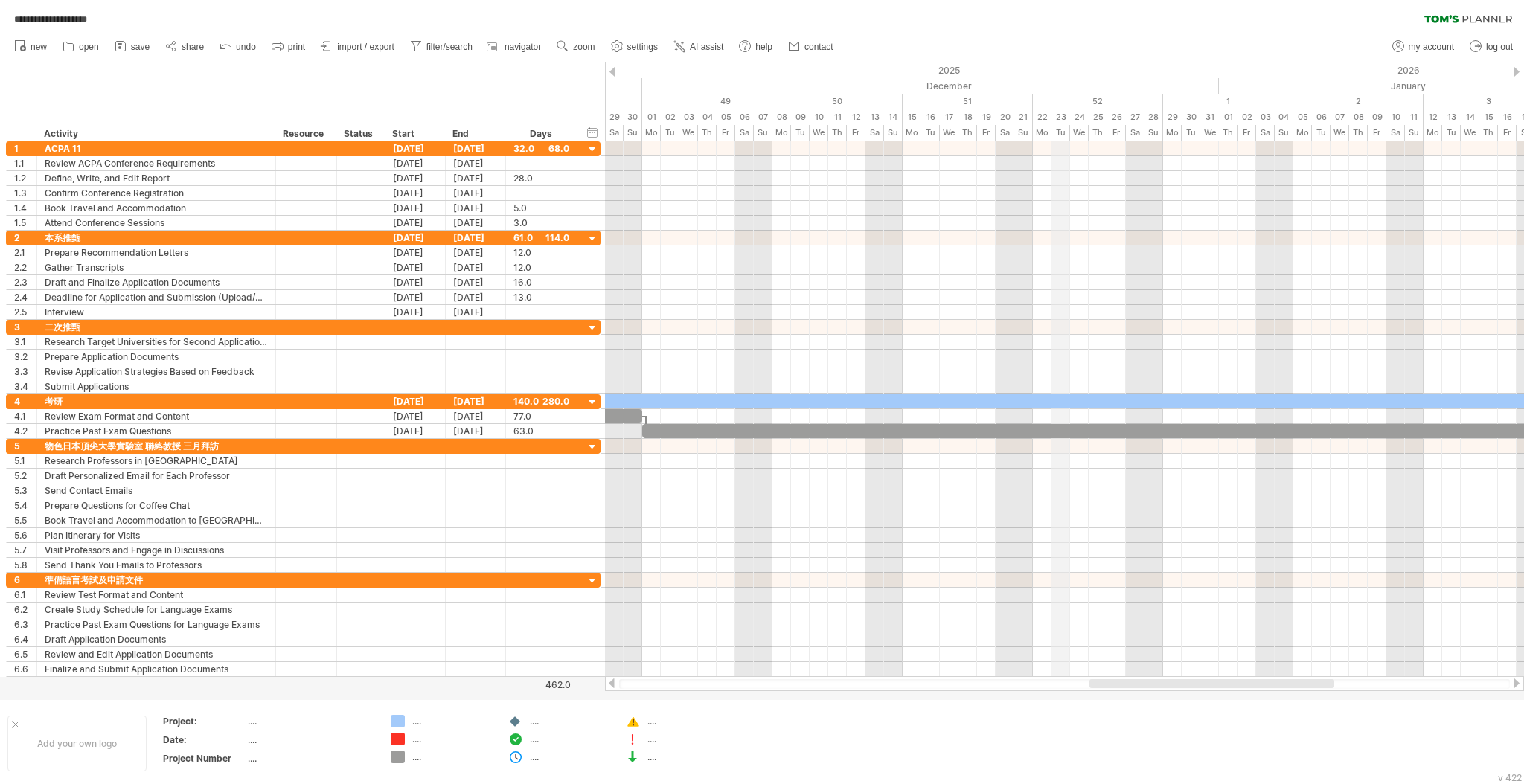
drag, startPoint x: 991, startPoint y: 79, endPoint x: 1214, endPoint y: 67, distance: 223.3
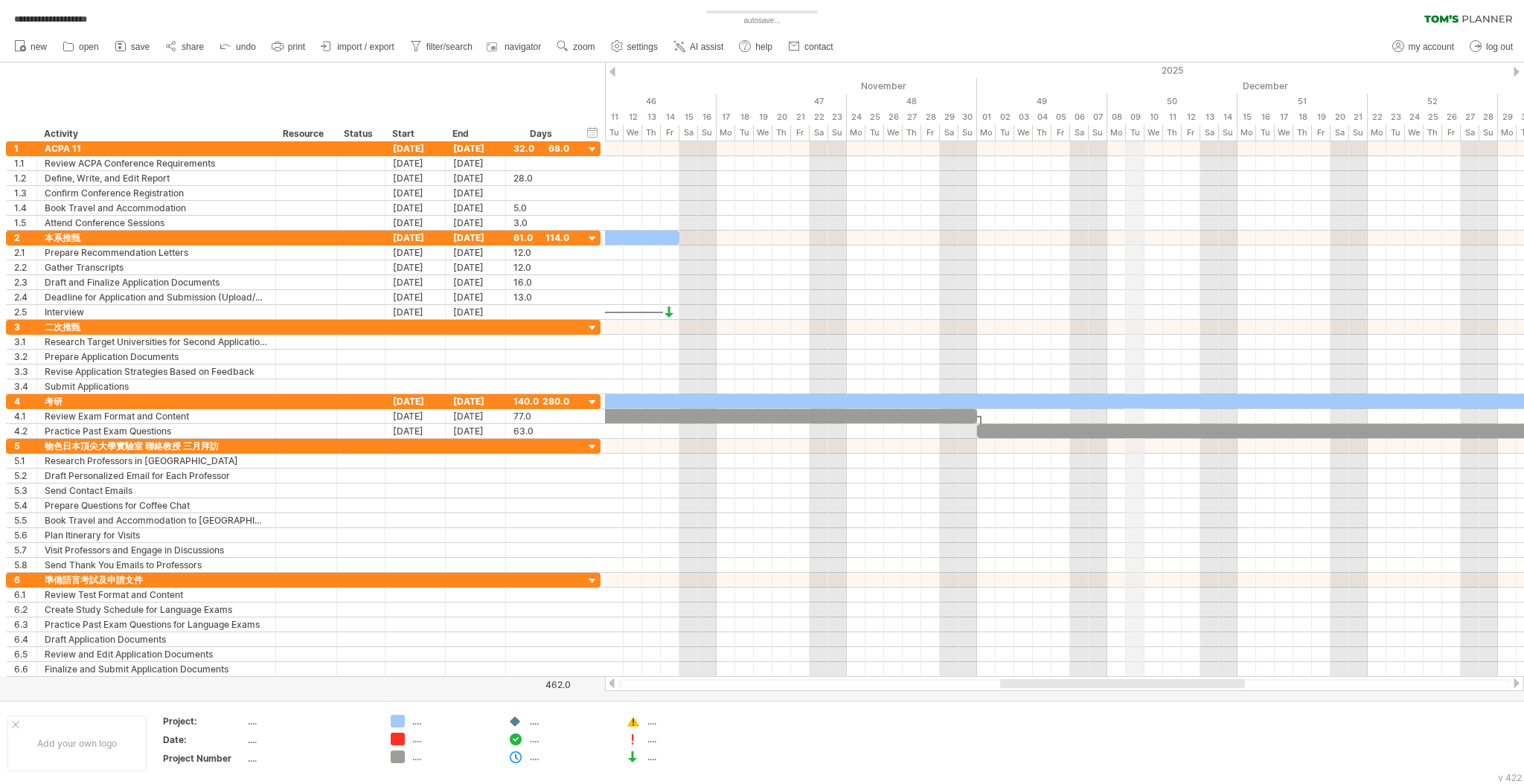
drag, startPoint x: 934, startPoint y: 82, endPoint x: 1176, endPoint y: 76, distance: 242.1
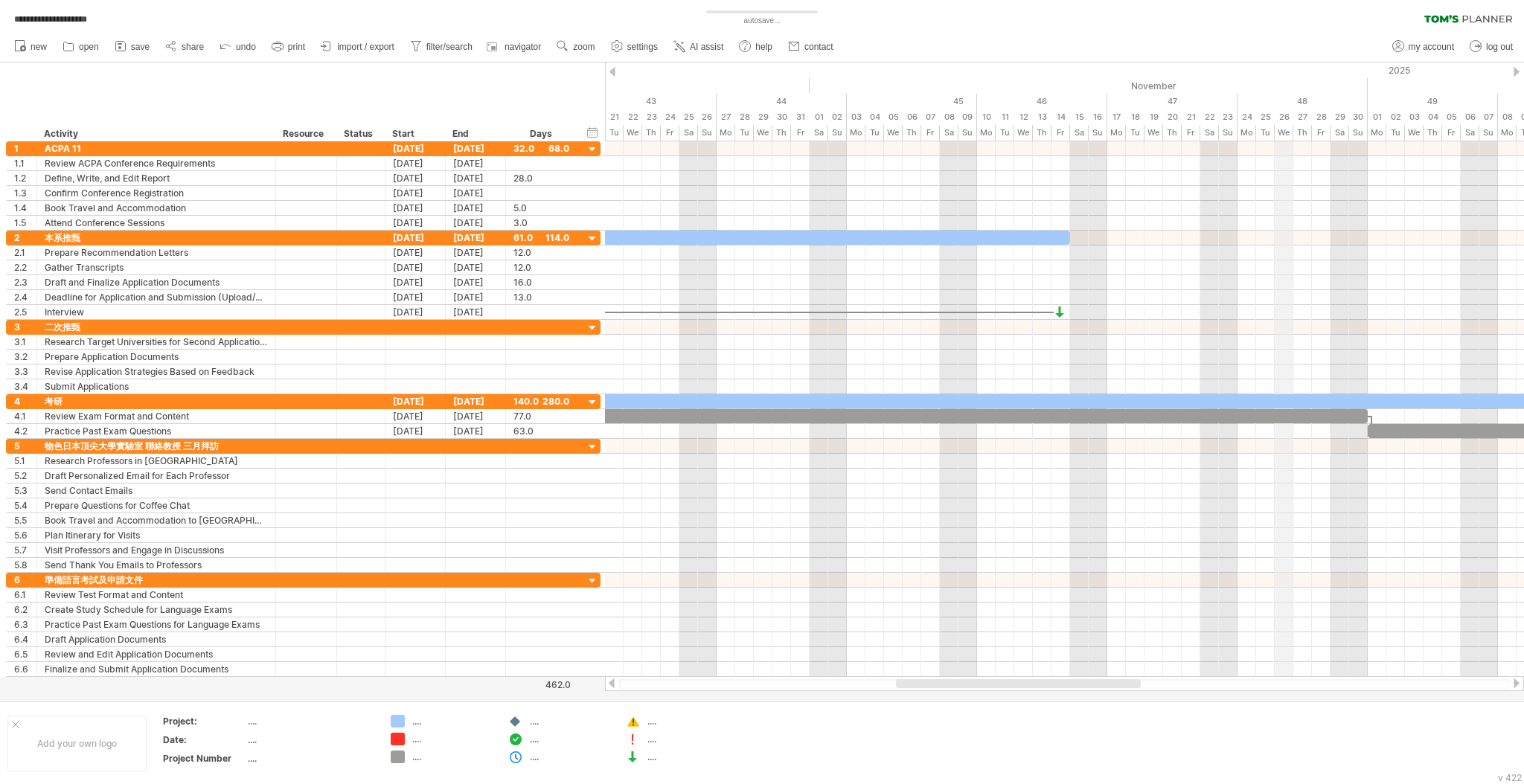
drag, startPoint x: 949, startPoint y: 80, endPoint x: 1280, endPoint y: 79, distance: 331.0
click at [1280, 79] on div "November" at bounding box center [1088, 86] width 558 height 16
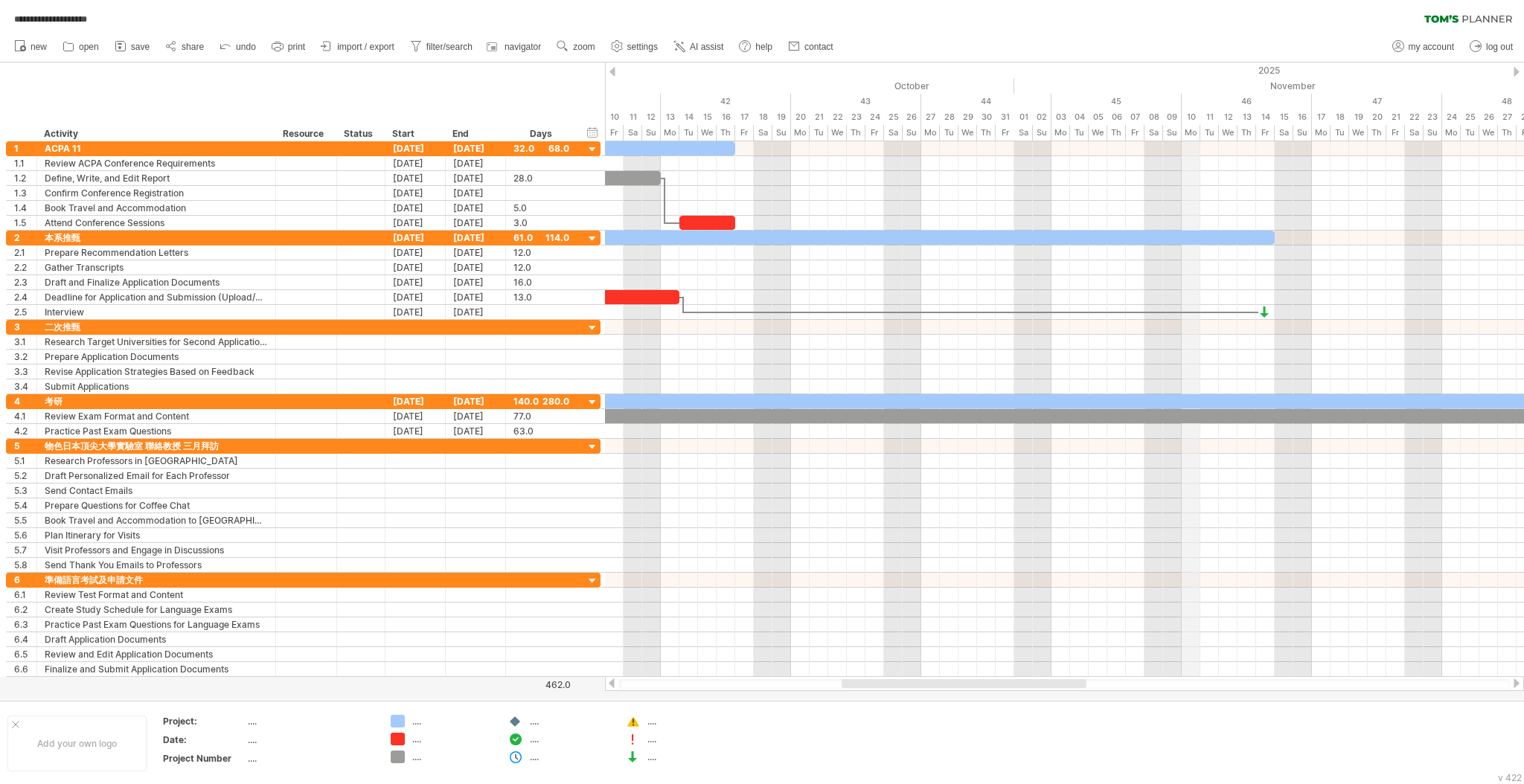
drag, startPoint x: 996, startPoint y: 79, endPoint x: 1245, endPoint y: 71, distance: 249.1
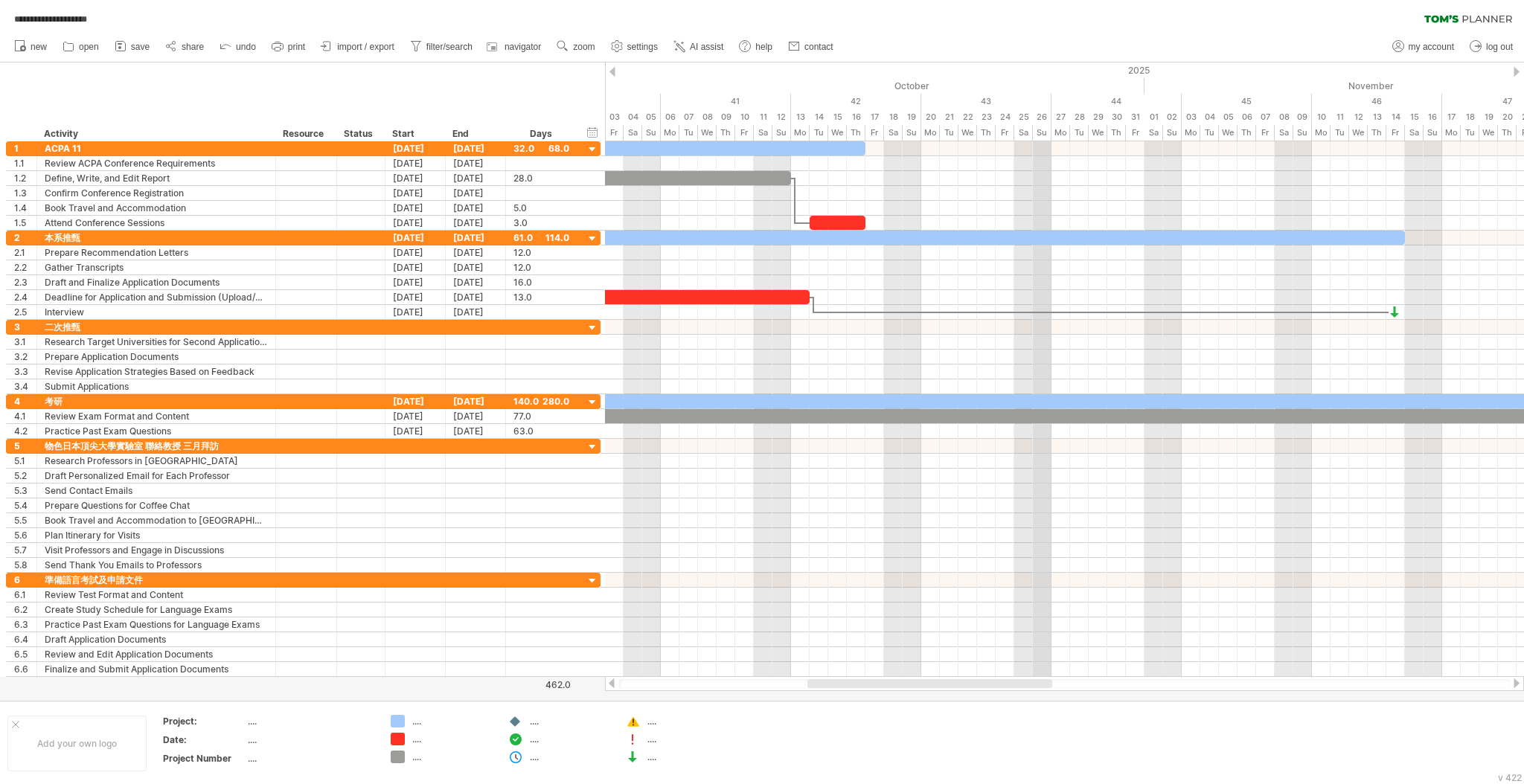
drag, startPoint x: 974, startPoint y: 85, endPoint x: 1242, endPoint y: 71, distance: 268.4
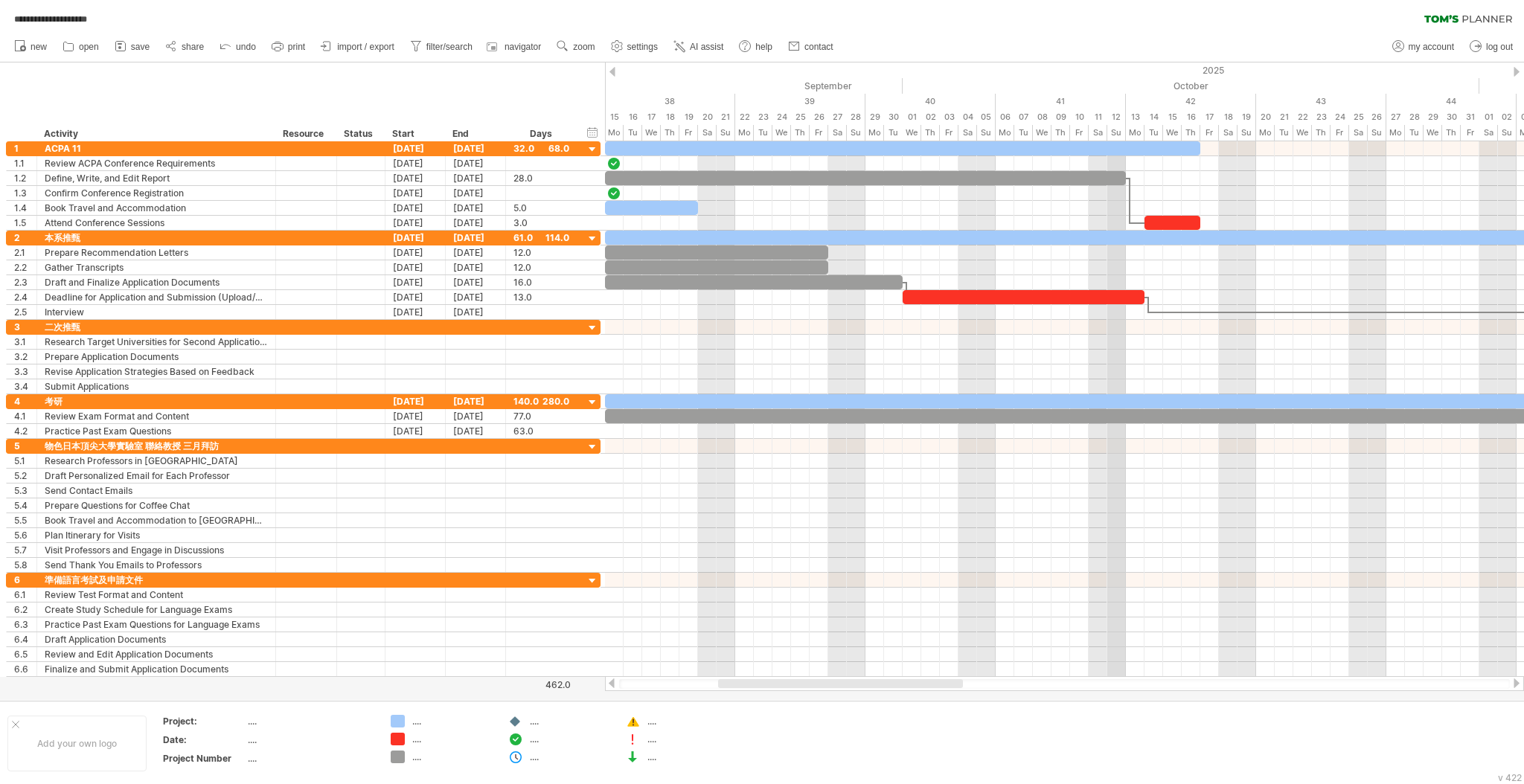
drag, startPoint x: 979, startPoint y: 79, endPoint x: 1292, endPoint y: 63, distance: 313.4
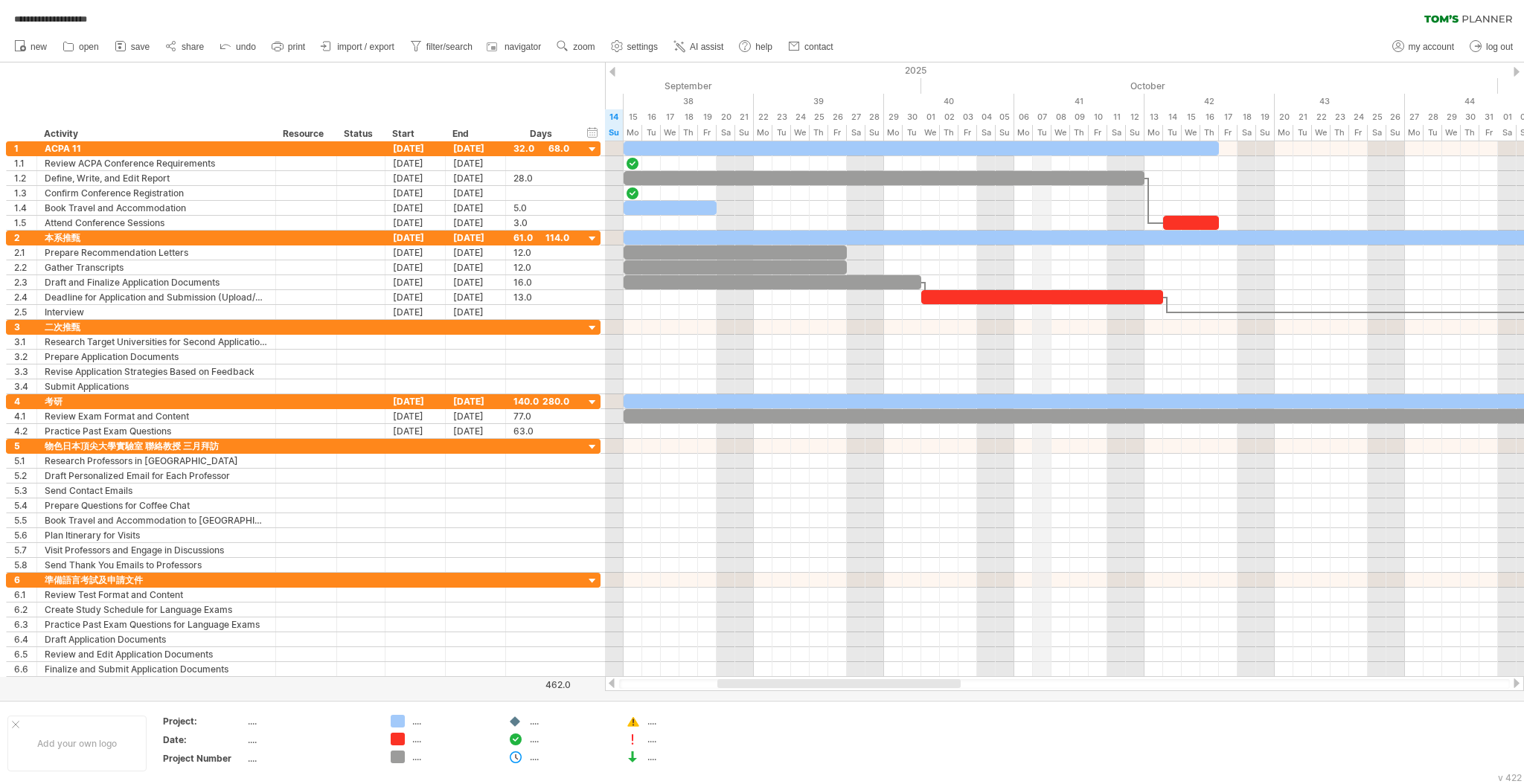
drag, startPoint x: 1193, startPoint y: 71, endPoint x: 1036, endPoint y: 96, distance: 159.0
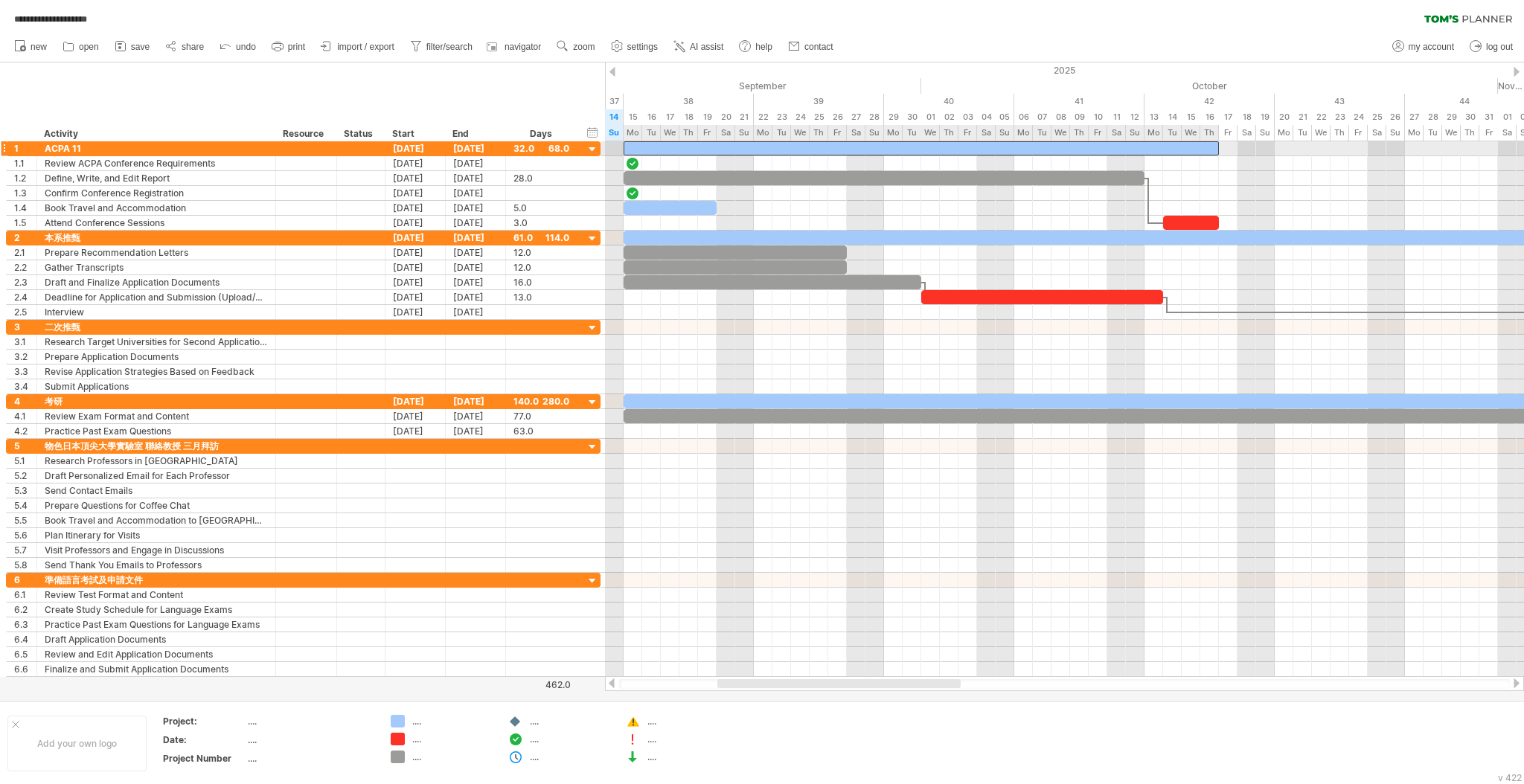
click at [893, 148] on div at bounding box center [920, 148] width 595 height 14
click at [1182, 146] on div at bounding box center [920, 148] width 595 height 14
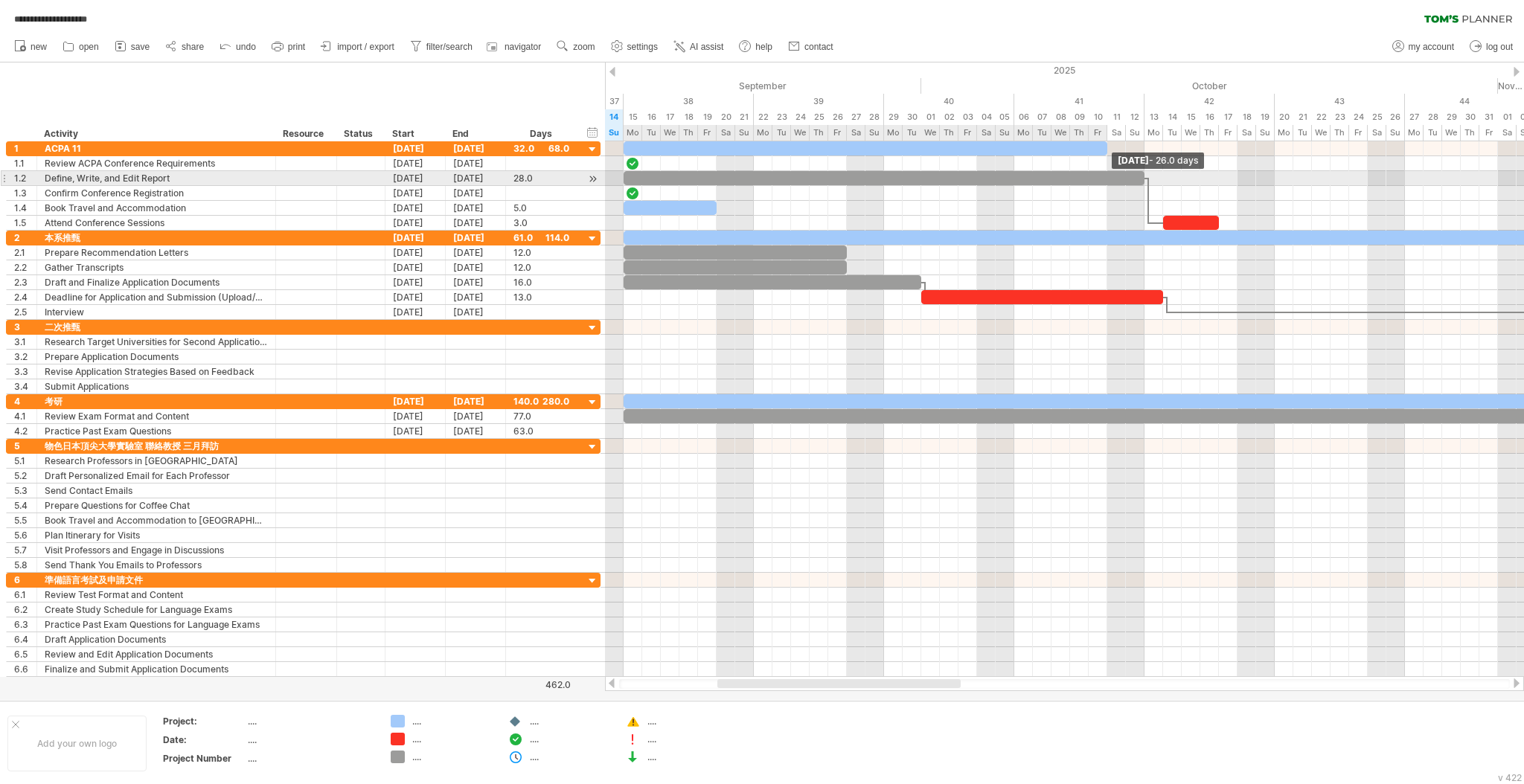
drag, startPoint x: 1220, startPoint y: 149, endPoint x: 1104, endPoint y: 180, distance: 120.1
click at [1274, 180] on div at bounding box center [1274, 185] width 0 height 89
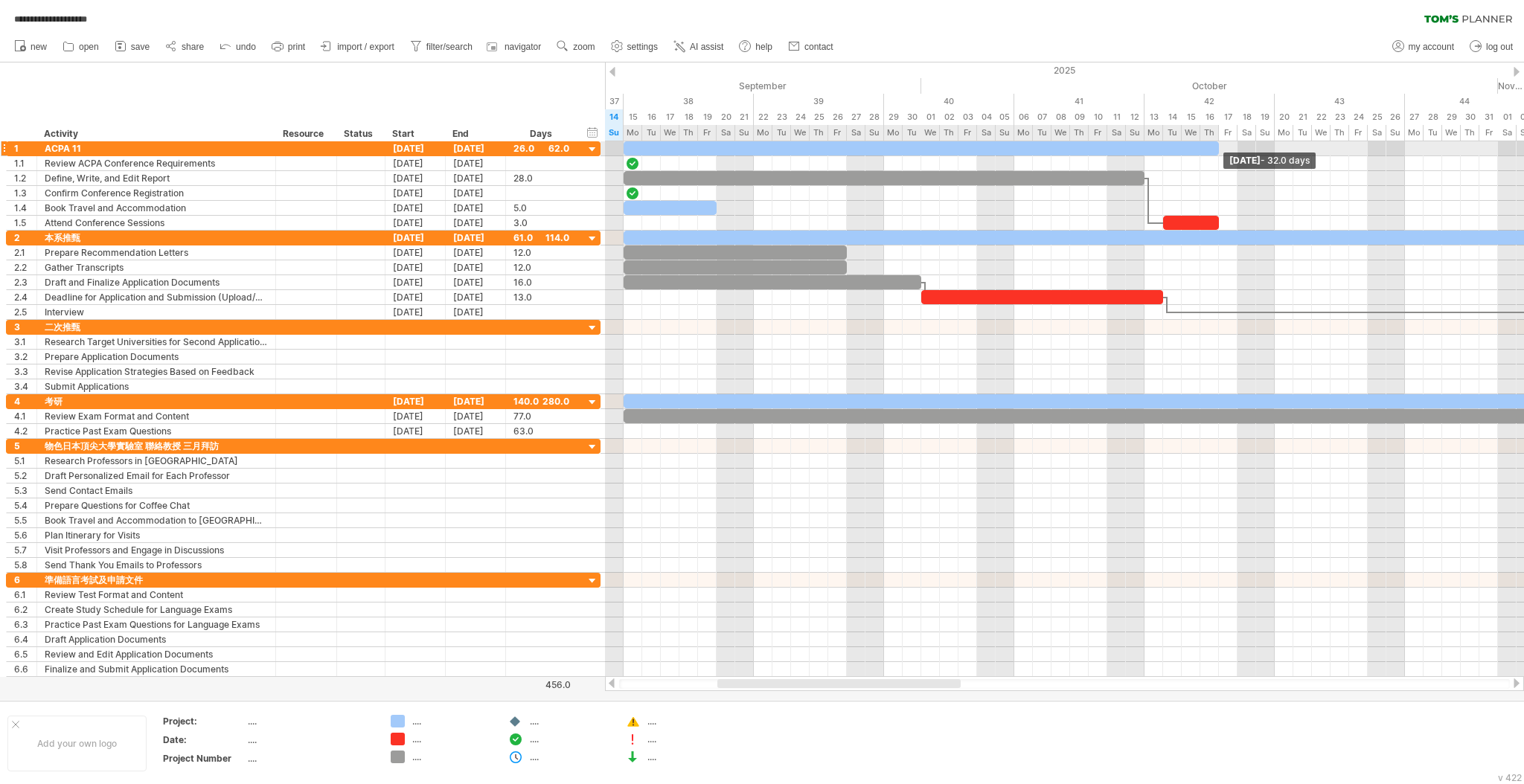
drag, startPoint x: 1105, startPoint y: 152, endPoint x: 1217, endPoint y: 146, distance: 112.2
click at [1217, 146] on span at bounding box center [1218, 148] width 6 height 14
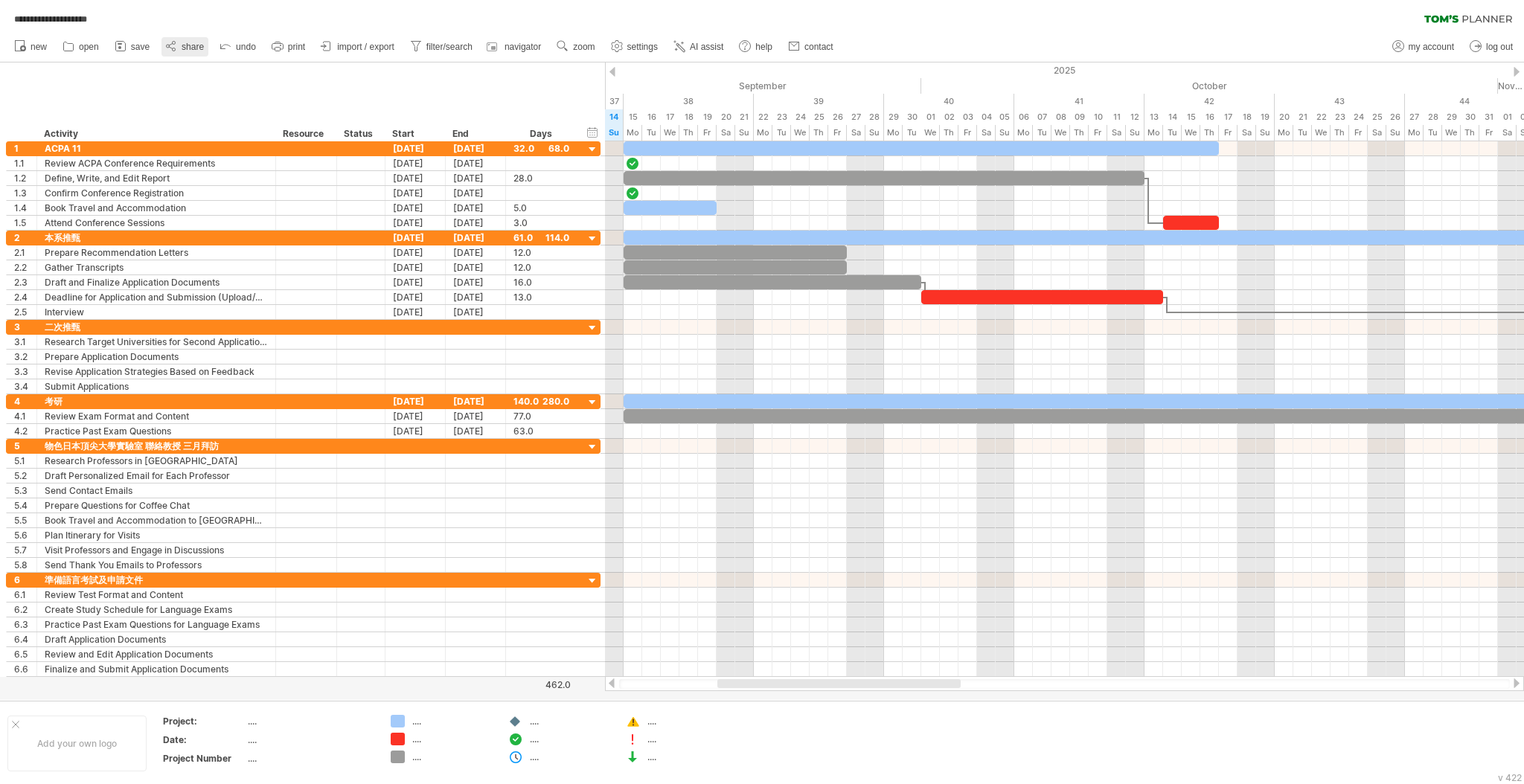
click at [175, 44] on icon at bounding box center [171, 46] width 15 height 15
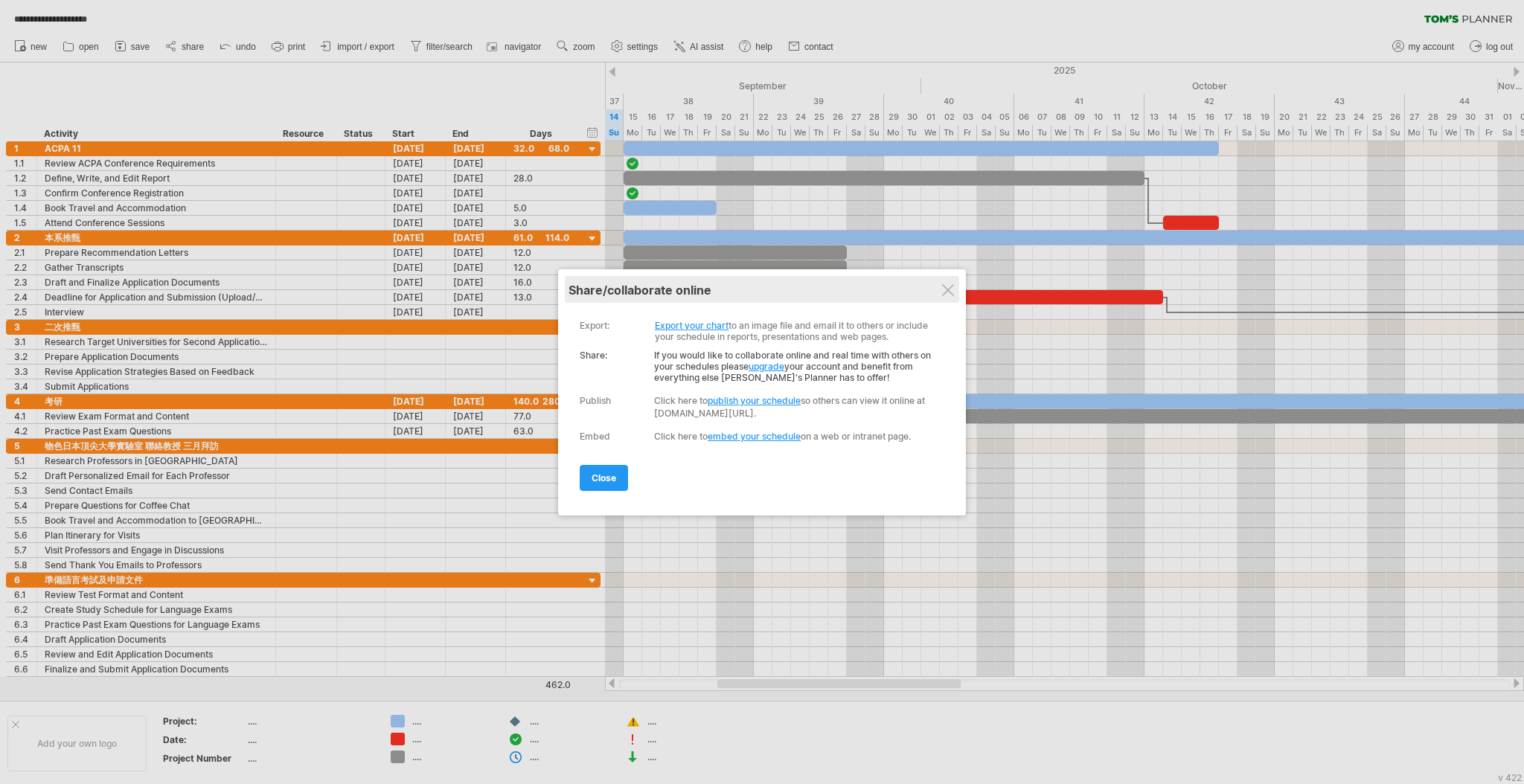
click at [946, 296] on div "share/collaborate online" at bounding box center [762, 290] width 387 height 15
click at [945, 295] on div at bounding box center [947, 290] width 12 height 12
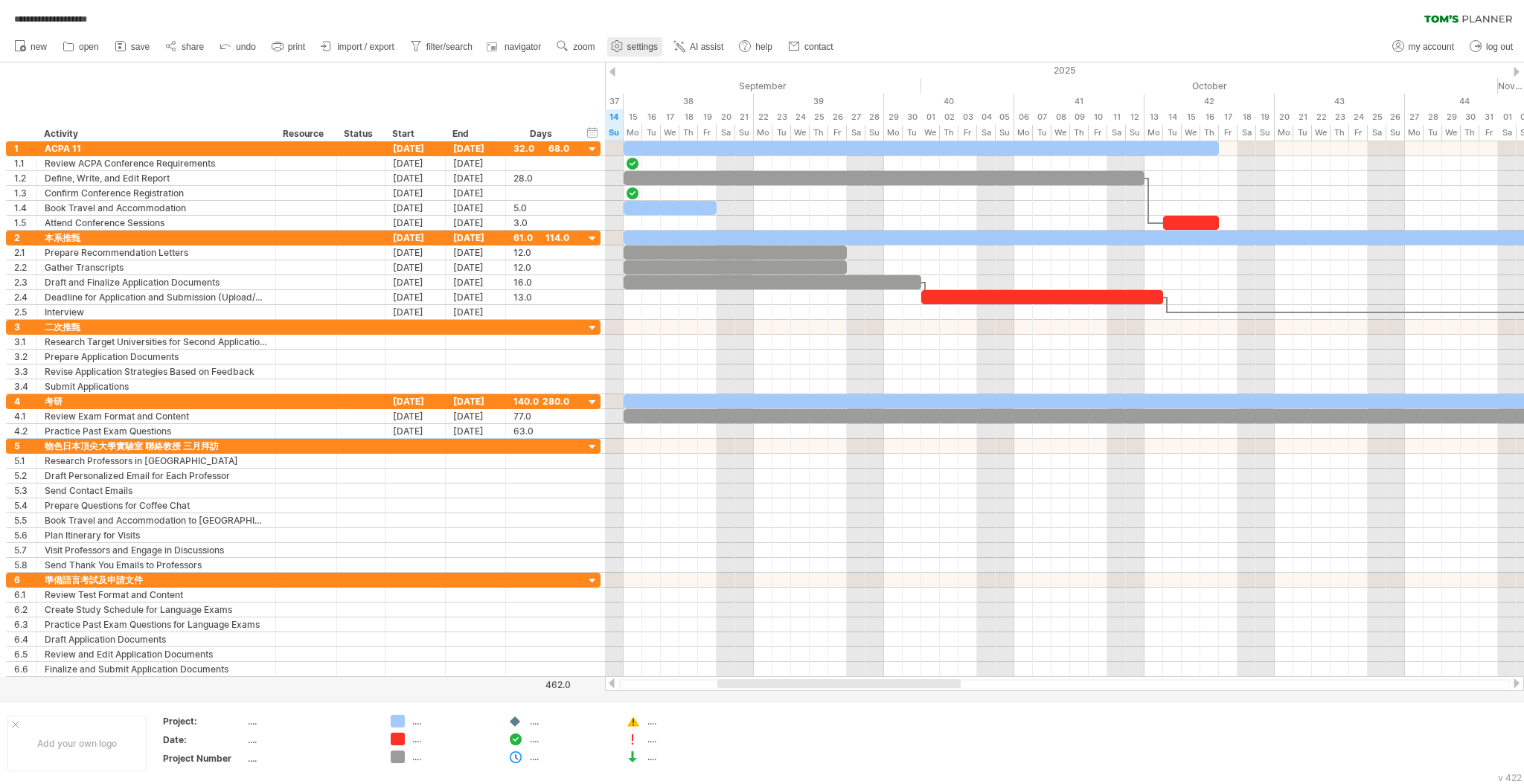
click at [644, 46] on span "settings" at bounding box center [642, 47] width 30 height 11
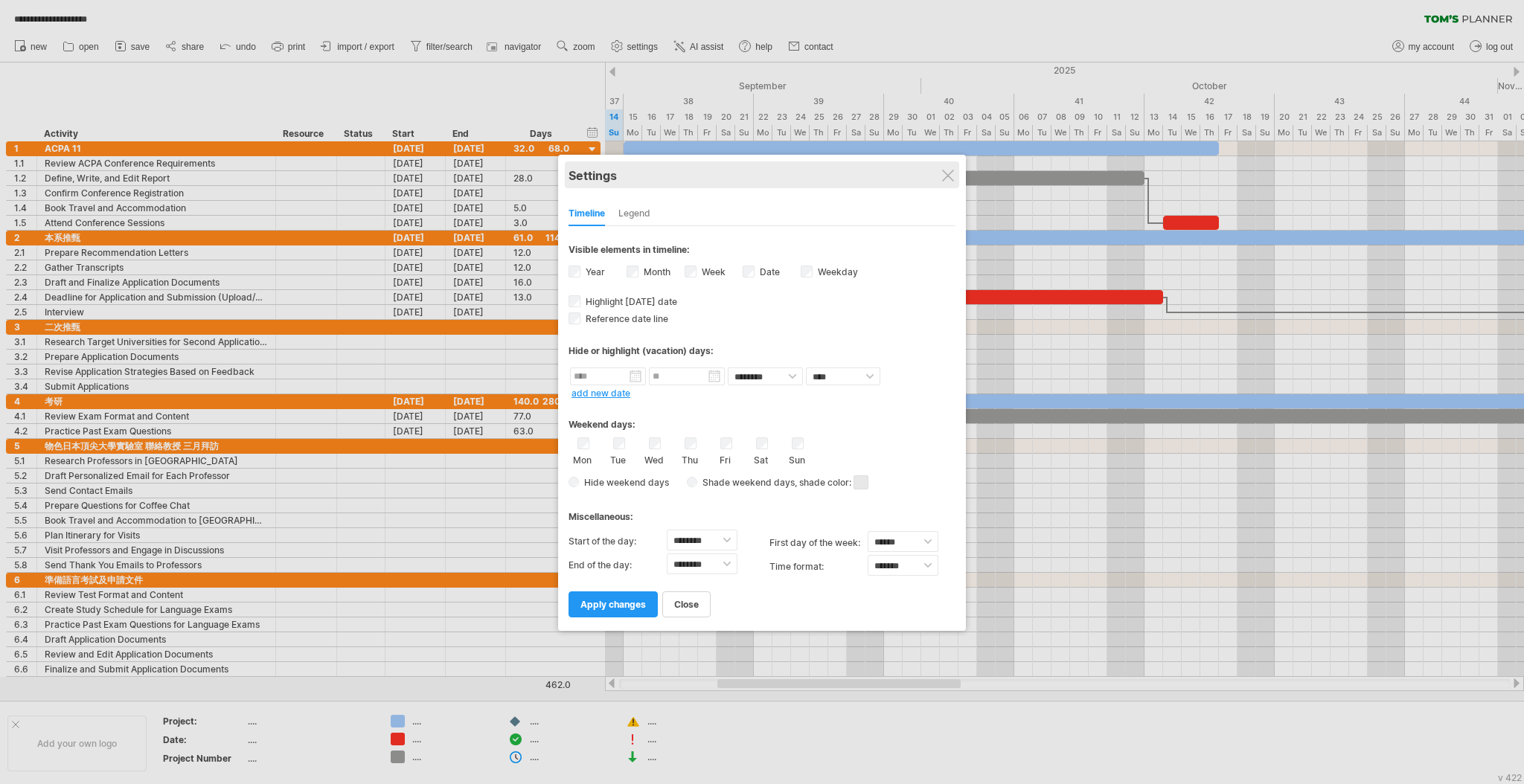
click at [954, 174] on div "Settings" at bounding box center [762, 175] width 387 height 27
click at [950, 175] on div at bounding box center [947, 175] width 12 height 12
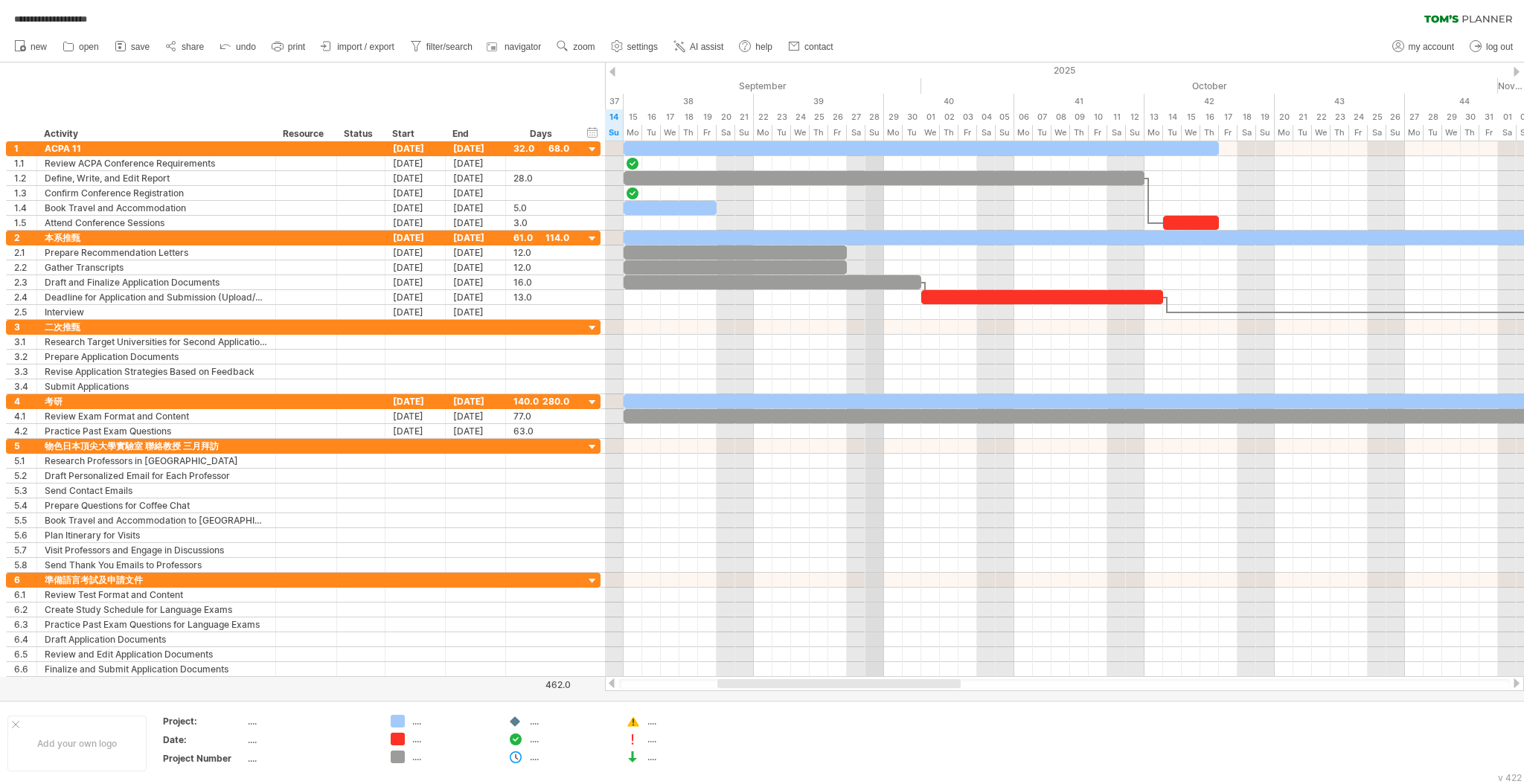
drag, startPoint x: 889, startPoint y: 71, endPoint x: 882, endPoint y: 82, distance: 13.0
drag, startPoint x: 121, startPoint y: 42, endPoint x: 137, endPoint y: 42, distance: 16.0
click at [121, 42] on icon at bounding box center [120, 46] width 15 height 15
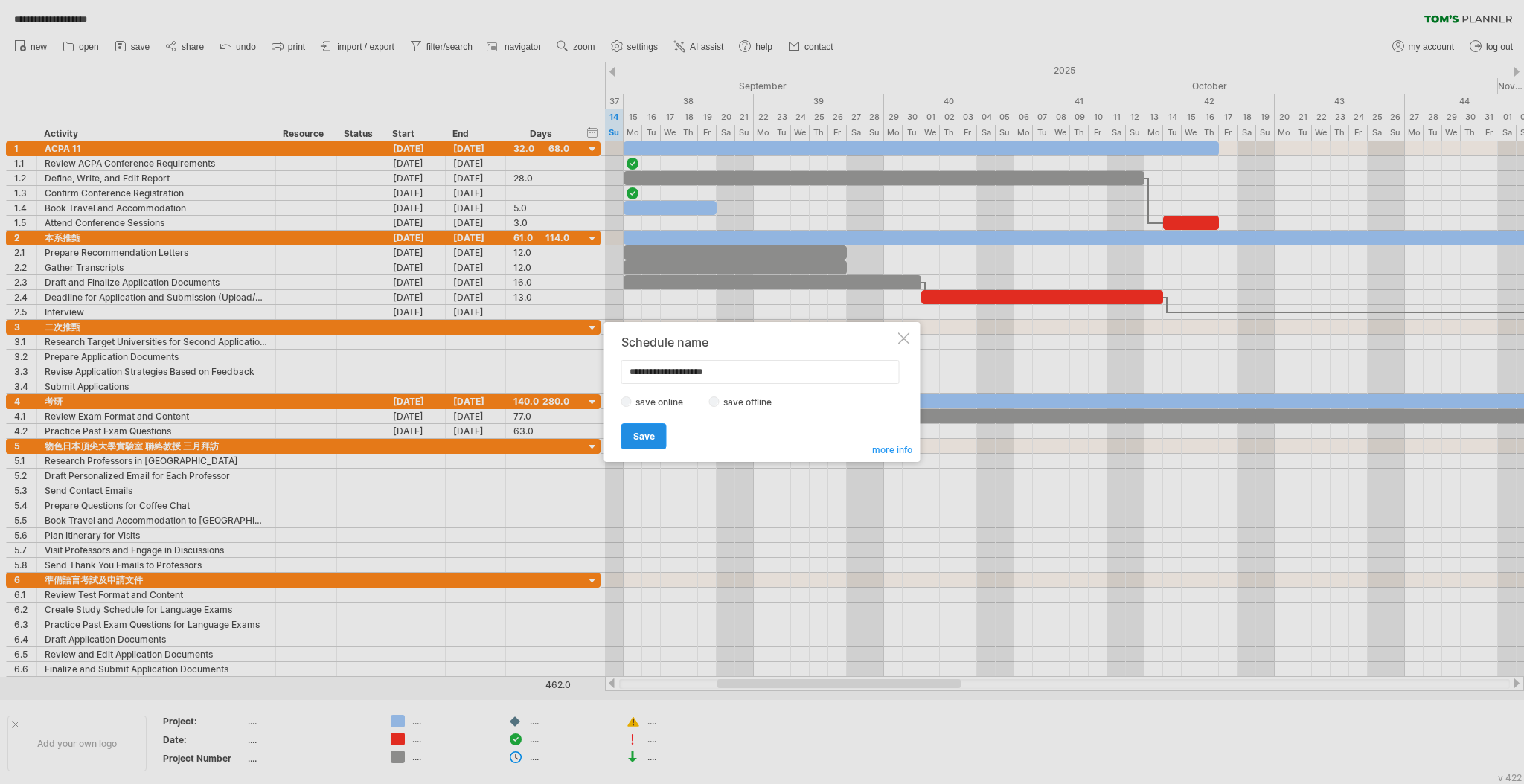
click at [653, 435] on span "Save" at bounding box center [644, 436] width 21 height 11
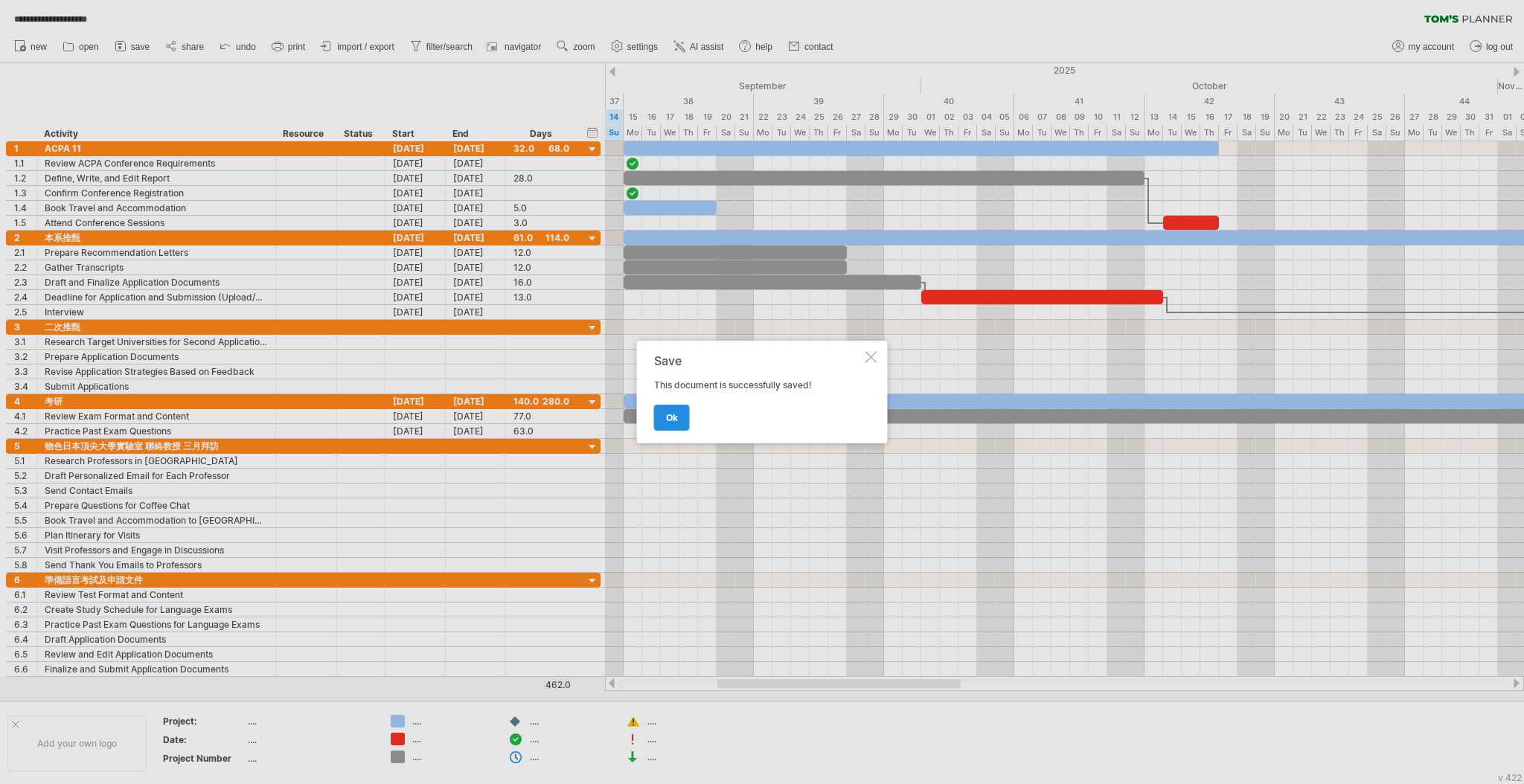
click at [677, 420] on span "ok" at bounding box center [671, 418] width 12 height 11
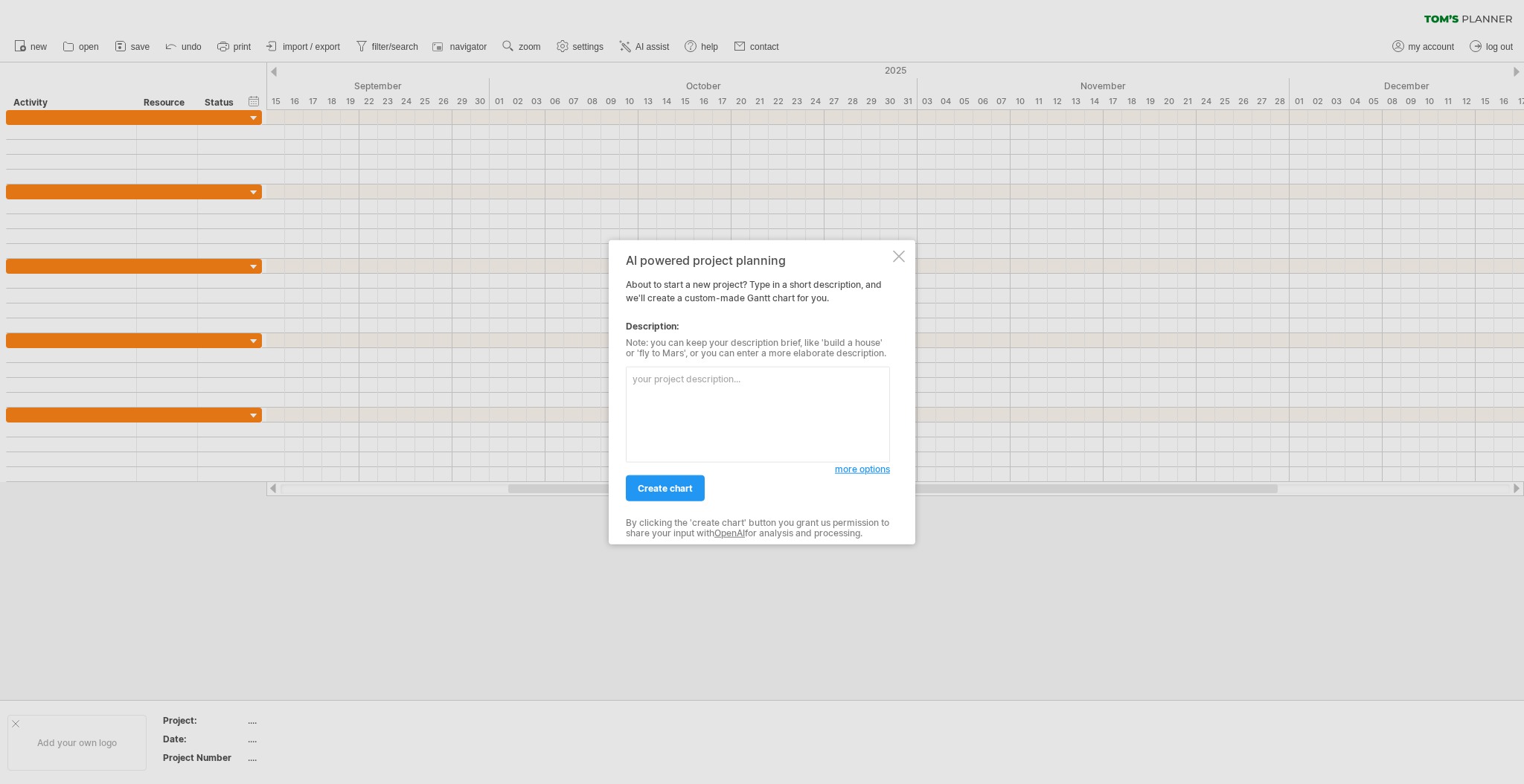
click at [900, 253] on div at bounding box center [898, 256] width 12 height 12
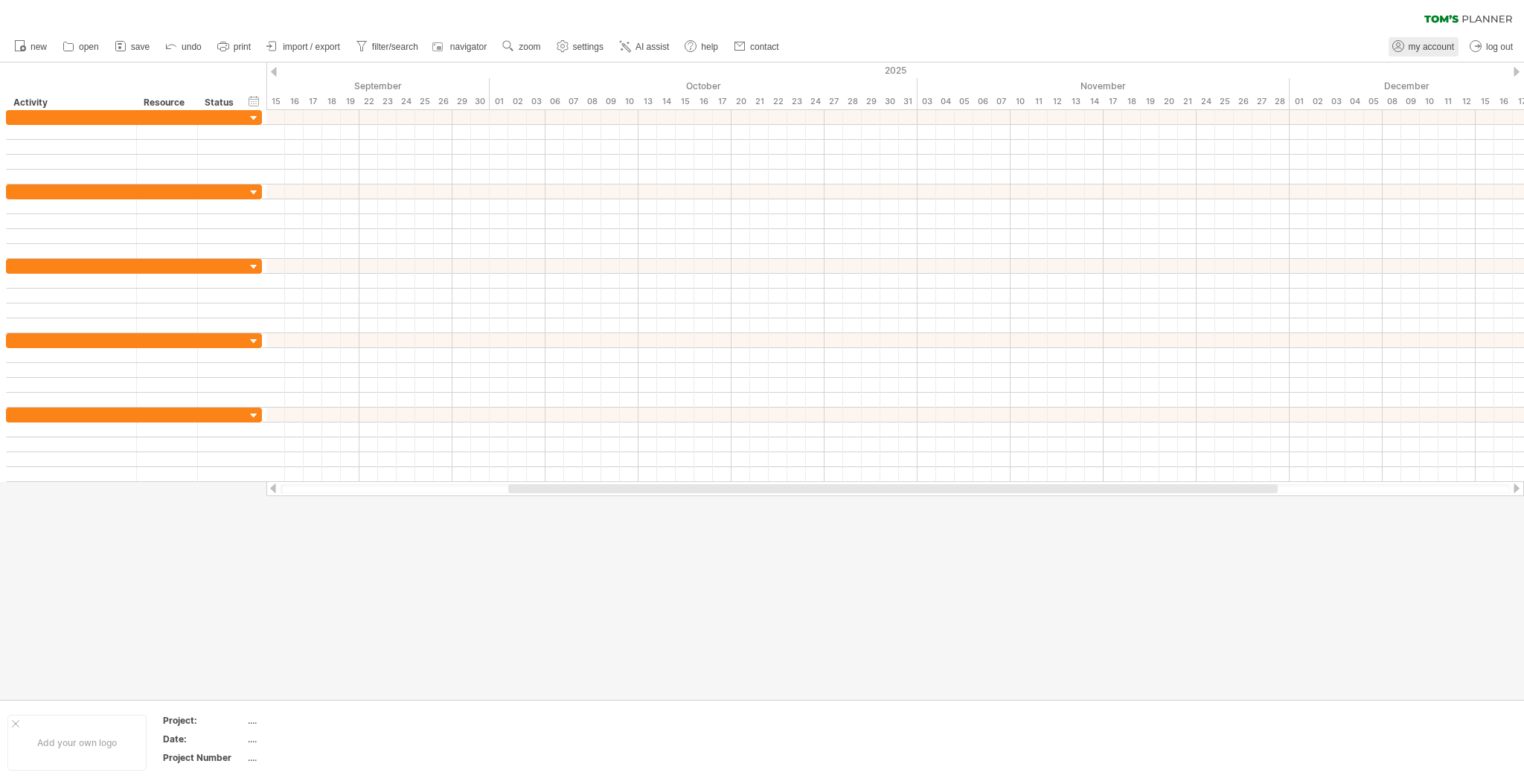
click at [1417, 51] on span "my account" at bounding box center [1431, 47] width 46 height 11
type input "**********"
type input "****"
type input "***"
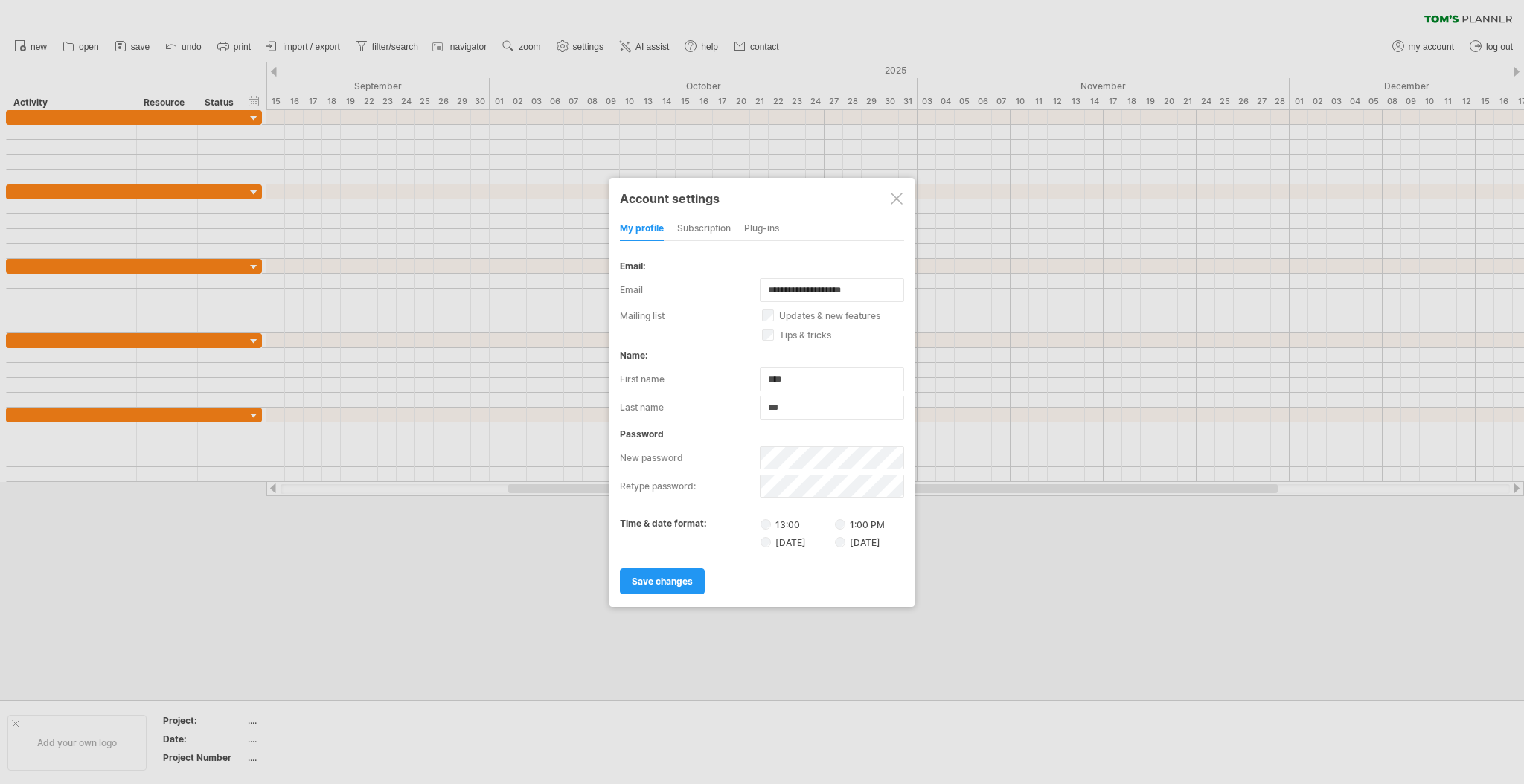
drag, startPoint x: 898, startPoint y: 194, endPoint x: 890, endPoint y: 192, distance: 8.2
click at [898, 194] on div at bounding box center [896, 198] width 12 height 12
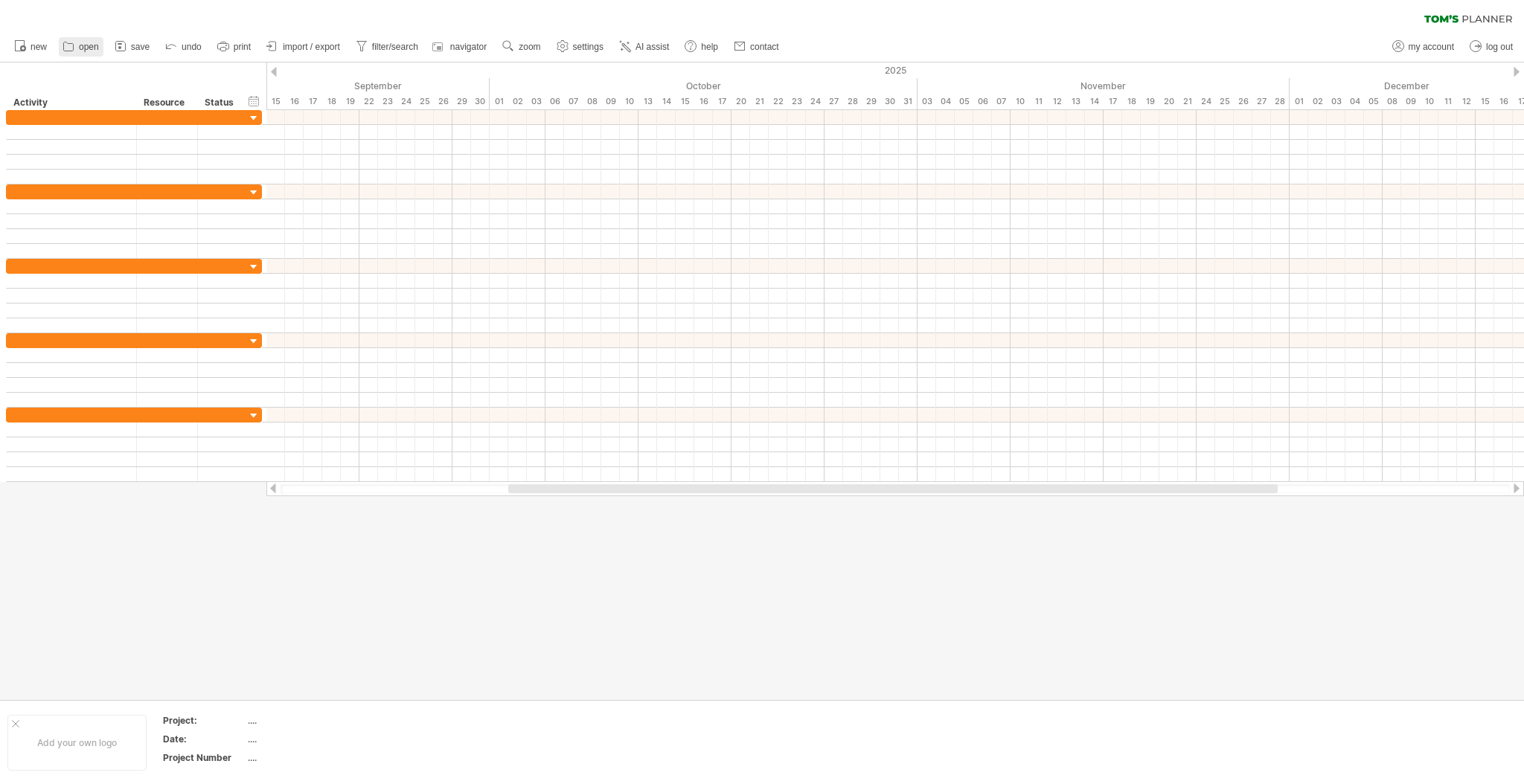
click at [102, 50] on link "open" at bounding box center [81, 47] width 45 height 20
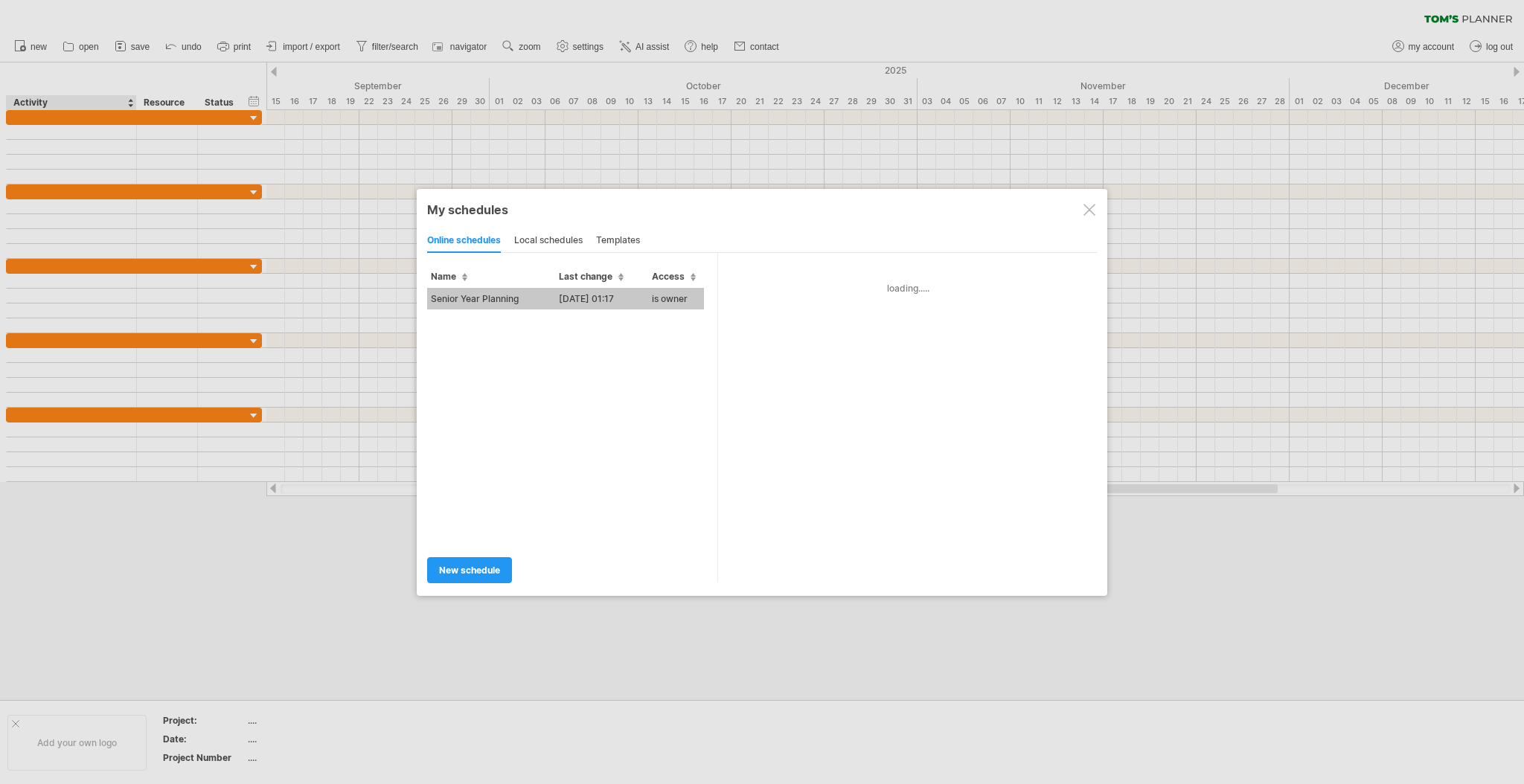
type input "**********"
type textarea "**********"
type input "**********"
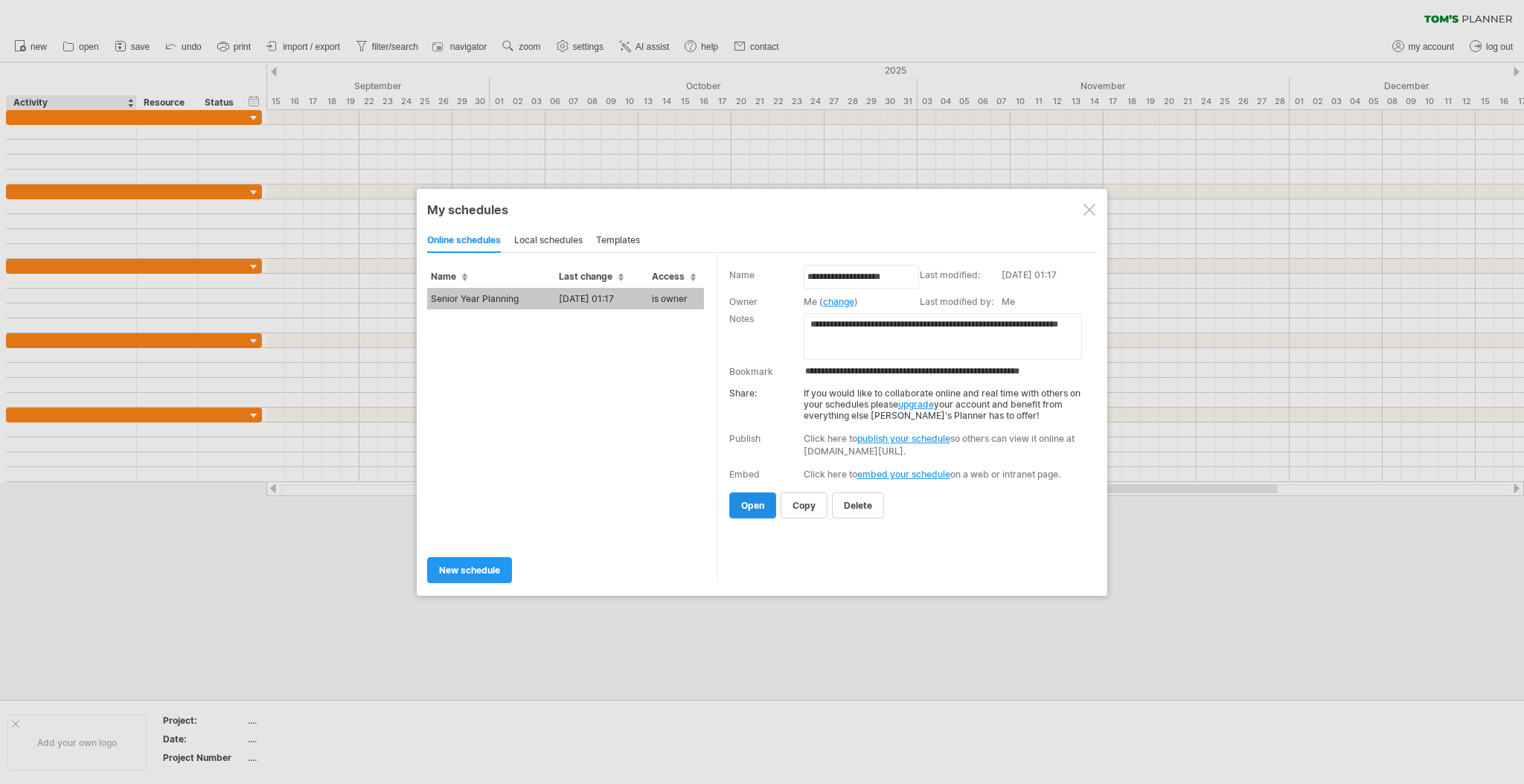
click at [750, 510] on span "open" at bounding box center [752, 506] width 23 height 11
